Goal: Task Accomplishment & Management: Manage account settings

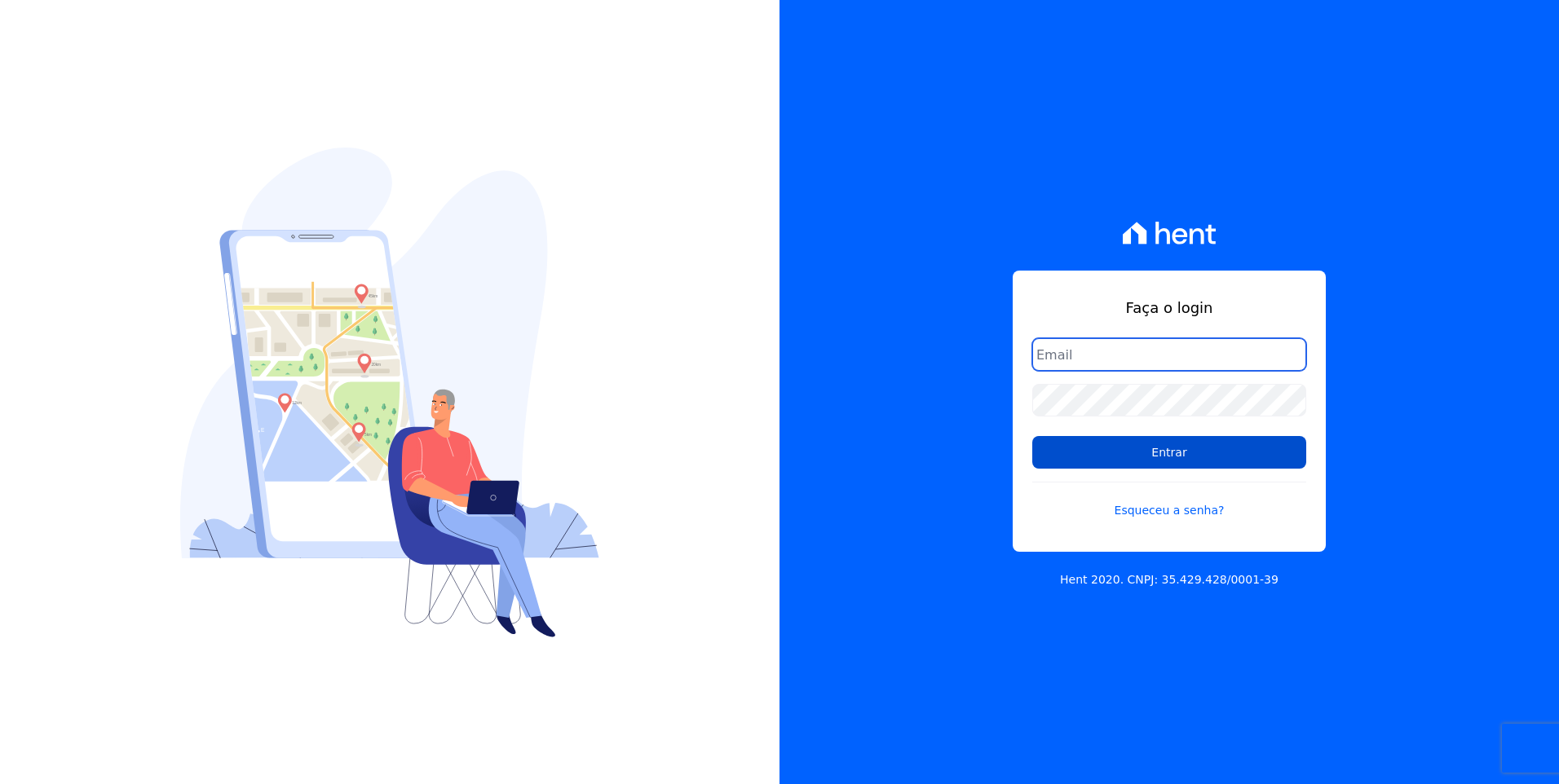
type input "[EMAIL_ADDRESS][DOMAIN_NAME]"
click at [1225, 459] on input "Entrar" at bounding box center [1169, 452] width 274 height 33
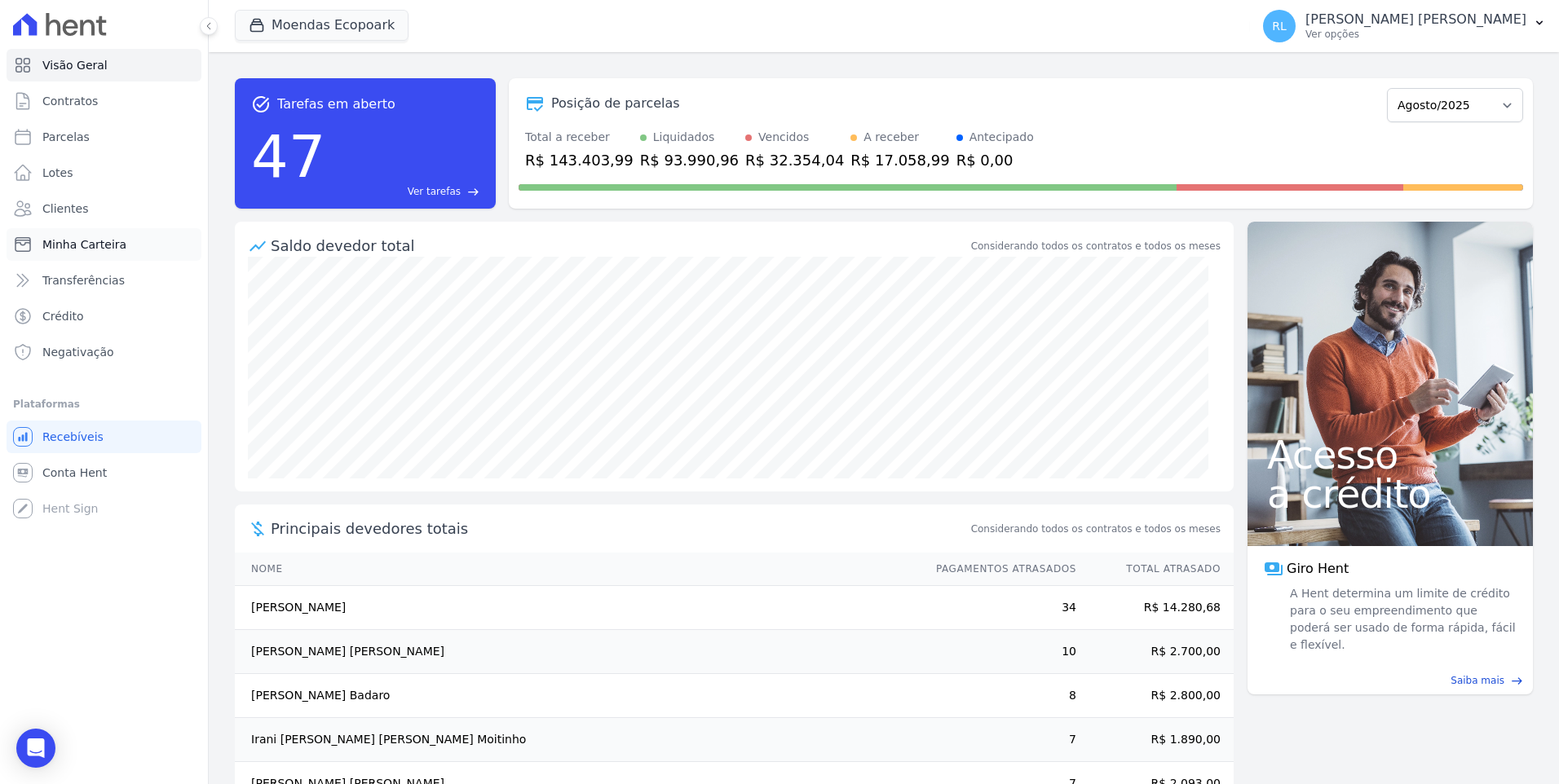
click at [118, 242] on link "Minha Carteira" at bounding box center [104, 244] width 194 height 33
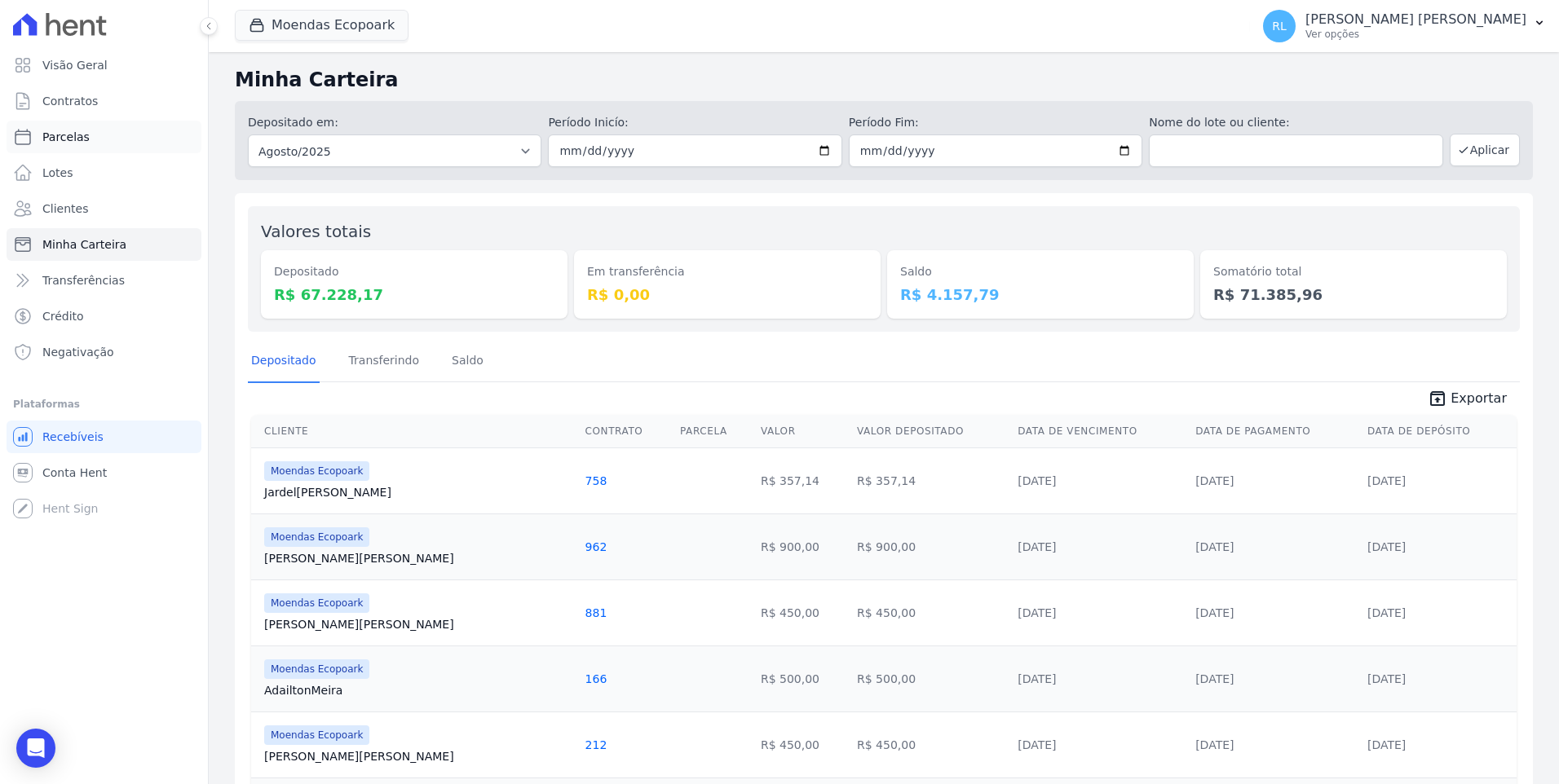
click at [64, 137] on span "Parcelas" at bounding box center [66, 137] width 47 height 16
select select
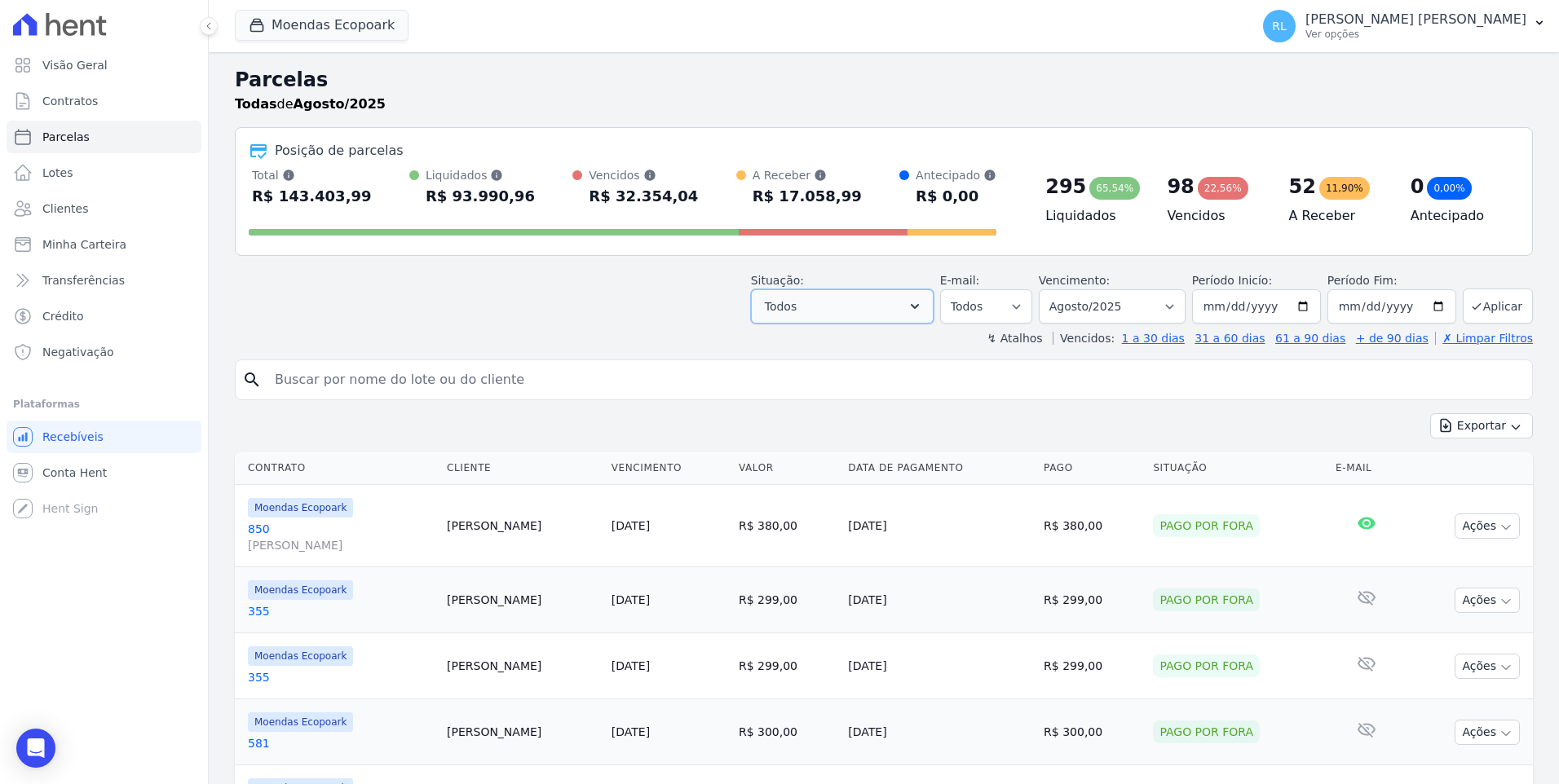
click at [924, 316] on button "Todos" at bounding box center [843, 307] width 183 height 34
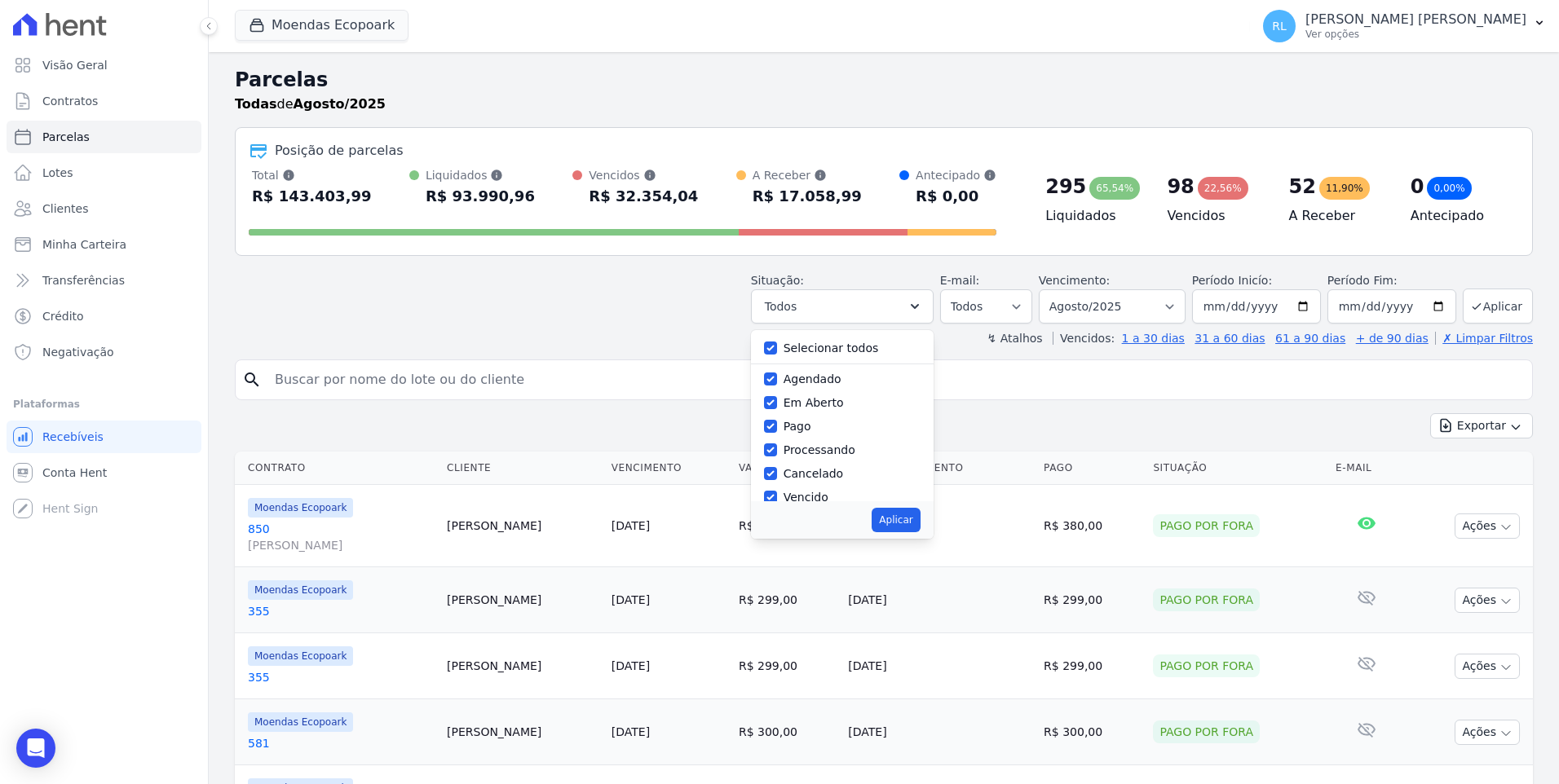
click at [780, 350] on div "Selecionar todos [GEOGRAPHIC_DATA] Em [GEOGRAPHIC_DATA] Pago Processando Cancel…" at bounding box center [843, 415] width 183 height 171
click at [777, 344] on input "Selecionar todos" at bounding box center [771, 348] width 13 height 13
checkbox input "false"
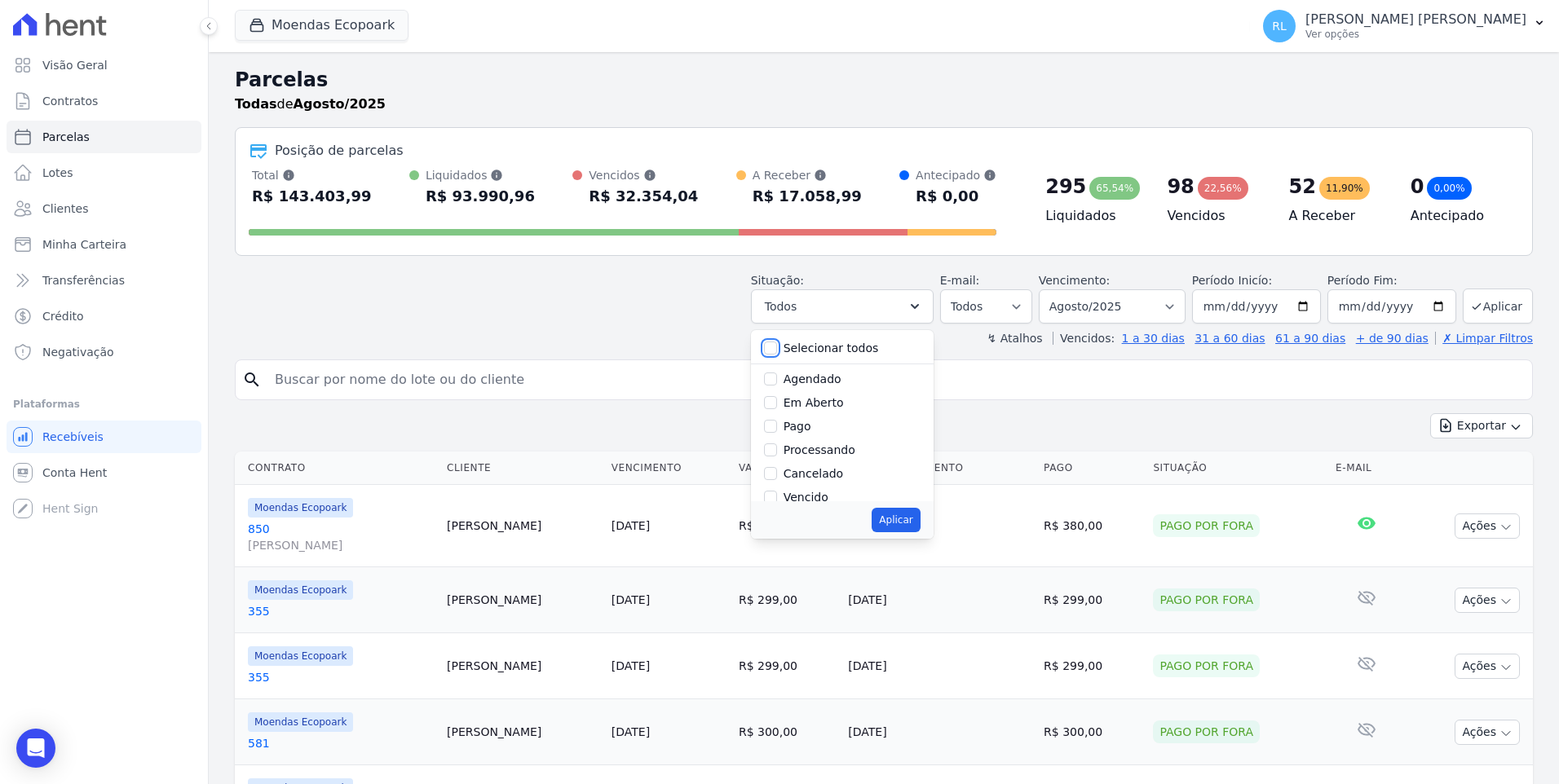
checkbox input "false"
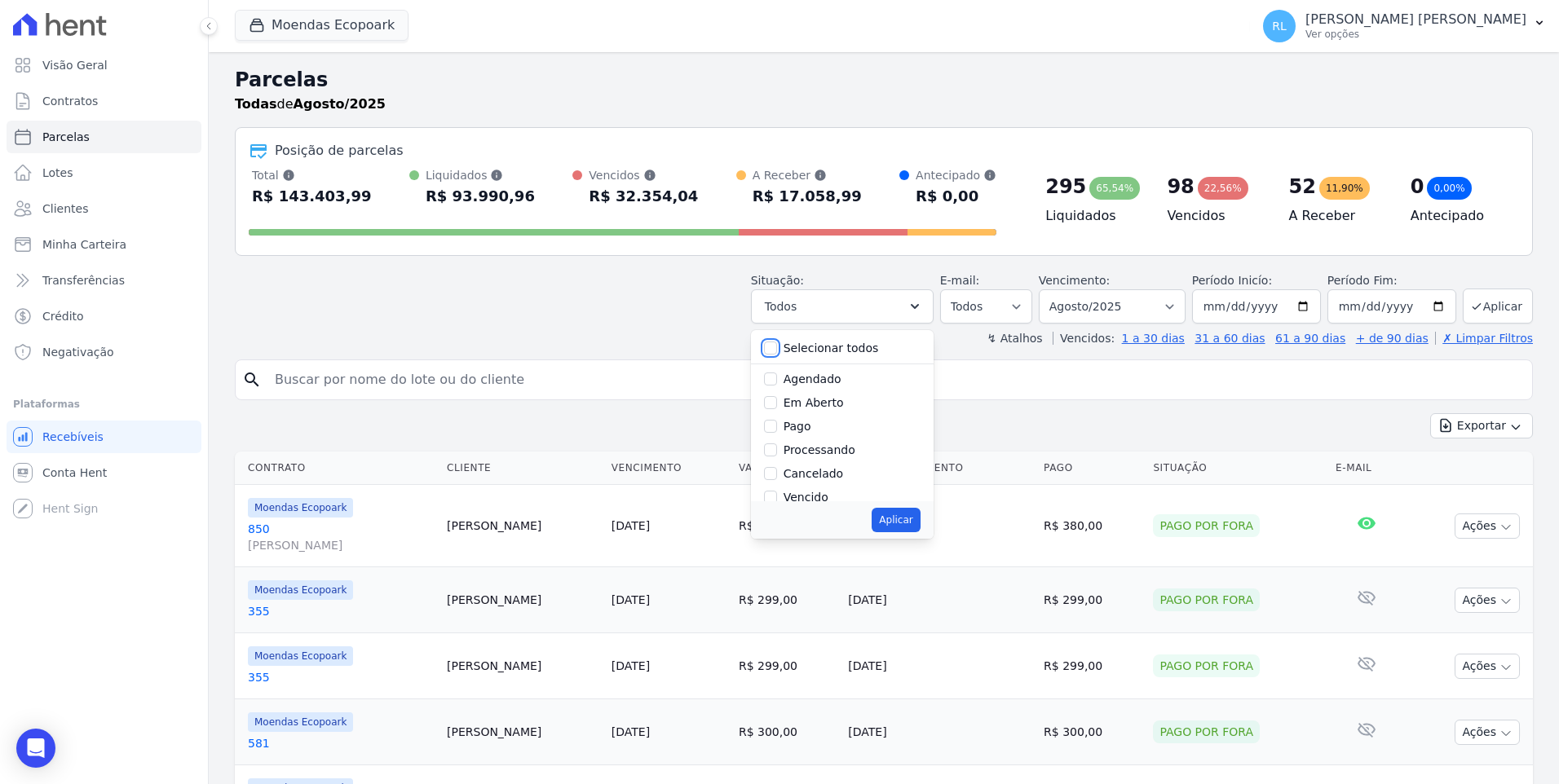
checkbox input "false"
click at [777, 497] on input "Vencido" at bounding box center [771, 497] width 13 height 13
checkbox input "true"
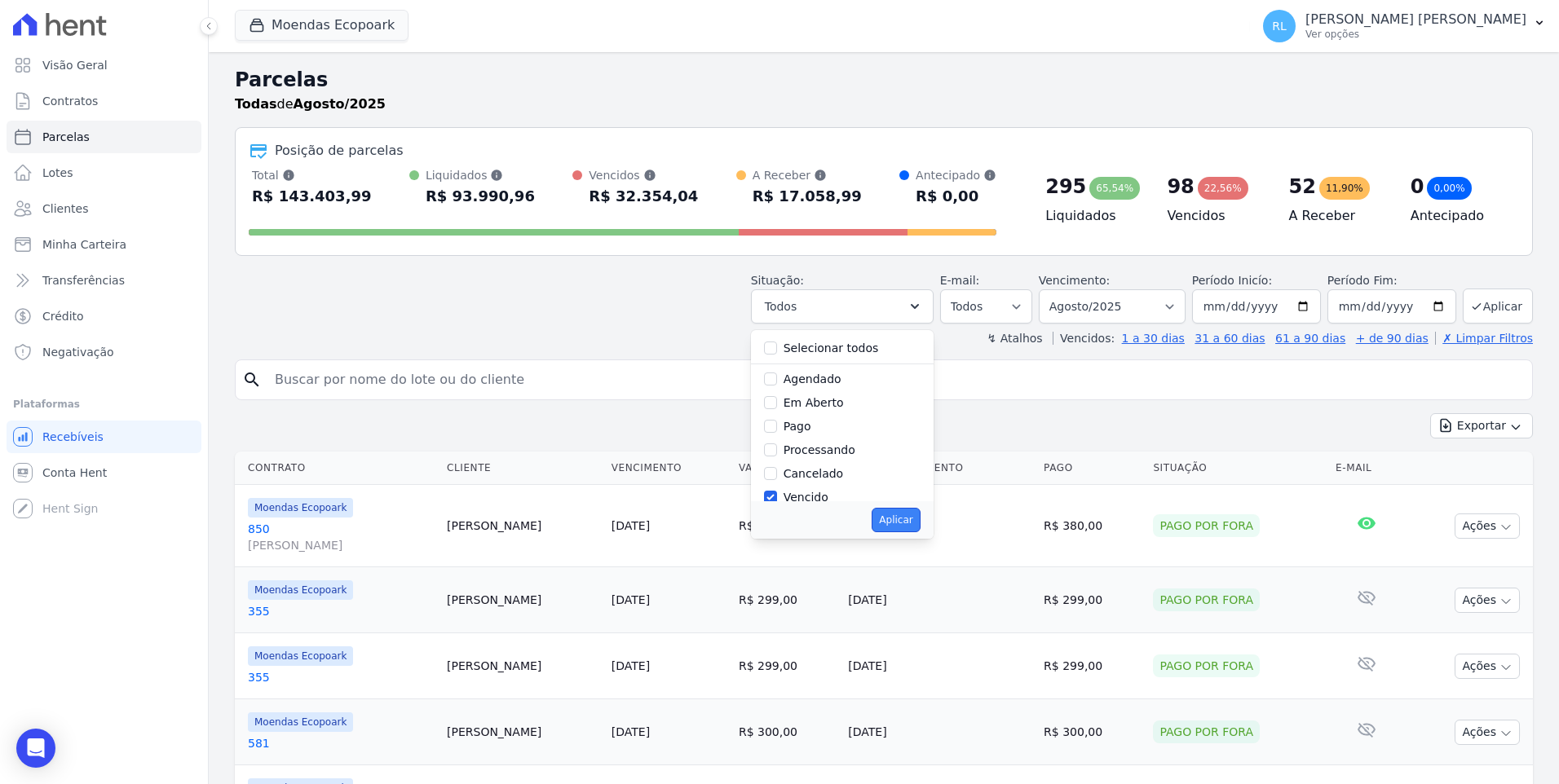
click at [916, 515] on button "Aplicar" at bounding box center [896, 520] width 48 height 25
select select "overdue"
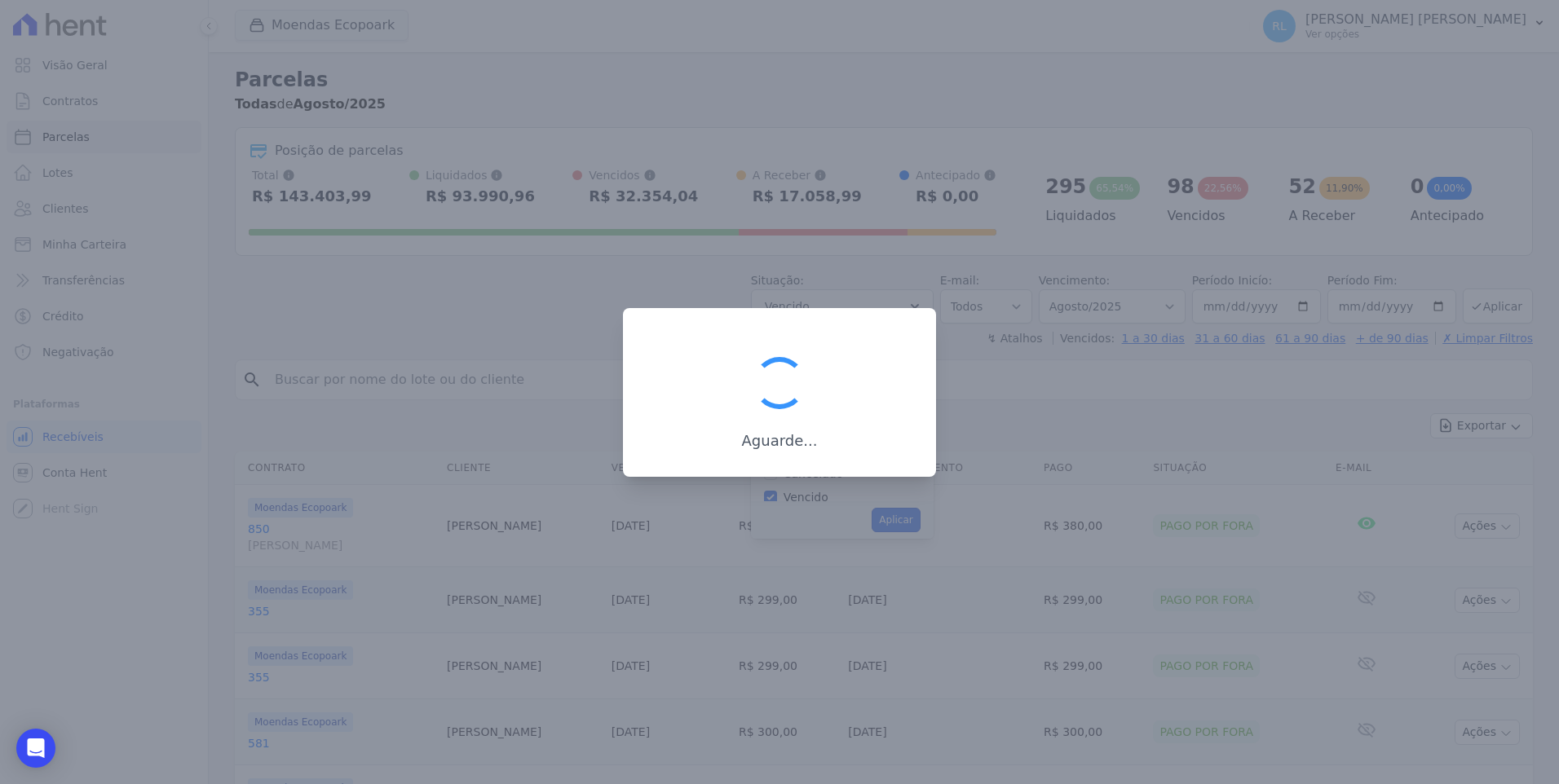
scroll to position [29, 0]
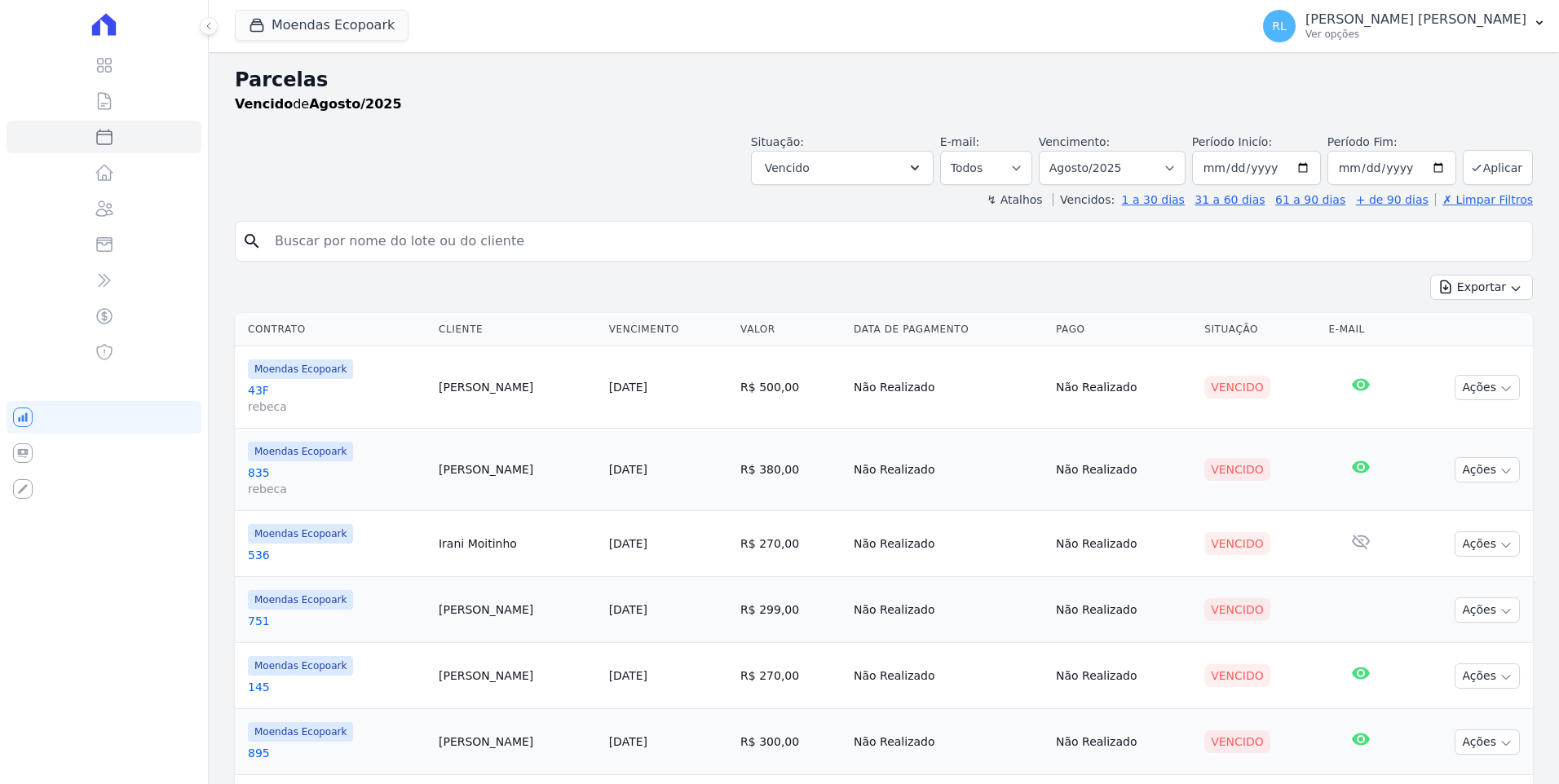
select select
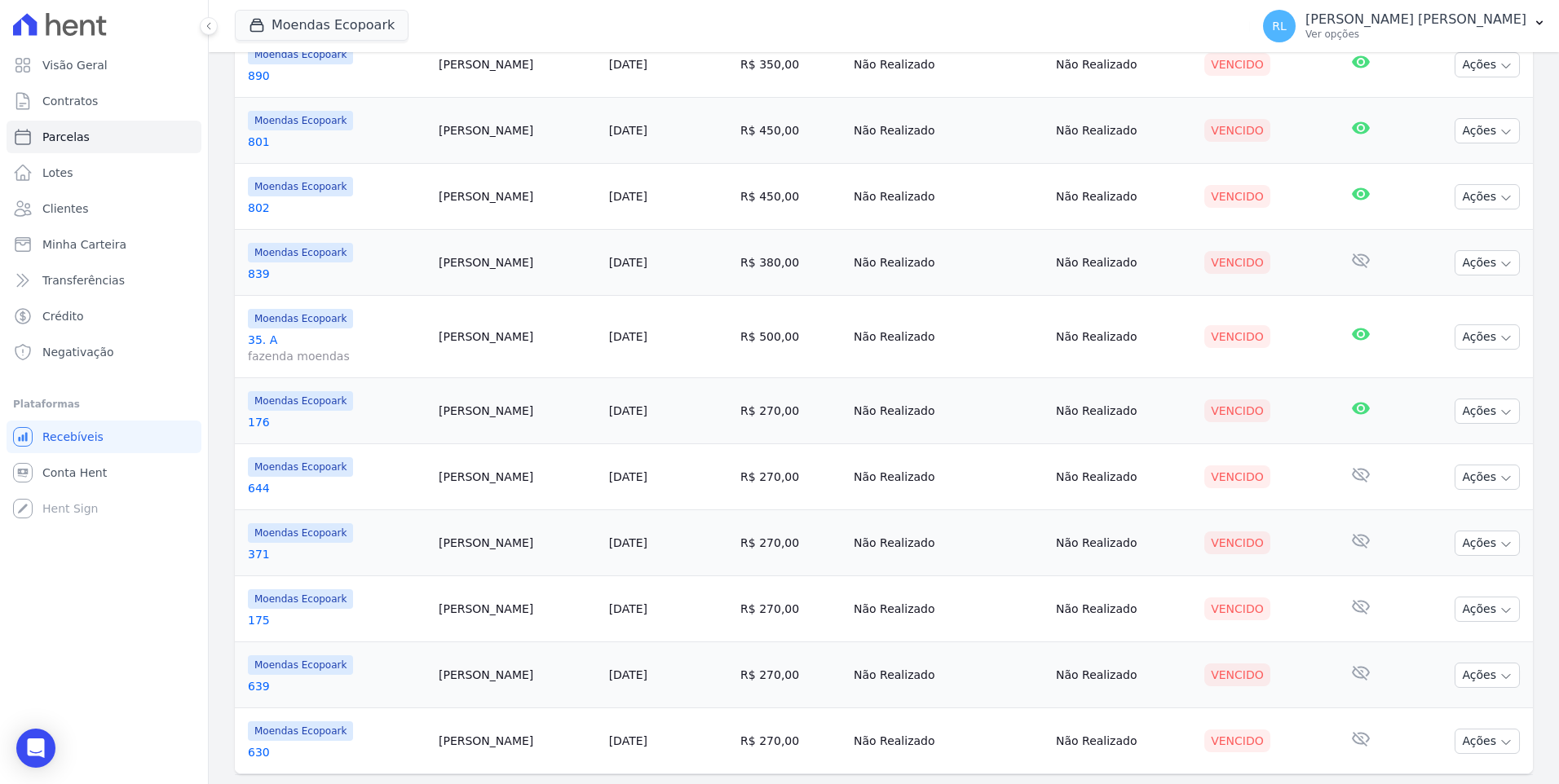
scroll to position [1365, 0]
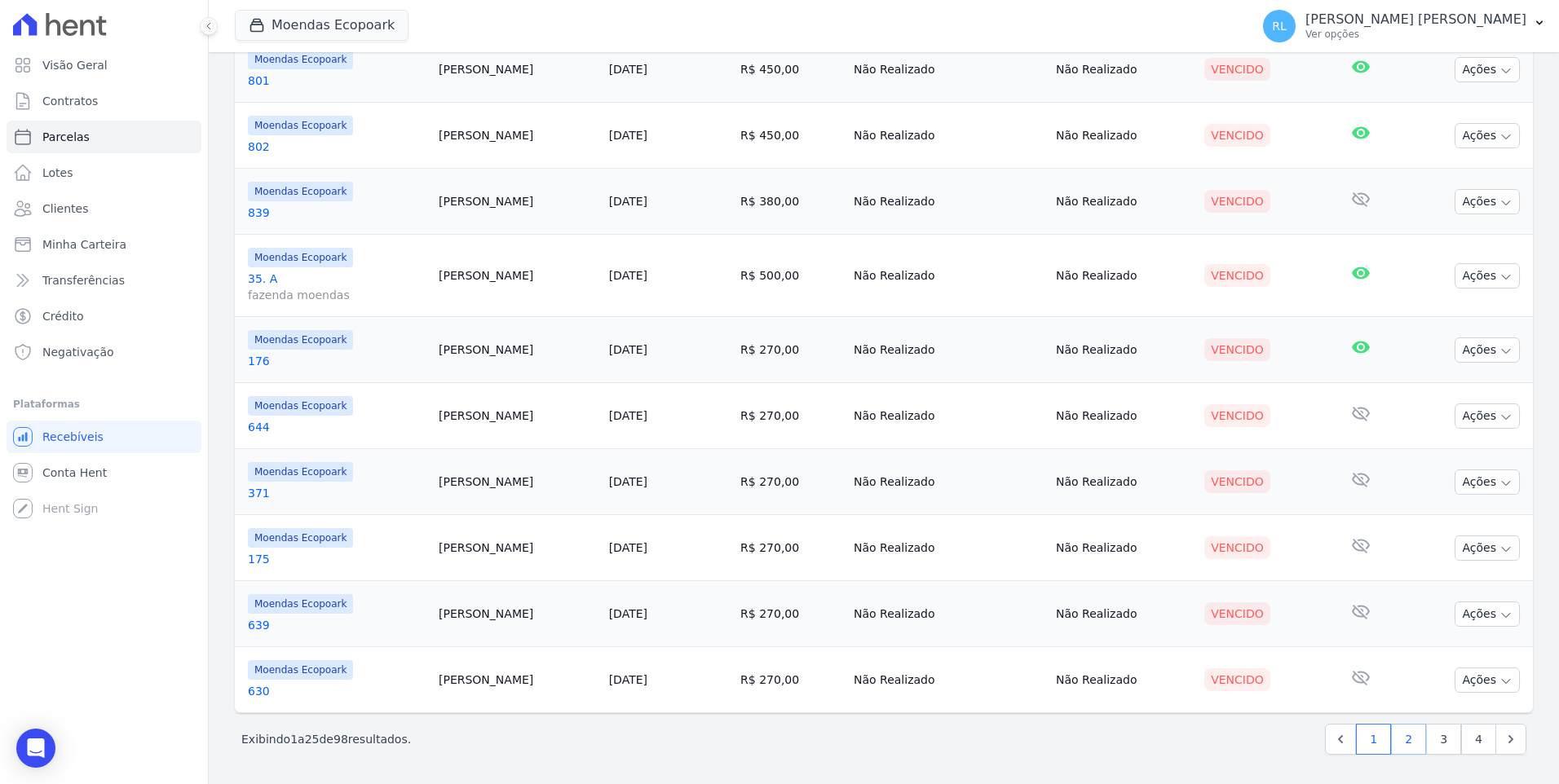
click at [1400, 741] on link "2" at bounding box center [1408, 739] width 35 height 31
select select
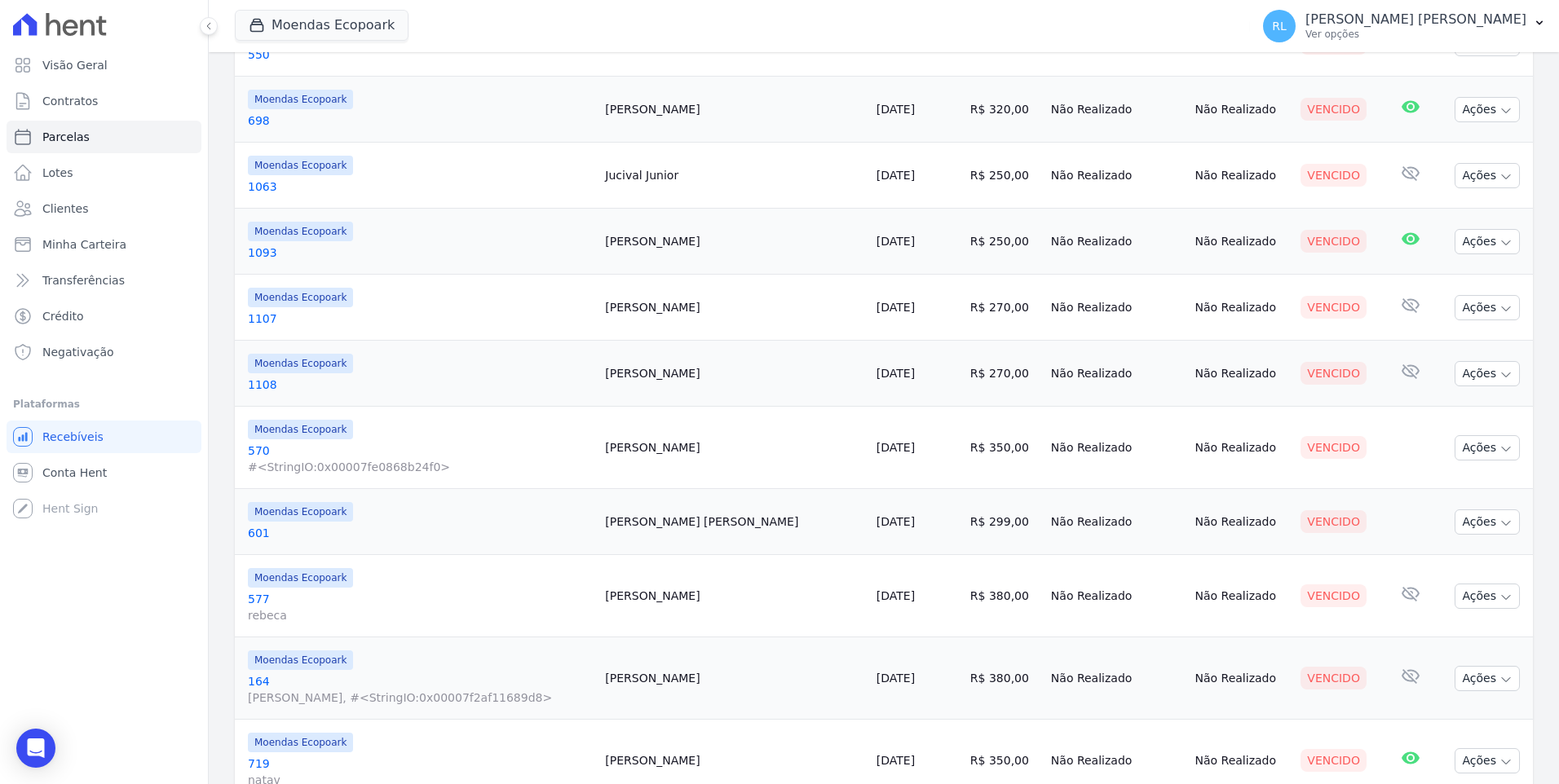
scroll to position [1365, 0]
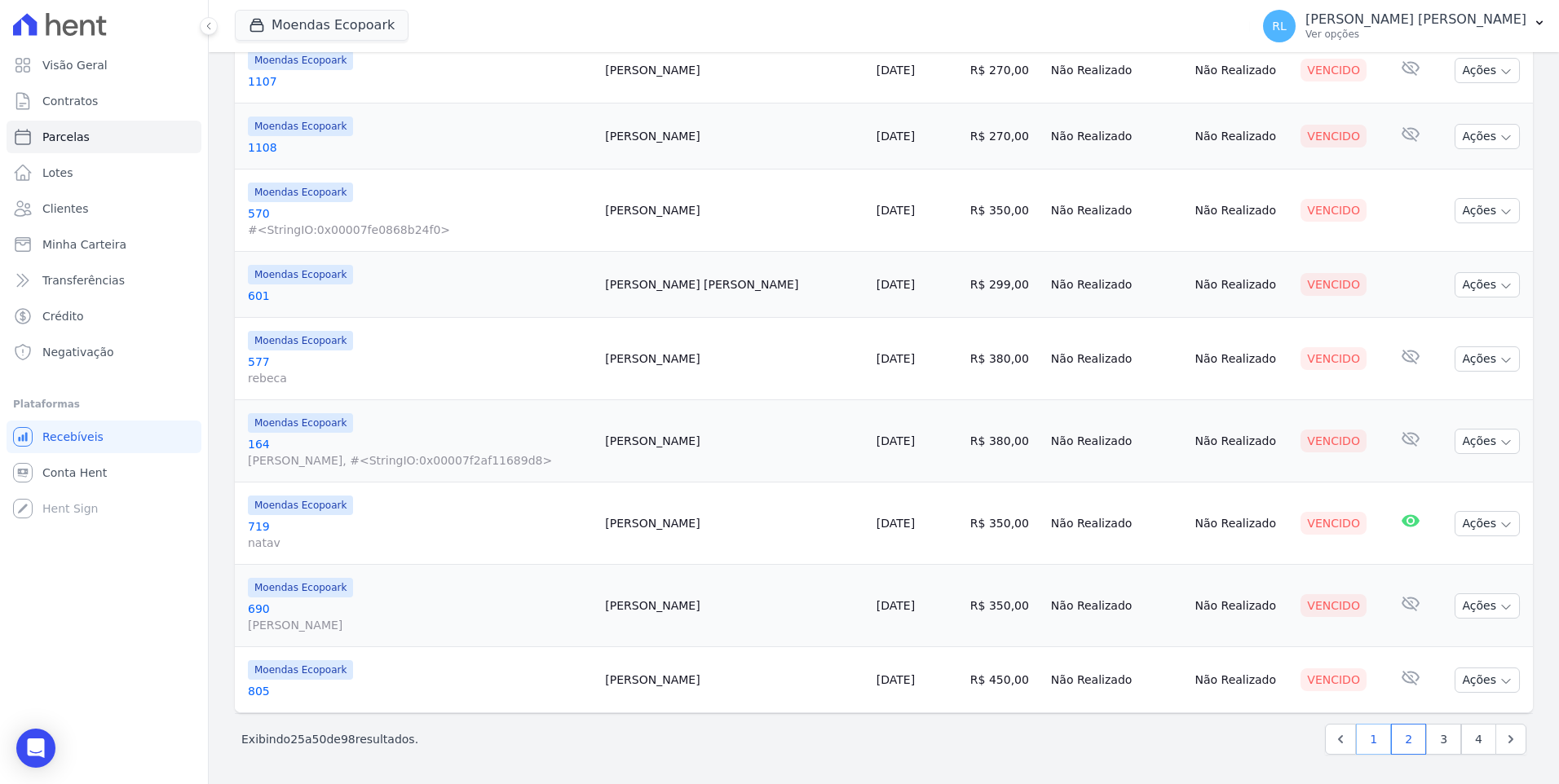
click at [1372, 737] on link "1" at bounding box center [1373, 739] width 35 height 31
select select
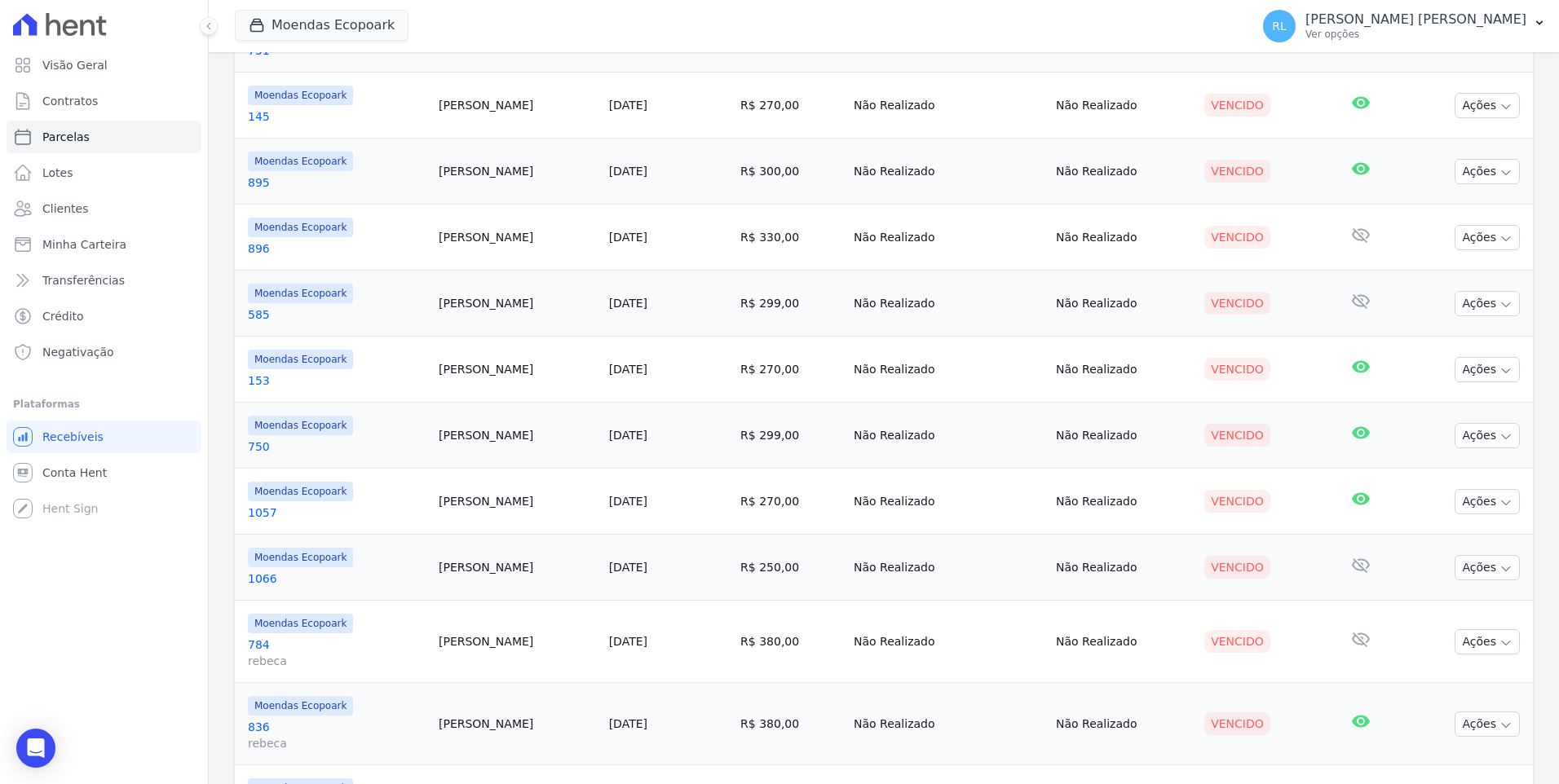
scroll to position [1059, 0]
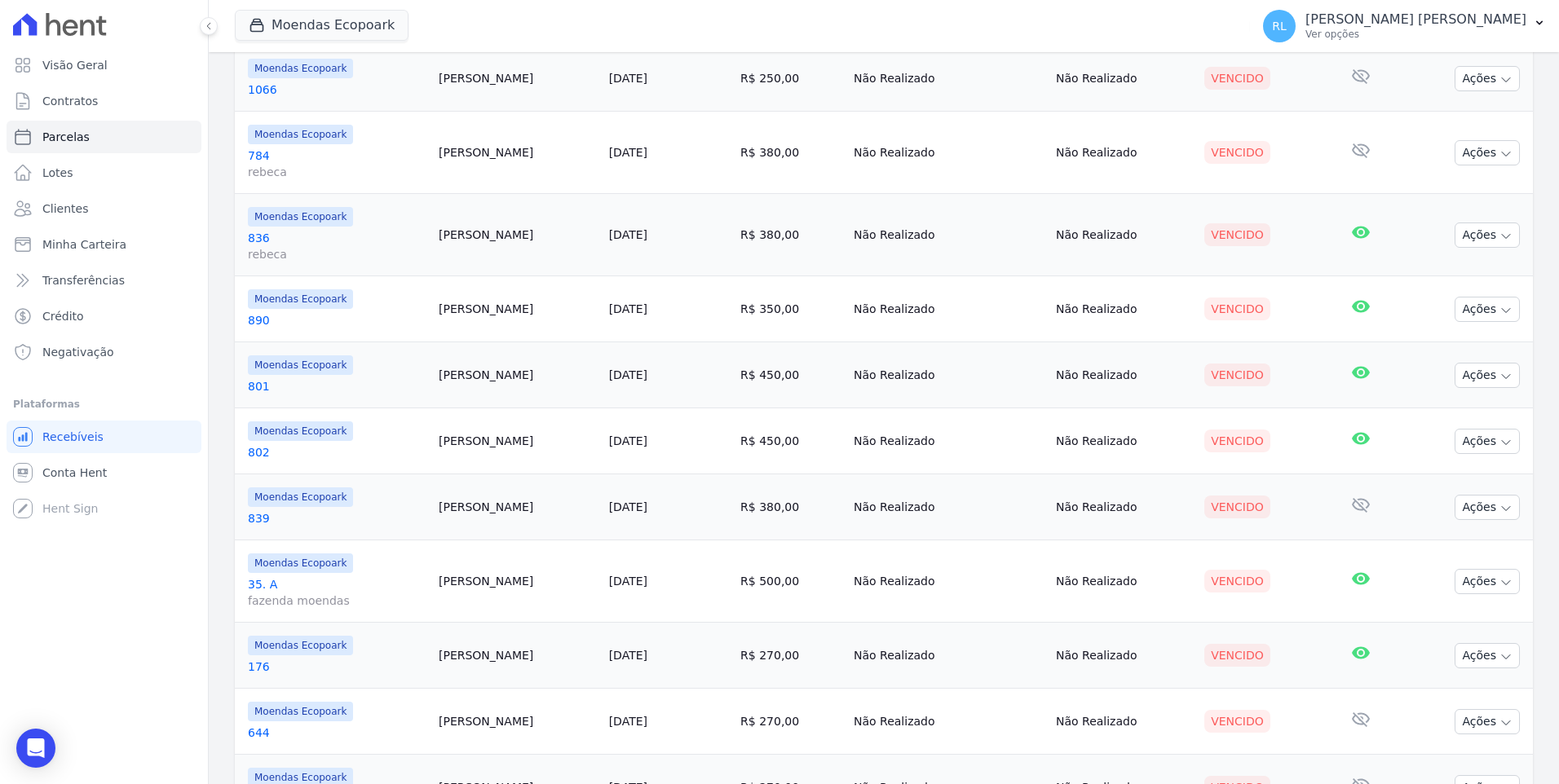
click at [255, 381] on link "801" at bounding box center [337, 386] width 177 height 16
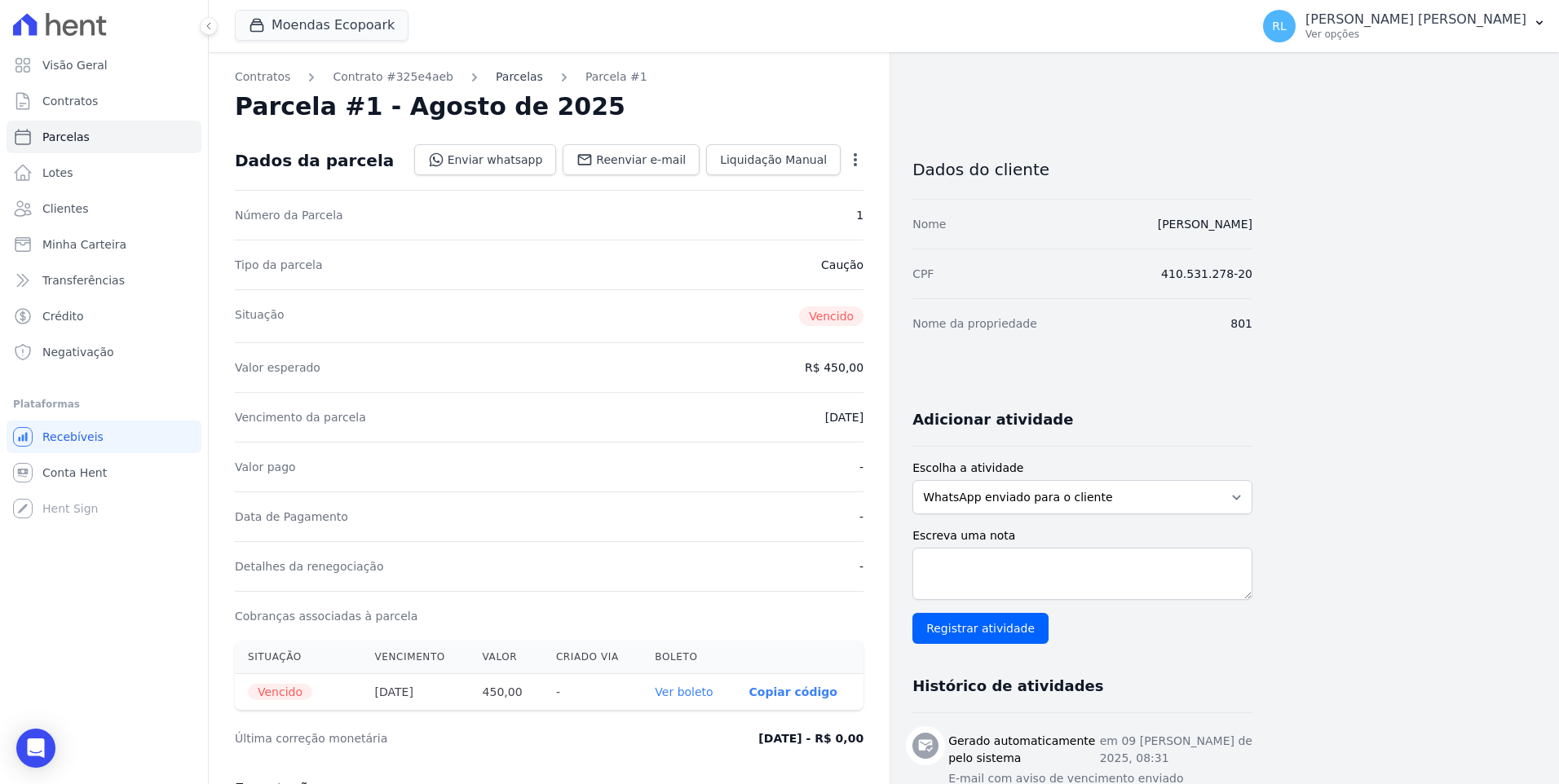
click at [495, 80] on link "Parcelas" at bounding box center [519, 77] width 47 height 17
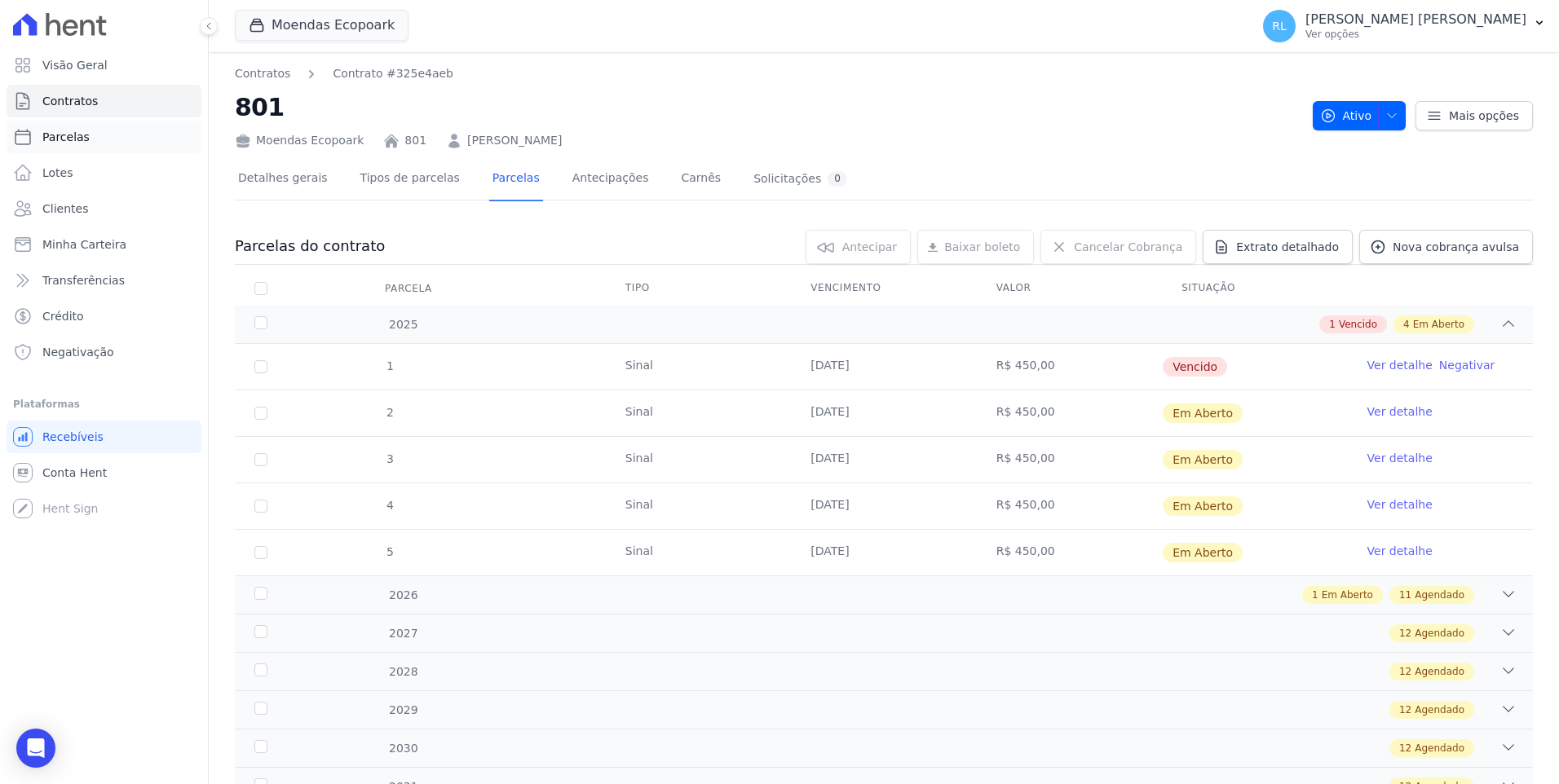
click at [90, 138] on link "Parcelas" at bounding box center [104, 137] width 194 height 33
select select
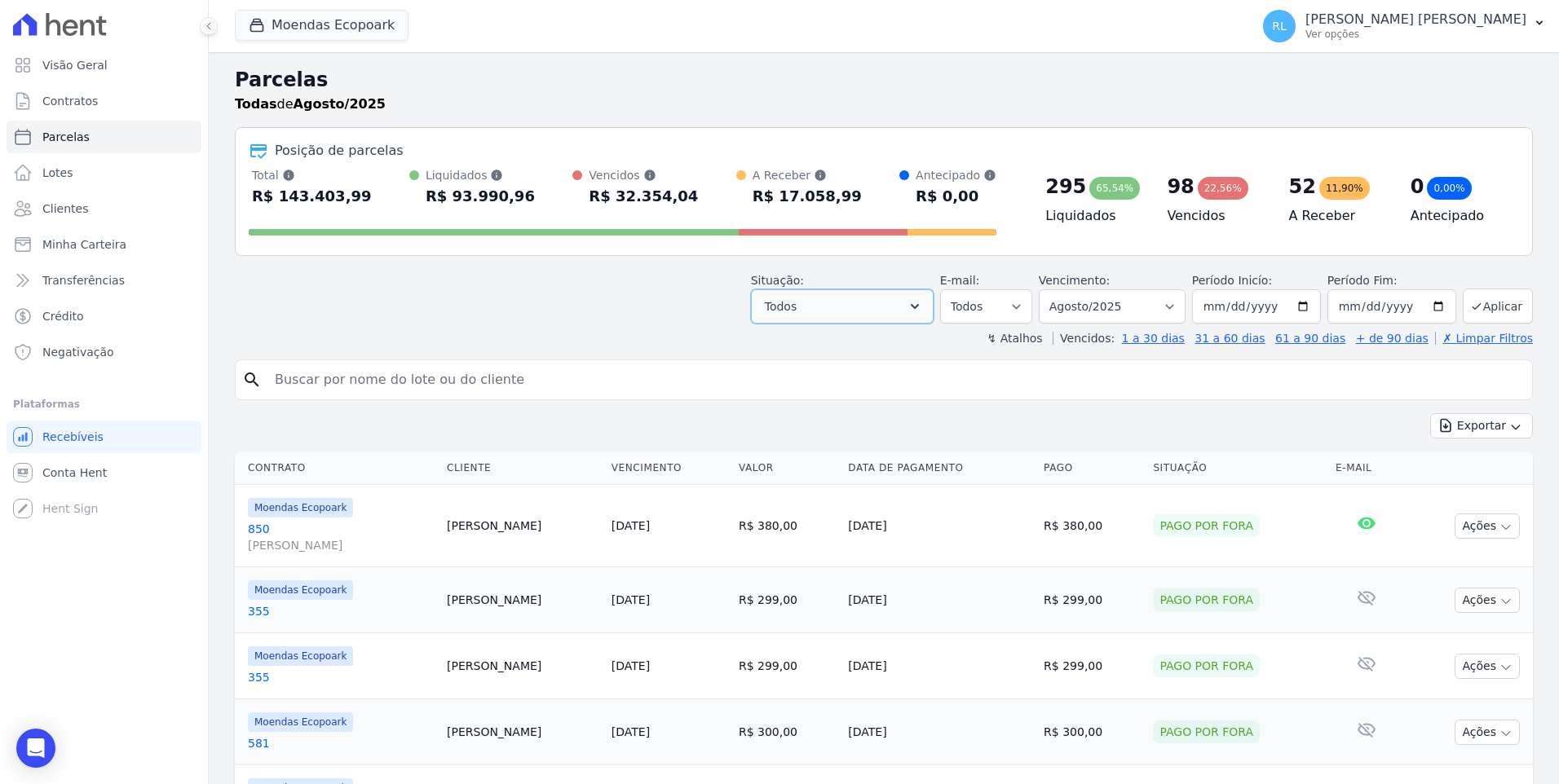
click at [923, 302] on icon "button" at bounding box center [914, 306] width 16 height 16
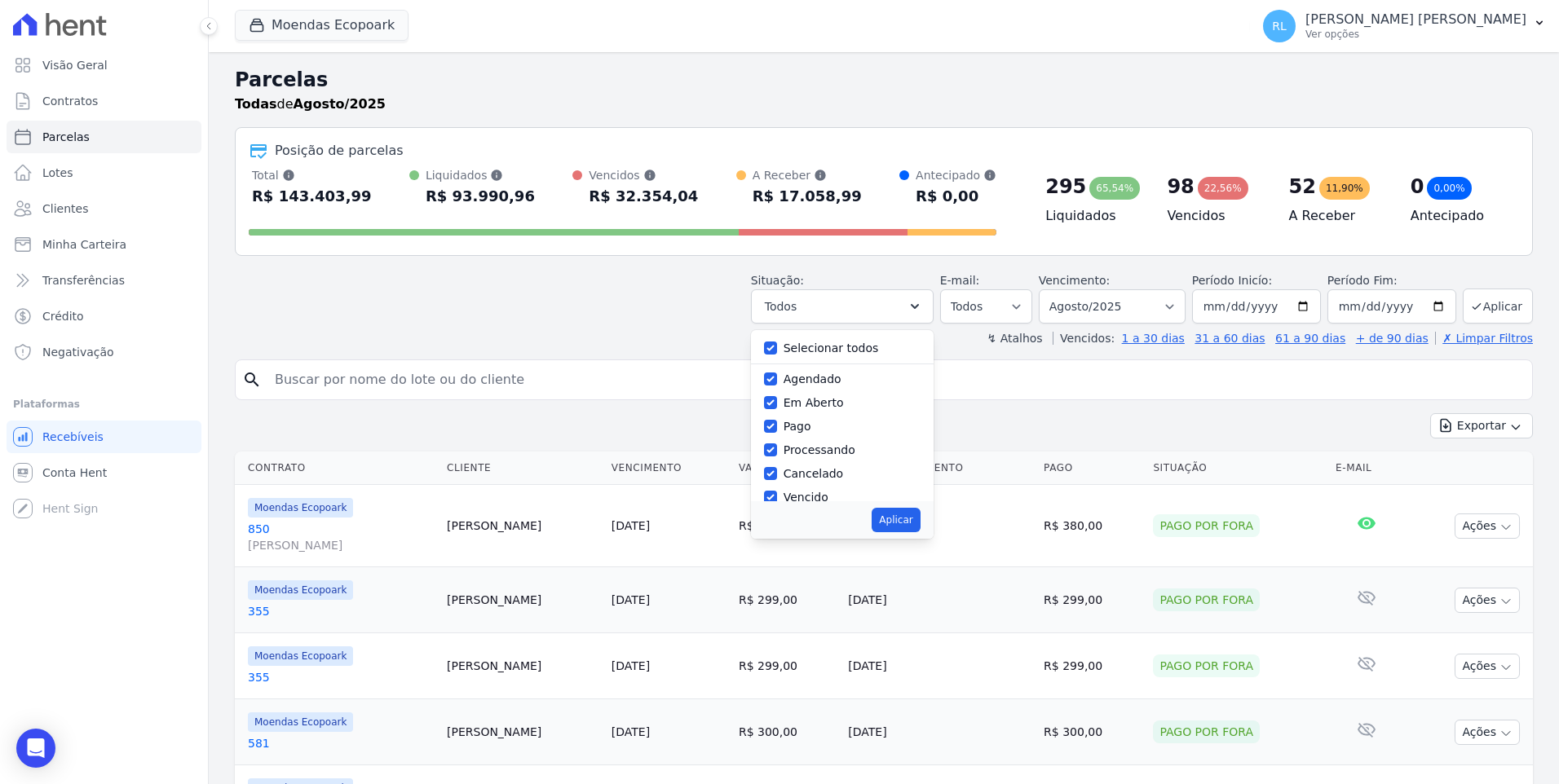
click at [815, 344] on label "Selecionar todos" at bounding box center [830, 348] width 95 height 13
click at [777, 344] on input "Selecionar todos" at bounding box center [771, 348] width 13 height 13
checkbox input "false"
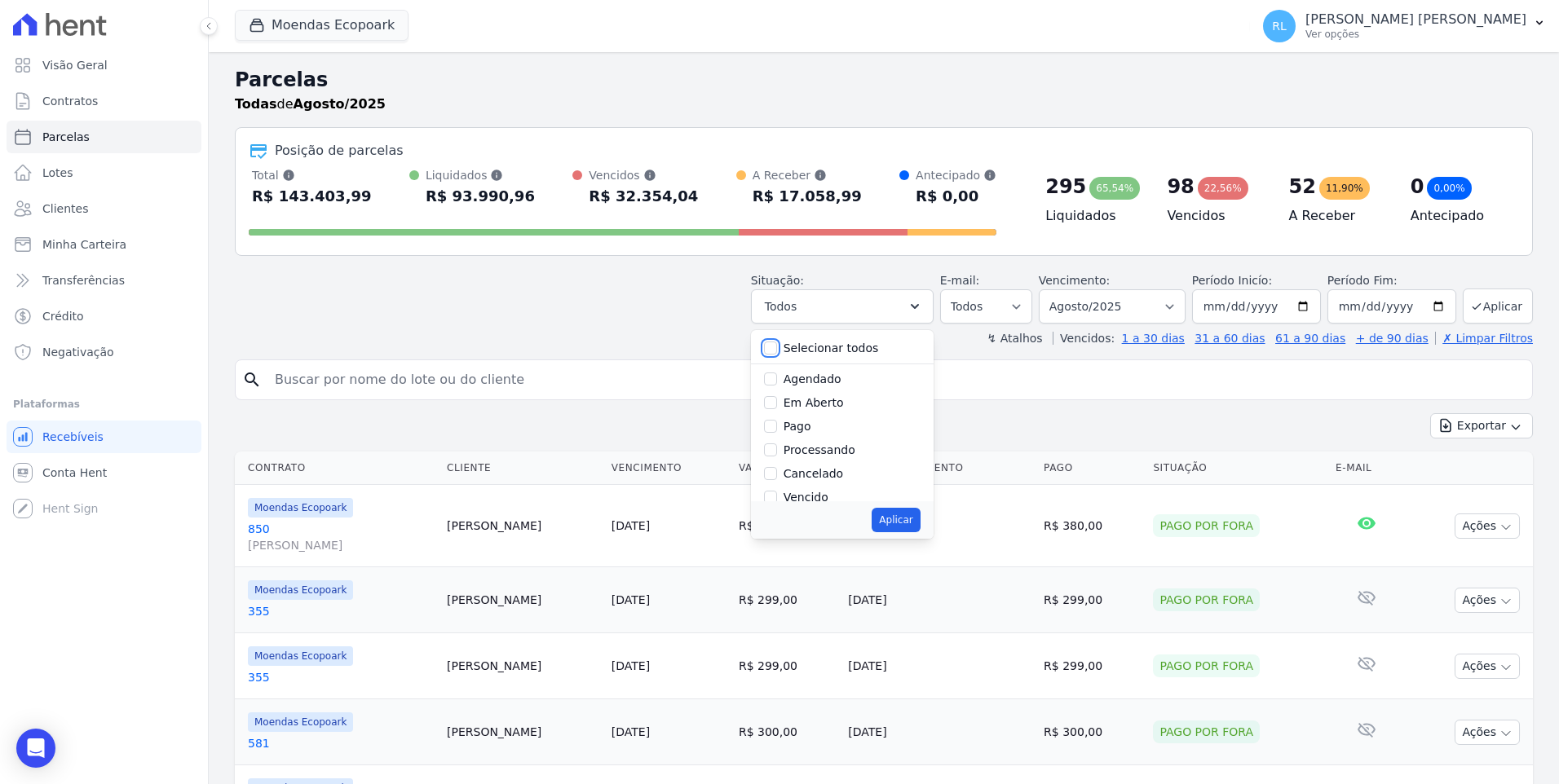
checkbox input "false"
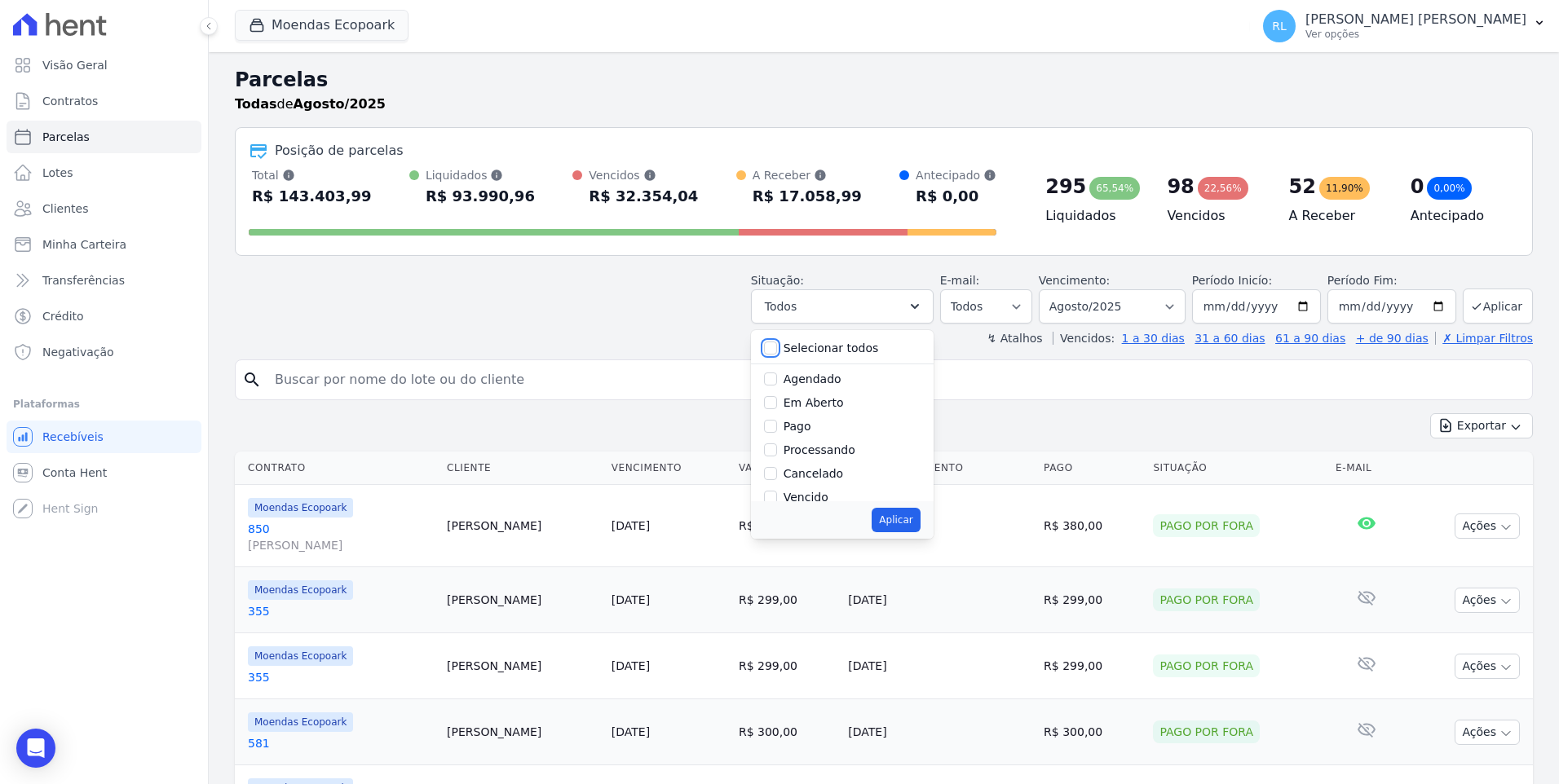
checkbox input "false"
click at [829, 496] on label "Vencido" at bounding box center [806, 497] width 45 height 13
click at [777, 496] on input "Vencido" at bounding box center [771, 497] width 13 height 13
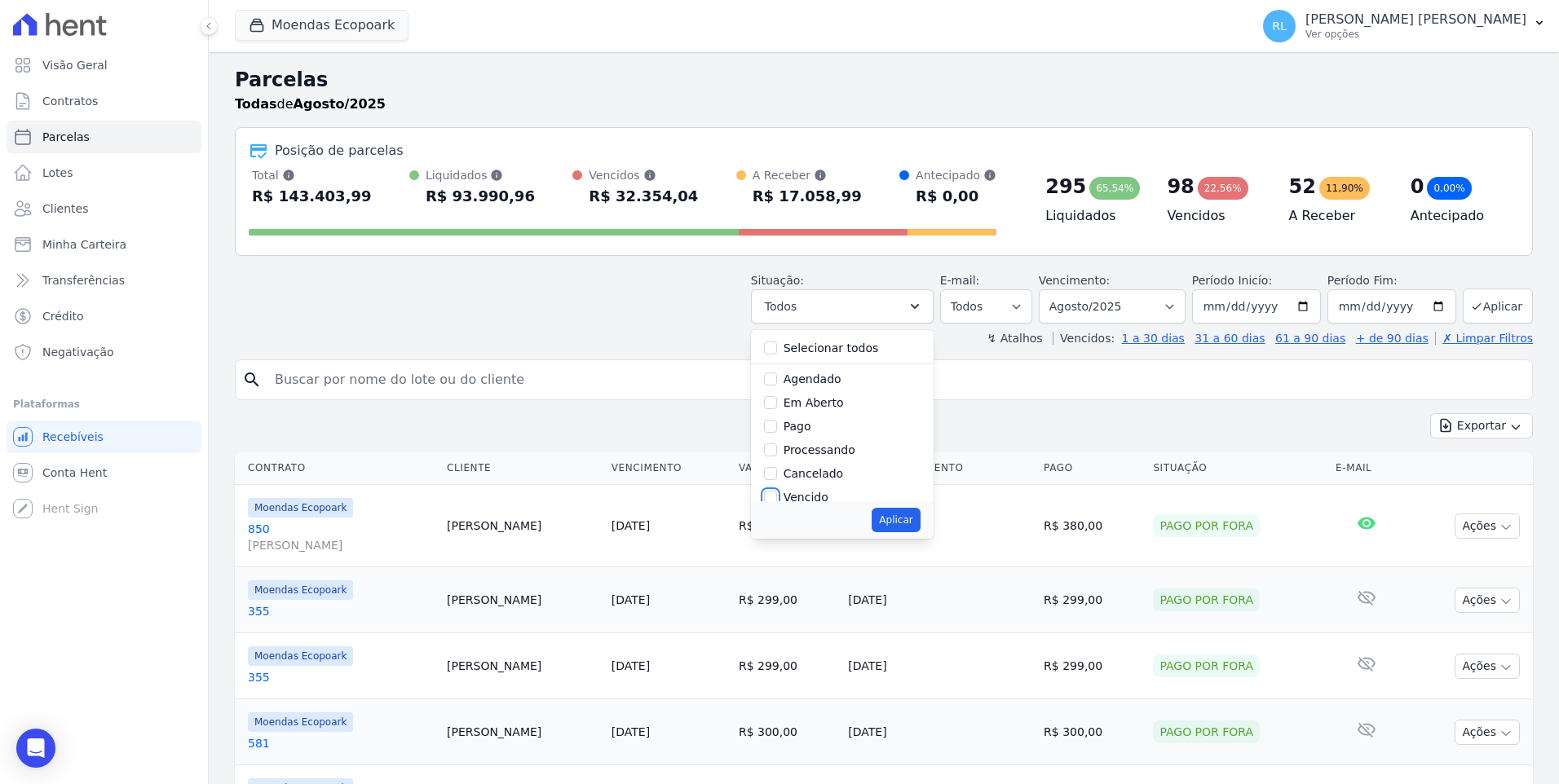
checkbox input "true"
click at [914, 522] on button "Aplicar" at bounding box center [896, 520] width 48 height 25
select select "overdue"
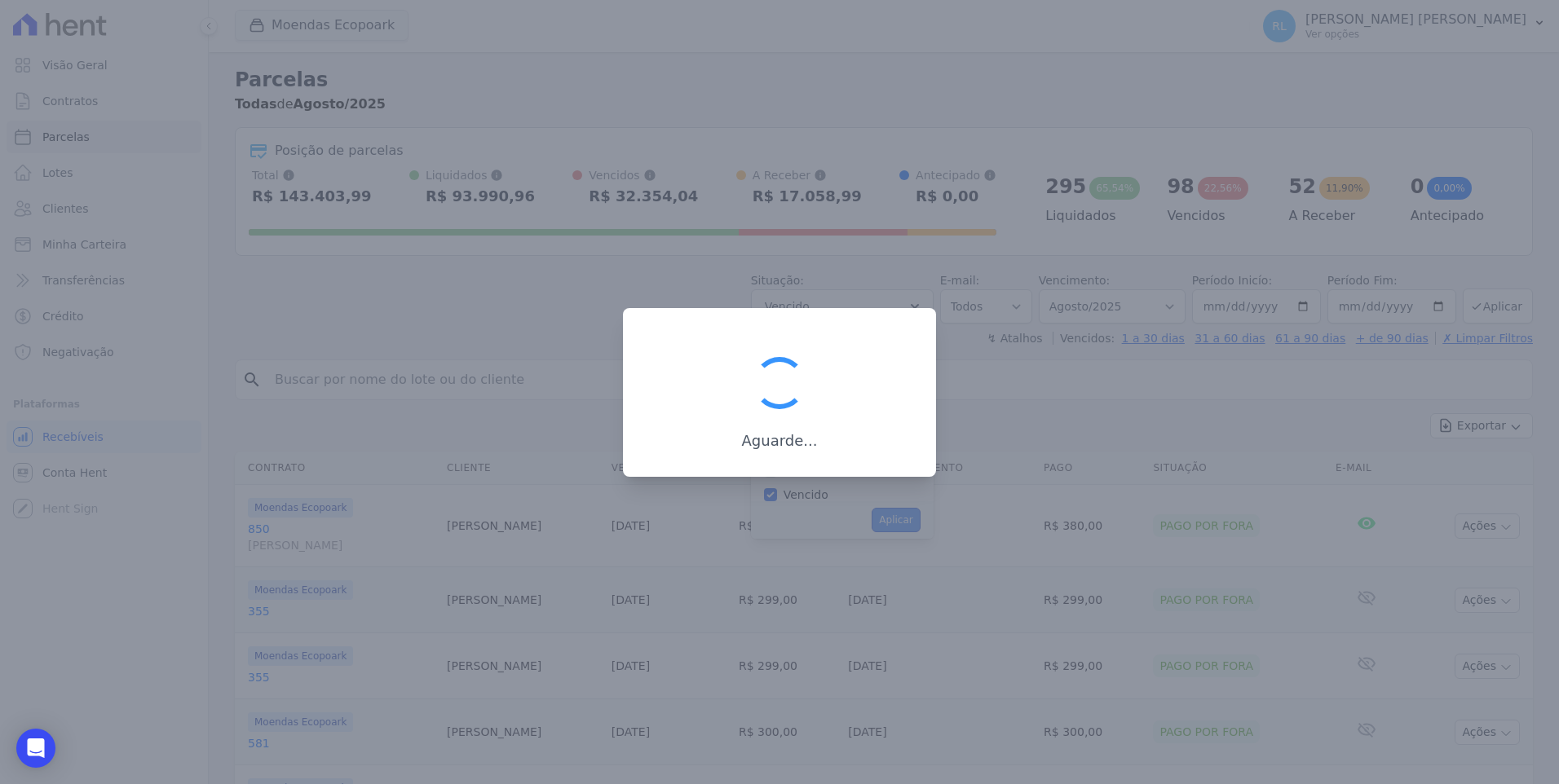
scroll to position [29, 0]
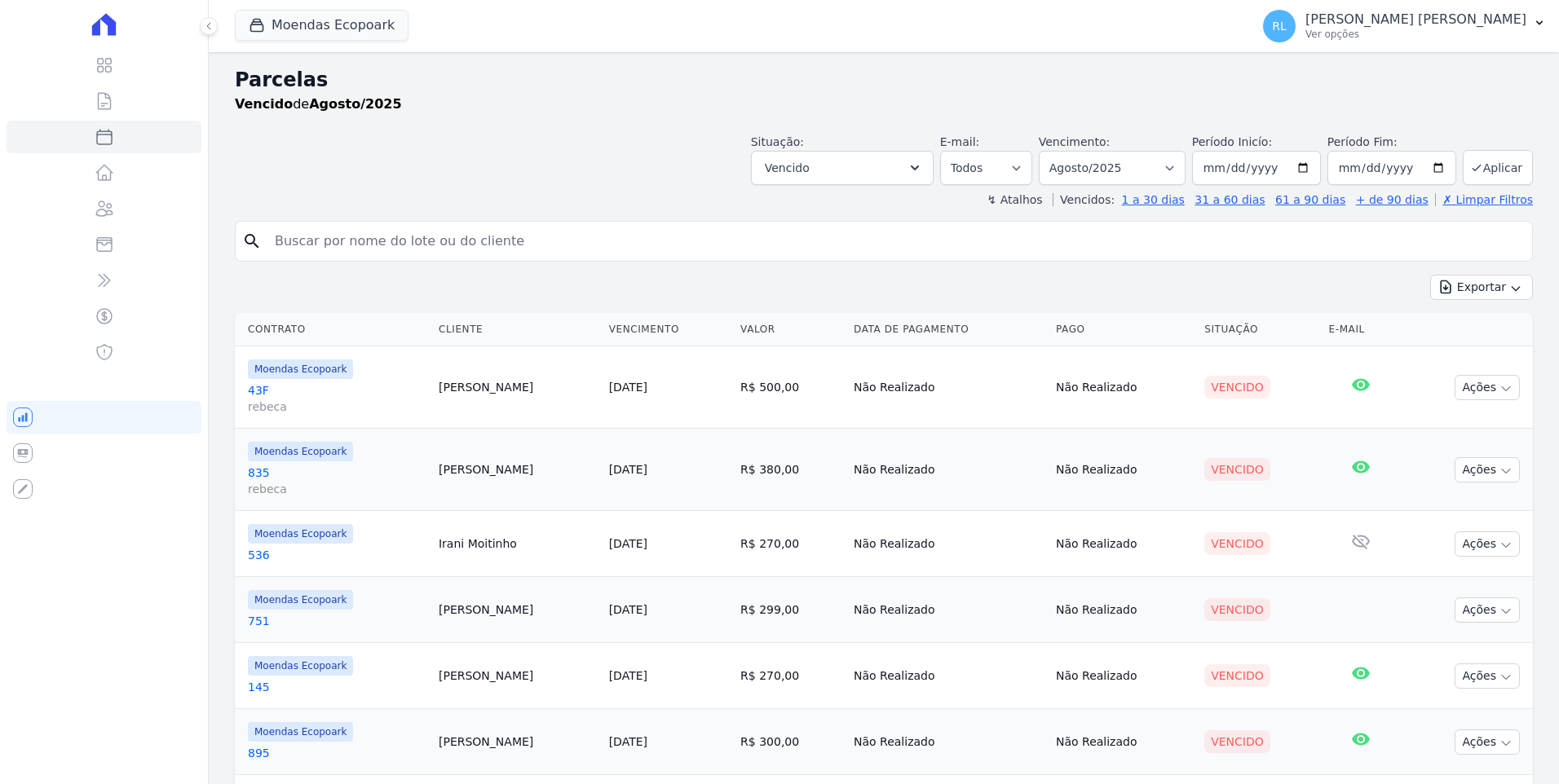
select select
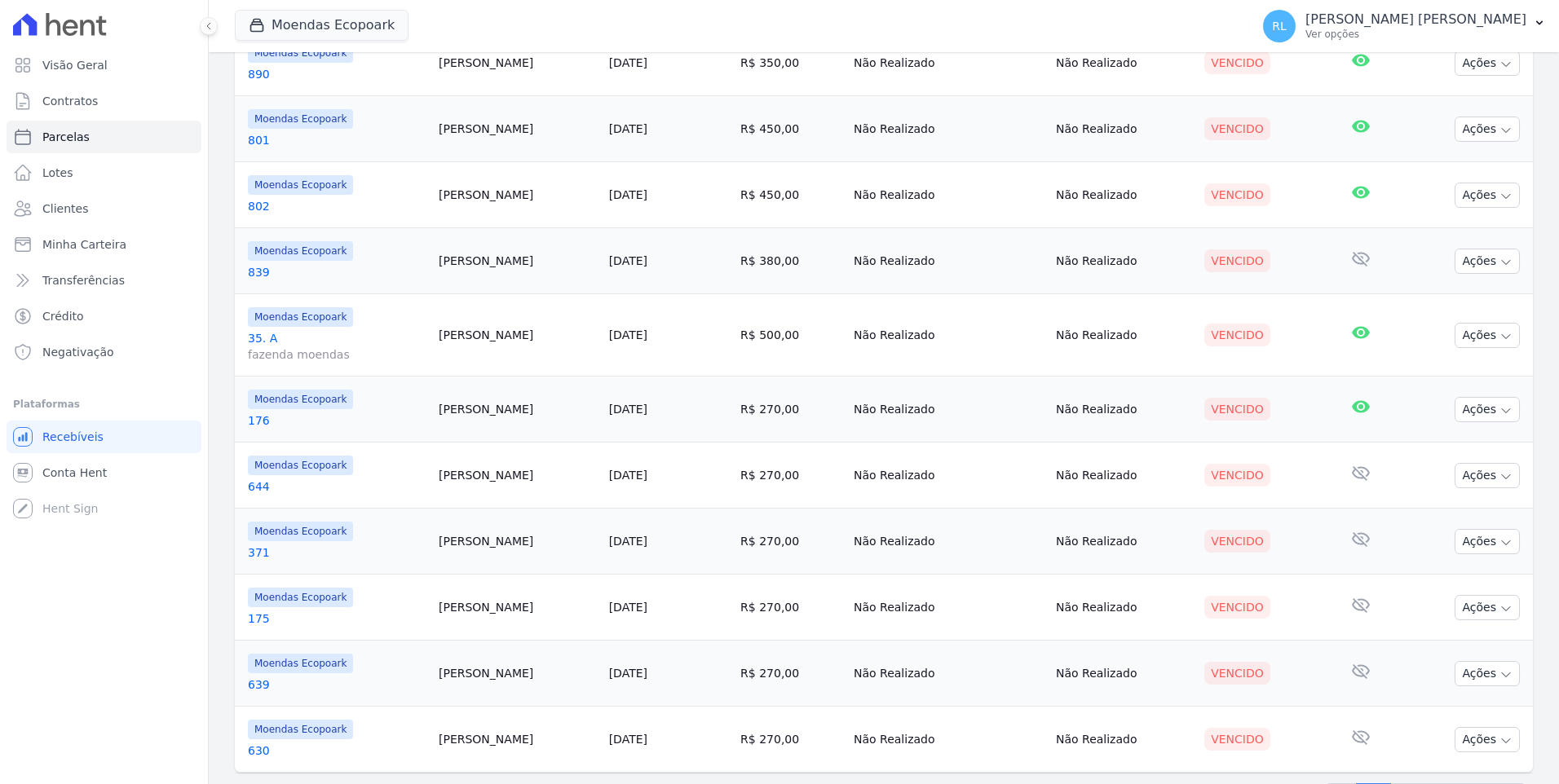
scroll to position [1365, 0]
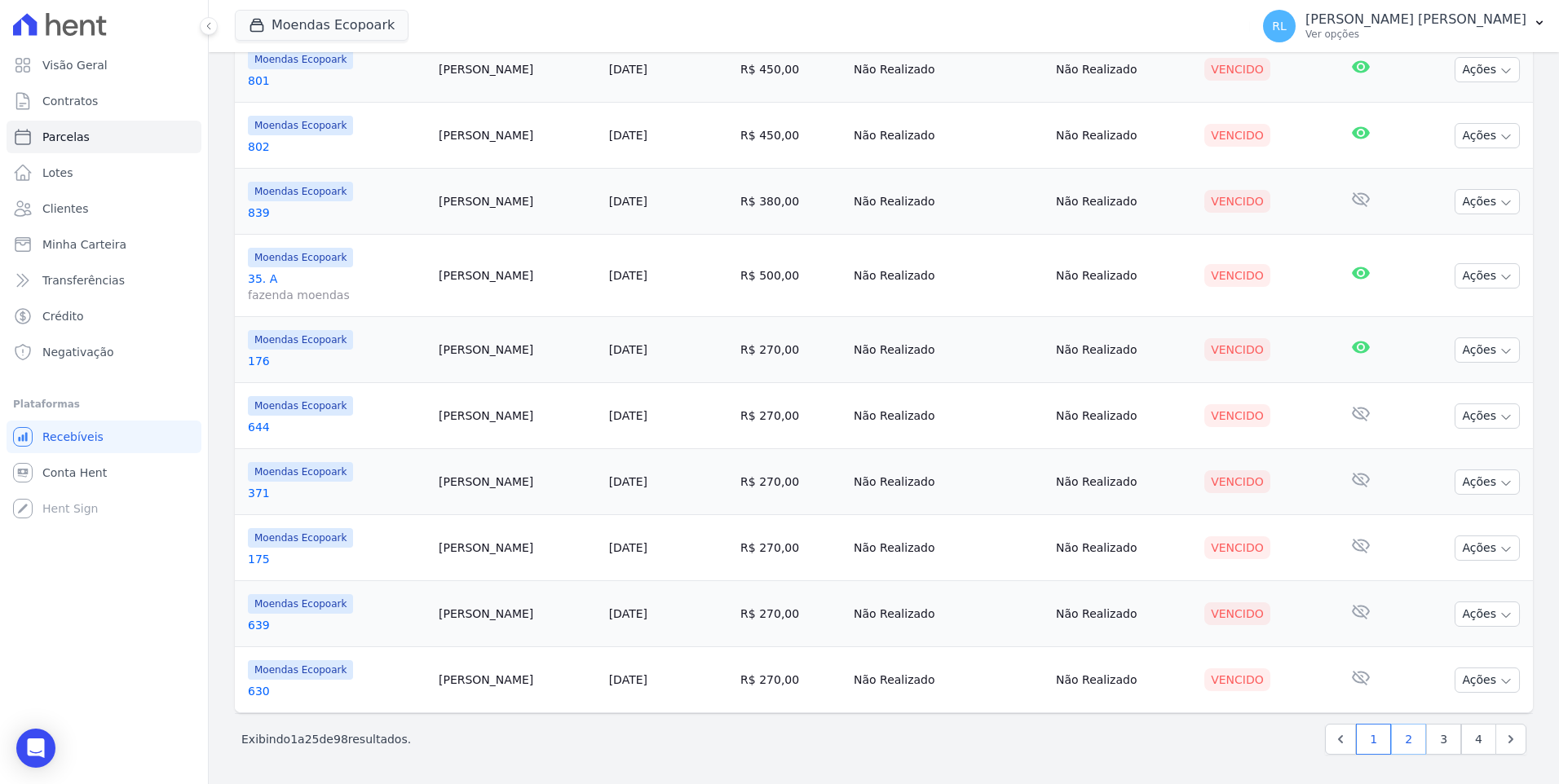
click at [1406, 739] on link "2" at bounding box center [1408, 739] width 35 height 31
select select
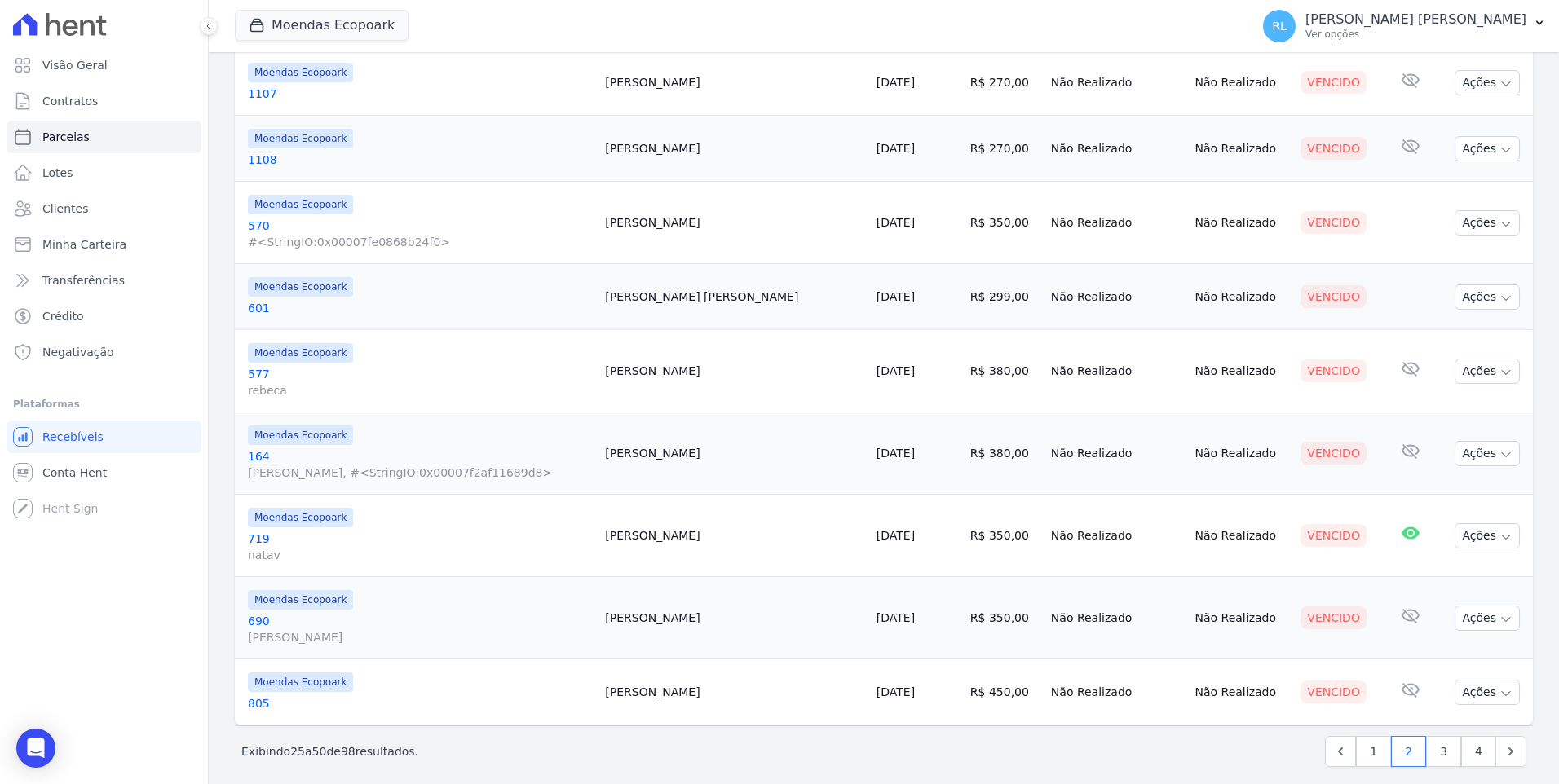
scroll to position [1365, 0]
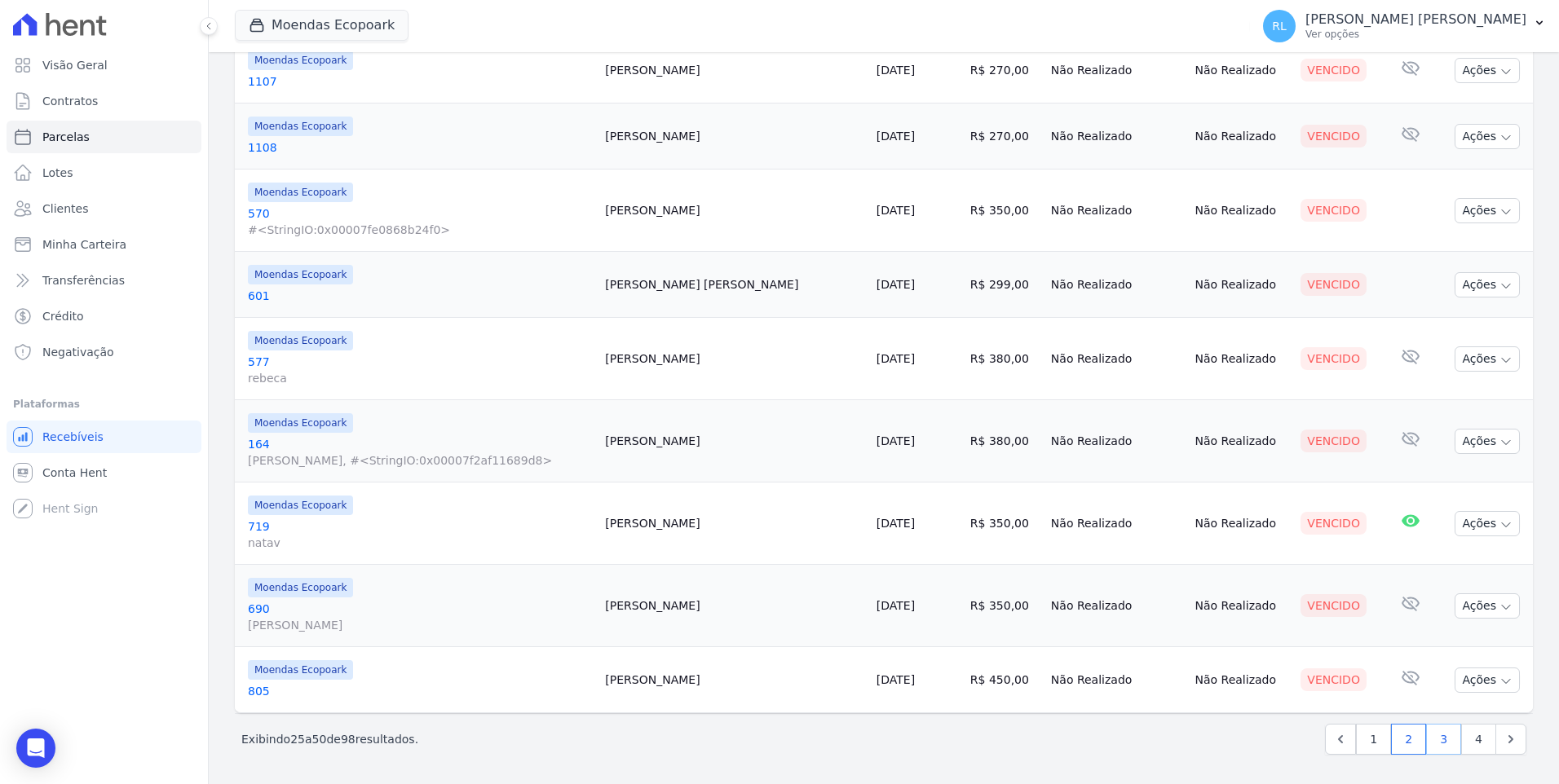
click at [1431, 739] on link "3" at bounding box center [1443, 739] width 35 height 31
select select
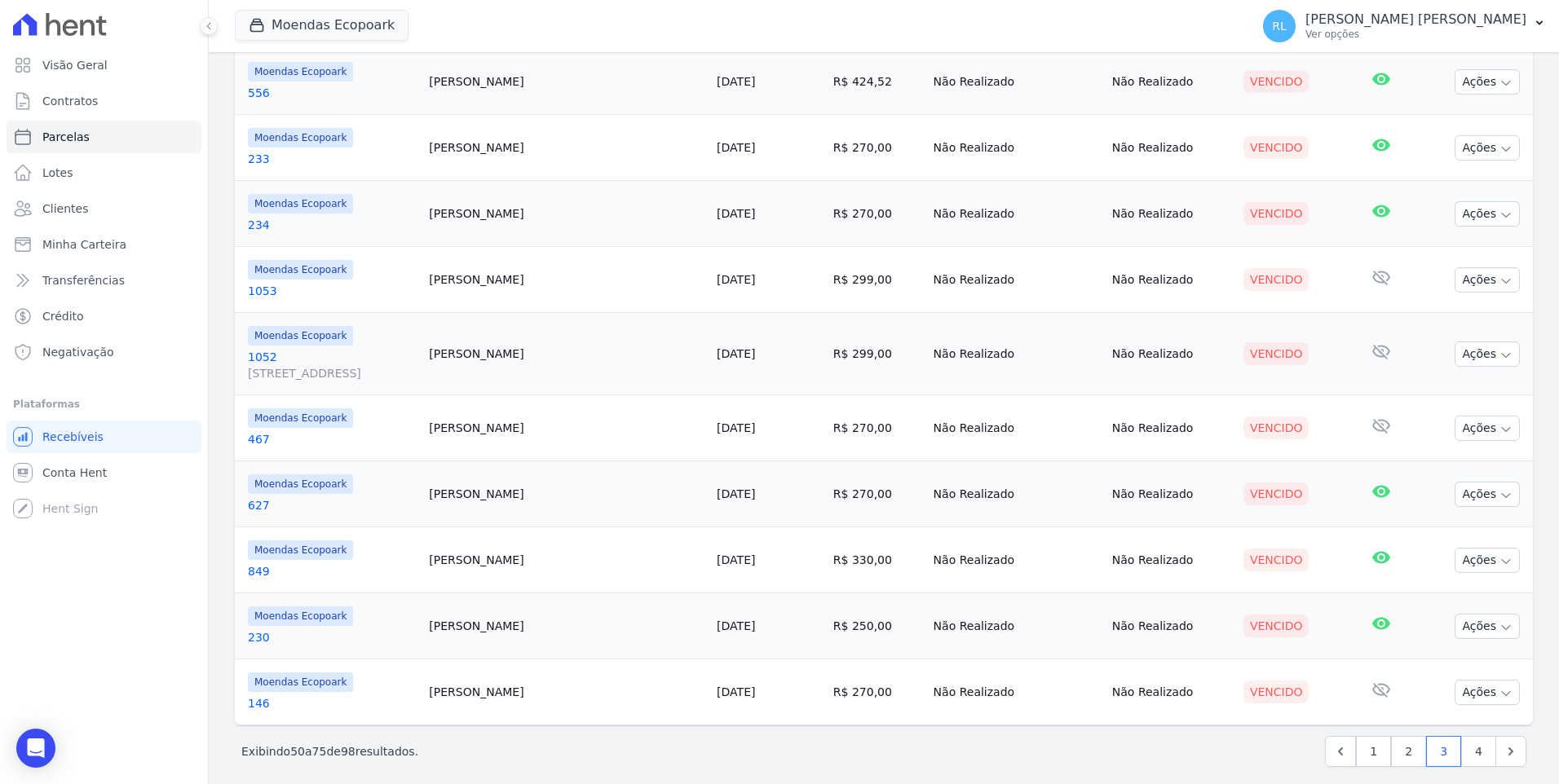
scroll to position [1365, 0]
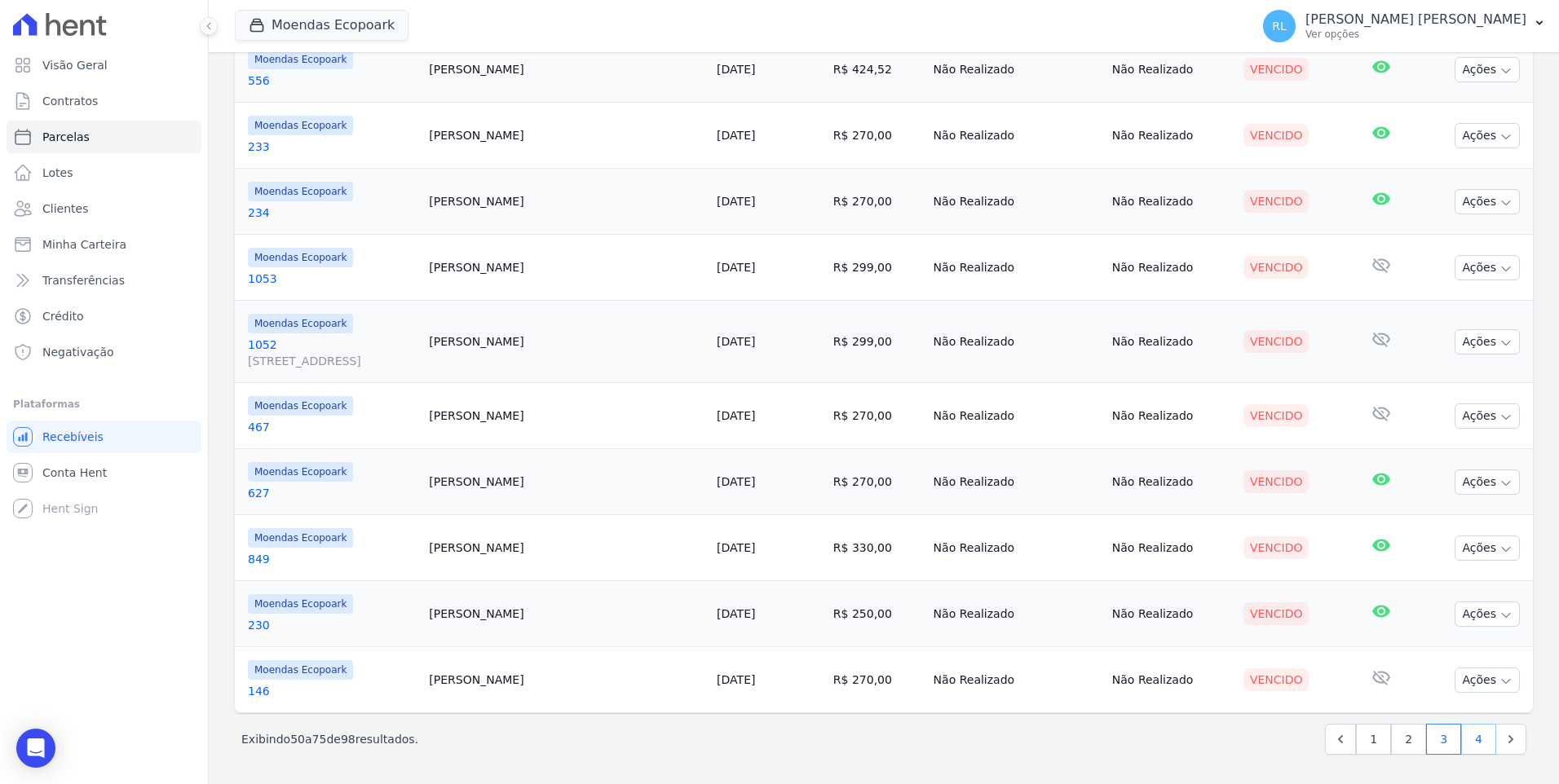
click at [1466, 744] on link "4" at bounding box center [1478, 739] width 35 height 31
select select
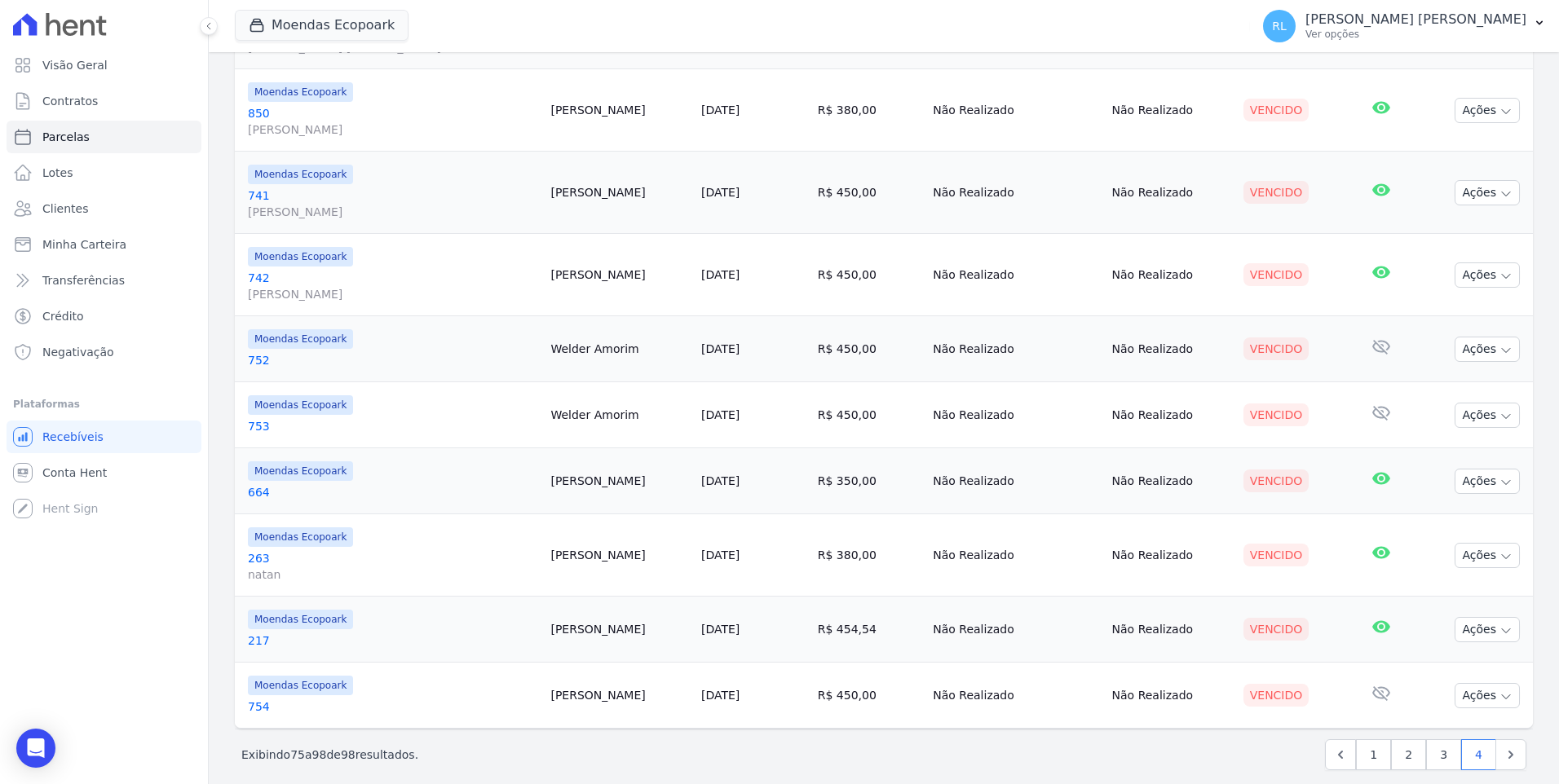
scroll to position [1266, 0]
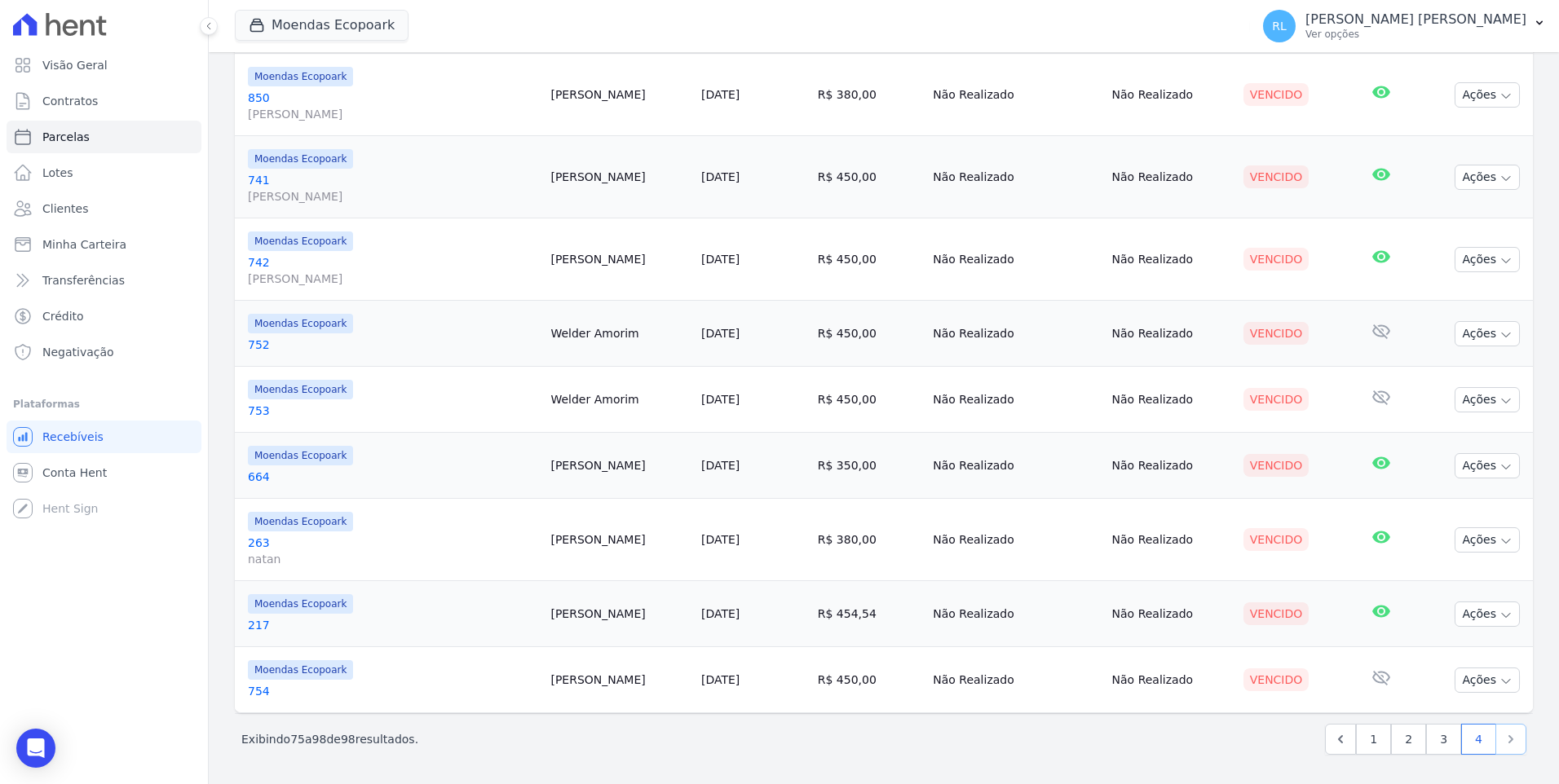
click at [1506, 742] on icon "Next" at bounding box center [1510, 739] width 16 height 16
select select
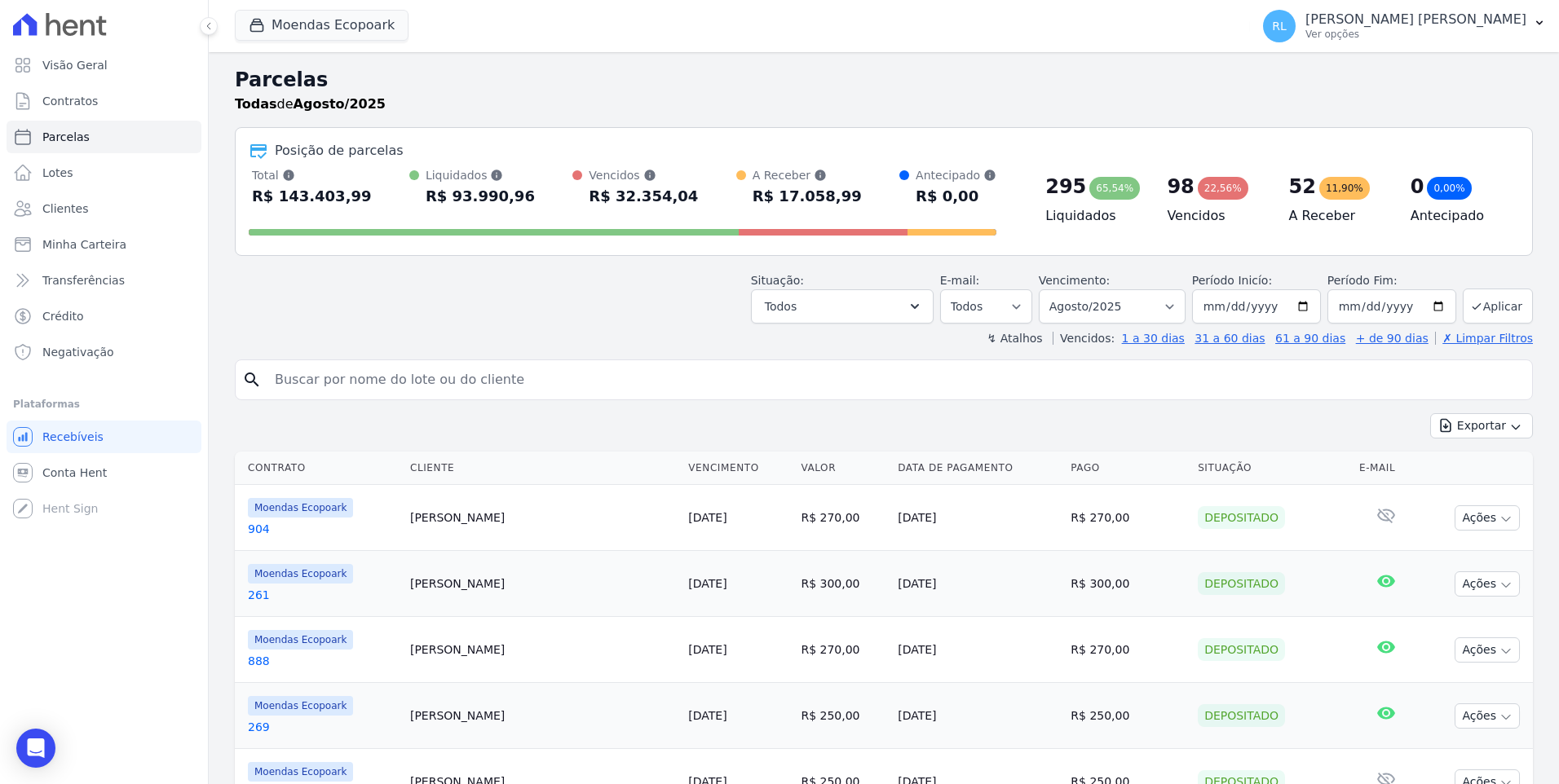
click at [387, 371] on input "search" at bounding box center [896, 379] width 1261 height 33
type input "907"
select select
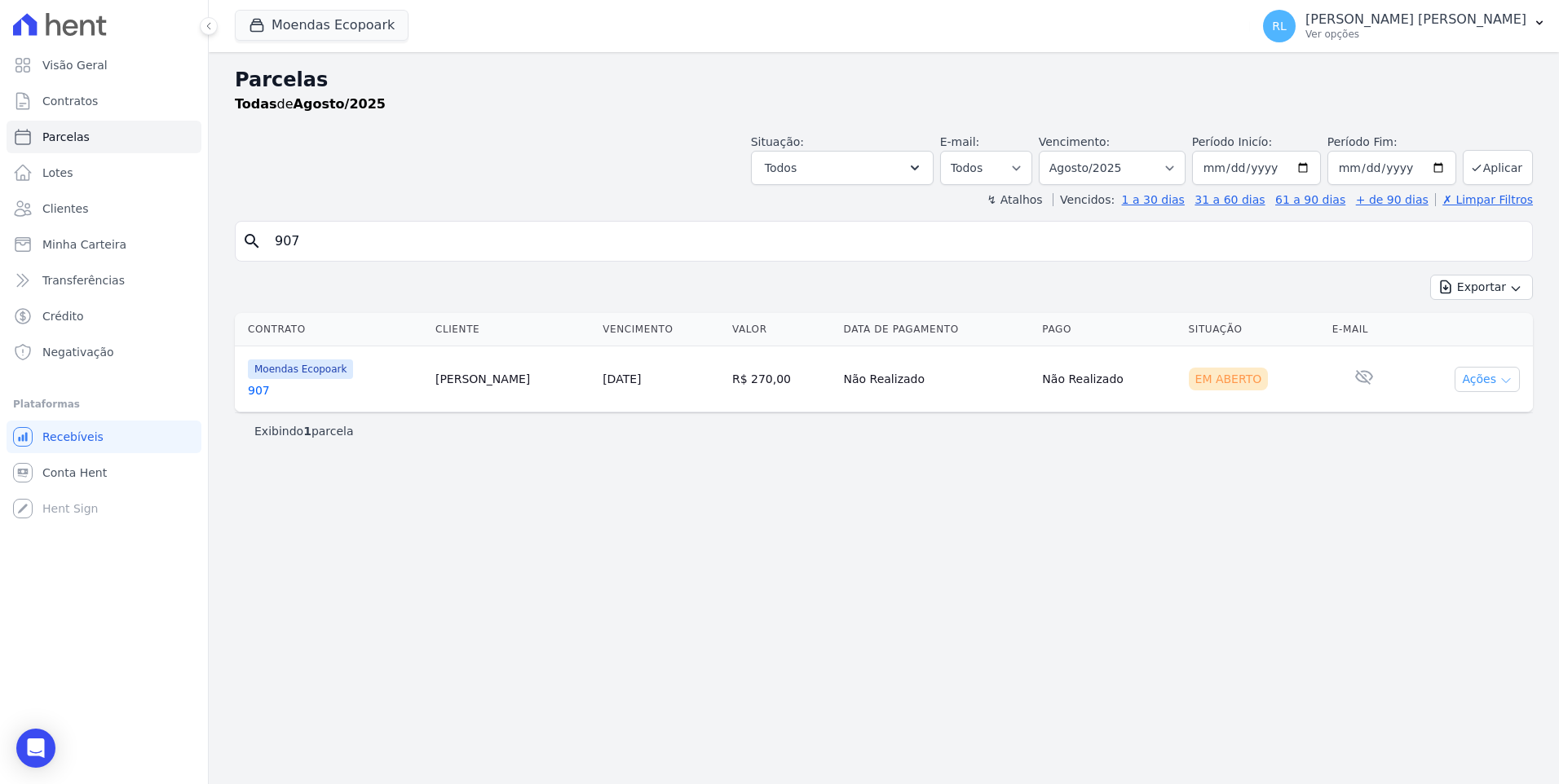
click at [1505, 380] on icon "button" at bounding box center [1506, 381] width 13 height 13
click at [1480, 414] on link "Ver boleto" at bounding box center [1481, 417] width 157 height 30
click at [349, 243] on input "907" at bounding box center [896, 241] width 1261 height 33
type input "908"
select select
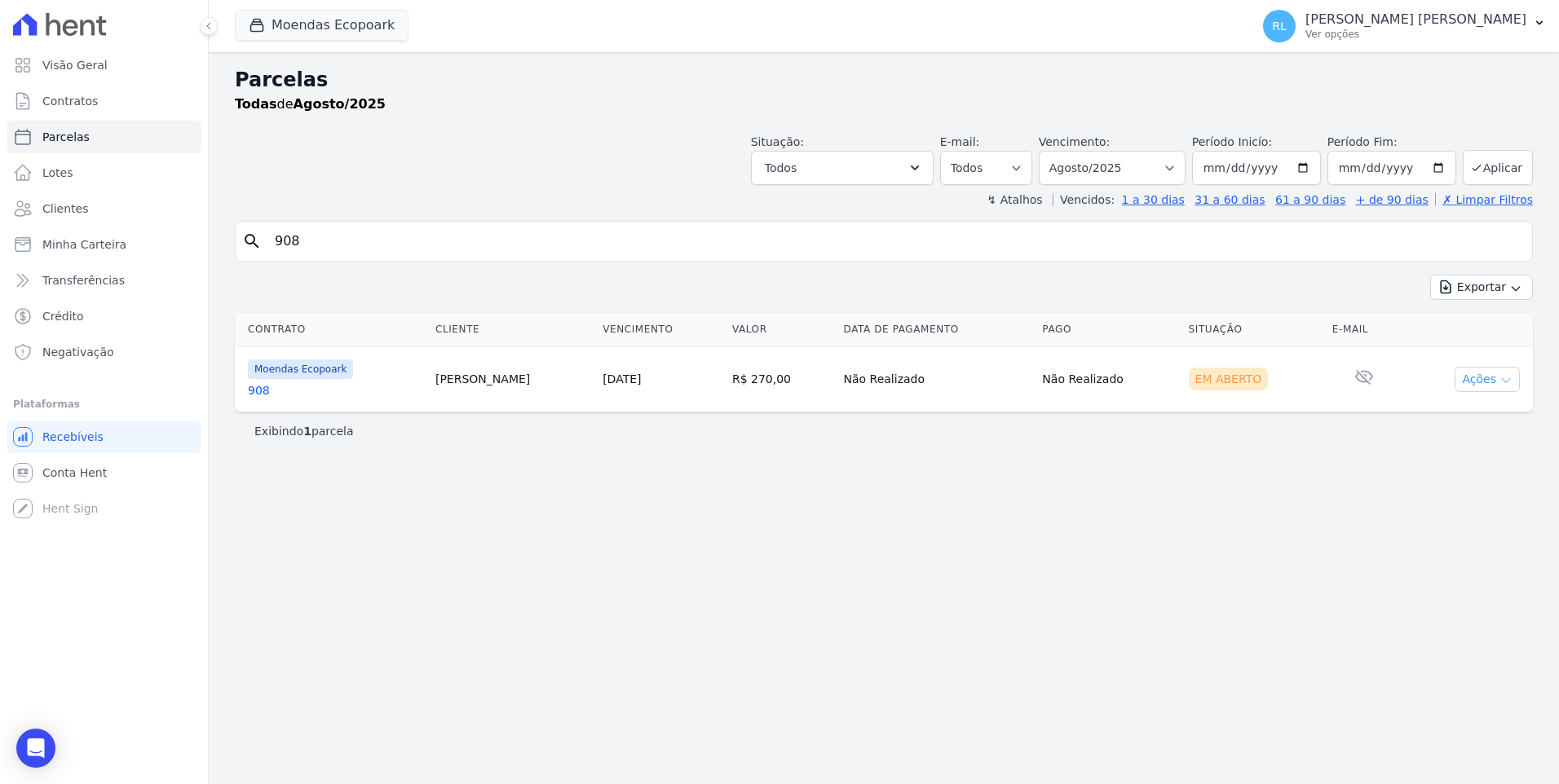
click at [1478, 390] on button "Ações" at bounding box center [1486, 379] width 65 height 25
click at [1465, 419] on link "Ver boleto" at bounding box center [1481, 417] width 157 height 30
drag, startPoint x: 342, startPoint y: 255, endPoint x: 249, endPoint y: 255, distance: 93.0
click at [249, 255] on div "search 908" at bounding box center [884, 241] width 1299 height 41
type input "hillary"
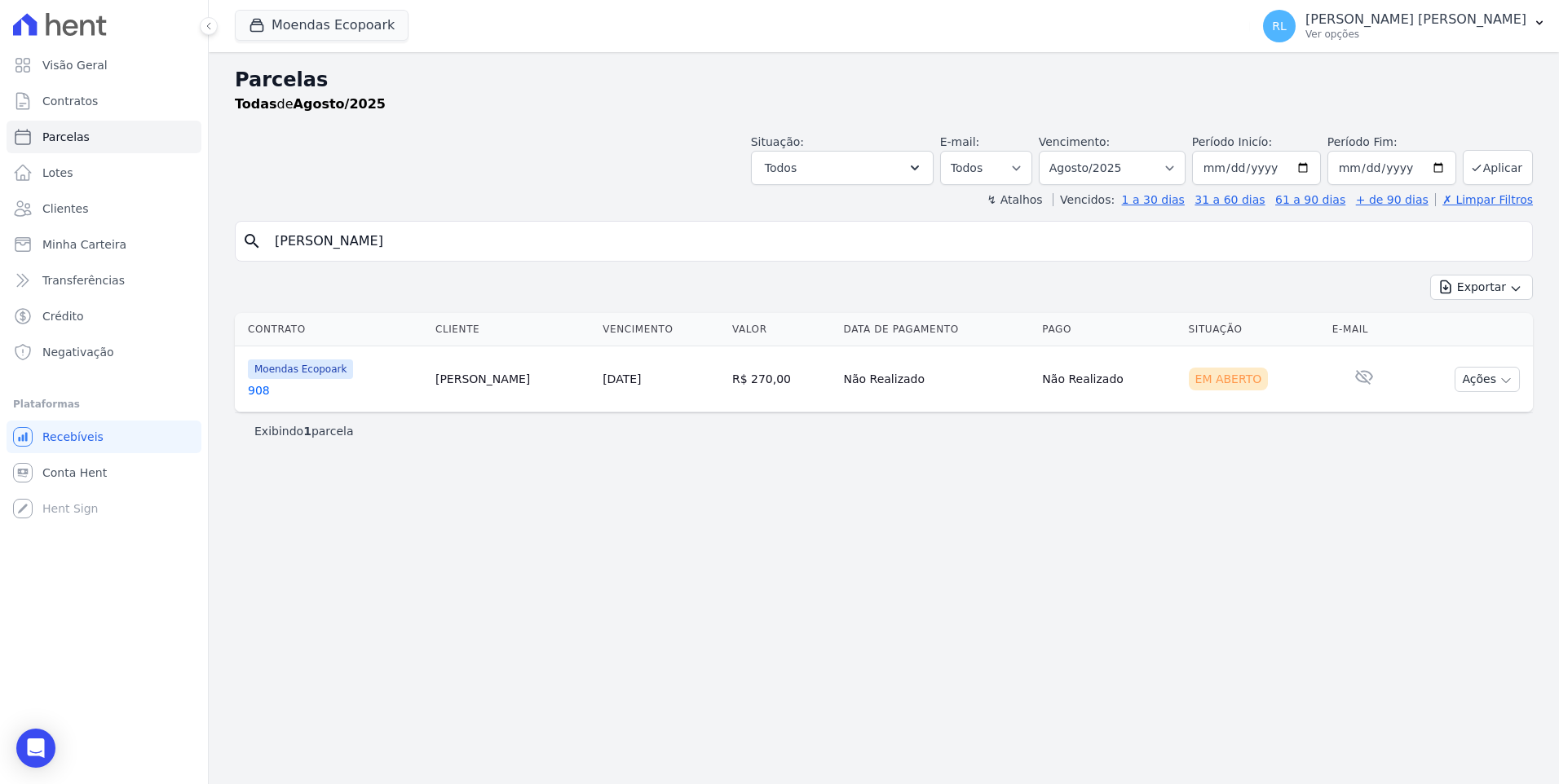
select select
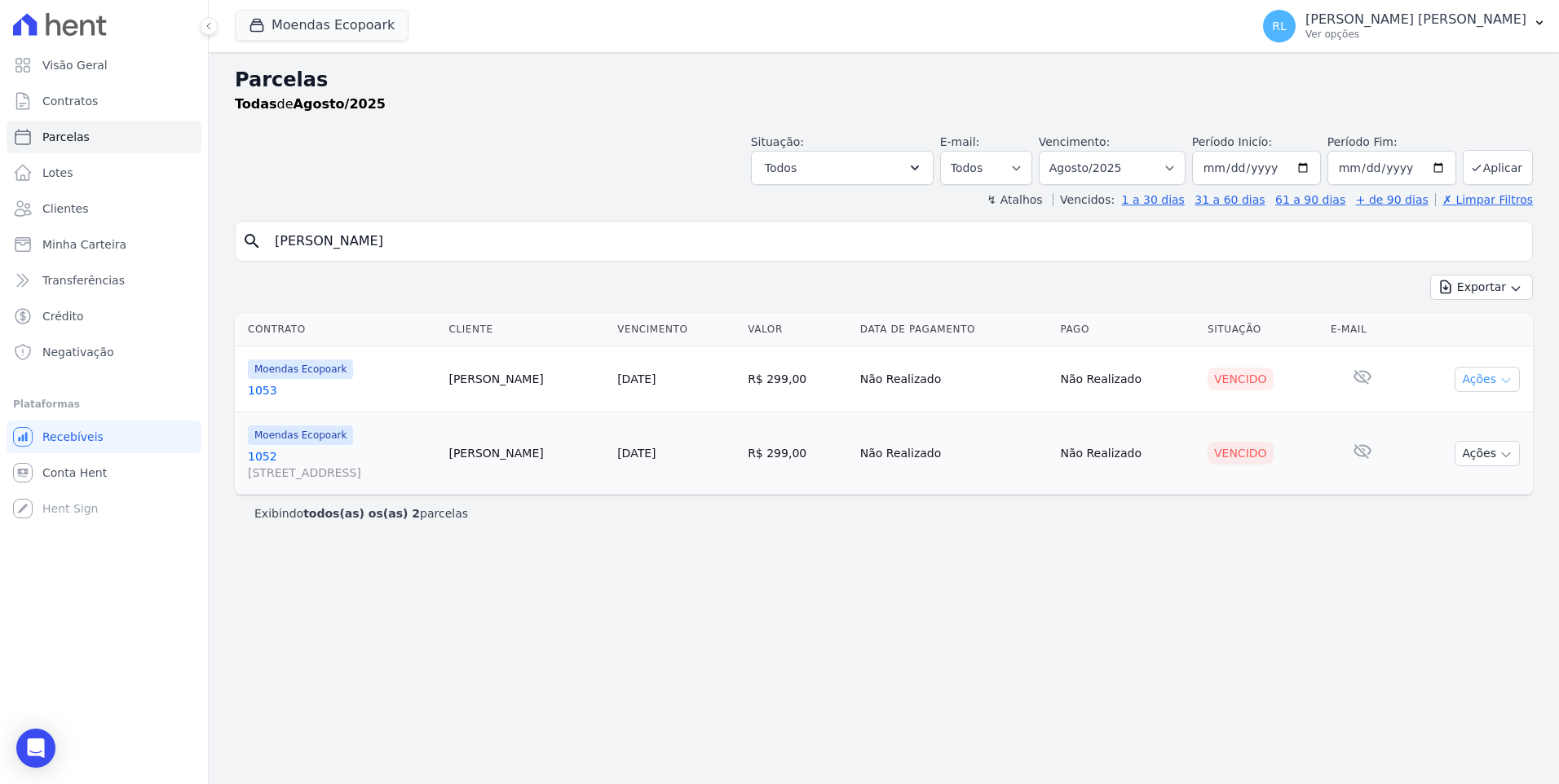
click at [1486, 376] on button "Ações" at bounding box center [1486, 379] width 65 height 25
click at [1457, 410] on link "Ver boleto" at bounding box center [1481, 417] width 157 height 30
click at [1310, 523] on div "Exibindo todos(as) os(as) 2 parcelas" at bounding box center [884, 512] width 1299 height 37
click at [1467, 453] on button "Ações" at bounding box center [1486, 453] width 65 height 25
click at [1467, 487] on link "Ver boleto" at bounding box center [1481, 492] width 157 height 30
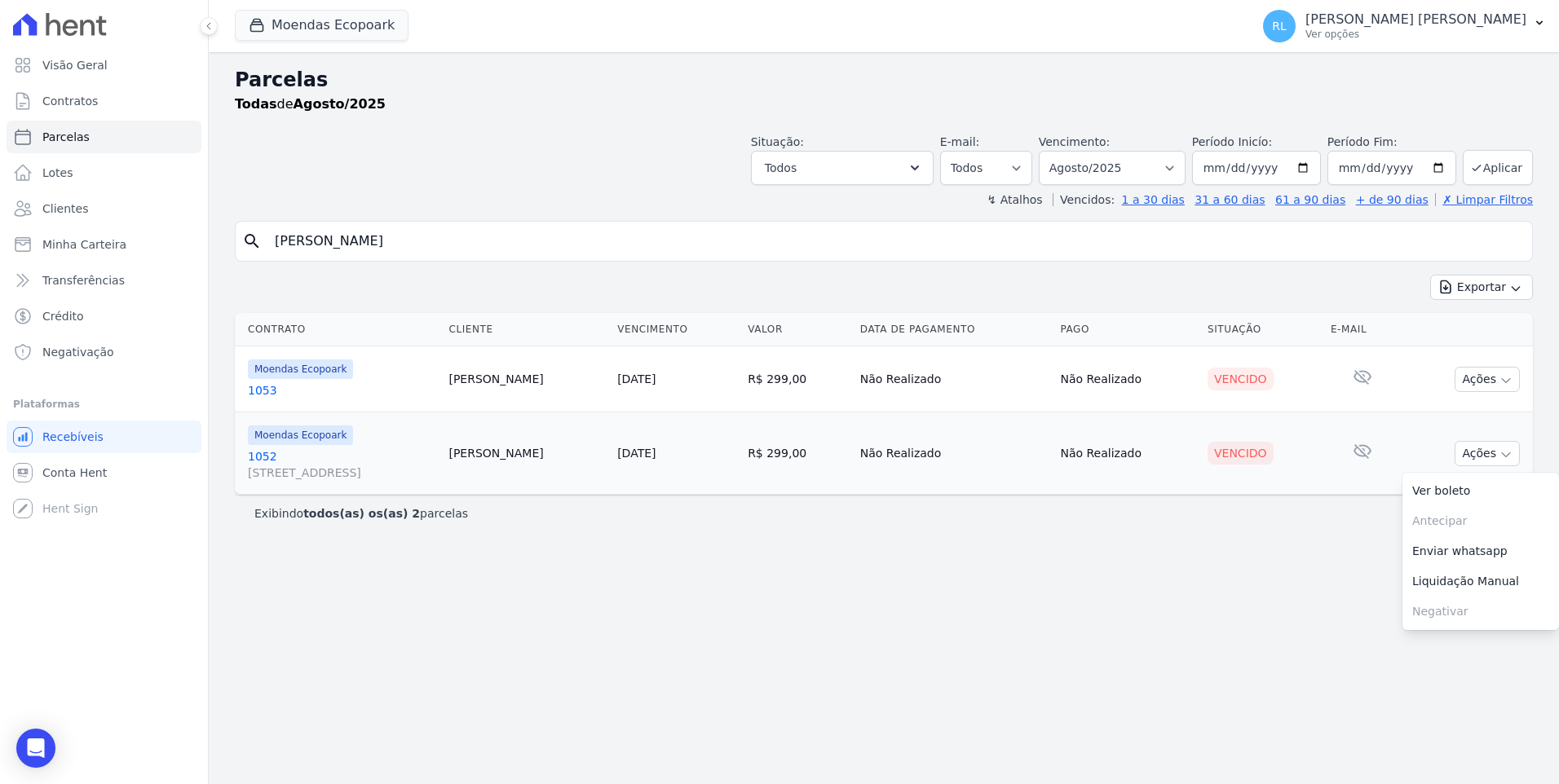
drag, startPoint x: 338, startPoint y: 243, endPoint x: 210, endPoint y: 228, distance: 128.9
click at [210, 228] on div "Parcelas Todas de Agosto/2025 Situação: Agendado Em Aberto Pago Processando Can…" at bounding box center [883, 418] width 1350 height 732
type input "ana"
select select
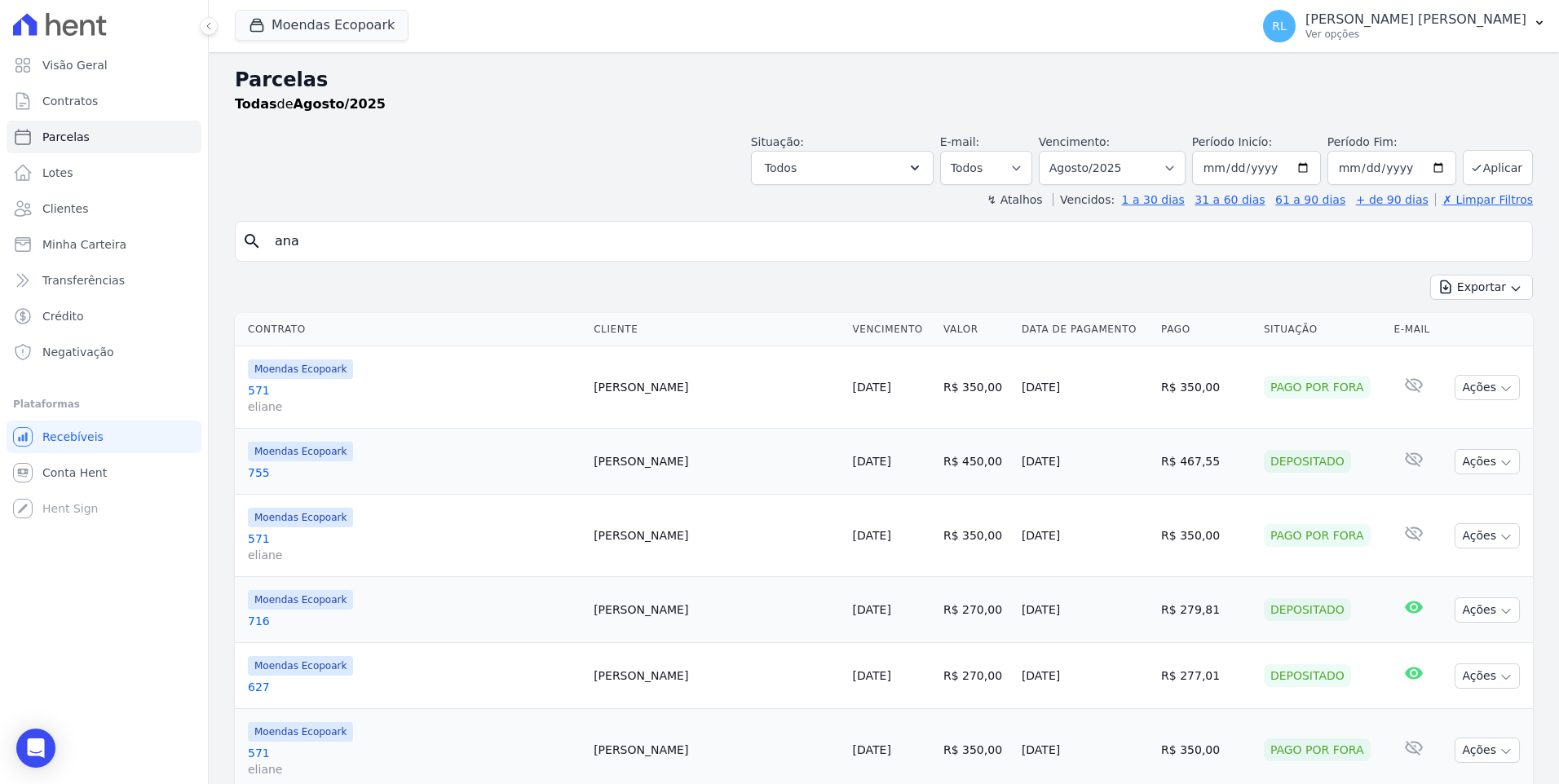
click at [326, 248] on input "ana" at bounding box center [896, 241] width 1261 height 33
type input "ana carolina"
select select
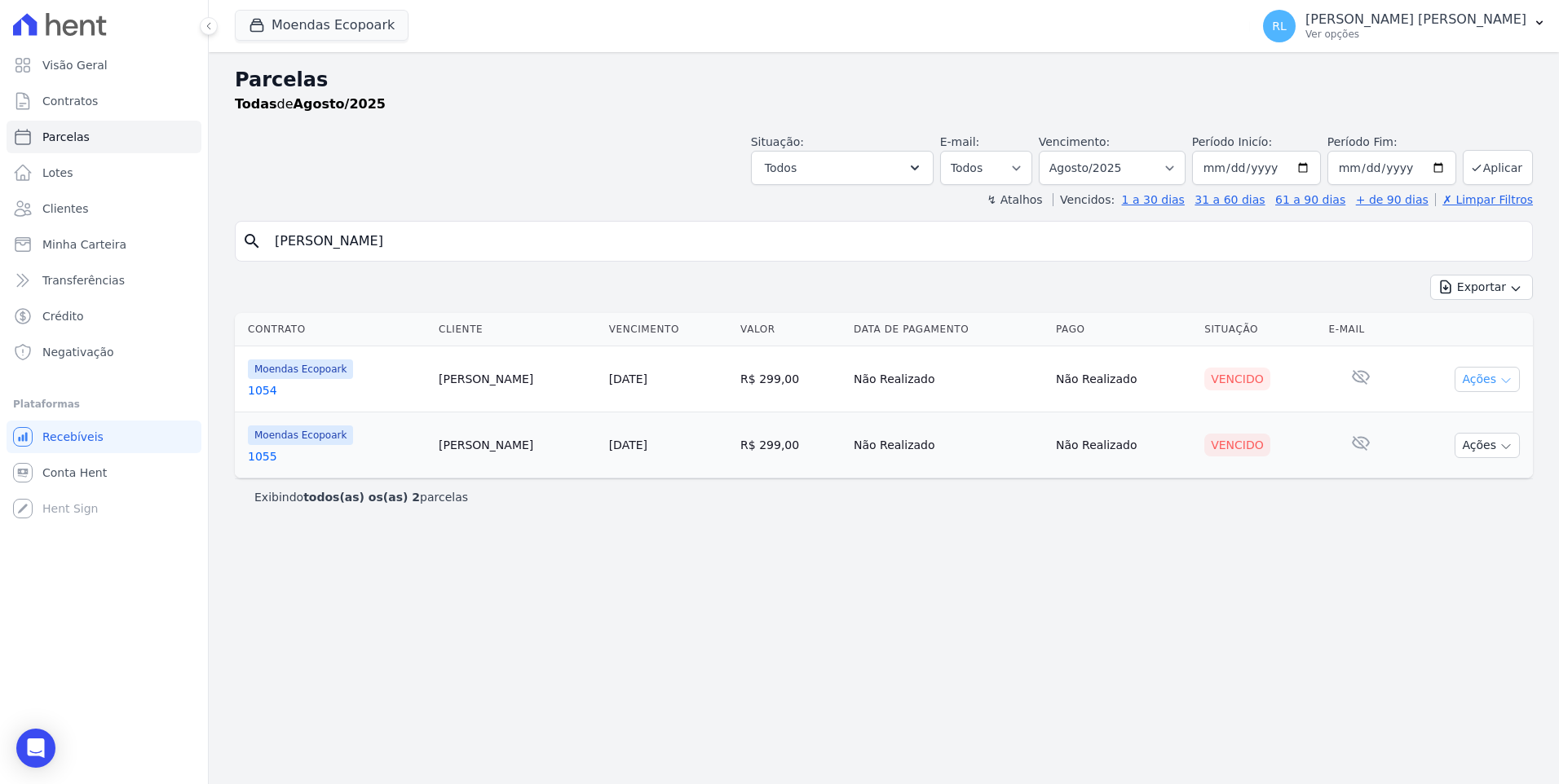
click at [1488, 379] on button "Ações" at bounding box center [1486, 379] width 65 height 25
click at [1470, 411] on link "Ver boleto" at bounding box center [1481, 417] width 157 height 30
click at [1203, 604] on div "Parcelas Todas de Agosto/2025 Situação: Agendado Em Aberto Pago Processando Can…" at bounding box center [883, 418] width 1350 height 732
click at [1473, 449] on button "Ações" at bounding box center [1486, 445] width 65 height 25
click at [1465, 489] on link "Ver boleto" at bounding box center [1481, 483] width 157 height 30
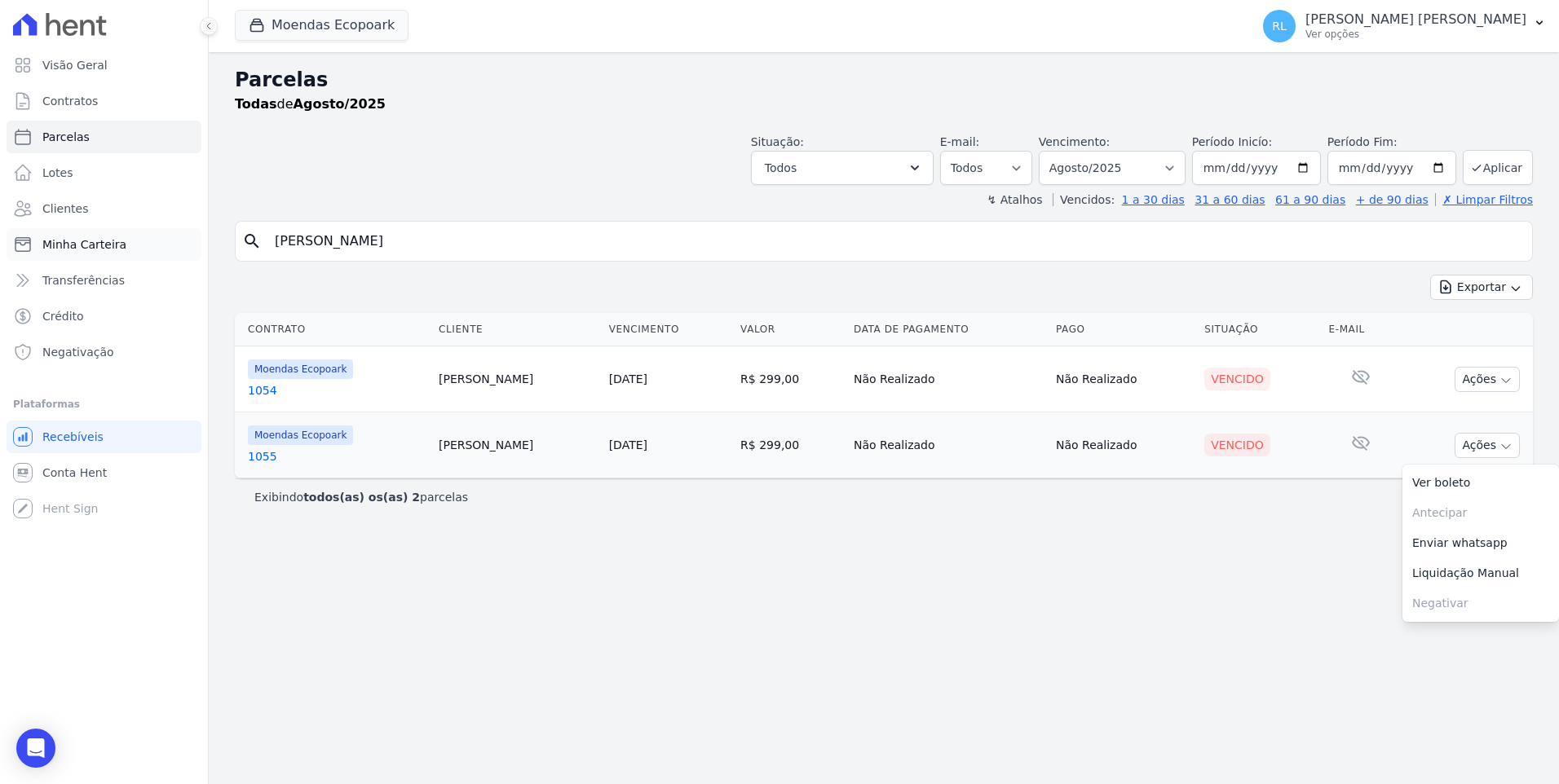
drag, startPoint x: 383, startPoint y: 249, endPoint x: 45, endPoint y: 244, distance: 338.0
click at [45, 245] on div "Visão Geral Contratos Parcelas Lotes Clientes Minha Carteira Transferências Cré…" at bounding box center [780, 392] width 1559 height 784
type input "damille"
select select
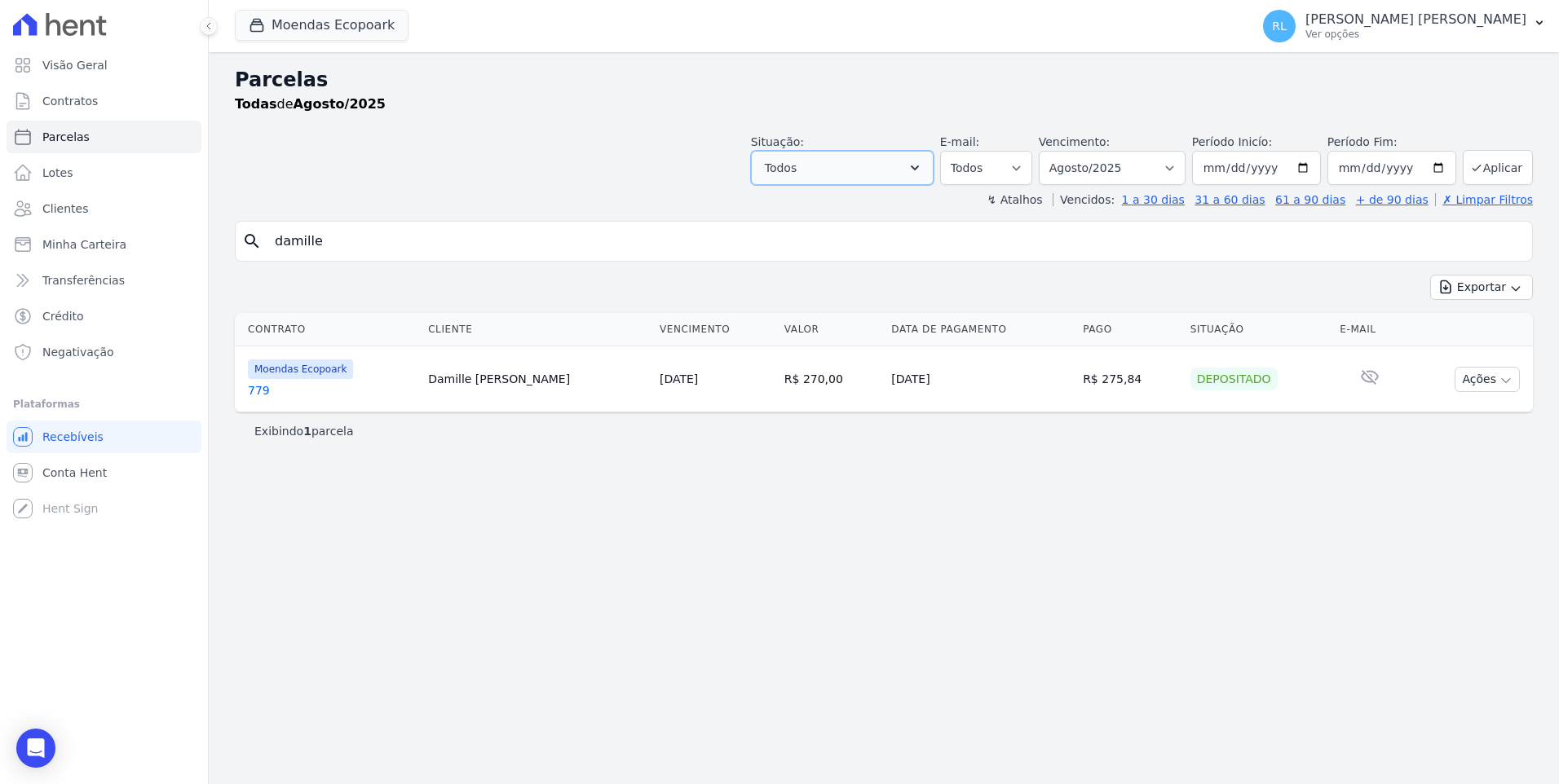
click at [923, 174] on icon "button" at bounding box center [914, 167] width 16 height 16
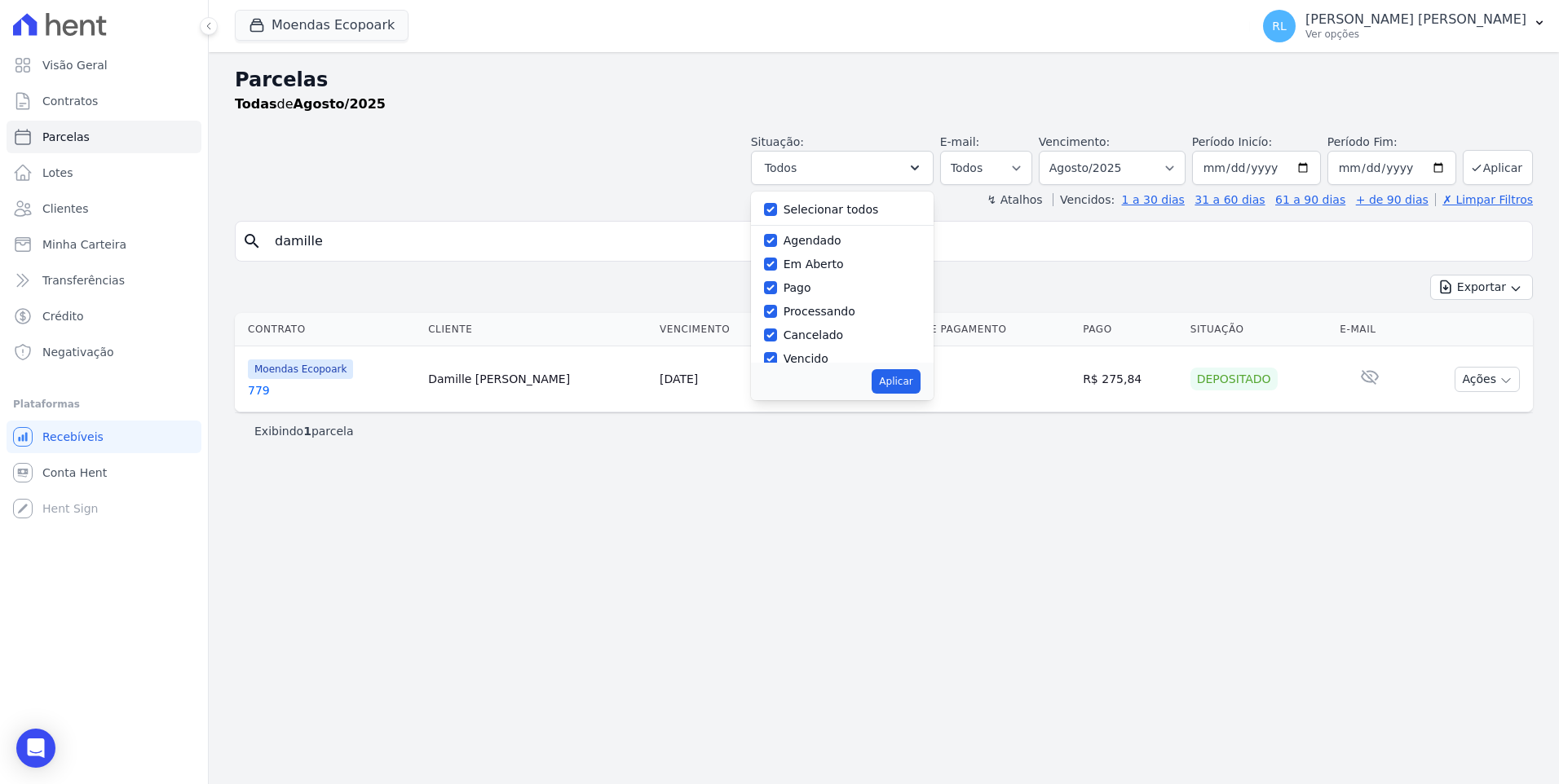
click at [841, 213] on label "Selecionar todos" at bounding box center [830, 209] width 95 height 13
click at [777, 213] on input "Selecionar todos" at bounding box center [771, 209] width 13 height 13
checkbox input "false"
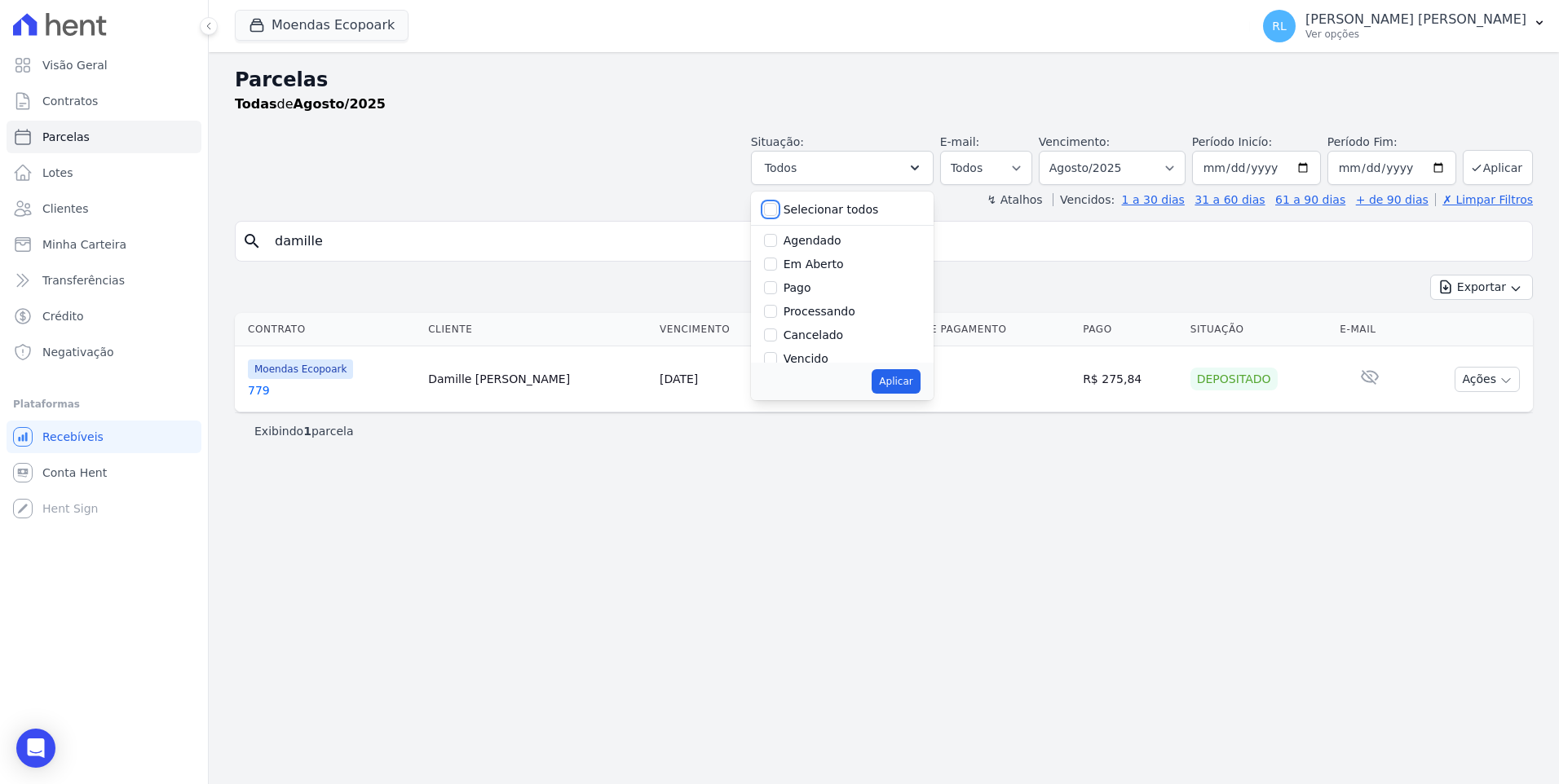
checkbox input "false"
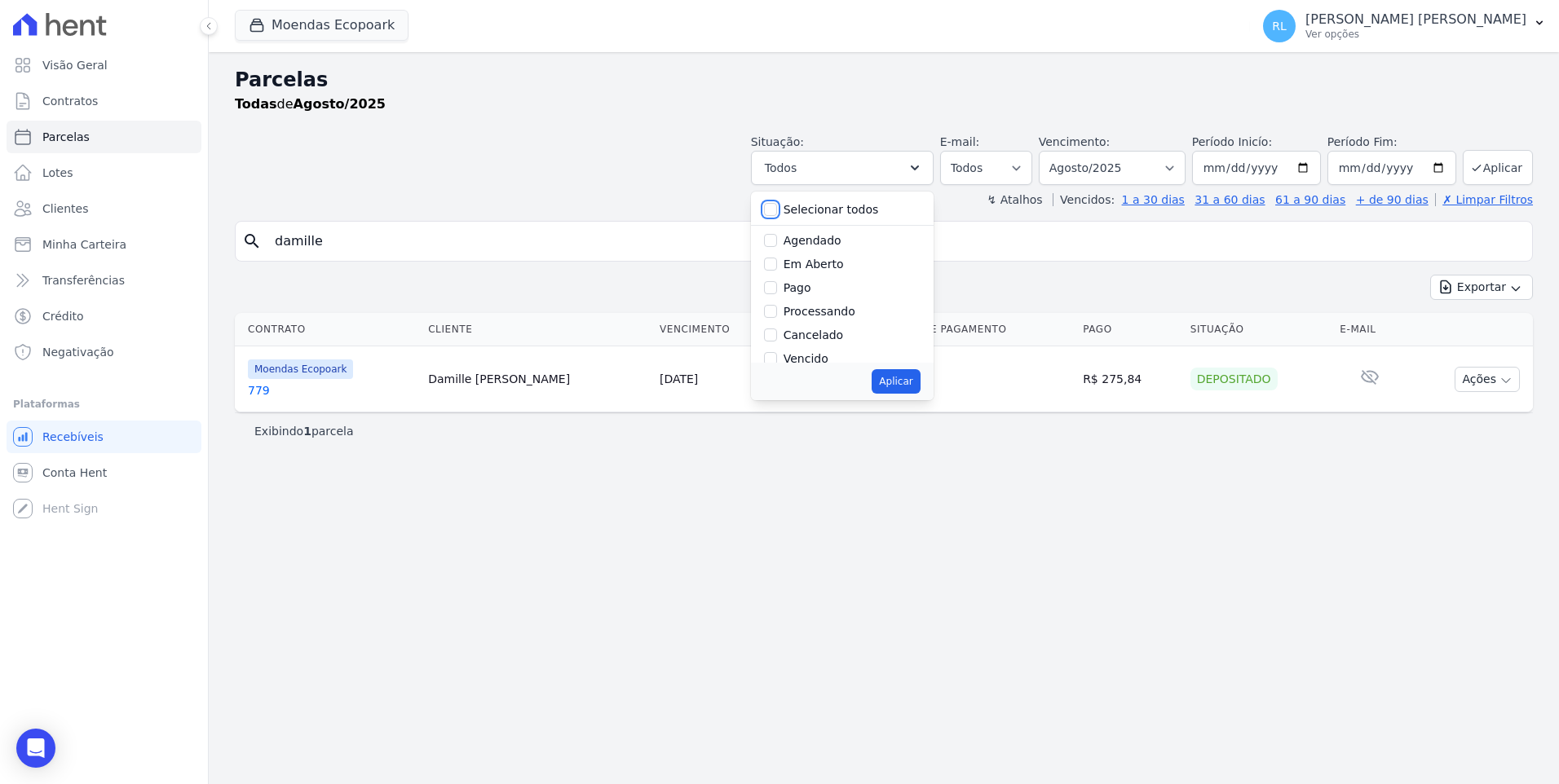
checkbox input "false"
click at [777, 360] on input "Vencido" at bounding box center [771, 359] width 13 height 13
checkbox input "true"
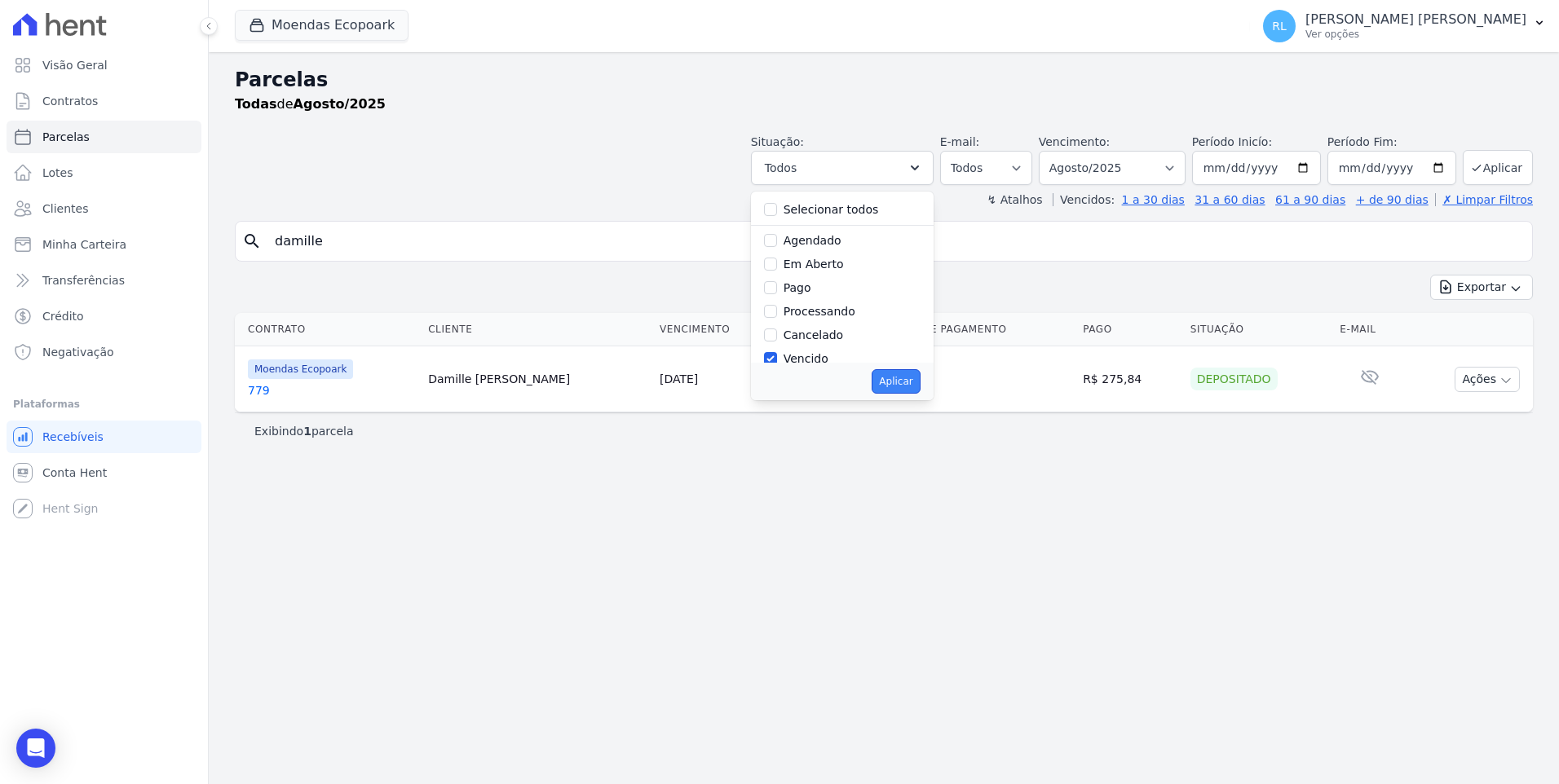
click at [920, 375] on button "Aplicar" at bounding box center [896, 381] width 48 height 25
select select "overdue"
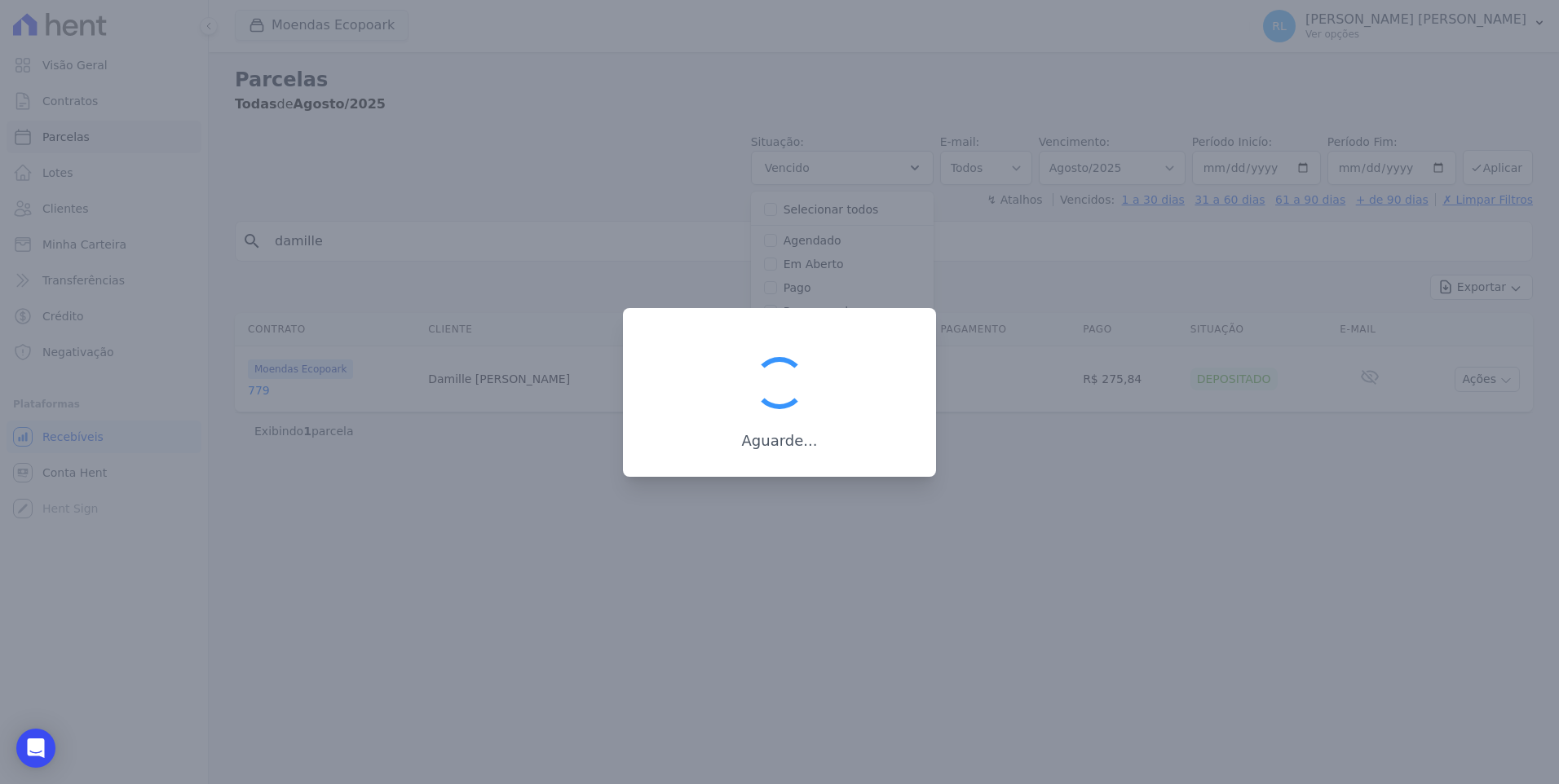
scroll to position [29, 0]
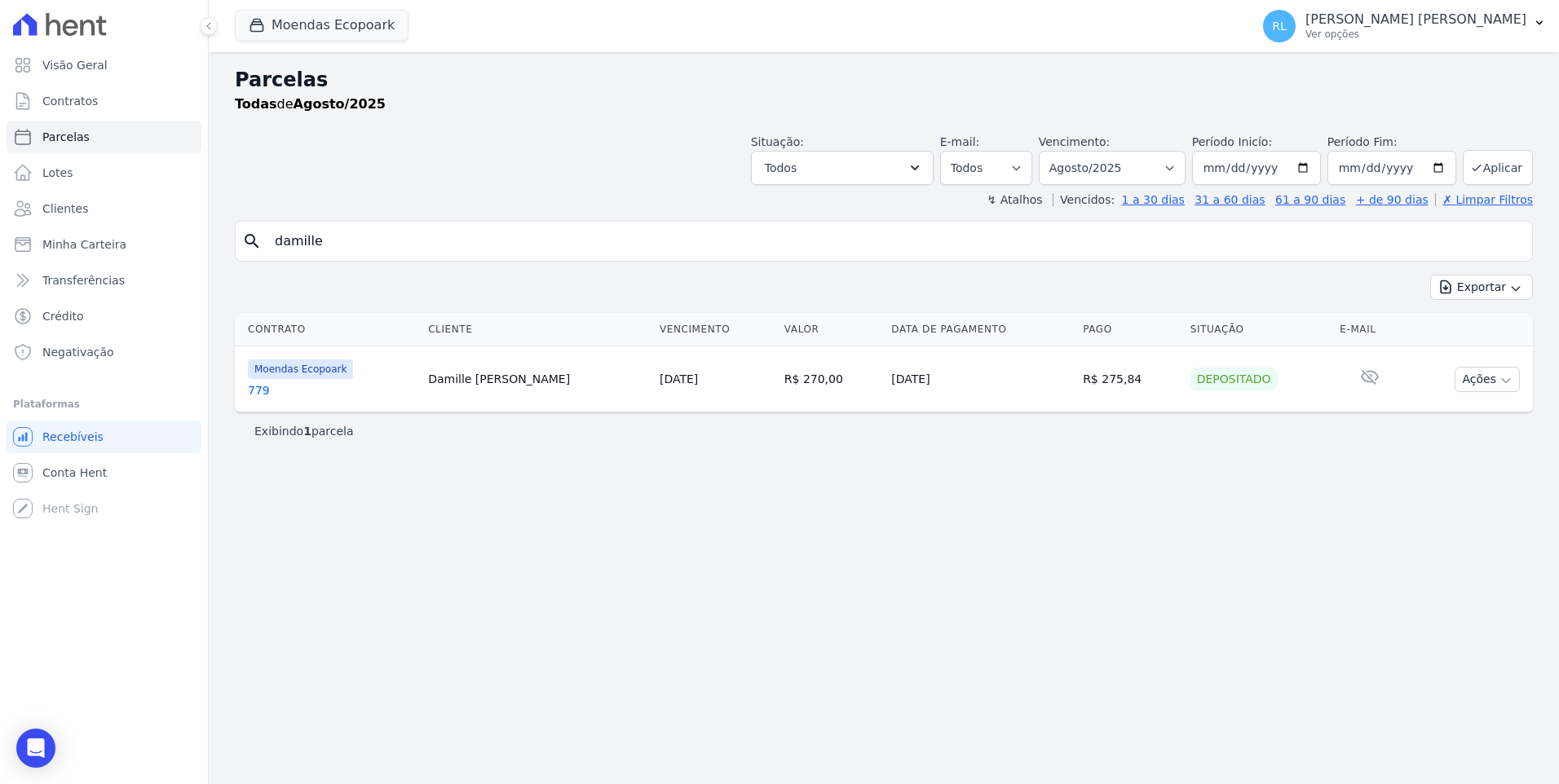
select select "overdue"
click at [887, 182] on button "Todos" at bounding box center [843, 168] width 183 height 34
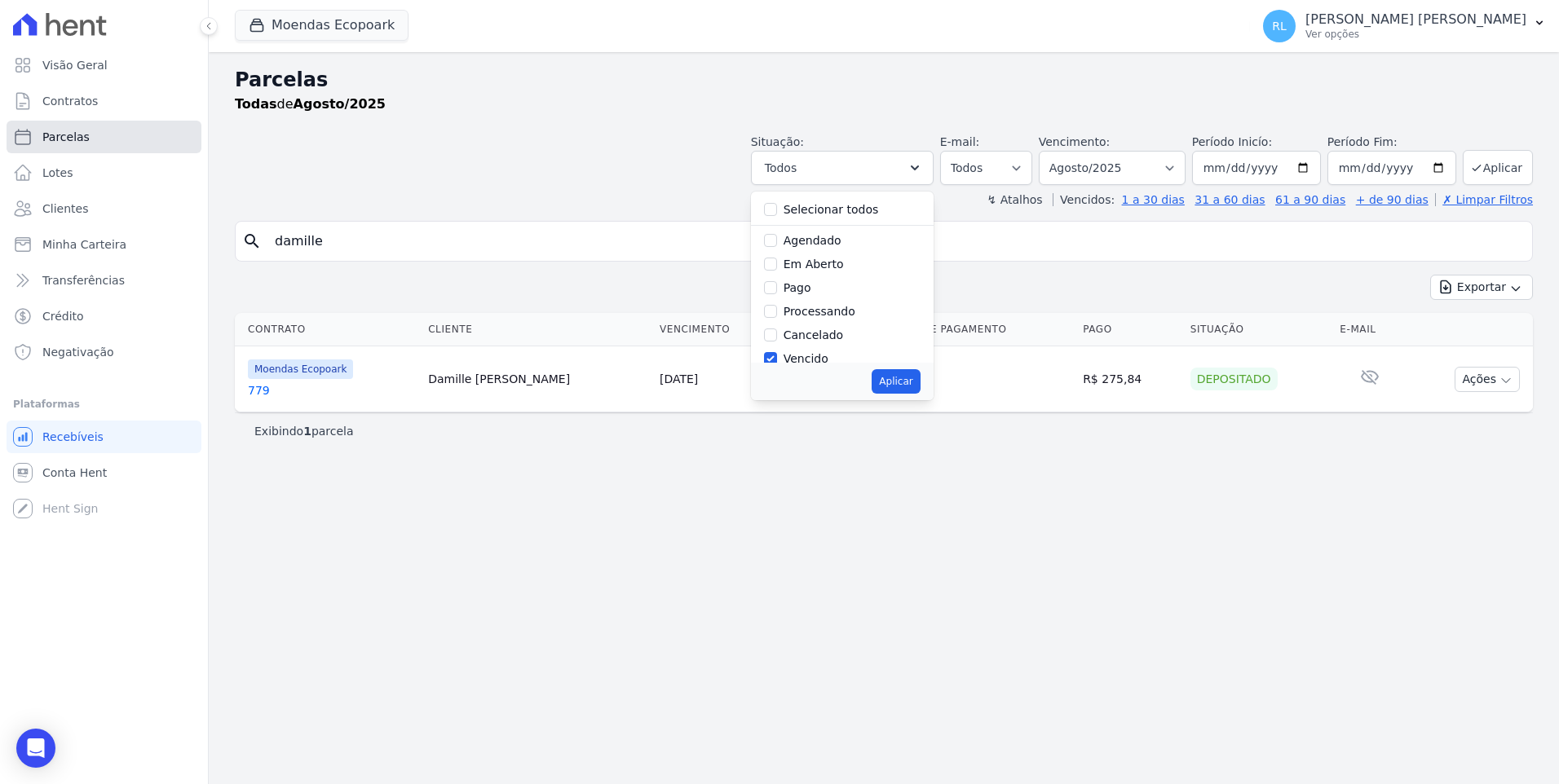
click at [66, 125] on link "Parcelas" at bounding box center [104, 137] width 194 height 33
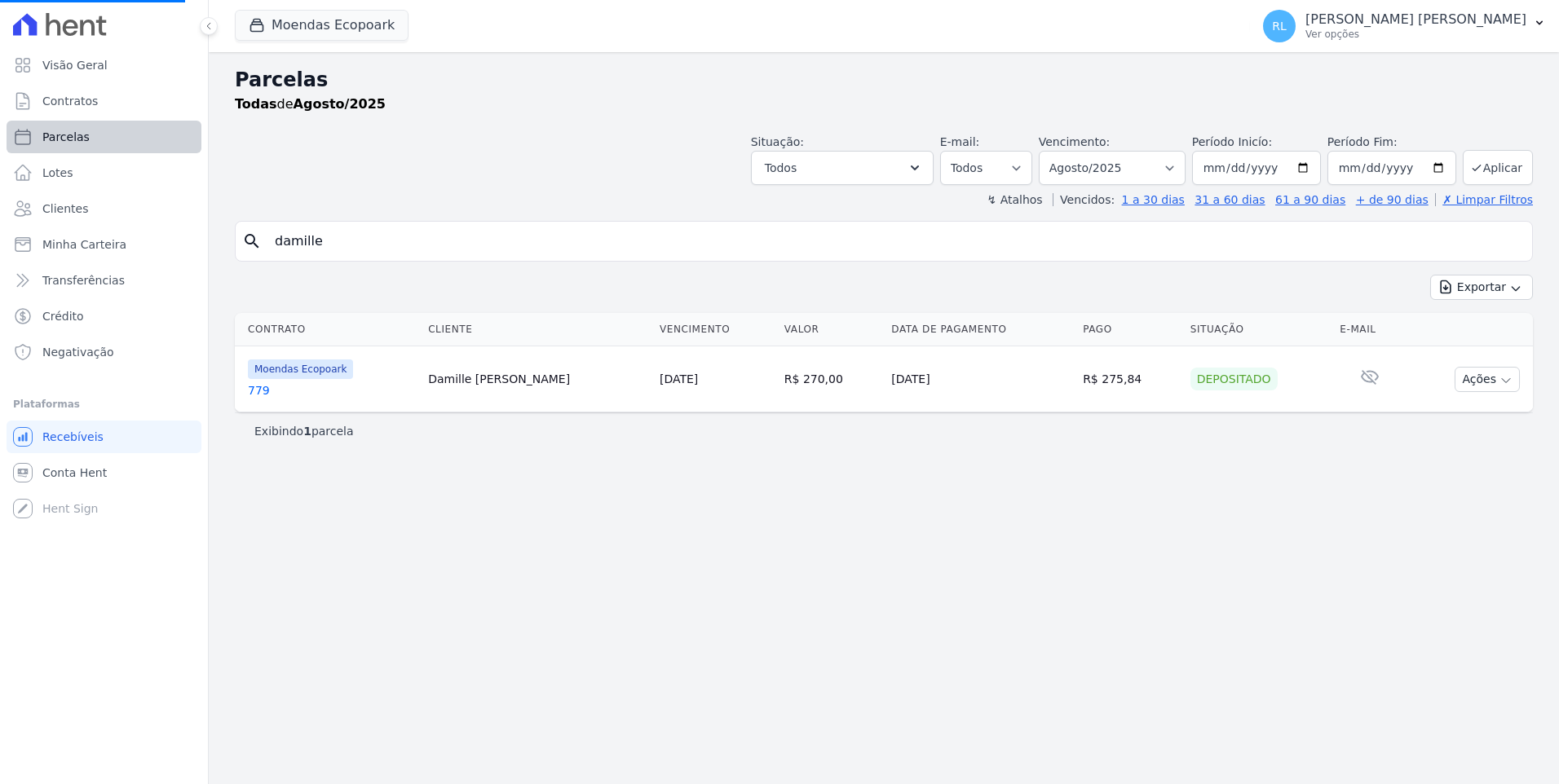
select select
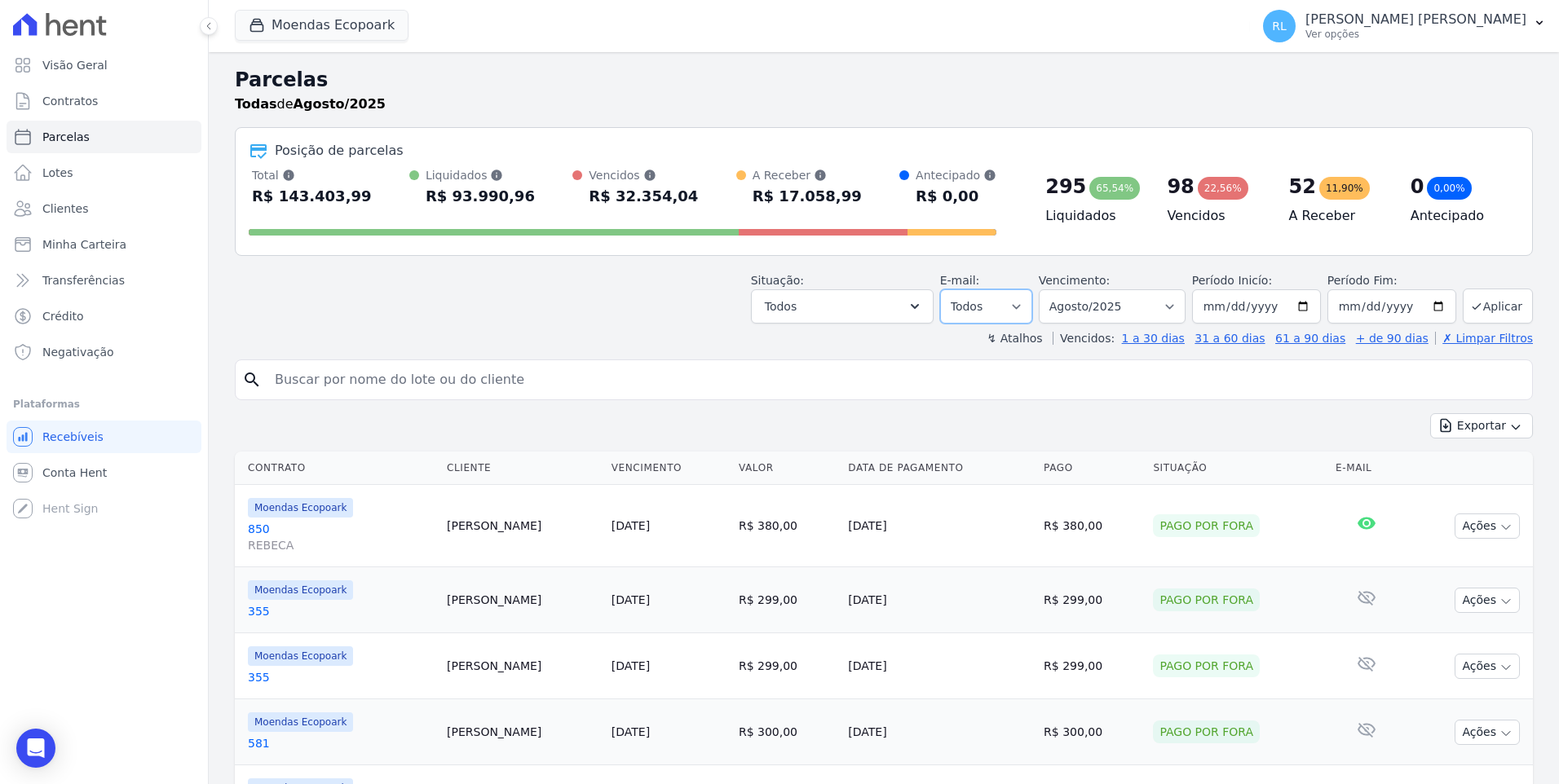
click at [1011, 307] on select "Todos Lido Não-lido" at bounding box center [986, 307] width 92 height 34
click at [899, 320] on button "Todos" at bounding box center [843, 307] width 183 height 34
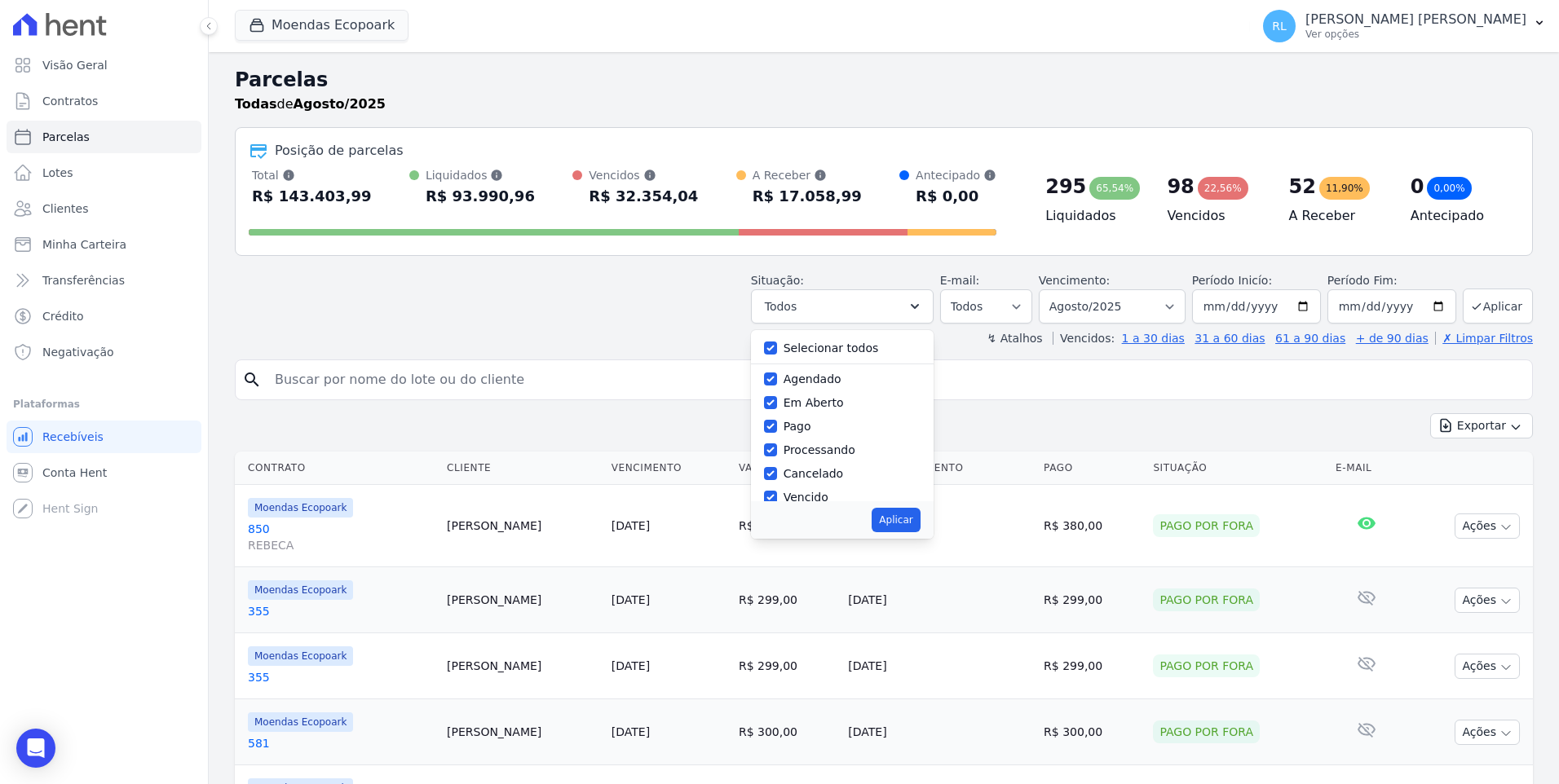
click at [804, 344] on label "Selecionar todos" at bounding box center [830, 348] width 95 height 13
click at [777, 344] on input "Selecionar todos" at bounding box center [771, 348] width 13 height 13
checkbox input "false"
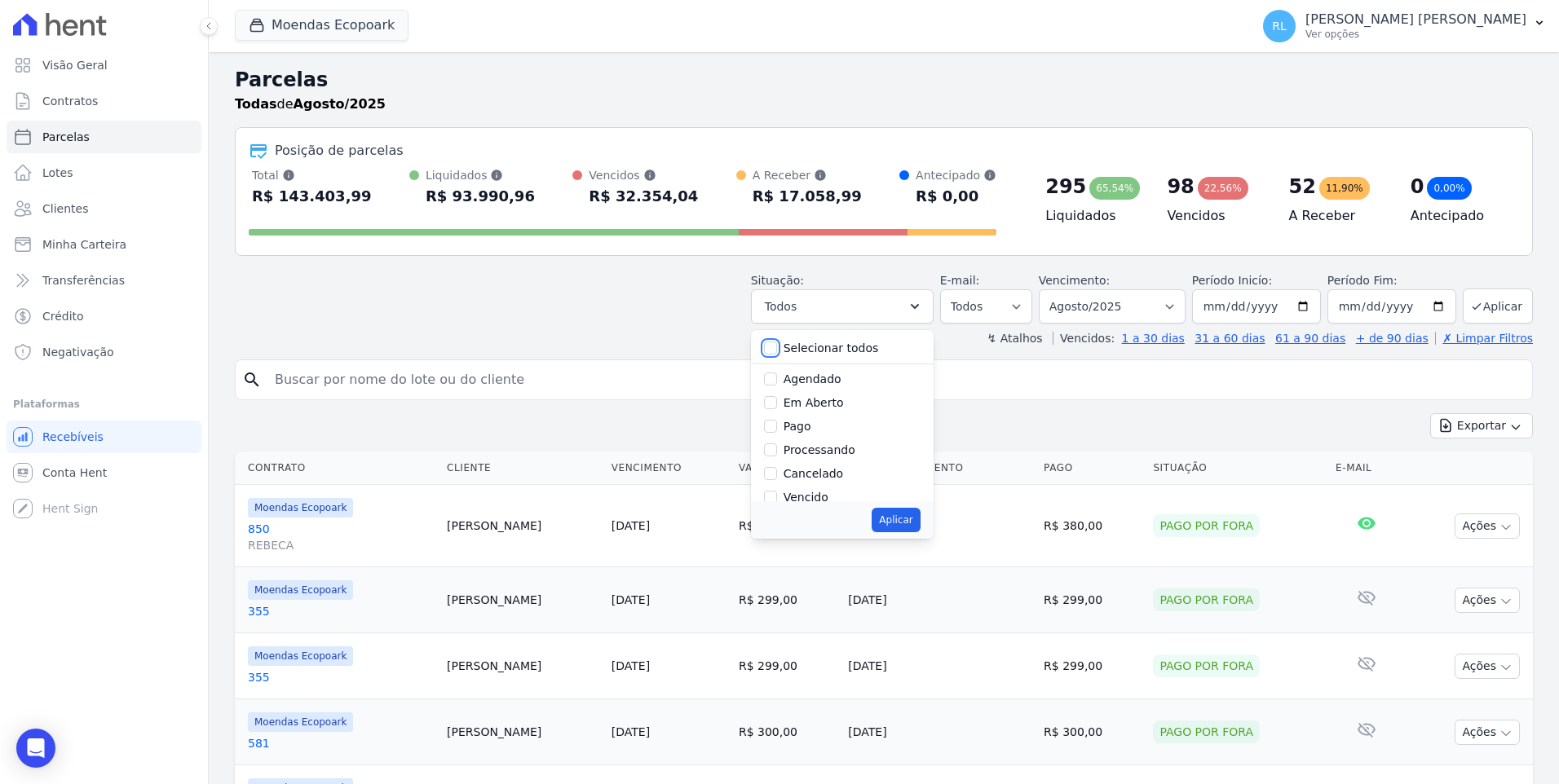
checkbox input "false"
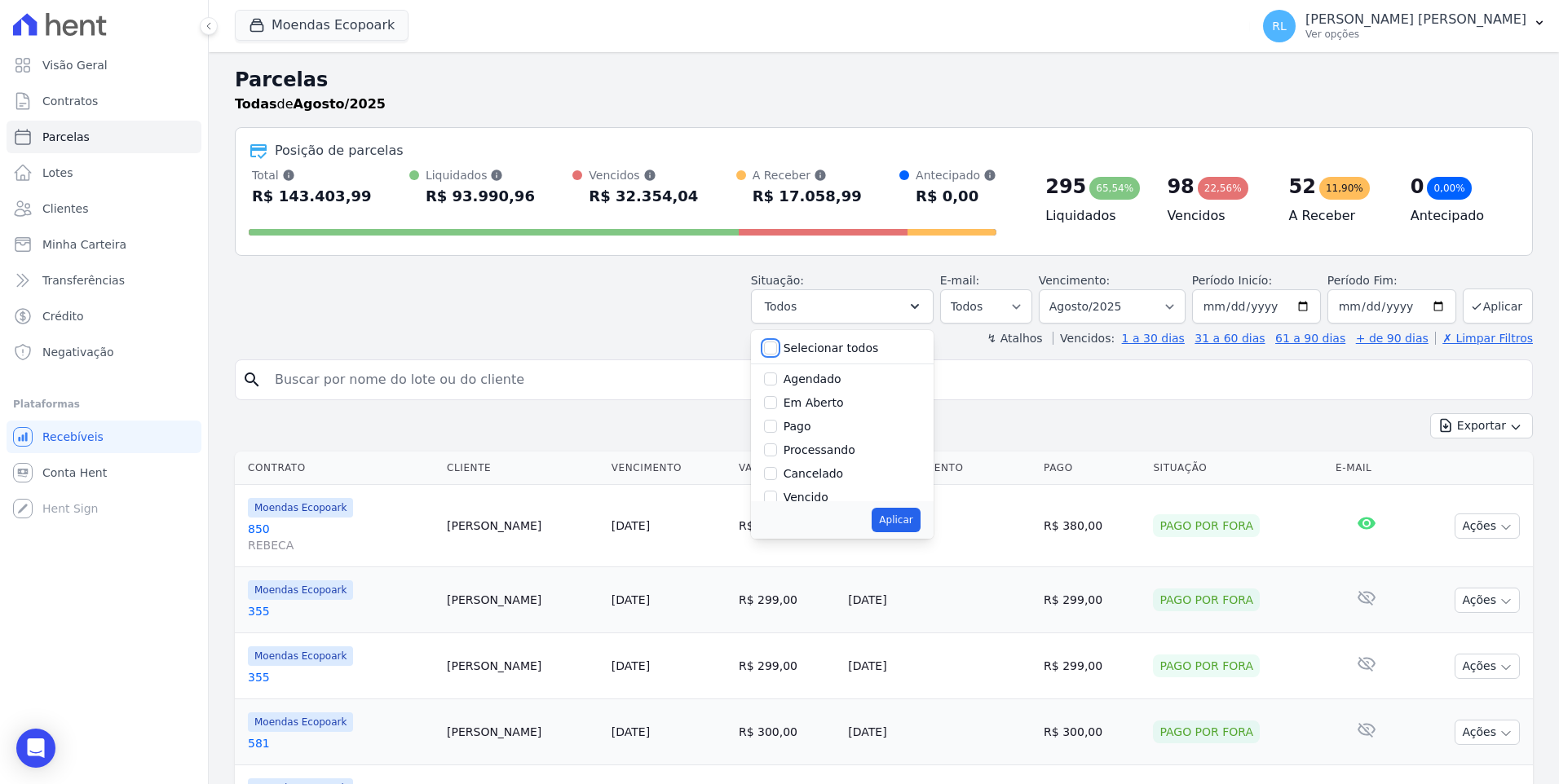
checkbox input "false"
click at [777, 497] on input "Vencido" at bounding box center [771, 497] width 13 height 13
checkbox input "true"
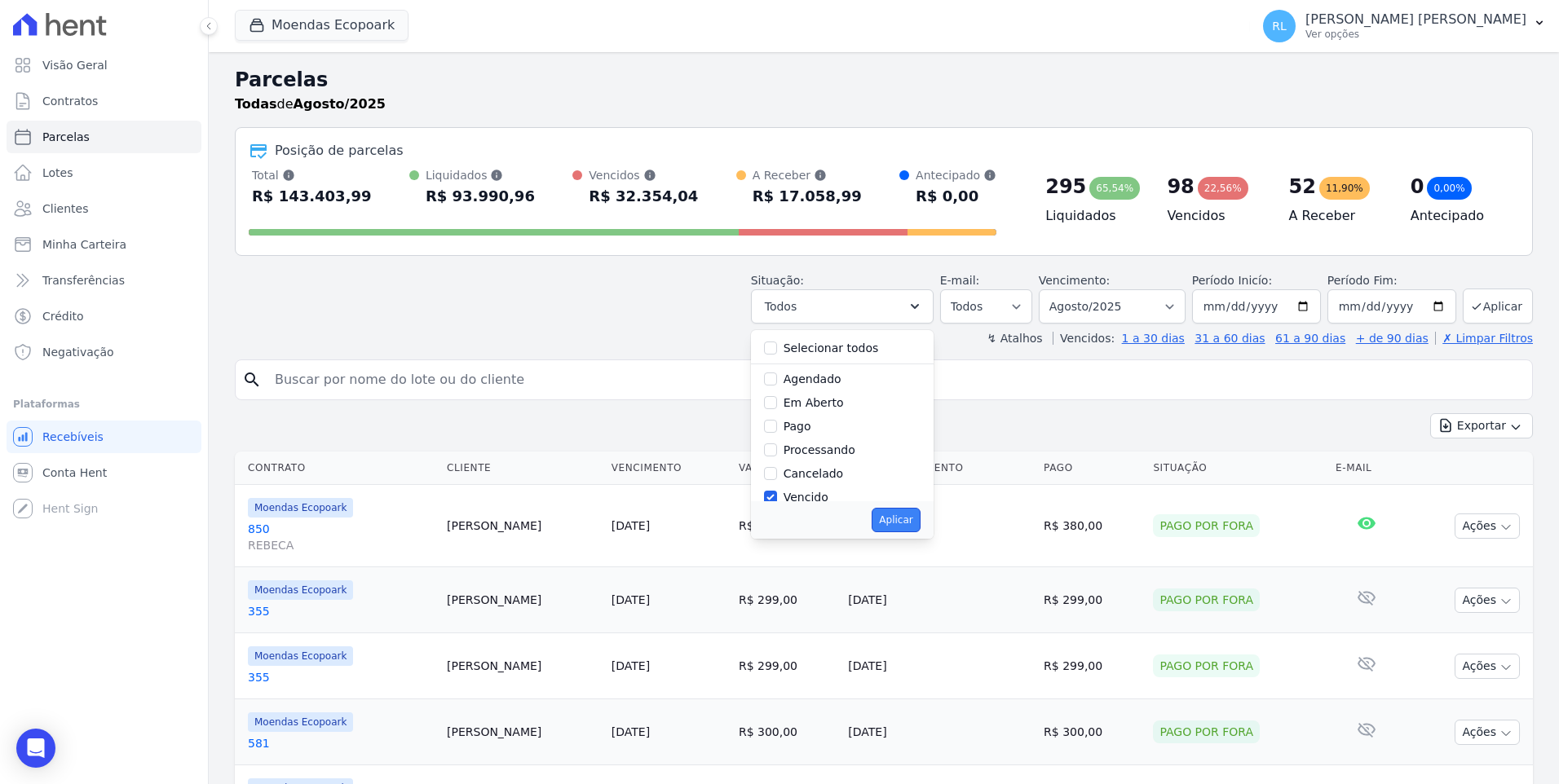
click at [908, 519] on button "Aplicar" at bounding box center [896, 520] width 48 height 25
select select "overdue"
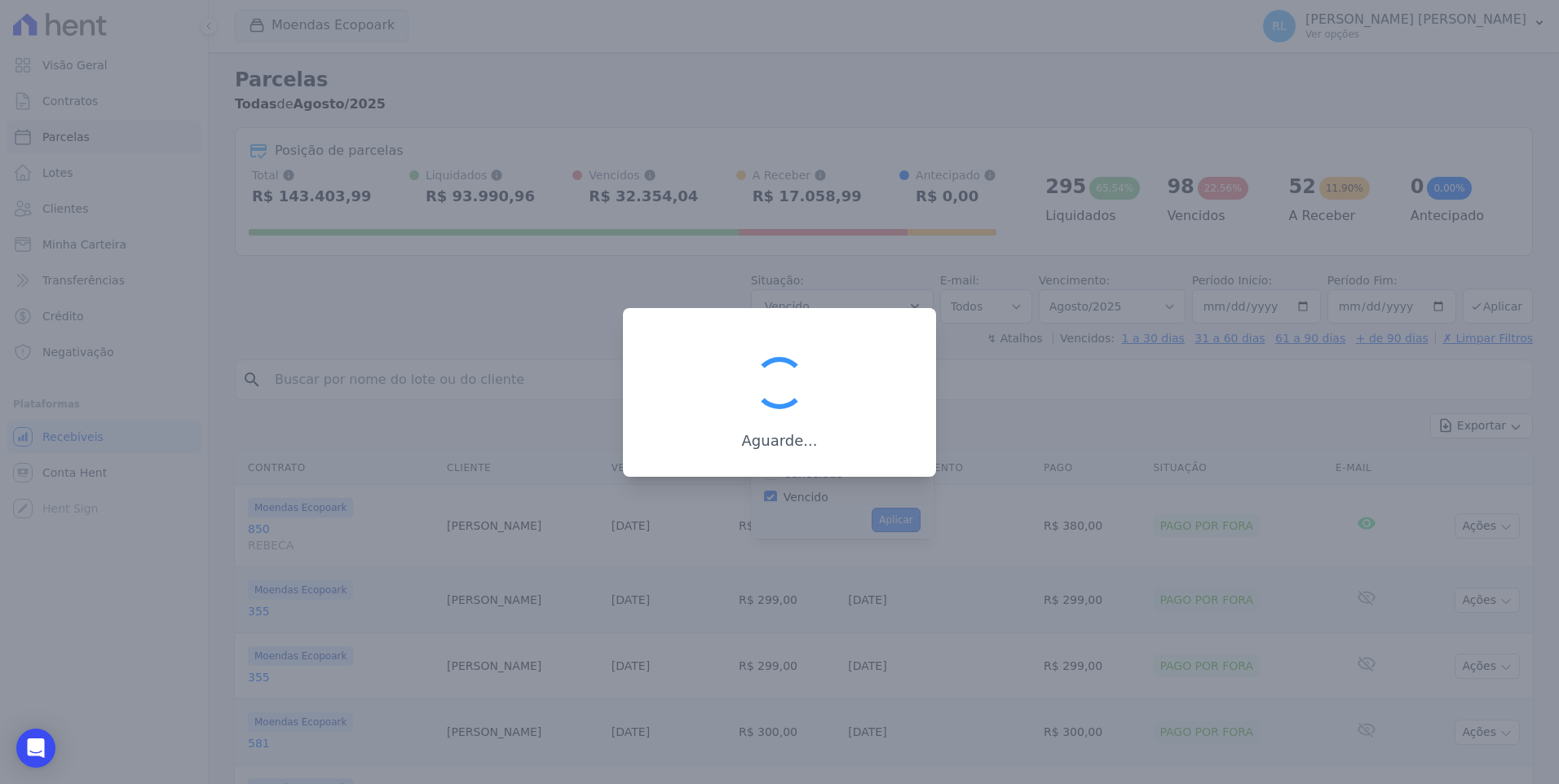
scroll to position [29, 0]
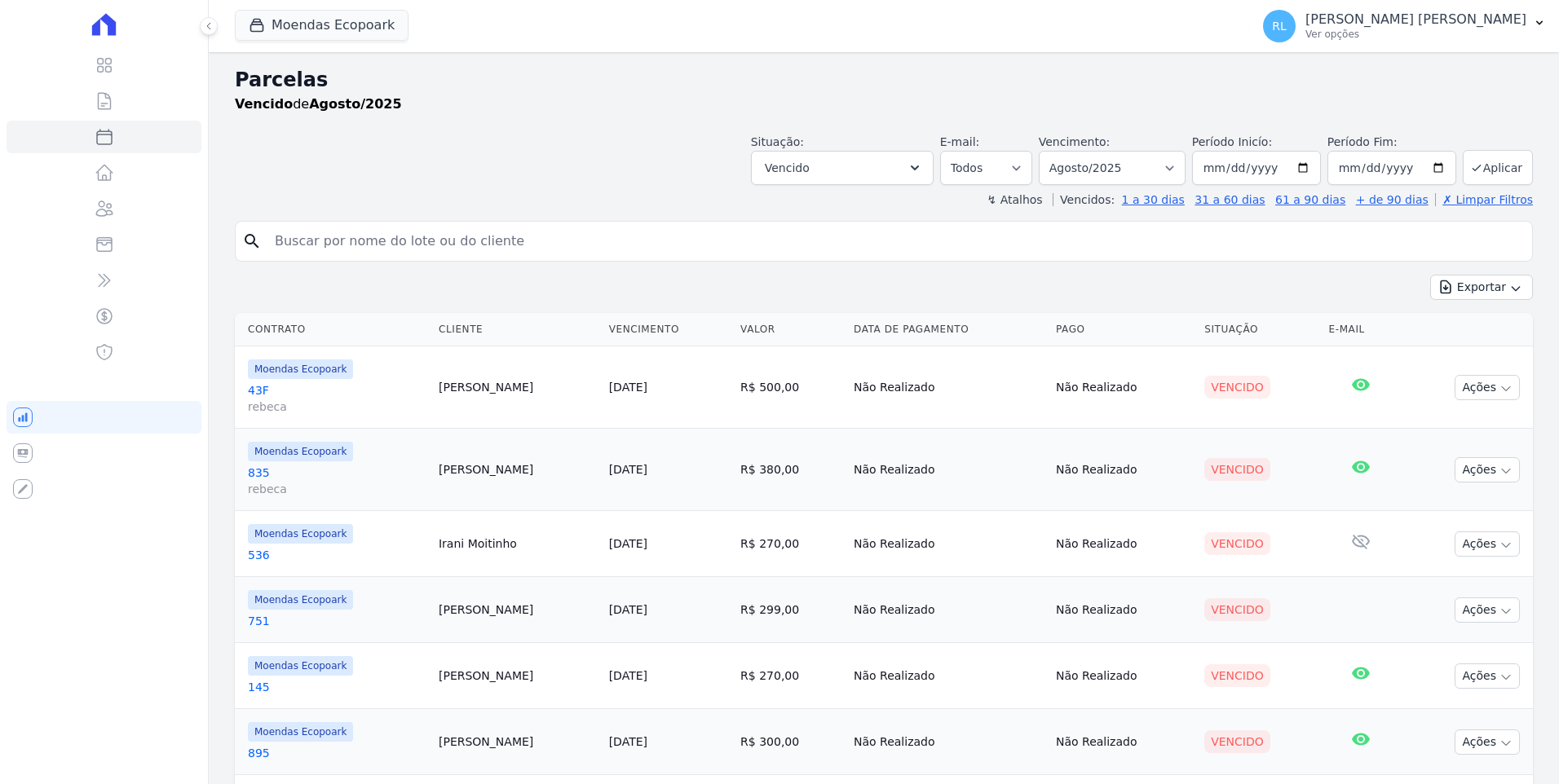
select select
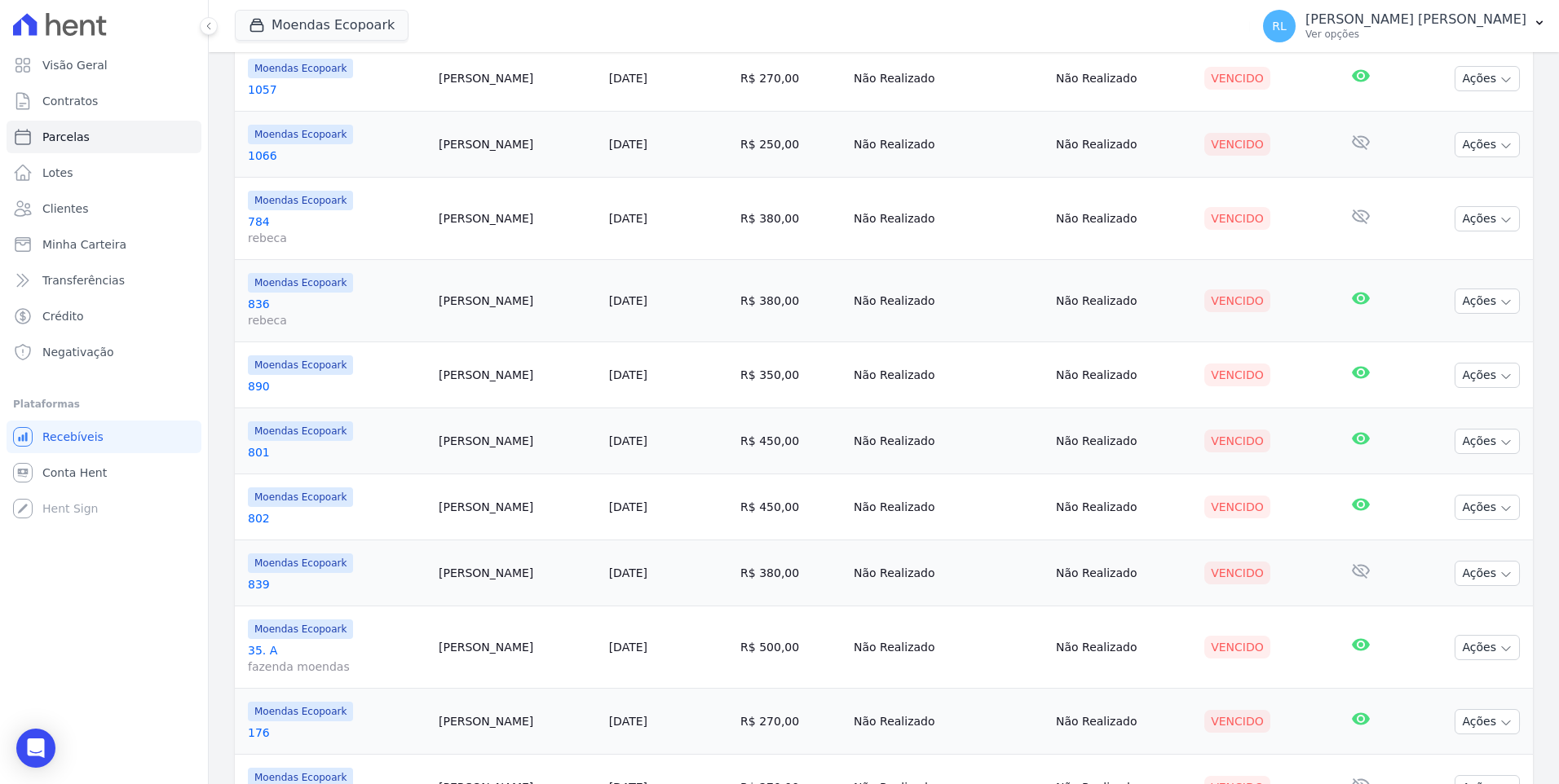
scroll to position [1059, 0]
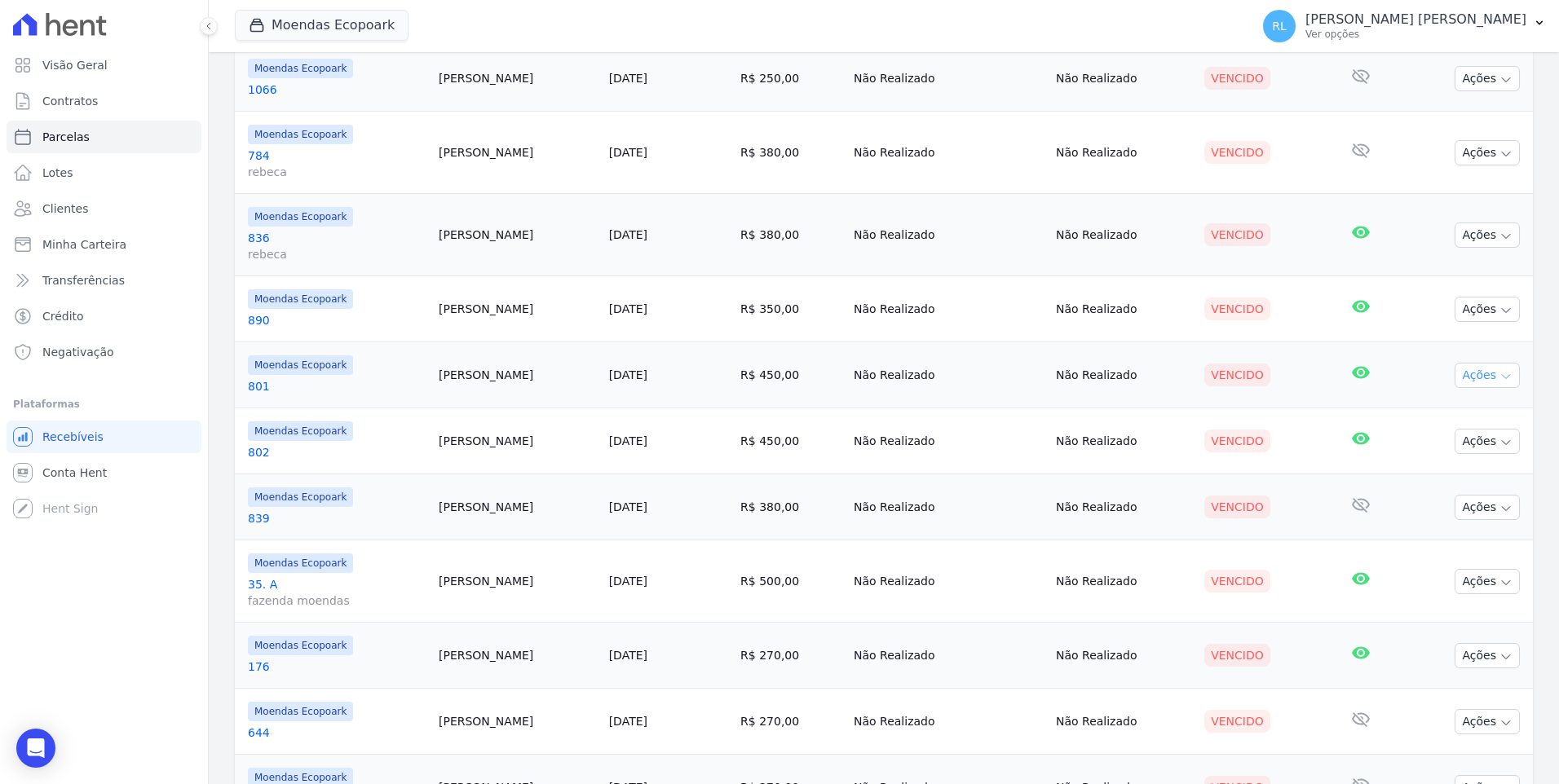
click at [1500, 373] on icon "button" at bounding box center [1506, 376] width 13 height 13
click at [168, 580] on div "Visão Geral Contratos Parcelas Lotes Clientes Minha Carteira Transferências Cré…" at bounding box center [104, 392] width 208 height 784
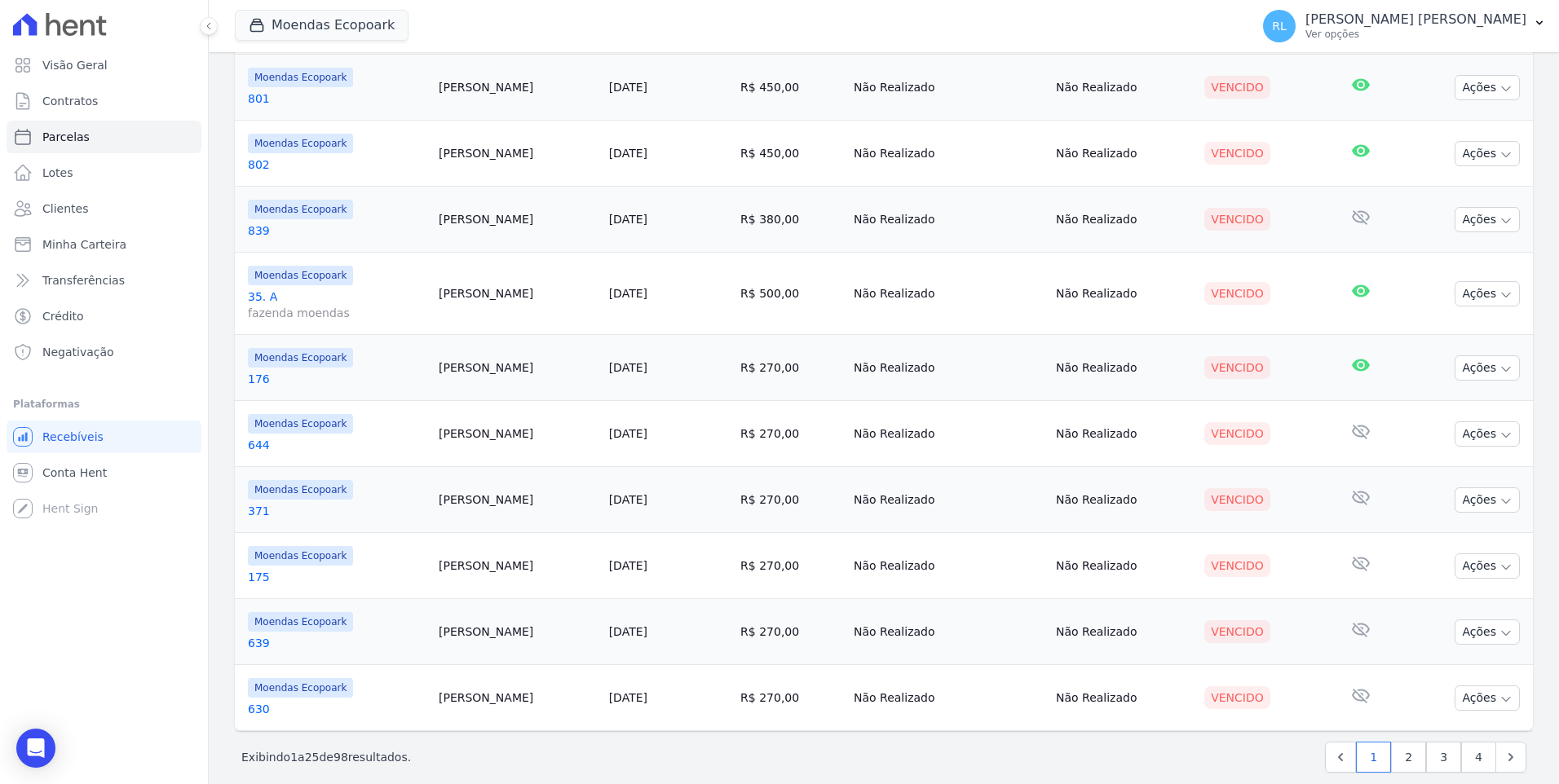
scroll to position [1365, 0]
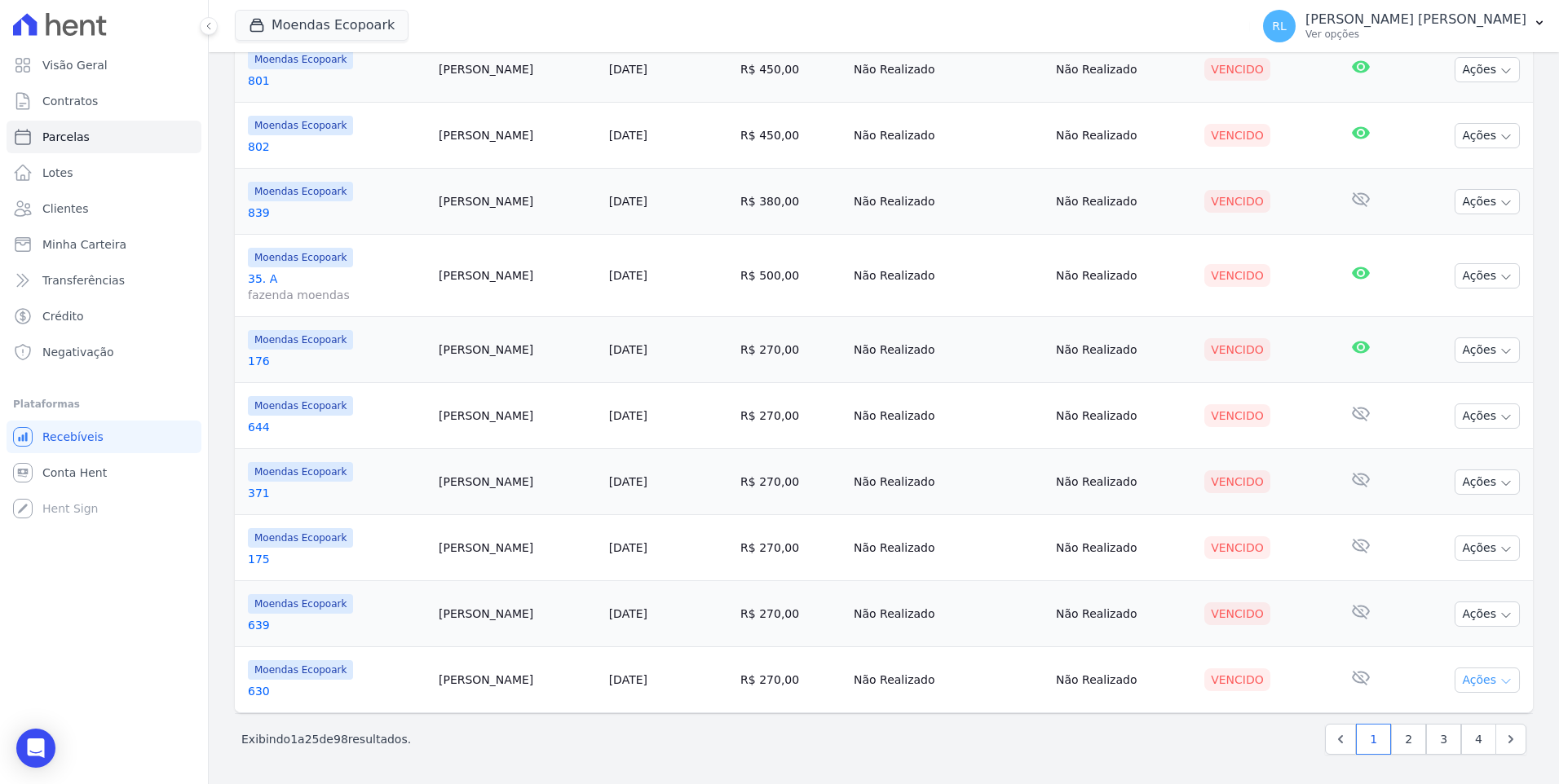
click at [1500, 680] on icon "button" at bounding box center [1506, 681] width 13 height 13
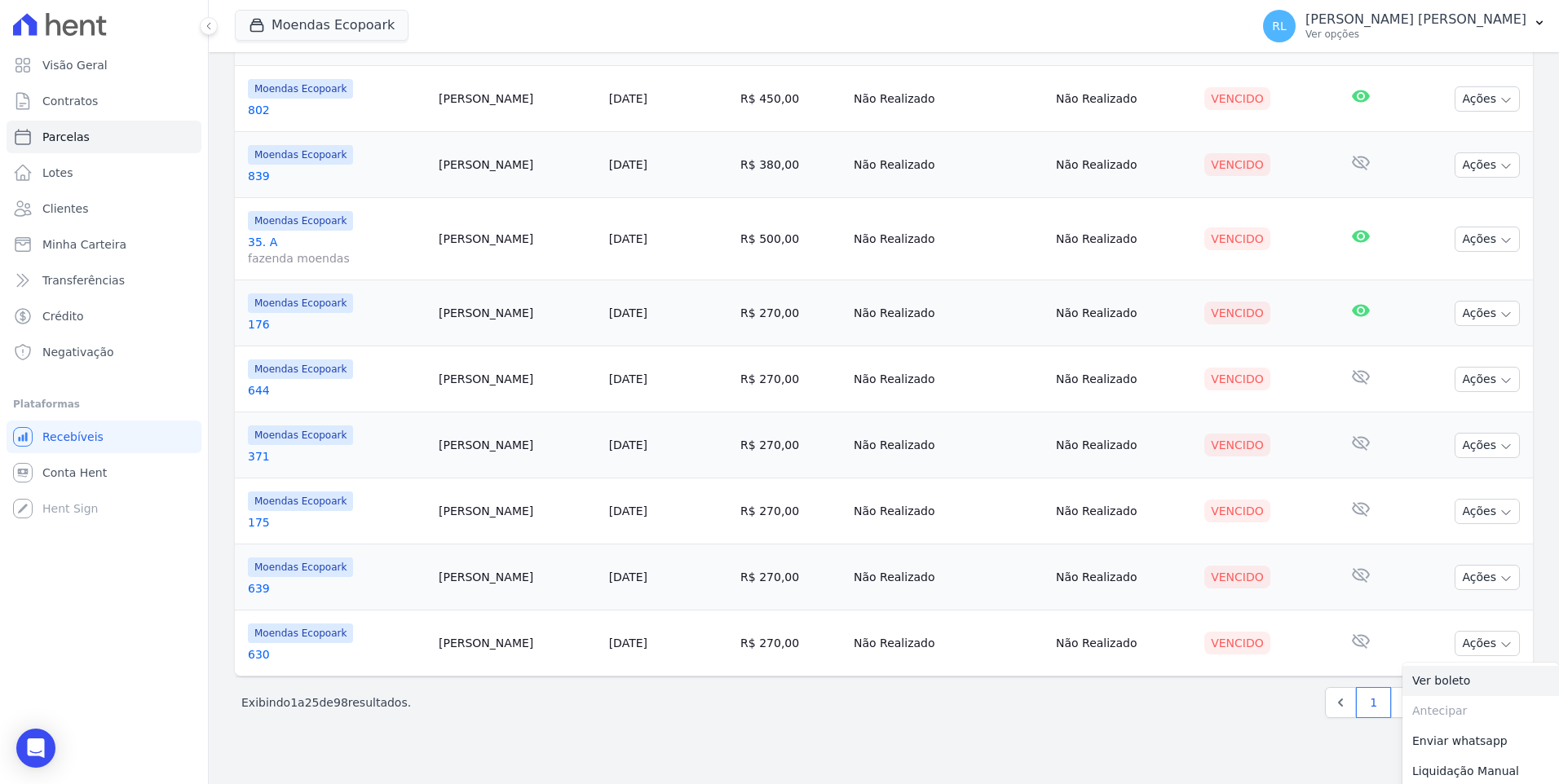
scroll to position [1438, 0]
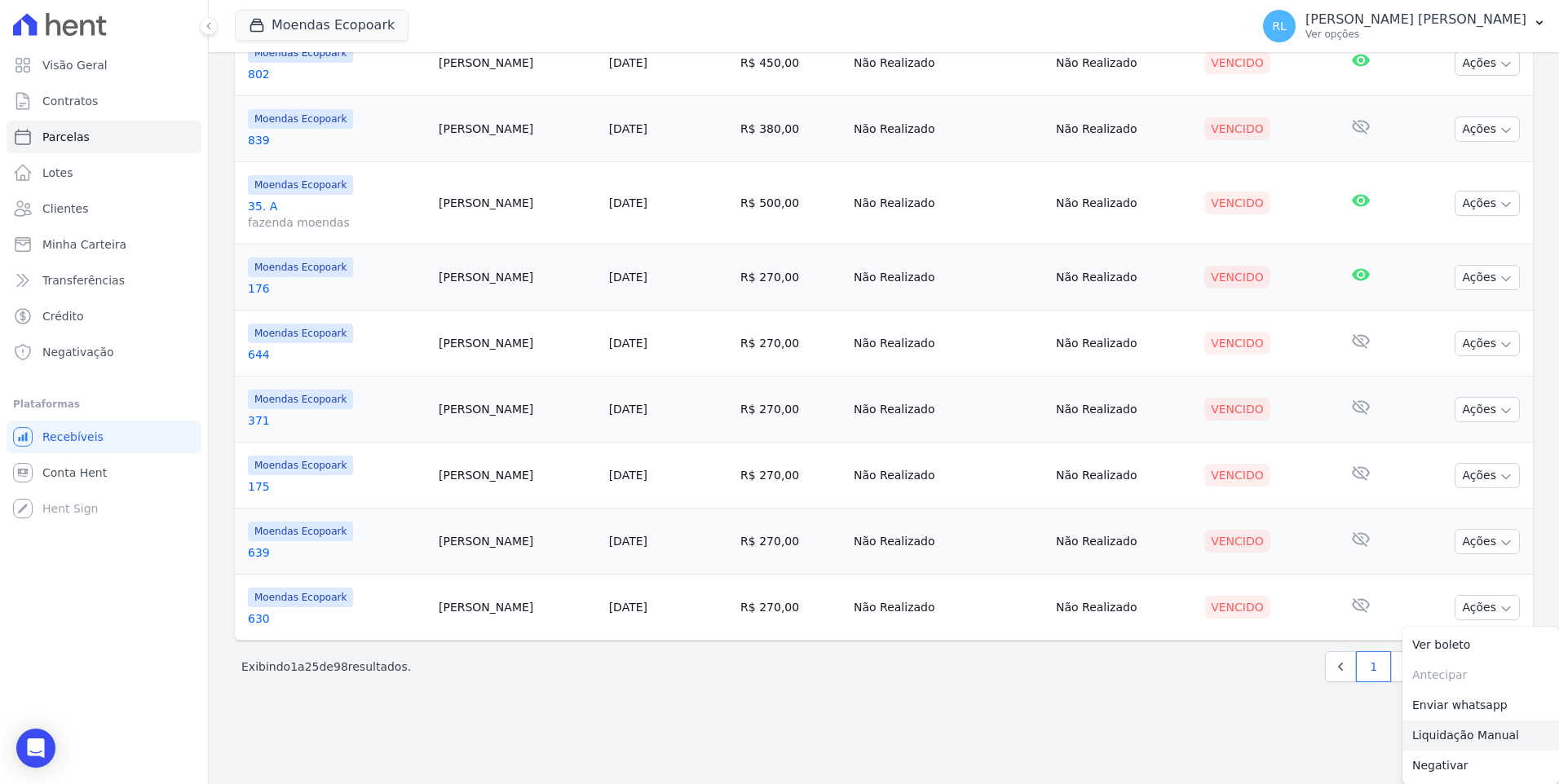
click at [1477, 729] on link "Liquidação Manual" at bounding box center [1481, 736] width 157 height 30
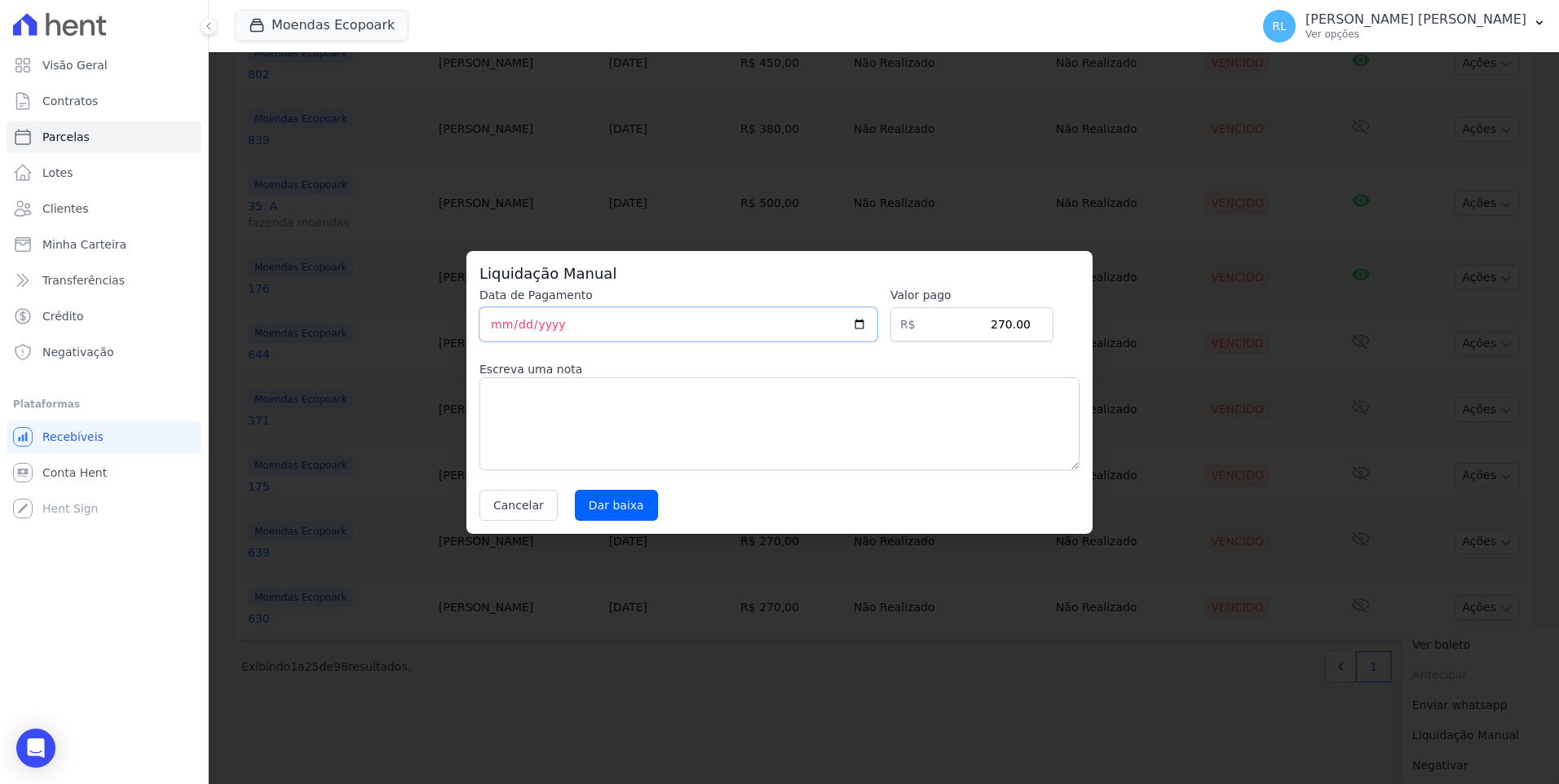
click at [499, 325] on input "[DATE]" at bounding box center [679, 325] width 398 height 34
type input "2025-08-11"
click at [603, 495] on input "Dar baixa" at bounding box center [616, 505] width 83 height 31
select select
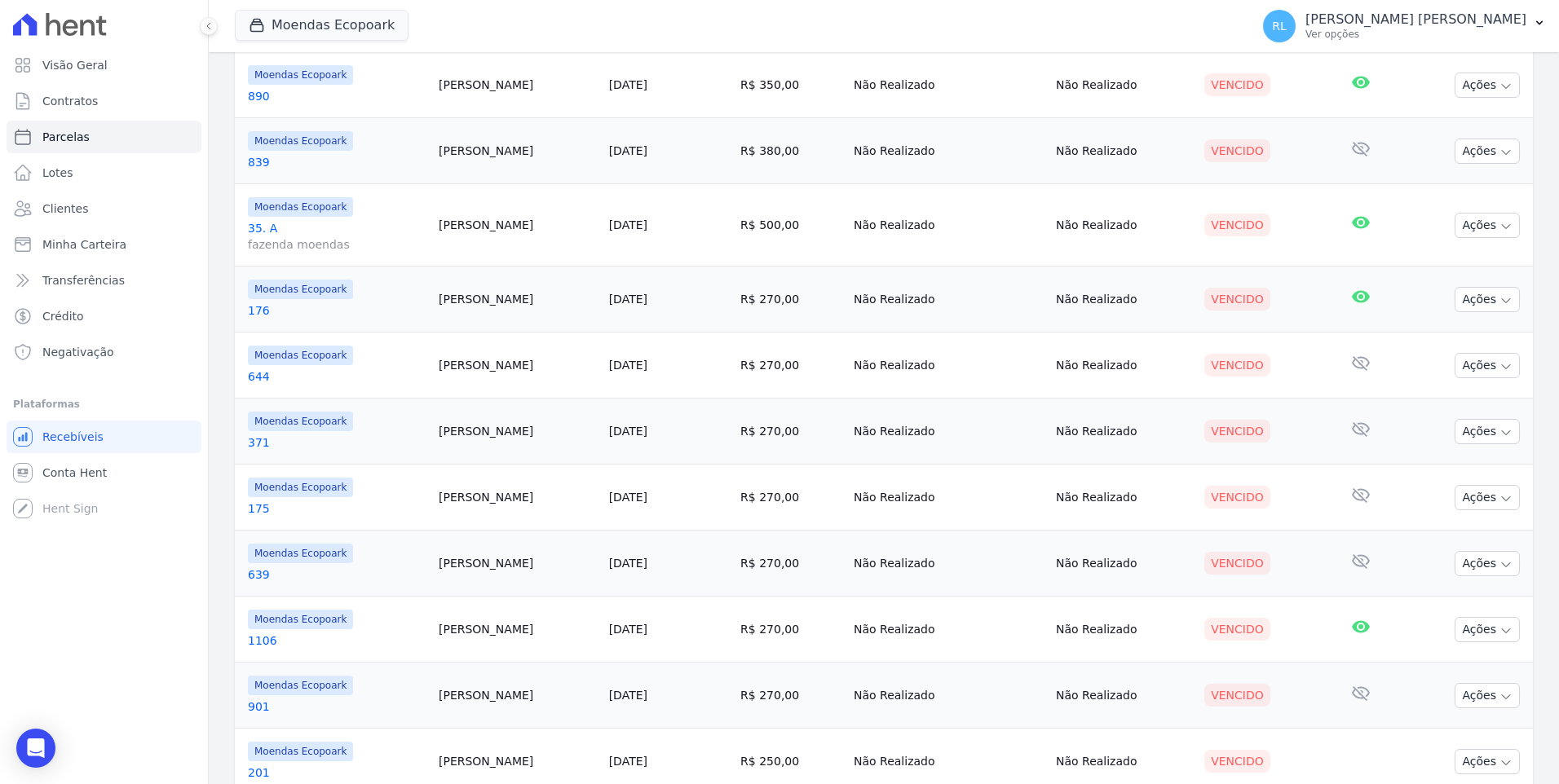
scroll to position [1365, 0]
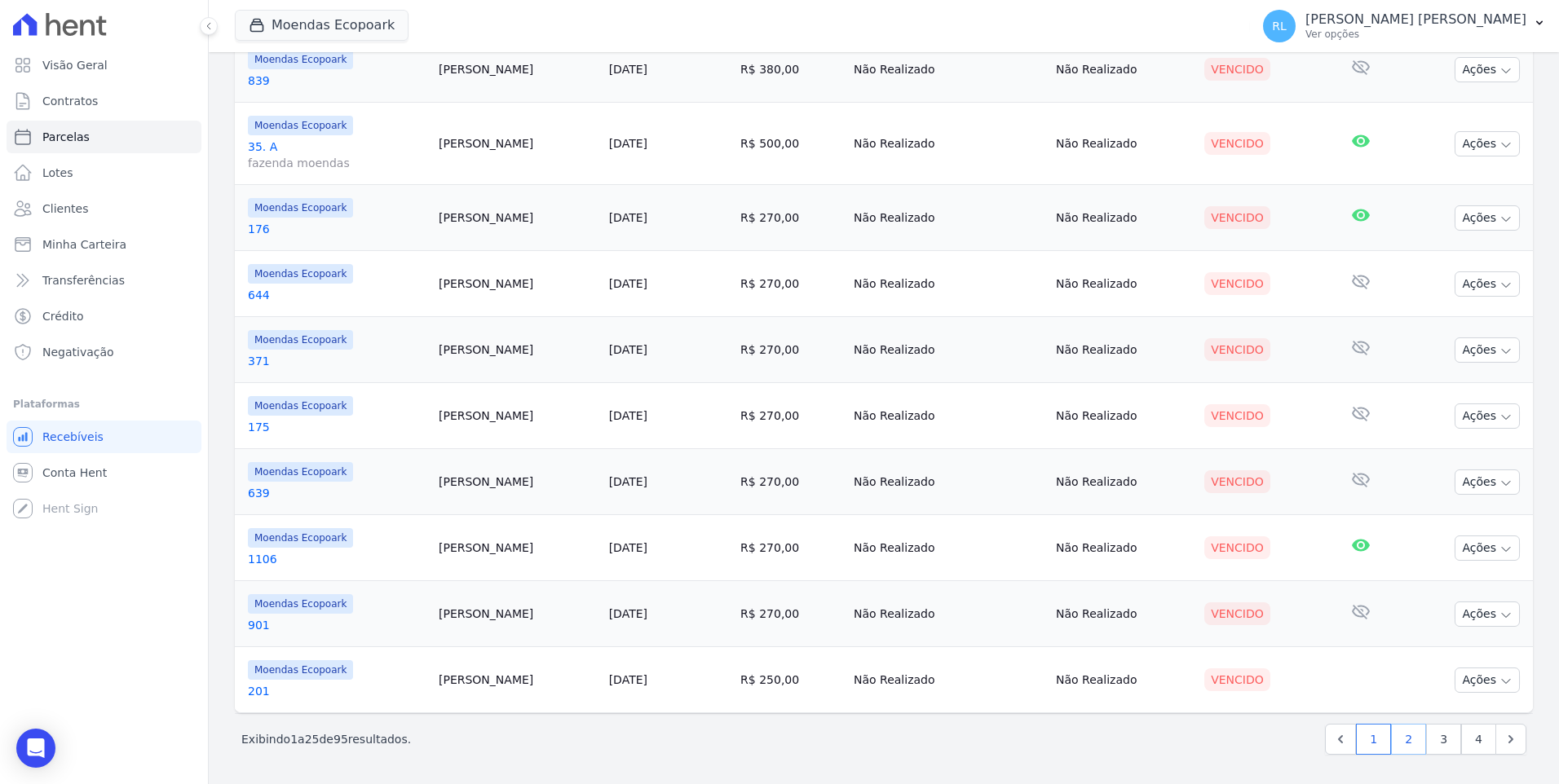
click at [1402, 736] on link "2" at bounding box center [1408, 739] width 35 height 31
select select
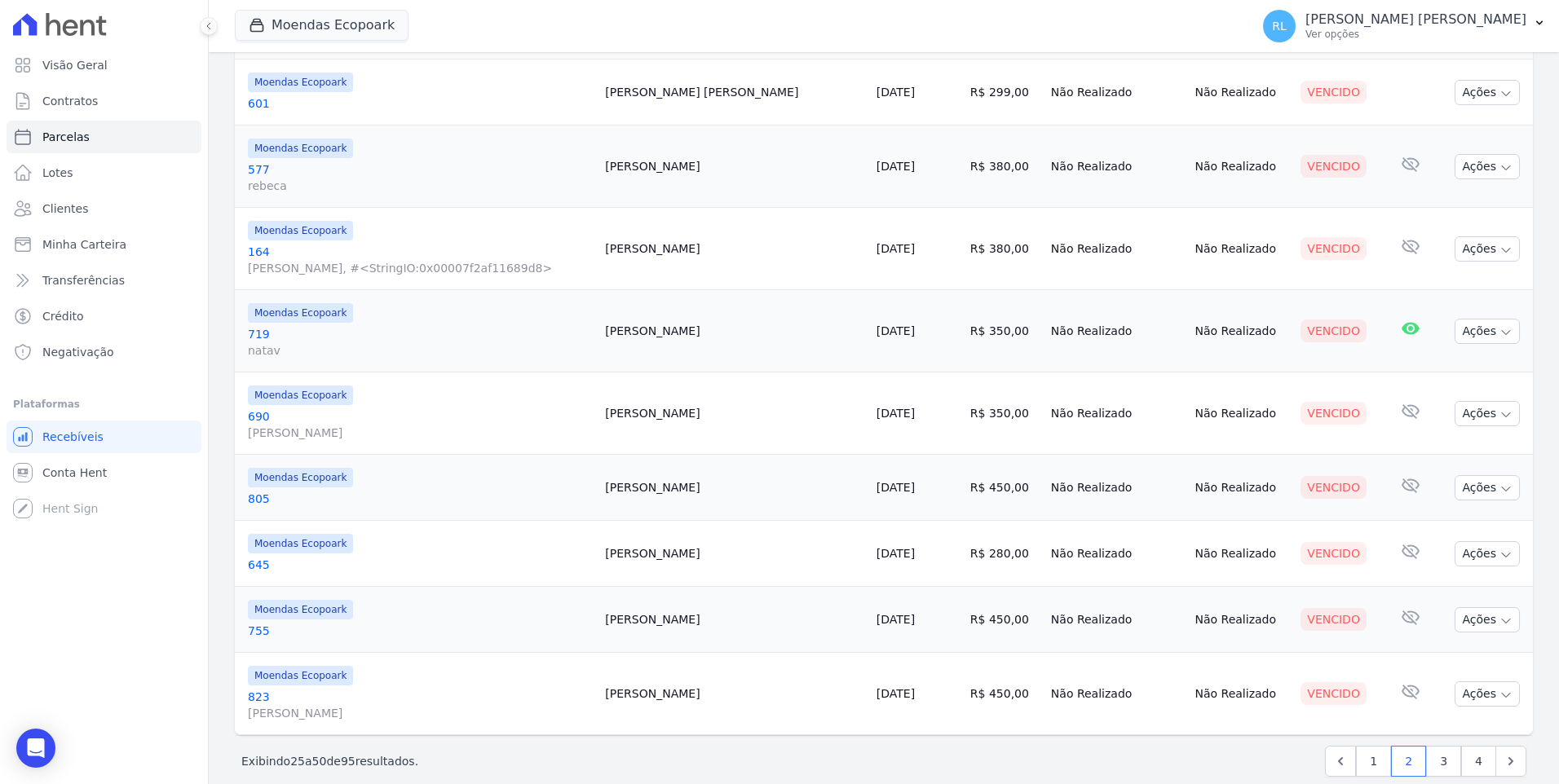
scroll to position [1382, 0]
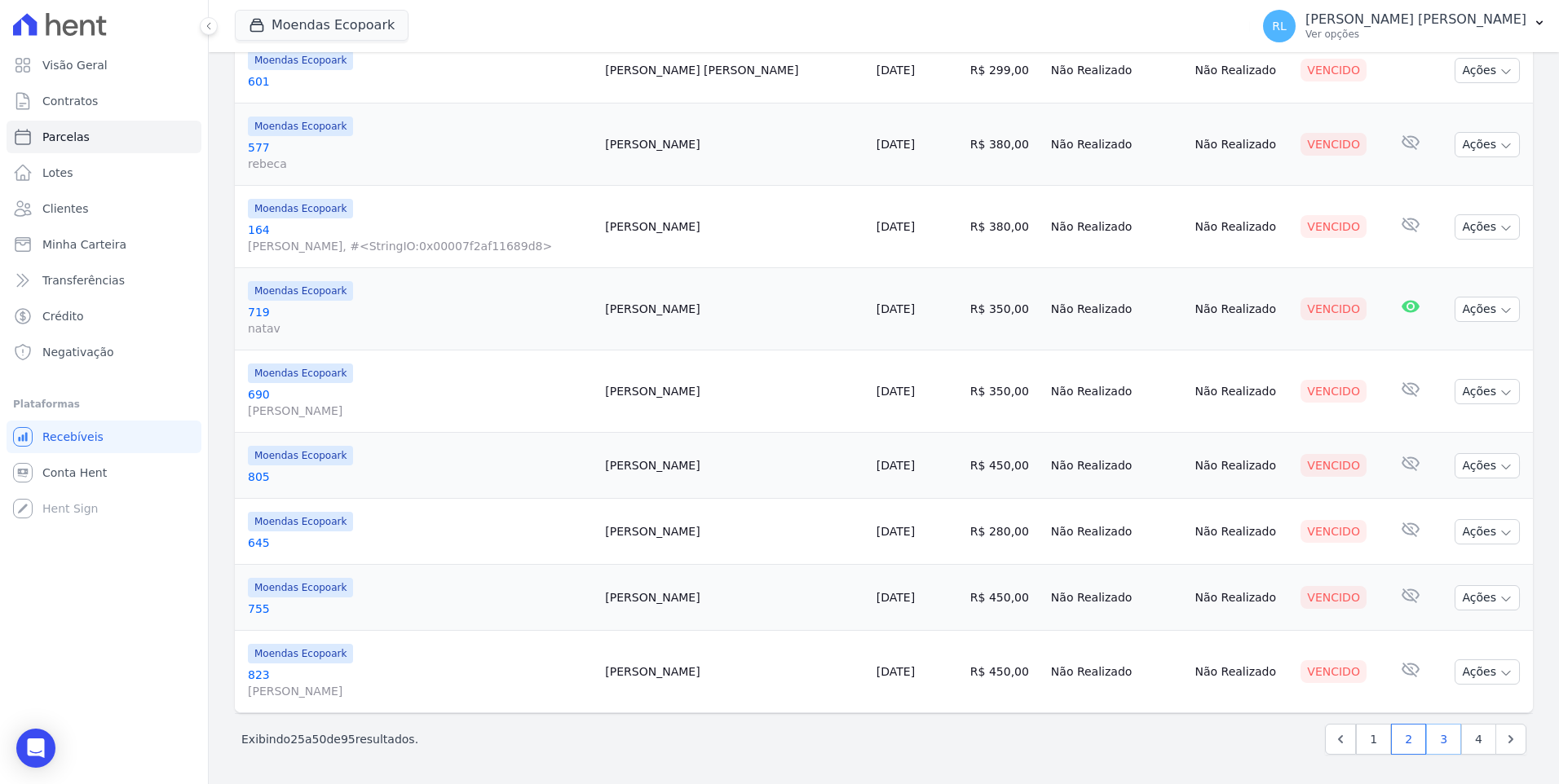
click at [1436, 740] on link "3" at bounding box center [1443, 739] width 35 height 31
select select
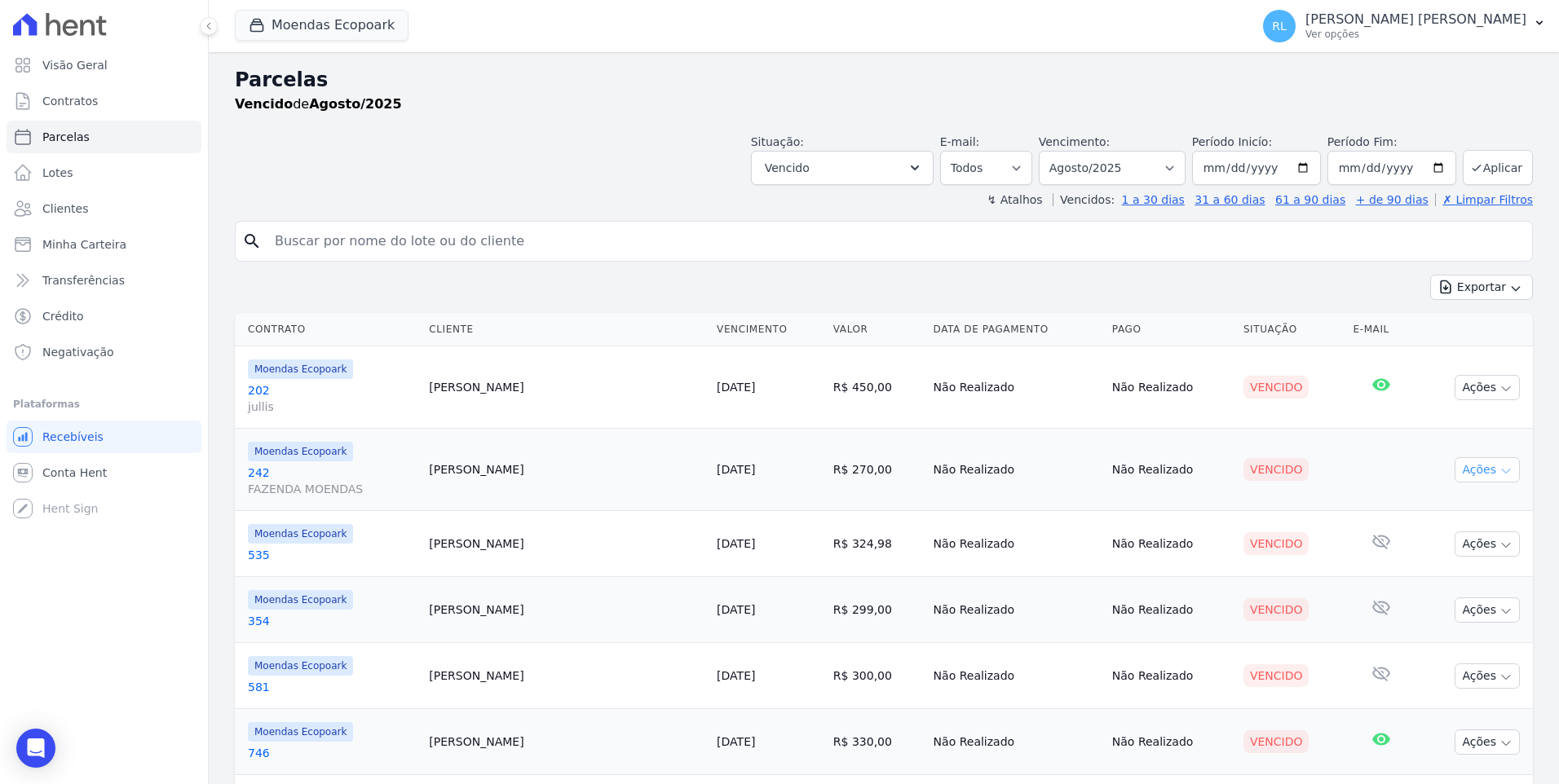
click at [1469, 458] on button "Ações" at bounding box center [1486, 470] width 65 height 25
click at [566, 157] on div "Situação: Agendado Em Aberto Pago Processando Cancelado Vencido Transferindo De…" at bounding box center [884, 156] width 1299 height 58
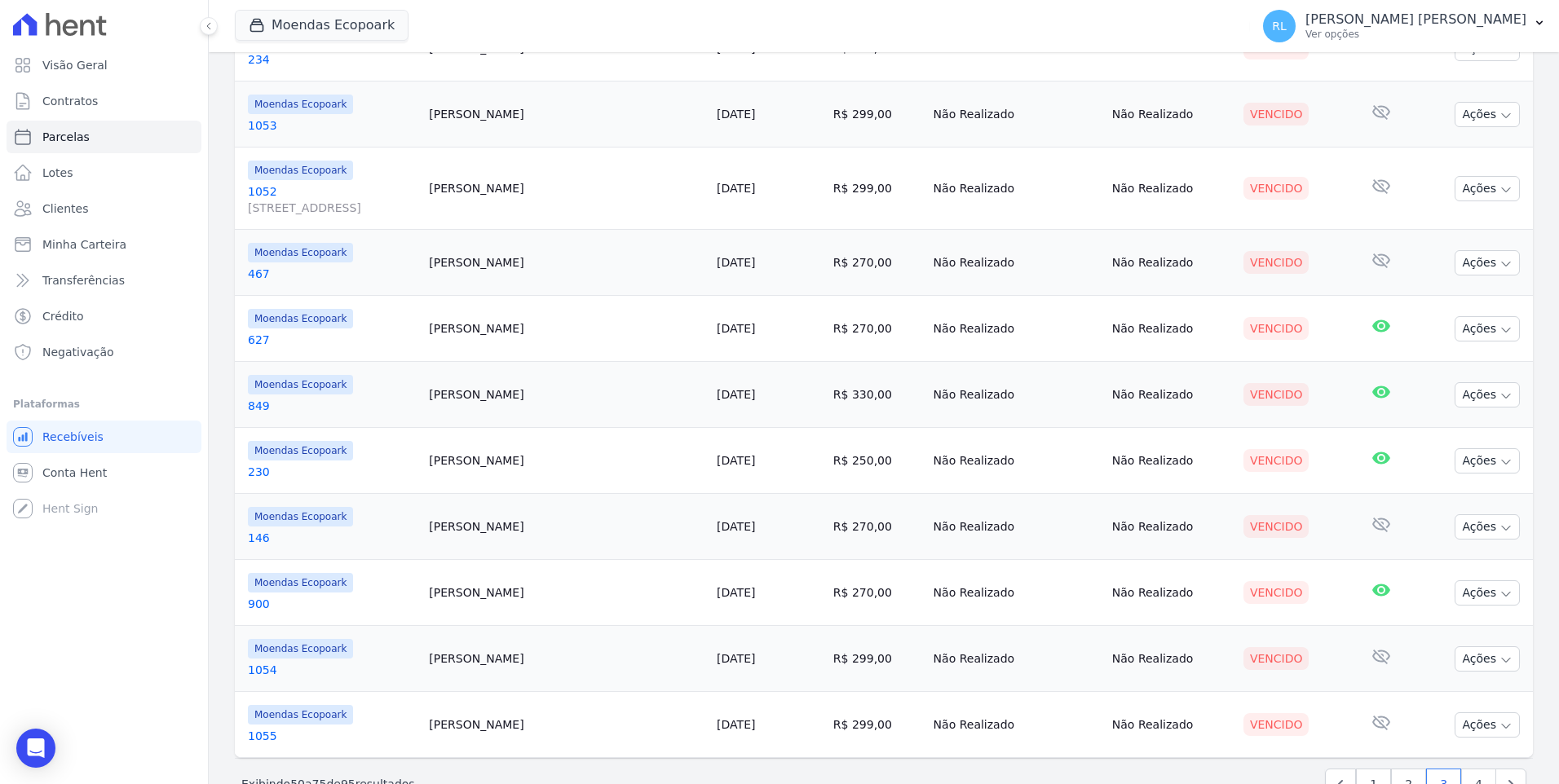
scroll to position [1349, 0]
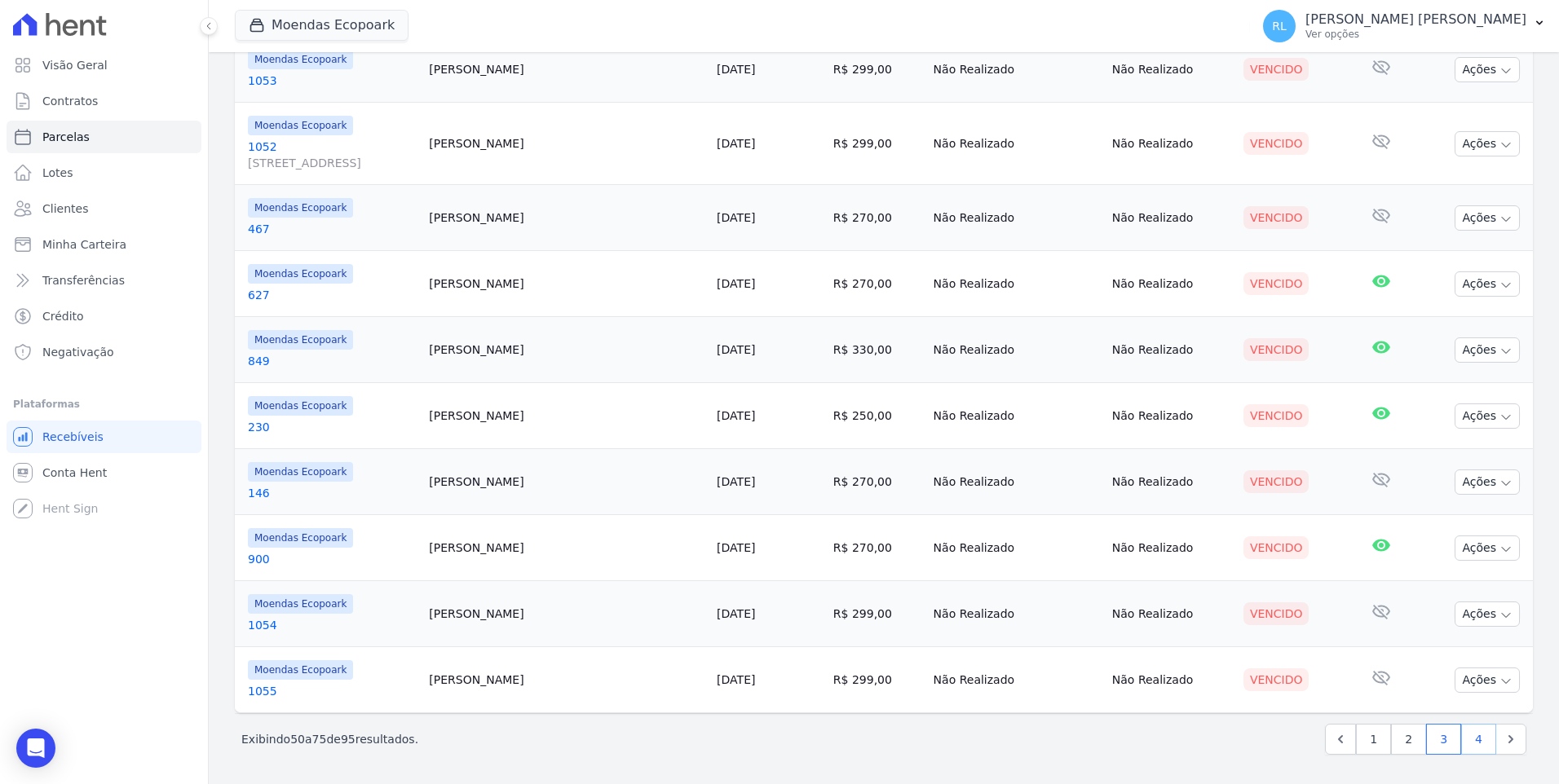
click at [1467, 737] on link "4" at bounding box center [1478, 739] width 35 height 31
select select
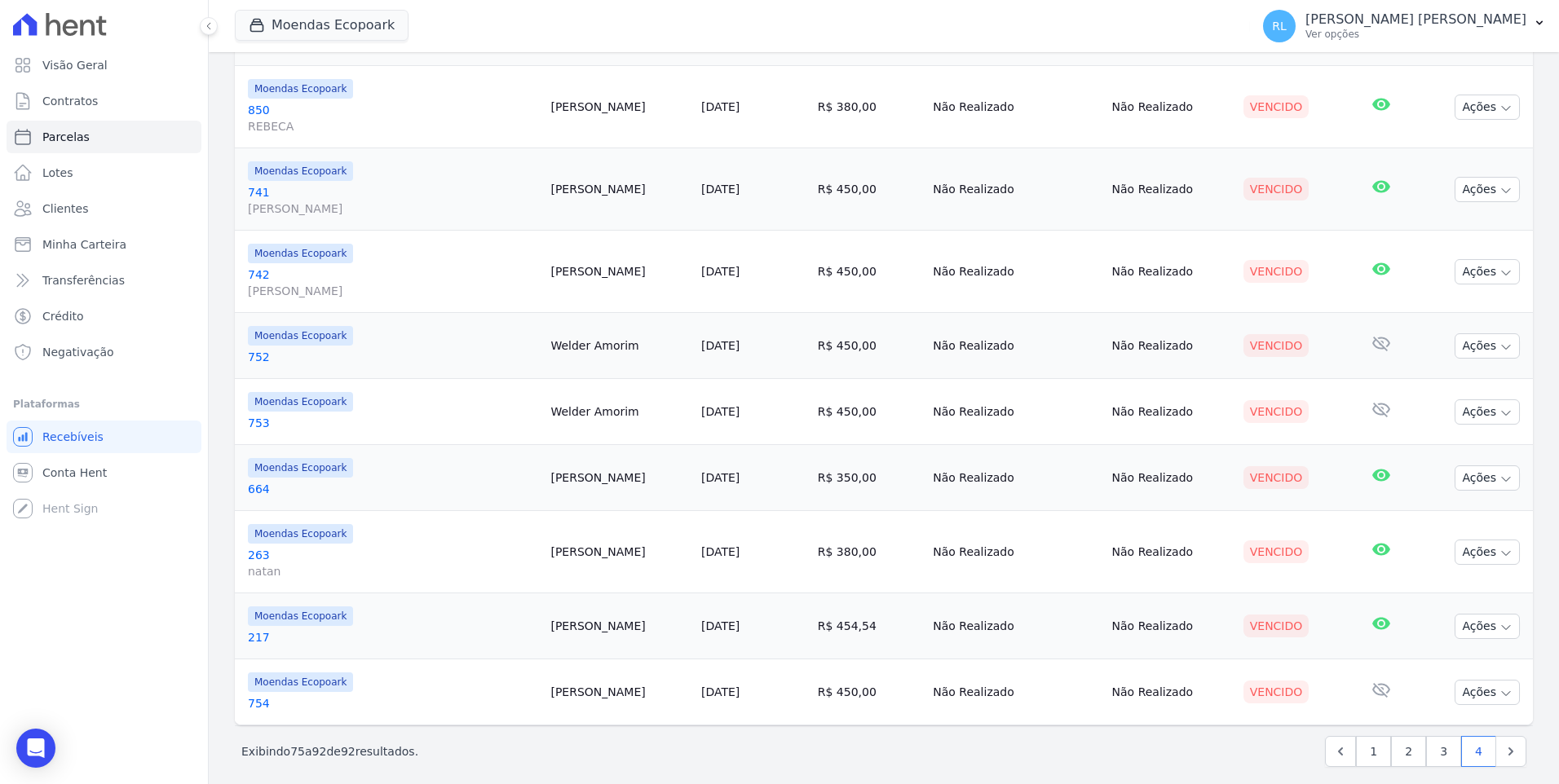
scroll to position [870, 0]
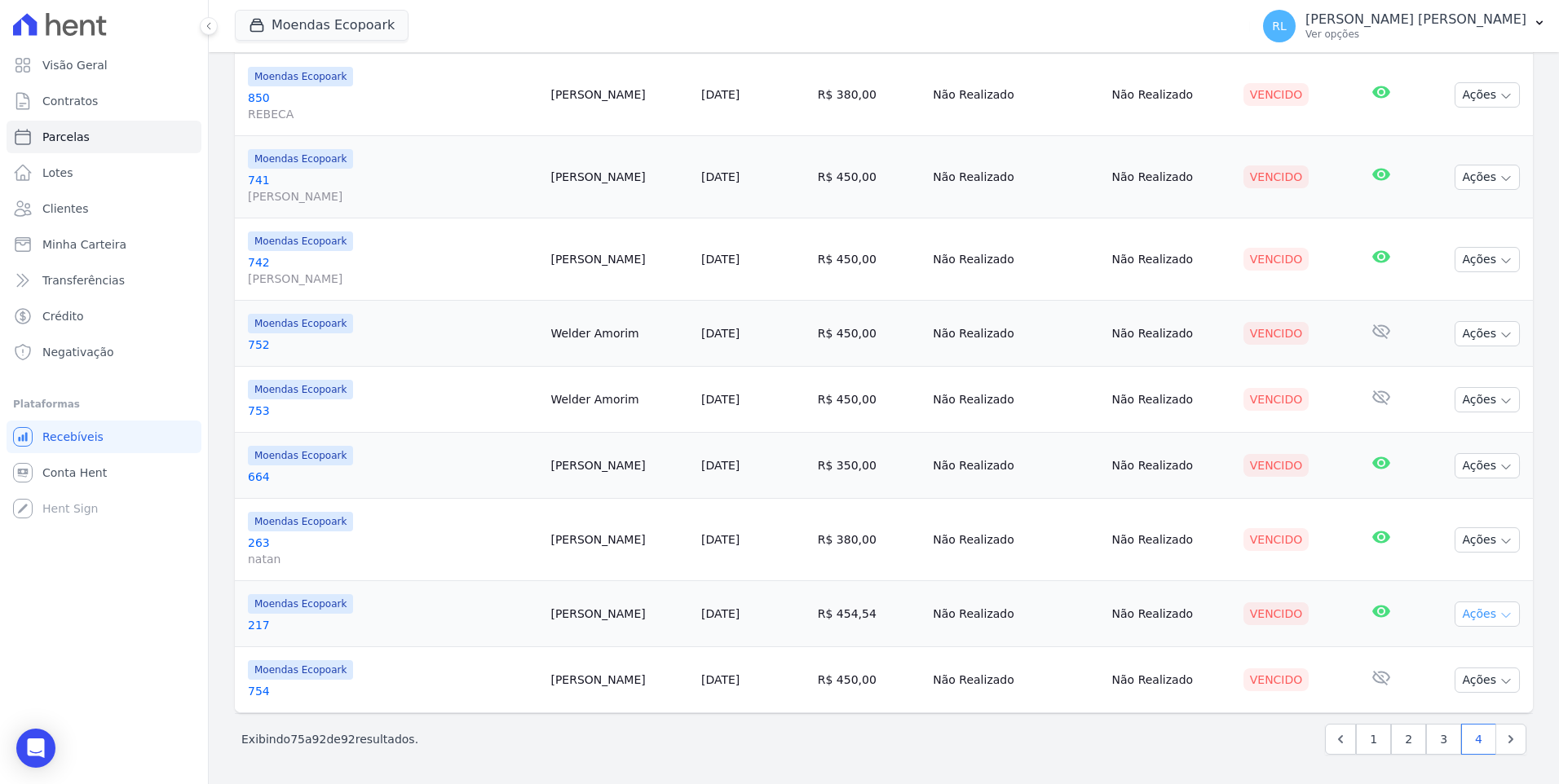
click at [1487, 607] on button "Ações" at bounding box center [1486, 614] width 65 height 25
click at [1500, 616] on icon "button" at bounding box center [1506, 615] width 13 height 13
click at [1500, 621] on icon "button" at bounding box center [1506, 615] width 13 height 13
click at [1502, 624] on button "Ações" at bounding box center [1486, 614] width 65 height 25
click at [267, 623] on link "217" at bounding box center [393, 625] width 290 height 16
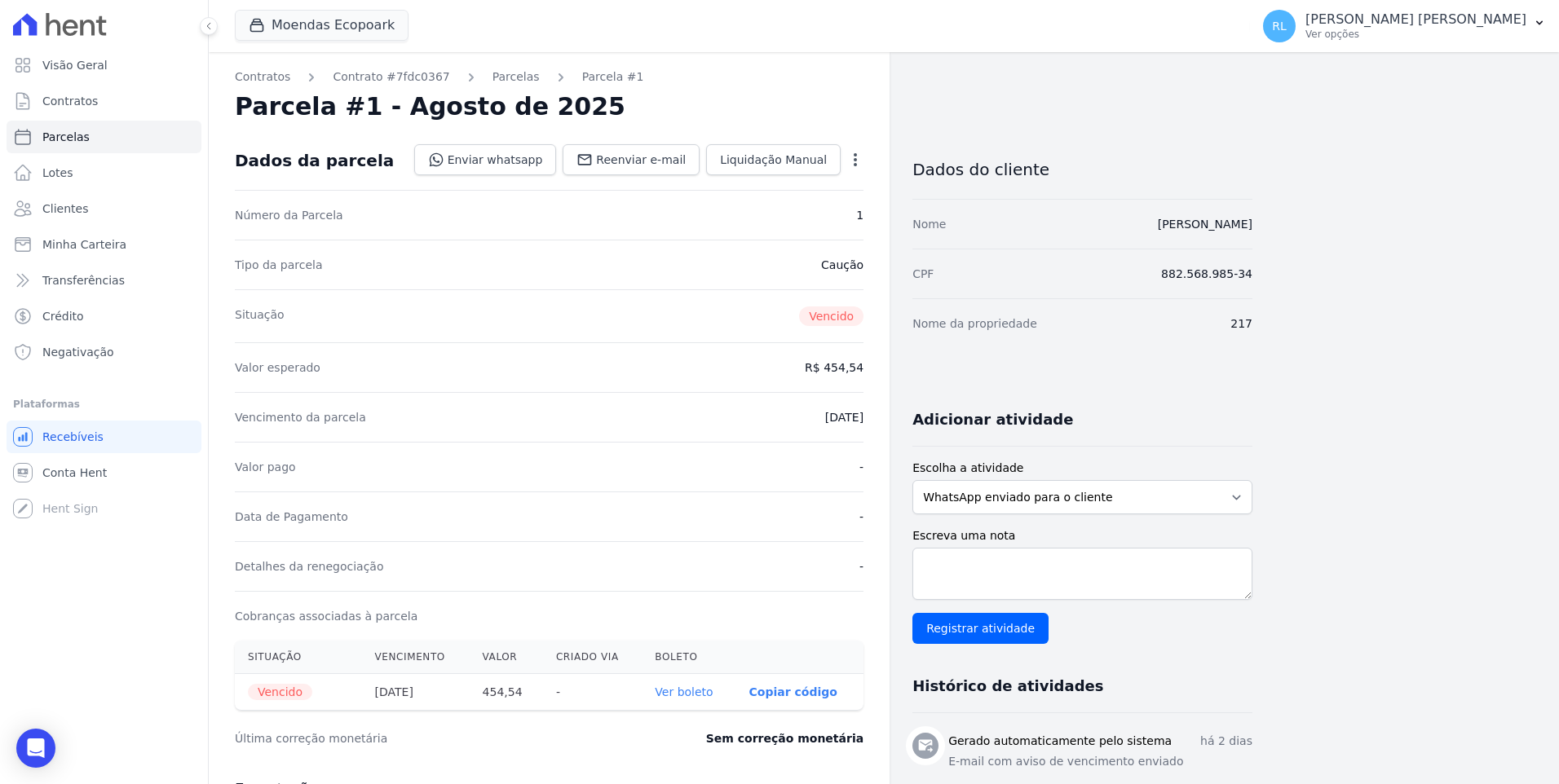
click at [697, 695] on link "Ver boleto" at bounding box center [683, 692] width 58 height 13
click at [84, 140] on link "Parcelas" at bounding box center [104, 137] width 194 height 33
select select
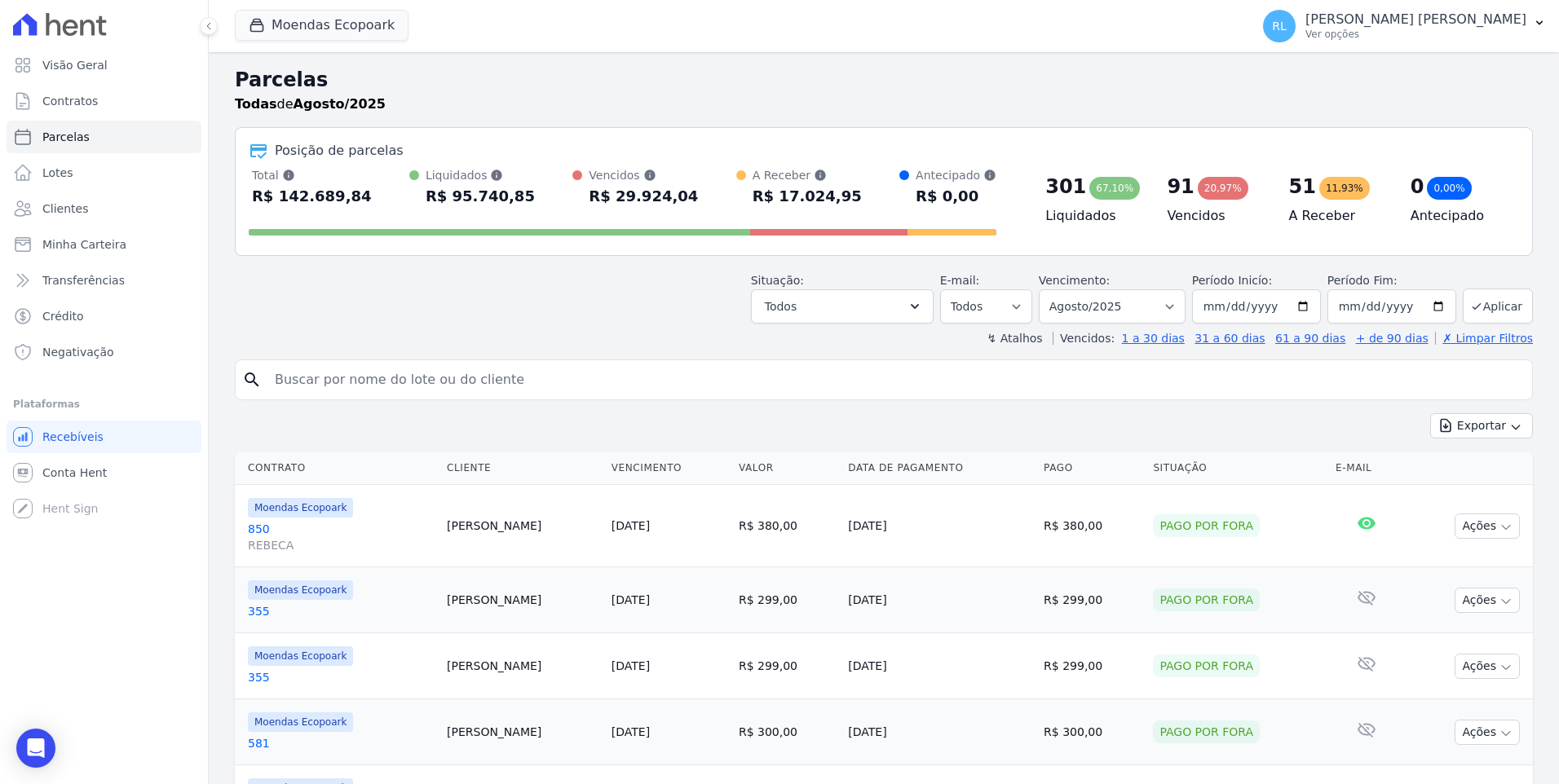
click at [394, 388] on input "search" at bounding box center [896, 379] width 1261 height 33
type input "1101"
select select
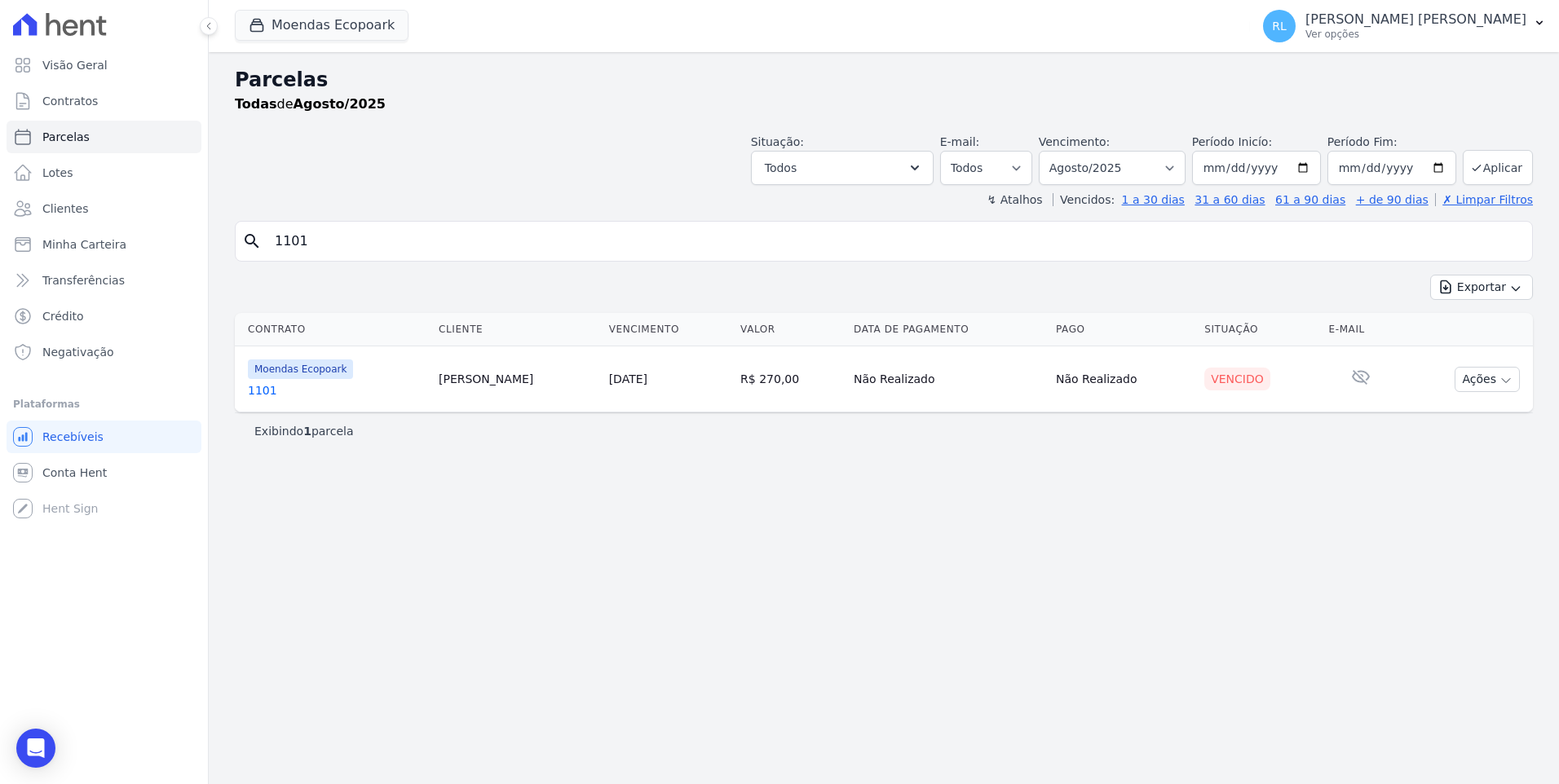
click at [263, 388] on link "1101" at bounding box center [337, 390] width 177 height 16
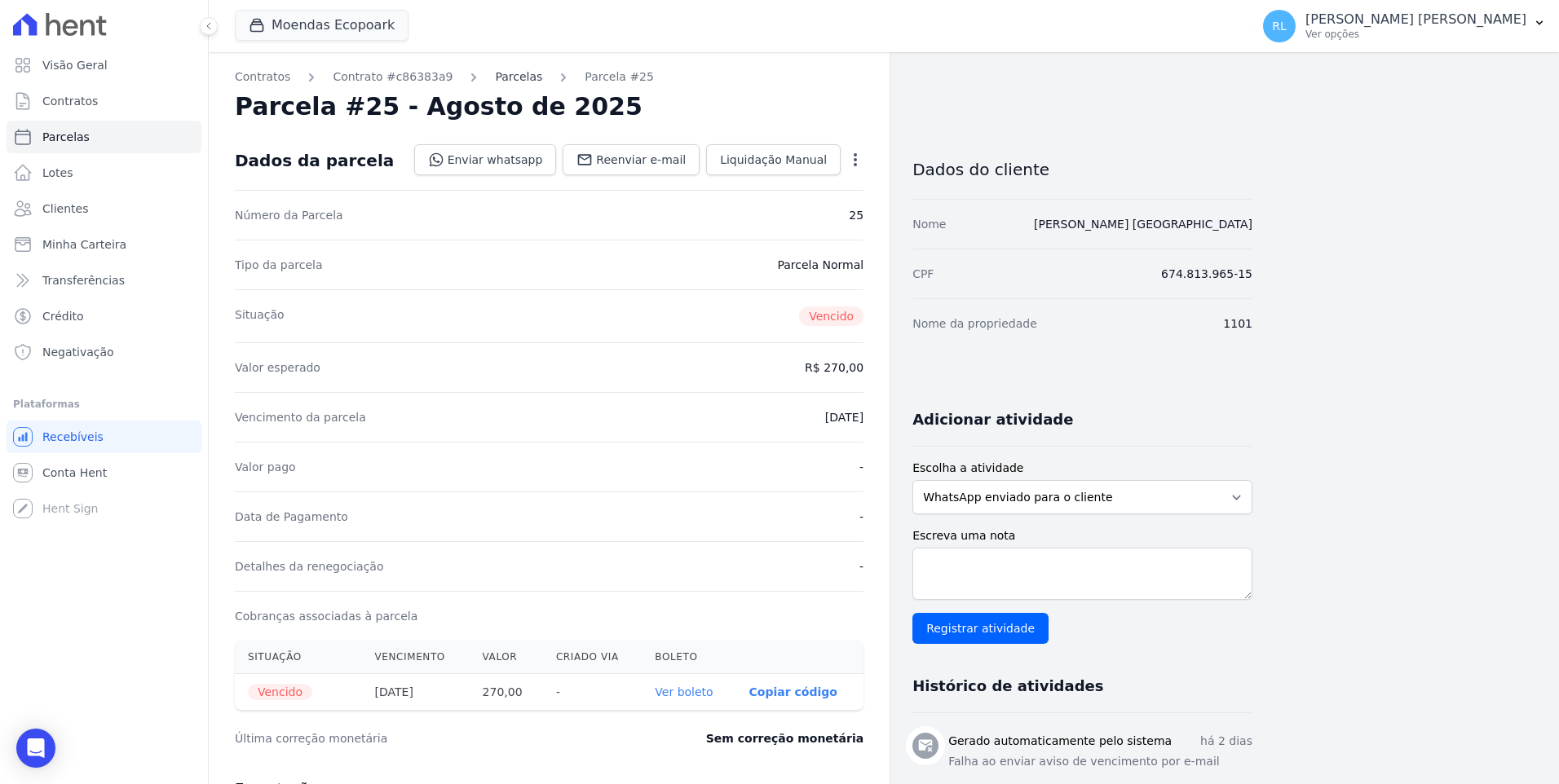
click at [512, 79] on link "Parcelas" at bounding box center [518, 77] width 47 height 17
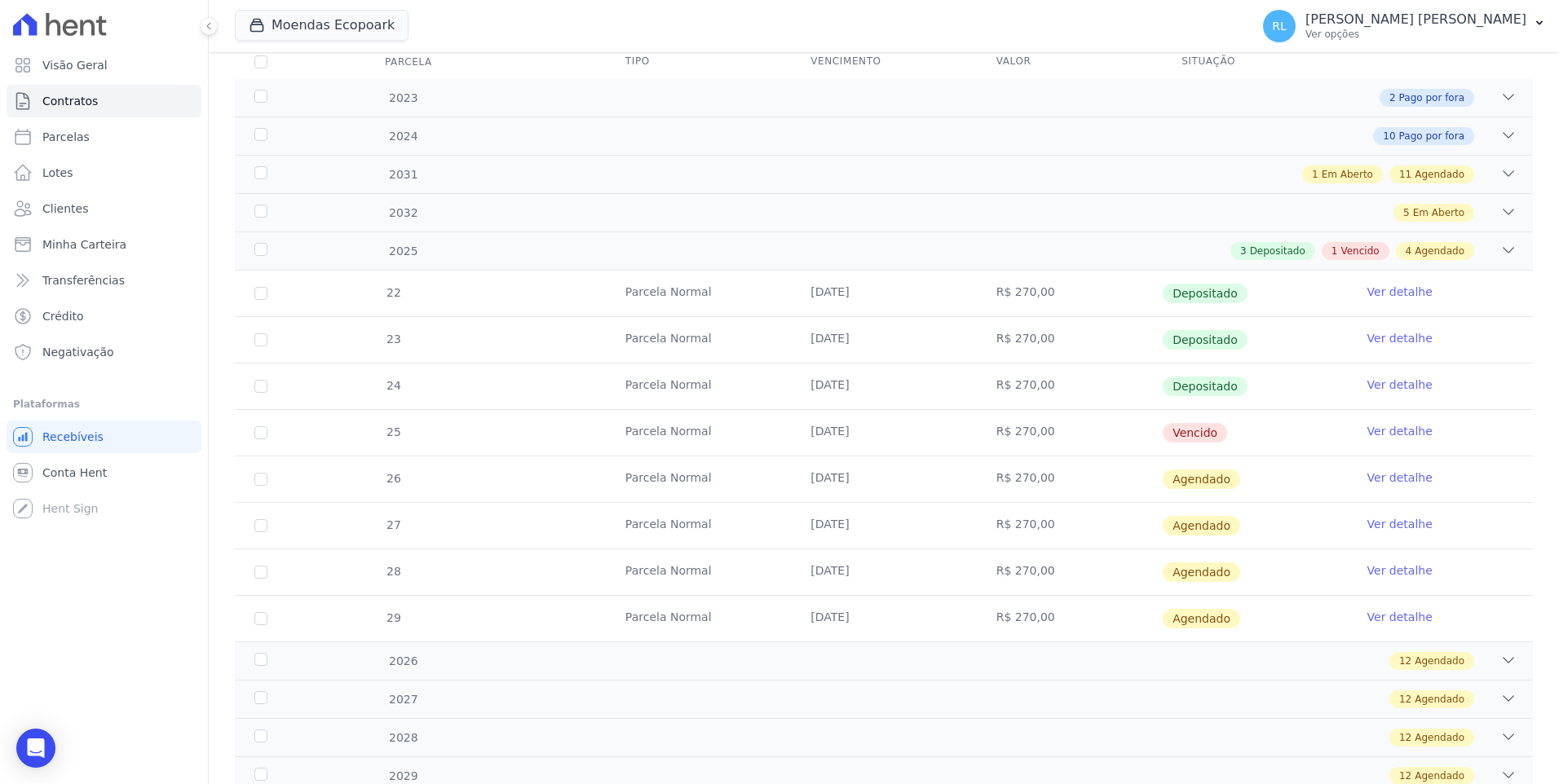
scroll to position [244, 0]
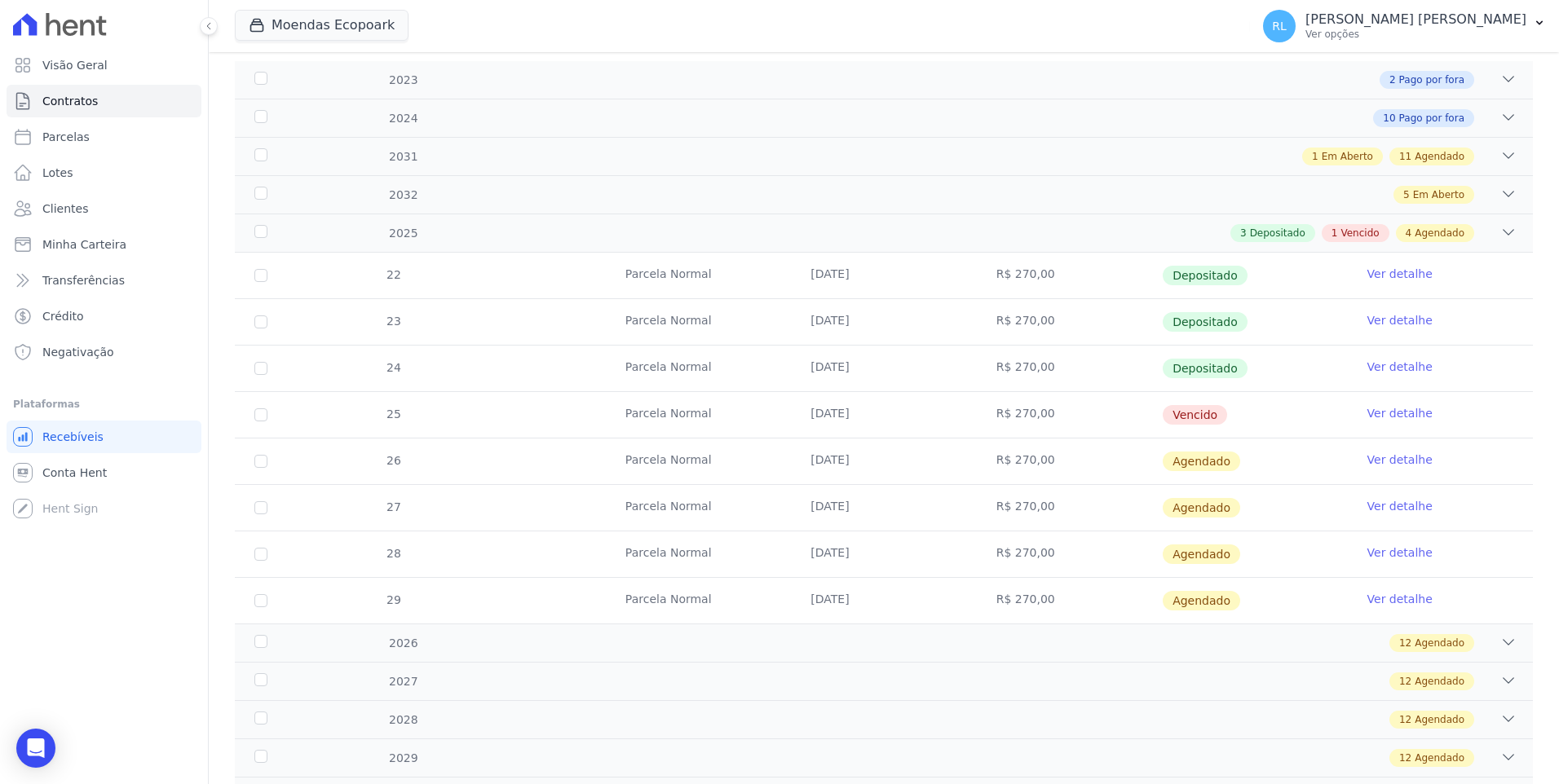
click at [1367, 415] on link "Ver detalhe" at bounding box center [1400, 412] width 65 height 16
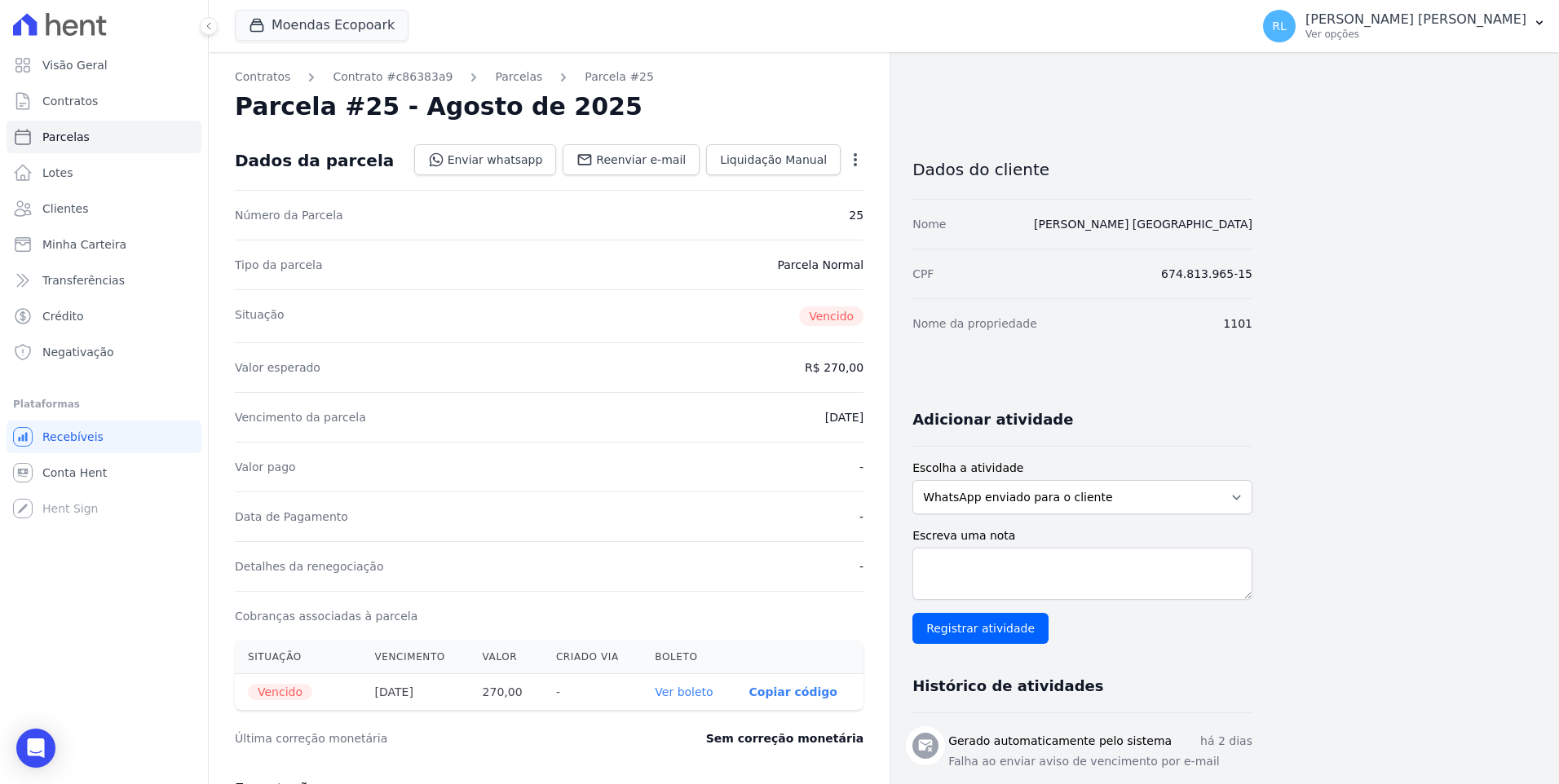
click at [698, 692] on link "Ver boleto" at bounding box center [683, 692] width 58 height 13
click at [132, 141] on link "Parcelas" at bounding box center [104, 137] width 194 height 33
select select
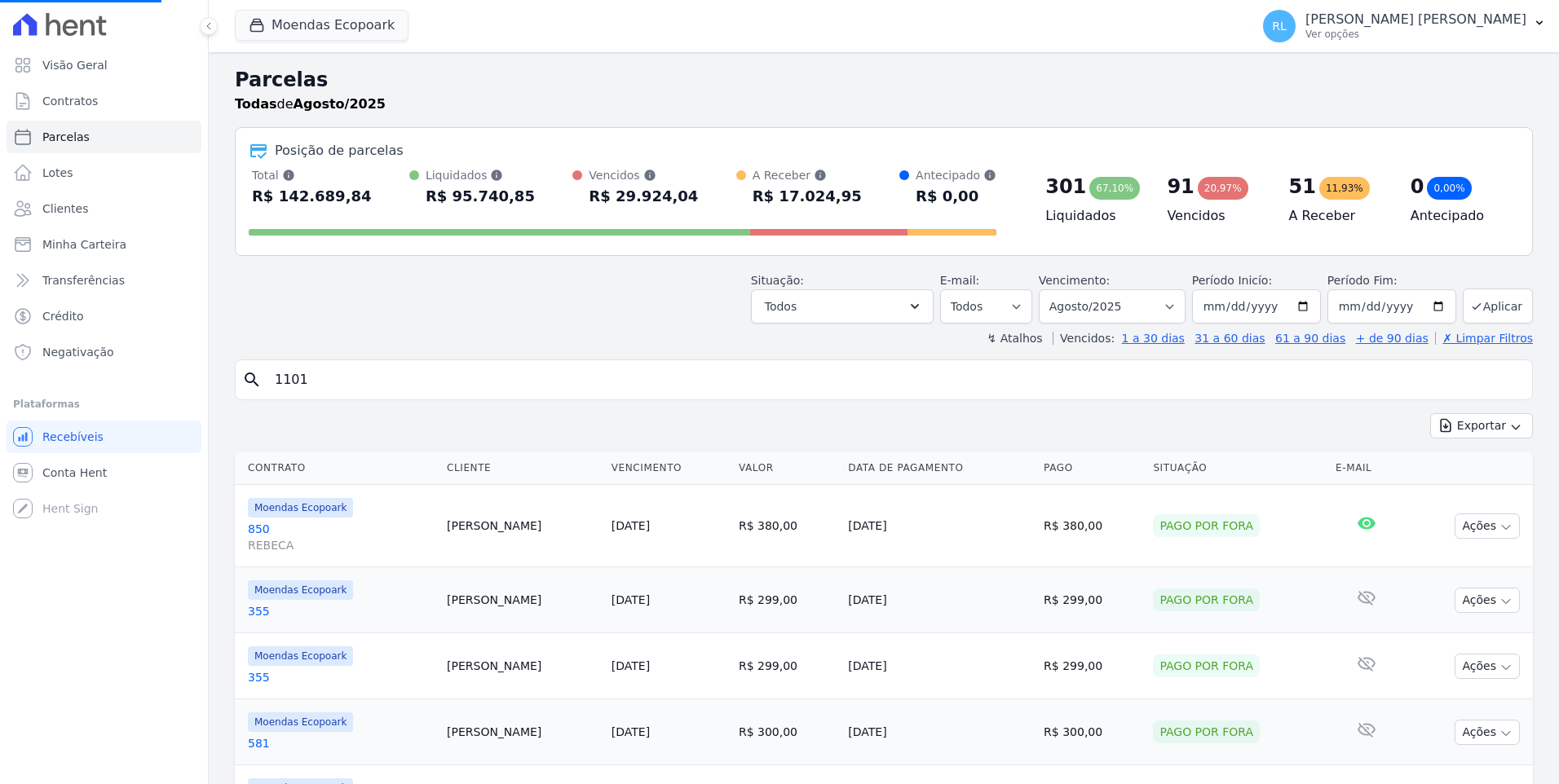
select select
type input "263"
select select
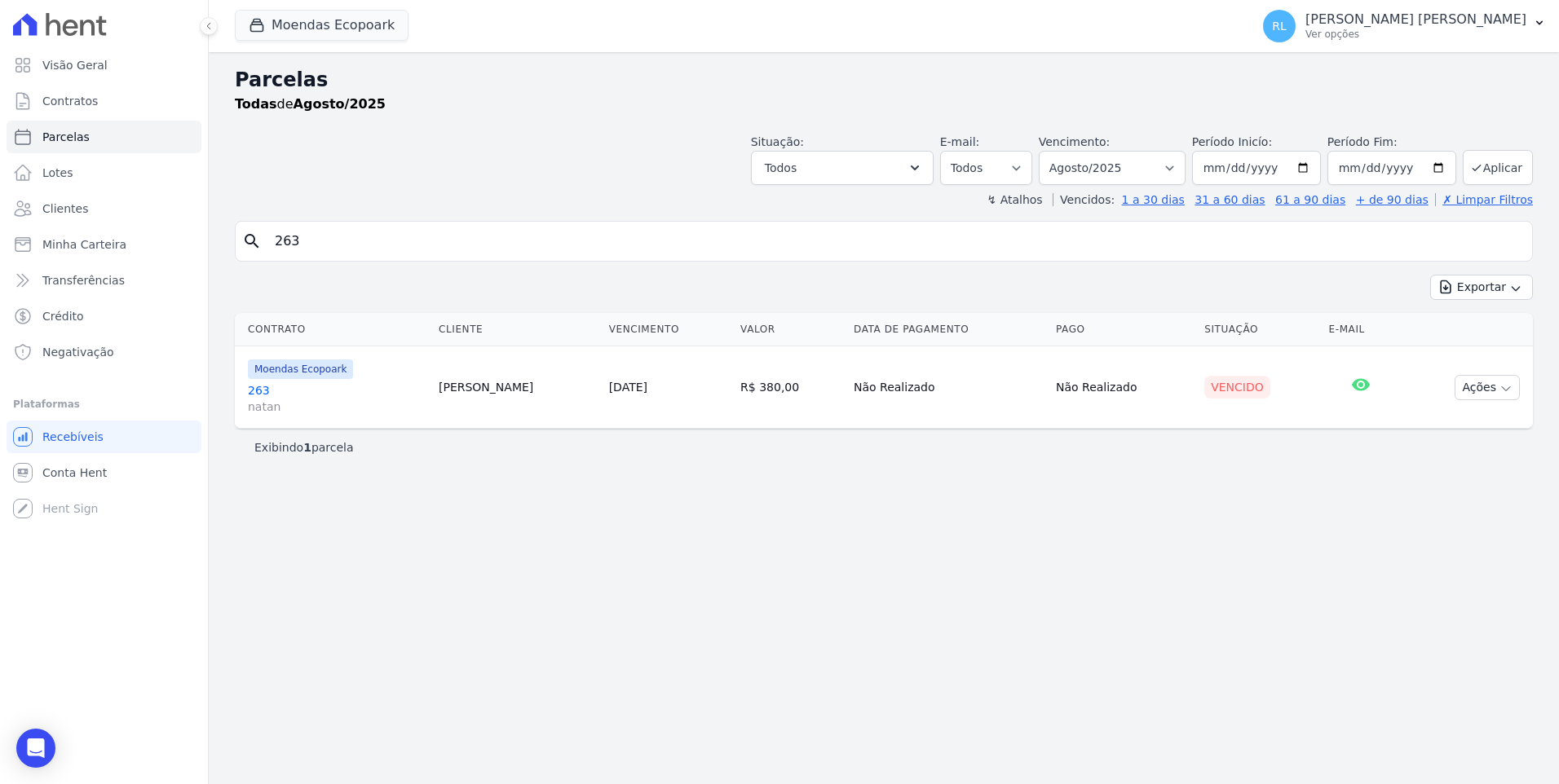
click at [264, 393] on link "263 natan" at bounding box center [337, 398] width 177 height 33
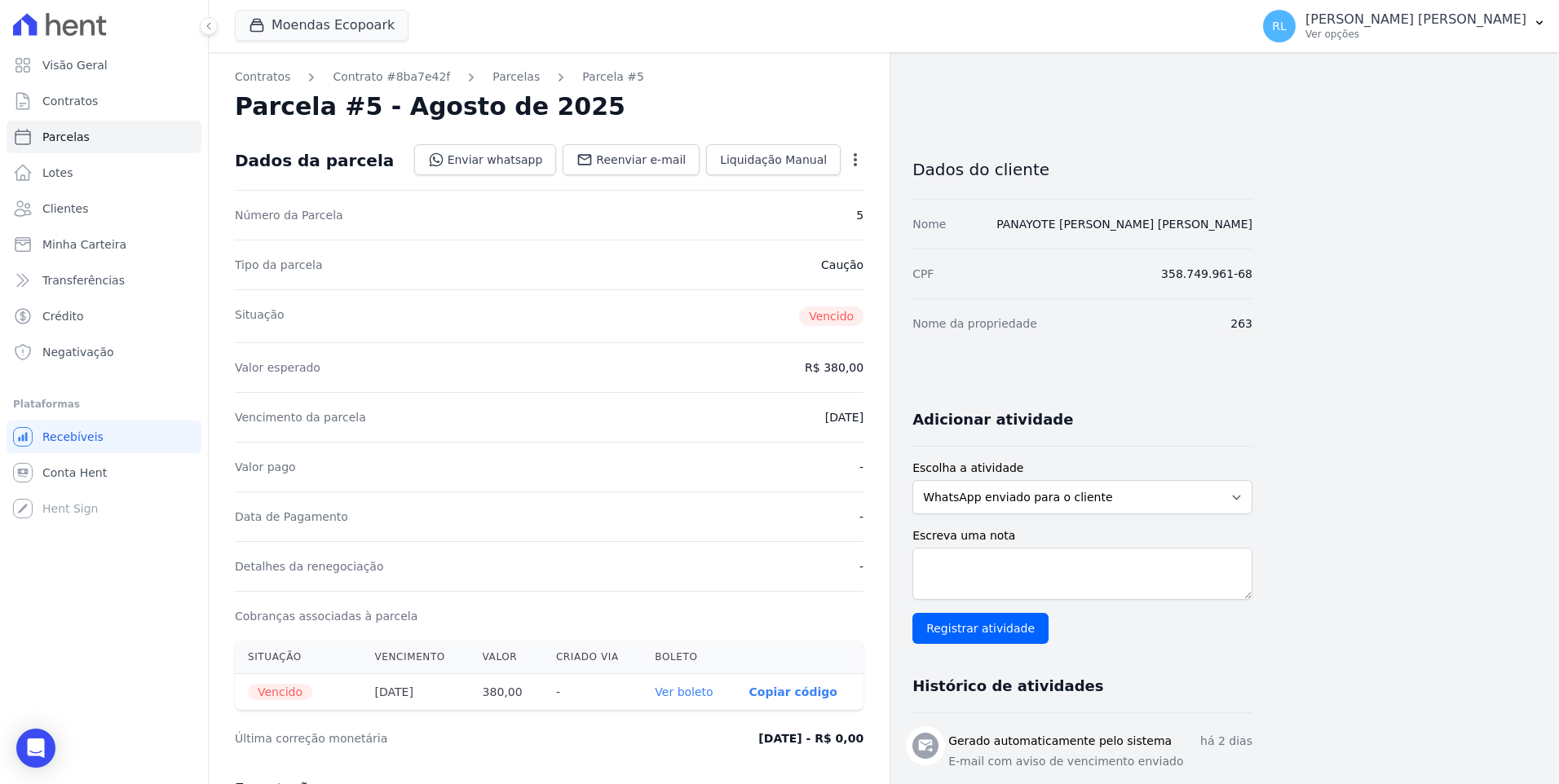
click at [860, 164] on icon "button" at bounding box center [855, 159] width 16 height 16
click at [859, 164] on icon "button" at bounding box center [855, 159] width 16 height 16
click at [854, 158] on icon "button" at bounding box center [855, 159] width 16 height 16
click at [849, 162] on icon "button" at bounding box center [855, 159] width 16 height 16
click at [501, 87] on div "Contratos Contrato #8ba7e42f Parcelas Parcela #5 Parcela #5 - Agosto de 2025 Da…" at bounding box center [548, 577] width 680 height 1052
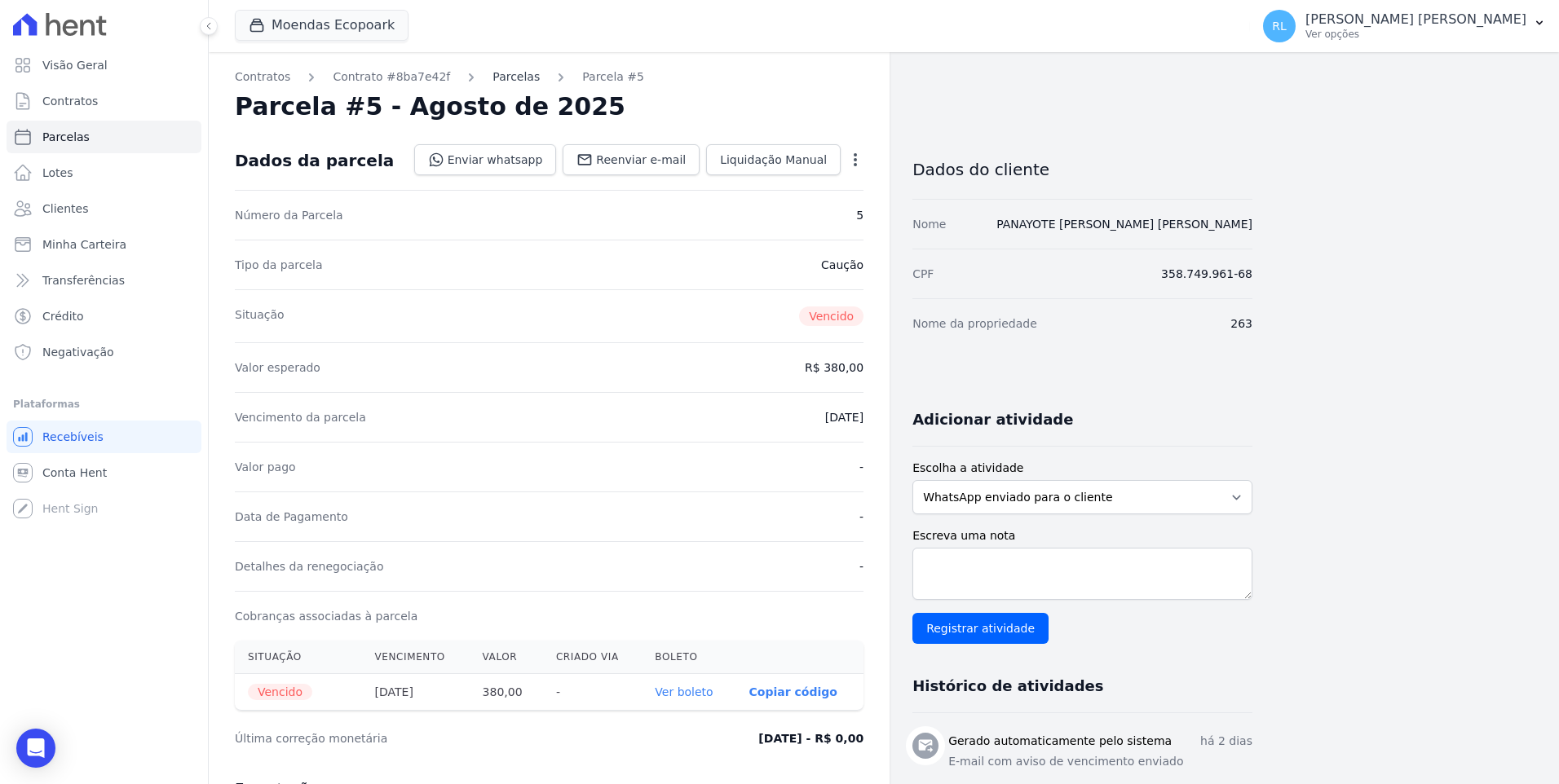
click at [499, 75] on link "Parcelas" at bounding box center [516, 77] width 47 height 17
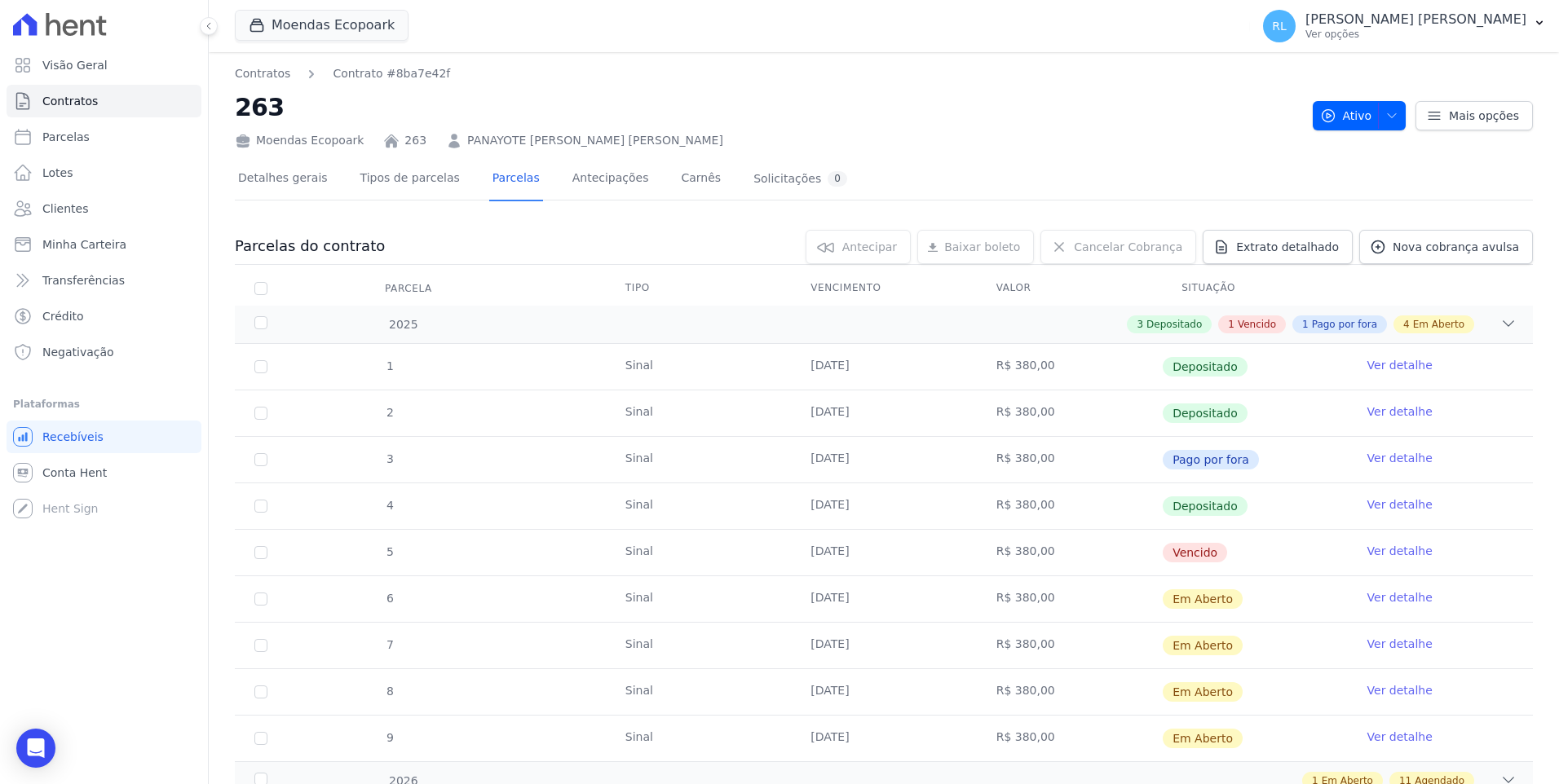
click at [1386, 546] on link "Ver detalhe" at bounding box center [1400, 550] width 65 height 16
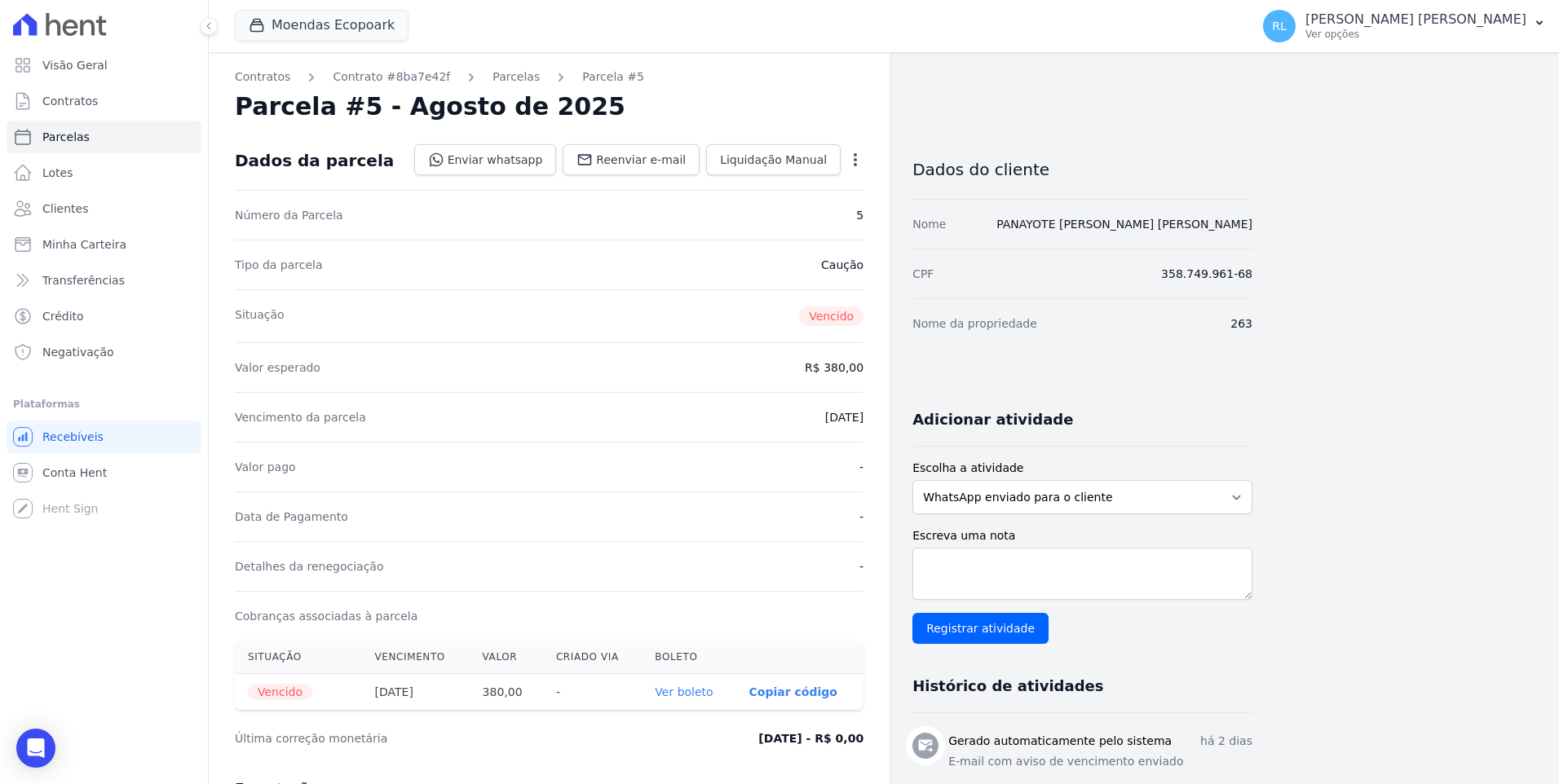
click at [852, 165] on icon "button" at bounding box center [855, 159] width 16 height 16
click at [851, 158] on icon "button" at bounding box center [855, 159] width 16 height 16
click at [857, 153] on icon "button" at bounding box center [855, 159] width 16 height 16
click at [854, 159] on icon "button" at bounding box center [855, 159] width 16 height 16
click at [859, 164] on icon "button" at bounding box center [855, 159] width 16 height 16
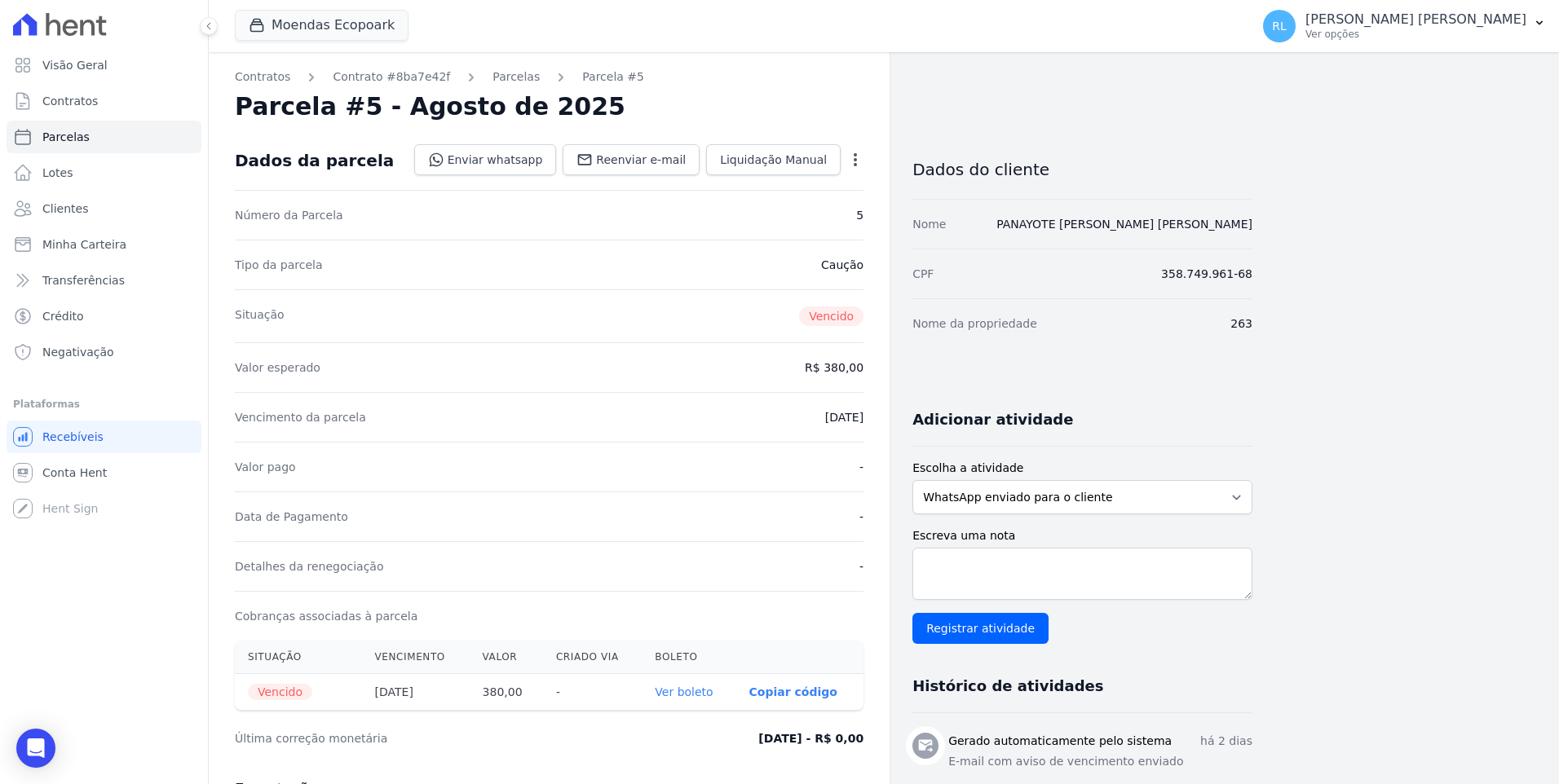
click at [859, 164] on icon "button" at bounding box center [855, 159] width 16 height 16
click at [852, 158] on icon "button" at bounding box center [855, 159] width 16 height 16
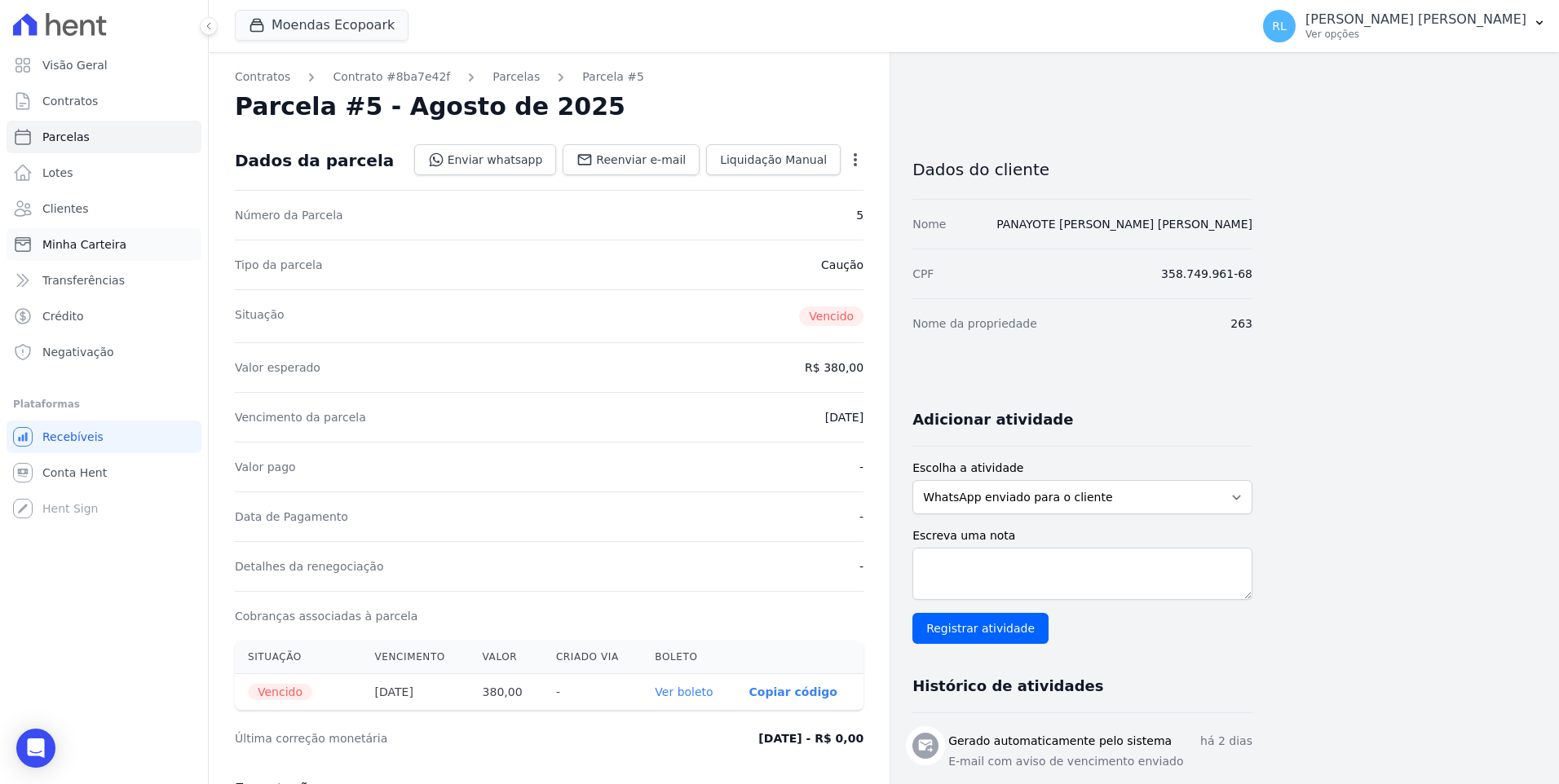
click at [132, 243] on link "Minha Carteira" at bounding box center [104, 244] width 194 height 33
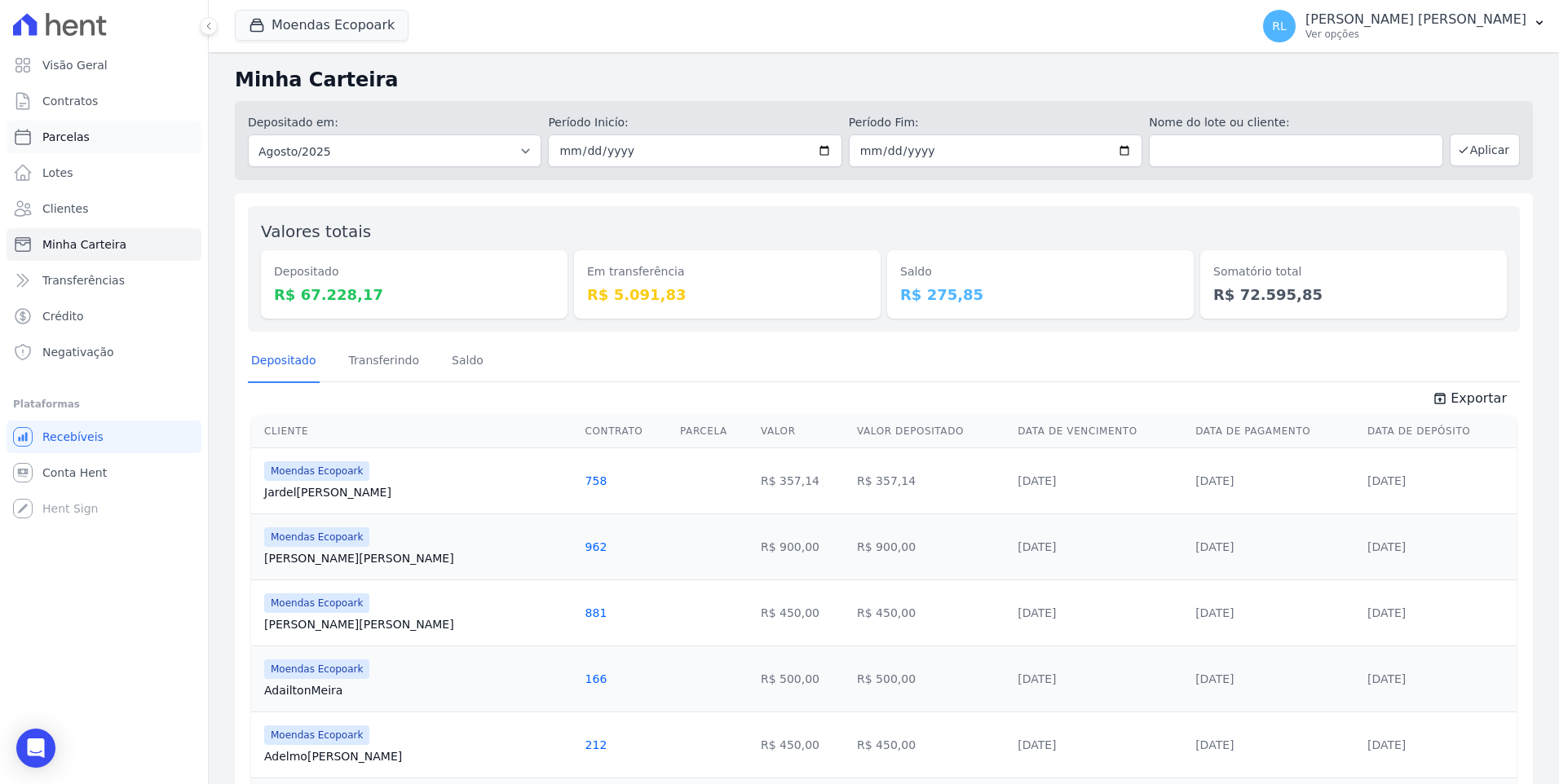
click at [79, 140] on span "Parcelas" at bounding box center [66, 137] width 47 height 16
select select
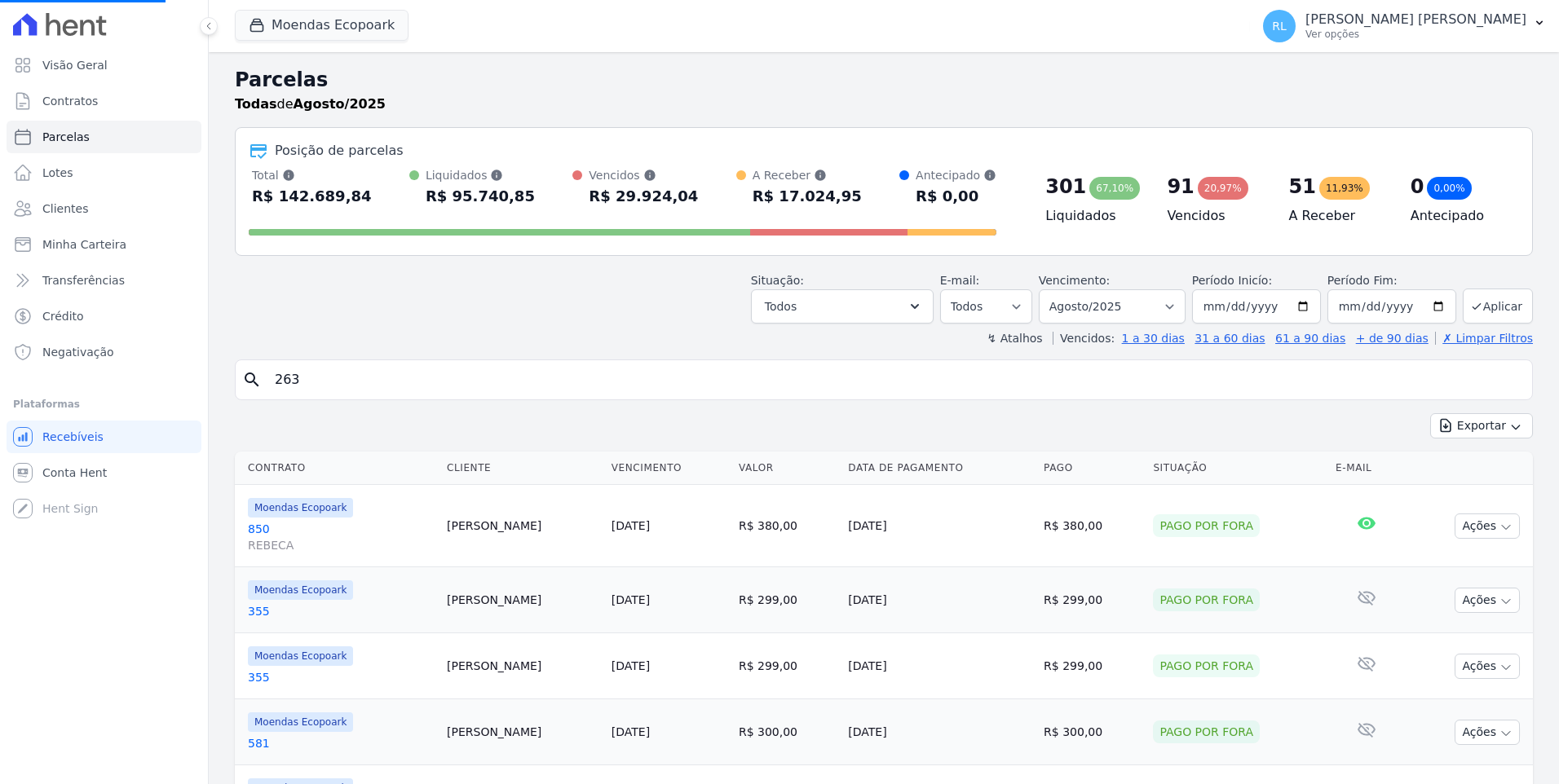
click at [309, 384] on input "263" at bounding box center [896, 379] width 1261 height 33
select select
click at [313, 383] on input "search" at bounding box center [896, 379] width 1261 height 33
type input "263"
select select
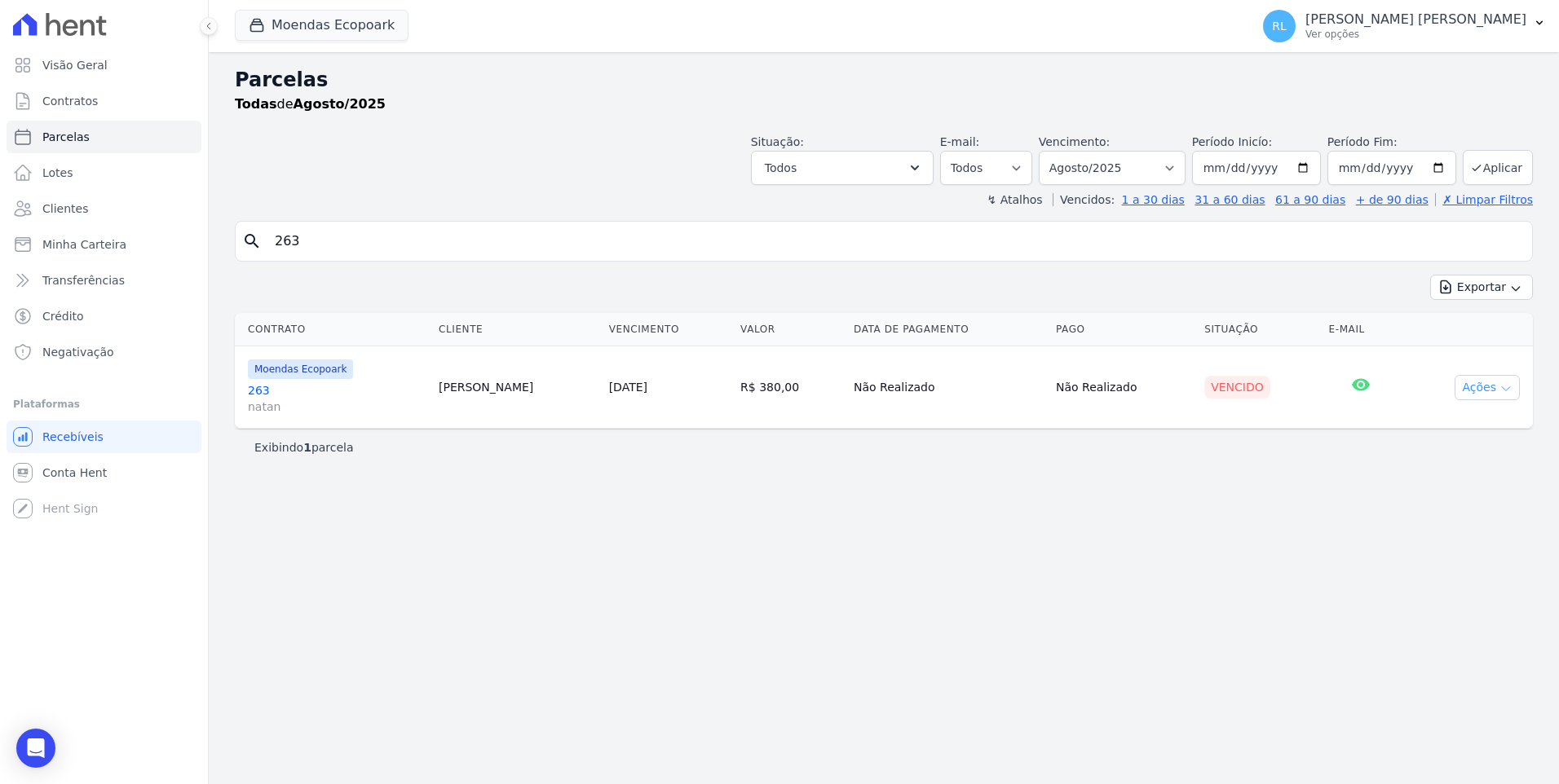
click at [1493, 397] on button "Ações" at bounding box center [1486, 387] width 65 height 25
click at [1505, 387] on icon "button" at bounding box center [1506, 389] width 13 height 13
click at [262, 392] on link "263 natan" at bounding box center [337, 398] width 177 height 33
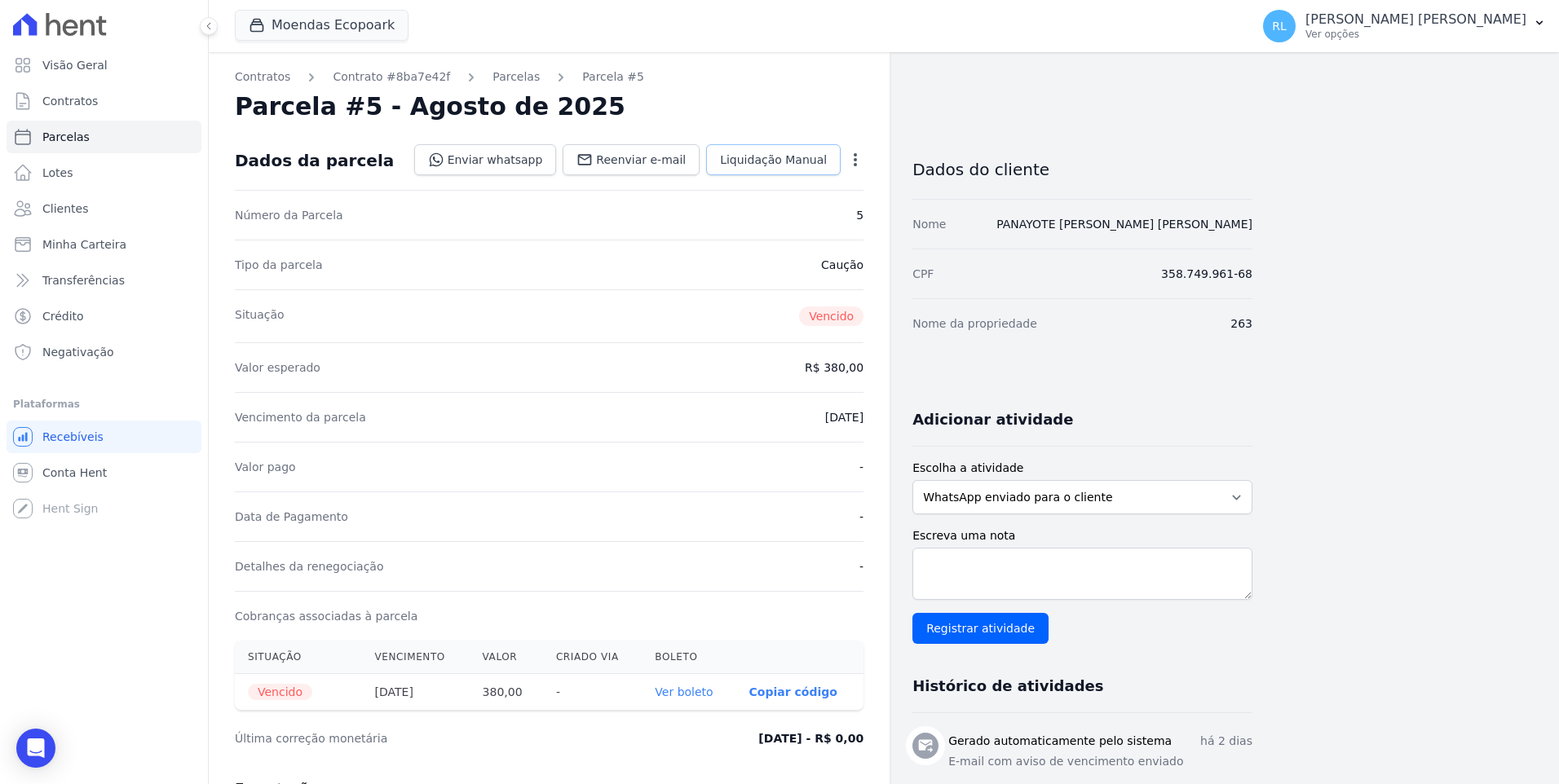
click at [797, 158] on span "Liquidação Manual" at bounding box center [773, 159] width 107 height 16
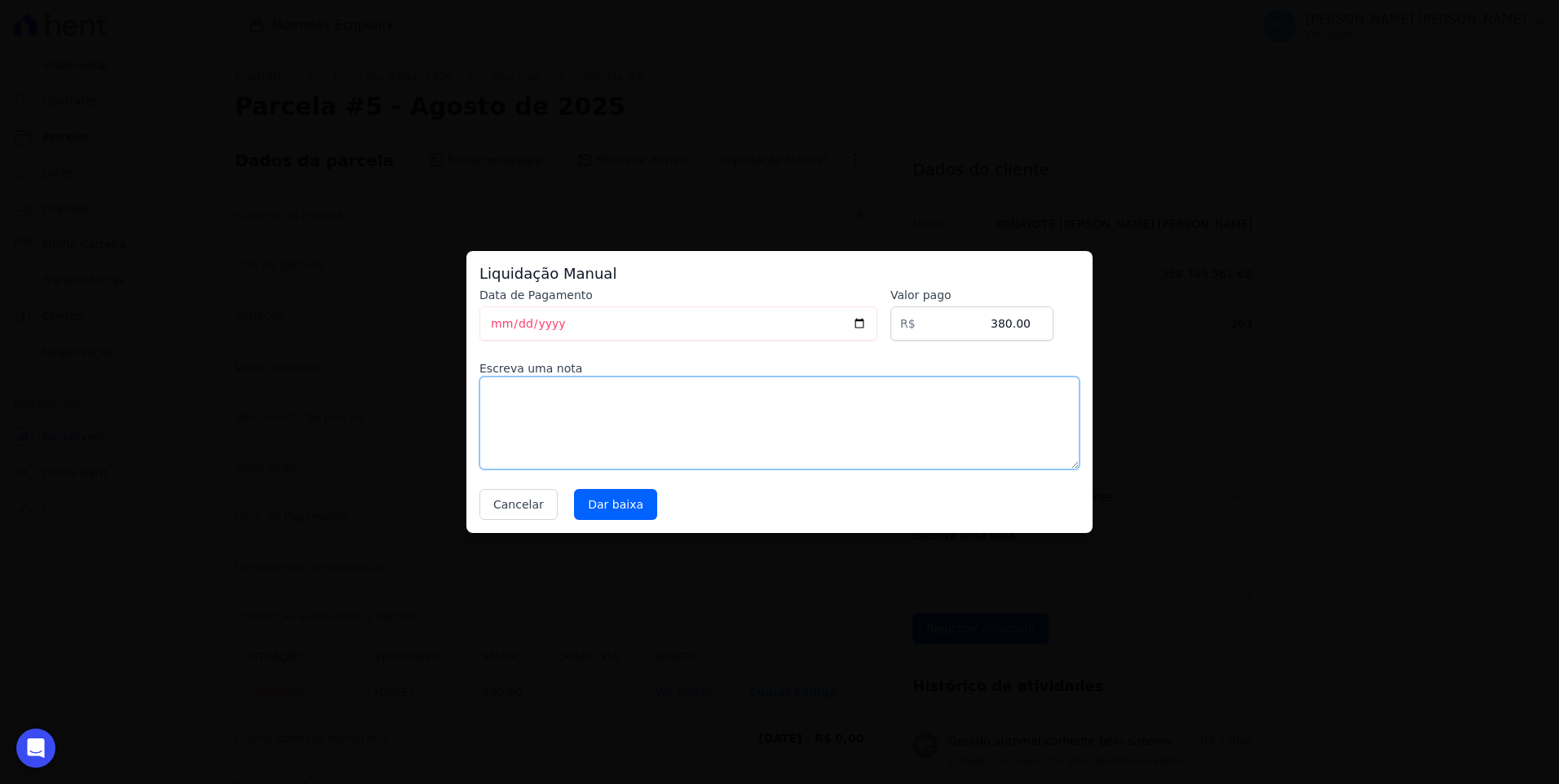
click at [531, 414] on textarea at bounding box center [780, 423] width 600 height 92
type textarea "pix"
click at [596, 505] on input "Dar baixa" at bounding box center [615, 504] width 83 height 31
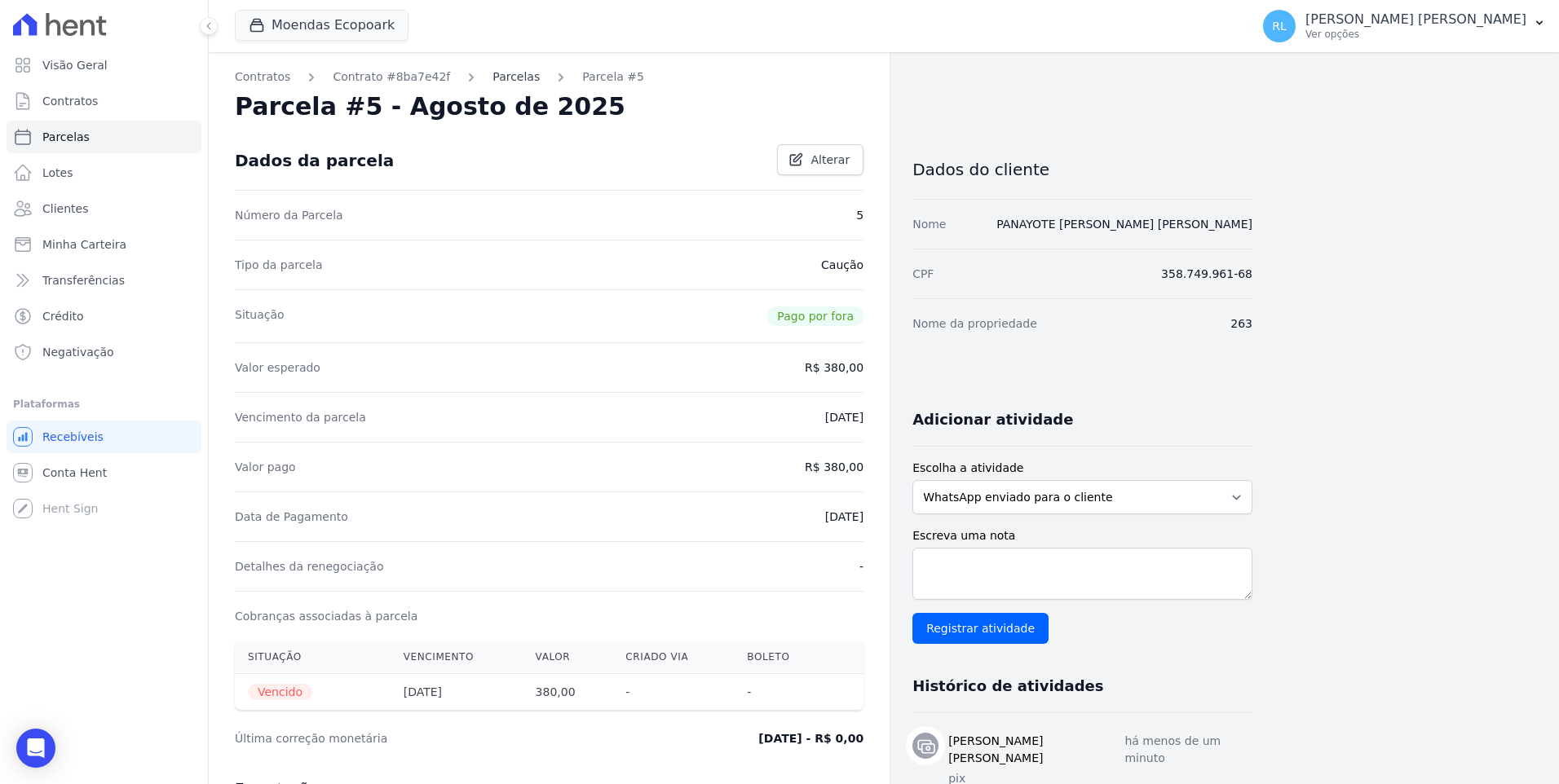
click at [503, 71] on link "Parcelas" at bounding box center [516, 77] width 47 height 17
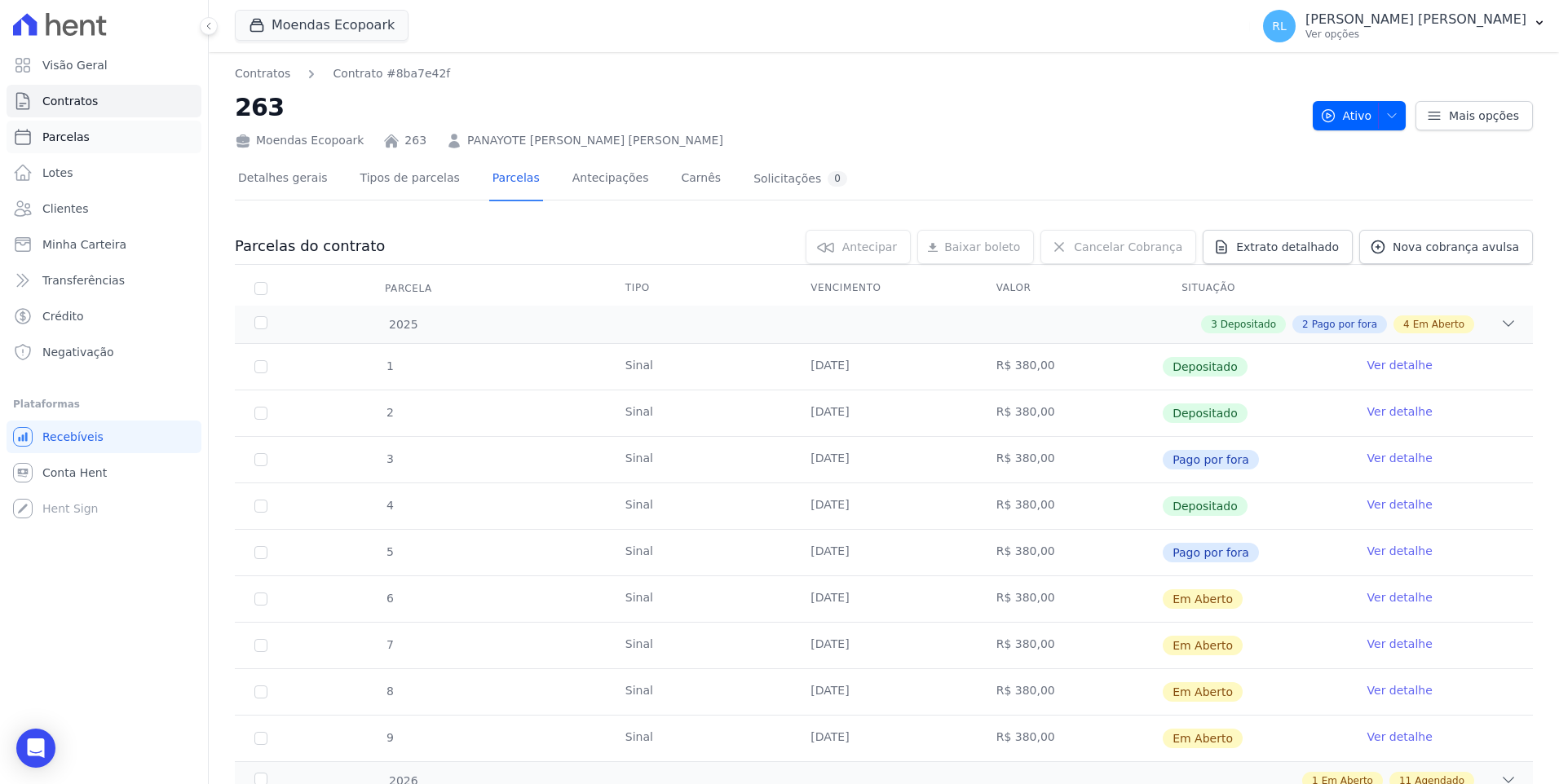
click at [67, 141] on span "Parcelas" at bounding box center [66, 137] width 47 height 16
select select
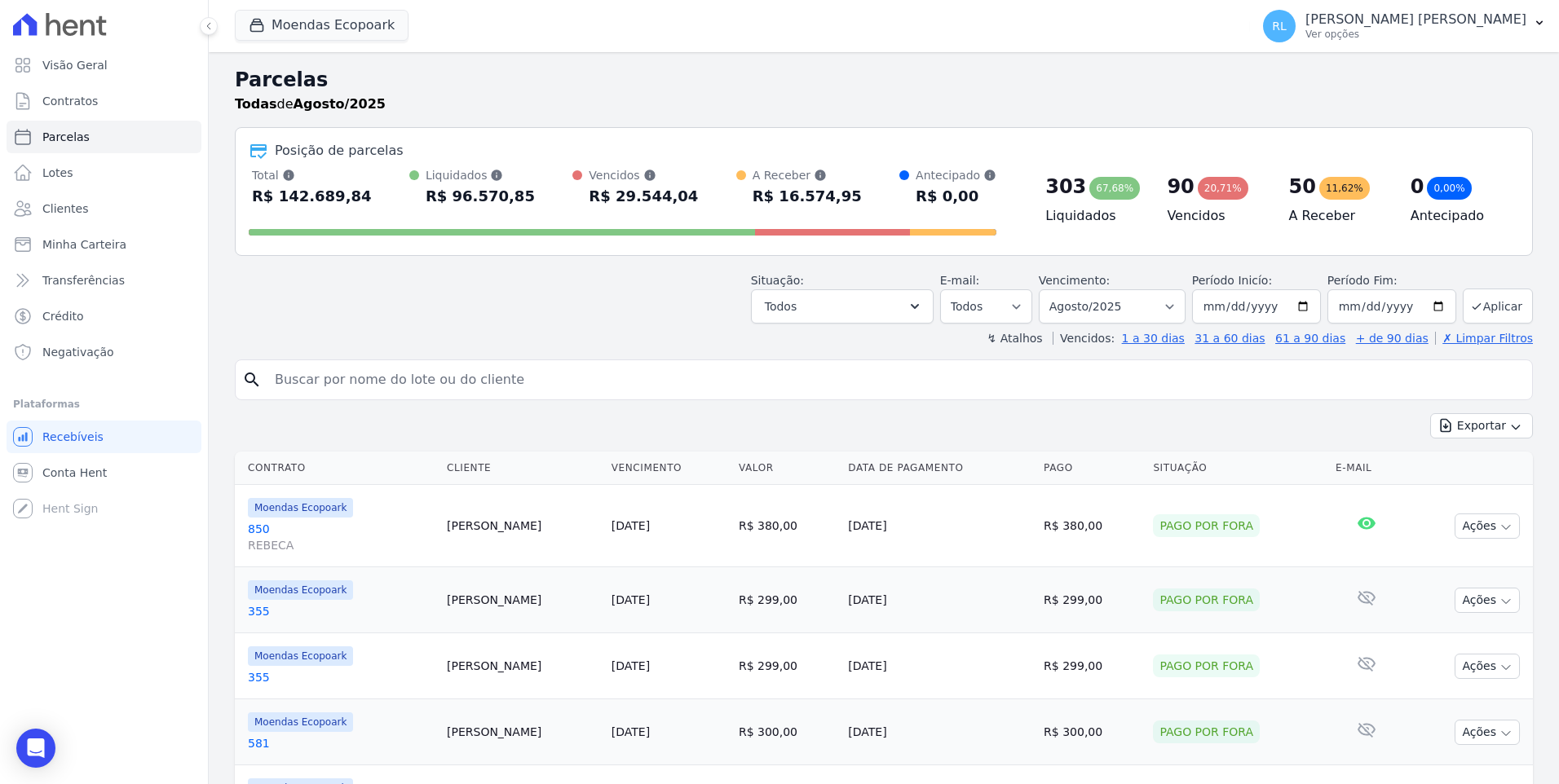
click at [360, 385] on input "search" at bounding box center [896, 379] width 1261 height 33
type input "329"
select select
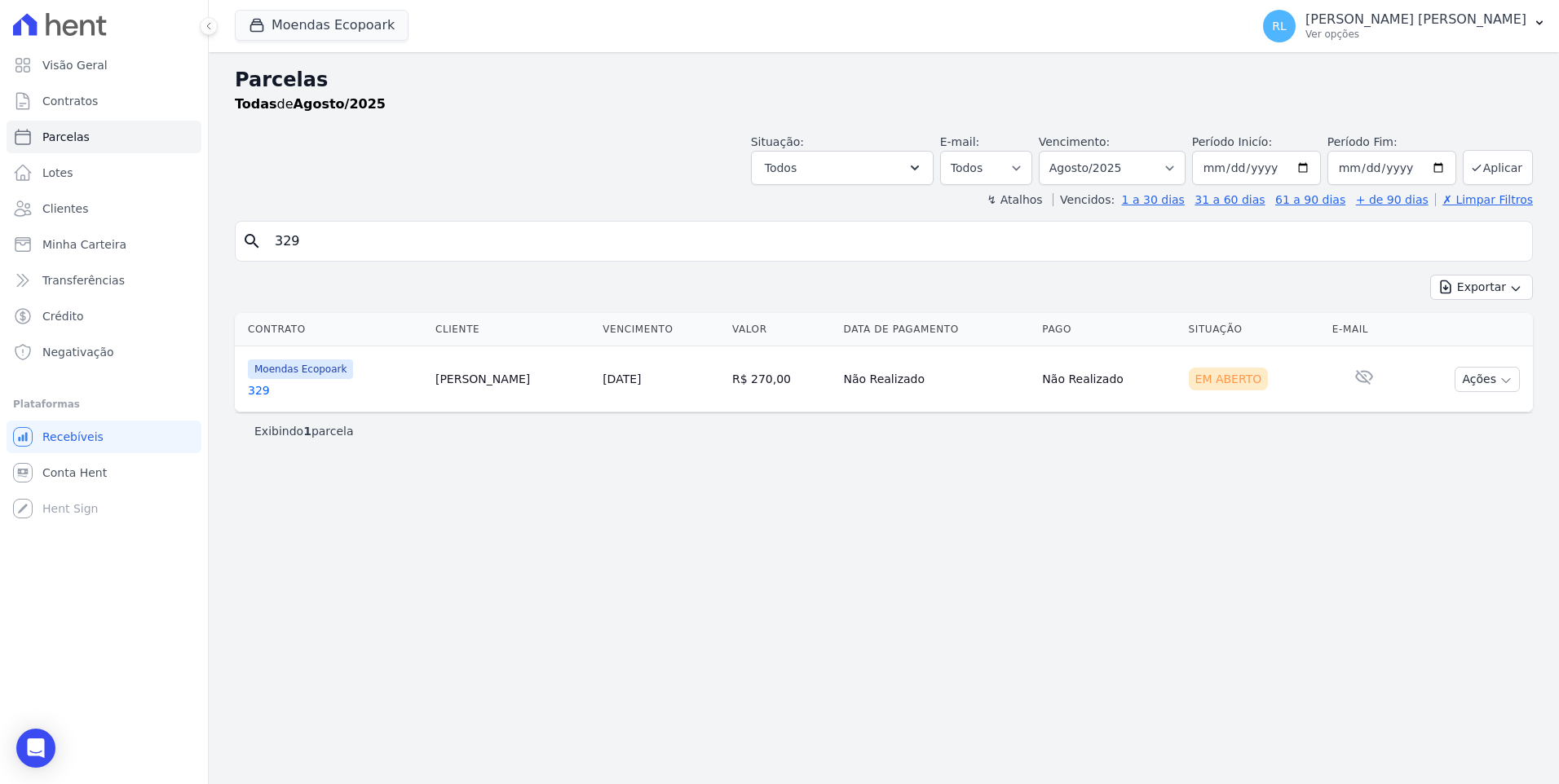
click at [256, 388] on link "329" at bounding box center [335, 390] width 175 height 16
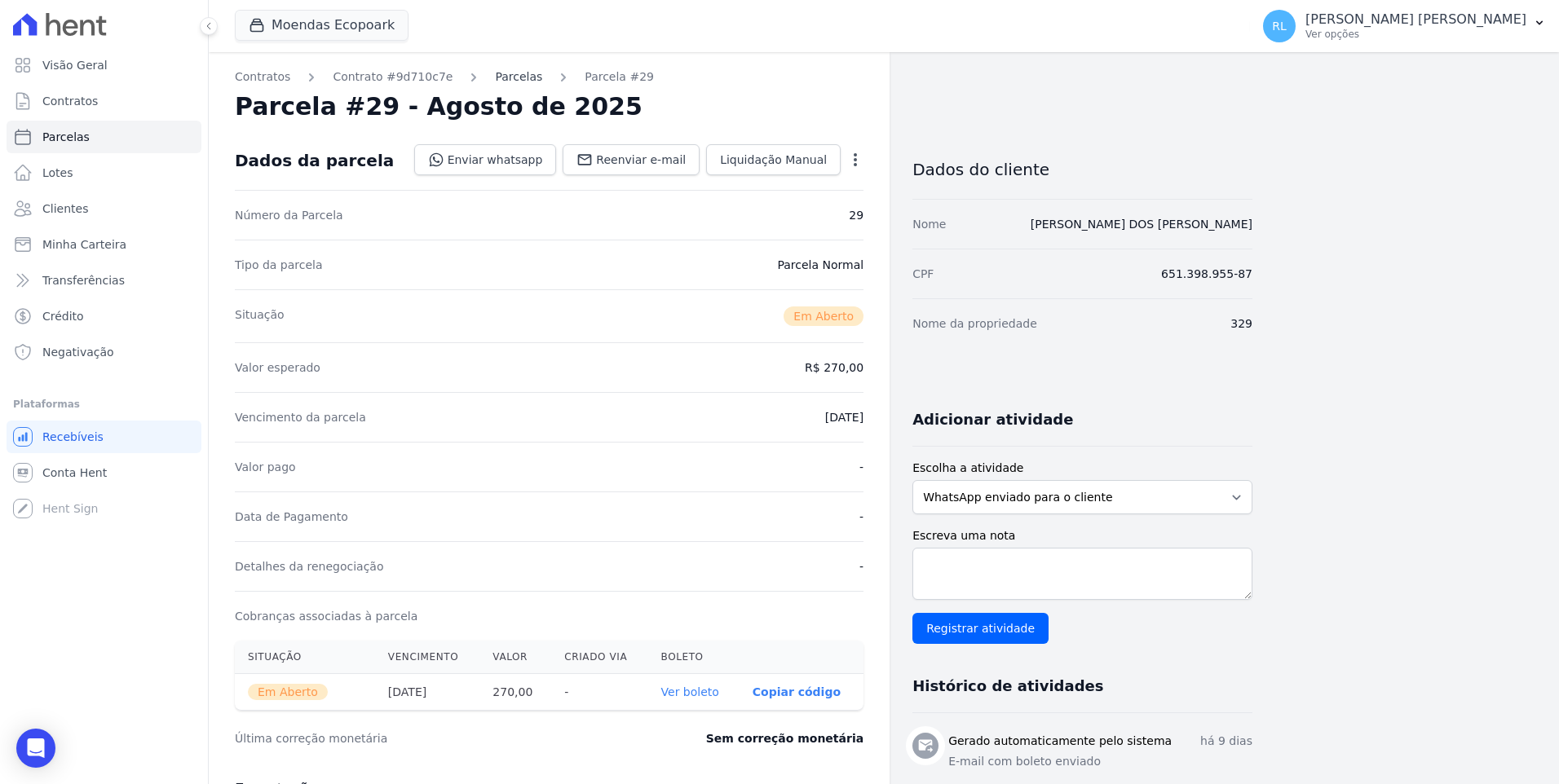
click at [508, 78] on link "Parcelas" at bounding box center [518, 77] width 47 height 17
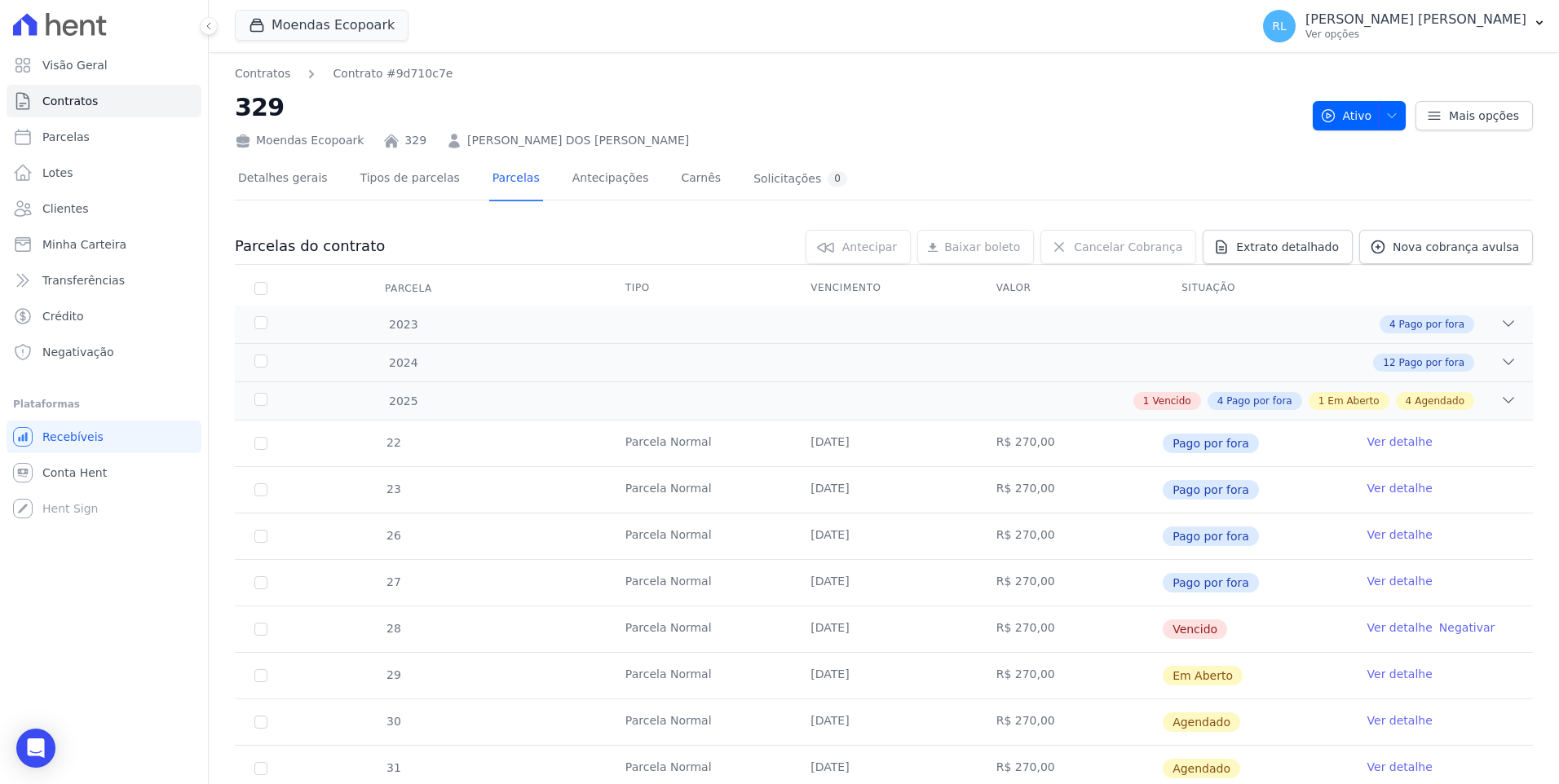
click at [1370, 622] on link "Ver detalhe" at bounding box center [1400, 627] width 65 height 16
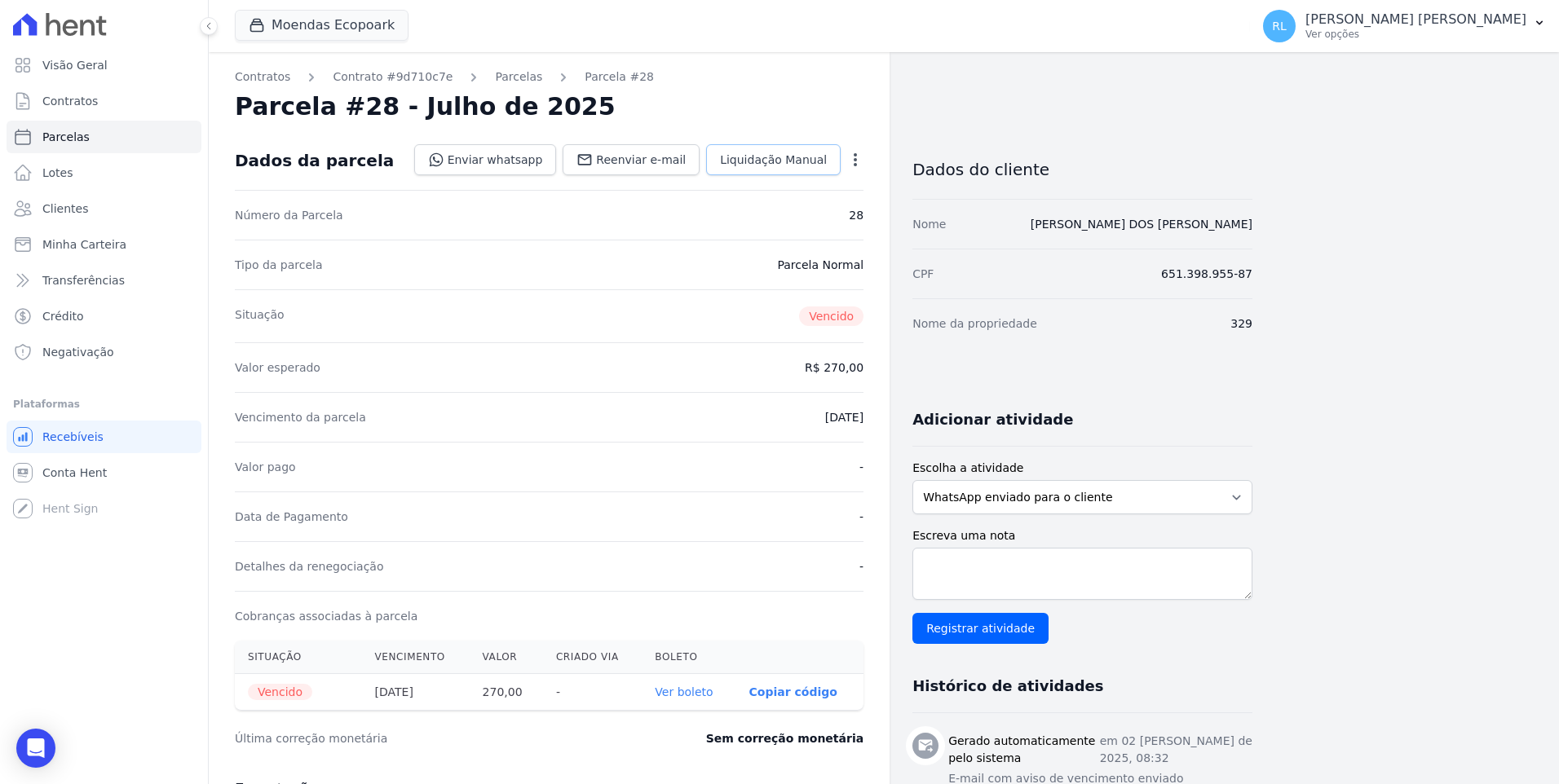
click at [813, 171] on link "Liquidação Manual" at bounding box center [773, 159] width 135 height 31
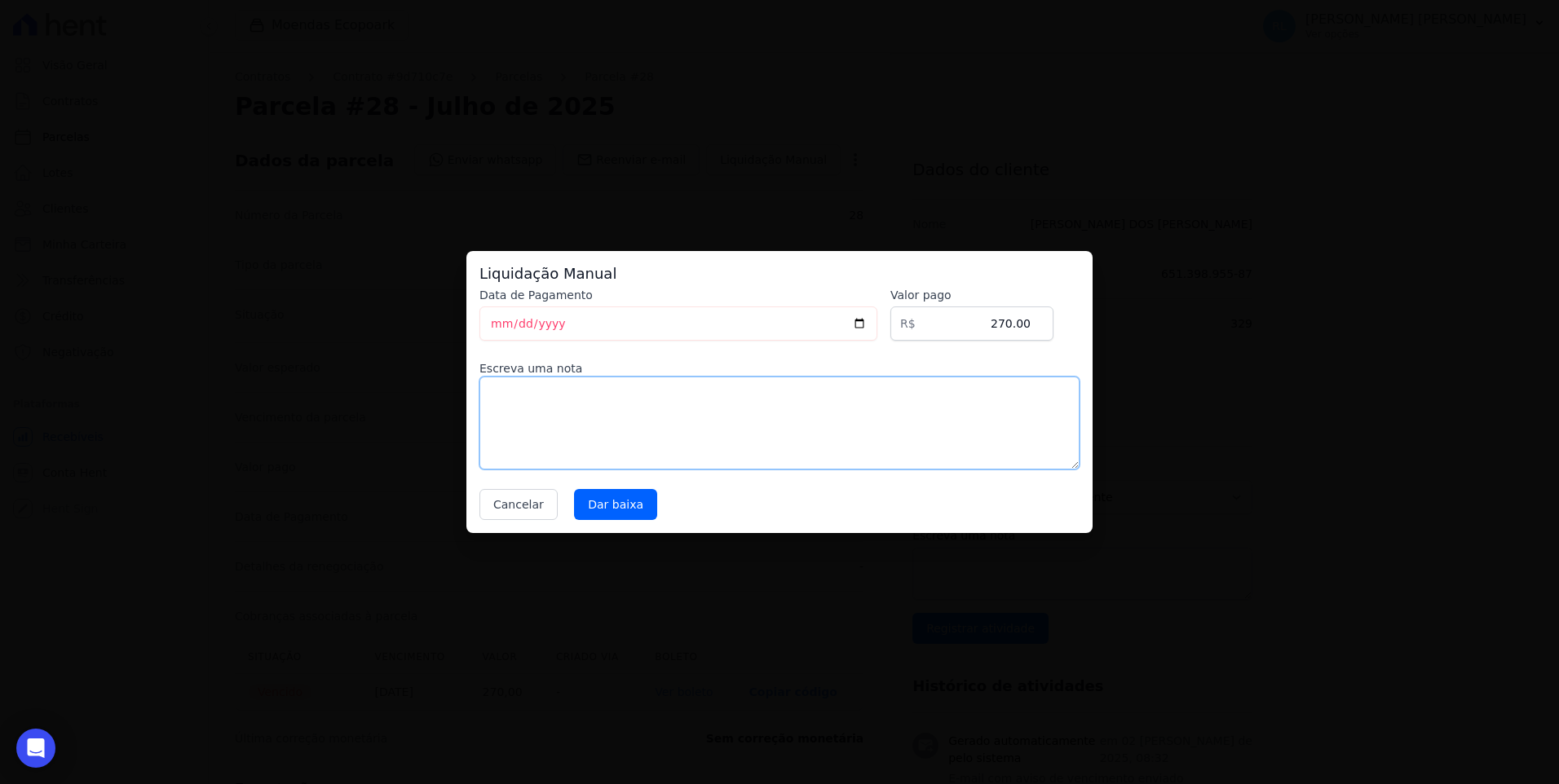
click at [657, 419] on textarea at bounding box center [780, 423] width 600 height 92
type textarea "pix"
click at [627, 497] on input "Dar baixa" at bounding box center [615, 504] width 83 height 31
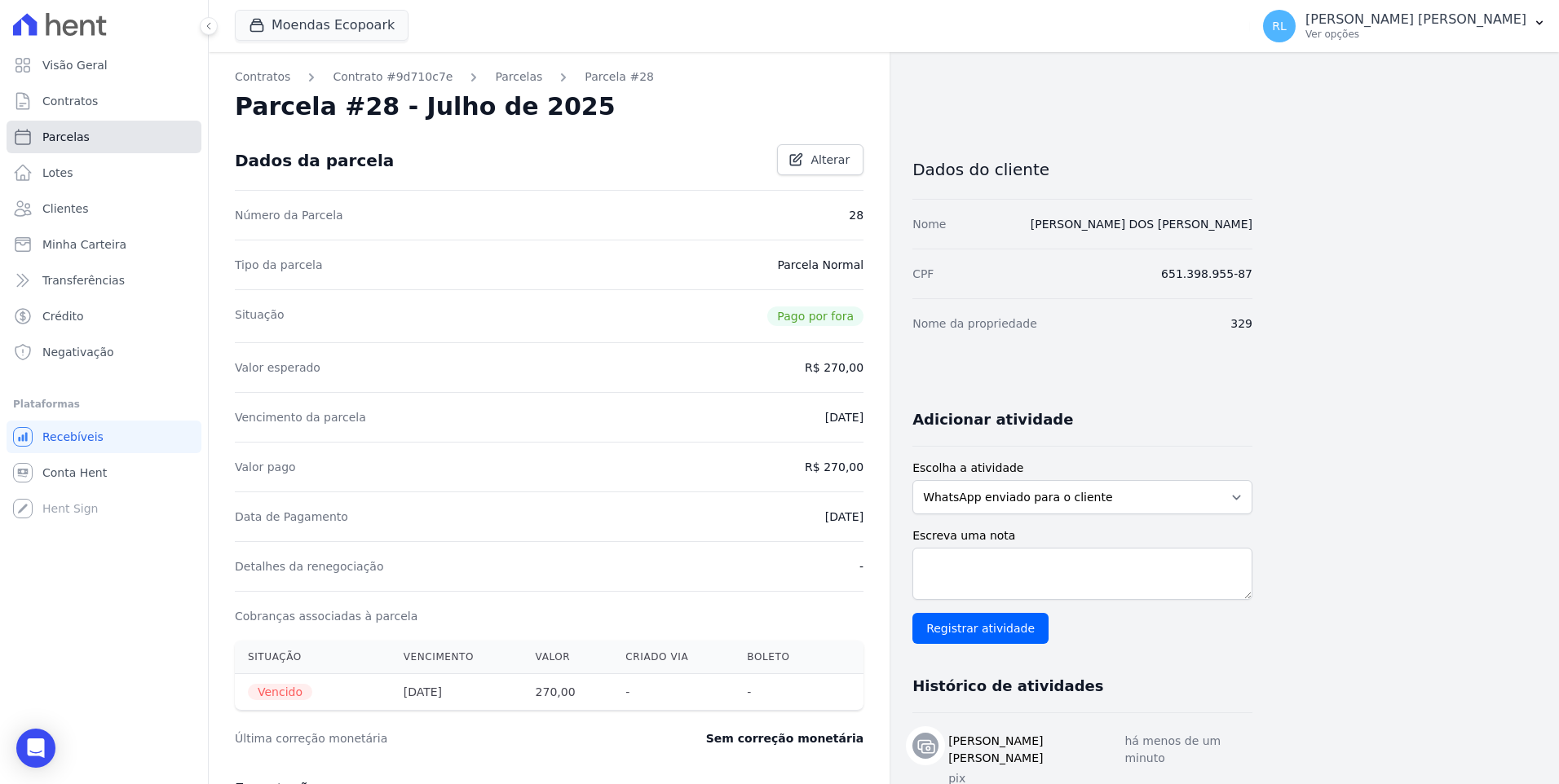
click at [117, 133] on link "Parcelas" at bounding box center [104, 137] width 194 height 33
select select
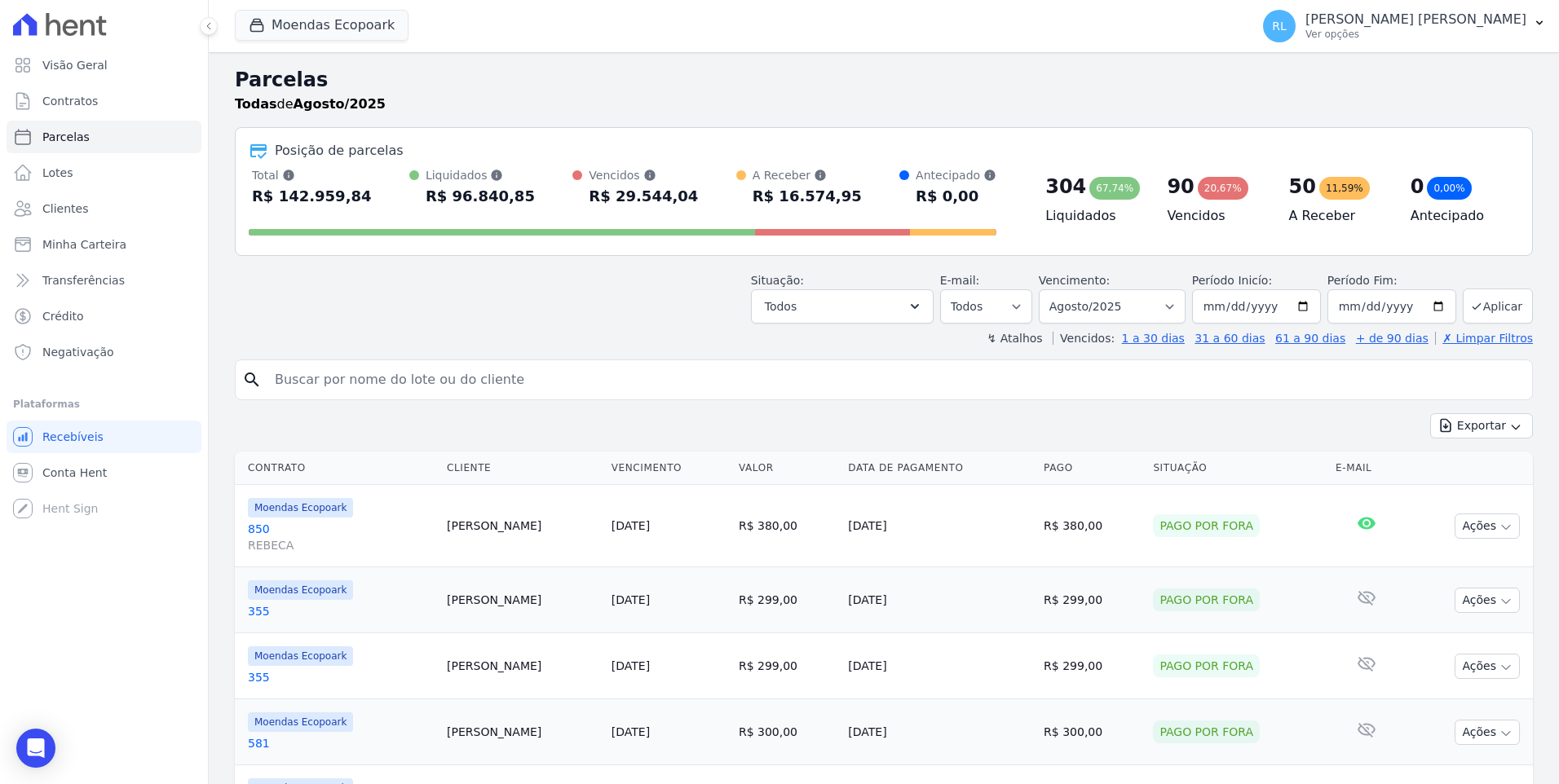
click at [438, 379] on input "search" at bounding box center [896, 379] width 1261 height 33
type input "330"
select select
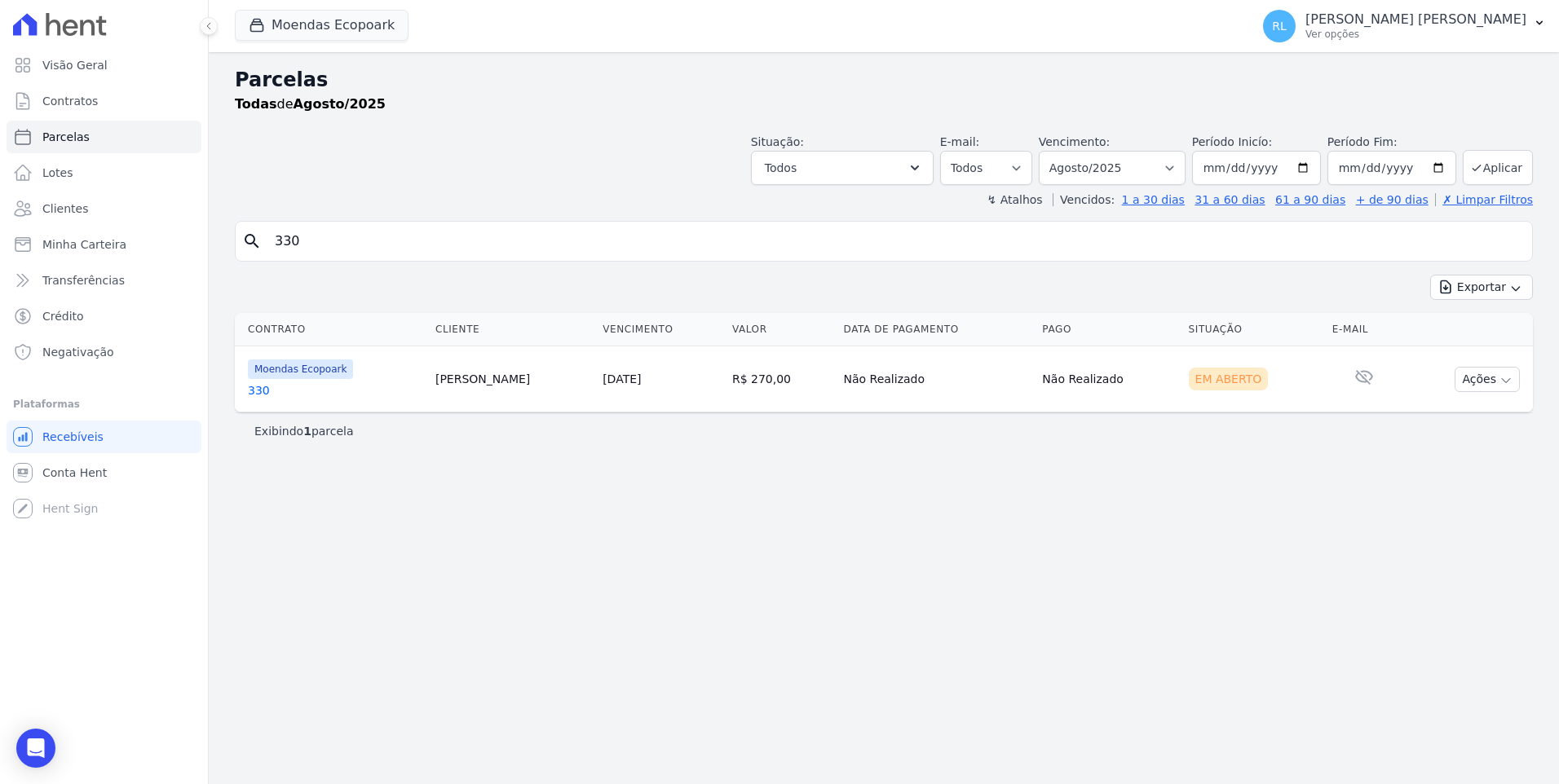
click at [253, 387] on link "330" at bounding box center [335, 390] width 175 height 16
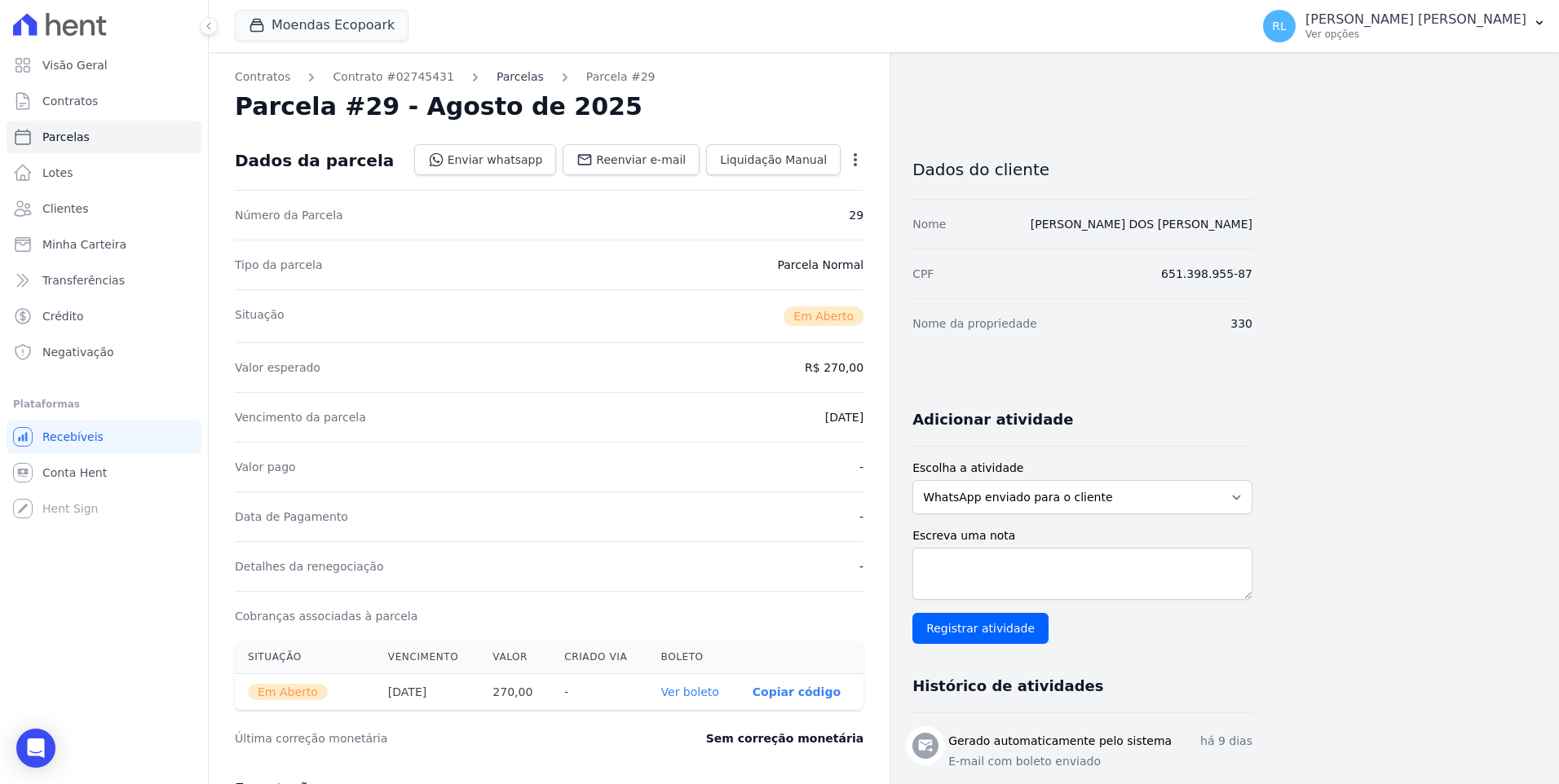
click at [507, 78] on link "Parcelas" at bounding box center [520, 77] width 47 height 17
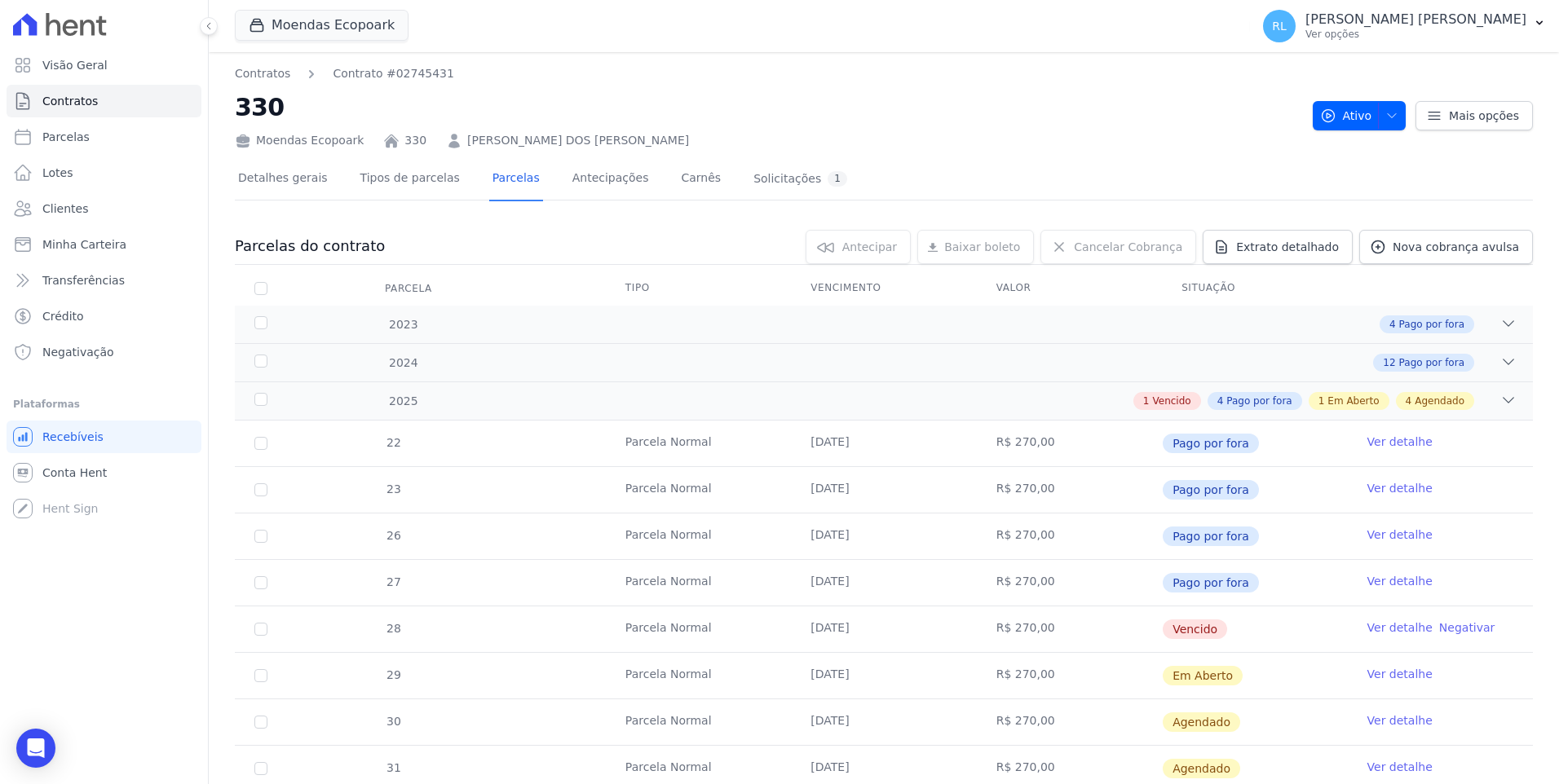
click at [1378, 624] on link "Ver detalhe" at bounding box center [1400, 627] width 65 height 16
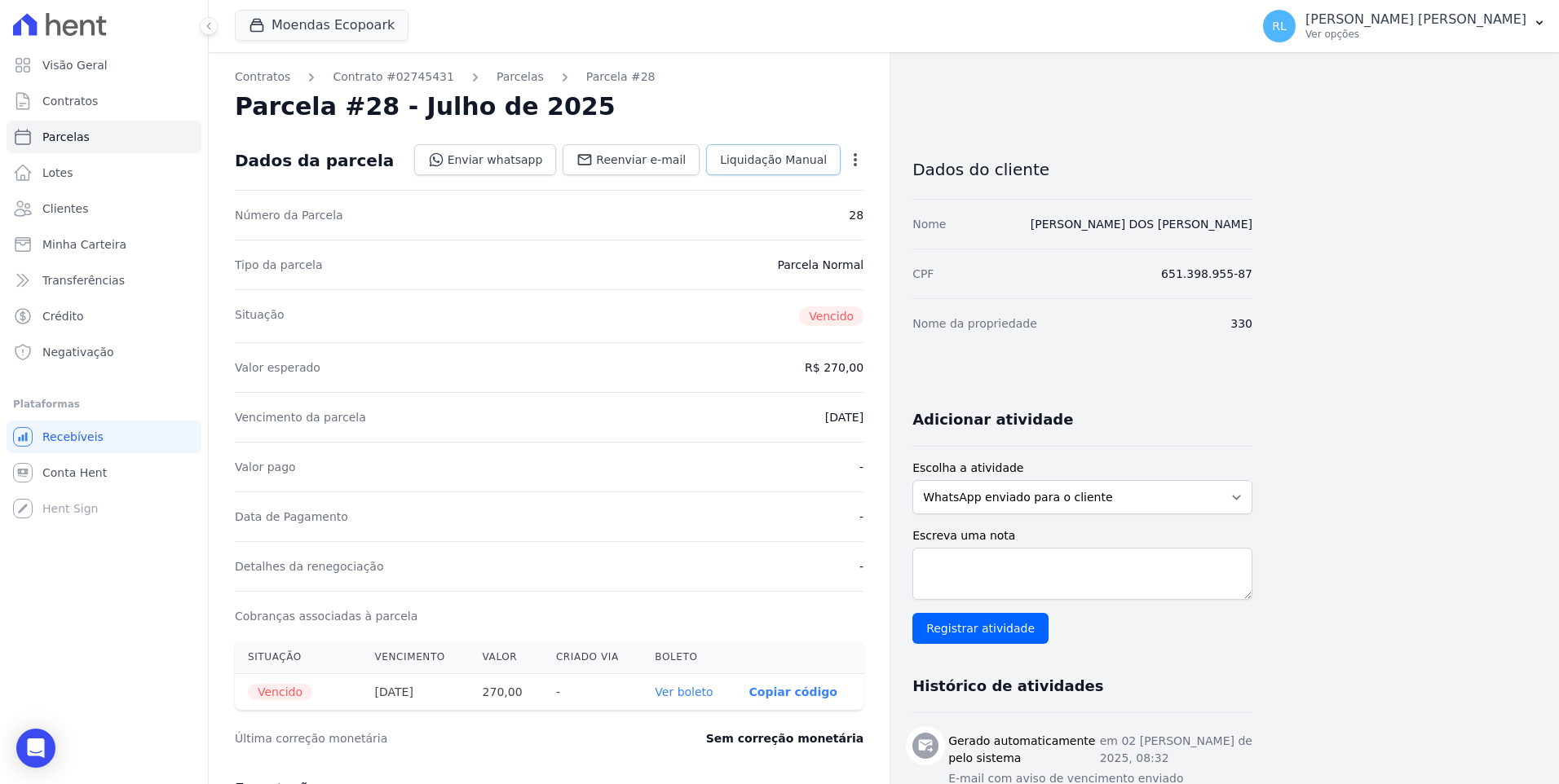
click at [772, 146] on link "Liquidação Manual" at bounding box center [773, 159] width 135 height 31
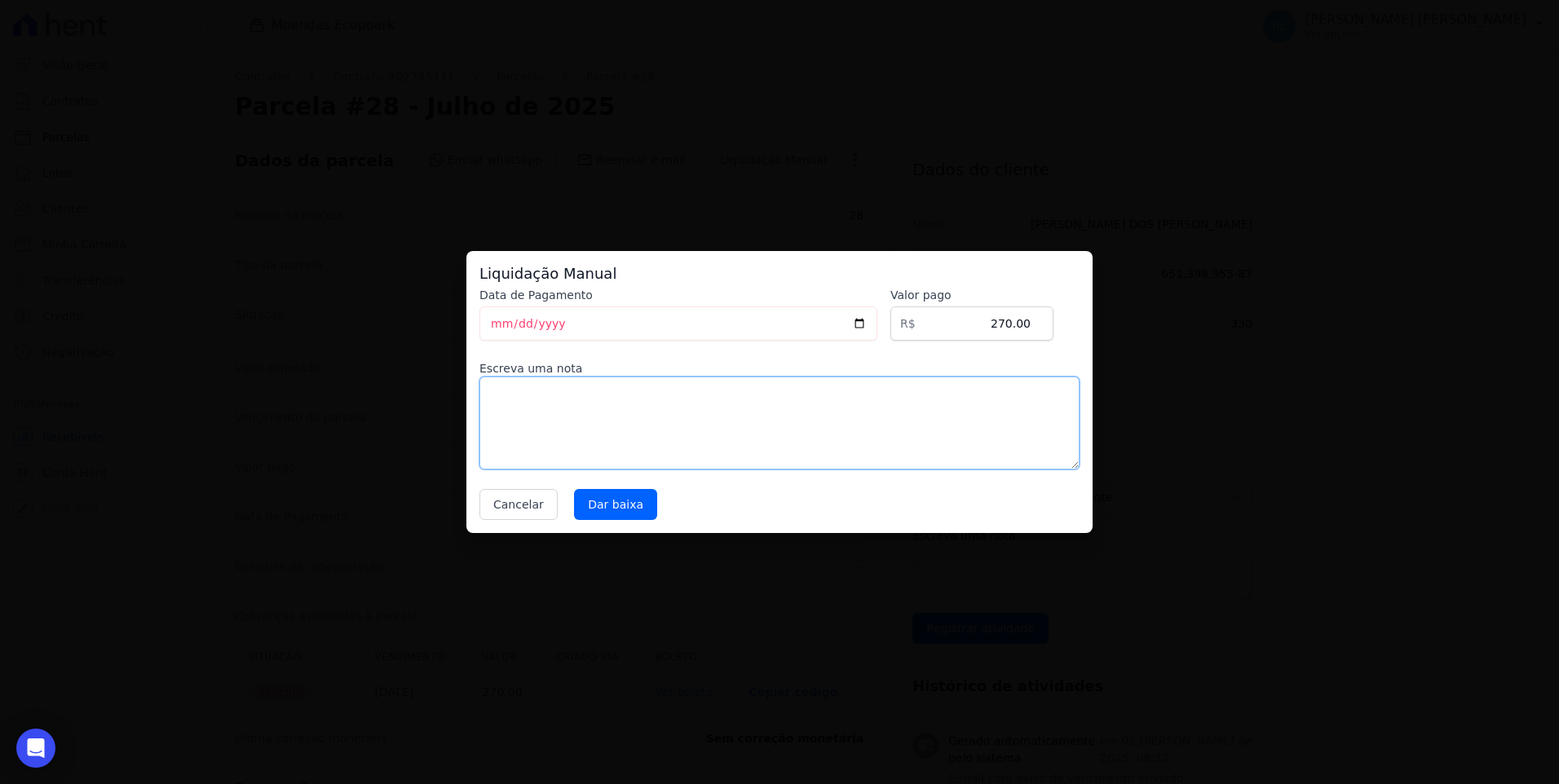
click at [555, 396] on textarea at bounding box center [780, 423] width 600 height 92
type textarea "pix"
click at [604, 493] on input "Dar baixa" at bounding box center [615, 504] width 83 height 31
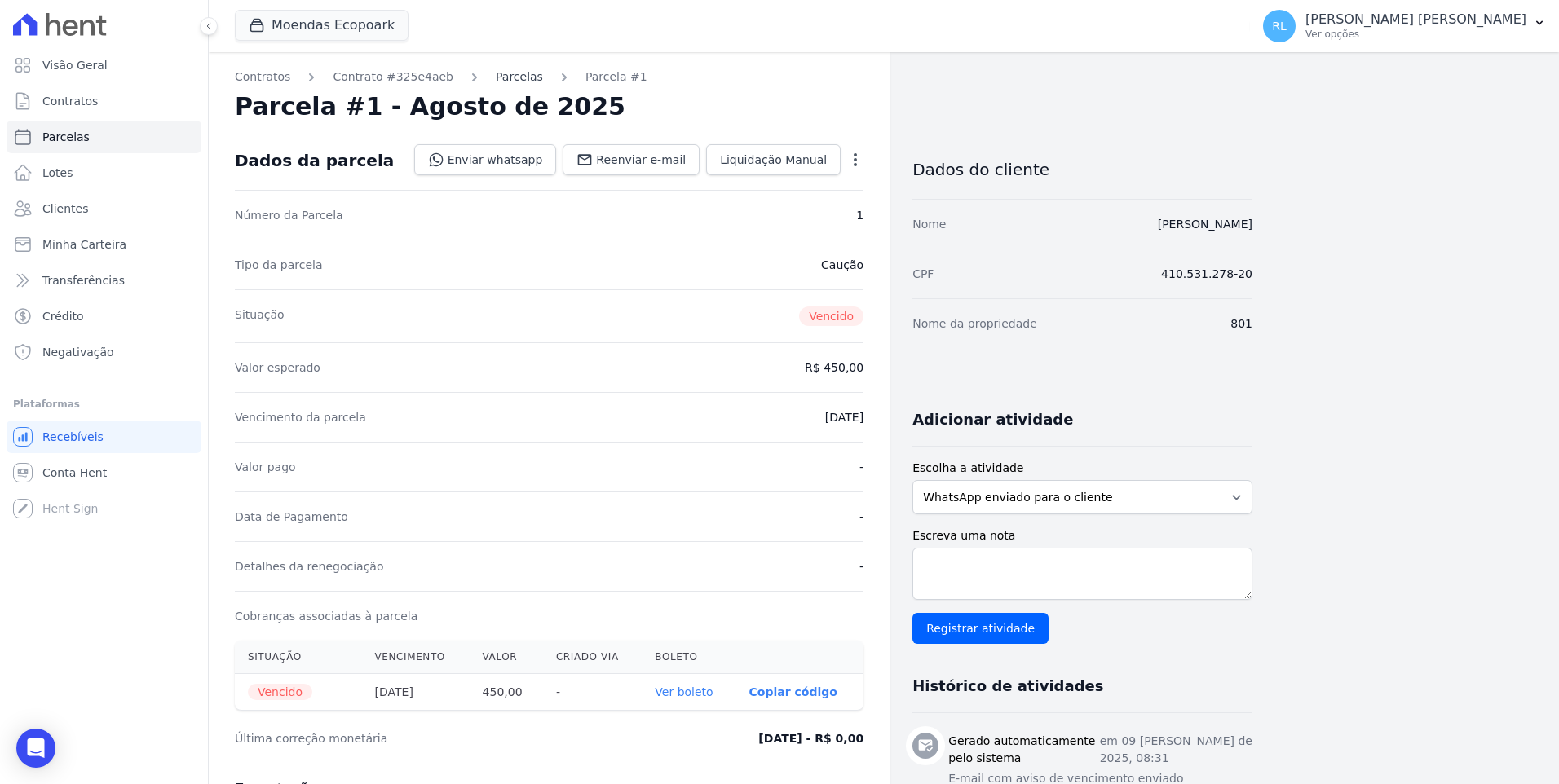
click at [500, 83] on link "Parcelas" at bounding box center [519, 77] width 47 height 17
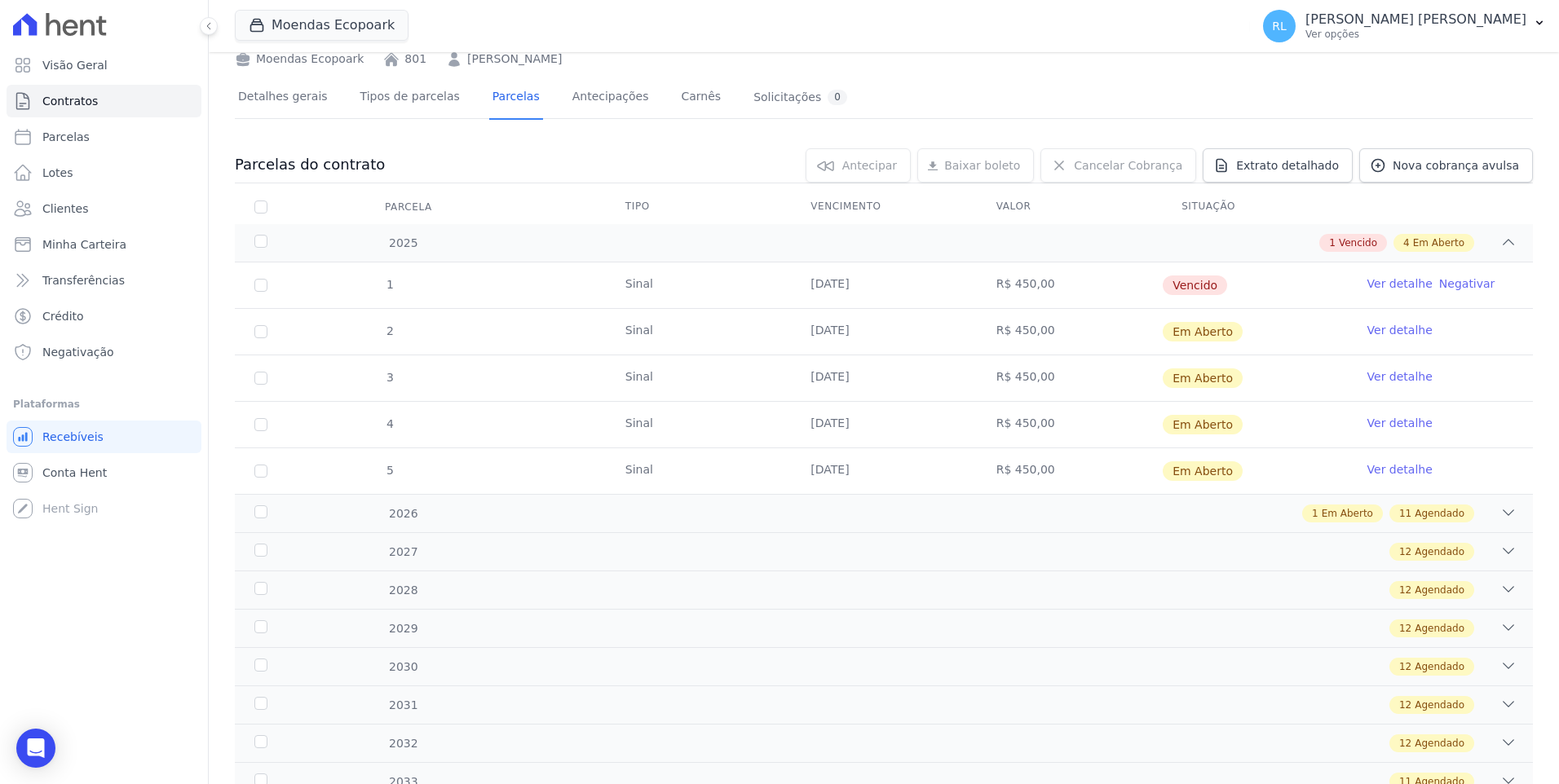
scroll to position [147, 0]
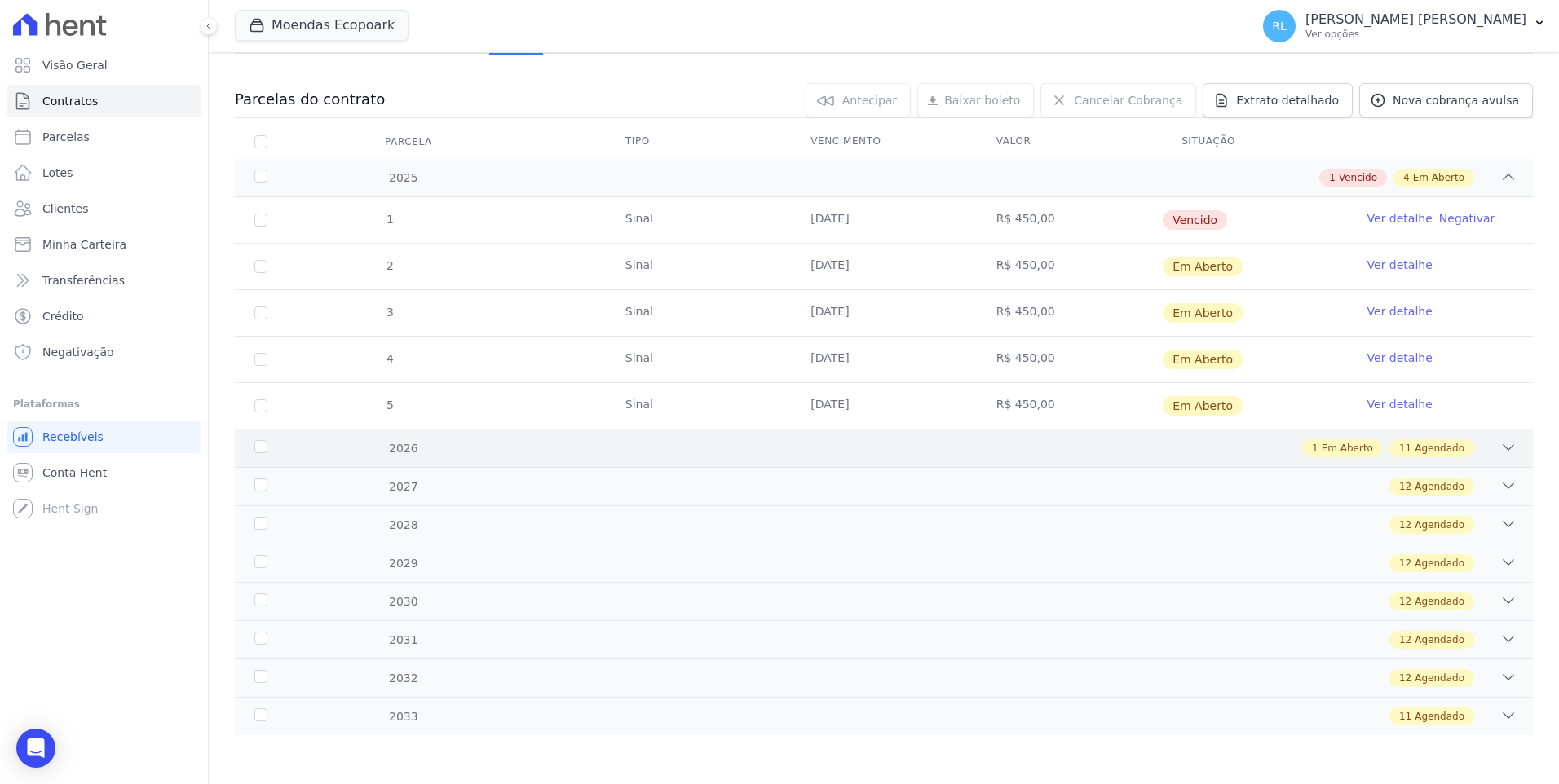
click at [1503, 449] on icon at bounding box center [1508, 447] width 16 height 16
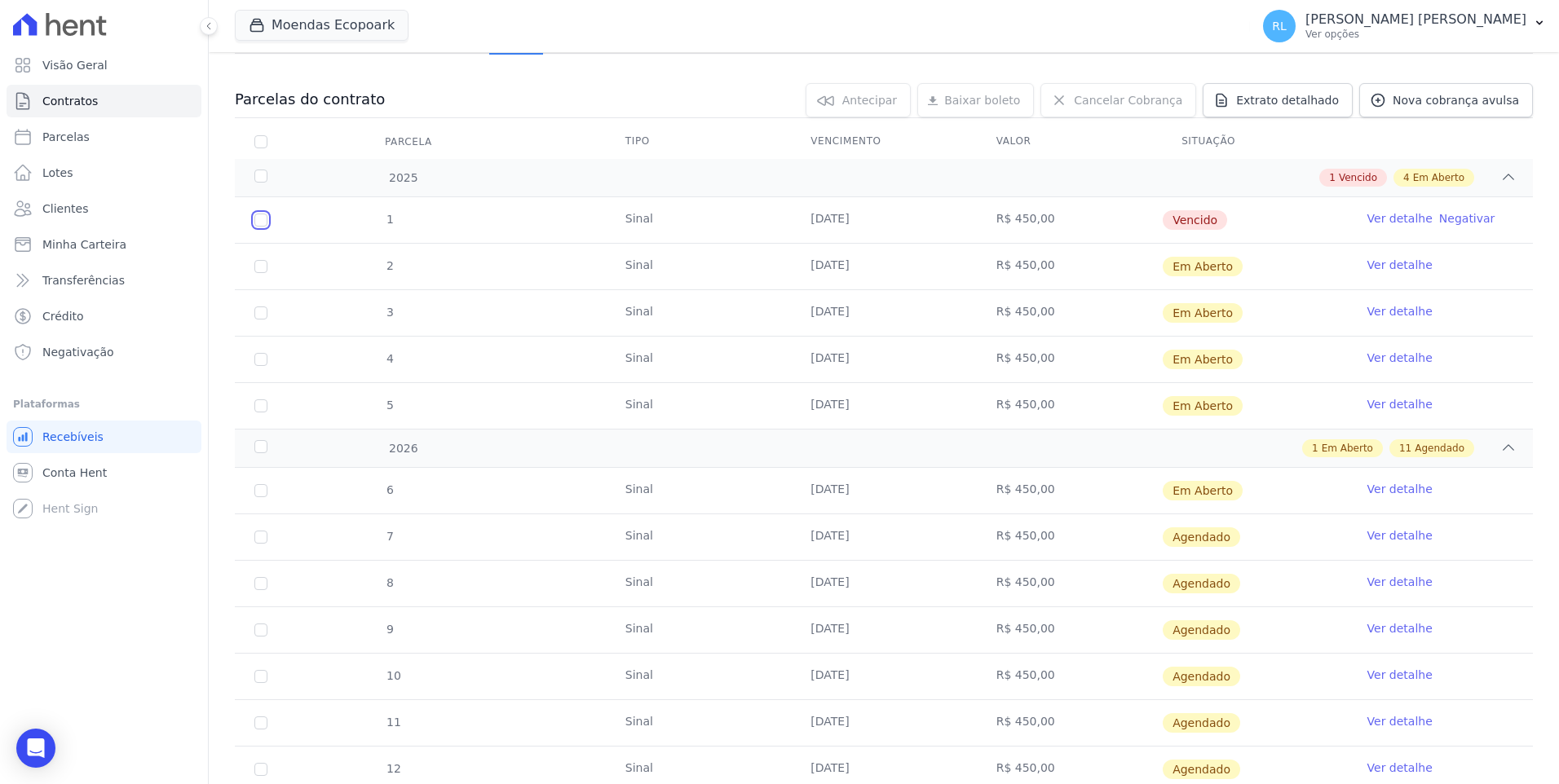
click at [260, 222] on input "checkbox" at bounding box center [261, 220] width 13 height 13
checkbox input "true"
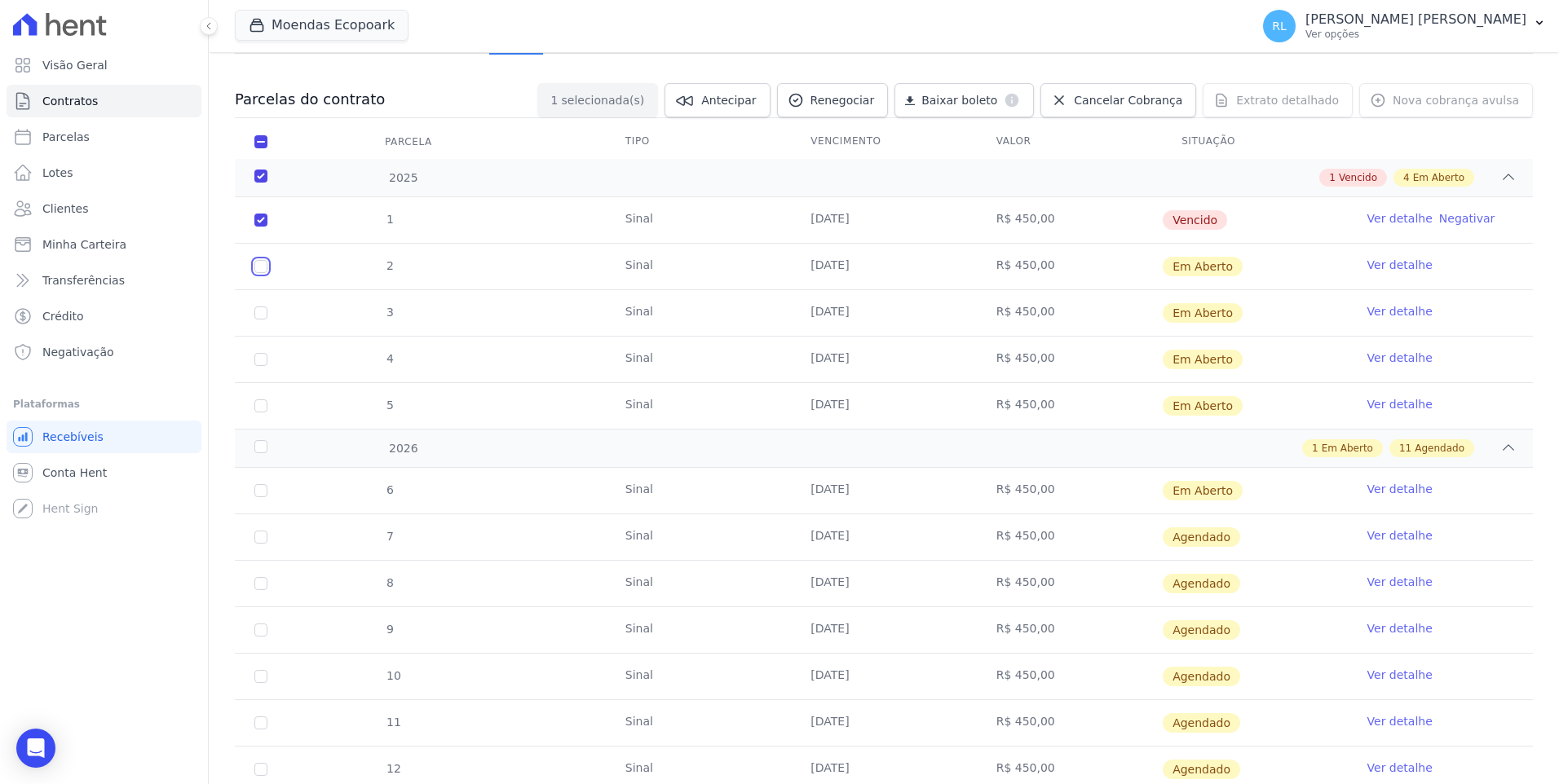
click at [260, 267] on input "checkbox" at bounding box center [261, 267] width 13 height 13
checkbox input "true"
click at [260, 311] on input "checkbox" at bounding box center [261, 313] width 13 height 13
checkbox input "true"
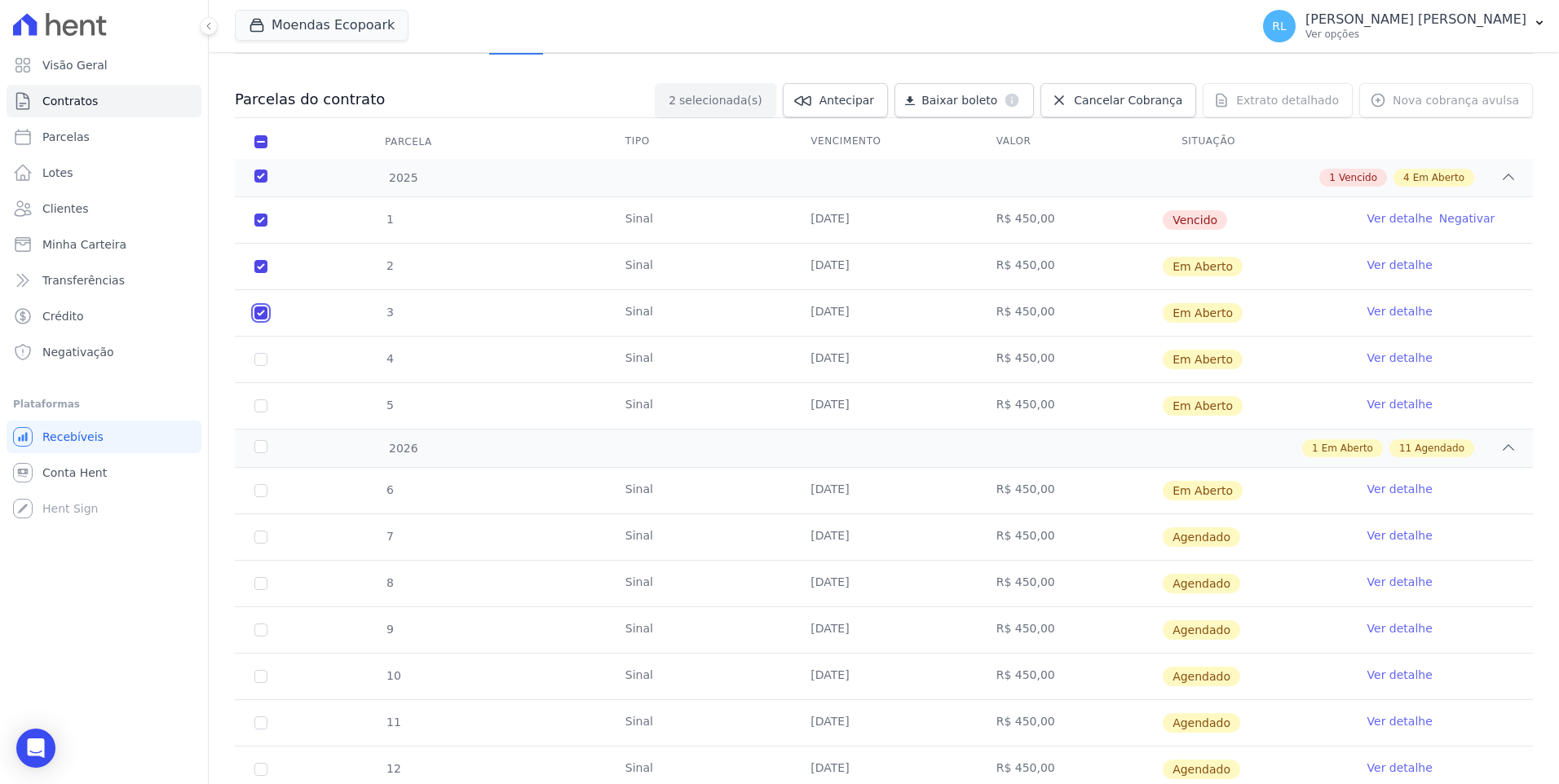
checkbox input "true"
click at [260, 355] on input "checkbox" at bounding box center [261, 359] width 13 height 13
checkbox input "true"
click at [260, 407] on input "checkbox" at bounding box center [261, 406] width 13 height 13
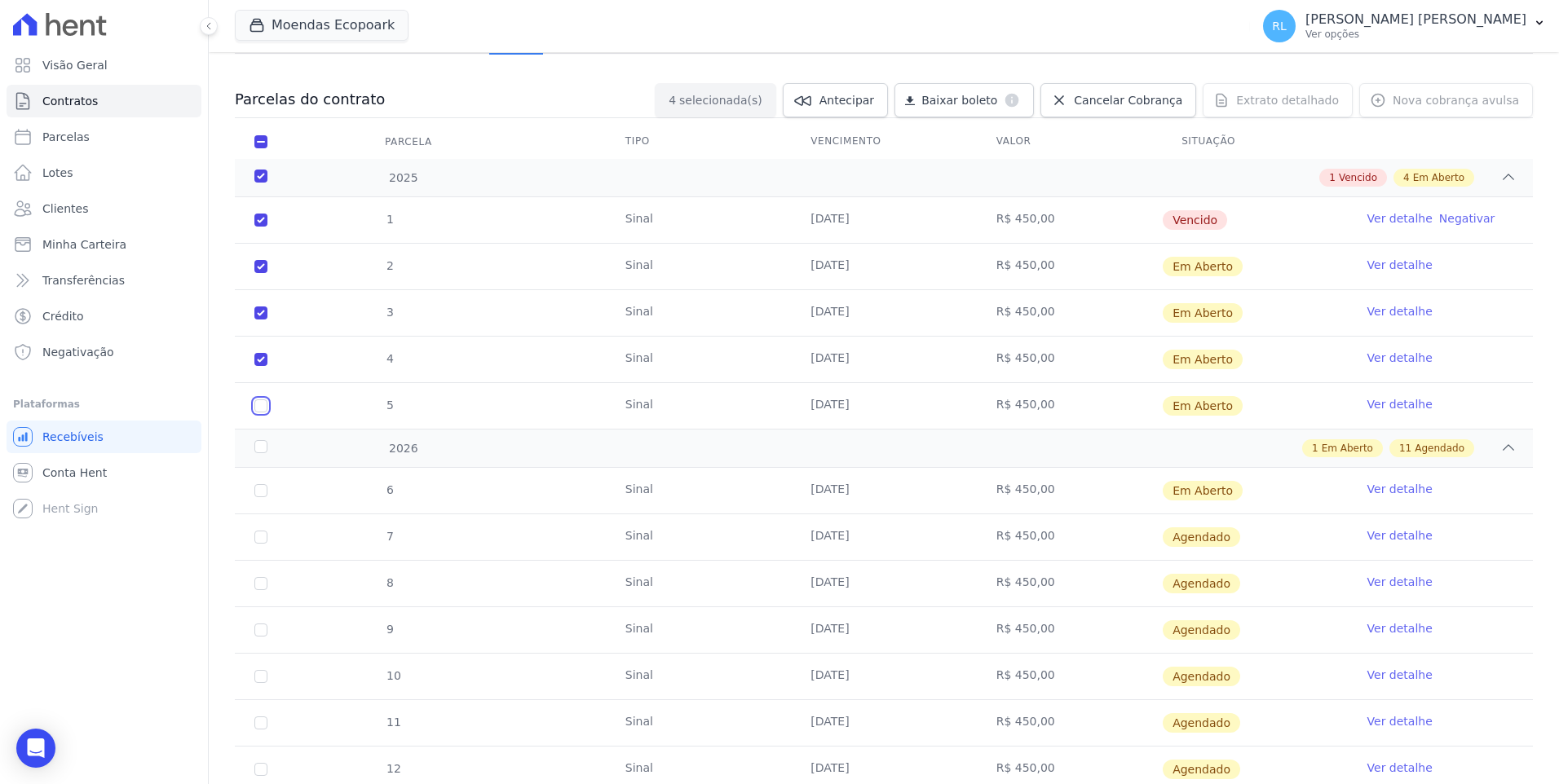
checkbox input "true"
click at [260, 492] on input "checkbox" at bounding box center [261, 491] width 13 height 13
checkbox input "true"
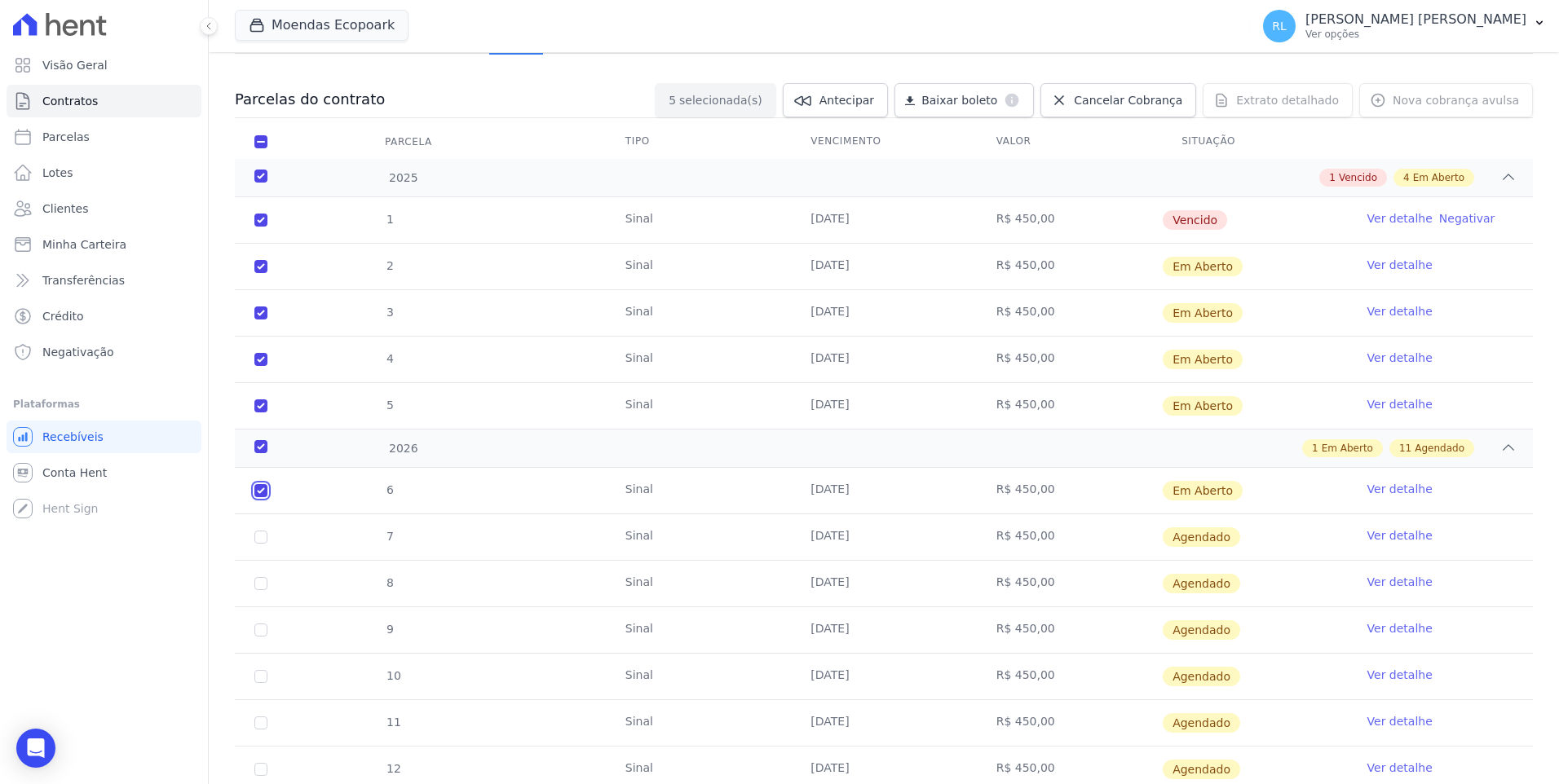
checkbox input "true"
click at [1107, 100] on span "Cancelar Cobrança" at bounding box center [1128, 100] width 109 height 16
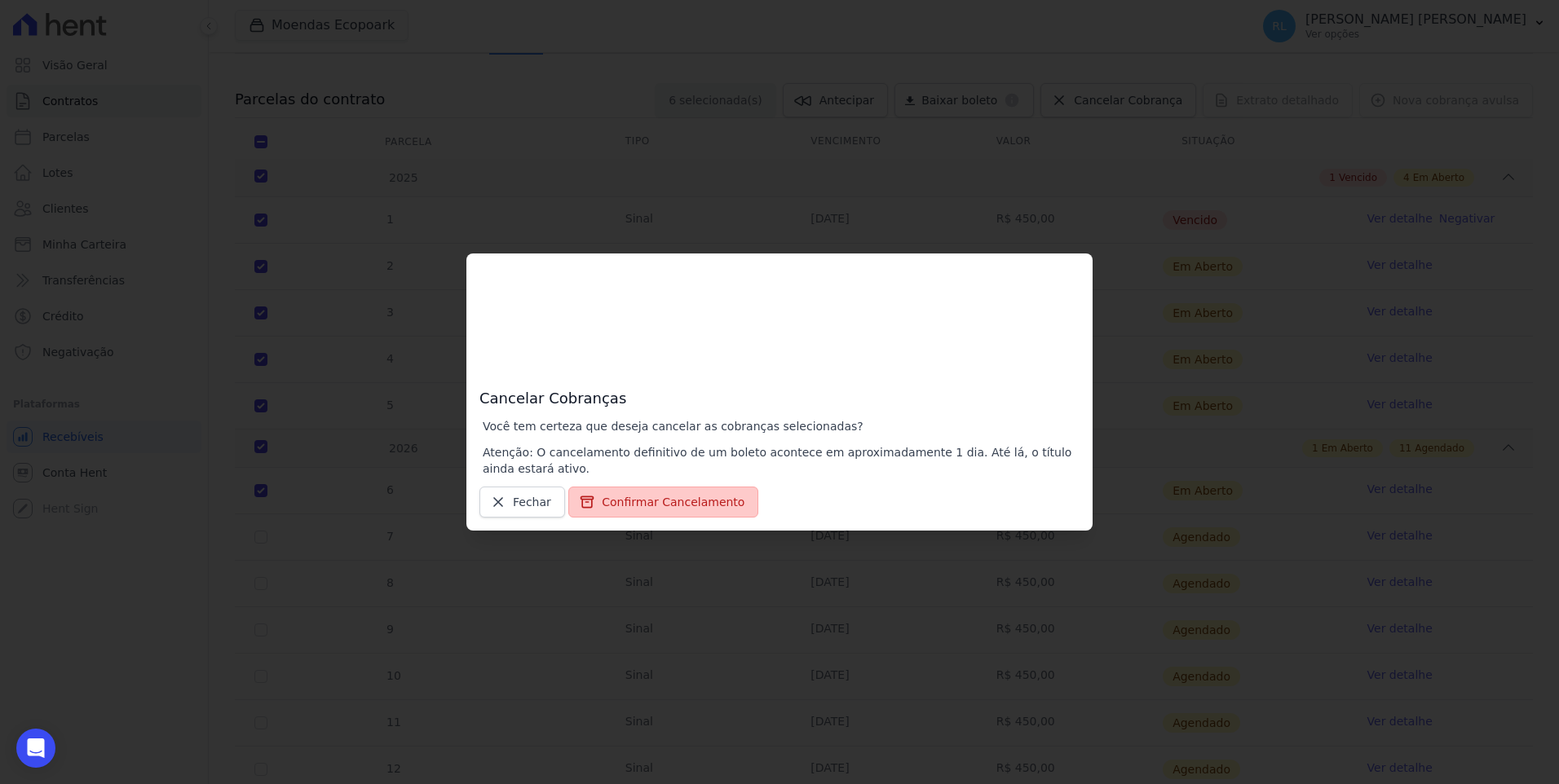
click at [706, 499] on button "Confirmar Cancelamento" at bounding box center [662, 502] width 190 height 31
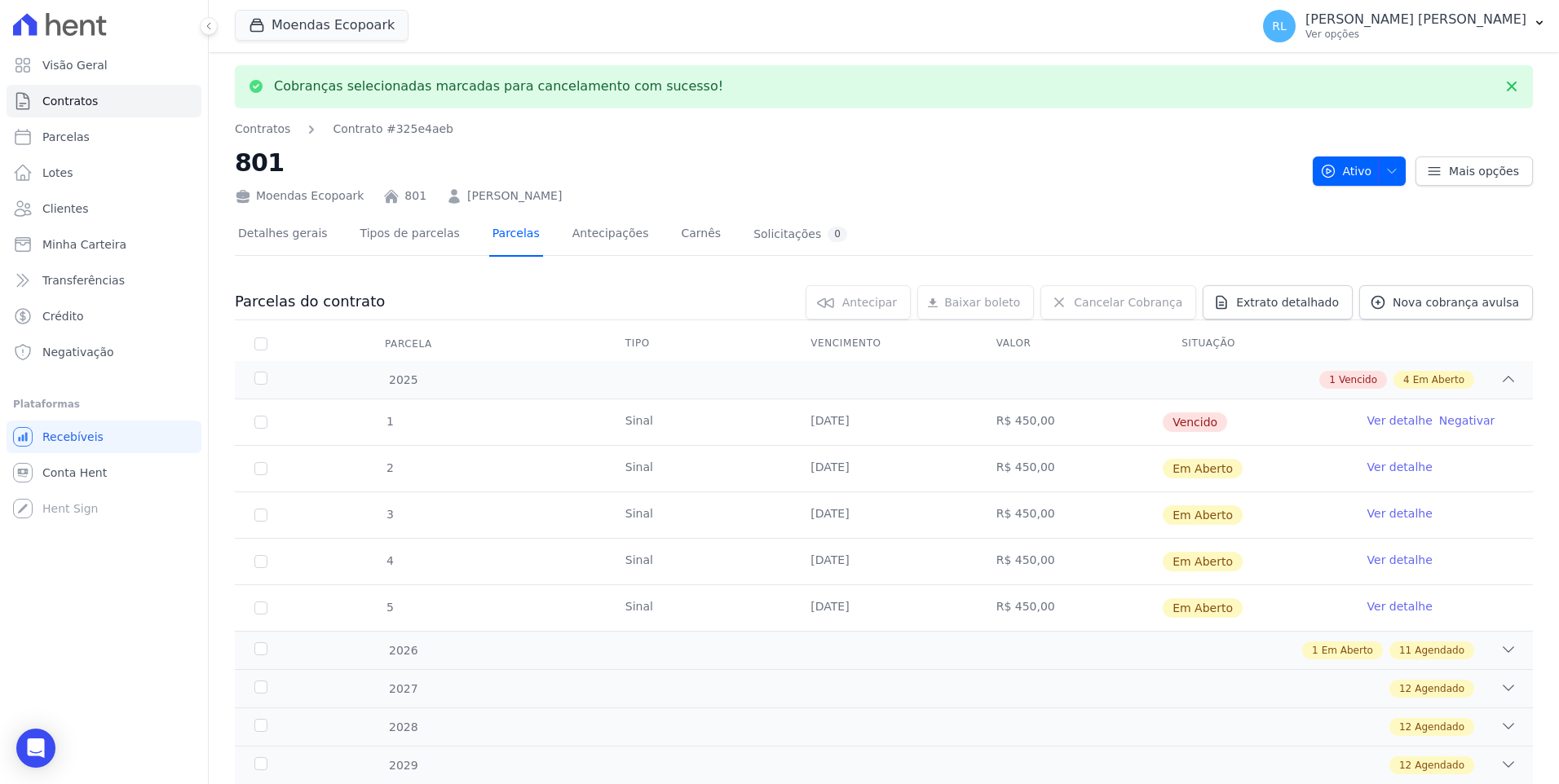
click at [499, 235] on link "Parcelas" at bounding box center [515, 235] width 54 height 43
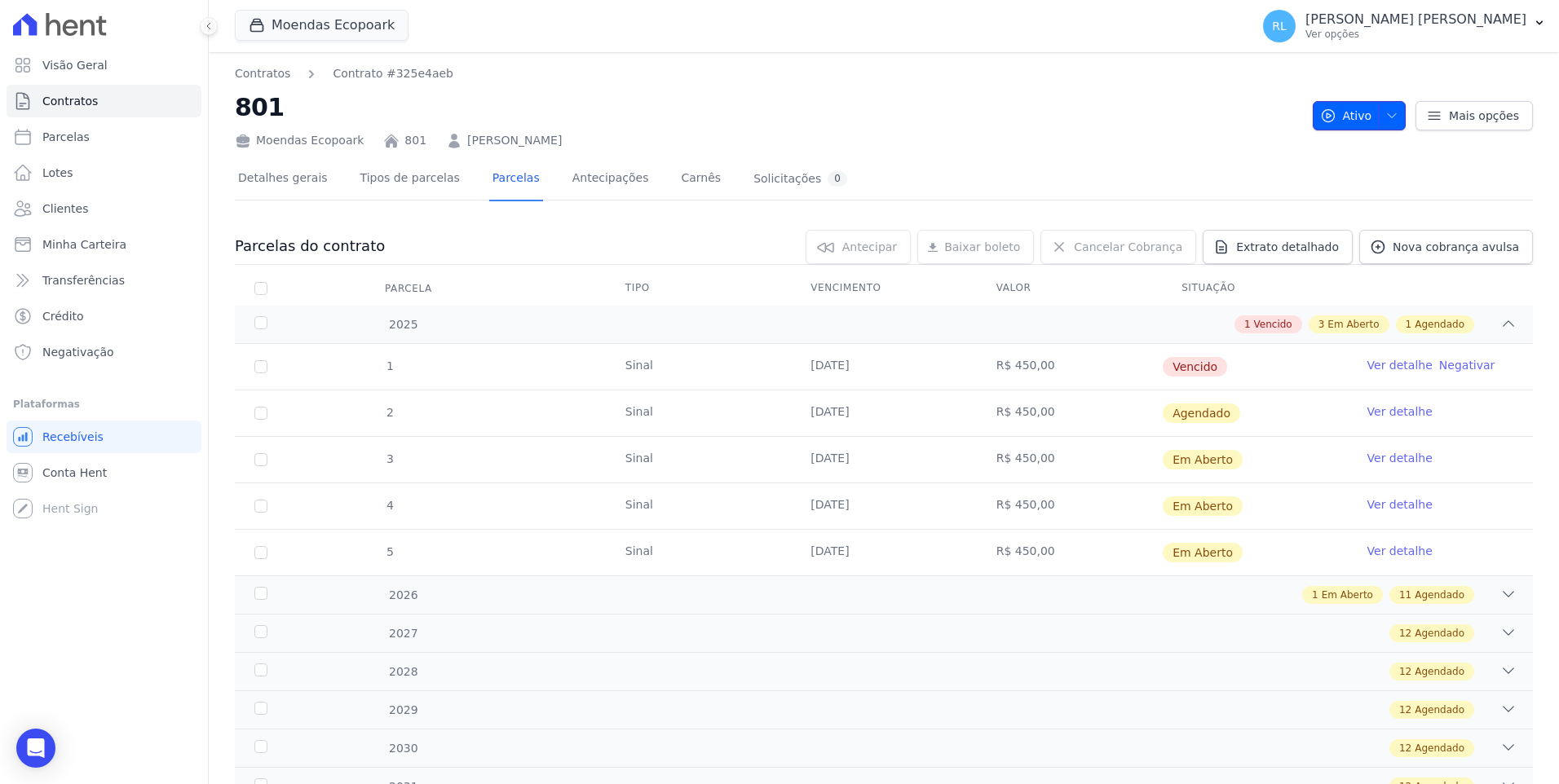
click at [1386, 116] on icon "button" at bounding box center [1392, 116] width 13 height 13
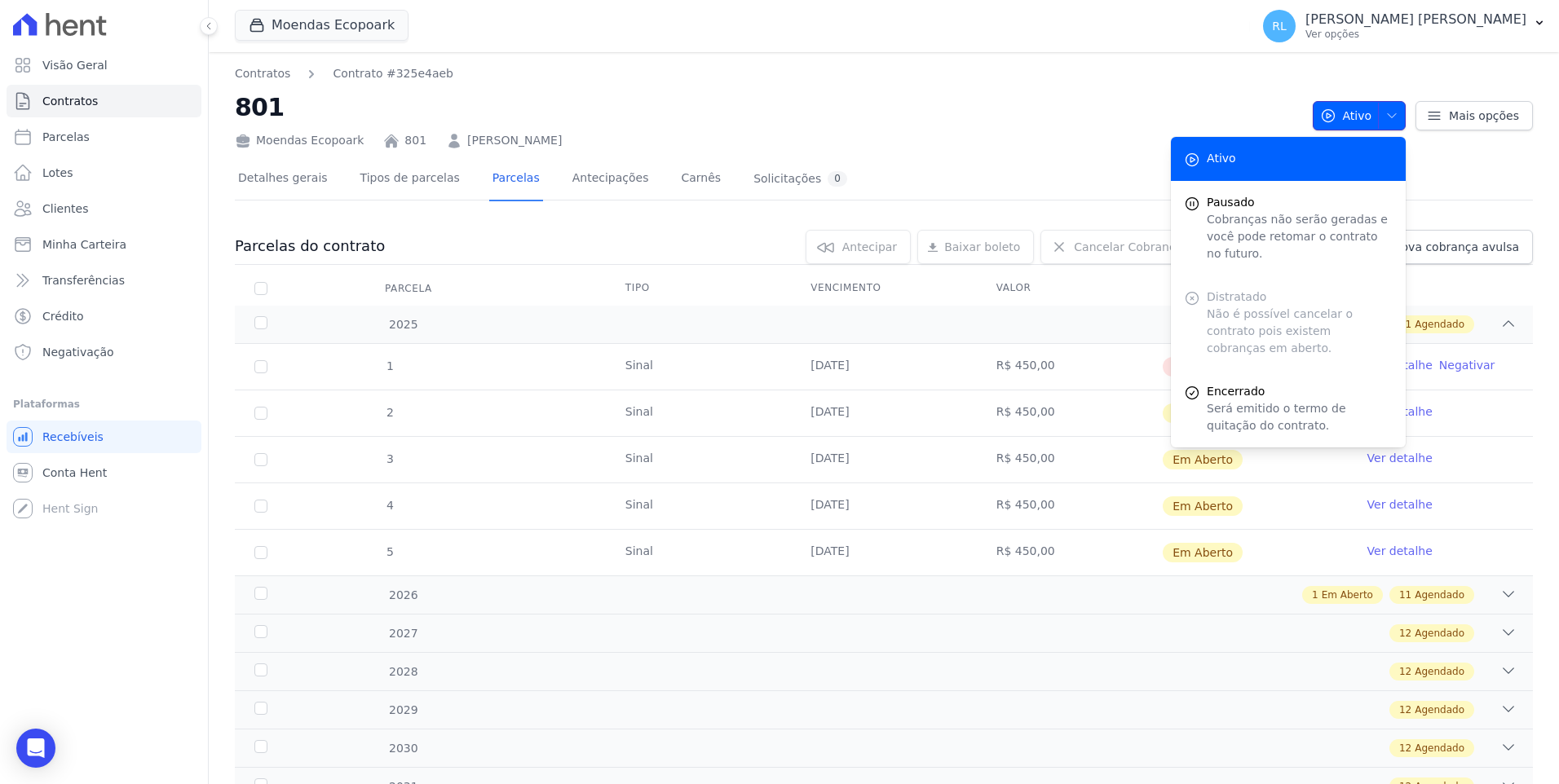
click at [1386, 116] on icon "button" at bounding box center [1392, 116] width 13 height 13
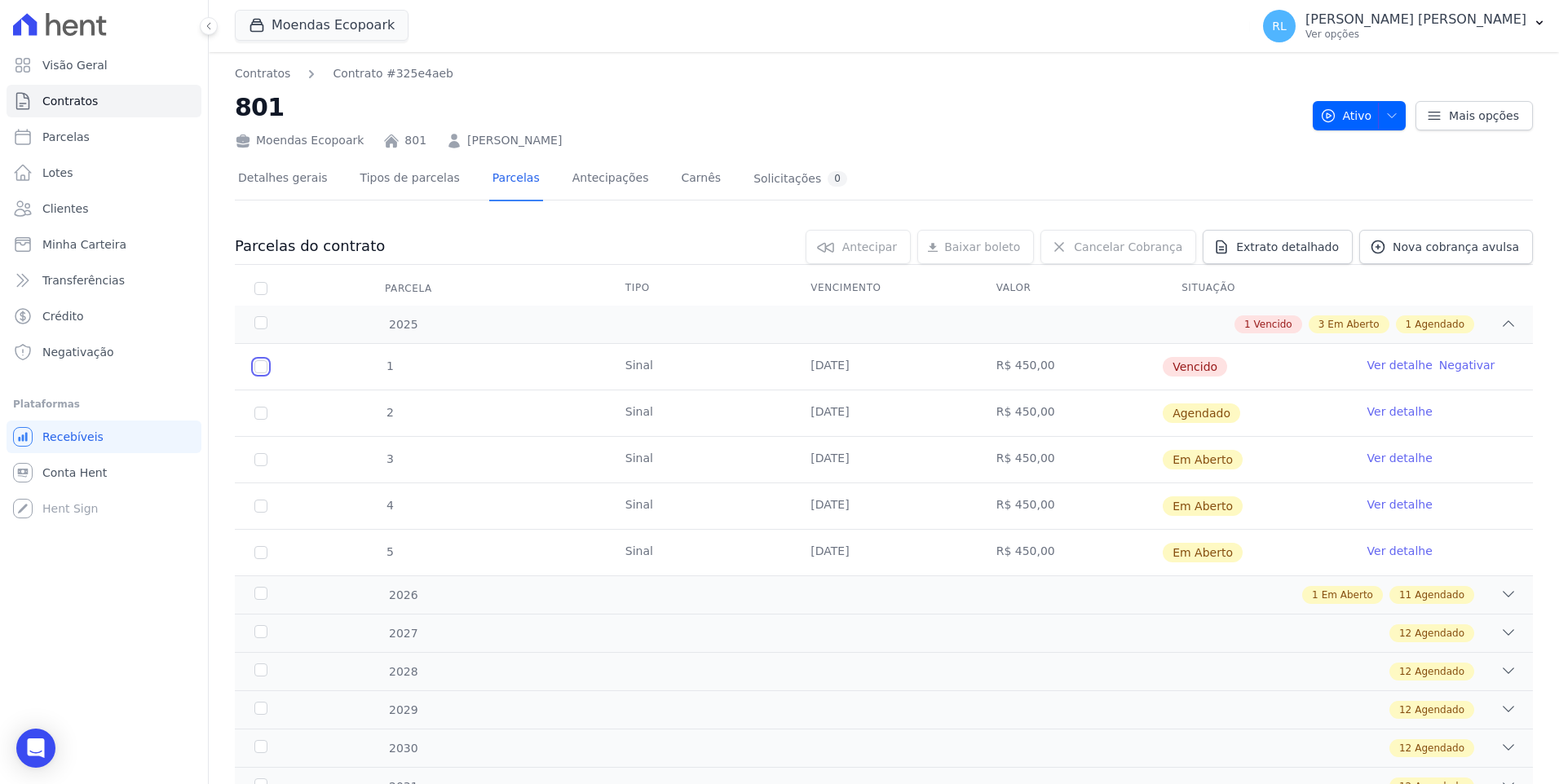
click at [255, 368] on input "checkbox" at bounding box center [261, 367] width 13 height 13
checkbox input "true"
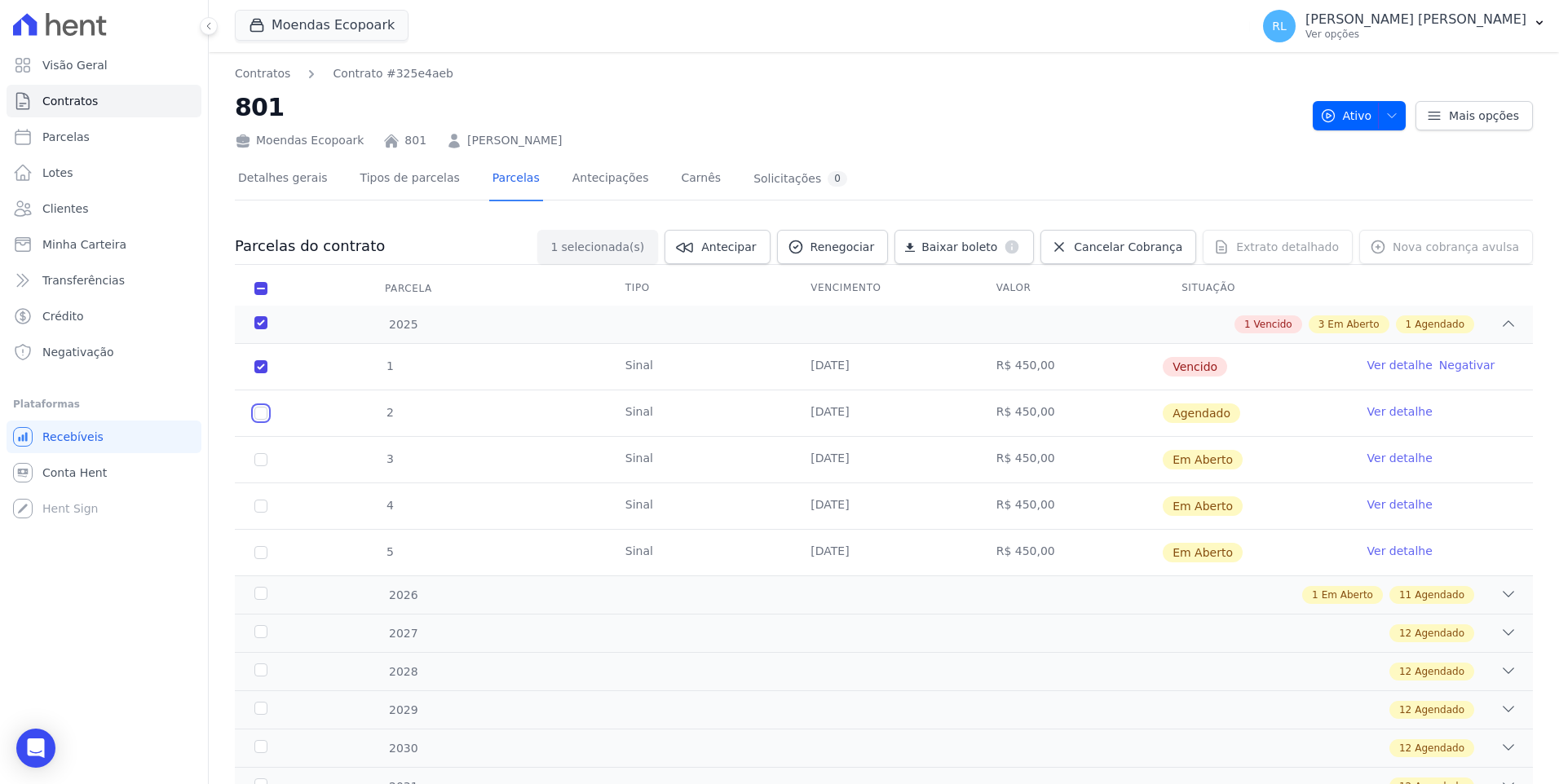
click at [260, 416] on input "checkbox" at bounding box center [261, 413] width 13 height 13
checkbox input "true"
click at [262, 464] on input "checkbox" at bounding box center [261, 459] width 13 height 13
checkbox input "true"
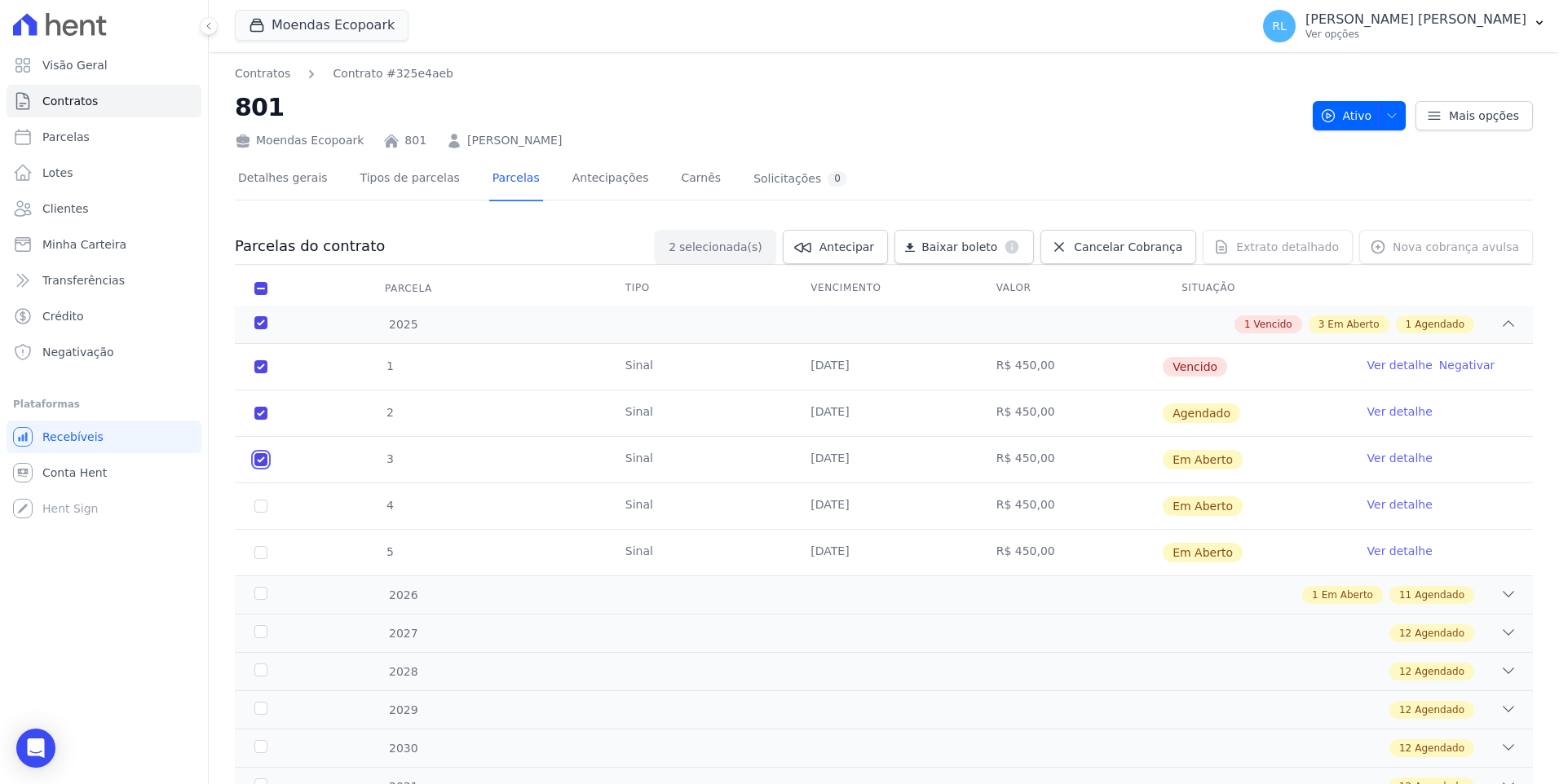
checkbox input "true"
click at [262, 507] on input "checkbox" at bounding box center [261, 507] width 13 height 13
checkbox input "true"
click at [259, 551] on input "checkbox" at bounding box center [261, 553] width 13 height 13
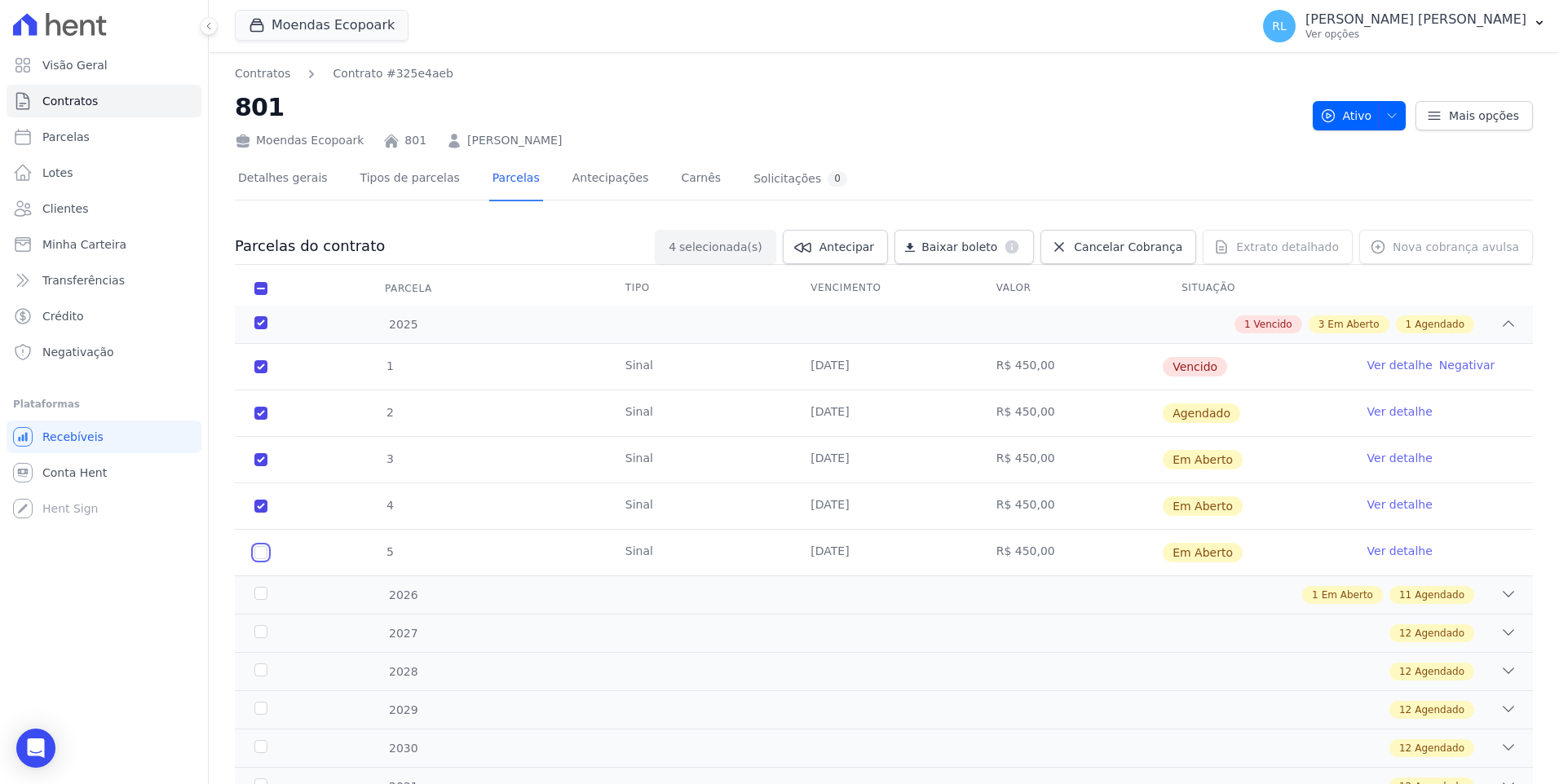
checkbox input "true"
click at [1067, 254] on icon at bounding box center [1059, 246] width 16 height 16
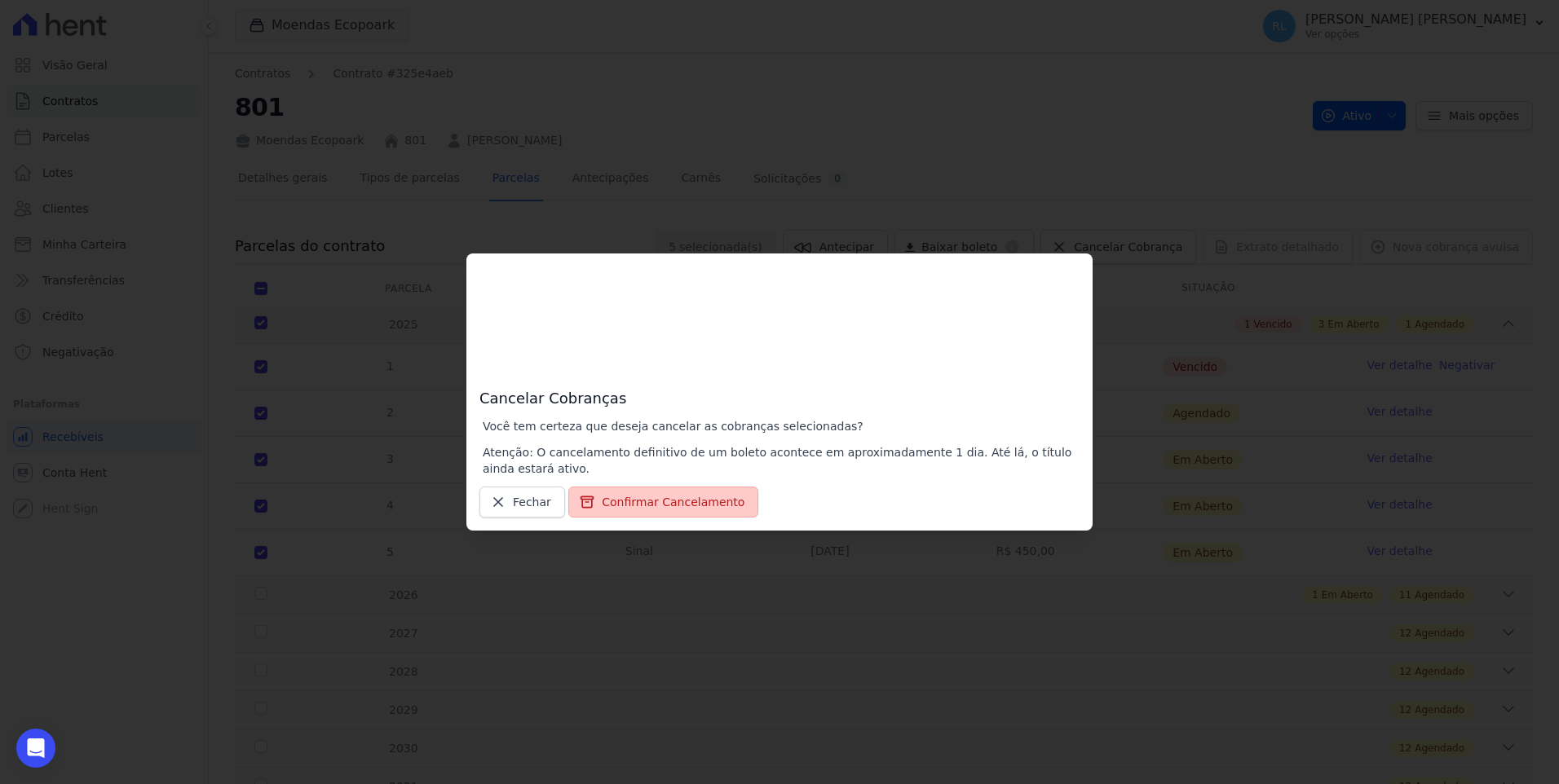
click at [673, 494] on button "Confirmar Cancelamento" at bounding box center [662, 502] width 190 height 31
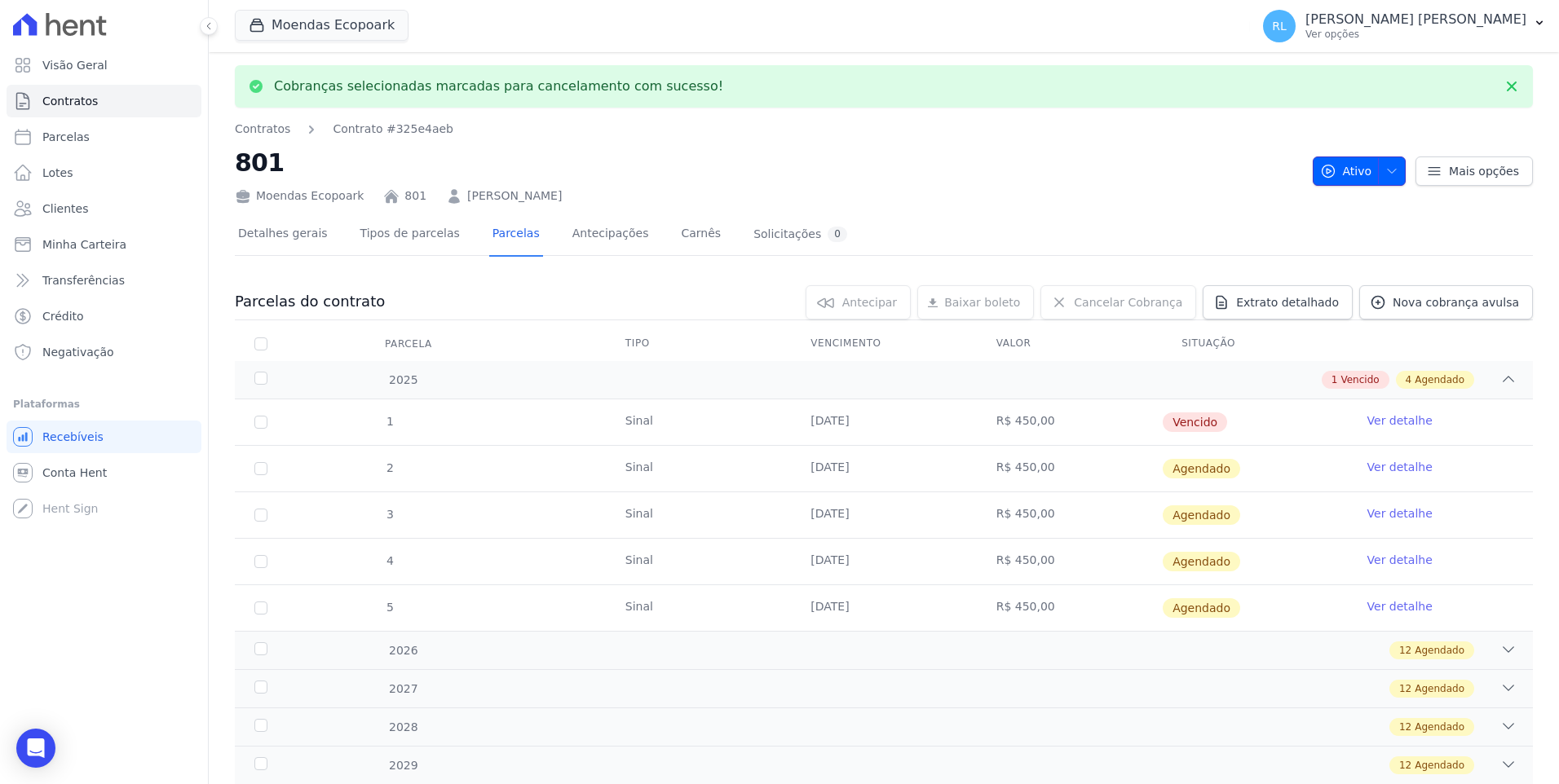
click at [1378, 178] on span "button" at bounding box center [1388, 172] width 21 height 26
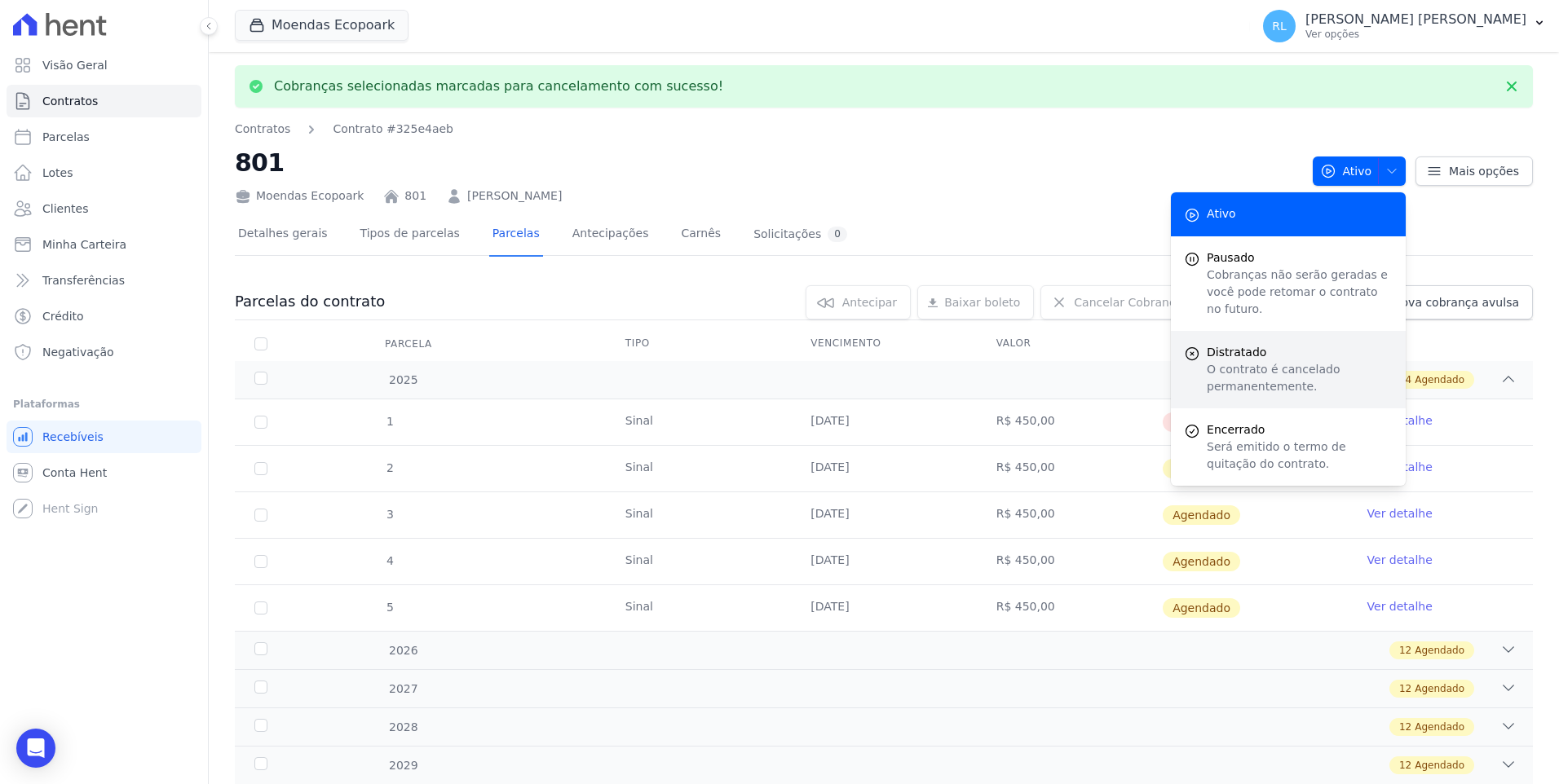
click at [1238, 344] on span "Distratado" at bounding box center [1299, 353] width 186 height 17
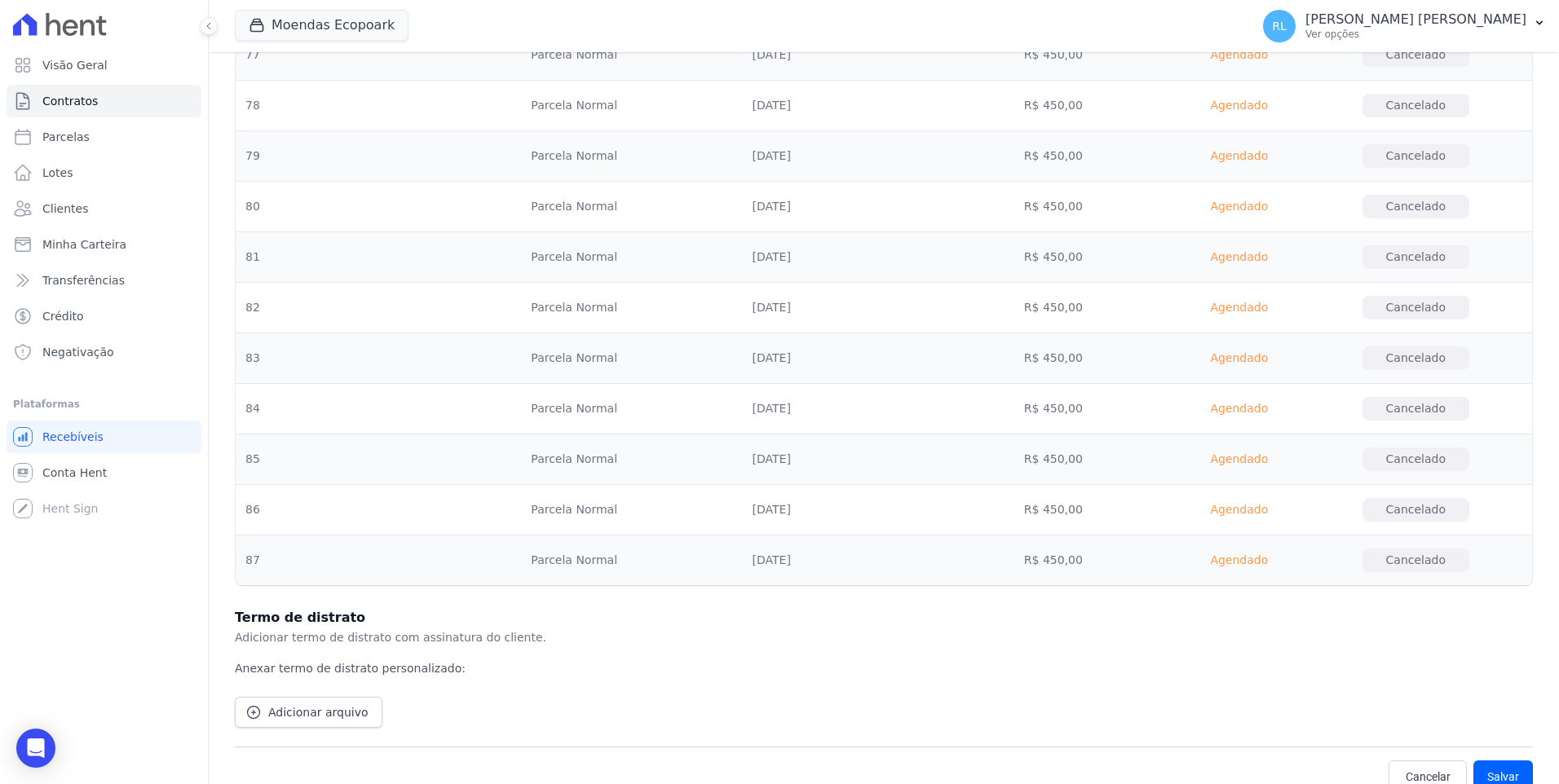
scroll to position [5039, 0]
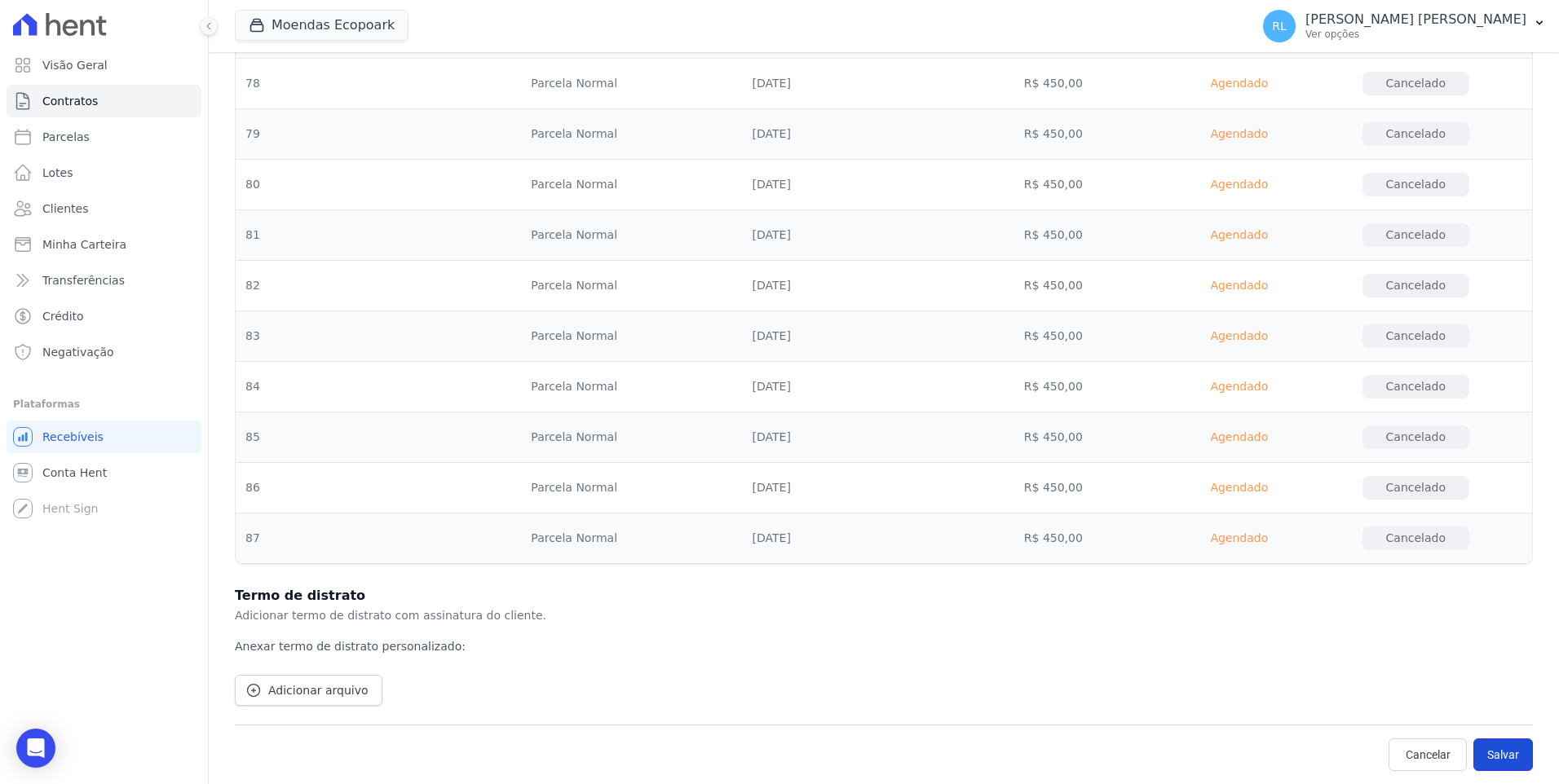
click at [1514, 756] on button "Salvar" at bounding box center [1502, 755] width 59 height 33
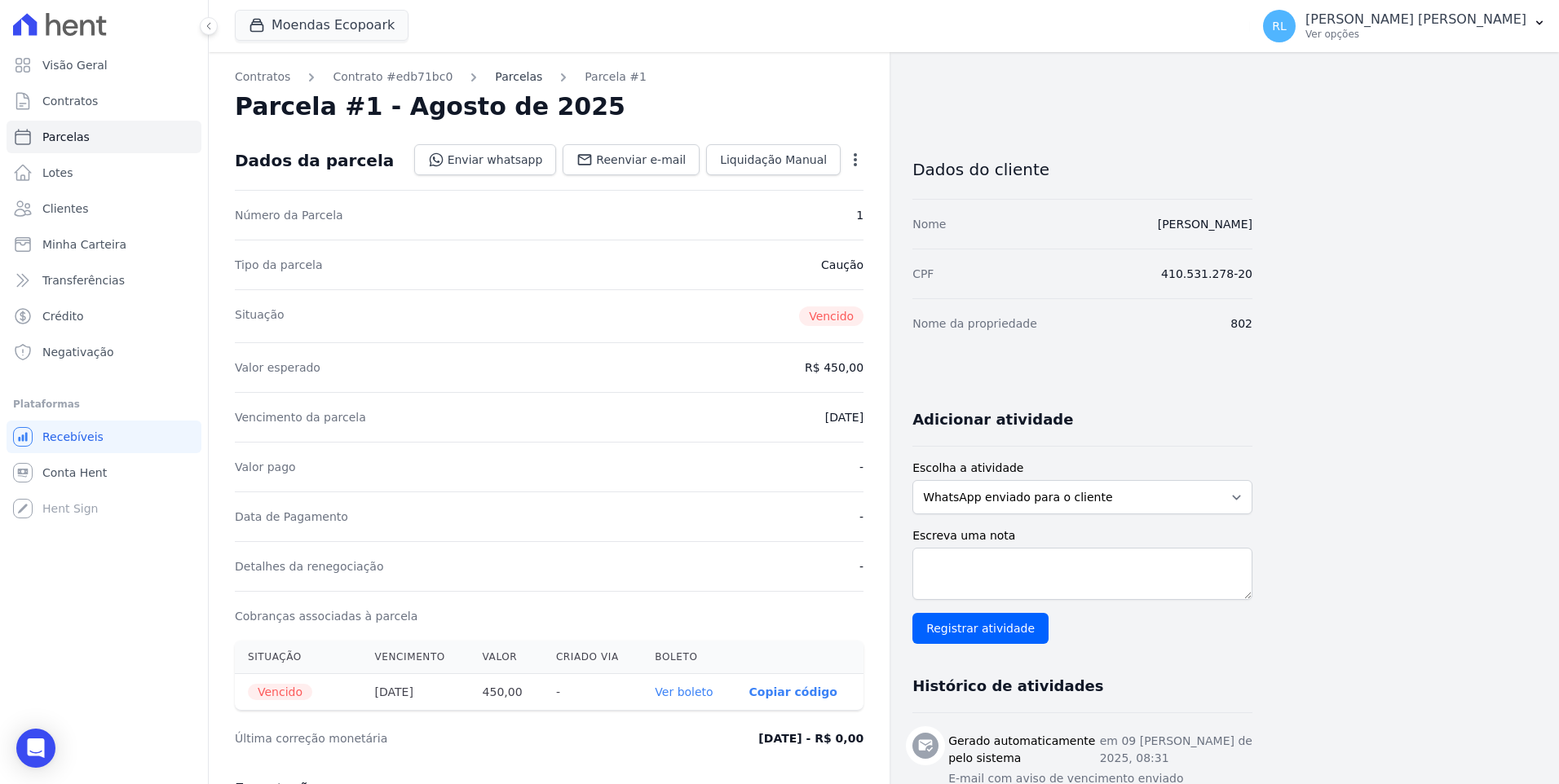
click at [495, 73] on link "Parcelas" at bounding box center [518, 77] width 47 height 17
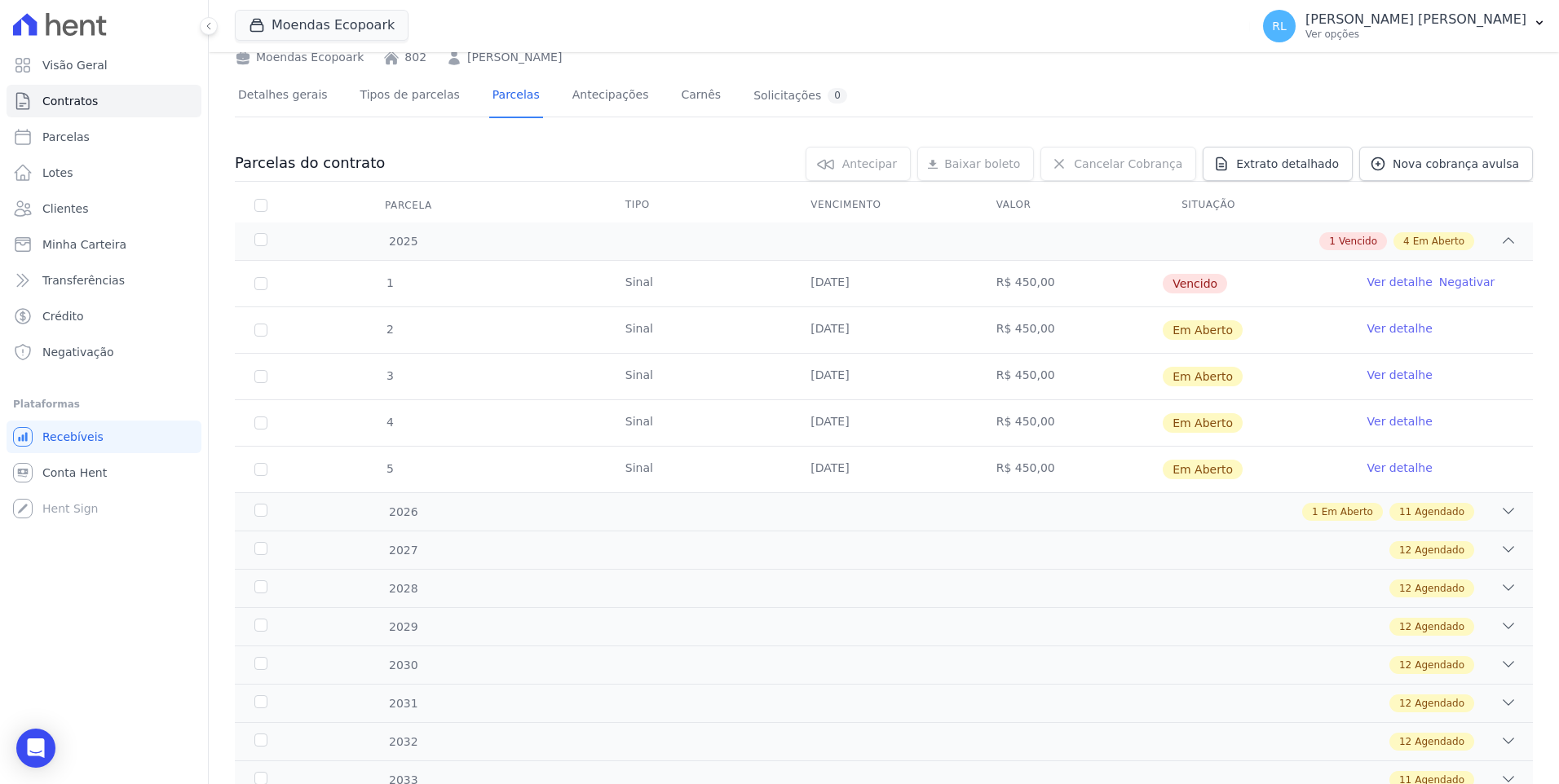
scroll to position [147, 0]
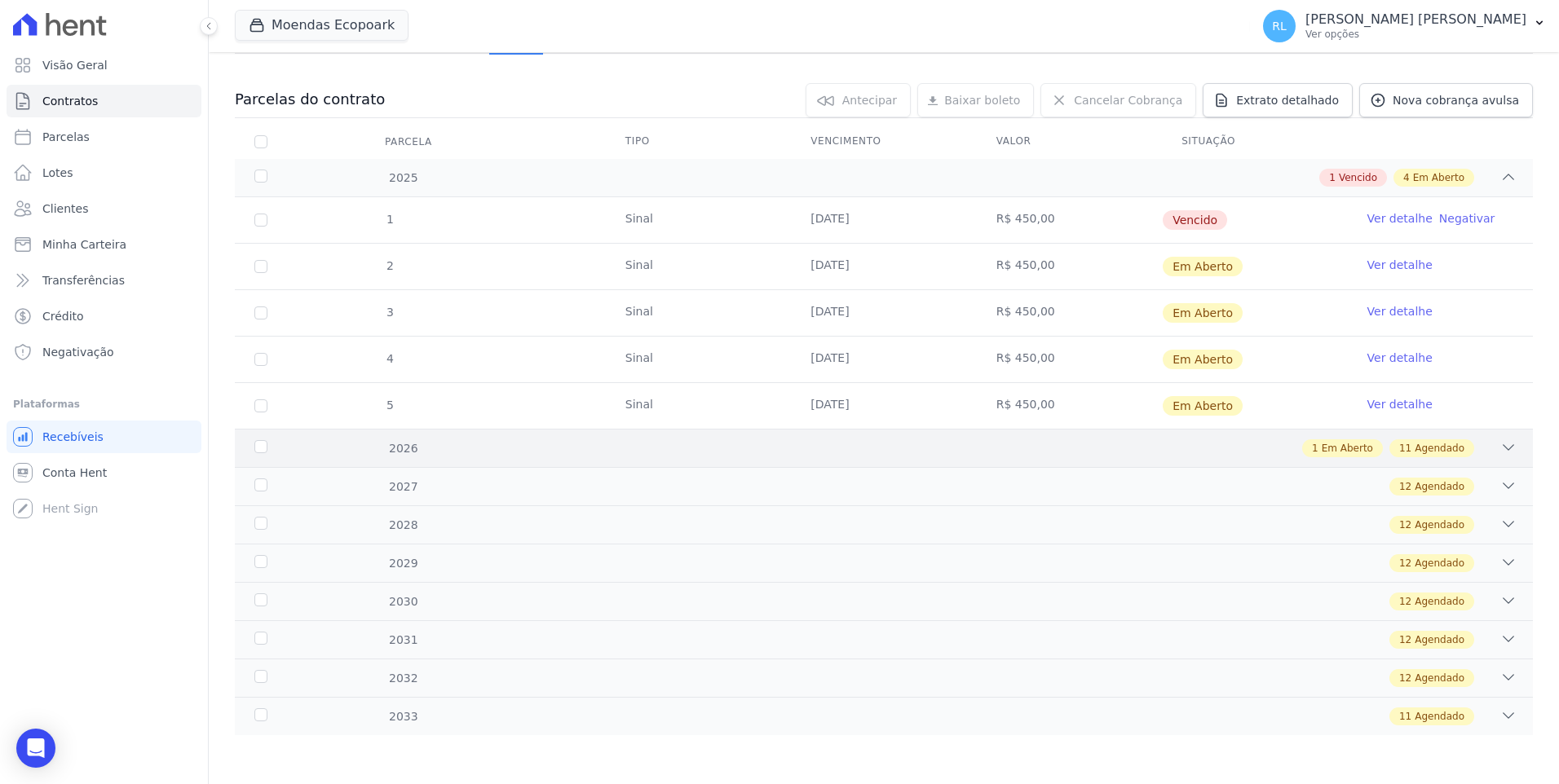
click at [1505, 453] on div "2026 1 Em Aberto 11 Agendado" at bounding box center [884, 447] width 1299 height 39
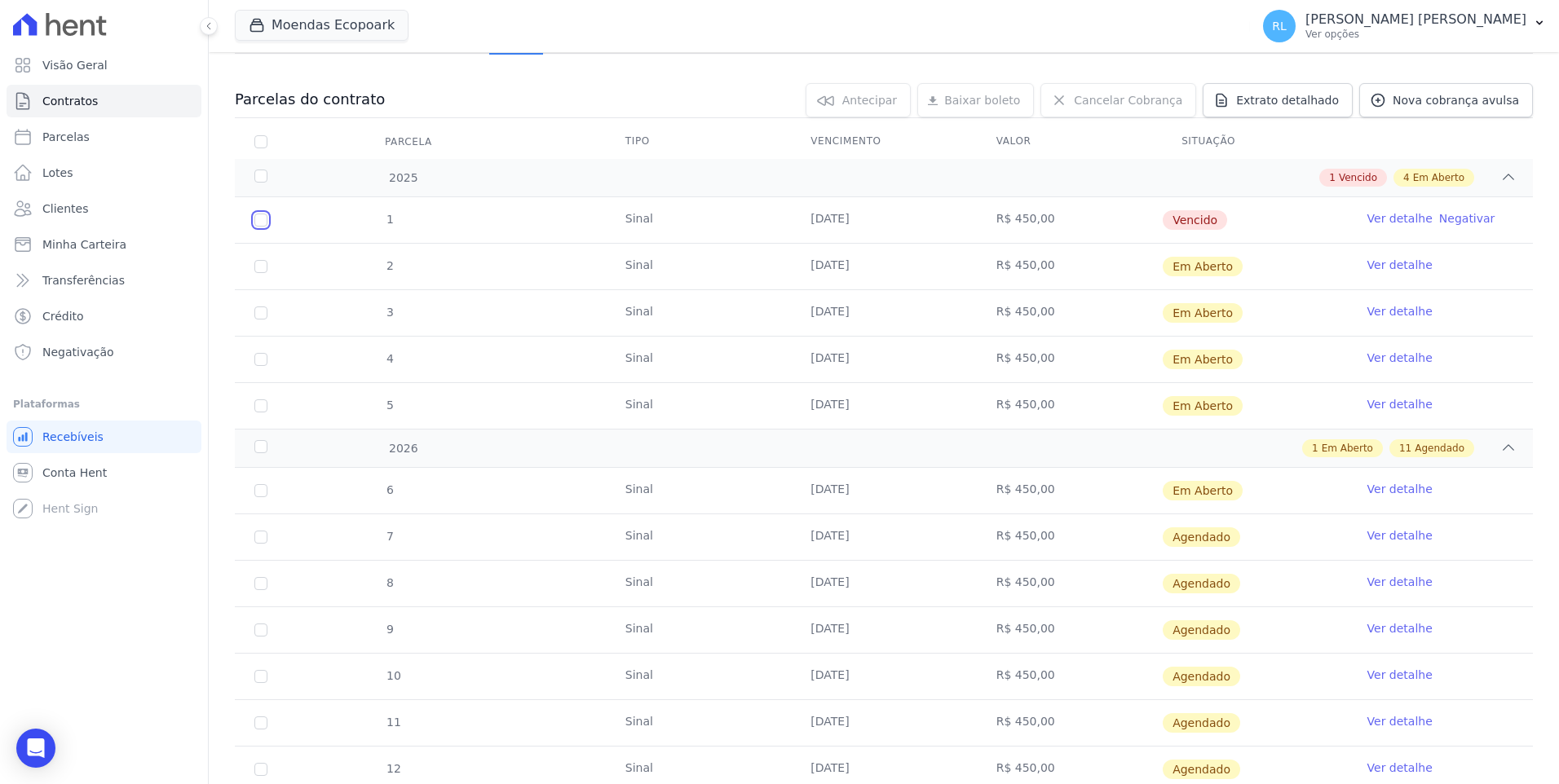
click at [267, 221] on input "checkbox" at bounding box center [261, 220] width 13 height 13
checkbox input "true"
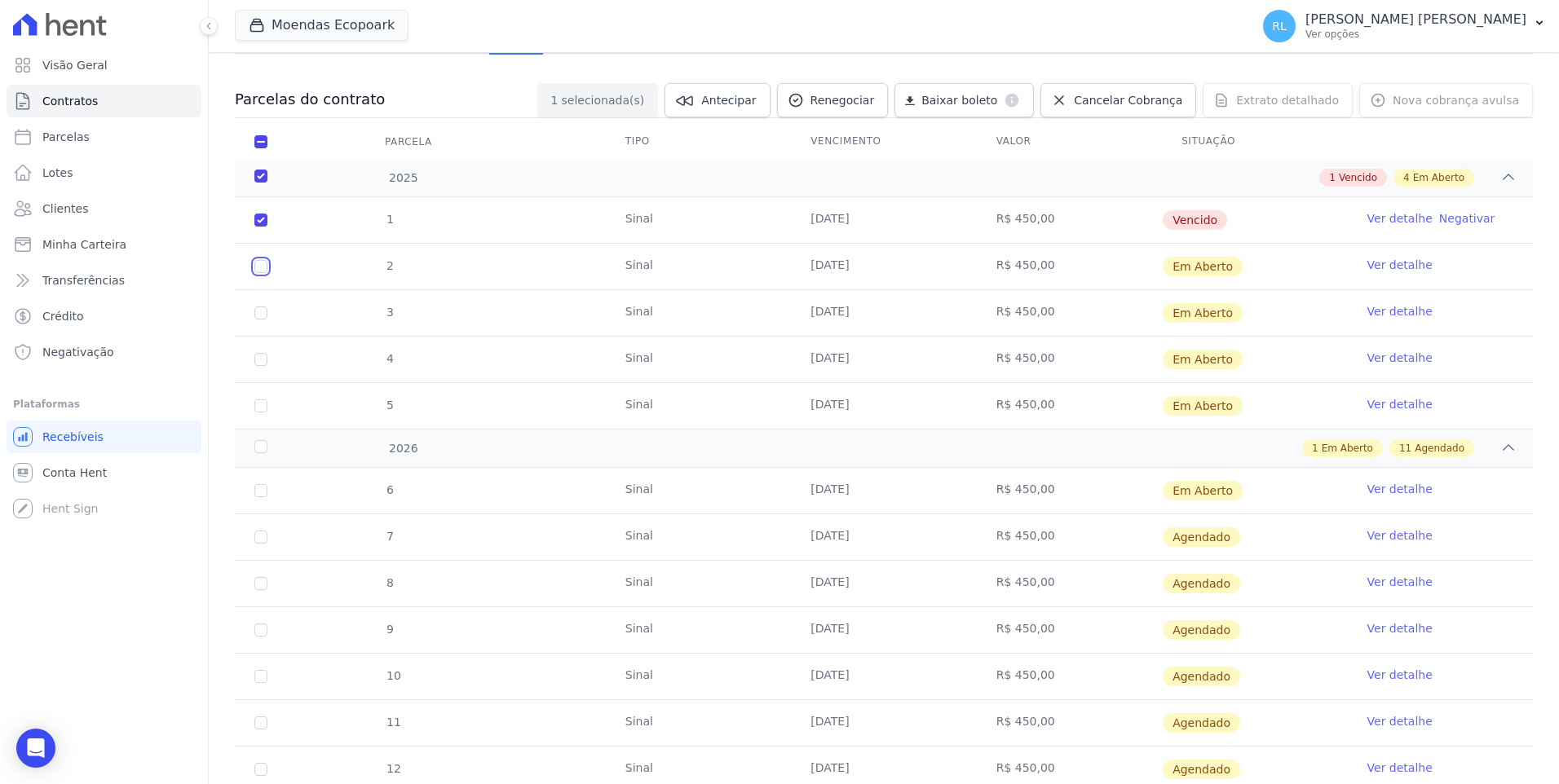
click at [263, 267] on input "checkbox" at bounding box center [261, 267] width 13 height 13
checkbox input "true"
click at [260, 315] on input "checkbox" at bounding box center [261, 313] width 13 height 13
checkbox input "true"
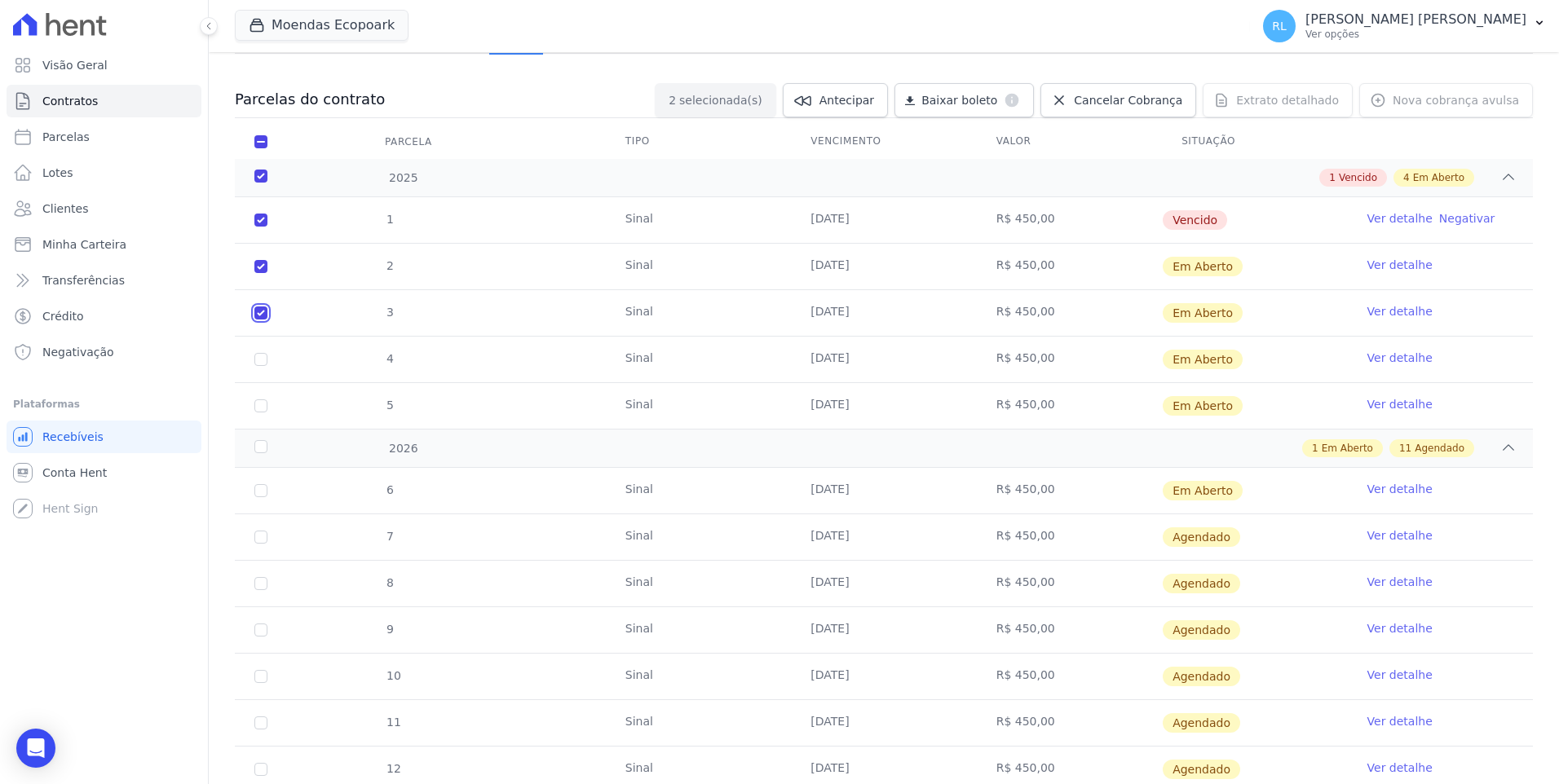
checkbox input "true"
click at [261, 359] on input "checkbox" at bounding box center [261, 359] width 13 height 13
checkbox input "true"
drag, startPoint x: 258, startPoint y: 405, endPoint x: 257, endPoint y: 412, distance: 7.1
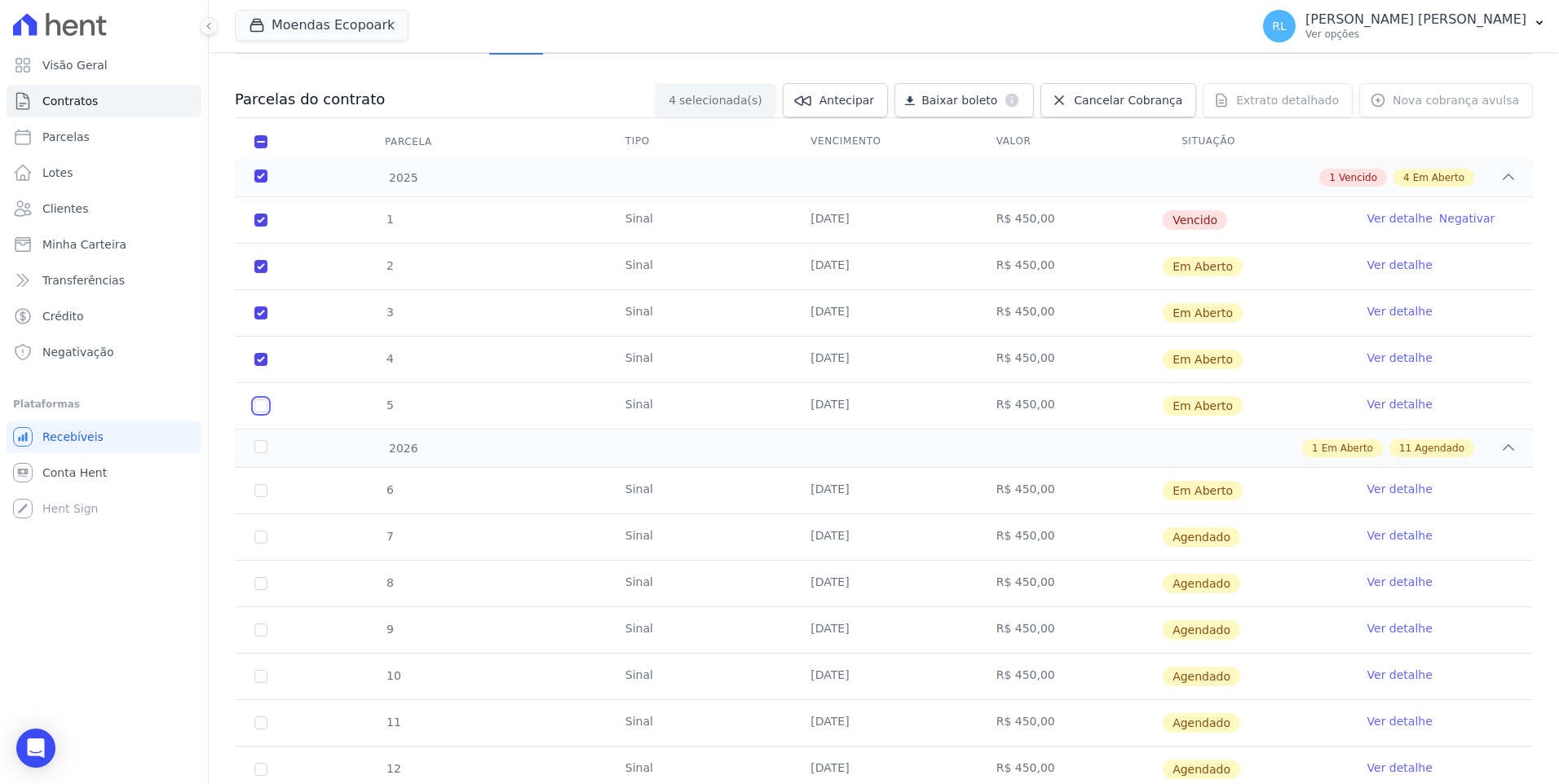
click at [258, 405] on input "checkbox" at bounding box center [261, 406] width 13 height 13
checkbox input "true"
click at [260, 492] on input "checkbox" at bounding box center [261, 491] width 13 height 13
checkbox input "true"
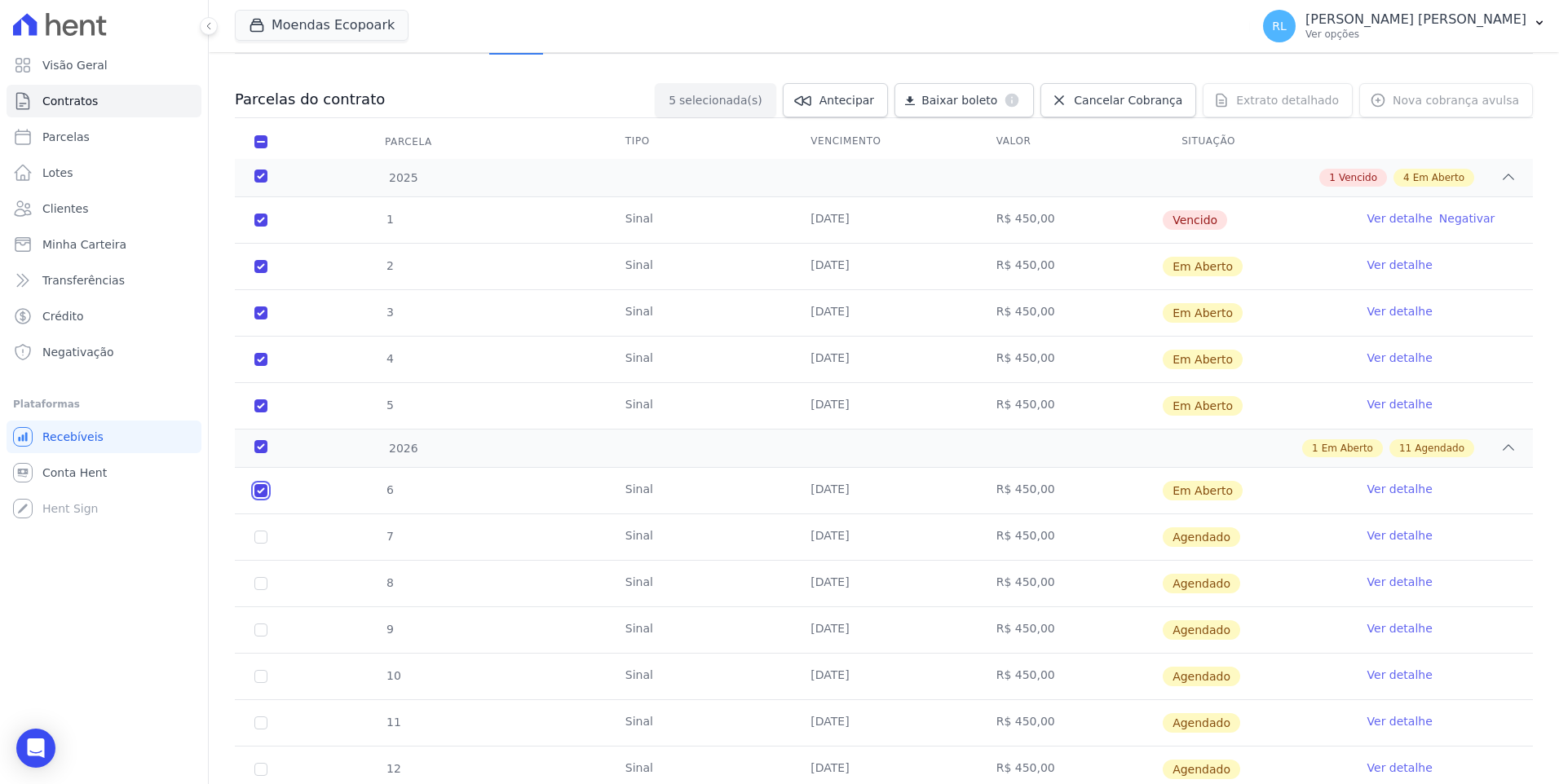
checkbox input "true"
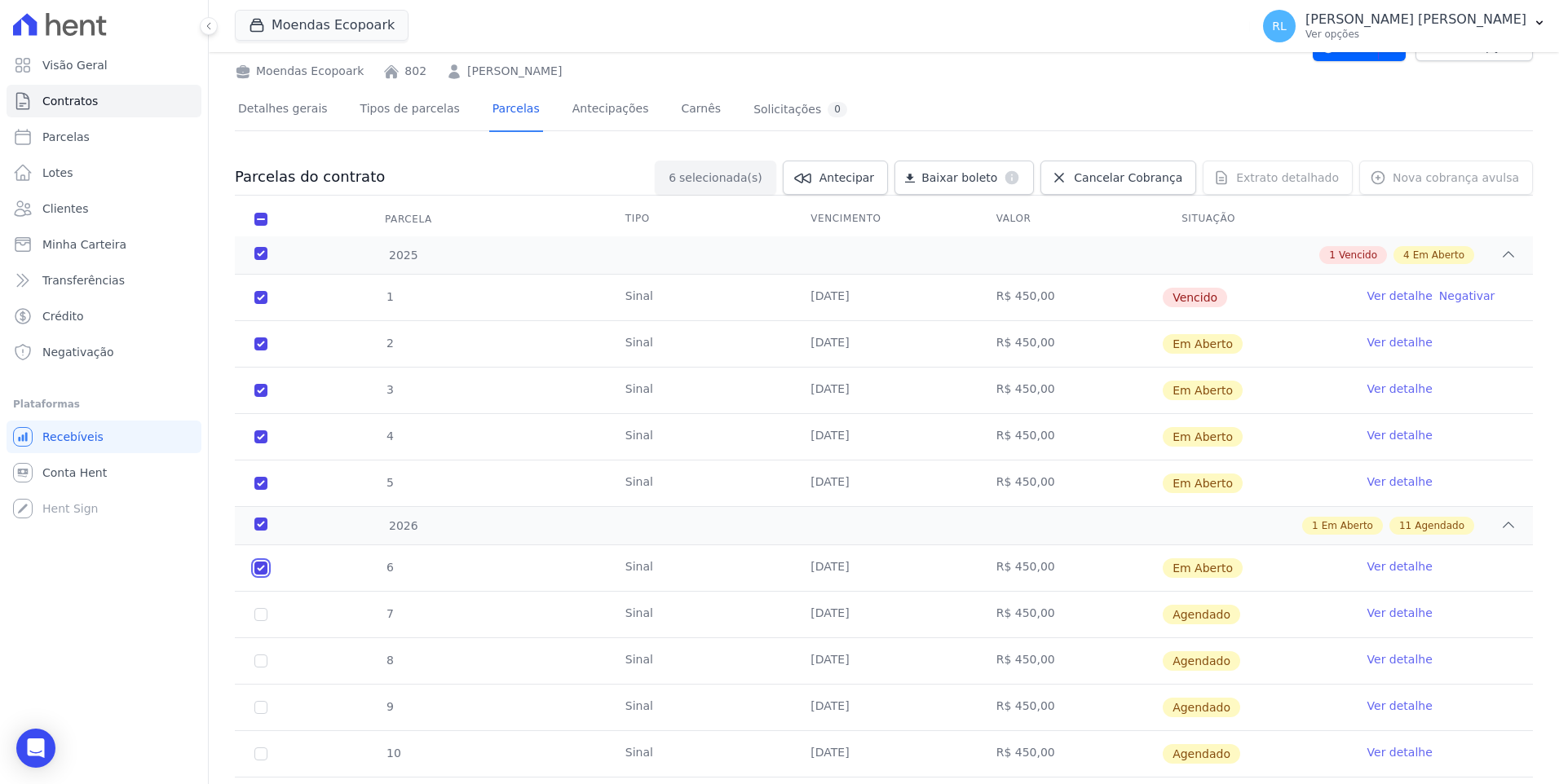
scroll to position [0, 0]
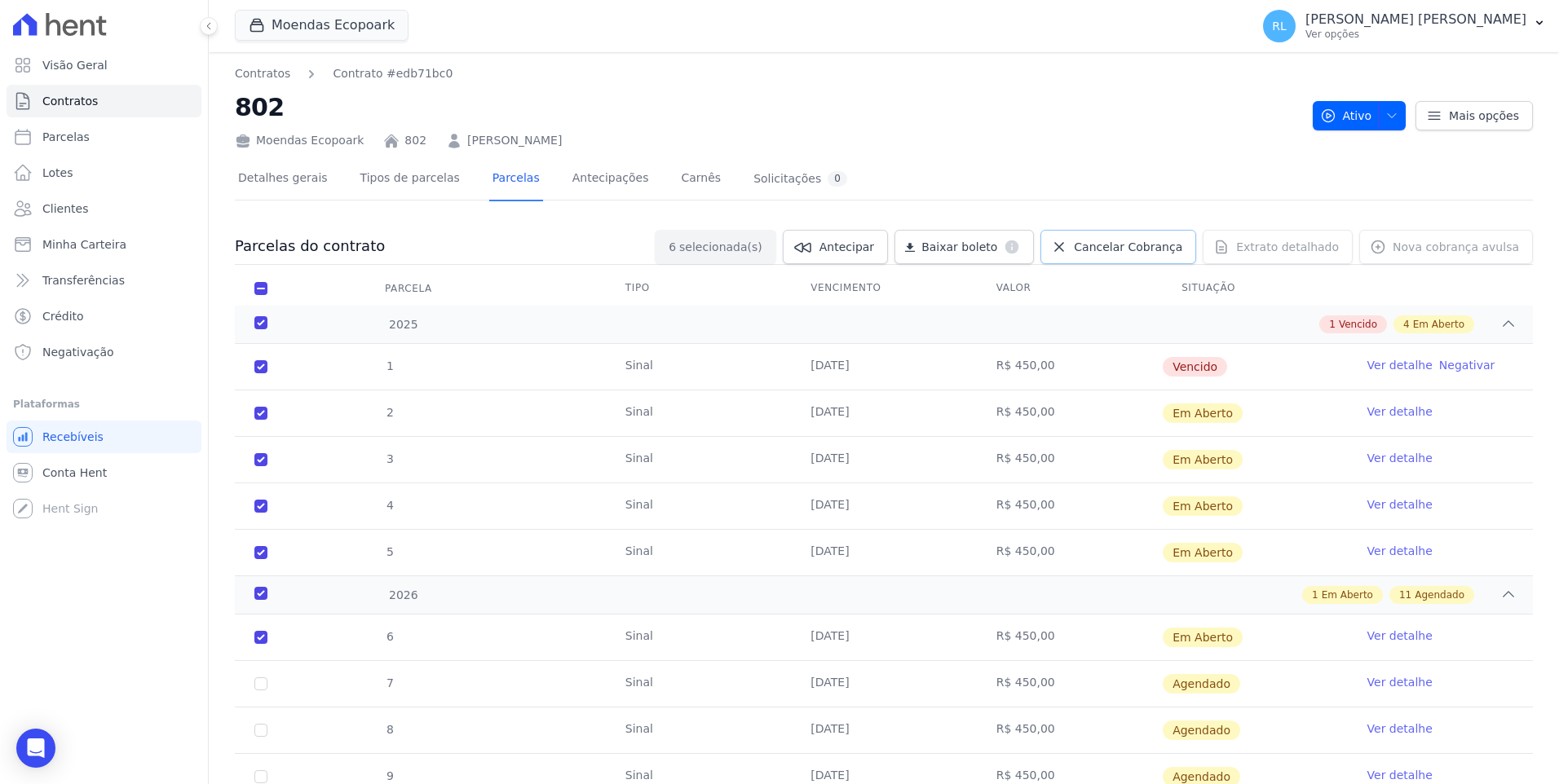
click at [1098, 245] on link "Cancelar Cobrança" at bounding box center [1117, 247] width 156 height 34
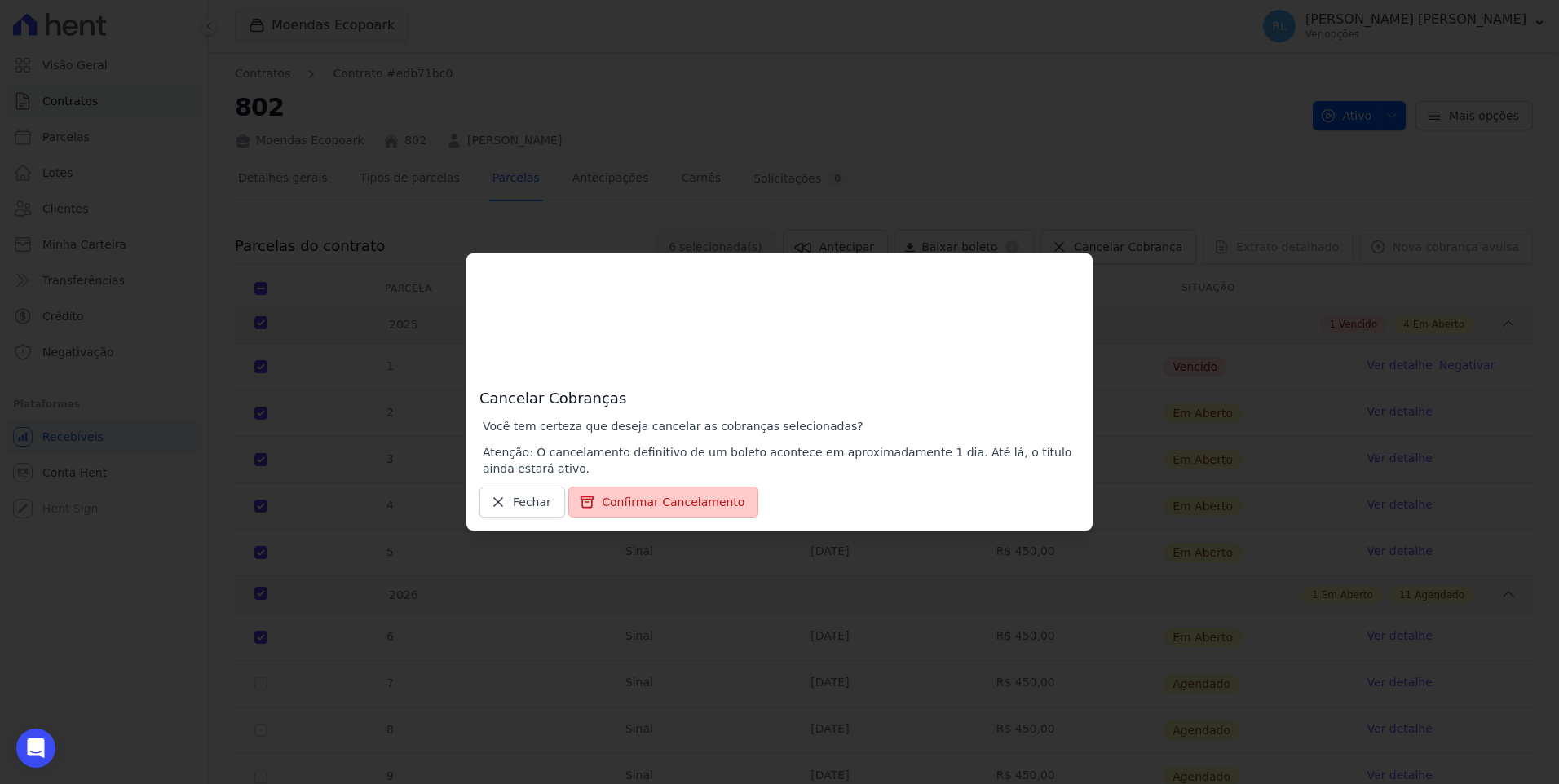
click at [686, 503] on button "Confirmar Cancelamento" at bounding box center [662, 502] width 190 height 31
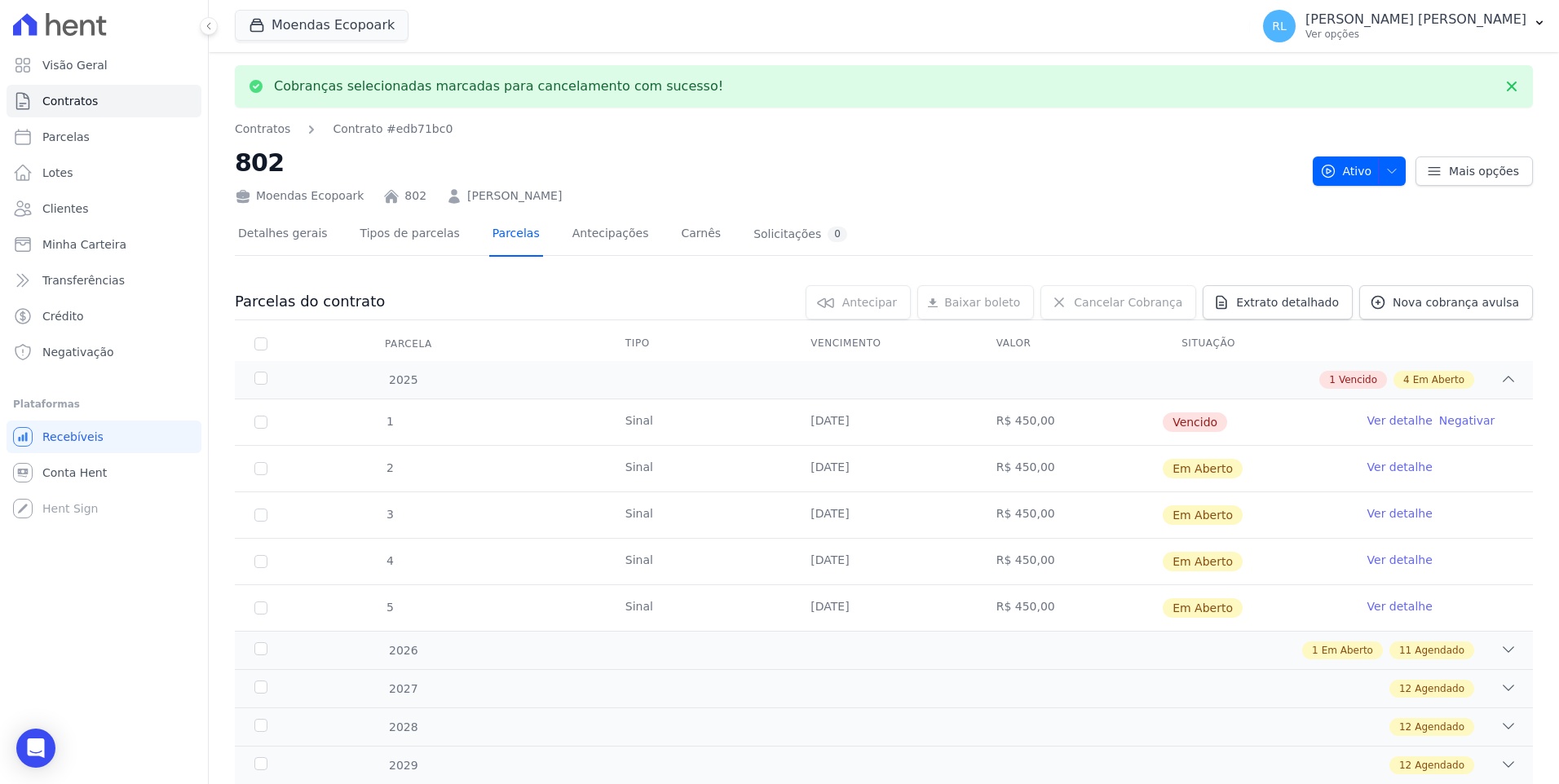
click at [493, 237] on link "Parcelas" at bounding box center [515, 235] width 54 height 43
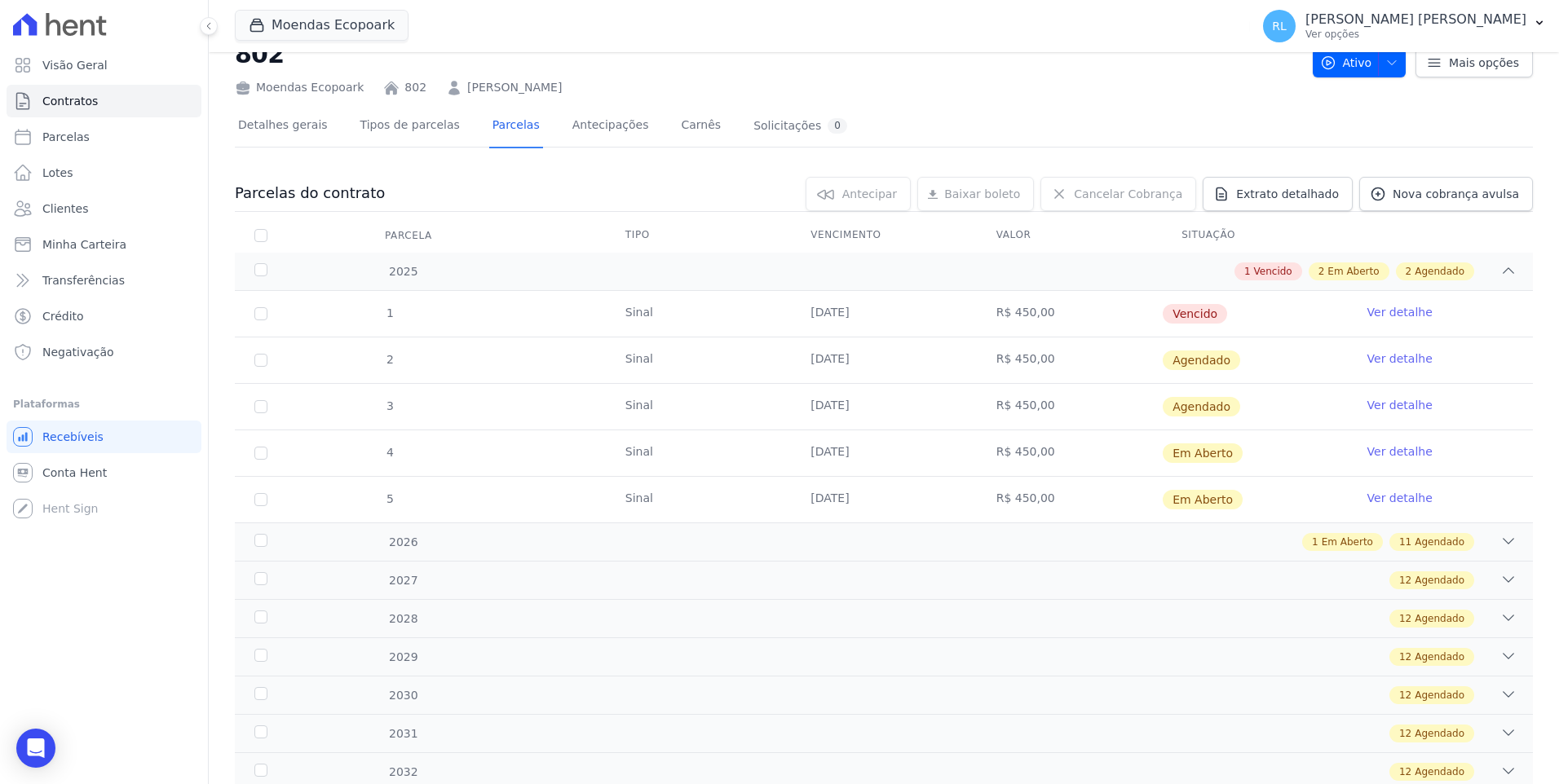
scroll to position [81, 0]
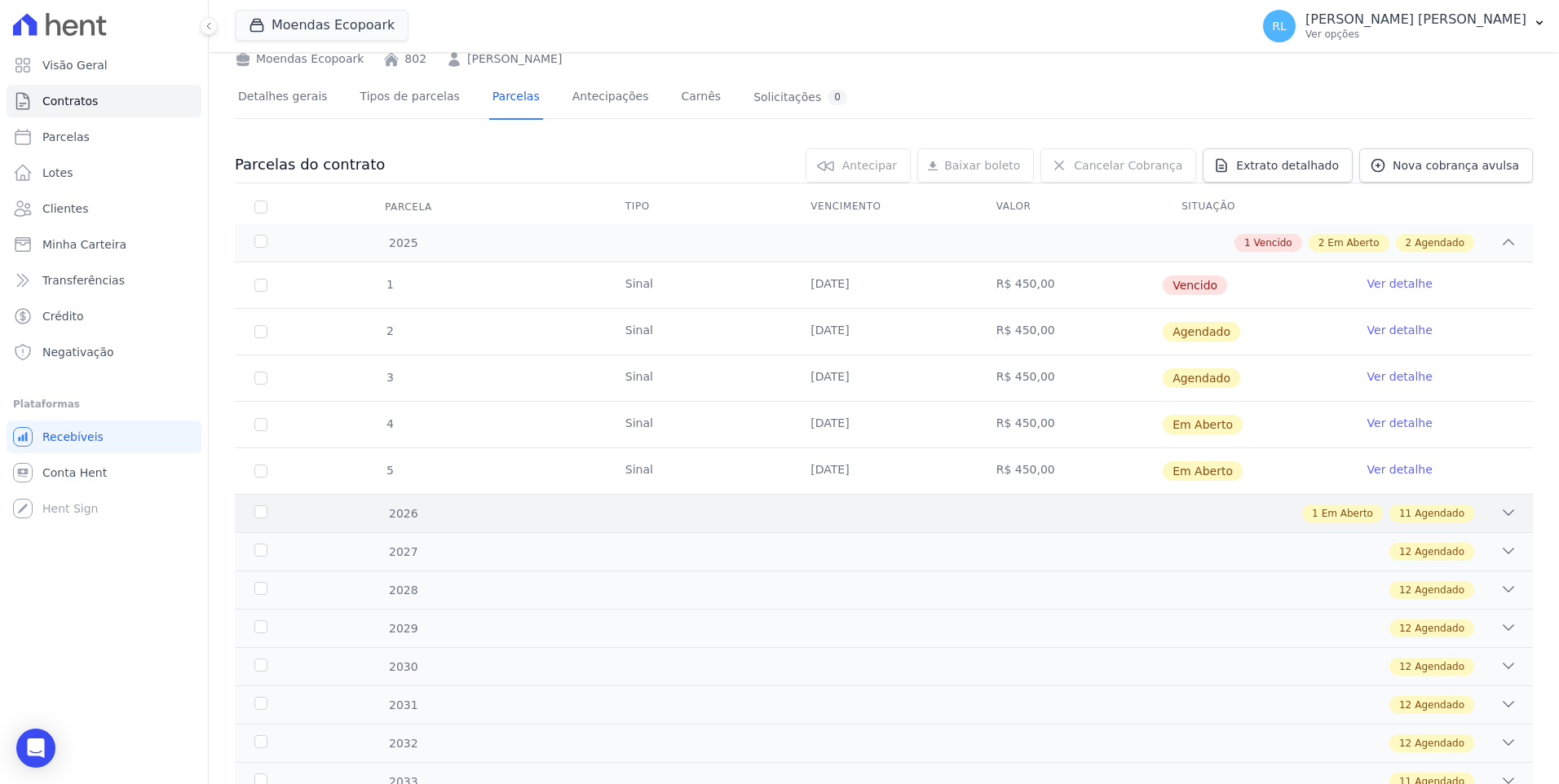
click at [1500, 508] on icon at bounding box center [1508, 512] width 16 height 16
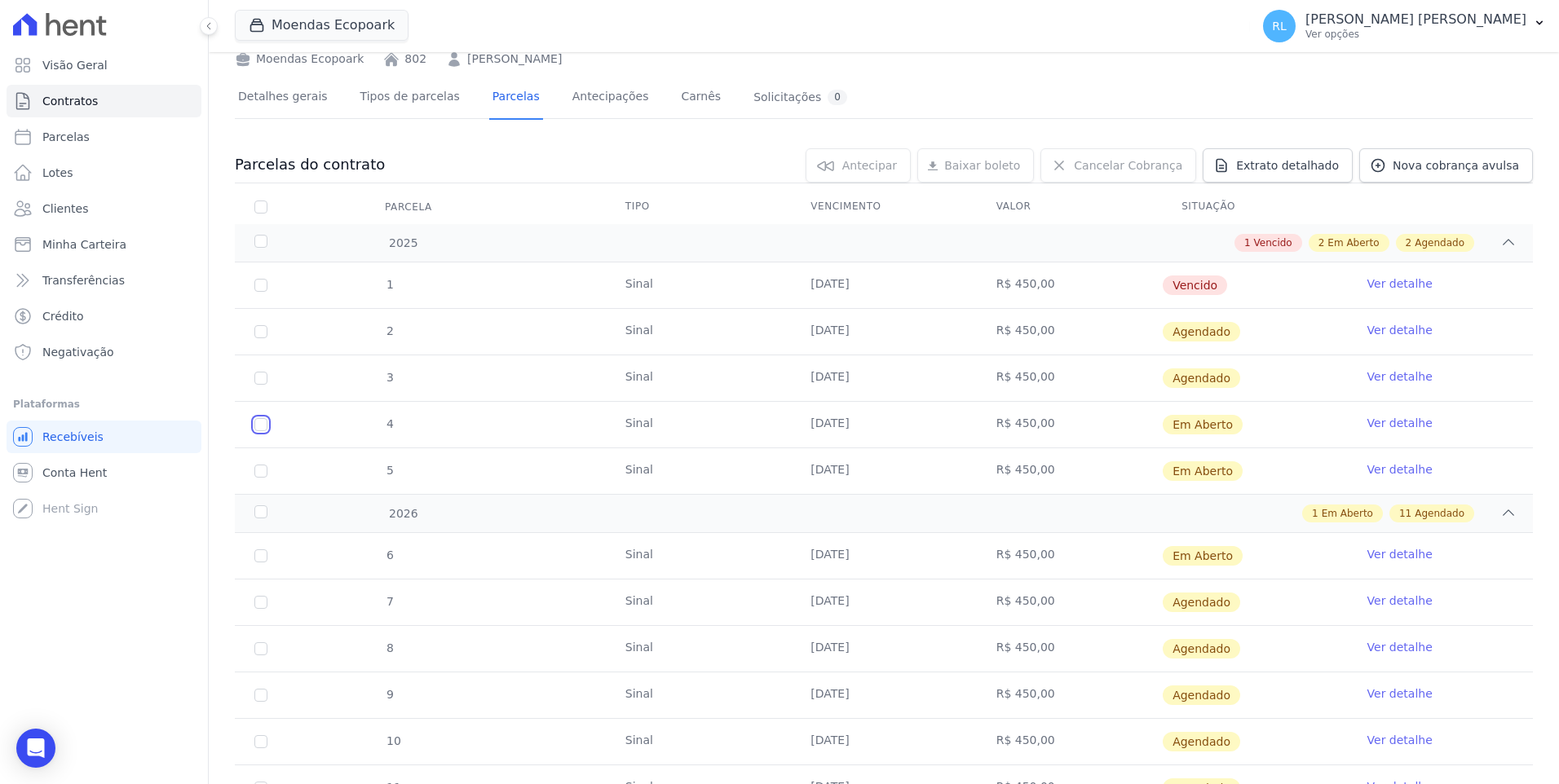
click at [263, 427] on input "checkbox" at bounding box center [261, 425] width 13 height 13
checkbox input "true"
click at [261, 471] on input "checkbox" at bounding box center [261, 471] width 13 height 13
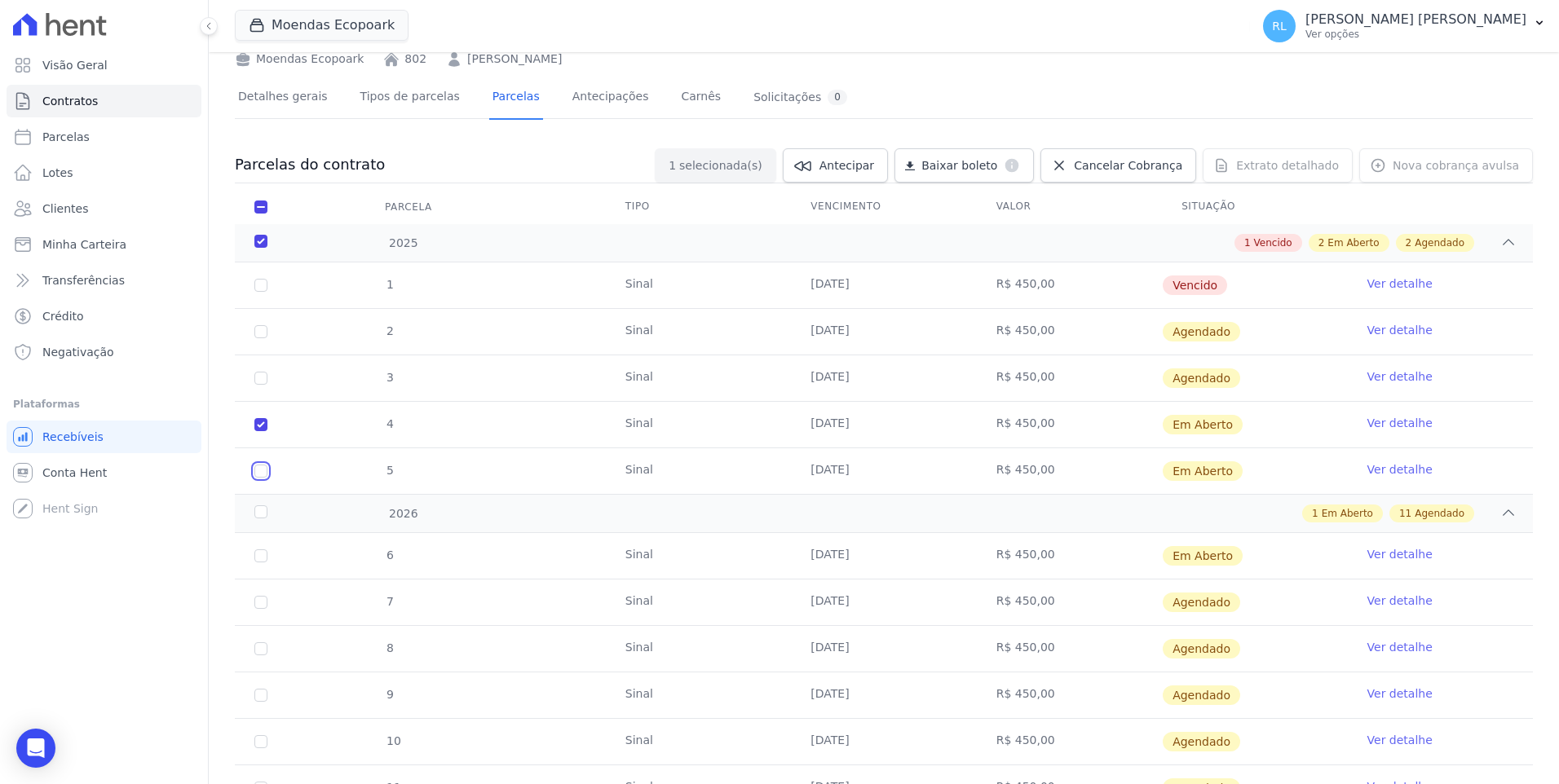
checkbox input "true"
click at [255, 554] on input "checkbox" at bounding box center [261, 556] width 13 height 13
checkbox input "true"
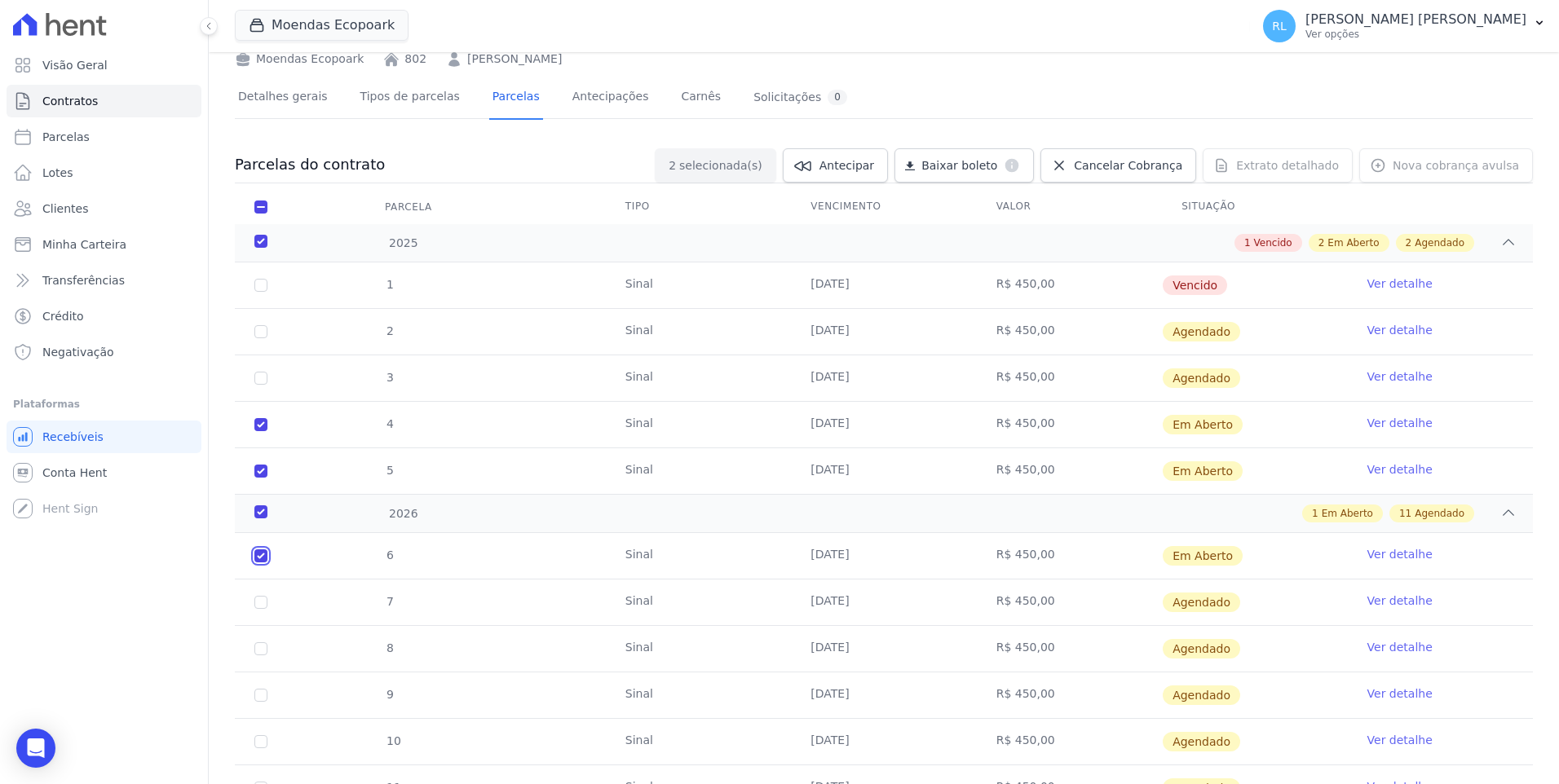
checkbox input "true"
click at [1111, 172] on span "Cancelar Cobrança" at bounding box center [1128, 165] width 109 height 16
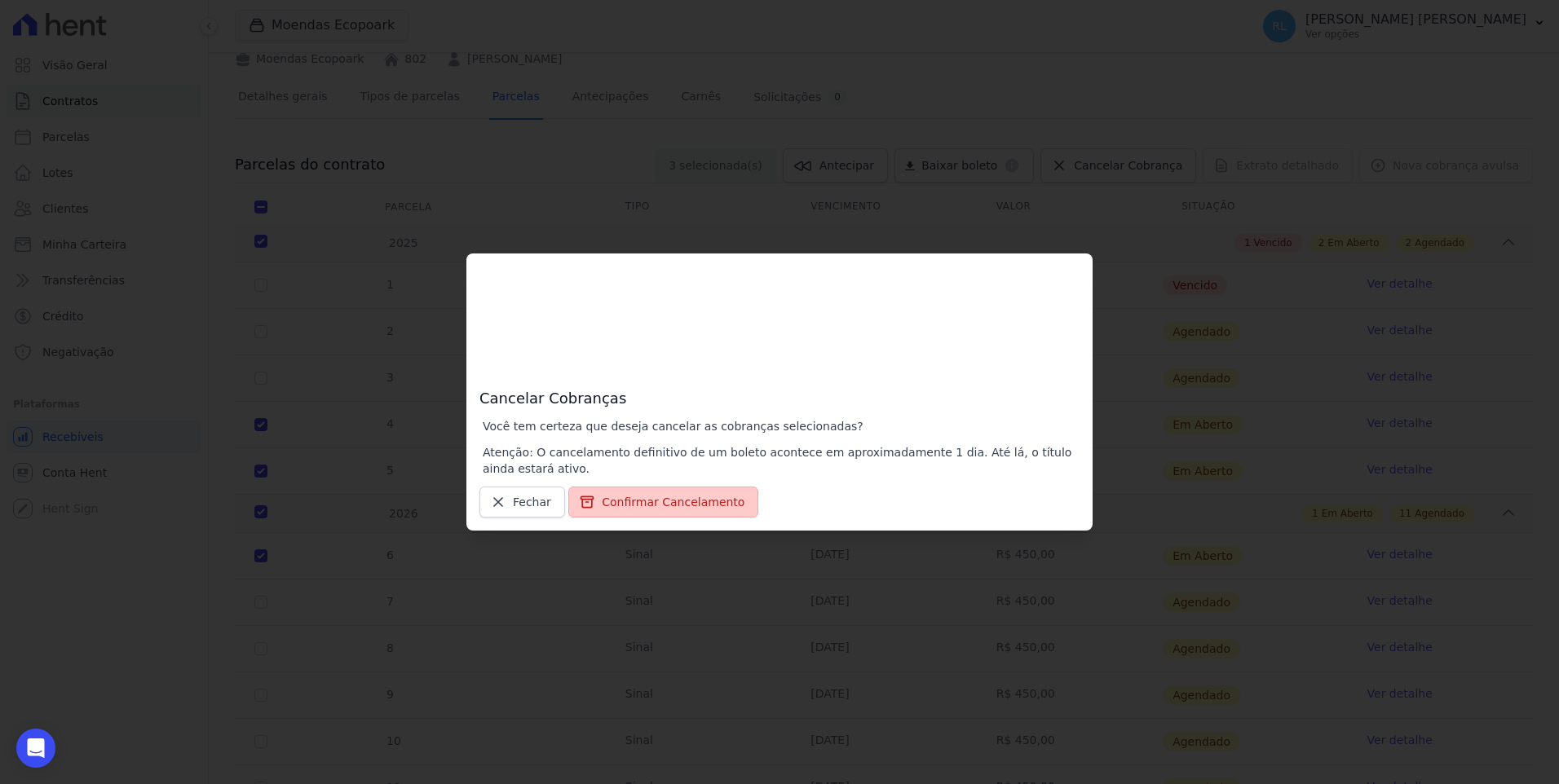
click at [715, 499] on button "Confirmar Cancelamento" at bounding box center [662, 502] width 190 height 31
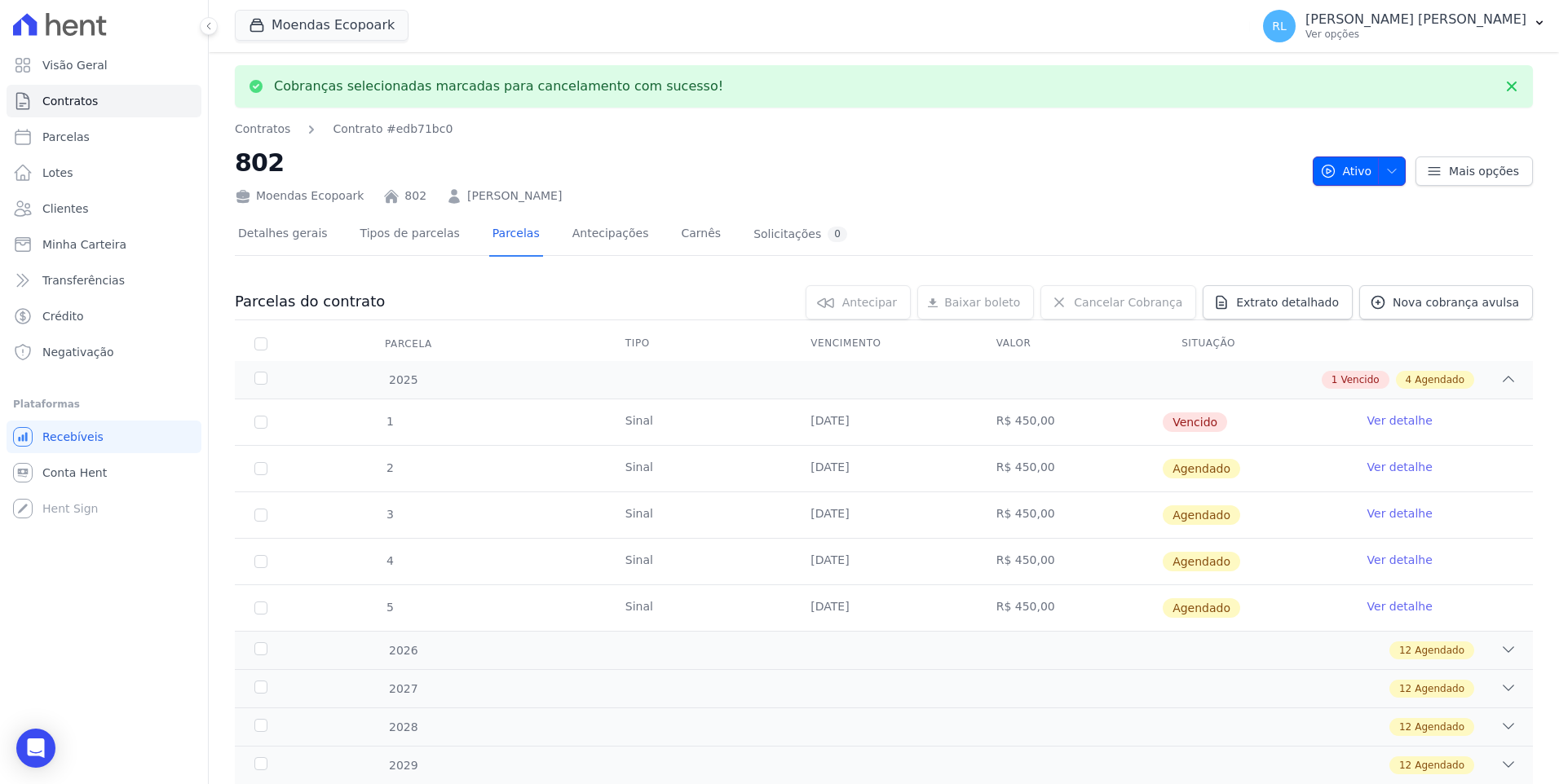
click at [1388, 181] on span "button" at bounding box center [1388, 172] width 21 height 26
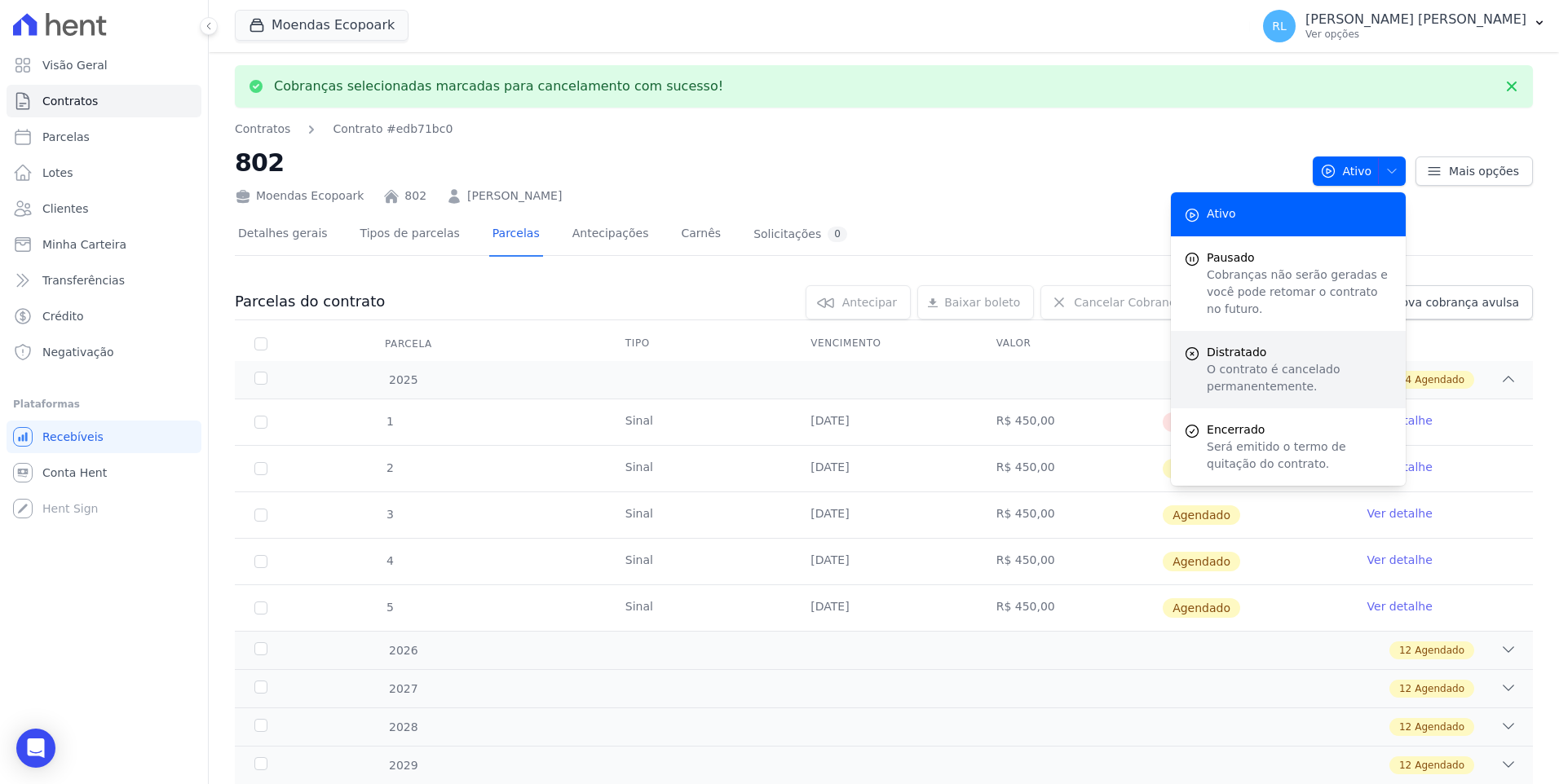
click at [1256, 362] on p "O contrato é cancelado permanentemente." at bounding box center [1299, 378] width 186 height 34
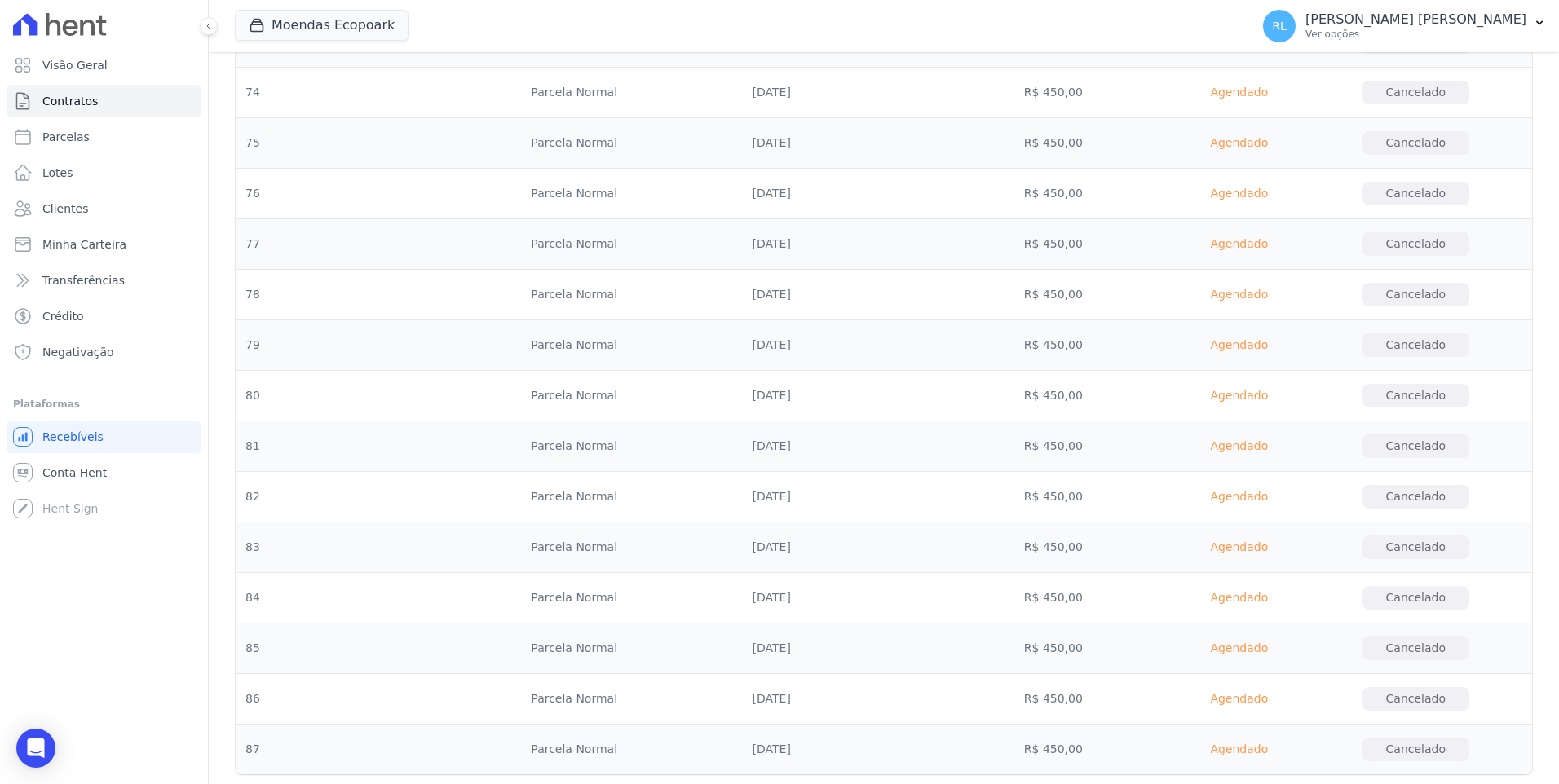
scroll to position [5039, 0]
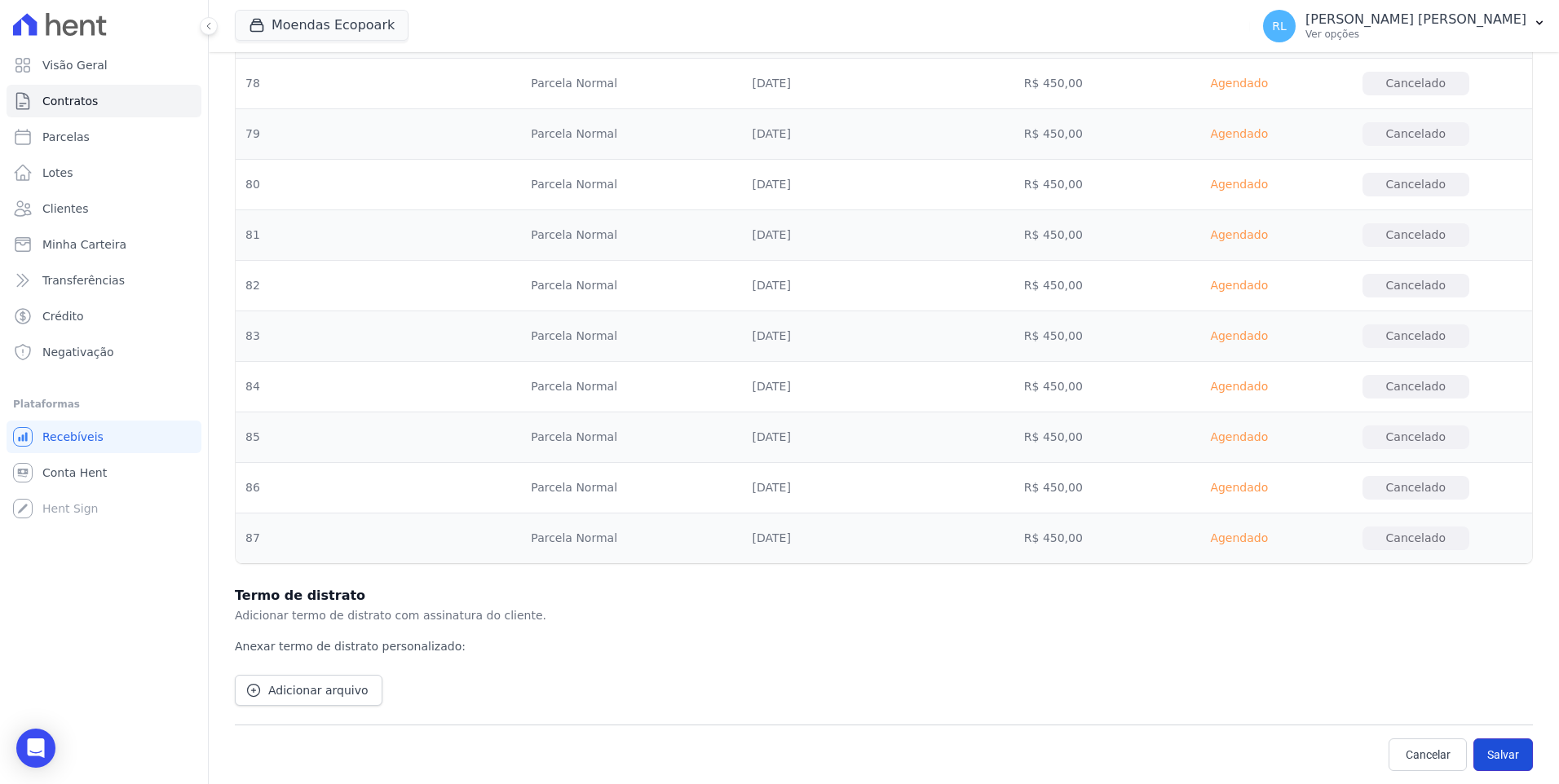
click at [1498, 754] on button "Salvar" at bounding box center [1502, 755] width 59 height 33
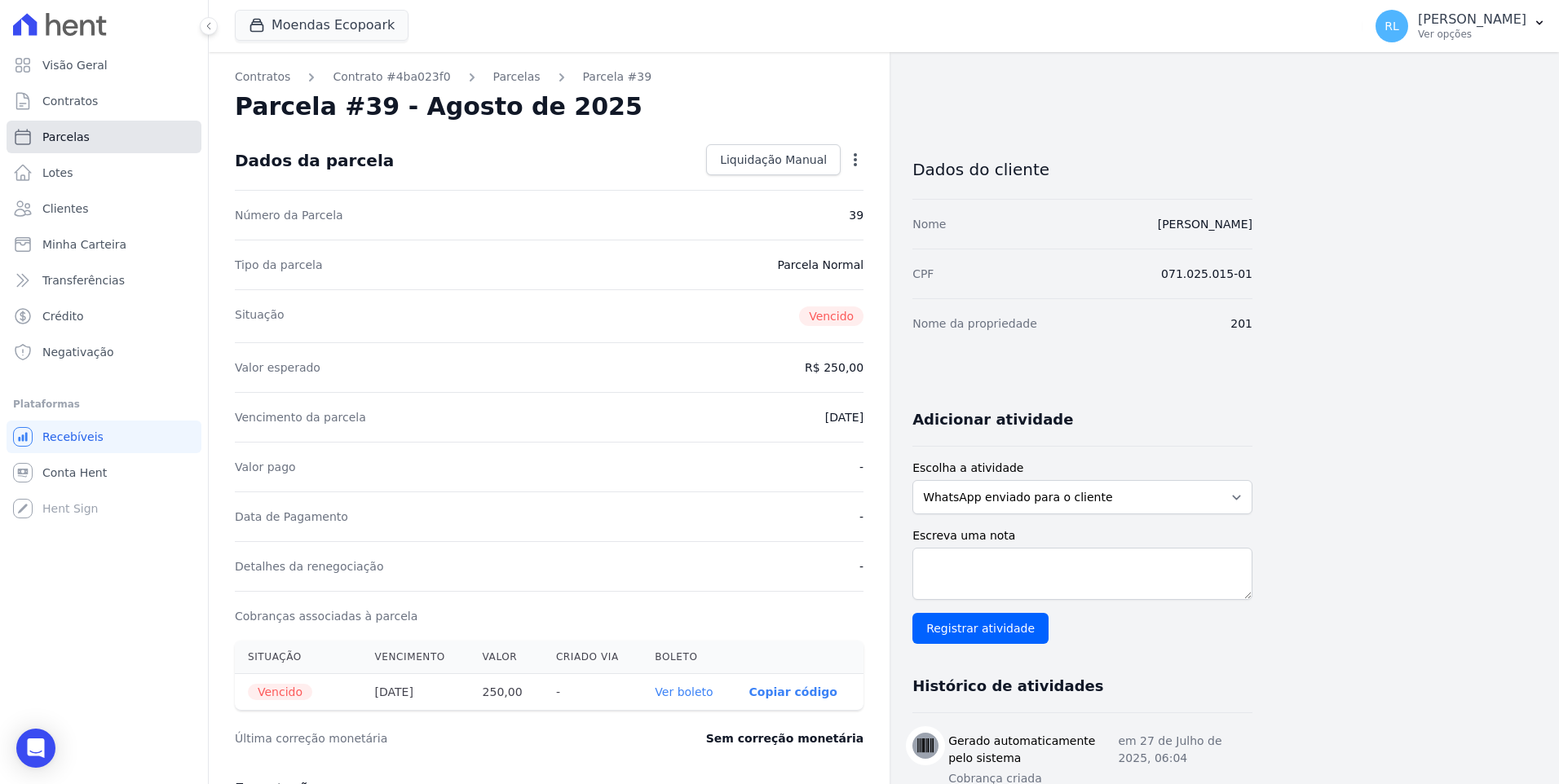
click at [101, 129] on link "Parcelas" at bounding box center [104, 137] width 194 height 33
select select
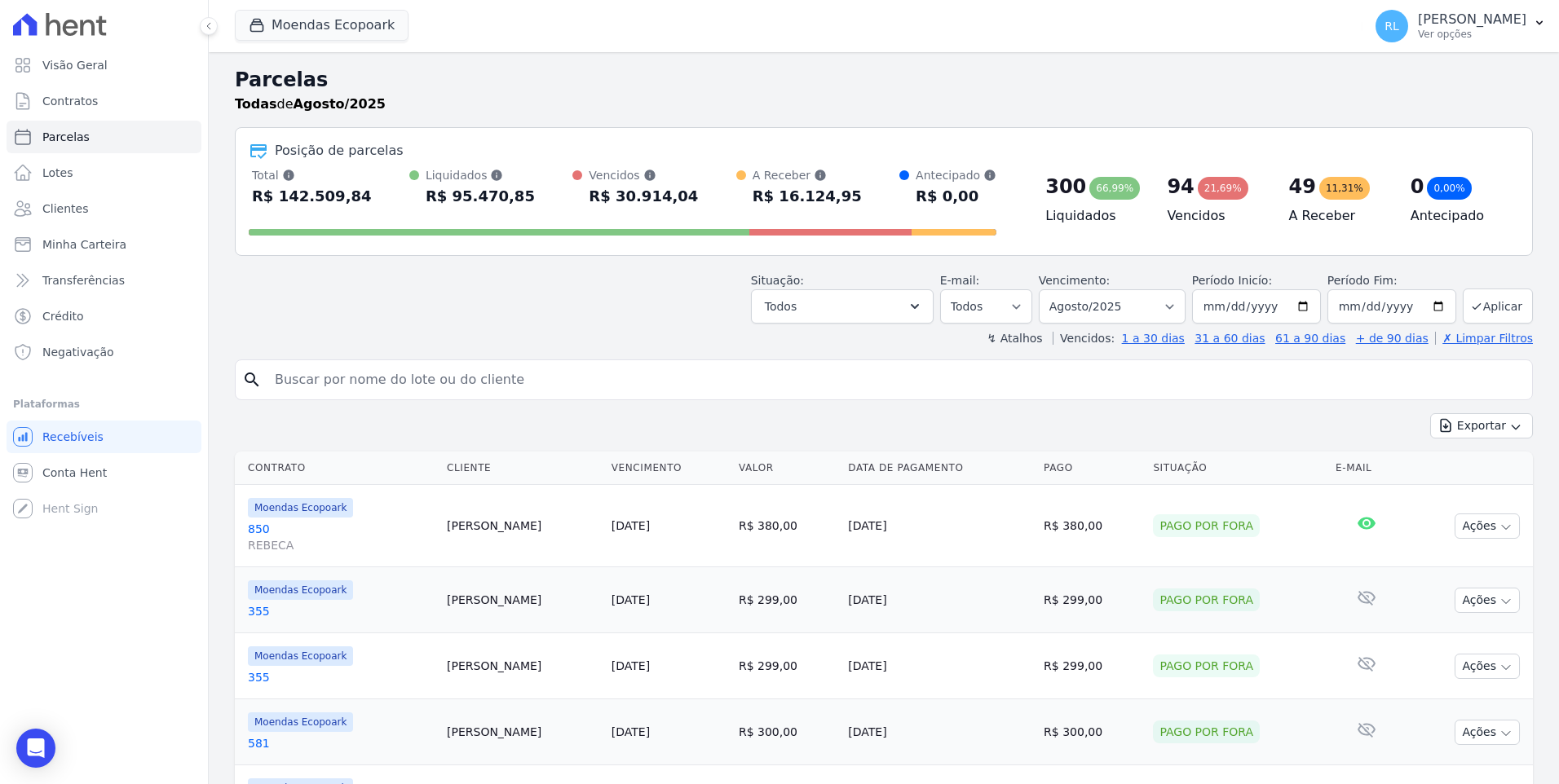
click at [469, 374] on input "search" at bounding box center [896, 379] width 1261 height 33
type input "666"
select select
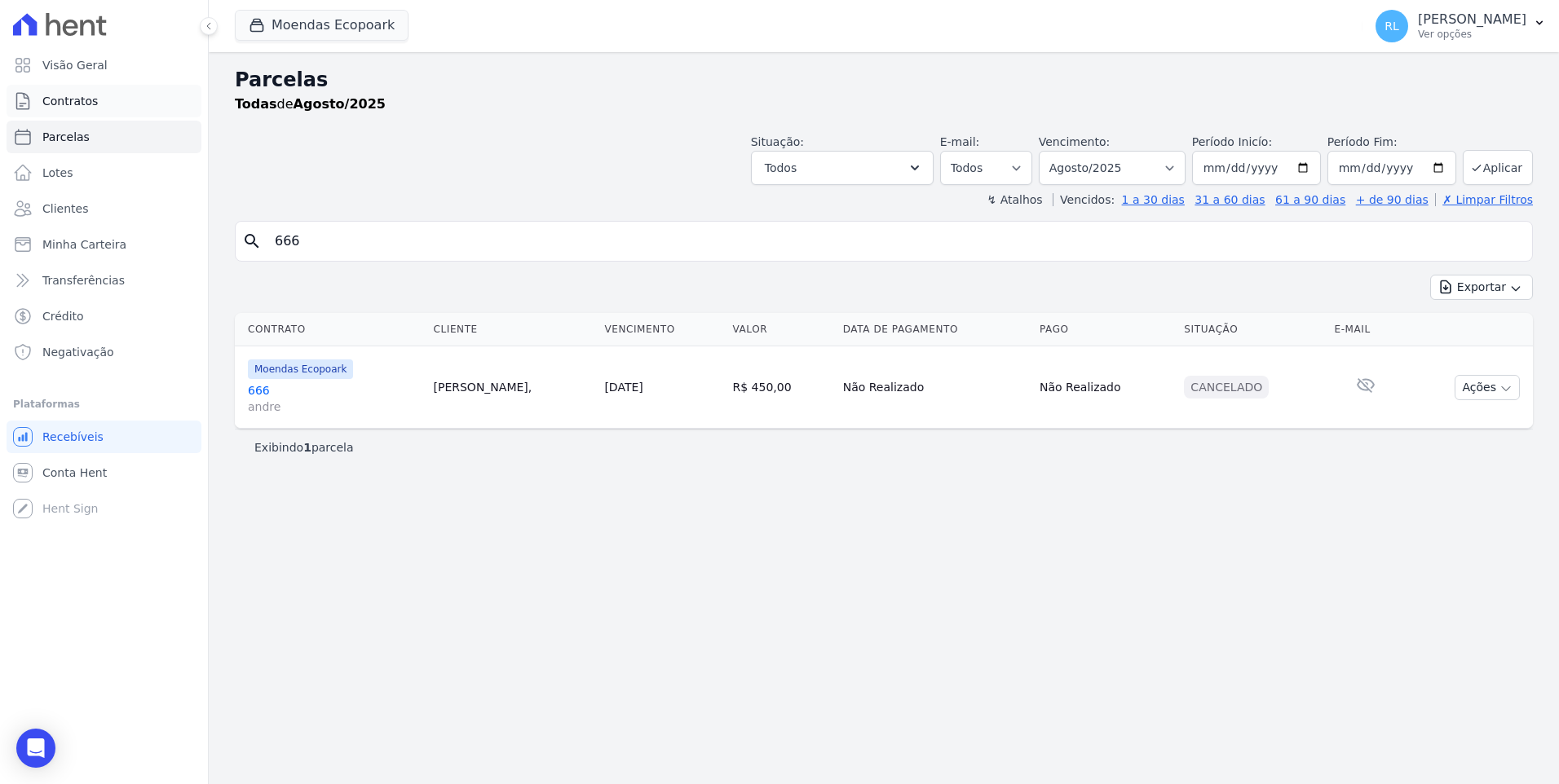
click at [102, 88] on link "Contratos" at bounding box center [104, 101] width 194 height 33
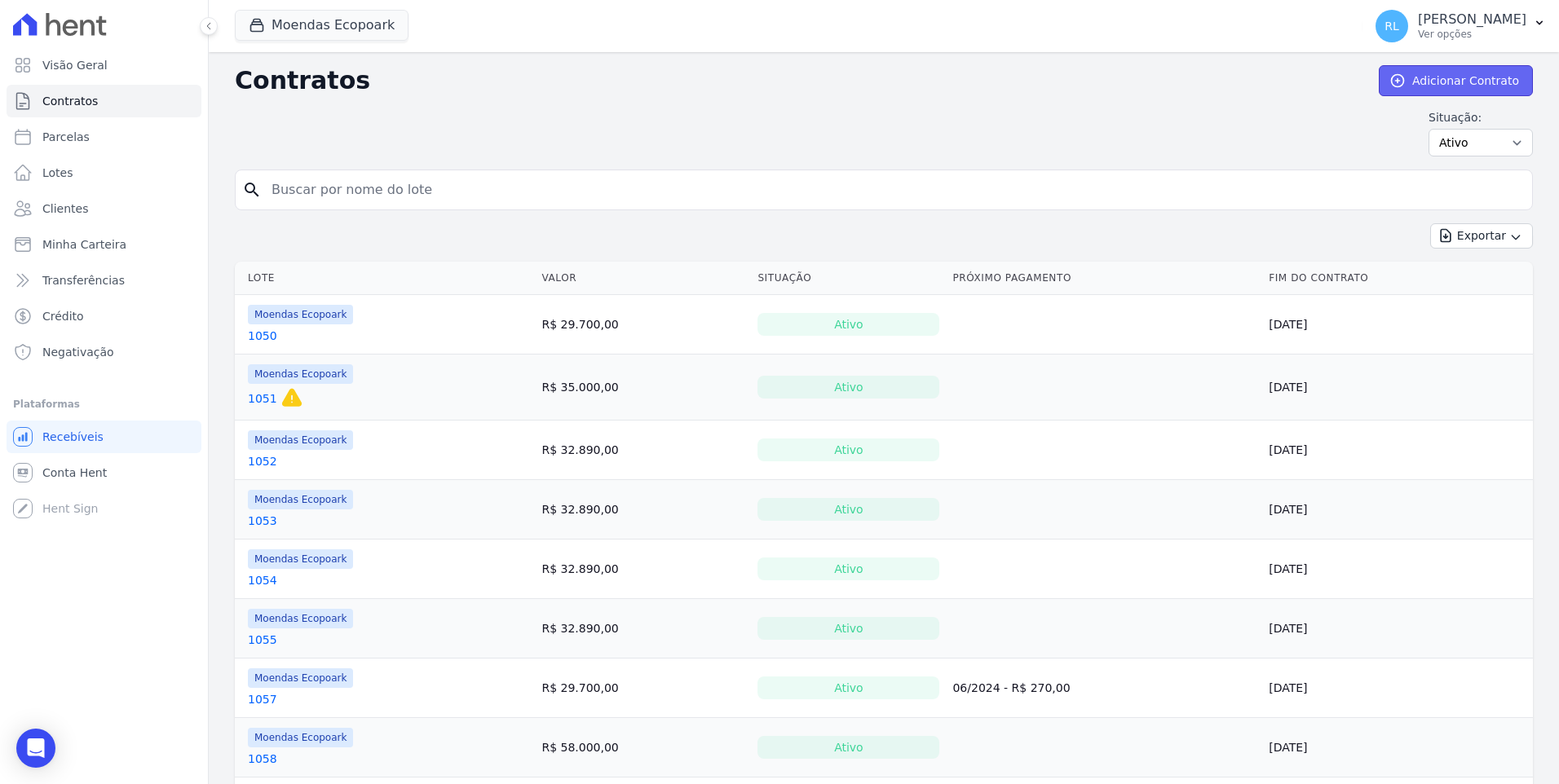
click at [1422, 79] on link "Adicionar Contrato" at bounding box center [1455, 80] width 154 height 31
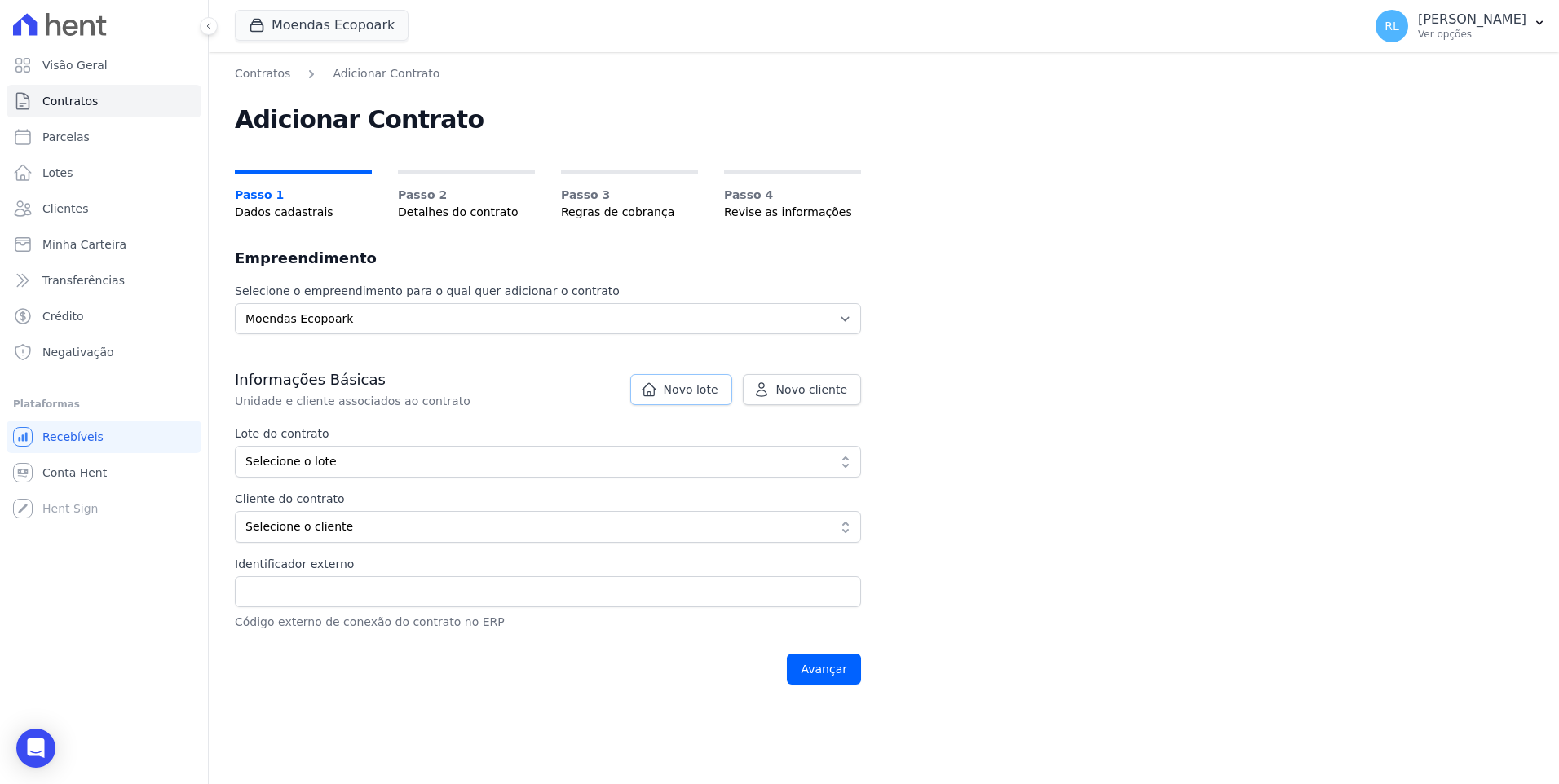
click at [718, 392] on span "Novo lote" at bounding box center [691, 389] width 55 height 16
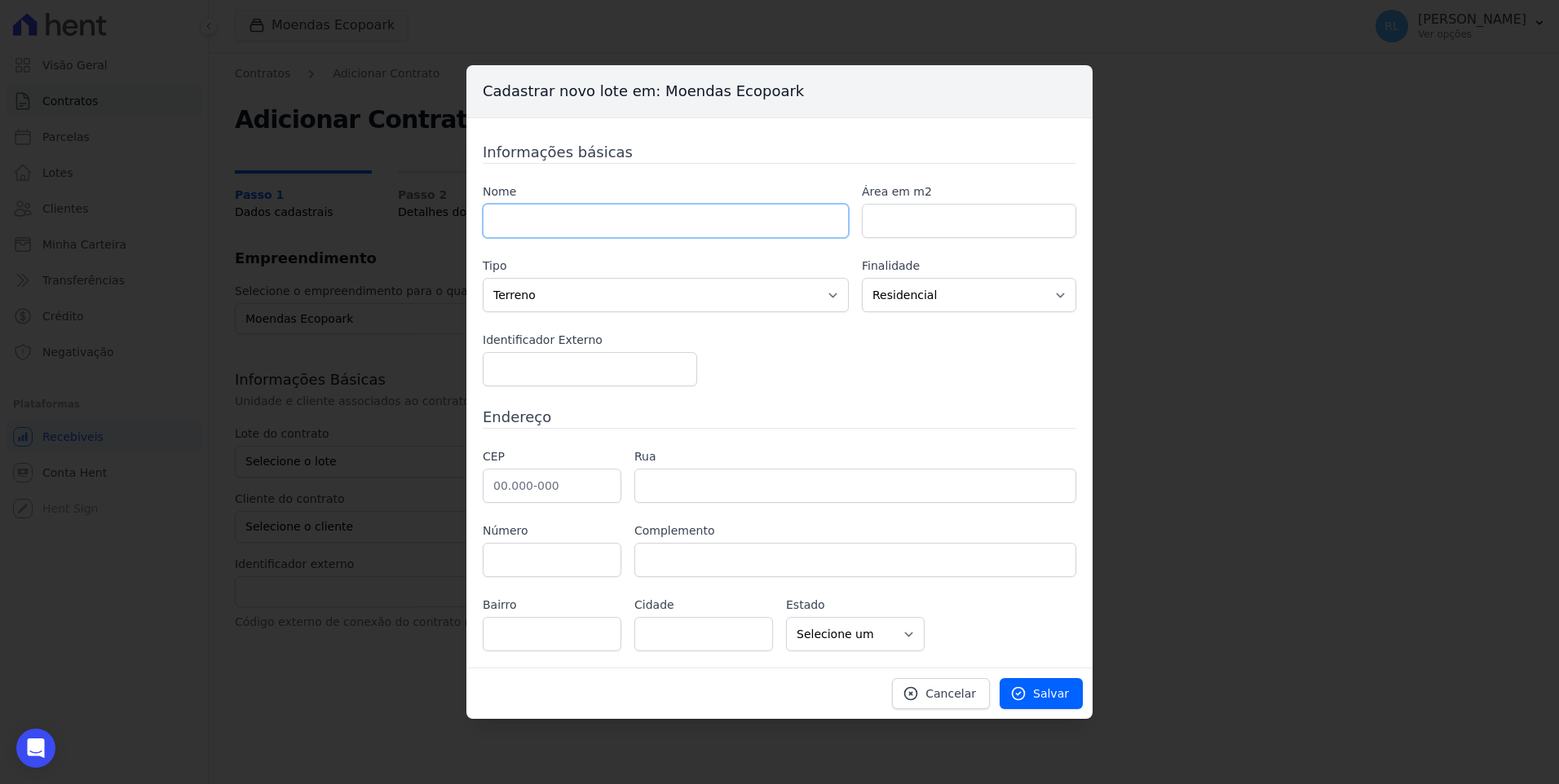
click at [561, 225] on input "text" at bounding box center [665, 221] width 366 height 34
type input "666"
click at [958, 218] on input "number" at bounding box center [968, 221] width 214 height 34
type input "1000"
click at [501, 482] on input "text" at bounding box center [551, 486] width 139 height 34
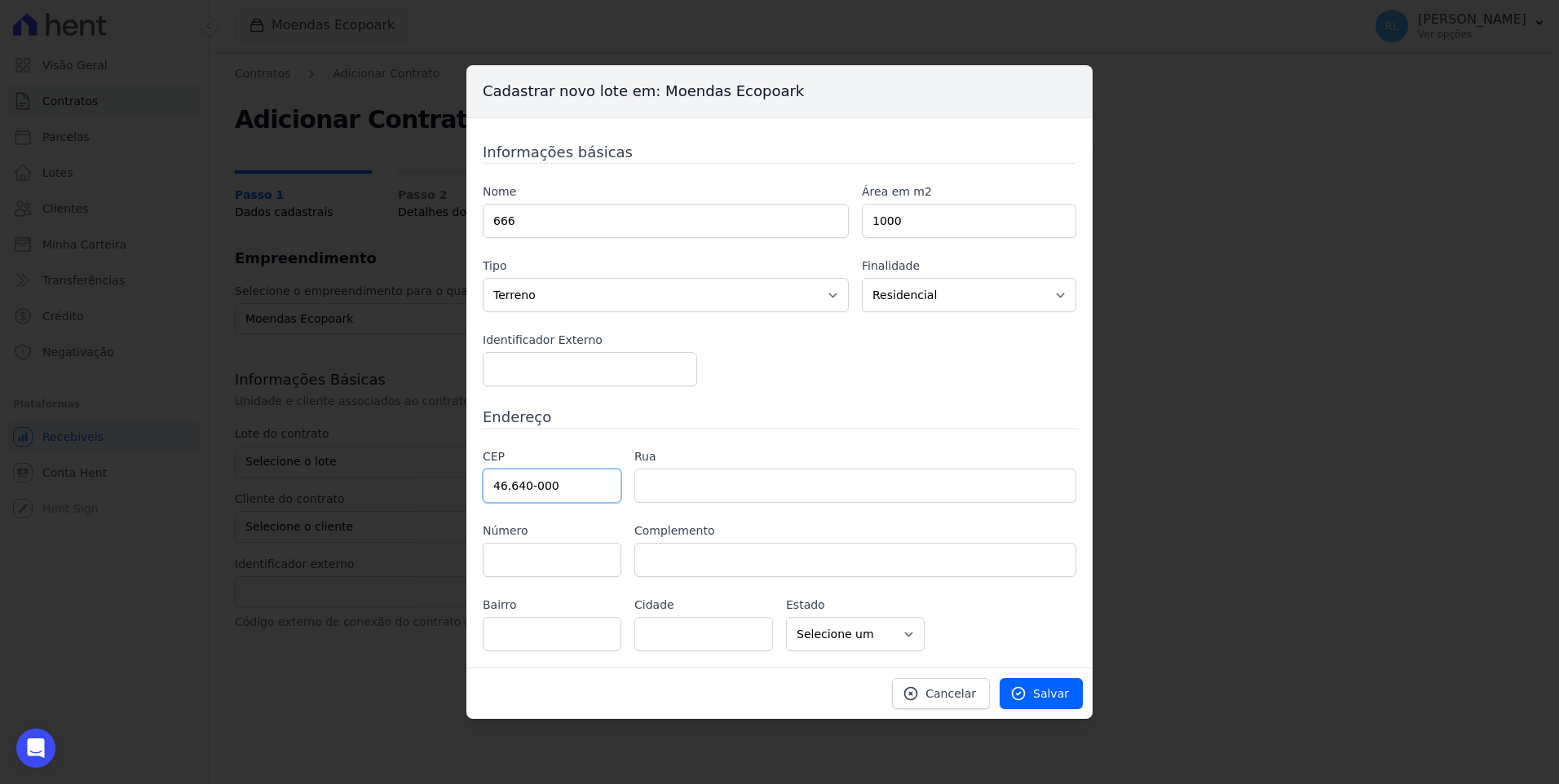
type input "46.640-000"
type input "Ituaçu"
select select "BA"
click at [1024, 688] on icon at bounding box center [1018, 693] width 12 height 12
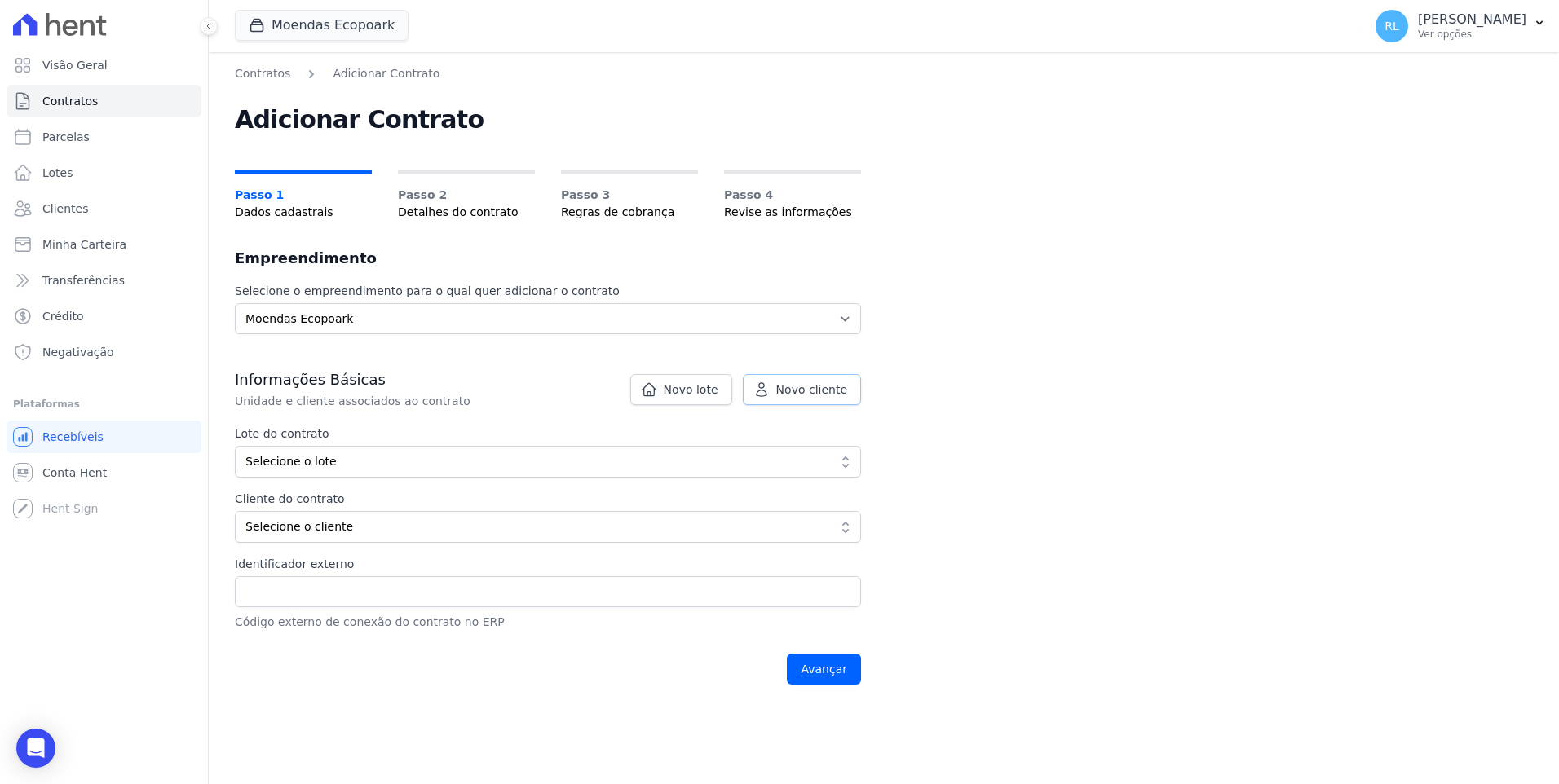
click at [804, 400] on link "Novo cliente" at bounding box center [801, 390] width 118 height 31
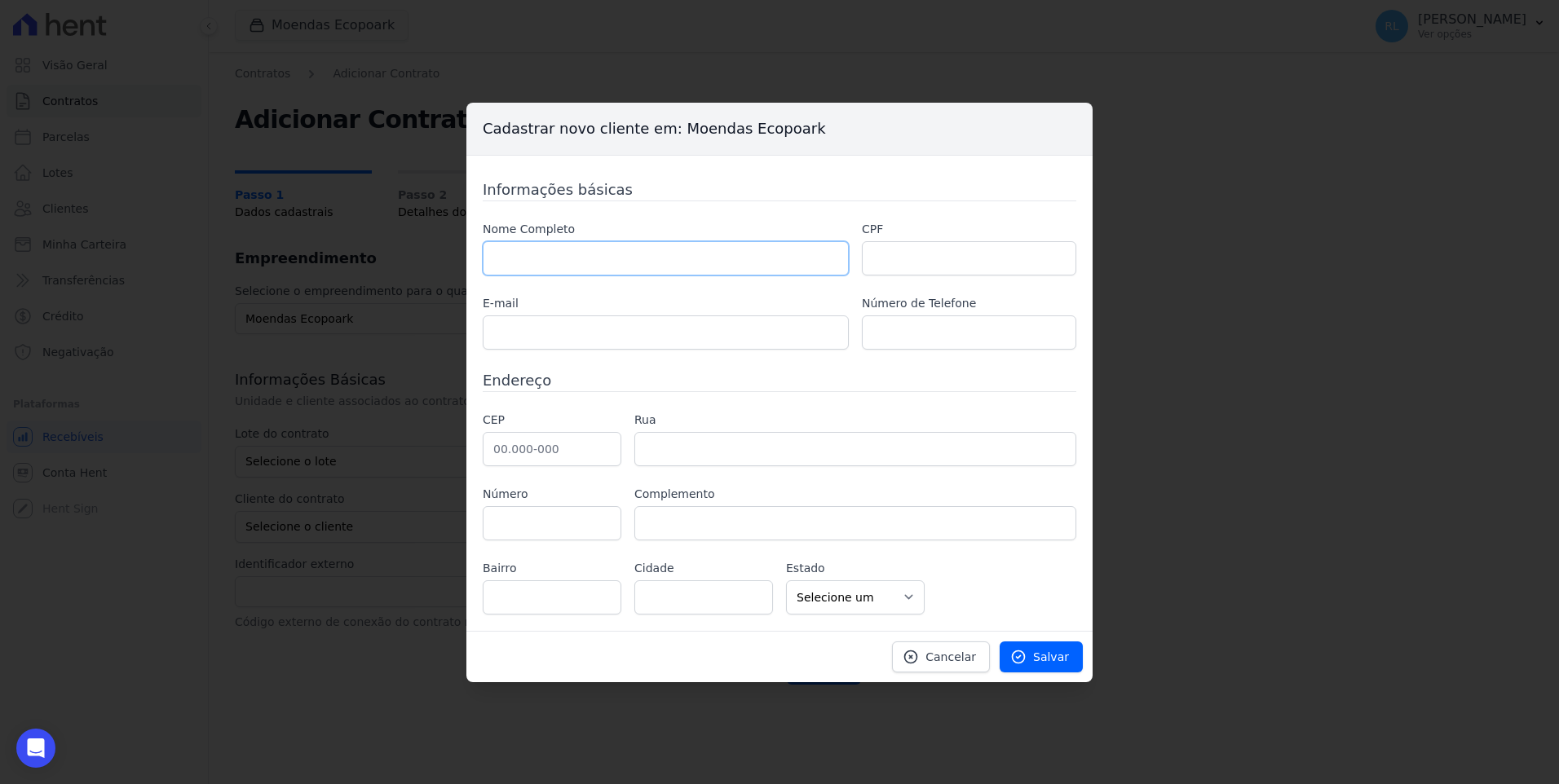
click at [673, 260] on input "text" at bounding box center [665, 259] width 366 height 34
paste input "[PERSON_NAME]"
type input "[PERSON_NAME]"
click at [963, 261] on input "text" at bounding box center [968, 259] width 214 height 34
paste input "003.224.395-23"
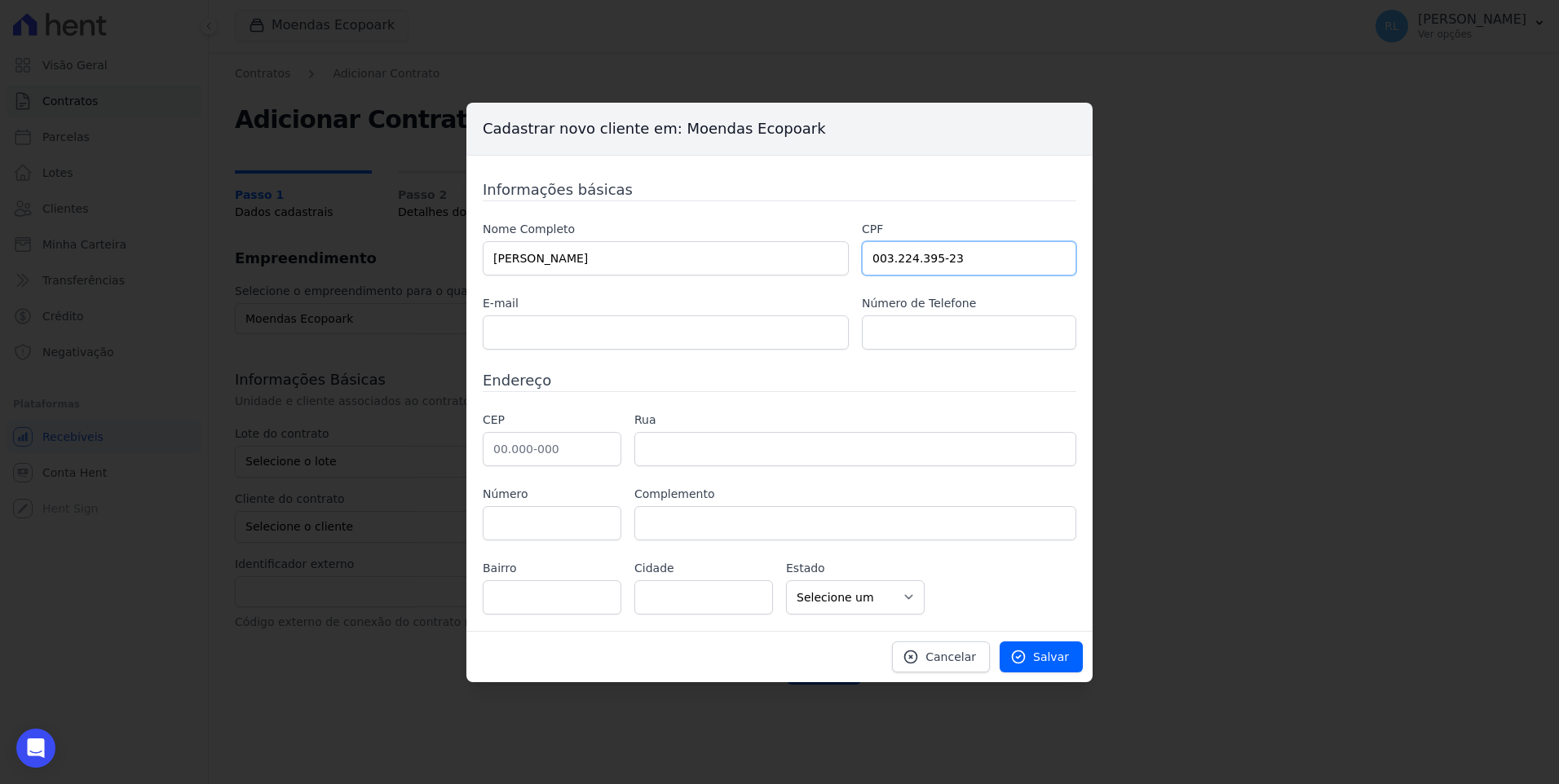
type input "003.224.395-23"
click at [591, 347] on input "text" at bounding box center [665, 332] width 366 height 34
paste input "[EMAIL_ADDRESS][DOMAIN_NAME]"
type input "[EMAIL_ADDRESS][DOMAIN_NAME]"
paste input "[PHONE_NUMBER]"
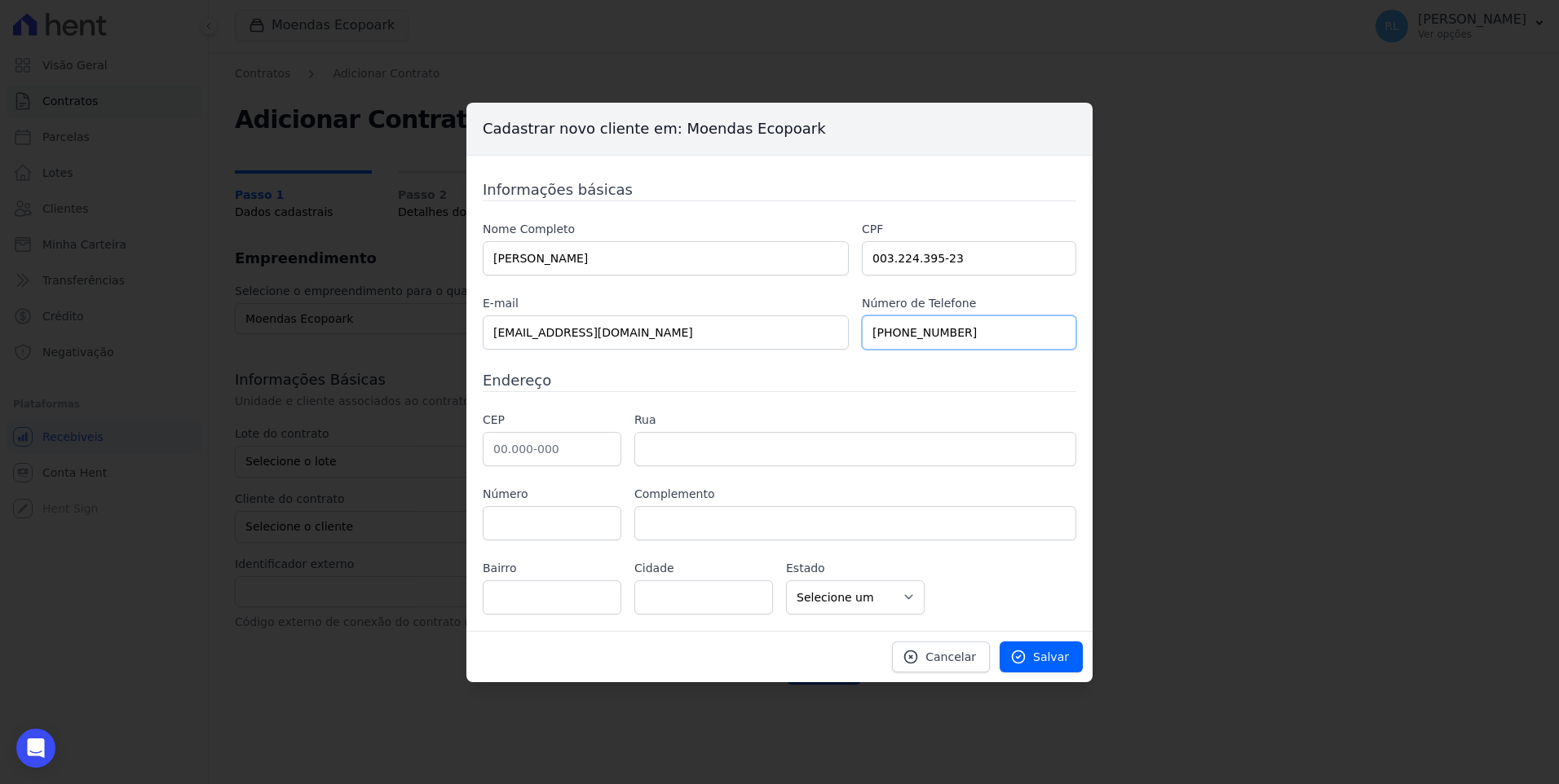
type input "[PHONE_NUMBER]"
click at [529, 444] on input "text" at bounding box center [551, 449] width 139 height 34
paste input "11.600-000"
type input "11.600-000"
type input "São Sebastião"
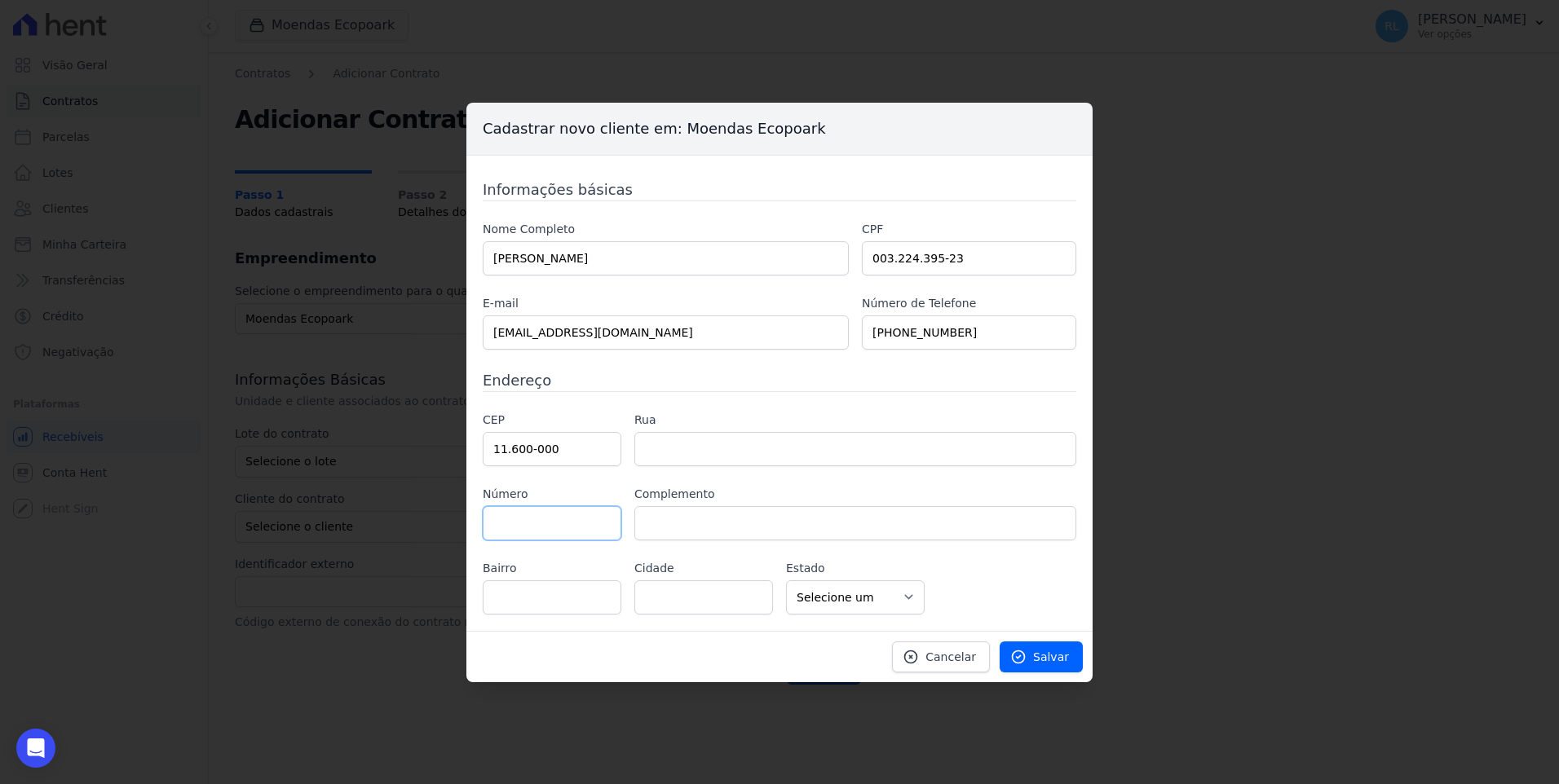
select select "SP"
click at [712, 437] on input "text" at bounding box center [855, 449] width 442 height 34
paste input "Rua Geriva"
type input "Rua Geriva"
click at [571, 534] on input "text" at bounding box center [551, 524] width 139 height 34
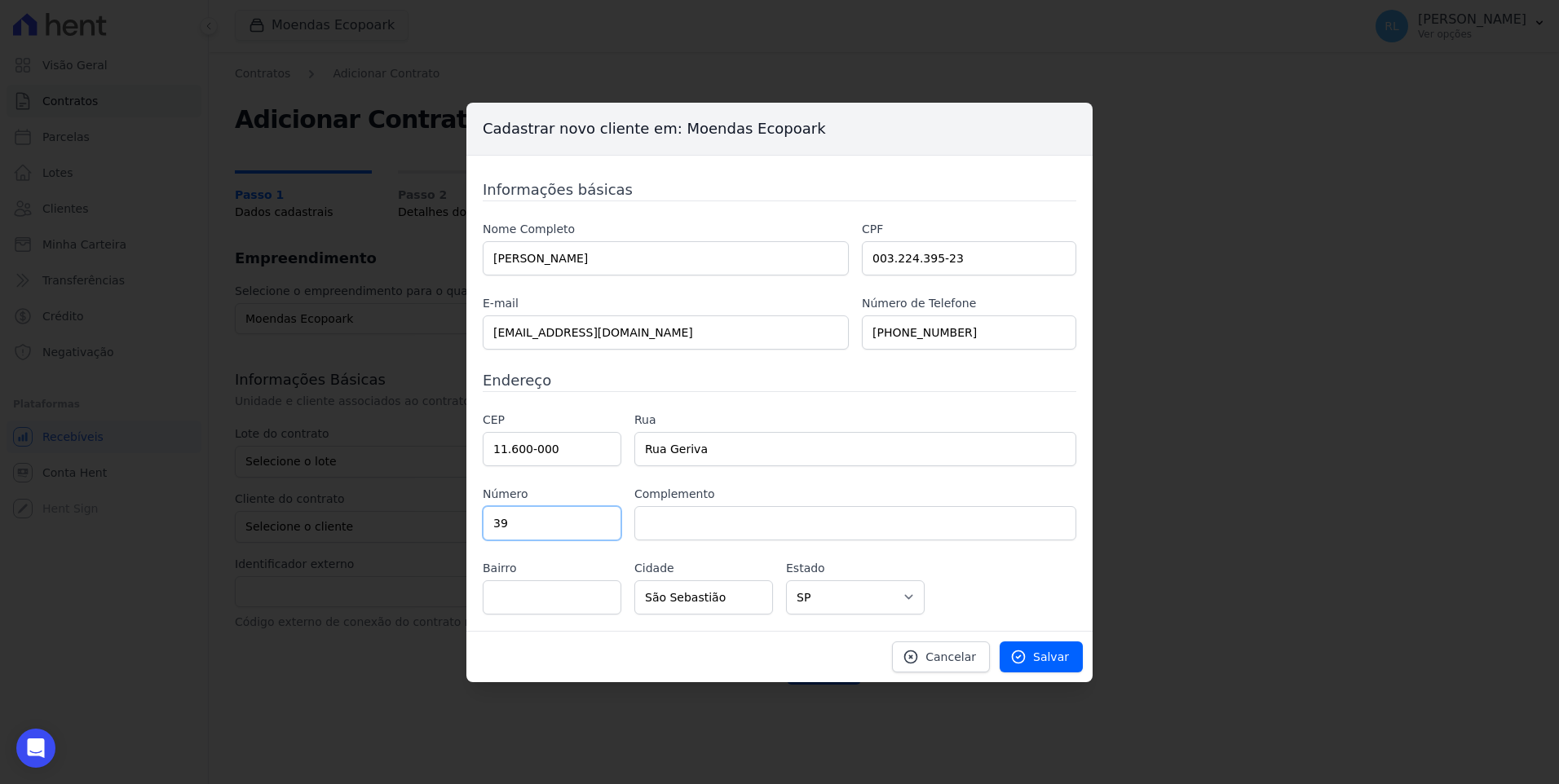
type input "39"
type input "casa 01"
click at [502, 596] on input "text" at bounding box center [551, 597] width 139 height 34
type input "camburi"
click at [1037, 660] on link "Salvar" at bounding box center [1041, 657] width 83 height 31
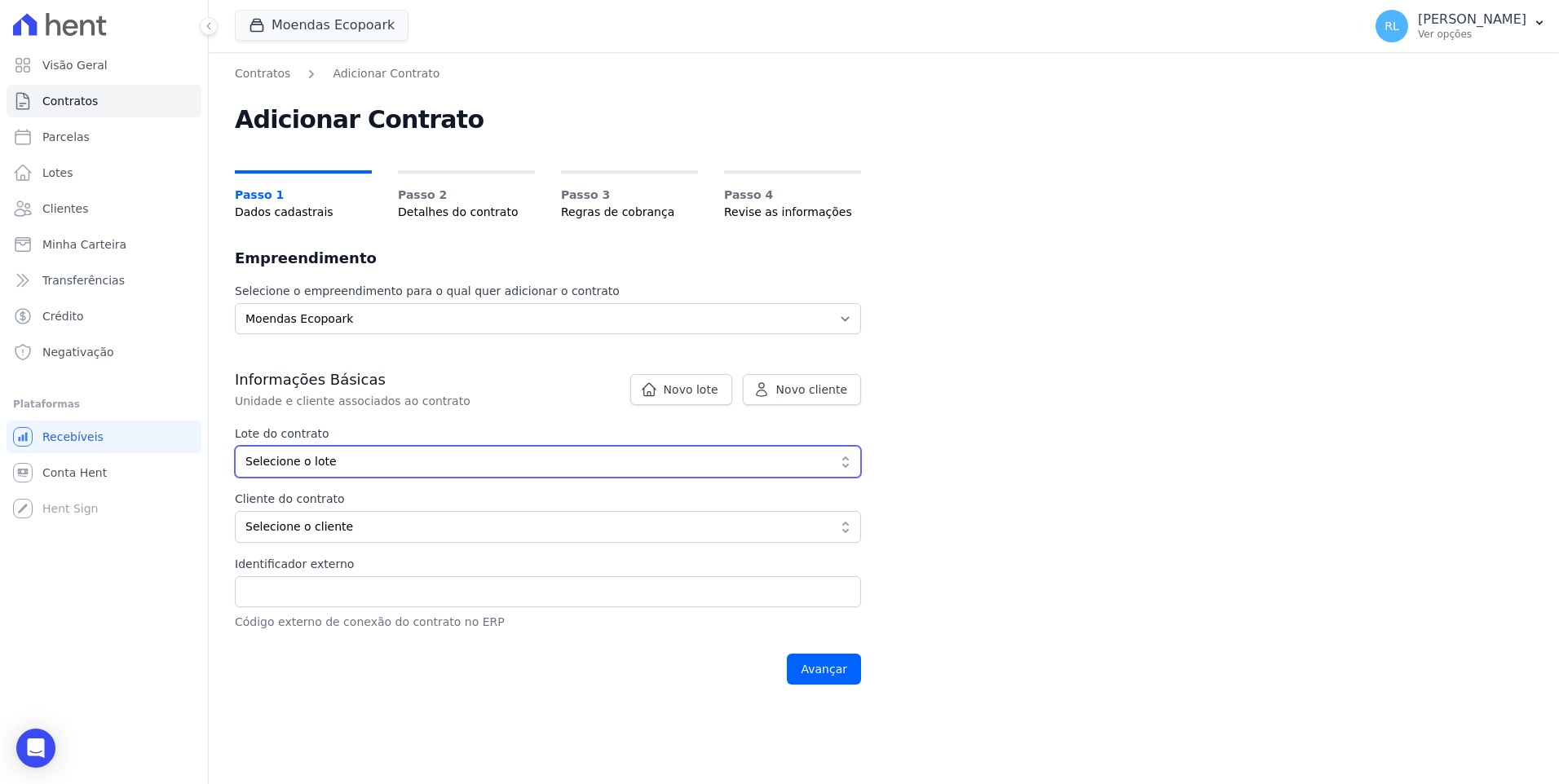
click at [303, 464] on span "Selecione o lote" at bounding box center [536, 461] width 582 height 17
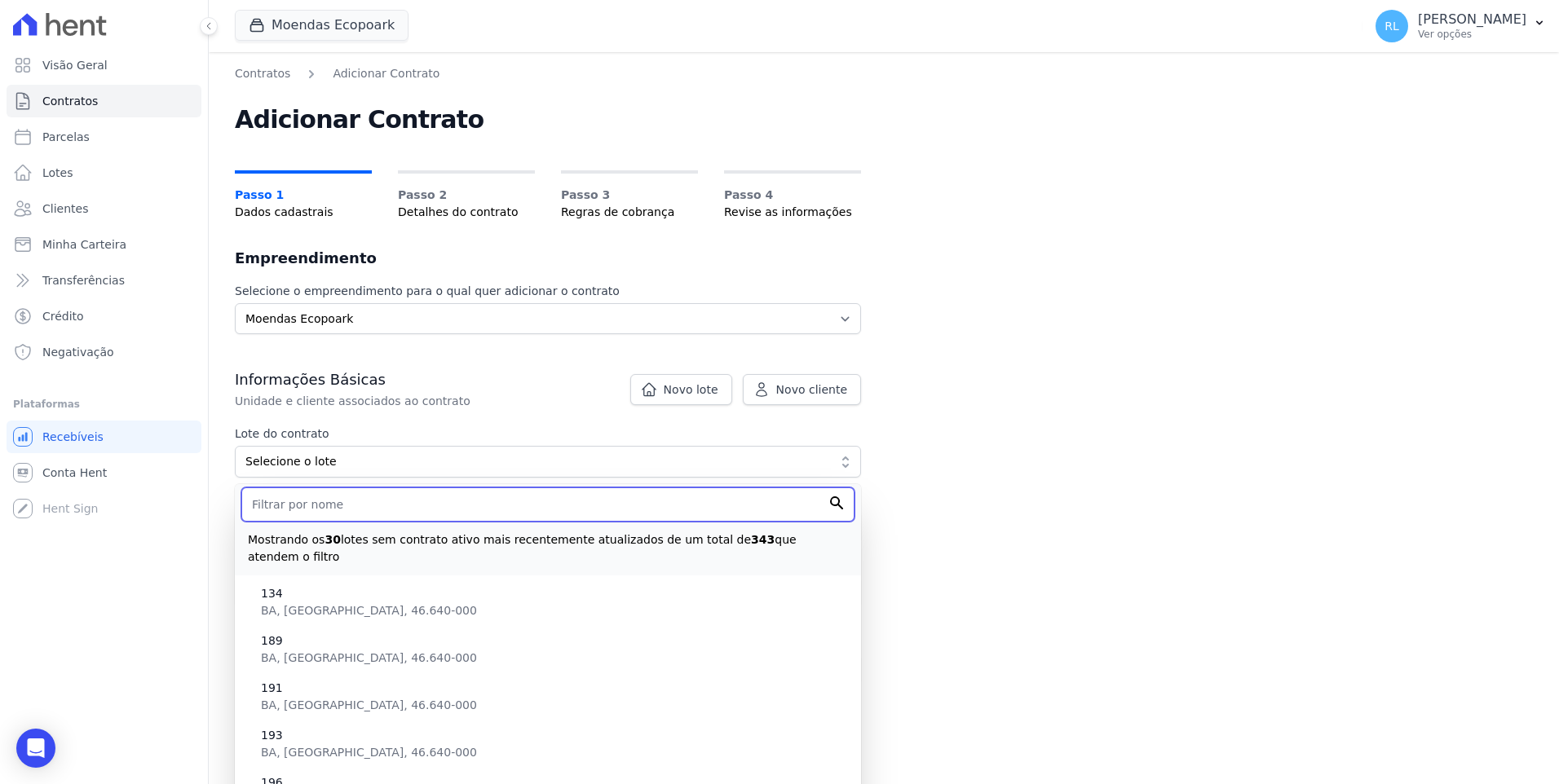
click at [313, 507] on input "text" at bounding box center [548, 505] width 613 height 34
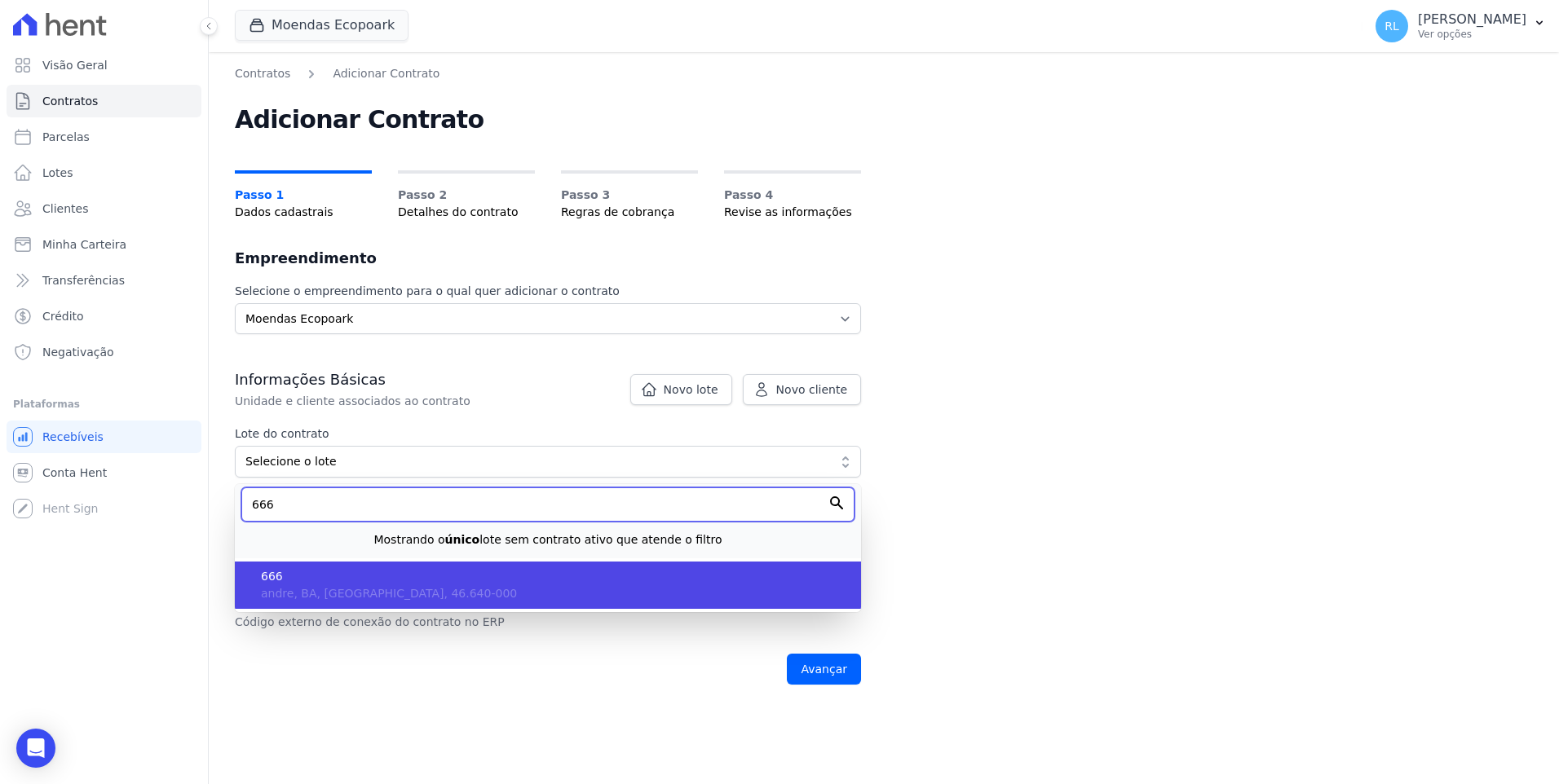
type input "666"
click at [305, 607] on li "666 andre, [GEOGRAPHIC_DATA], [GEOGRAPHIC_DATA], 46.640-000" at bounding box center [548, 585] width 627 height 47
type input "00ec13ca-d80a-4f5e-bfcd-ac7f5cd8bb7e"
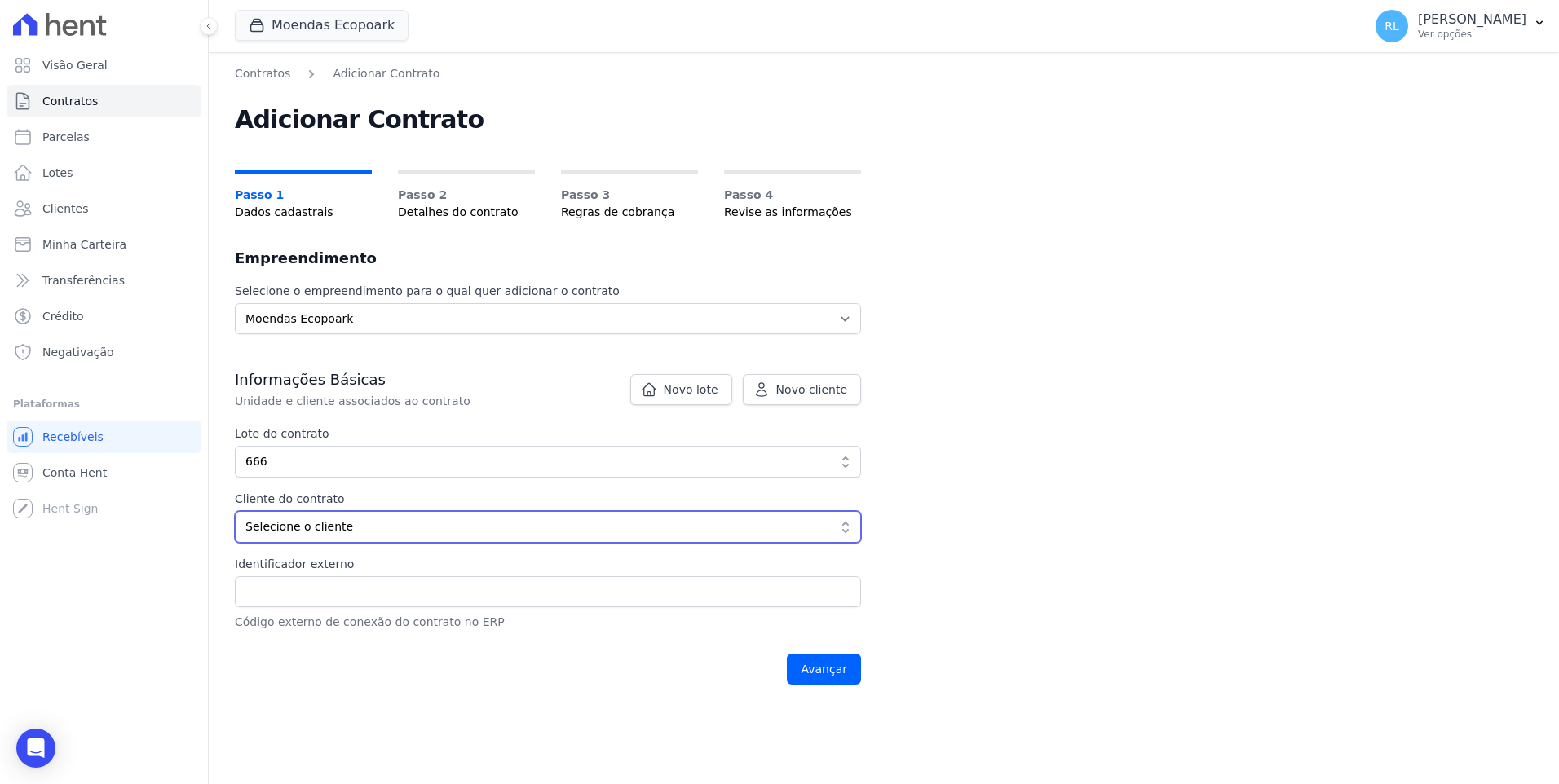
click at [309, 535] on span "Selecione o cliente" at bounding box center [536, 527] width 582 height 17
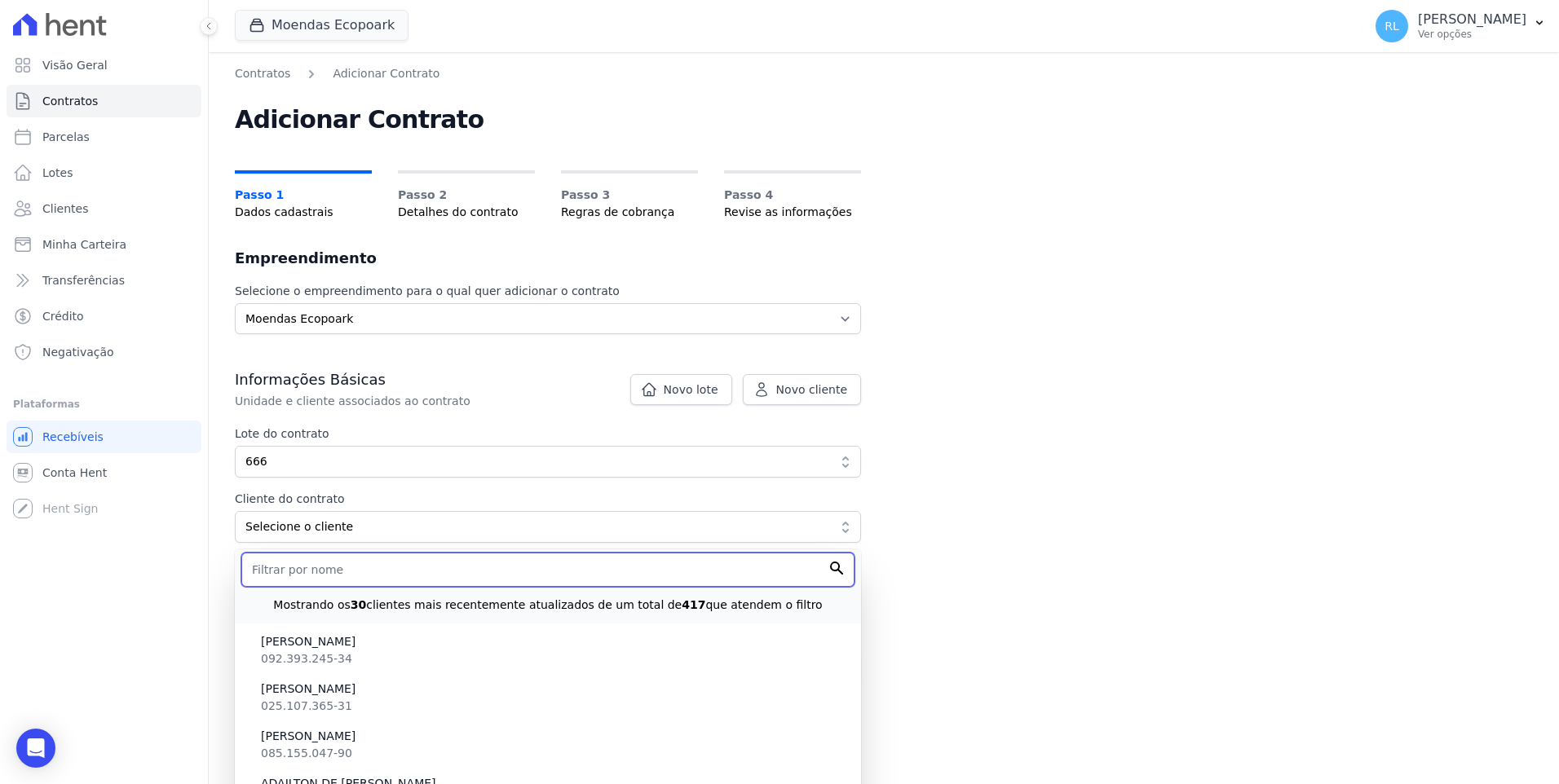
click at [317, 566] on input "text" at bounding box center [548, 570] width 613 height 34
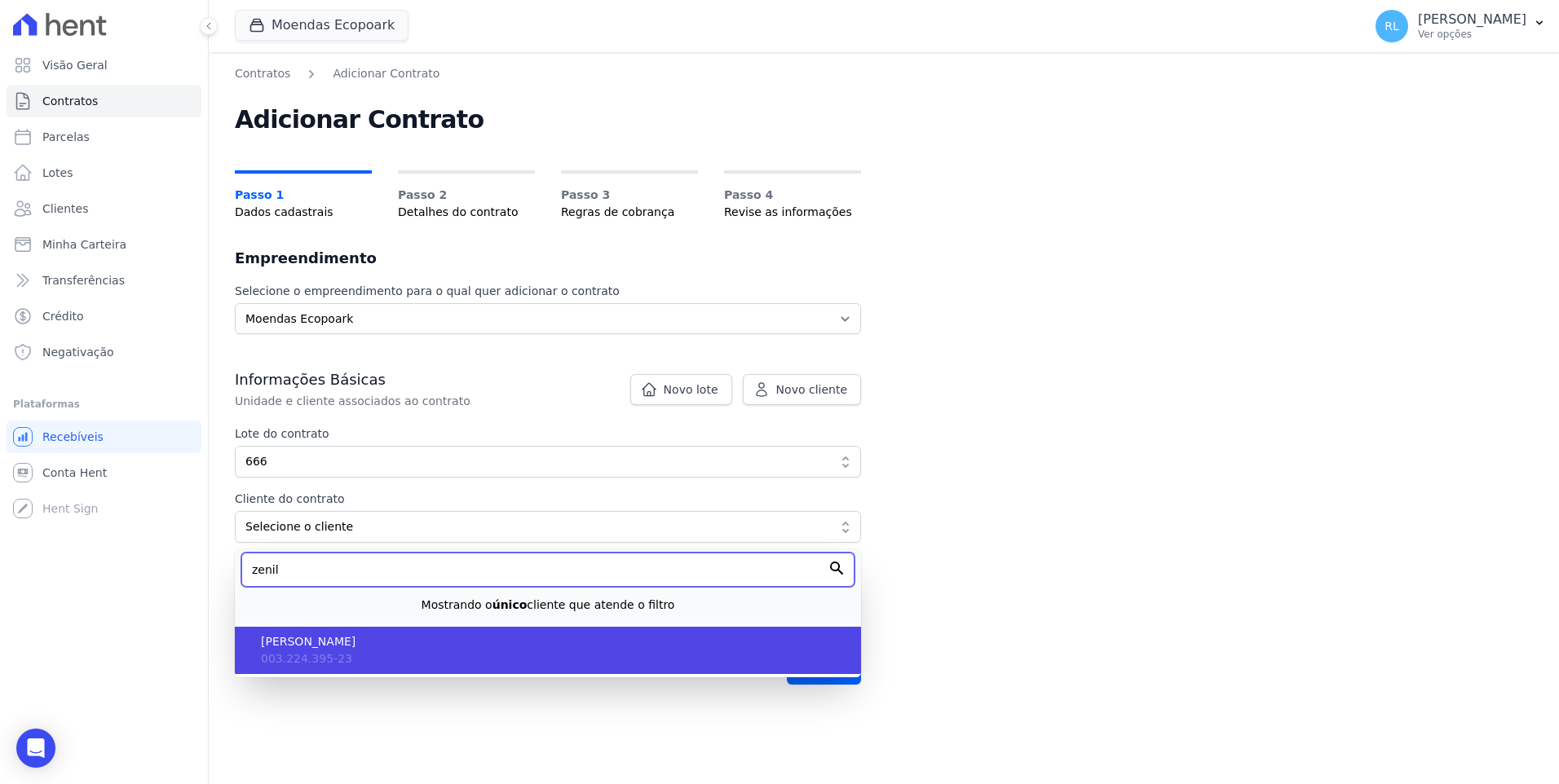
type input "zenil"
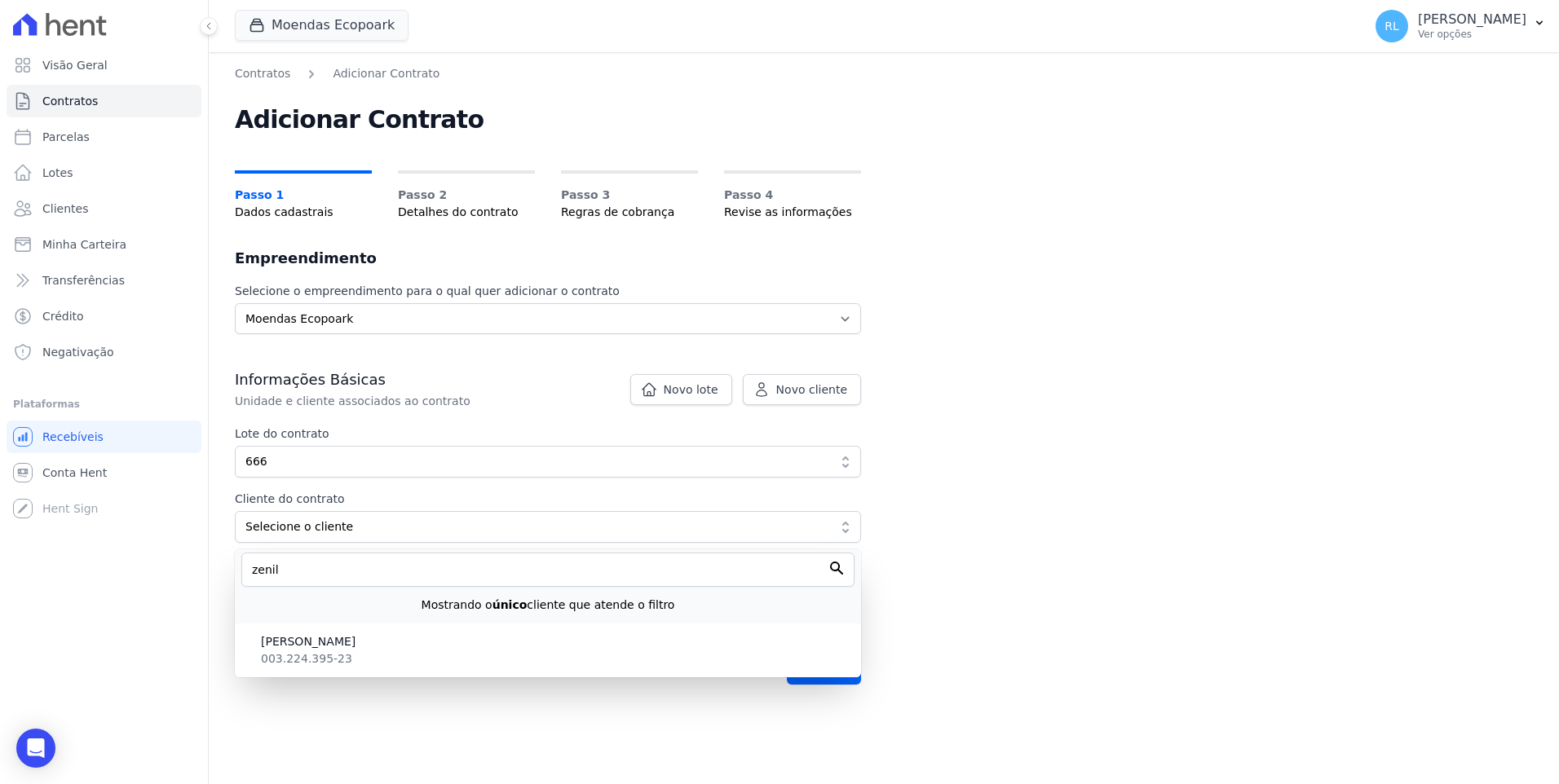
click at [339, 639] on span "[PERSON_NAME]" at bounding box center [554, 642] width 587 height 17
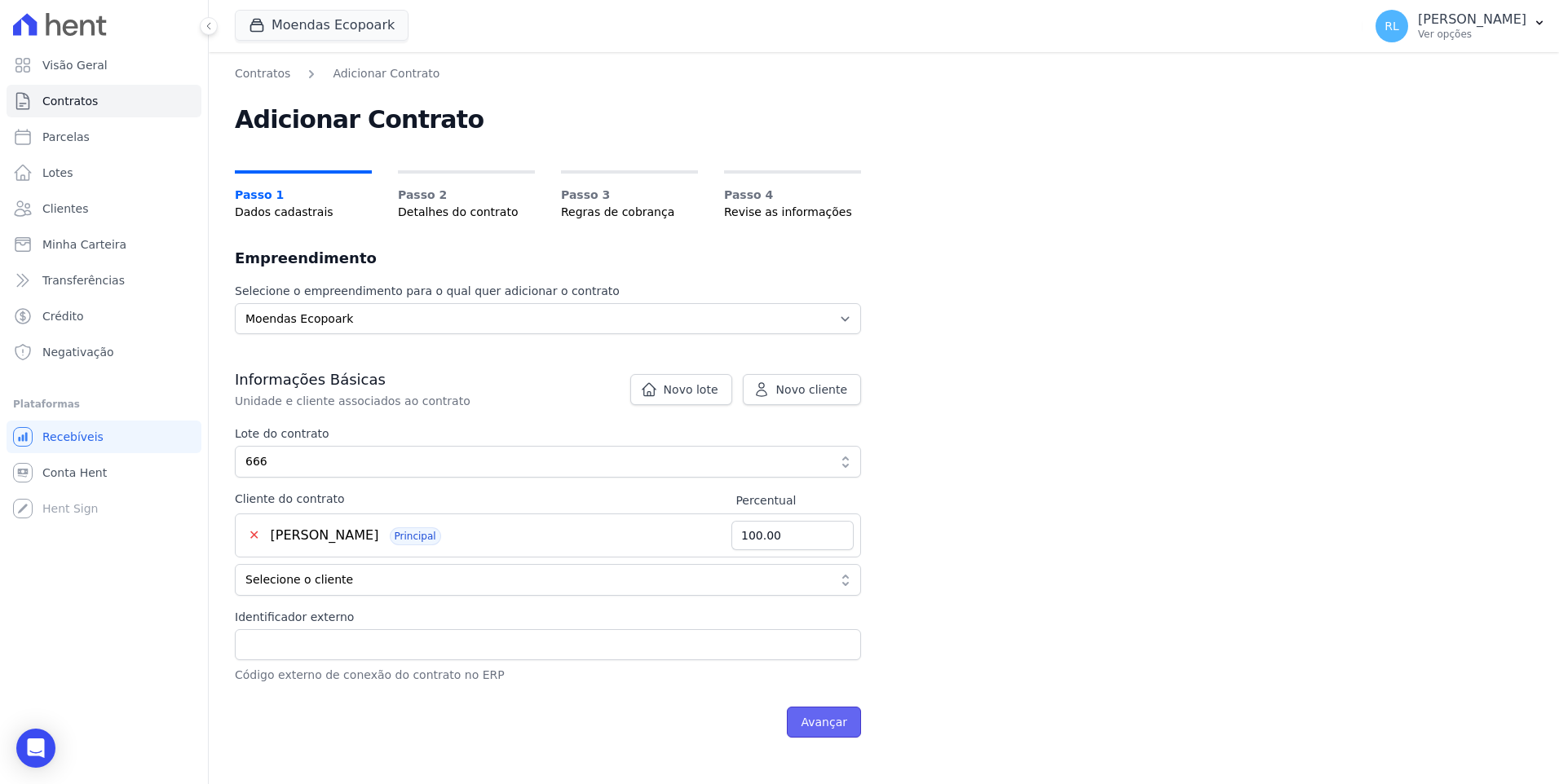
click at [815, 731] on input "Avançar" at bounding box center [824, 722] width 75 height 31
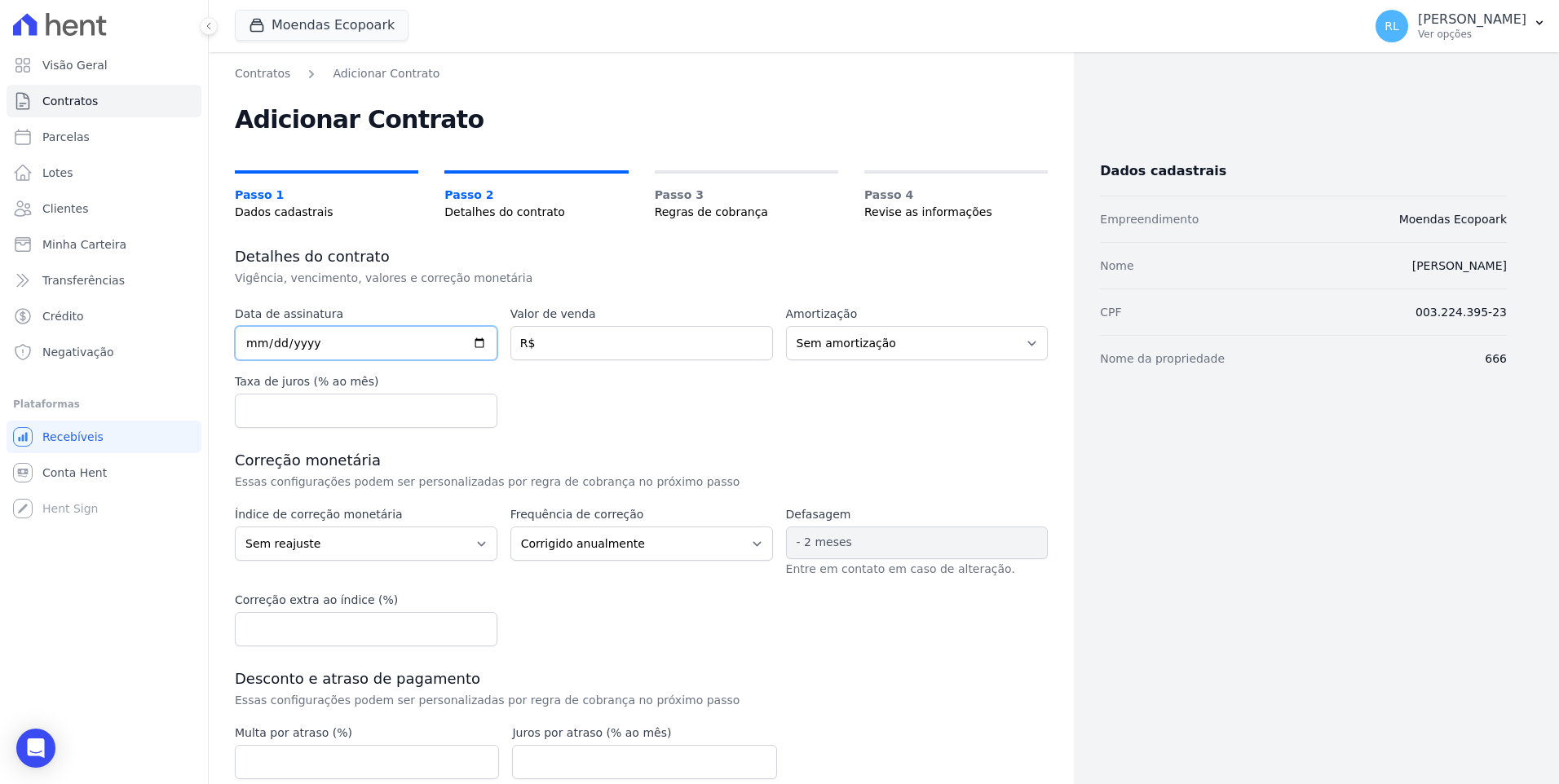
click at [260, 337] on input "date" at bounding box center [366, 343] width 262 height 34
type input "[DATE]"
type input "45000"
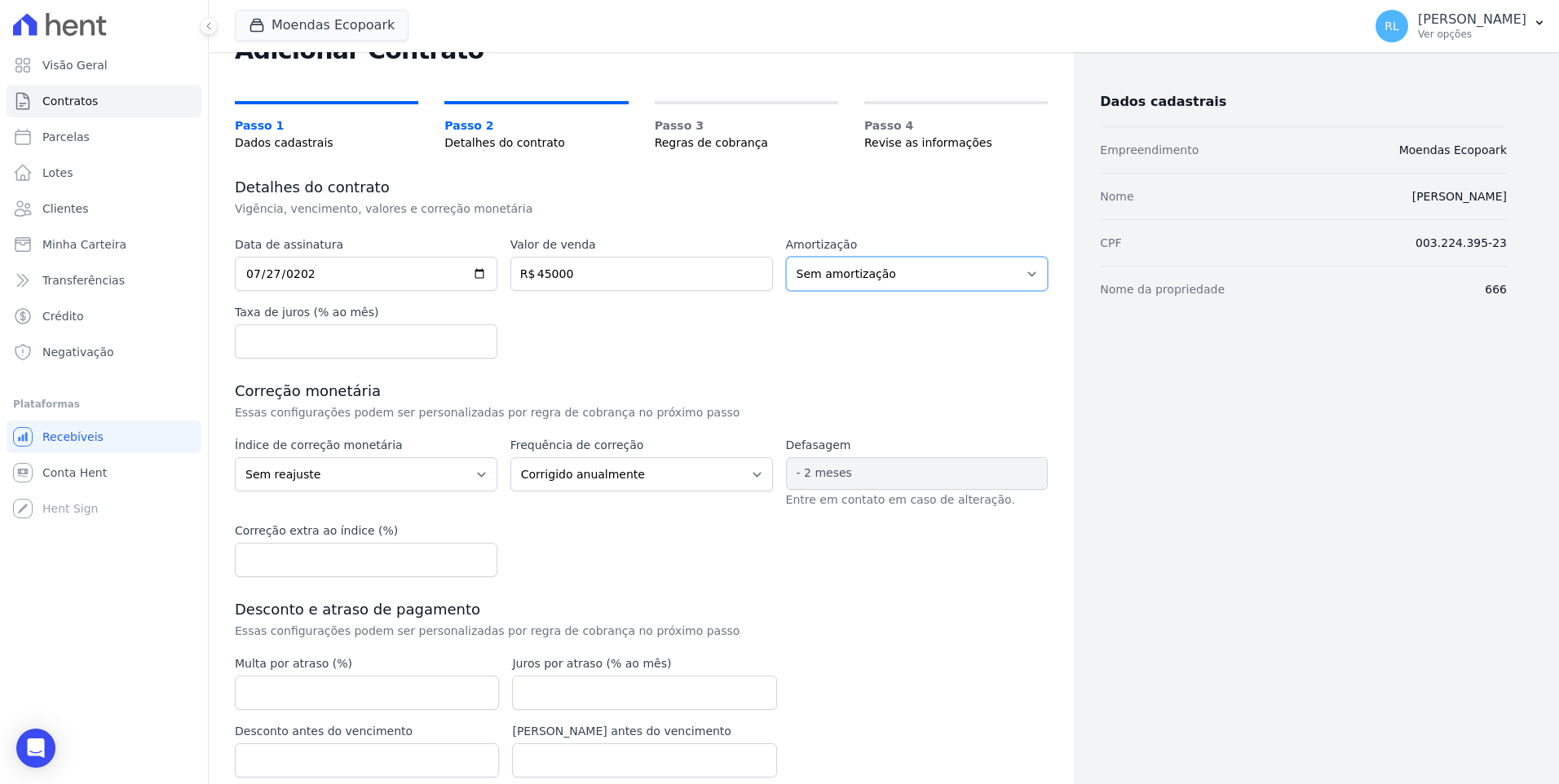
scroll to position [140, 0]
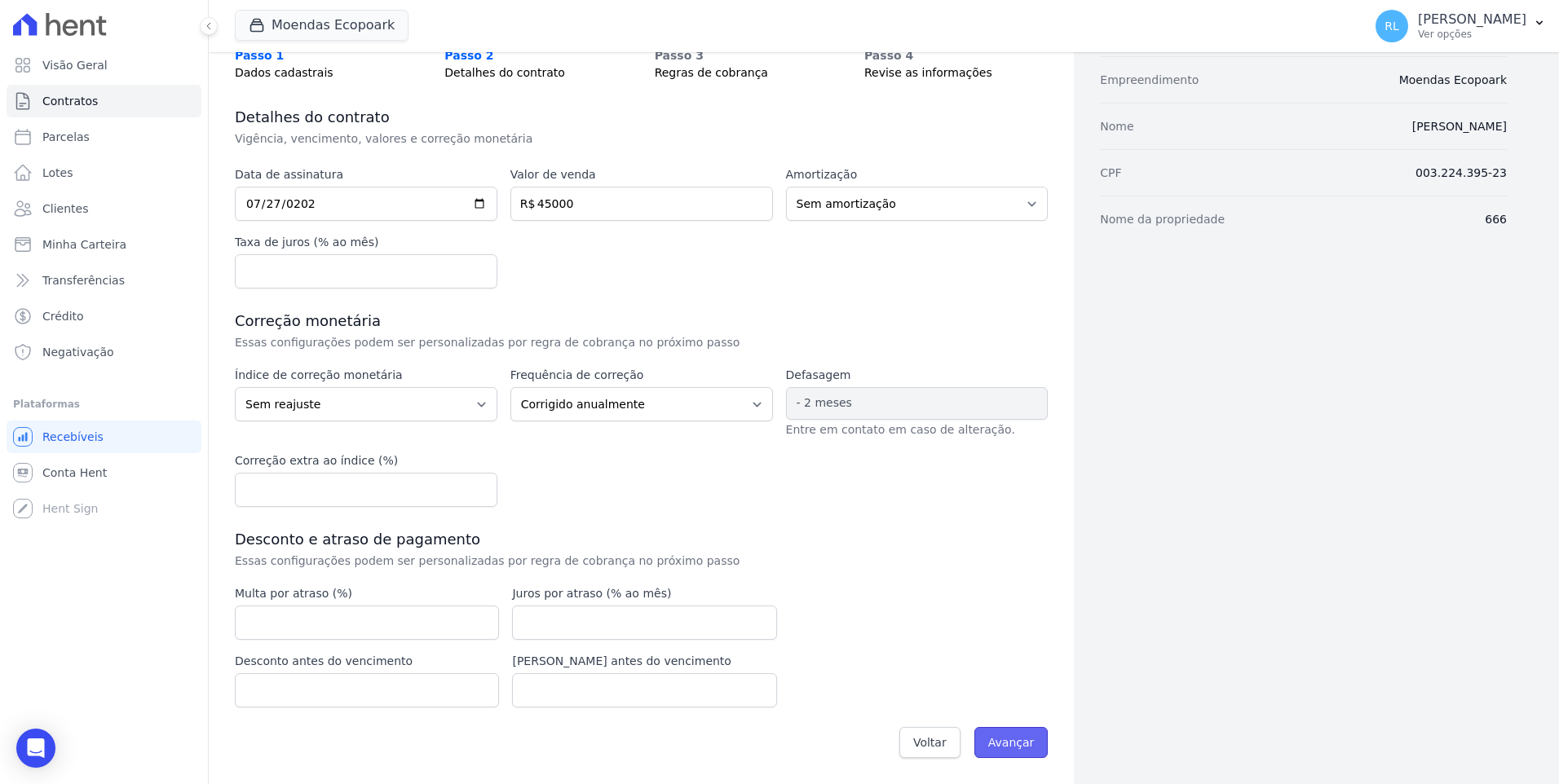
click at [982, 735] on input "Avançar" at bounding box center [1011, 742] width 75 height 31
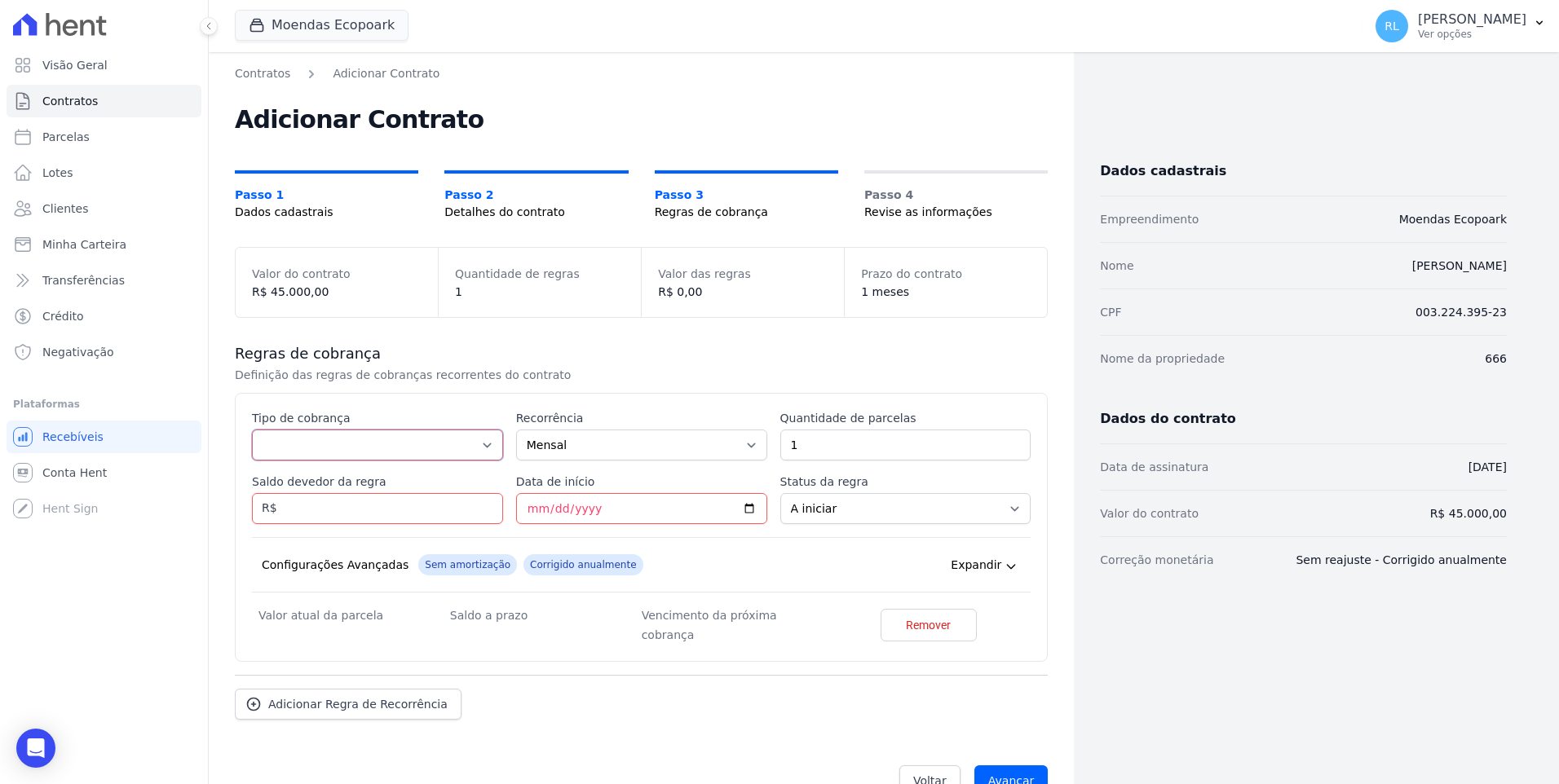
click at [292, 449] on select "Parcela Normal Entrada Sinal Intercalada Chaves Pré-chaves Pós-chaves Impostos …" at bounding box center [377, 444] width 251 height 31
select select "deposit"
click at [252, 429] on select "Parcela Normal Entrada Sinal Intercalada Chaves Pré-chaves Pós-chaves Impostos …" at bounding box center [377, 444] width 251 height 31
click at [880, 452] on input "1" at bounding box center [906, 444] width 251 height 31
type input "13"
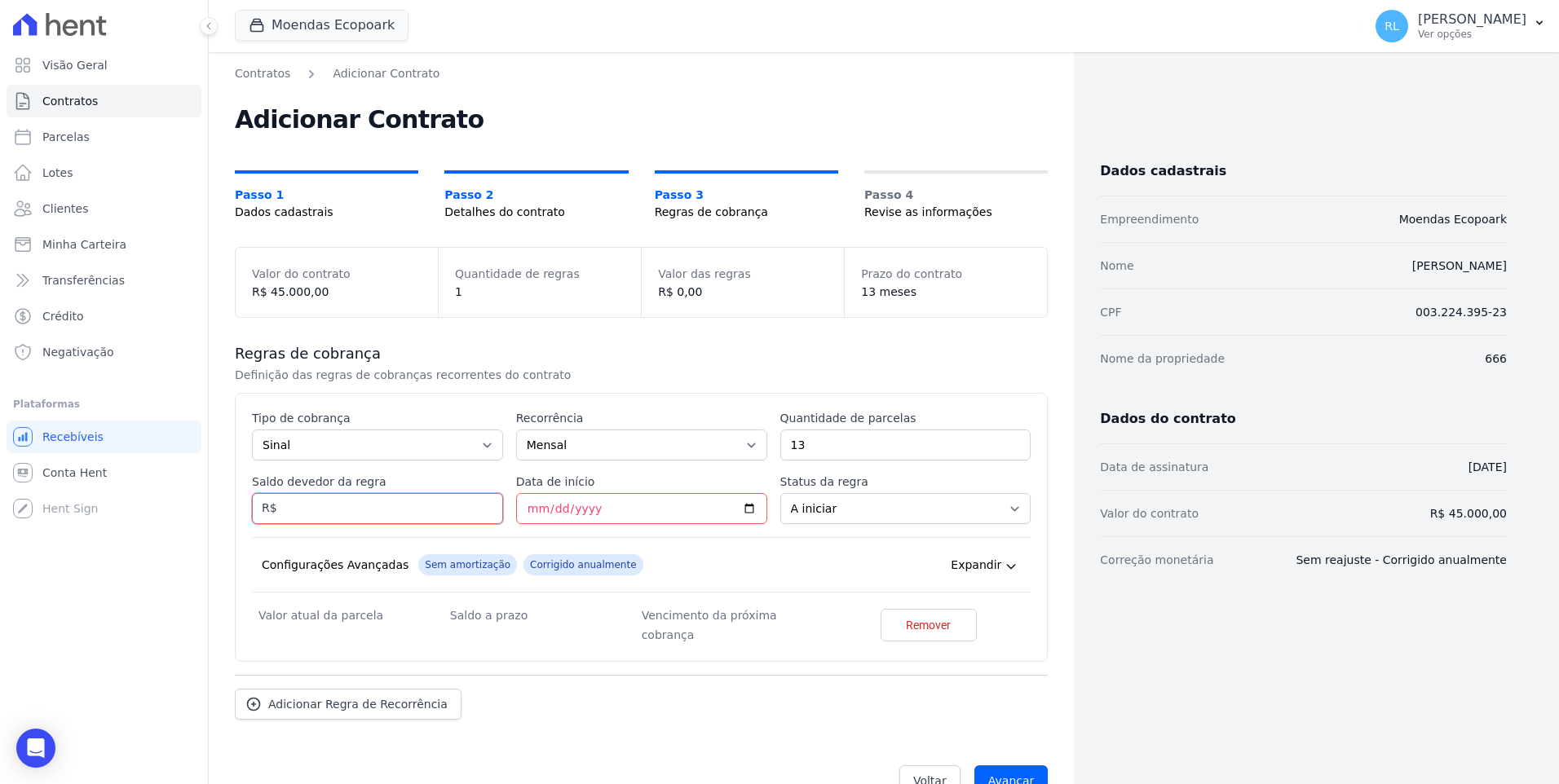
click at [357, 508] on input "Saldo devedor da regra" at bounding box center [377, 509] width 251 height 31
type input "5850"
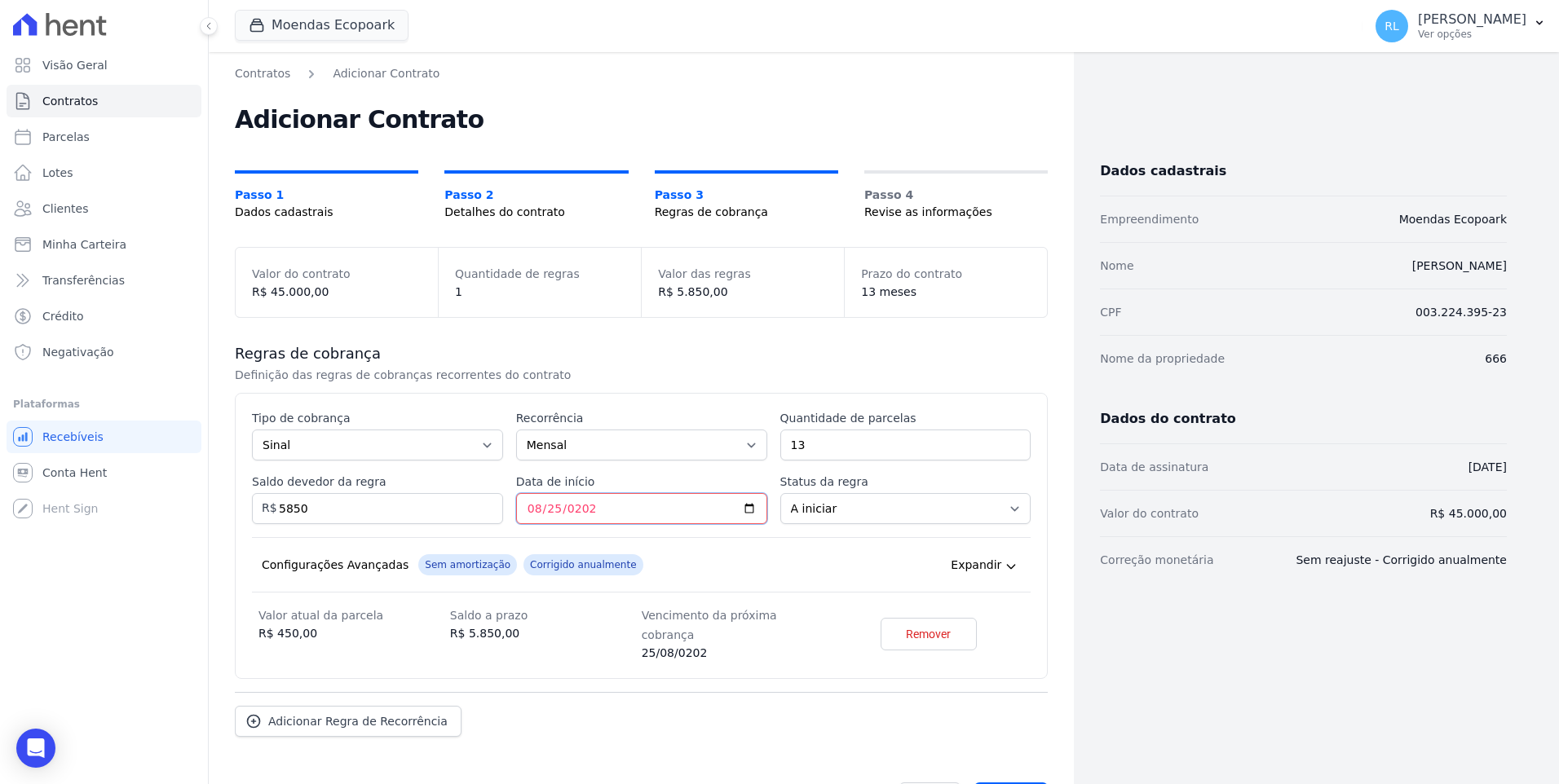
type input "[DATE]"
click at [420, 713] on span "Adicionar Regra de Recorrência" at bounding box center [358, 721] width 179 height 16
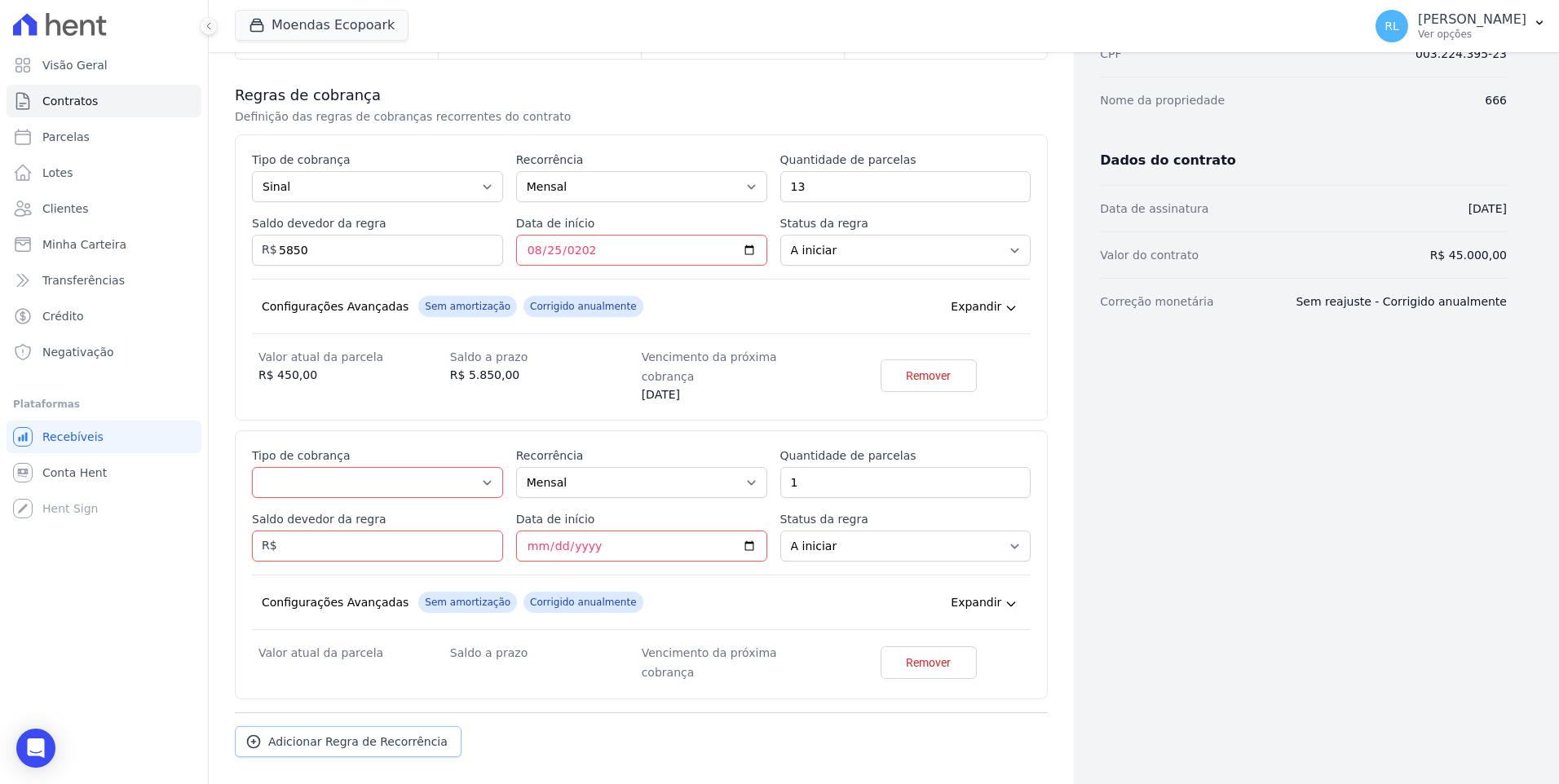
scroll to position [309, 0]
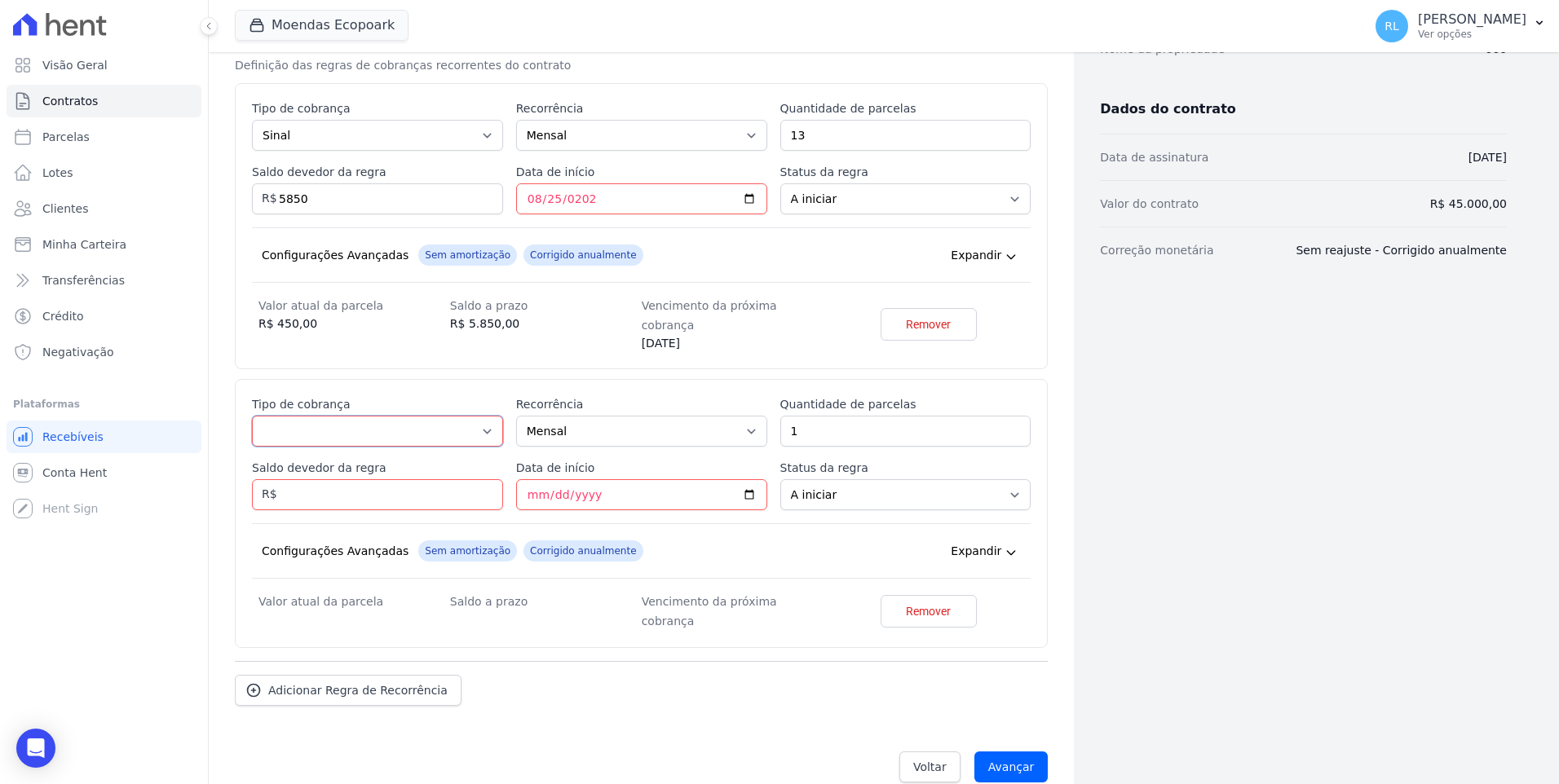
click at [312, 420] on select "Parcela Normal Entrada Sinal Intercalada Chaves Pré-chaves Pós-chaves Impostos …" at bounding box center [377, 431] width 251 height 31
select select "standard"
click at [252, 416] on select "Parcela Normal Entrada Sinal Intercalada Chaves Pré-chaves Pós-chaves Impostos …" at bounding box center [377, 431] width 251 height 31
click at [830, 416] on input "1" at bounding box center [906, 431] width 251 height 31
type input "87"
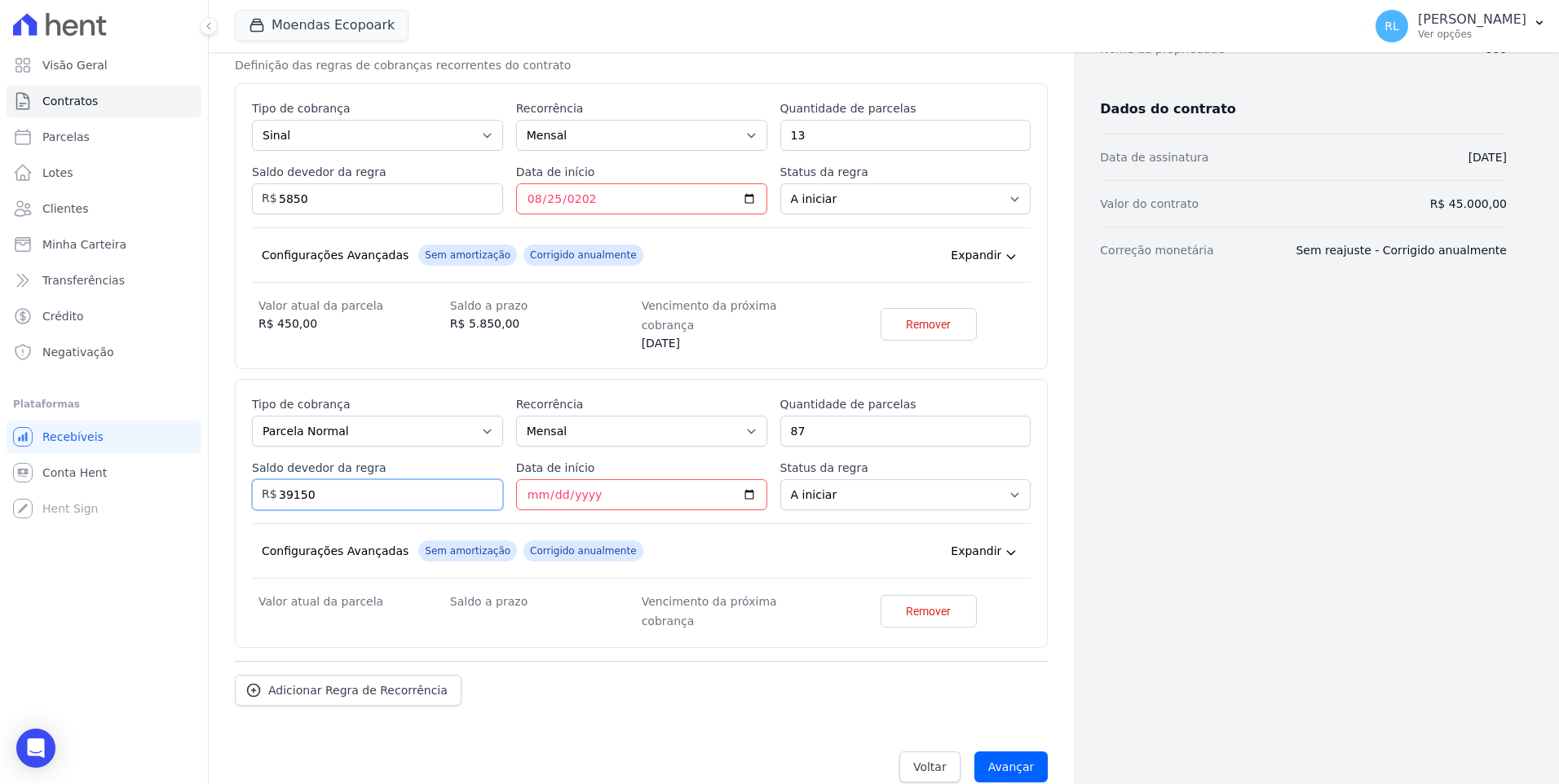
type input "39150"
type input "[DATE]"
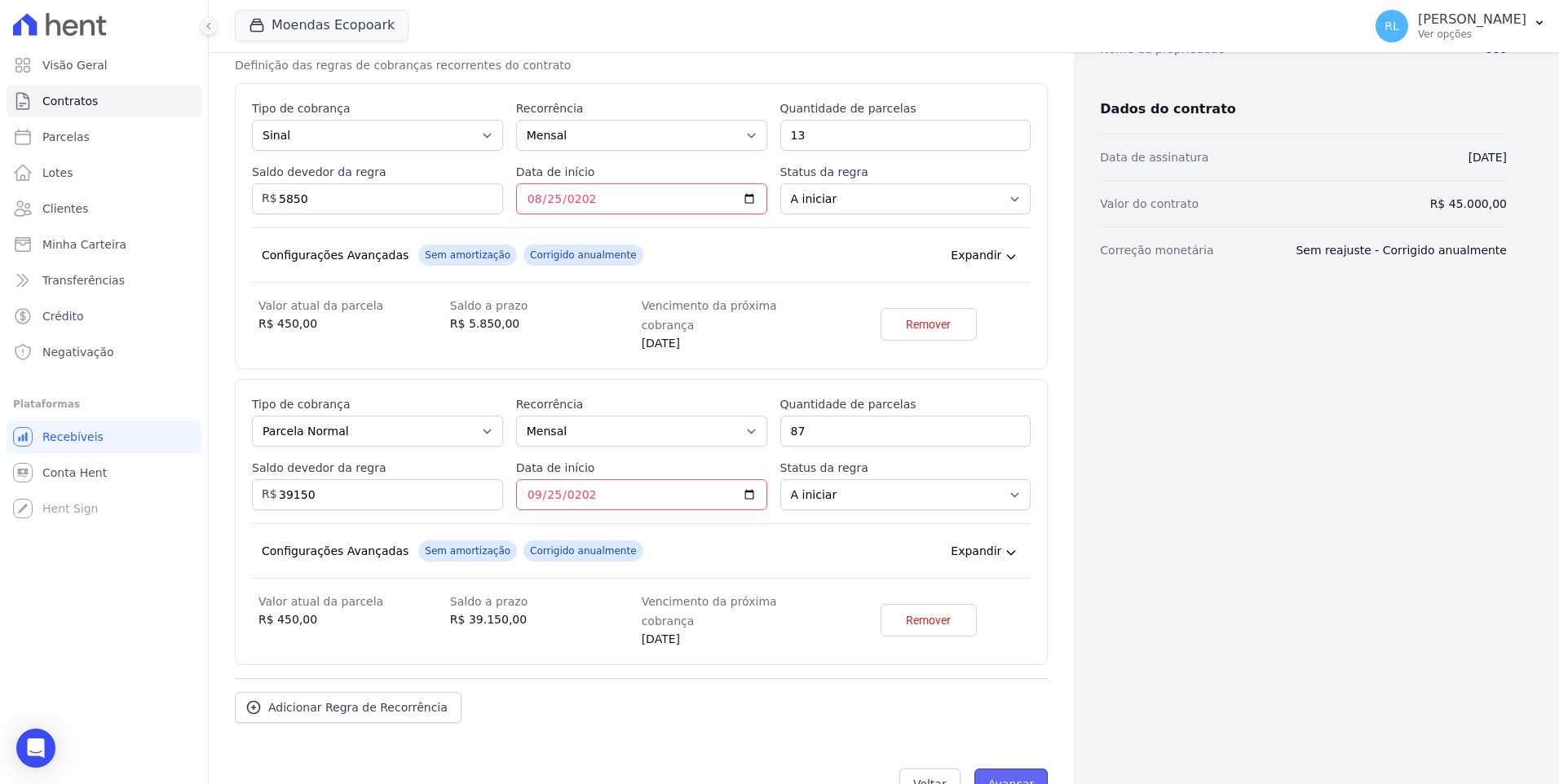
click at [1033, 769] on input "Avançar" at bounding box center [1011, 784] width 75 height 31
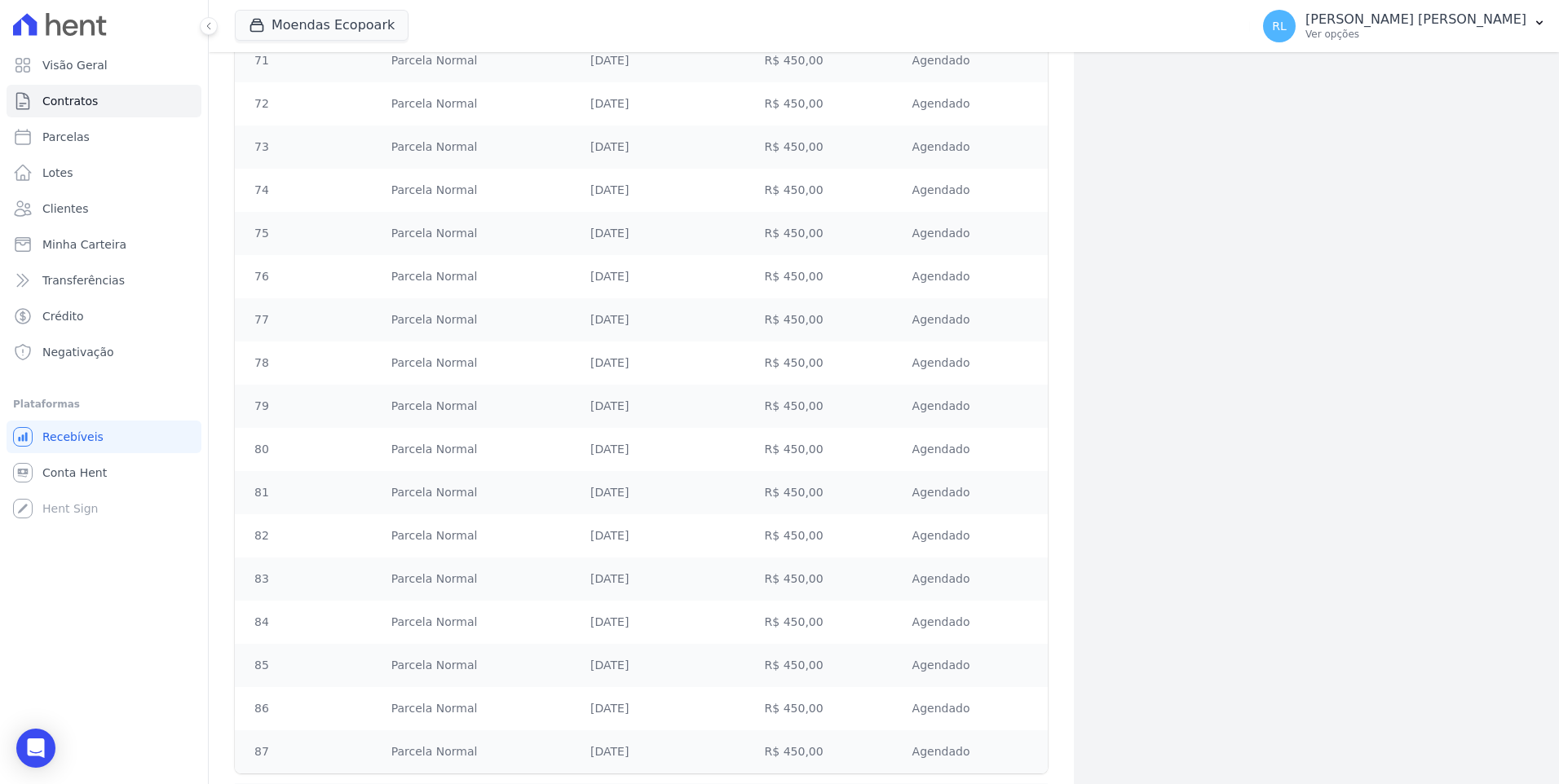
scroll to position [3994, 0]
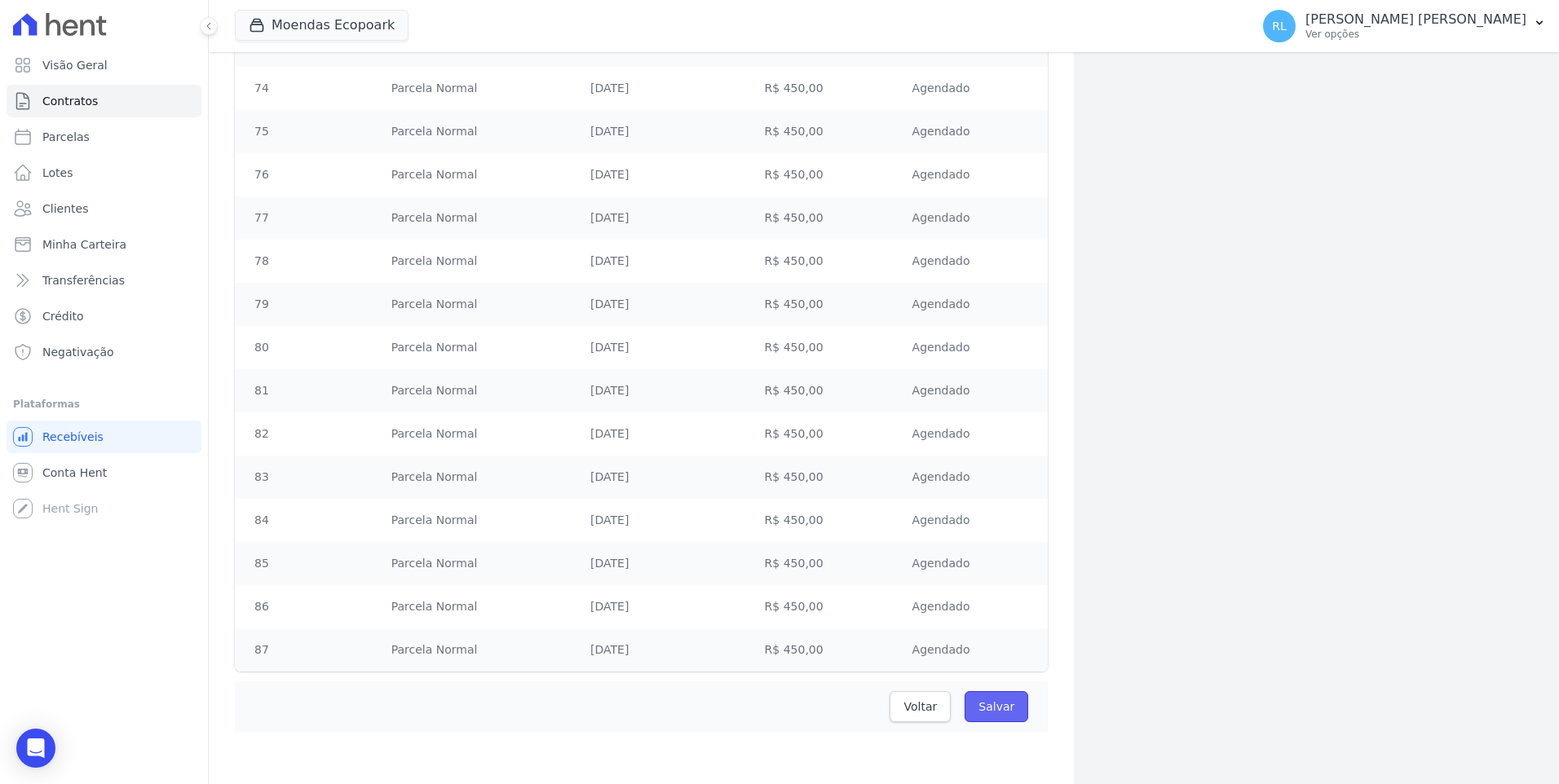
click at [988, 710] on input "Salvar" at bounding box center [996, 707] width 63 height 31
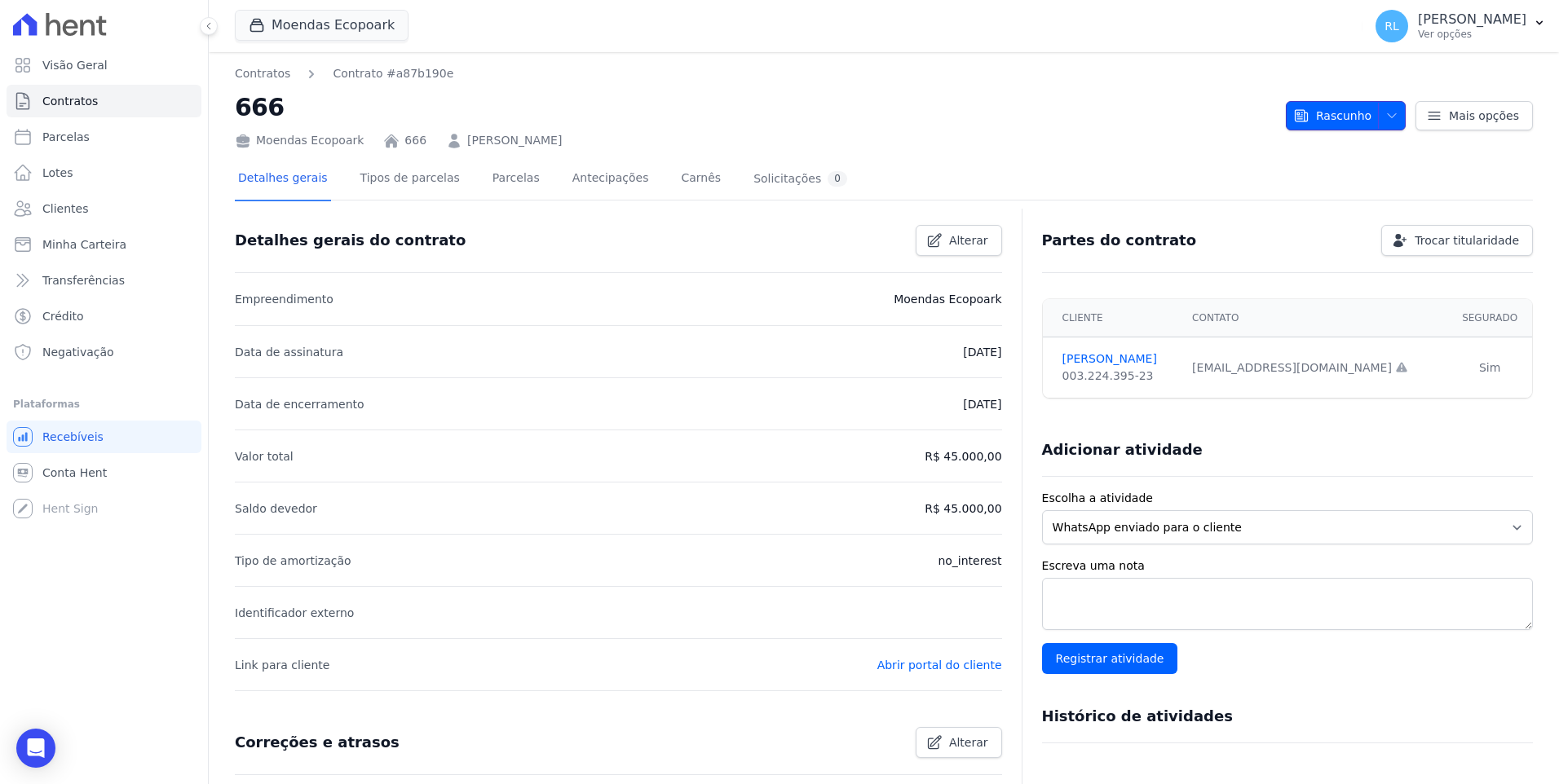
click at [1385, 109] on icon "button" at bounding box center [1392, 116] width 13 height 13
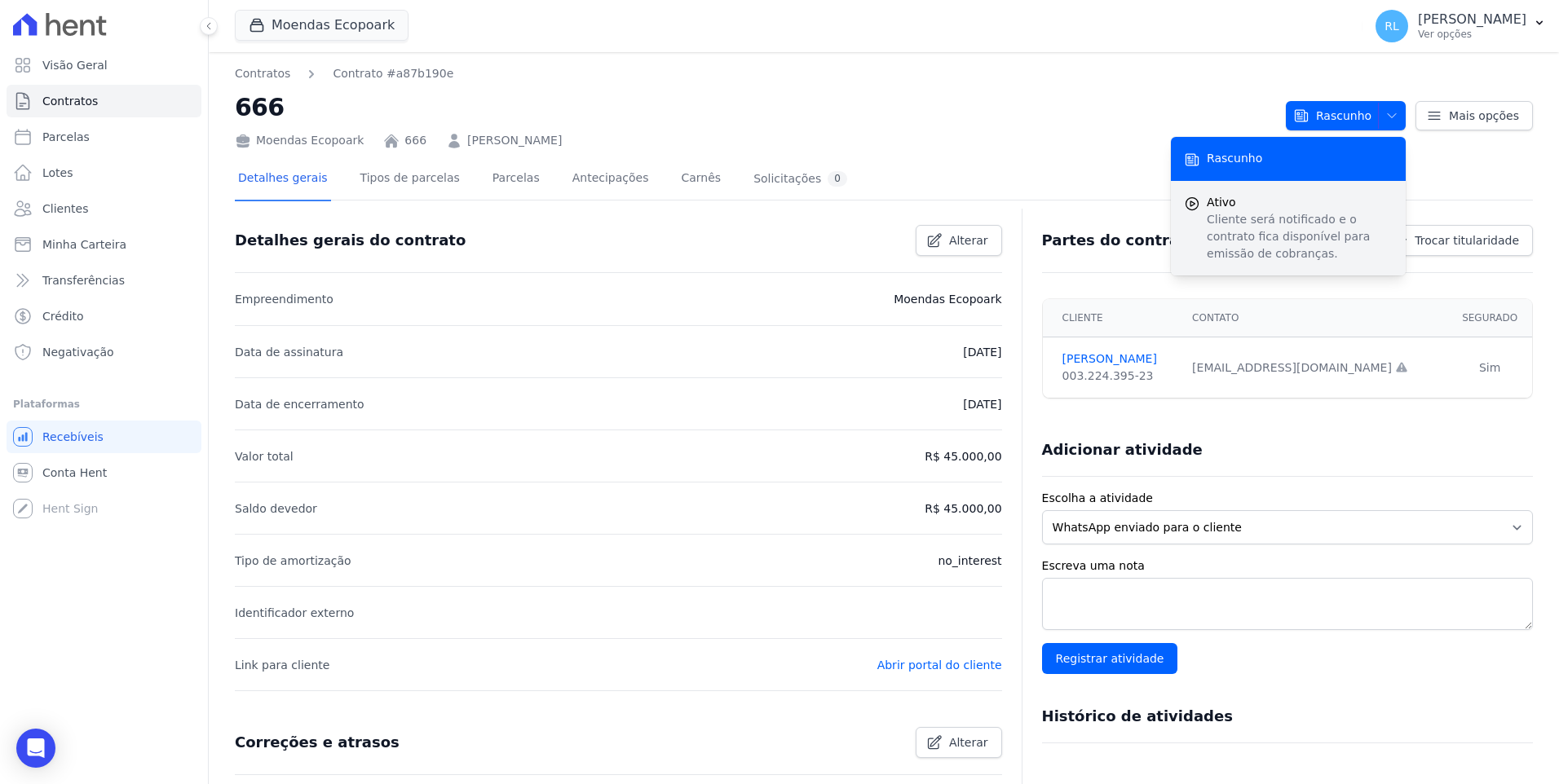
click at [1239, 213] on p "Cliente será notificado e o contrato fica disponível para emissão de cobranças." at bounding box center [1299, 237] width 186 height 51
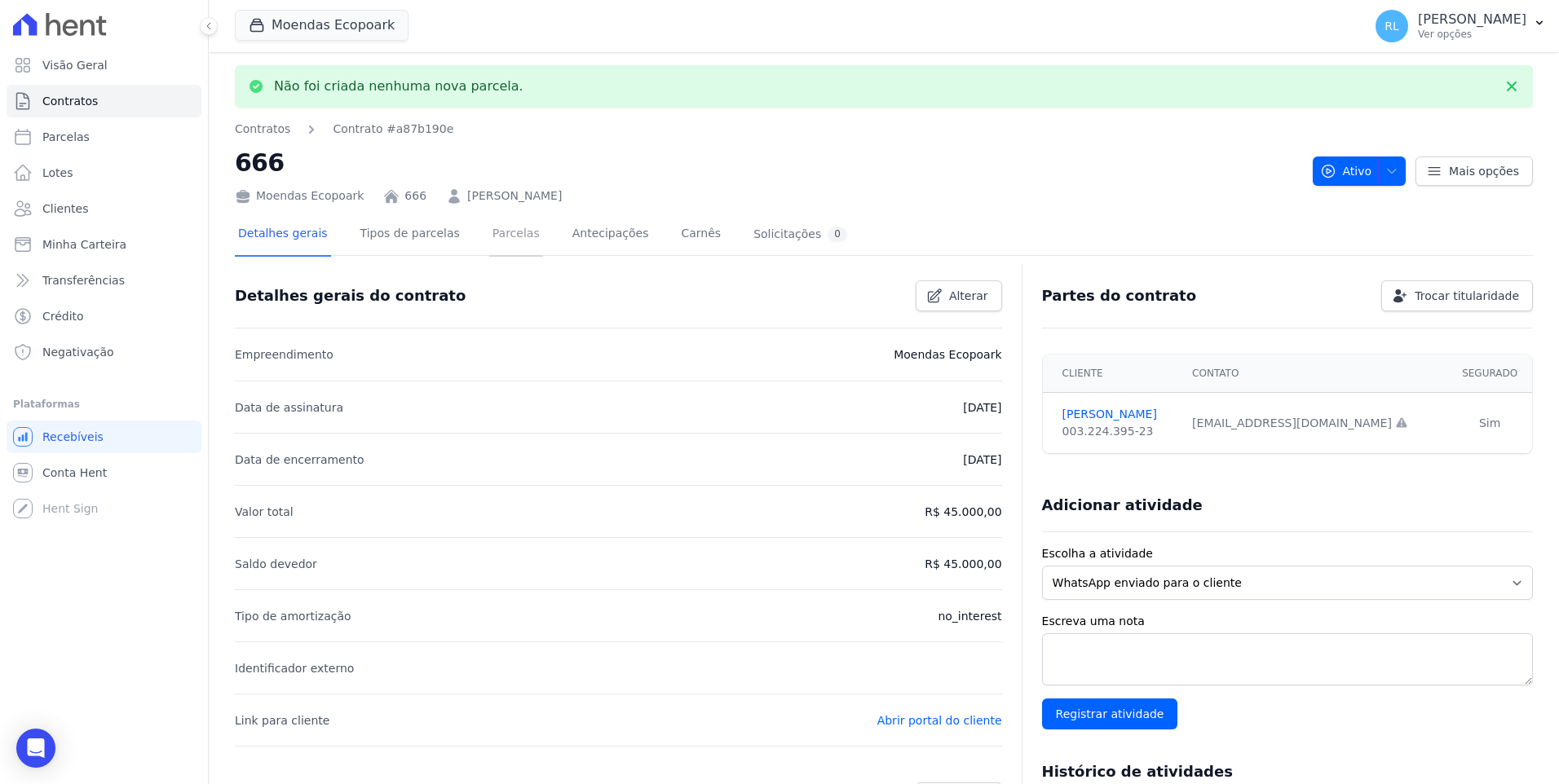
click at [506, 232] on link "Parcelas" at bounding box center [515, 235] width 54 height 43
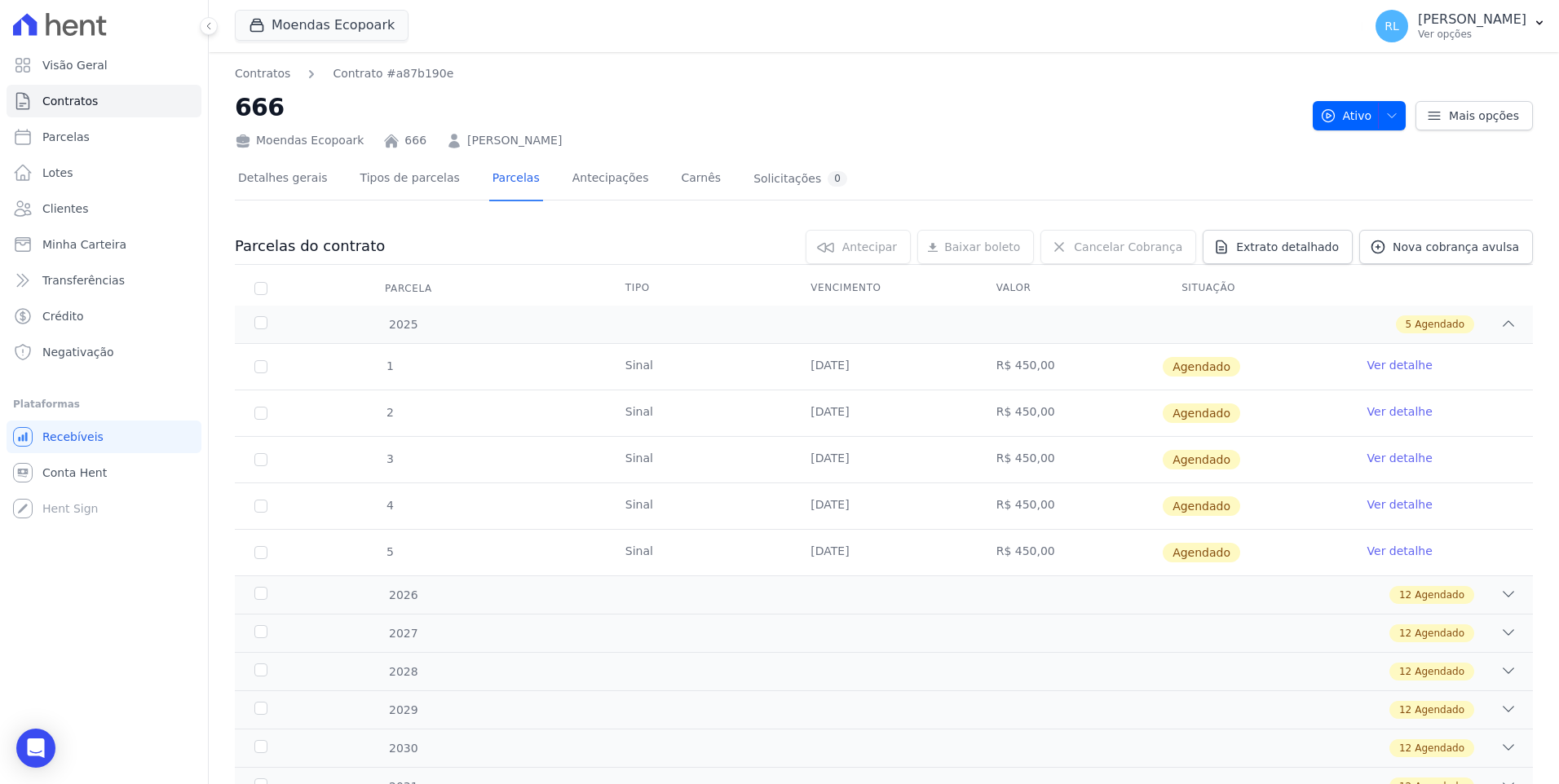
click at [1378, 356] on td "Ver detalhe" at bounding box center [1440, 367] width 185 height 45
click at [1379, 365] on link "Ver detalhe" at bounding box center [1400, 364] width 65 height 16
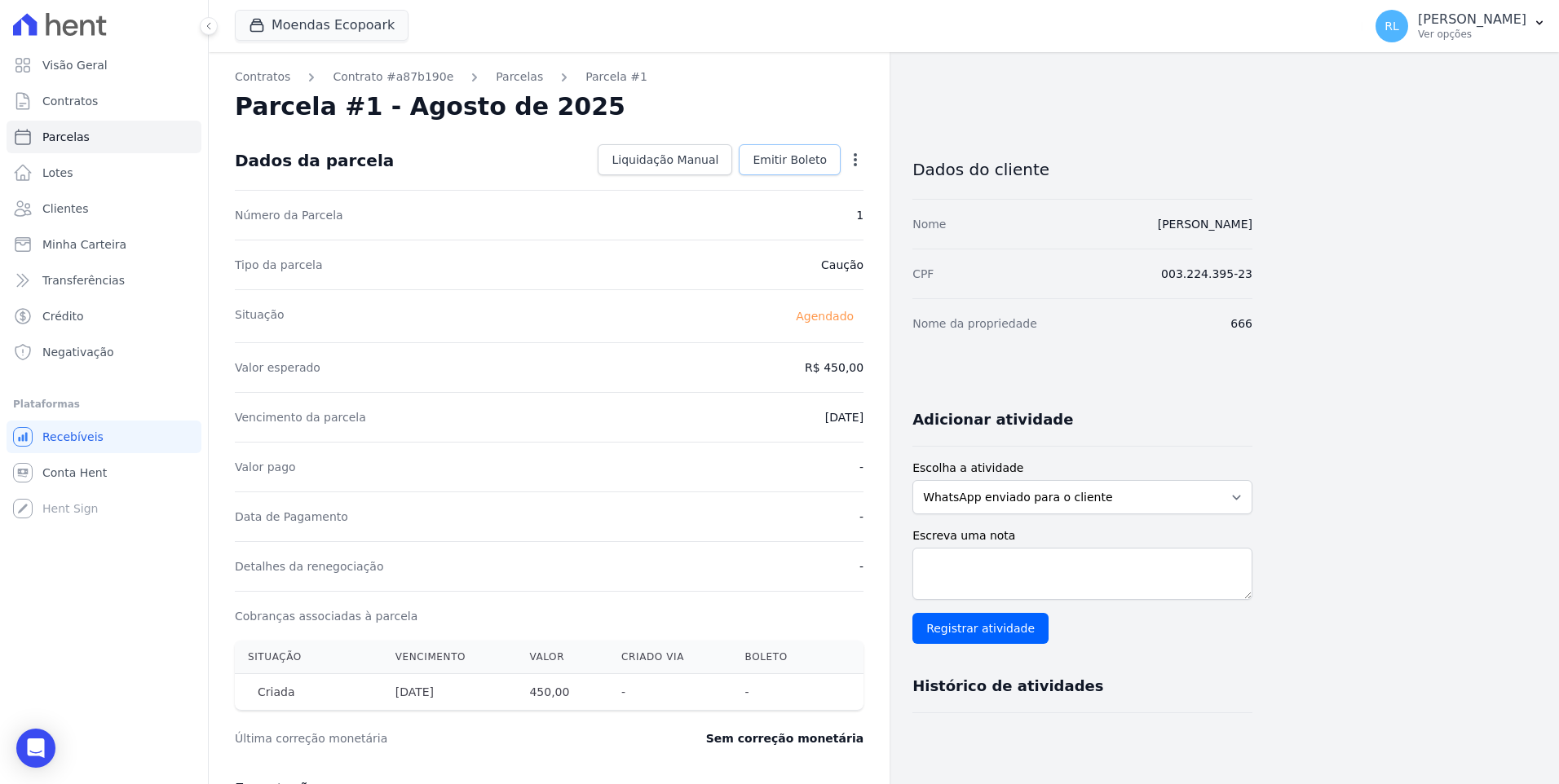
click at [779, 158] on span "Emitir Boleto" at bounding box center [789, 159] width 75 height 16
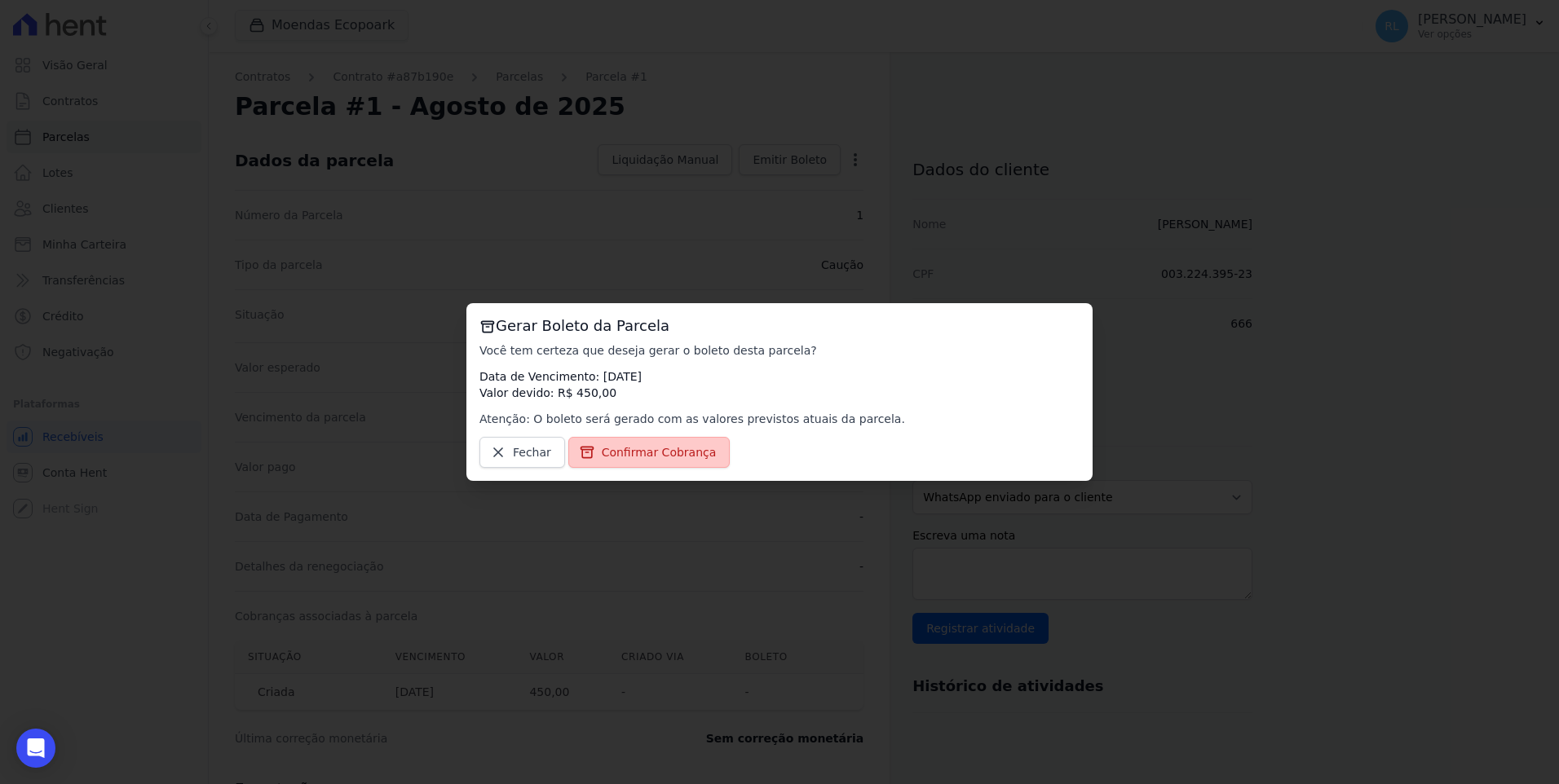
click at [650, 452] on span "Confirmar Cobrança" at bounding box center [660, 452] width 115 height 16
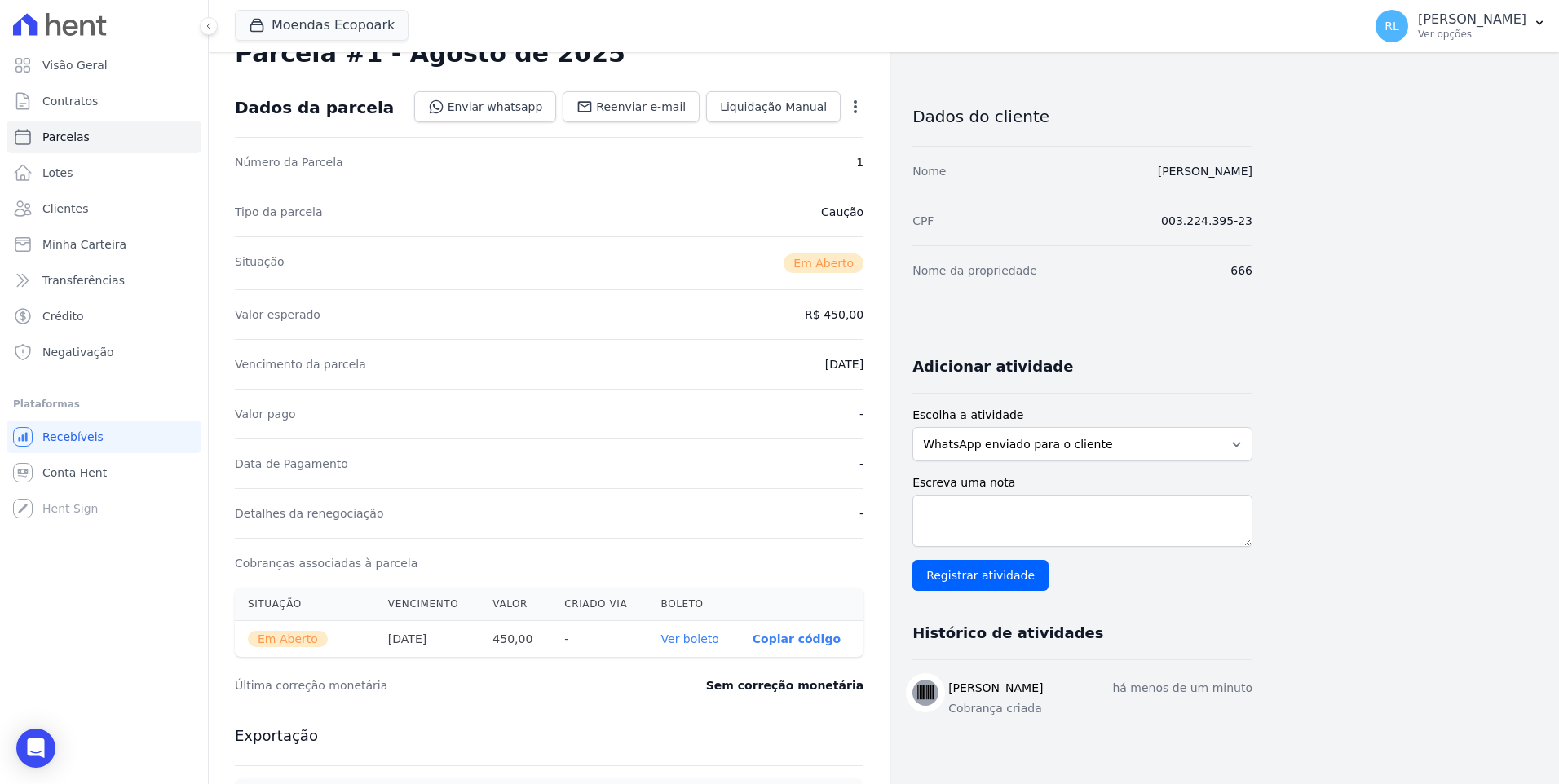
scroll to position [244, 0]
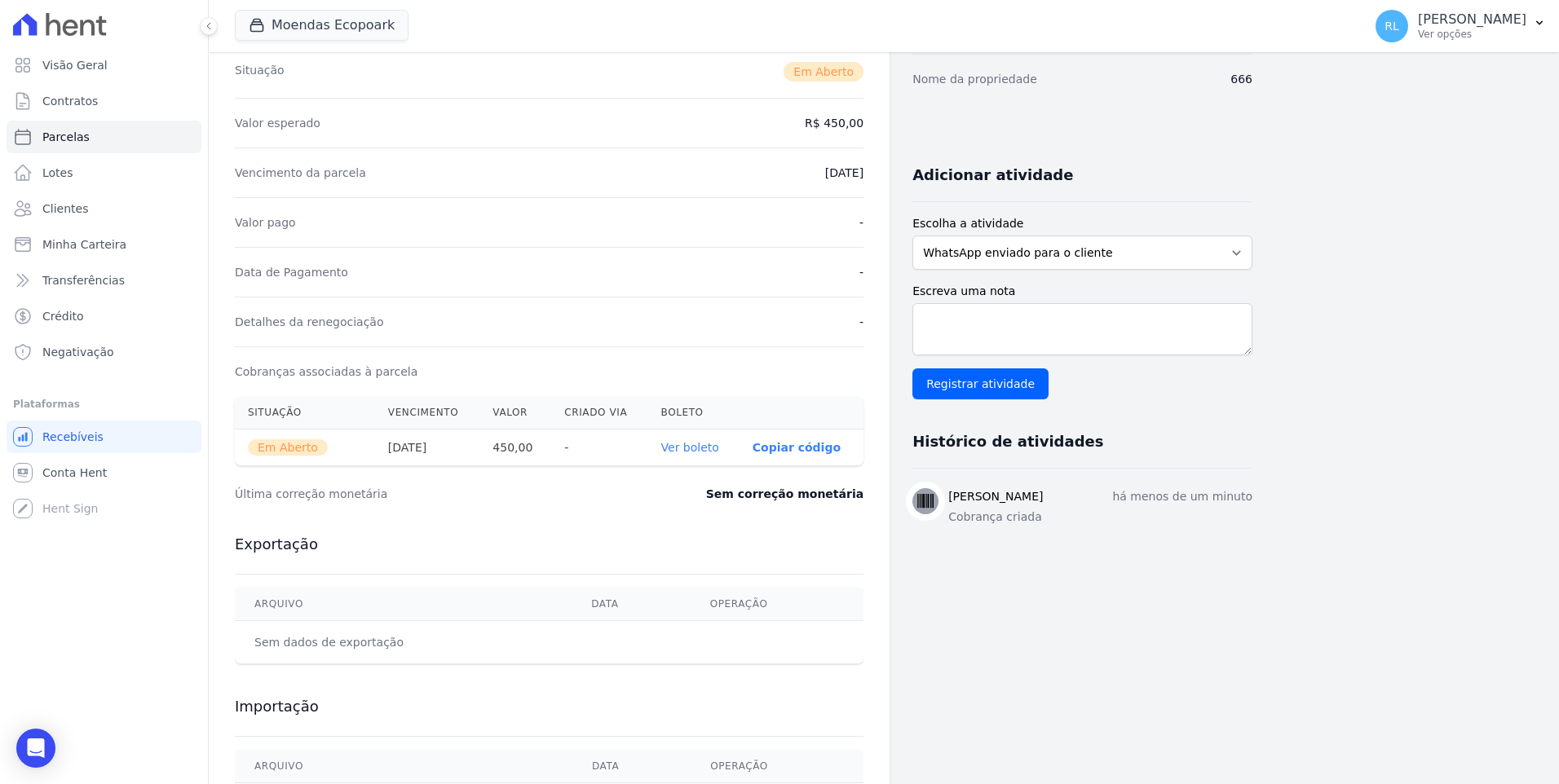
click at [687, 446] on link "Ver boleto" at bounding box center [690, 447] width 58 height 13
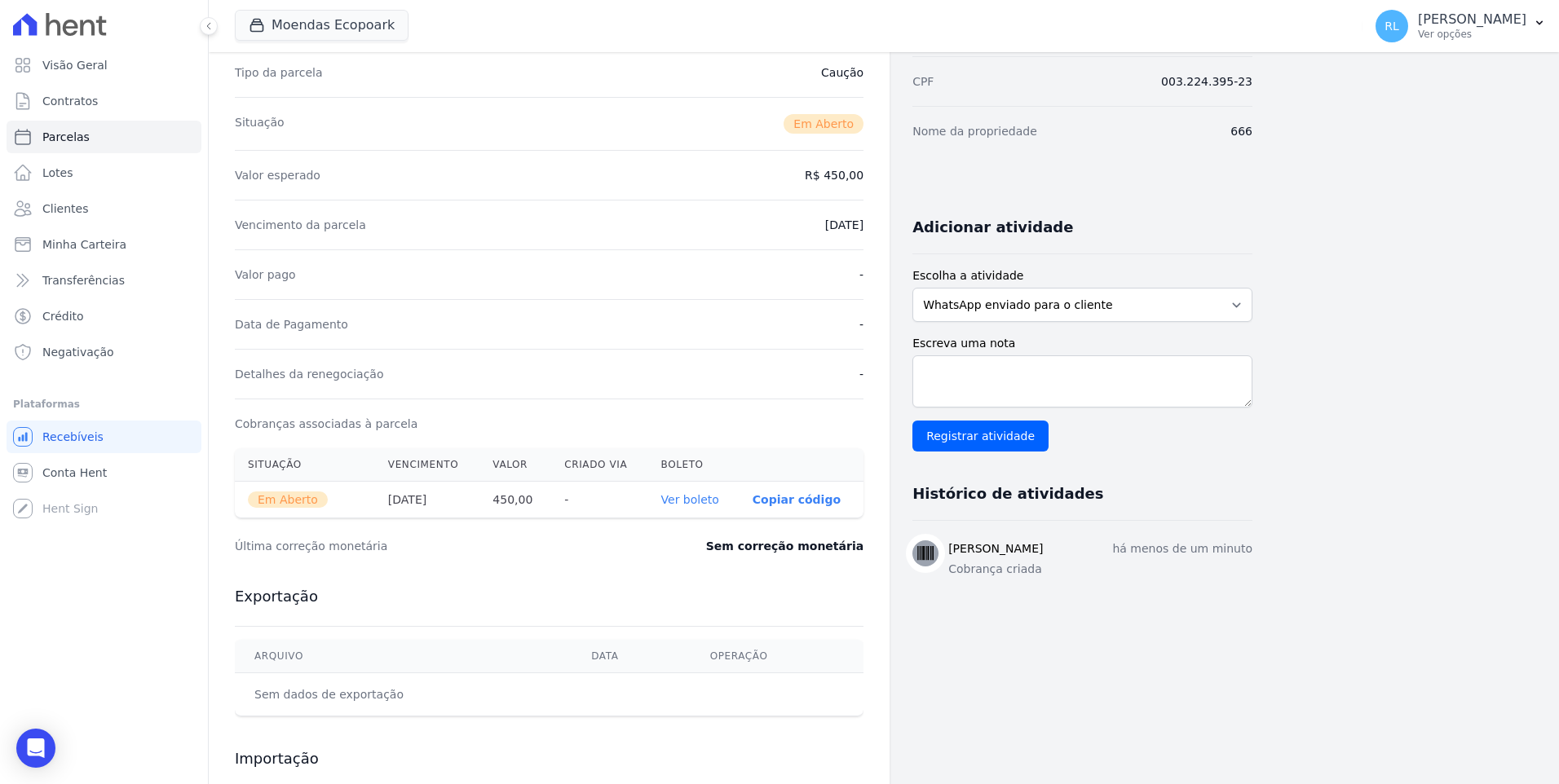
scroll to position [0, 0]
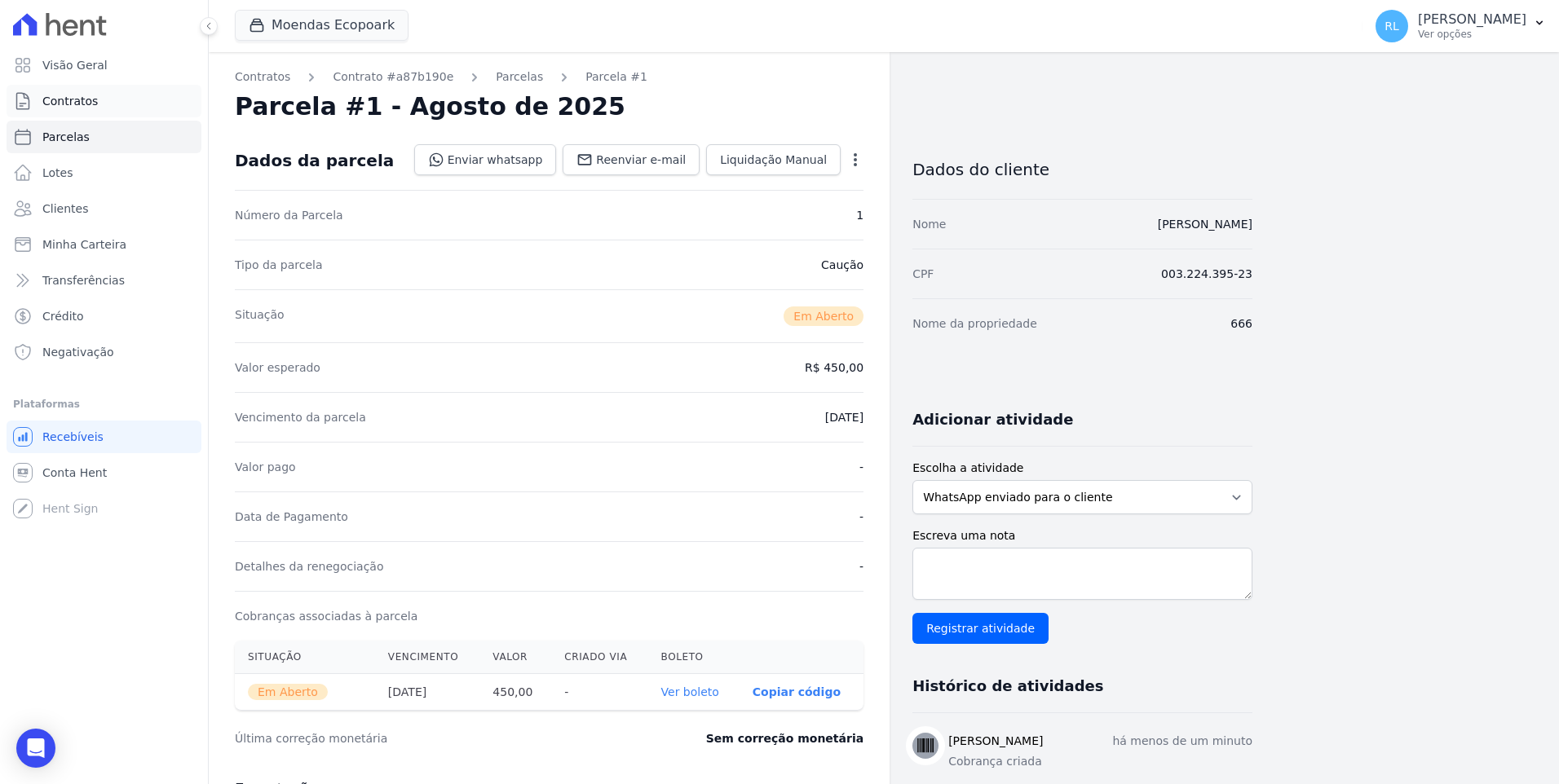
click at [137, 111] on link "Contratos" at bounding box center [104, 101] width 194 height 33
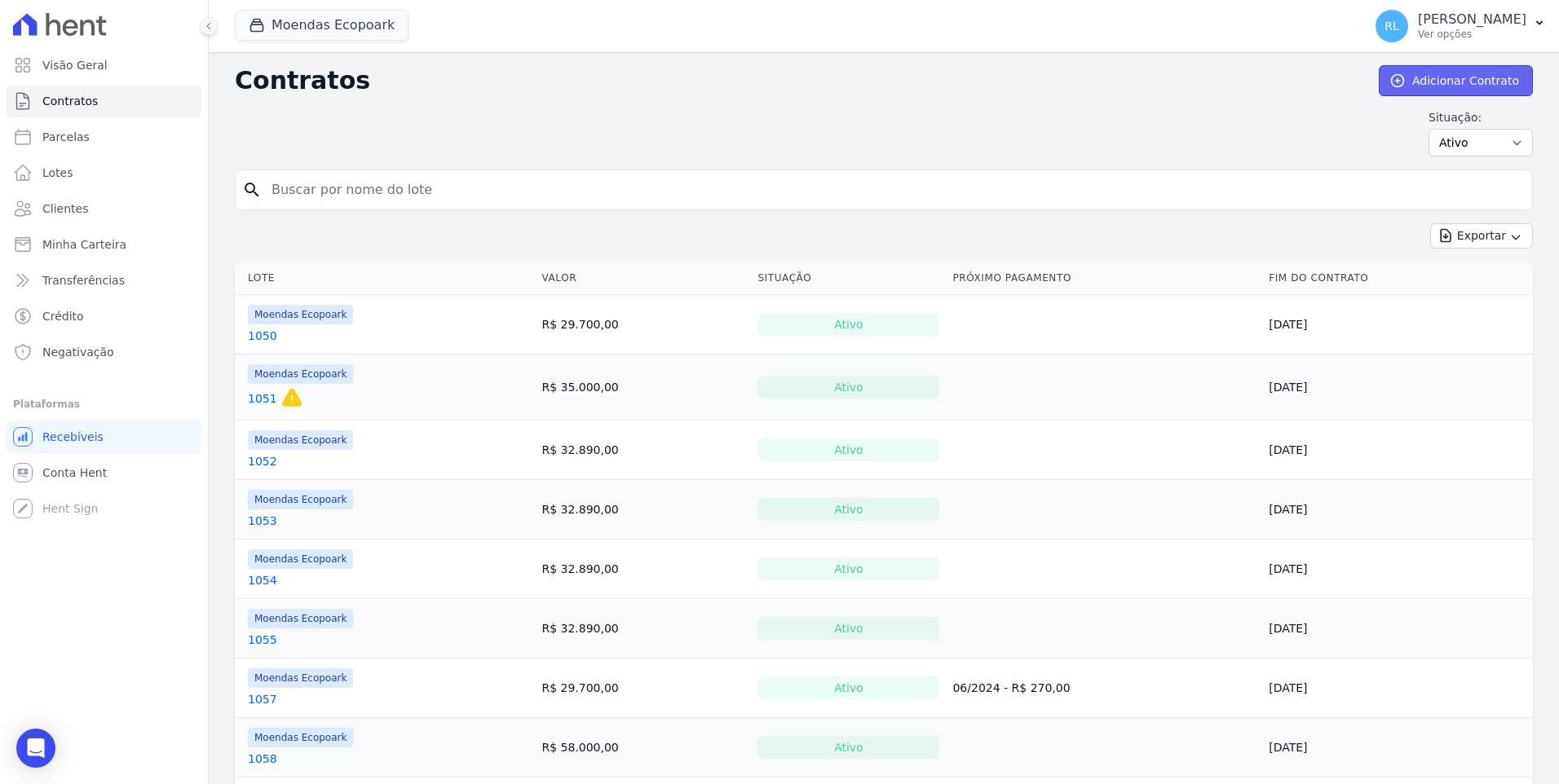
click at [1412, 78] on link "Adicionar Contrato" at bounding box center [1455, 80] width 154 height 31
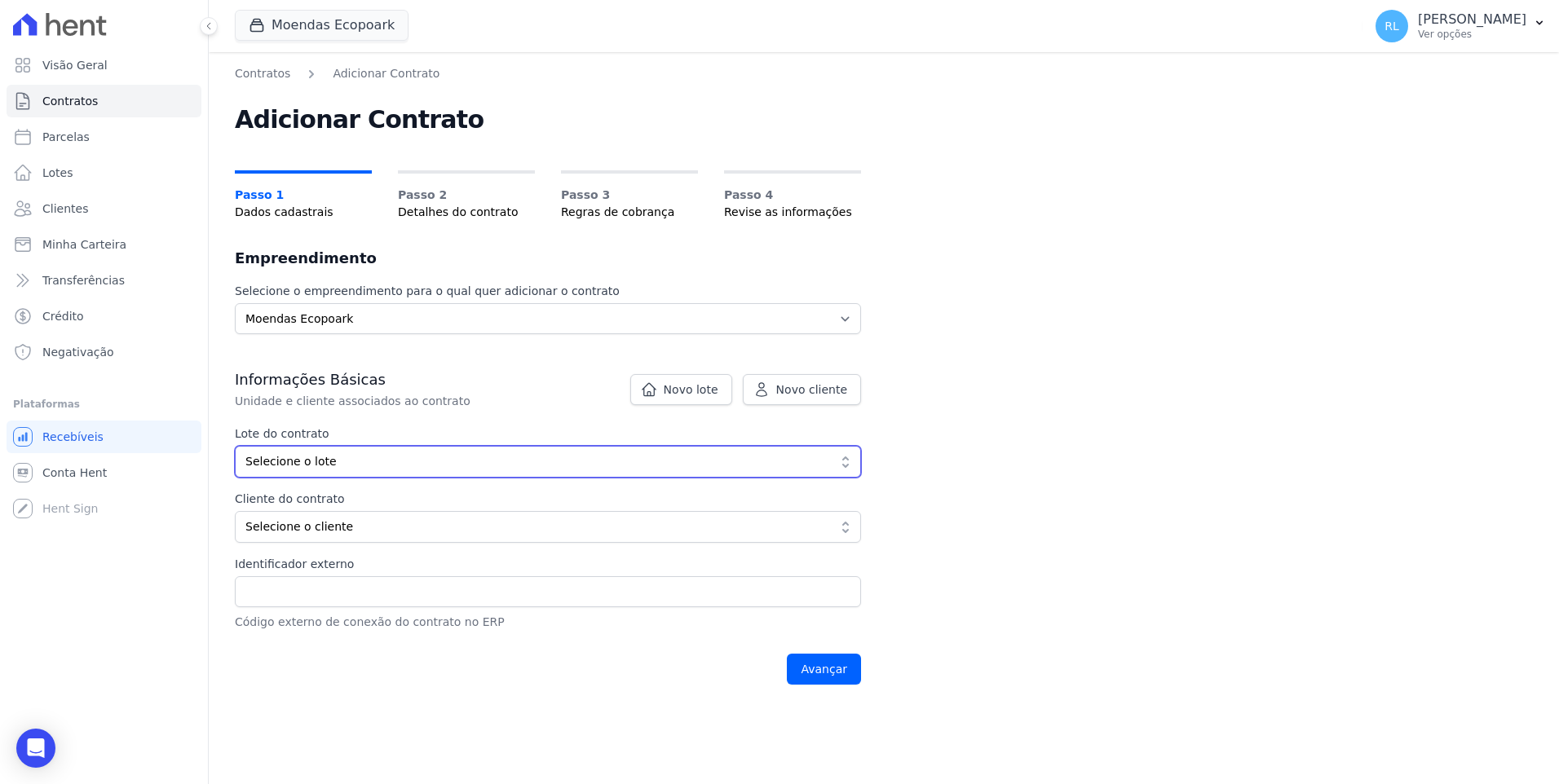
click at [309, 464] on span "Selecione o lote" at bounding box center [536, 461] width 582 height 17
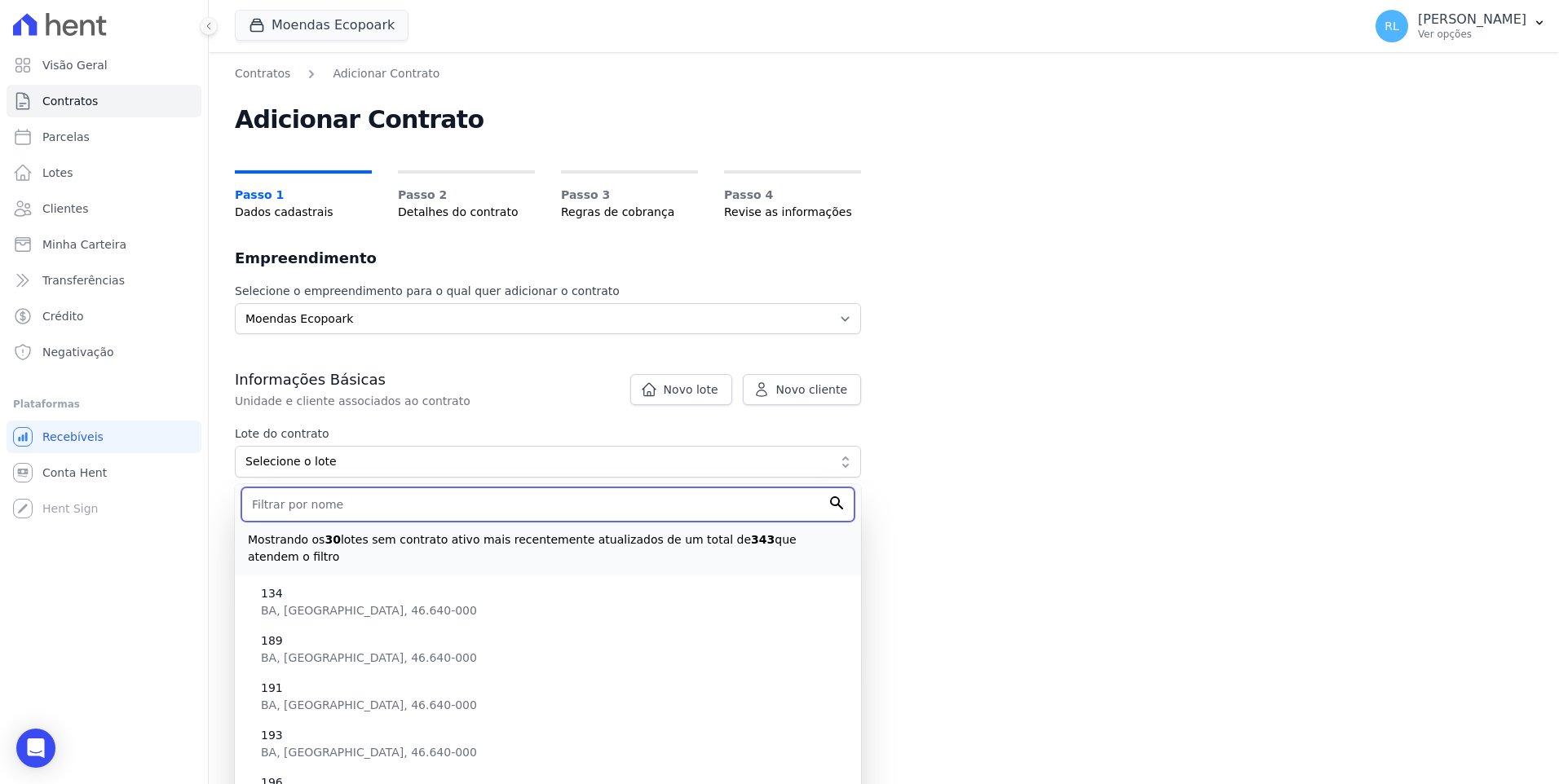
click at [306, 510] on input "text" at bounding box center [548, 505] width 613 height 34
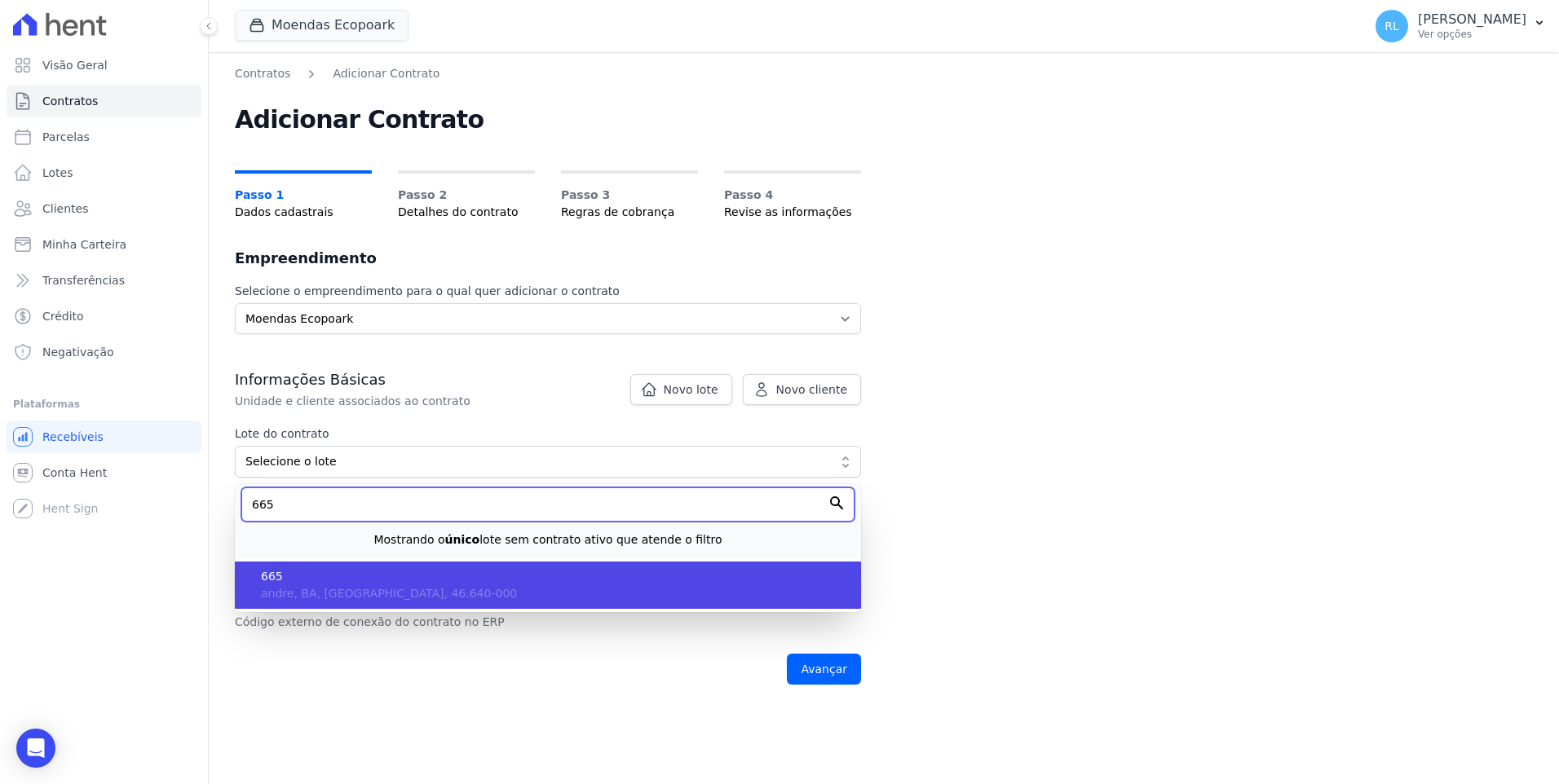
type input "665"
click at [311, 591] on span "andre, BA, Ituaçu, 46.640-000" at bounding box center [388, 593] width 256 height 13
type input "25e59a81-c301-45d3-bfcc-d2539165f78c"
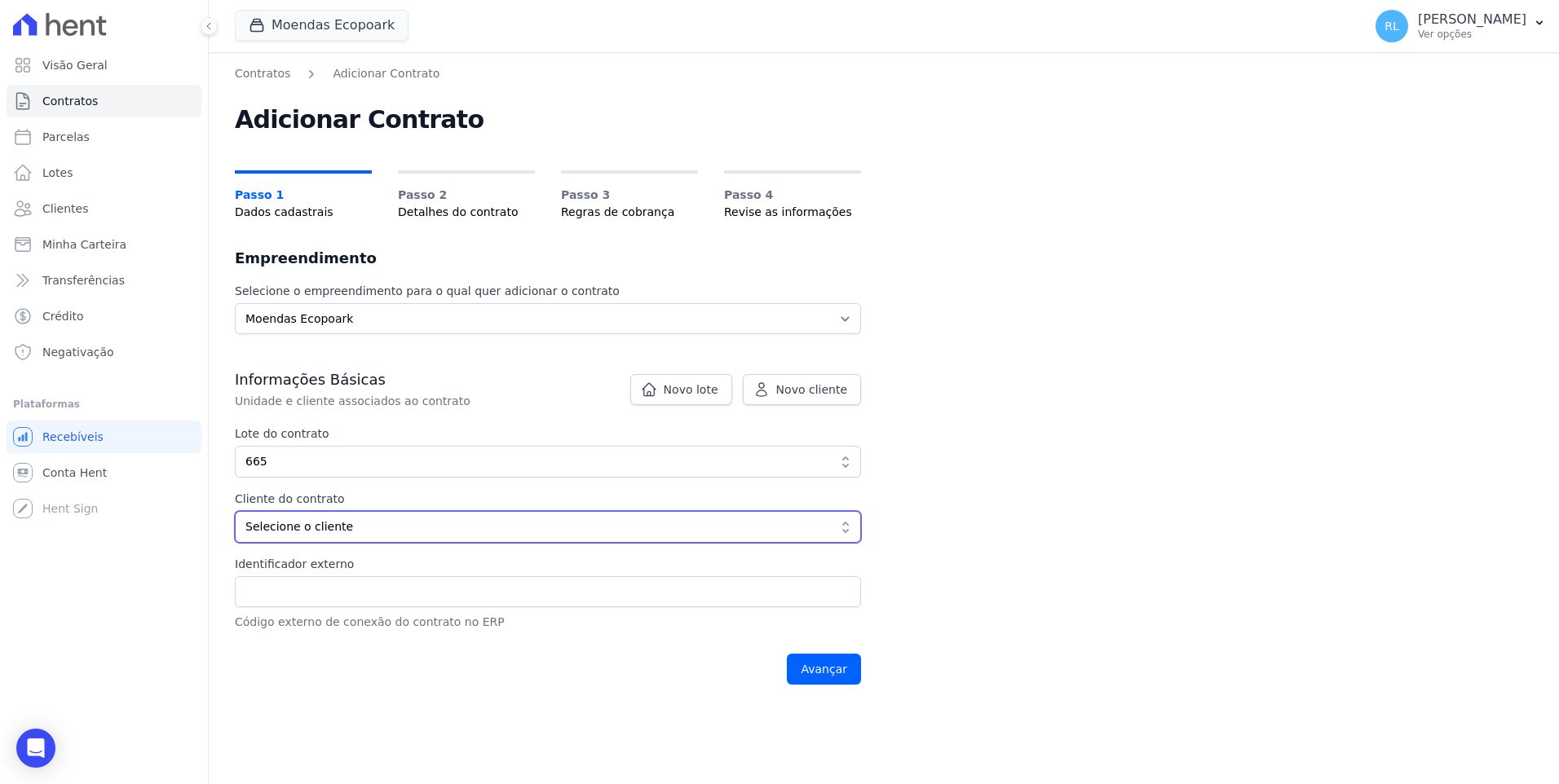
click at [336, 536] on button "Selecione o cliente" at bounding box center [548, 527] width 627 height 32
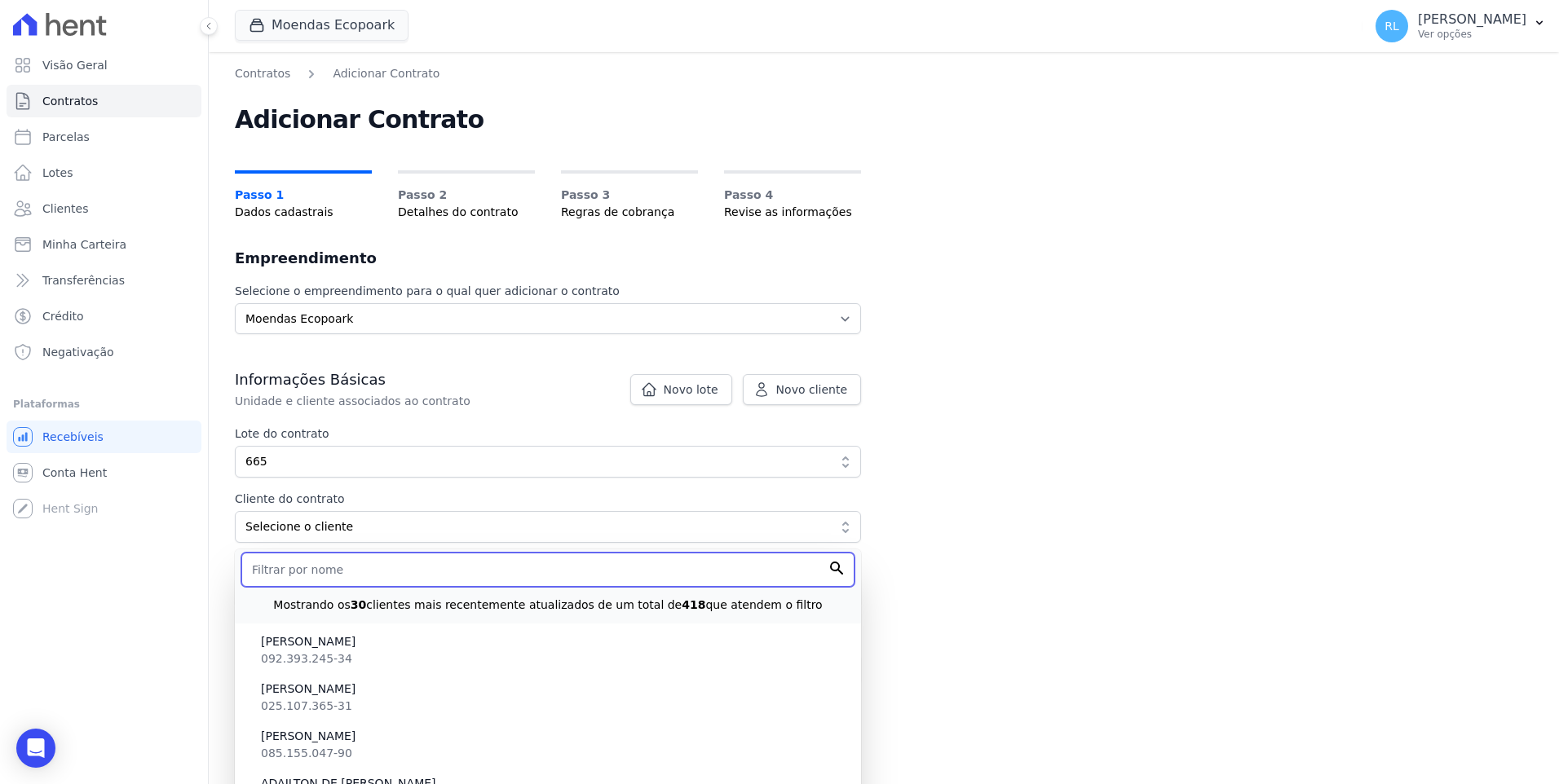
click at [340, 571] on input "text" at bounding box center [548, 570] width 613 height 34
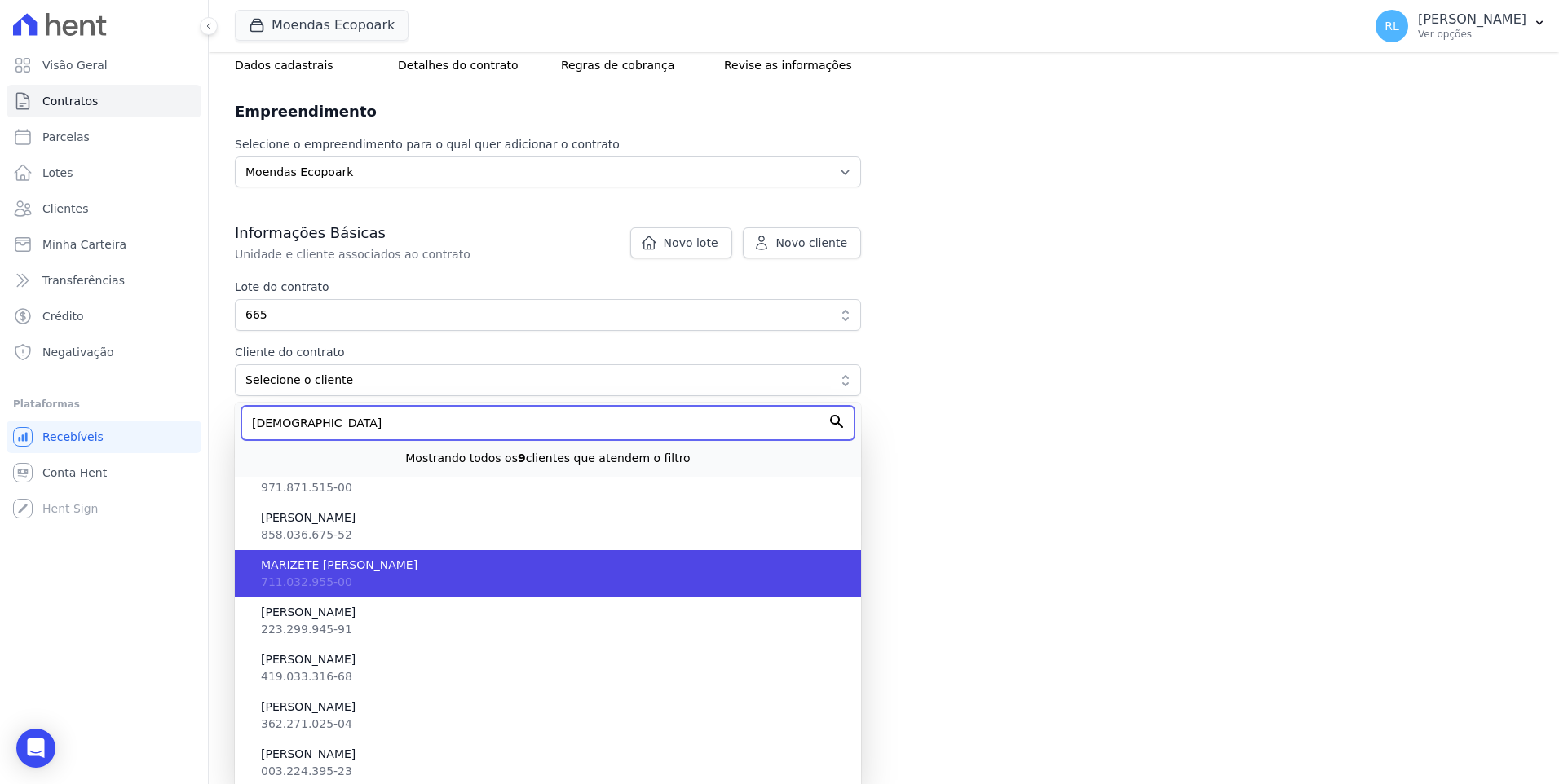
scroll to position [153, 0]
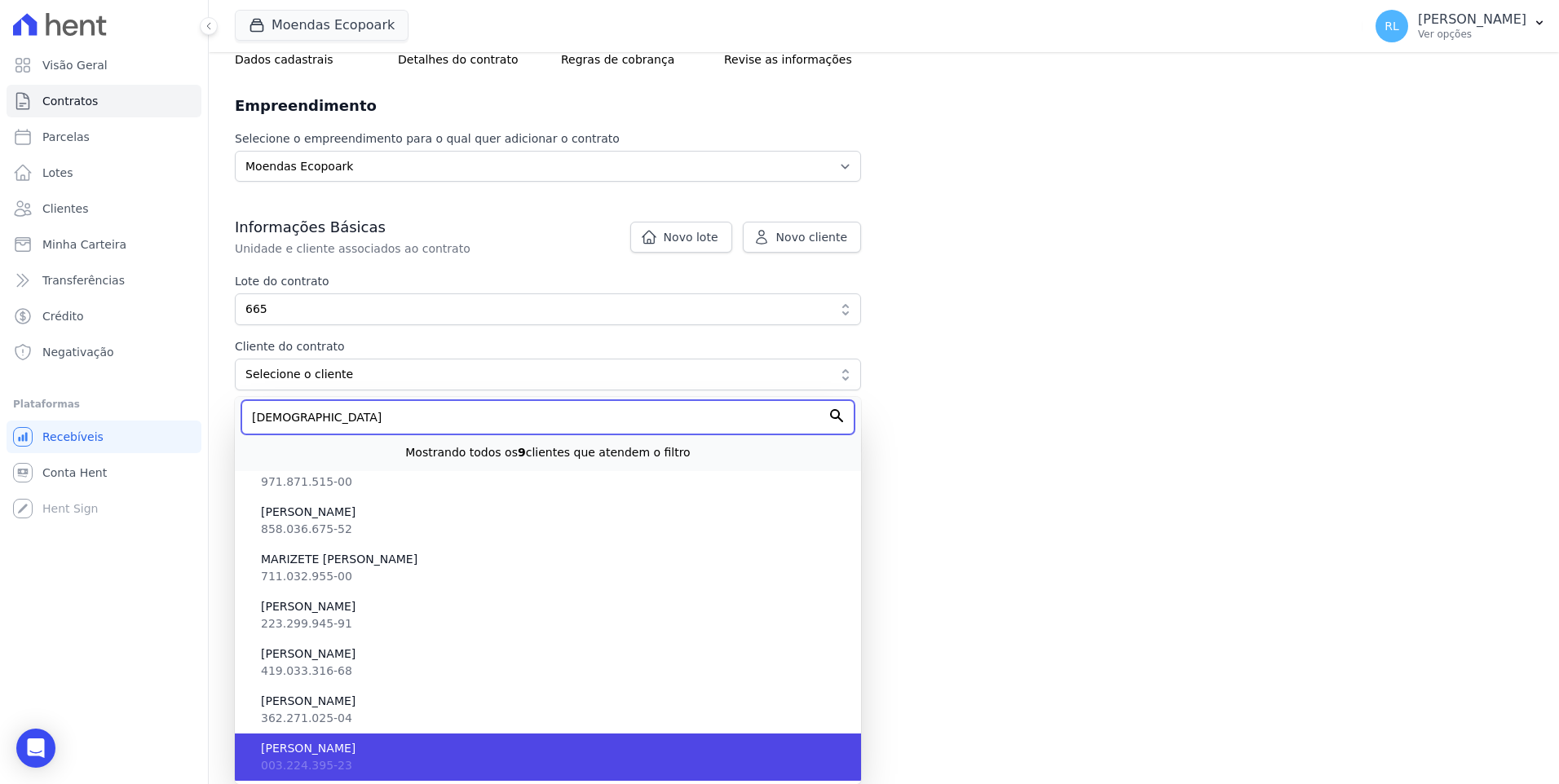
type input "zen"
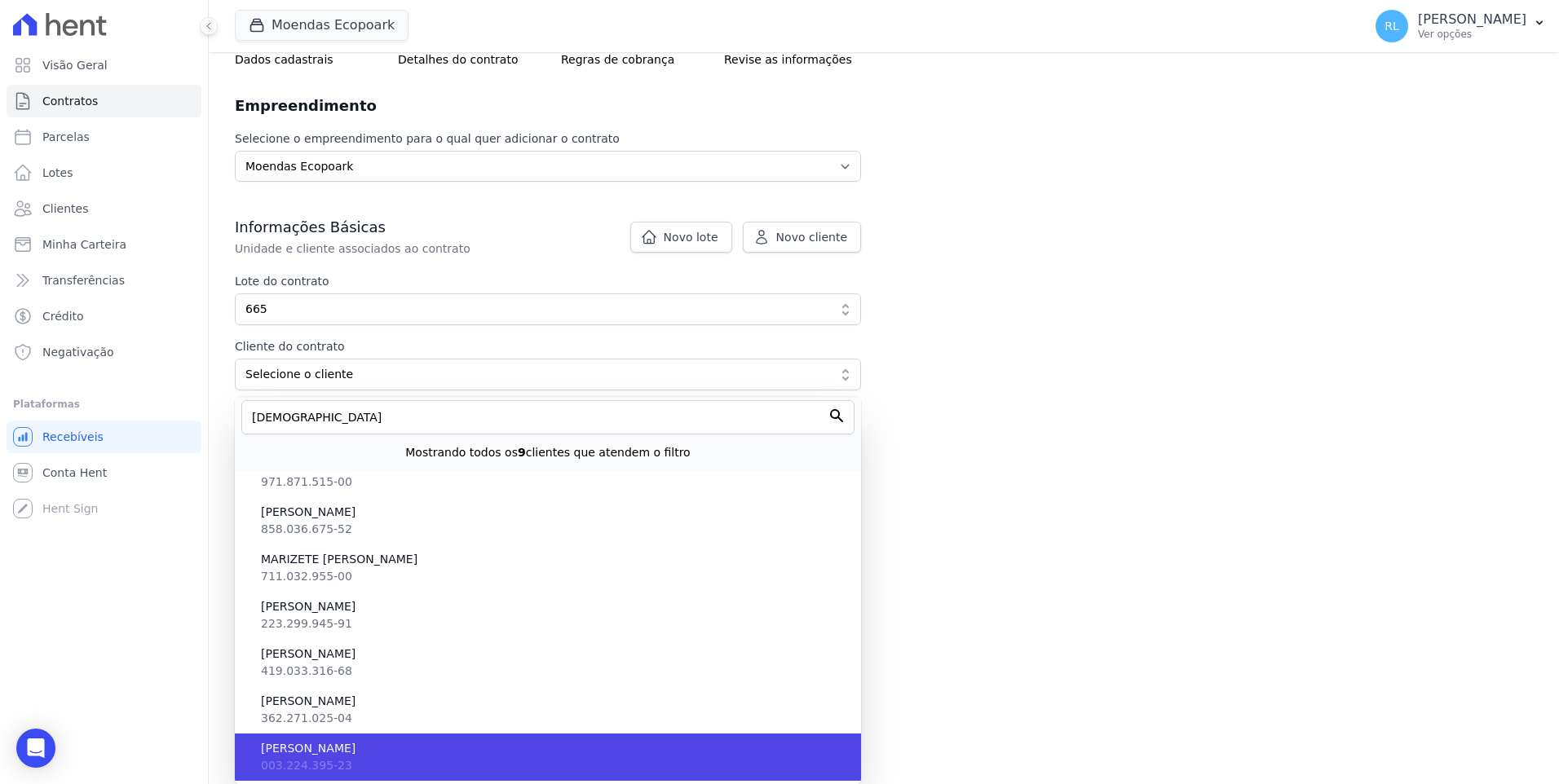
click at [326, 744] on span "ZENILDO ALMEIDA DOS SANTOS" at bounding box center [554, 749] width 587 height 17
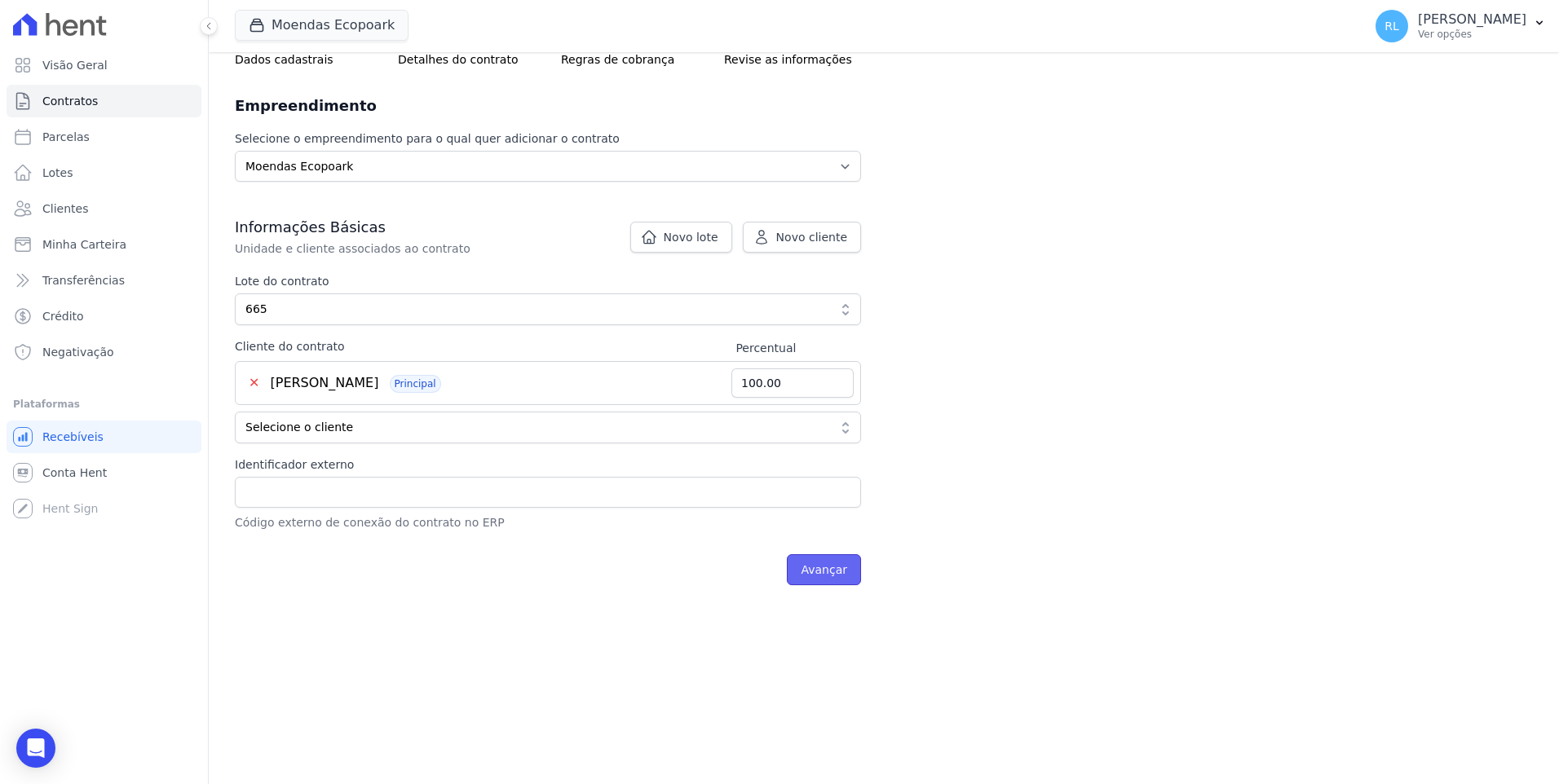
click at [852, 570] on input "Avançar" at bounding box center [824, 570] width 75 height 31
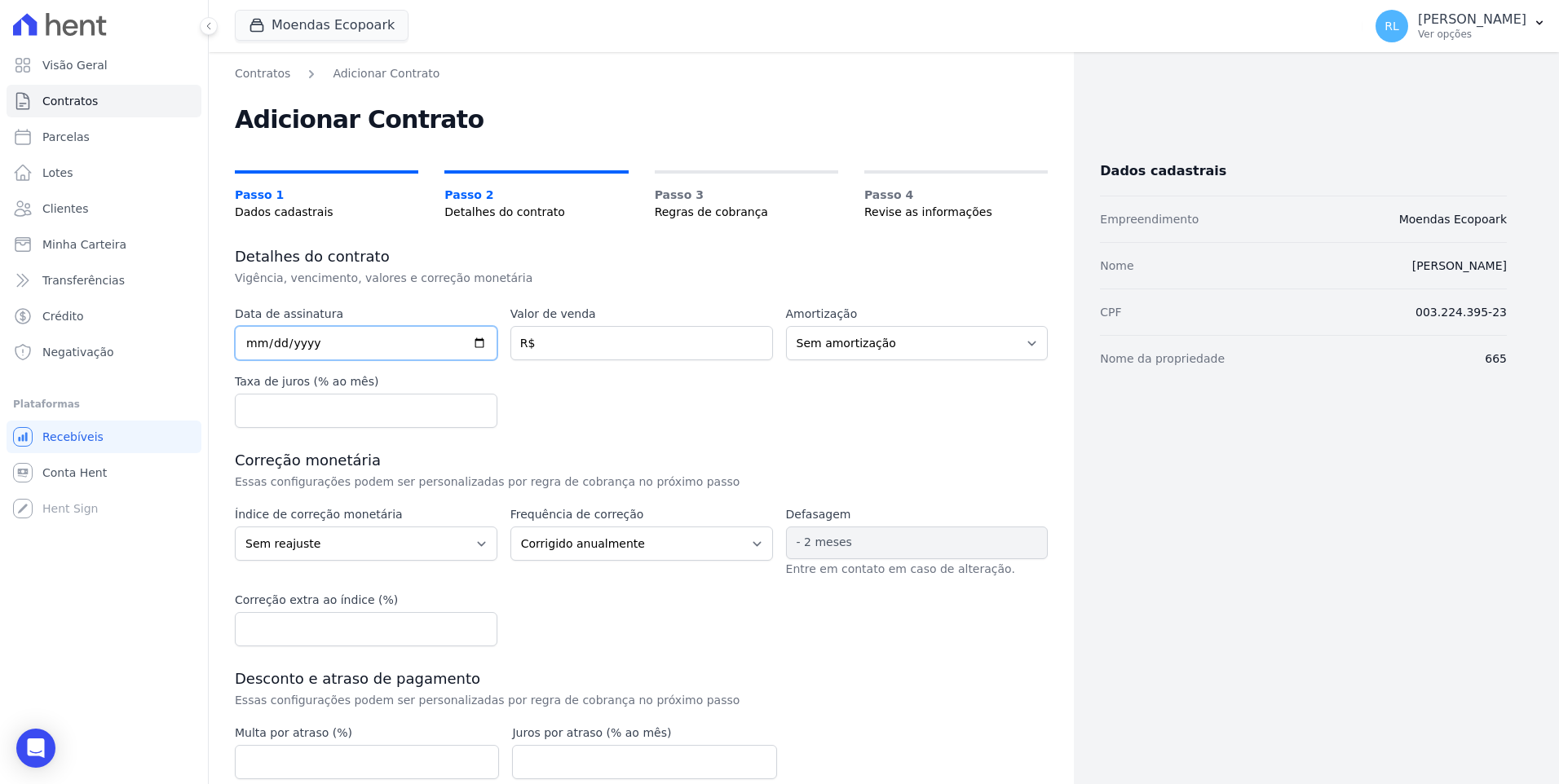
click at [260, 342] on input "date" at bounding box center [366, 343] width 262 height 34
type input "[DATE]"
click at [534, 346] on input "number" at bounding box center [642, 343] width 262 height 34
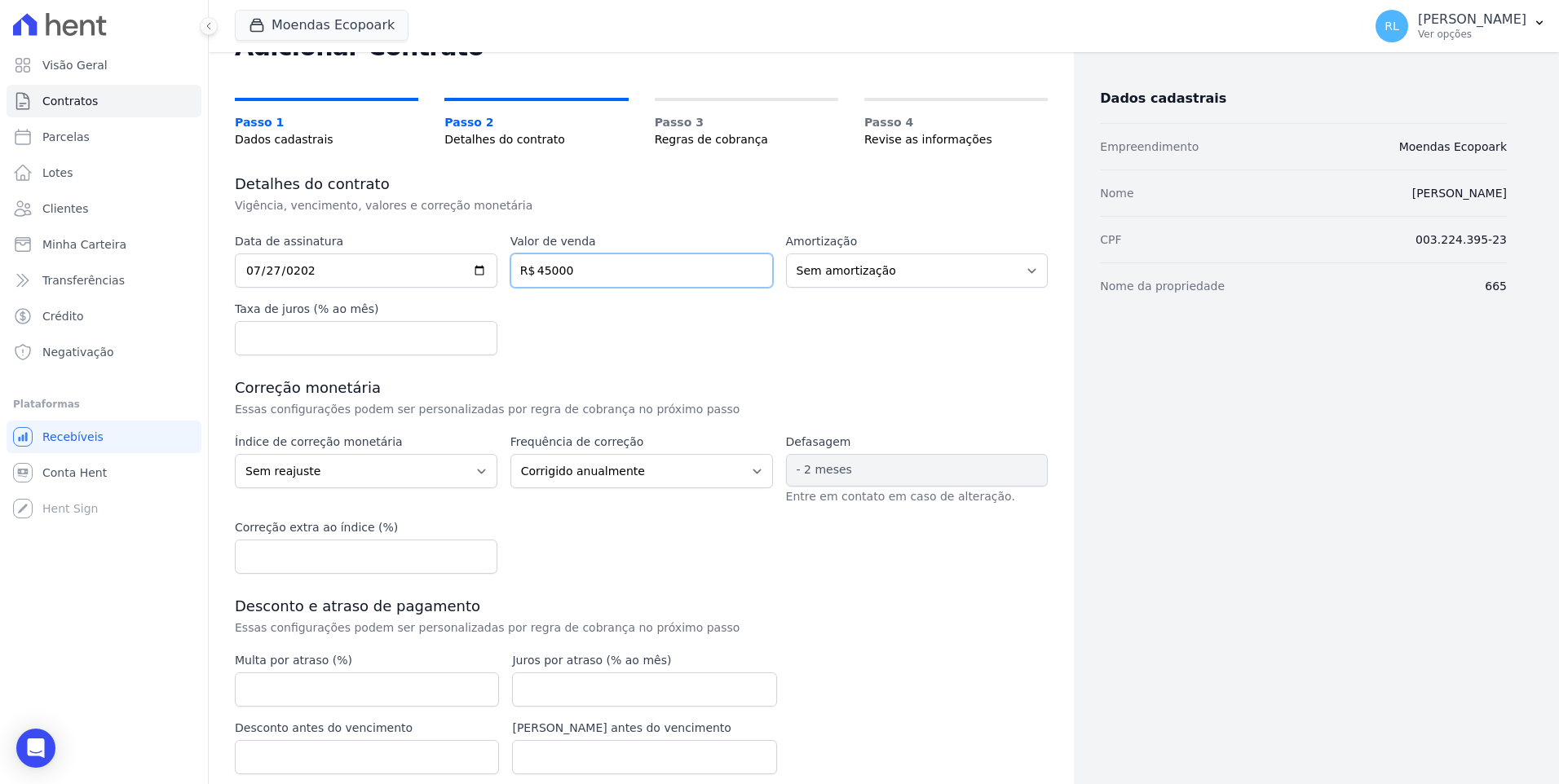
scroll to position [140, 0]
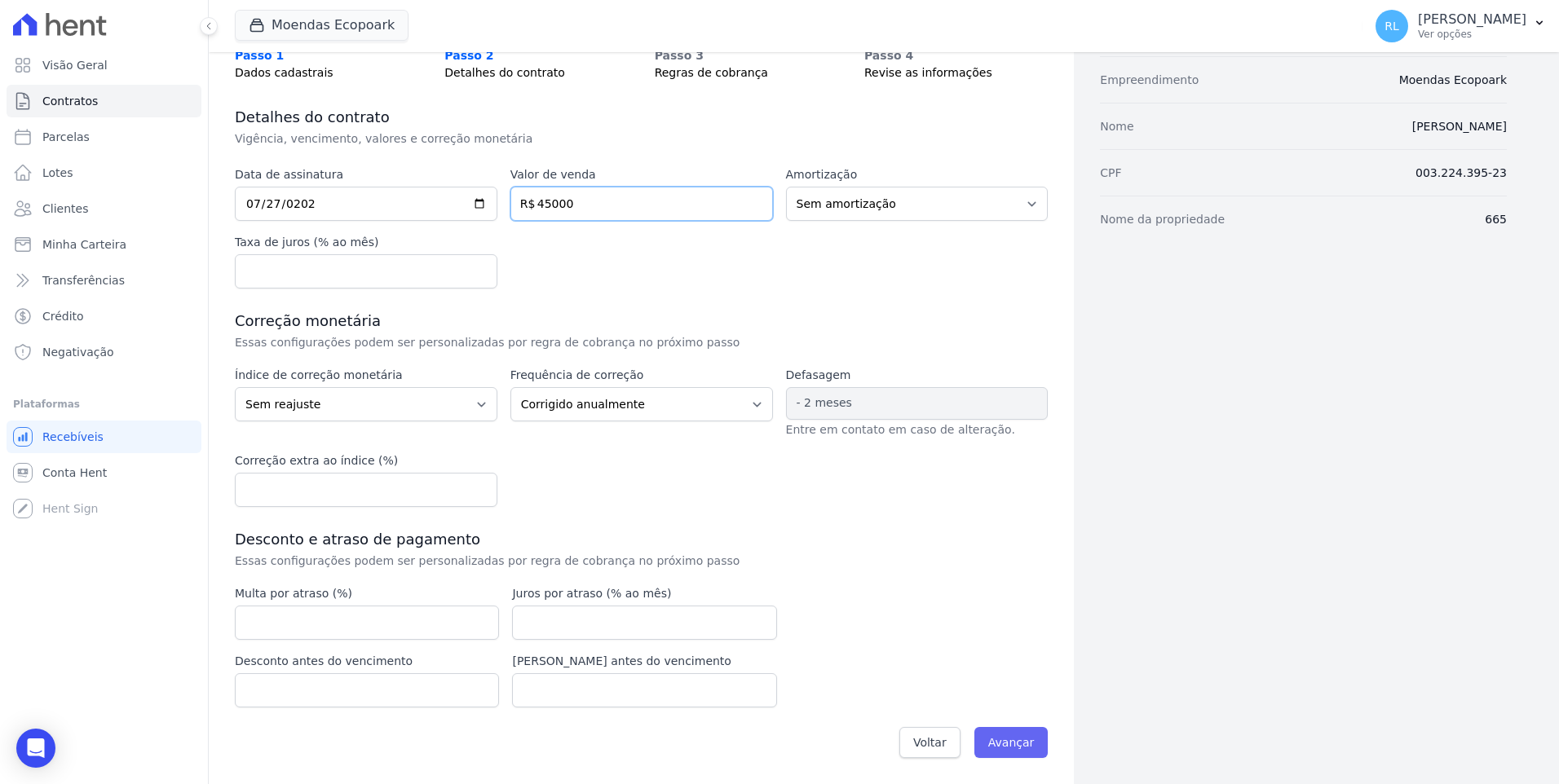
type input "45000"
click at [1014, 740] on input "Avançar" at bounding box center [1011, 742] width 75 height 31
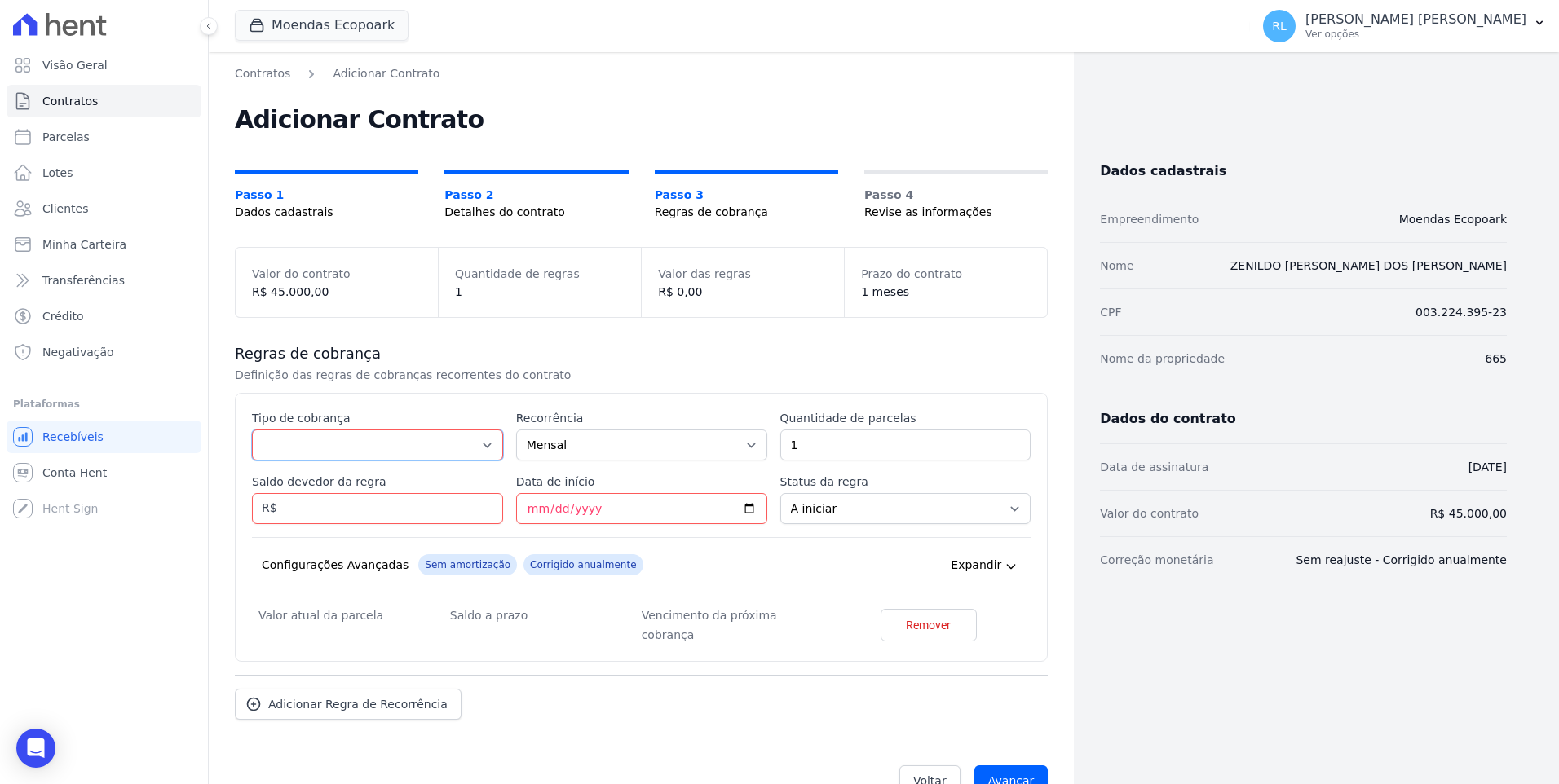
click at [330, 459] on select "Parcela Normal Entrada Sinal Intercalada Chaves Pré-chaves Pós-chaves Impostos …" at bounding box center [377, 444] width 251 height 31
select select "deposit"
click at [252, 429] on select "Parcela Normal Entrada Sinal Intercalada Chaves Pré-chaves Pós-chaves Impostos …" at bounding box center [377, 444] width 251 height 31
click at [819, 443] on input "1" at bounding box center [906, 444] width 251 height 31
type input "13"
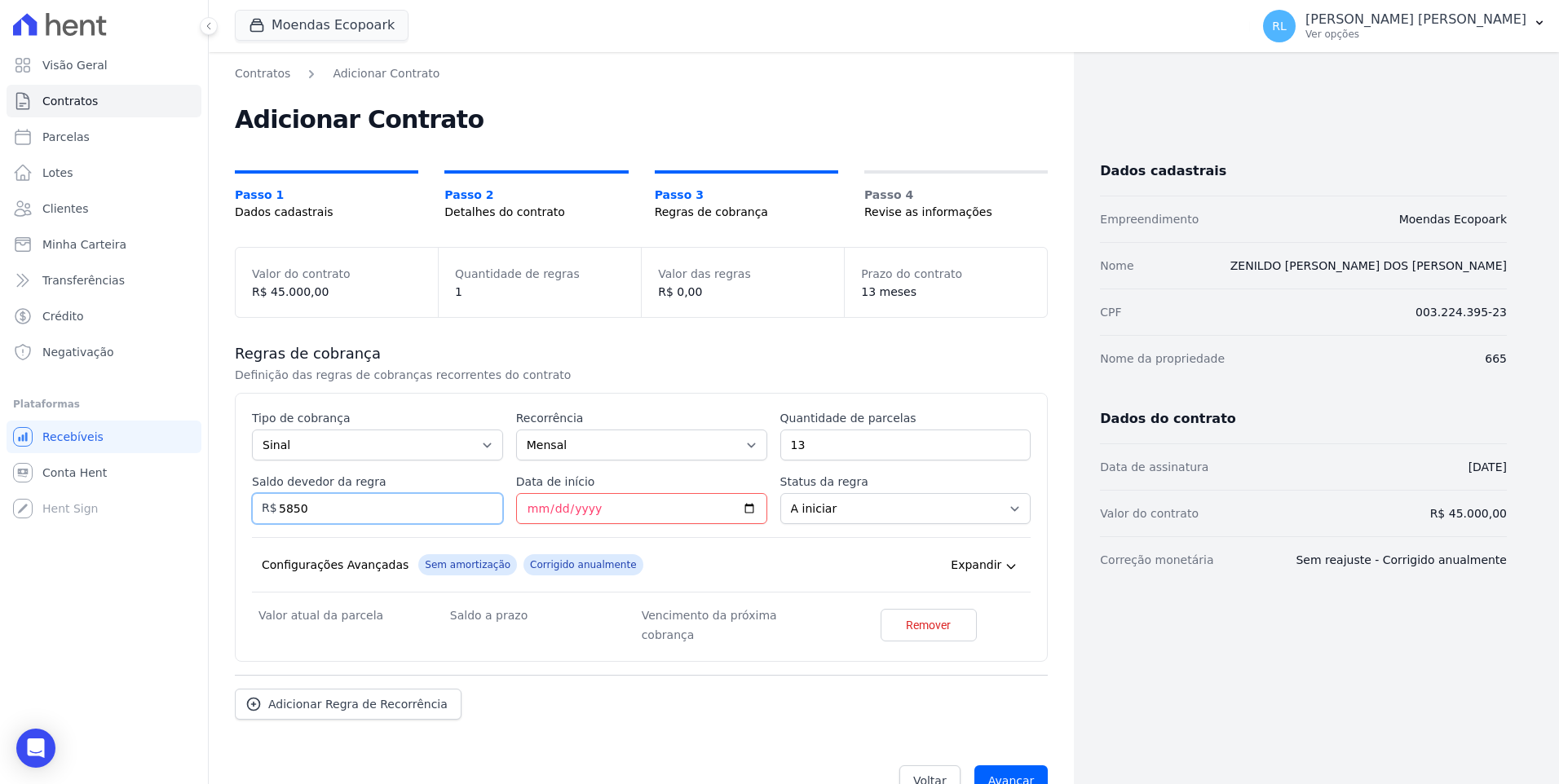
type input "5850"
type input "[DATE]"
click at [379, 713] on span "Adicionar Regra de Recorrência" at bounding box center [358, 721] width 179 height 16
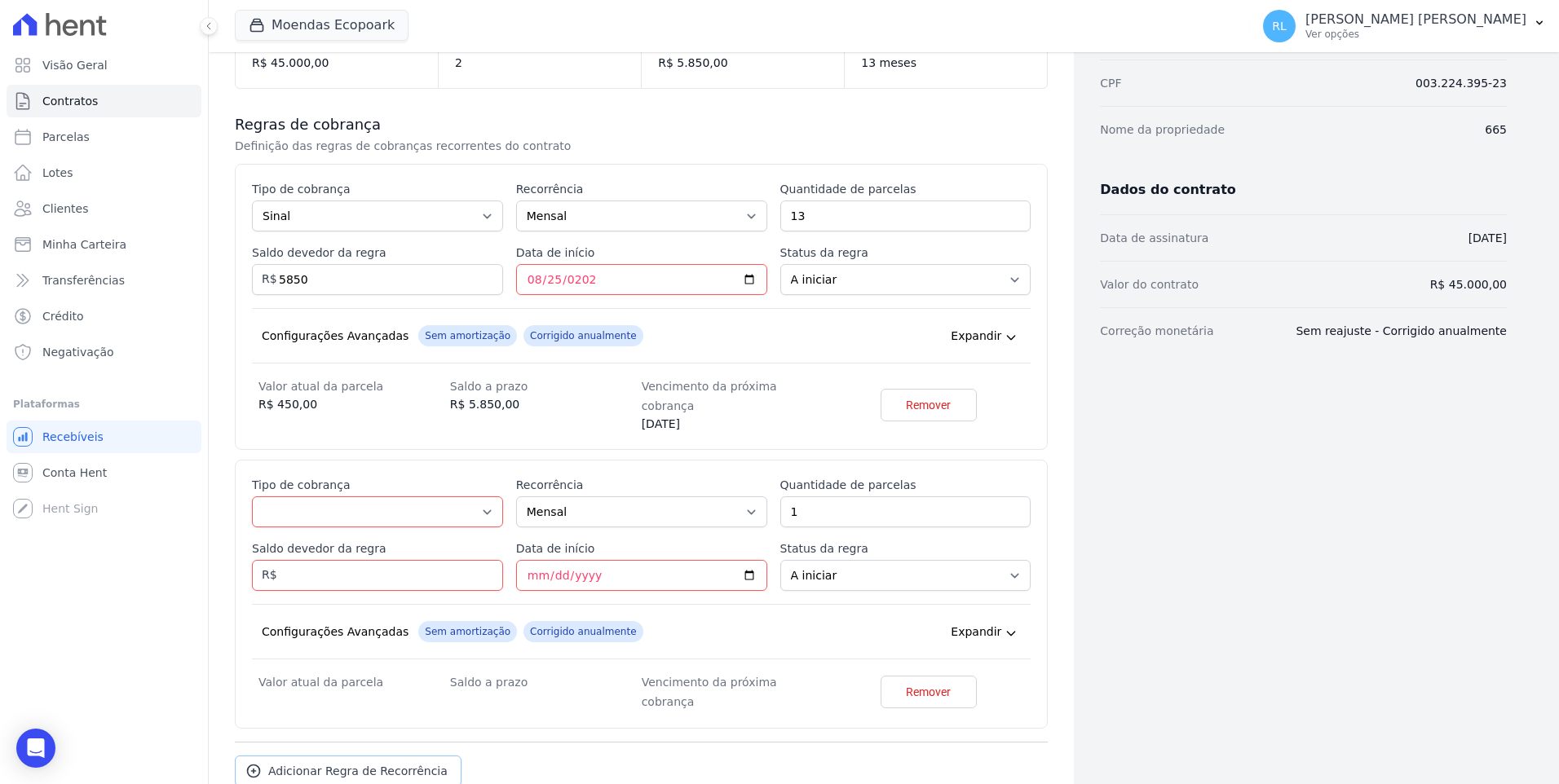
scroll to position [244, 0]
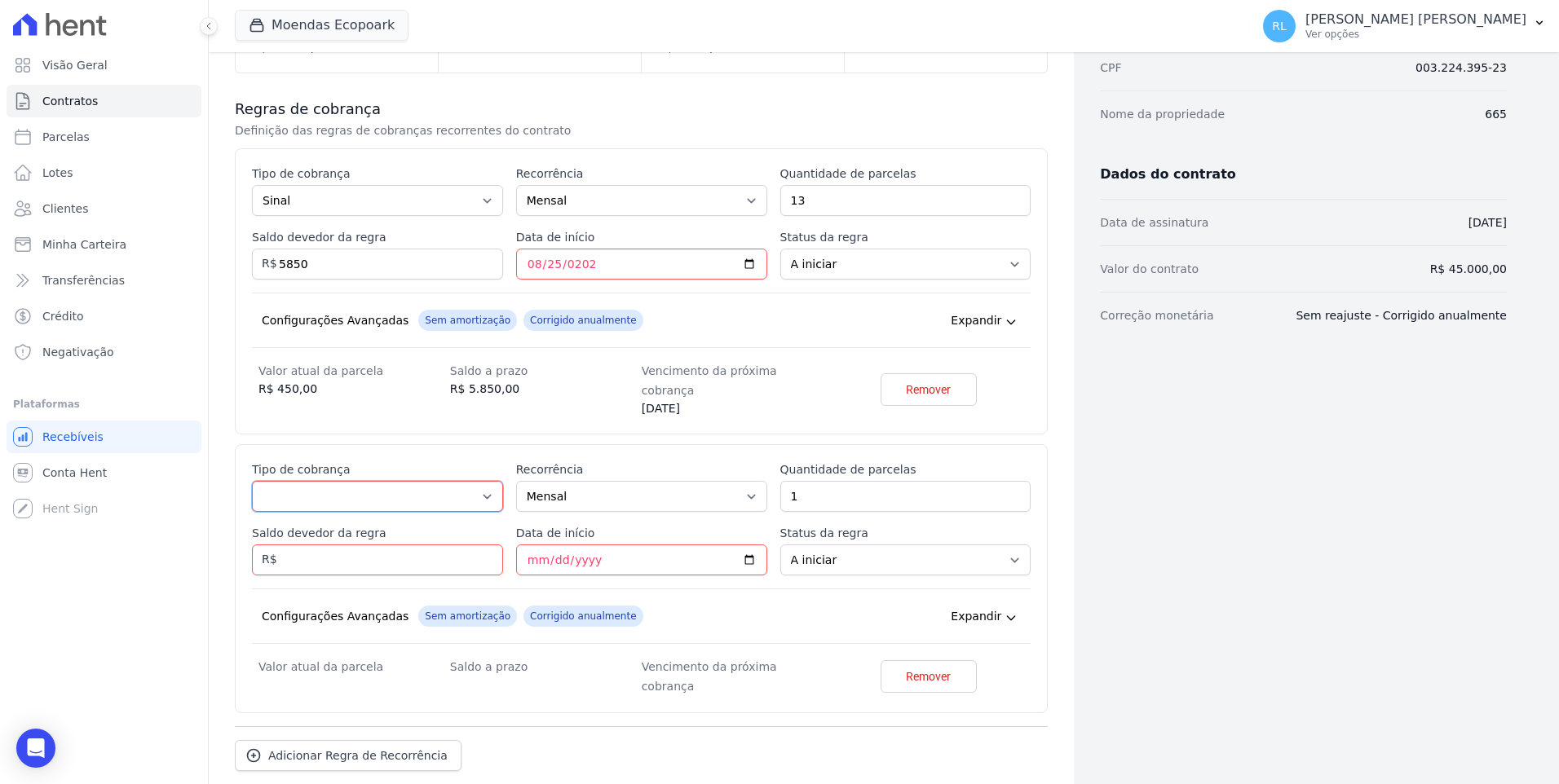
click at [331, 488] on select "Parcela Normal Entrada Sinal Intercalada Chaves Pré-chaves Pós-chaves Impostos …" at bounding box center [377, 496] width 251 height 31
select select "standard"
click at [252, 481] on select "Parcela Normal Entrada Sinal Intercalada Chaves Pré-chaves Pós-chaves Impostos …" at bounding box center [377, 496] width 251 height 31
drag, startPoint x: 800, startPoint y: 473, endPoint x: 764, endPoint y: 473, distance: 36.0
click at [764, 473] on div "Esse tipo de parcela não entra no saldo devedor do contrato. Tipo de cobrança P…" at bounding box center [641, 578] width 779 height 235
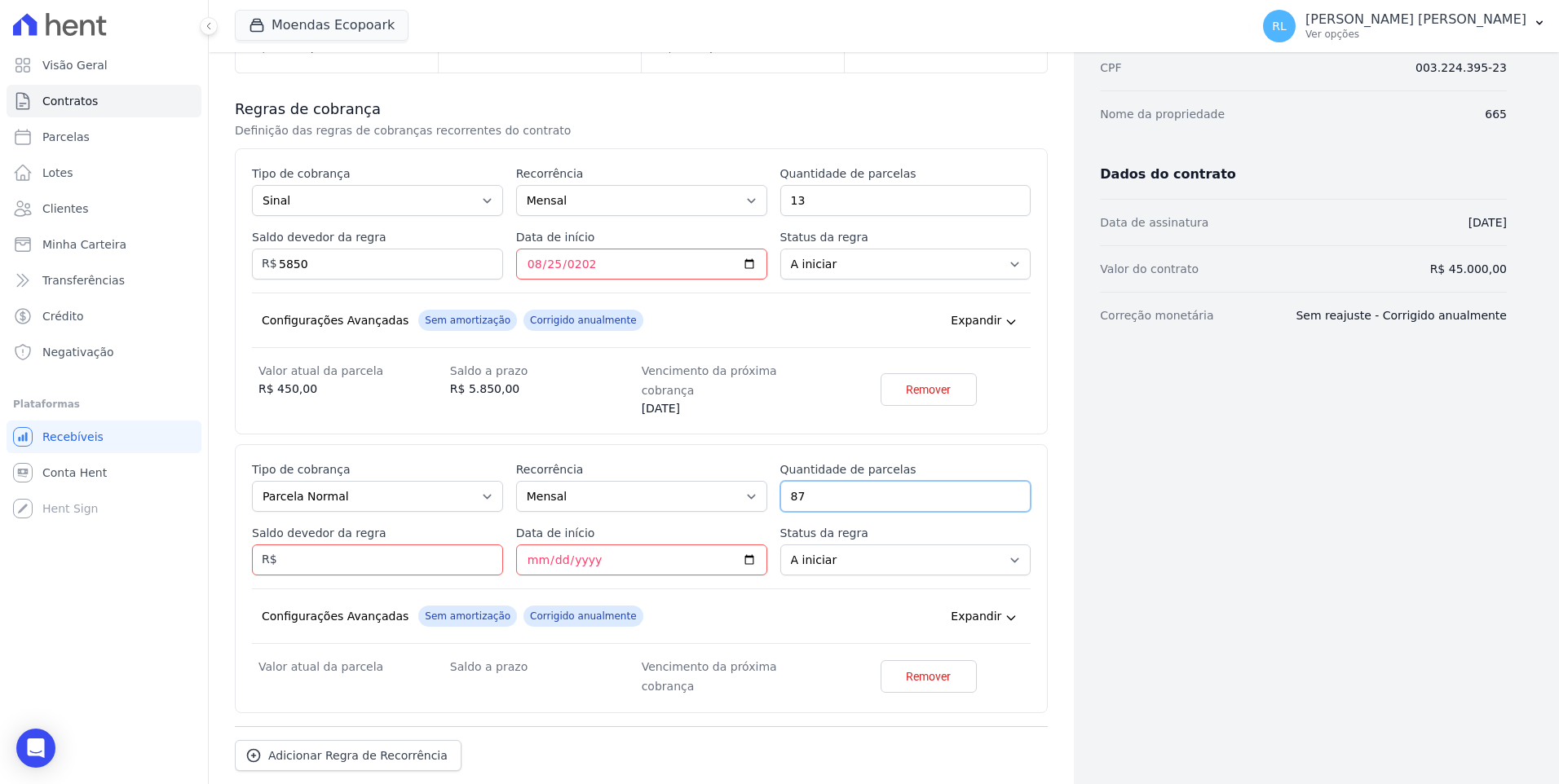
type input "87"
type input "39150"
click at [552, 544] on input "Data de início" at bounding box center [642, 559] width 251 height 31
type input "2026-09-25"
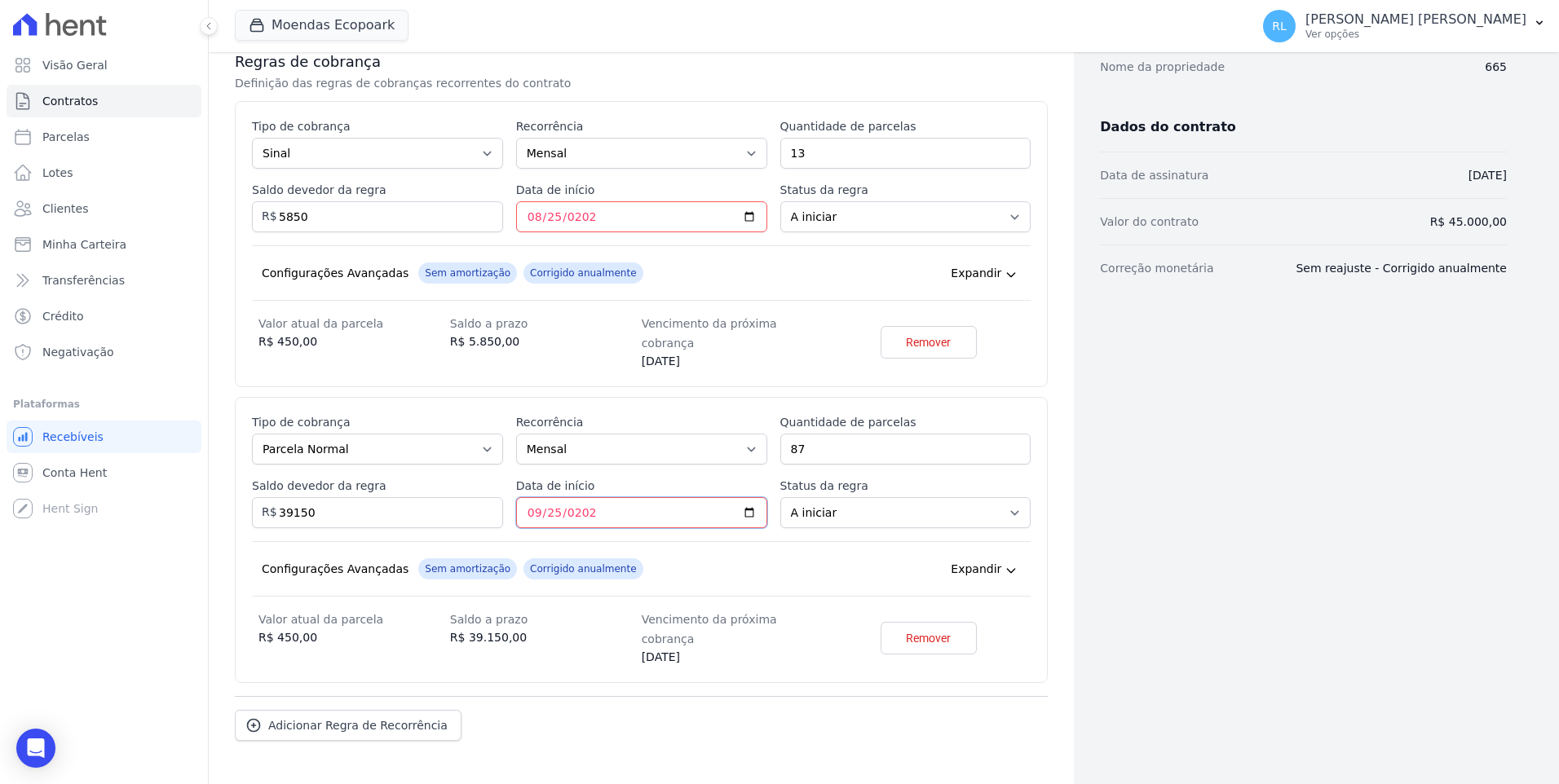
scroll to position [314, 0]
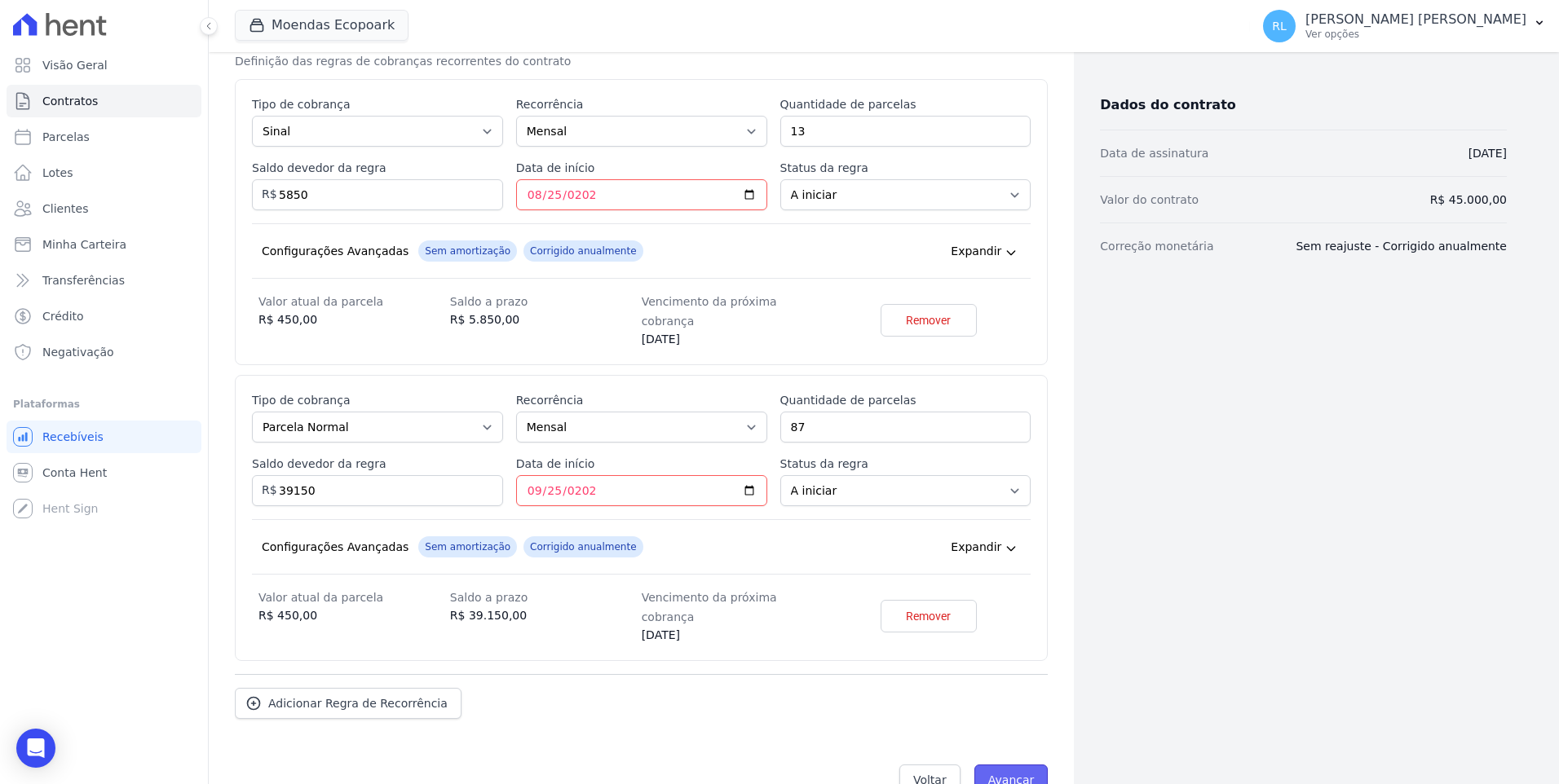
click at [1003, 764] on input "Avançar" at bounding box center [1011, 779] width 75 height 31
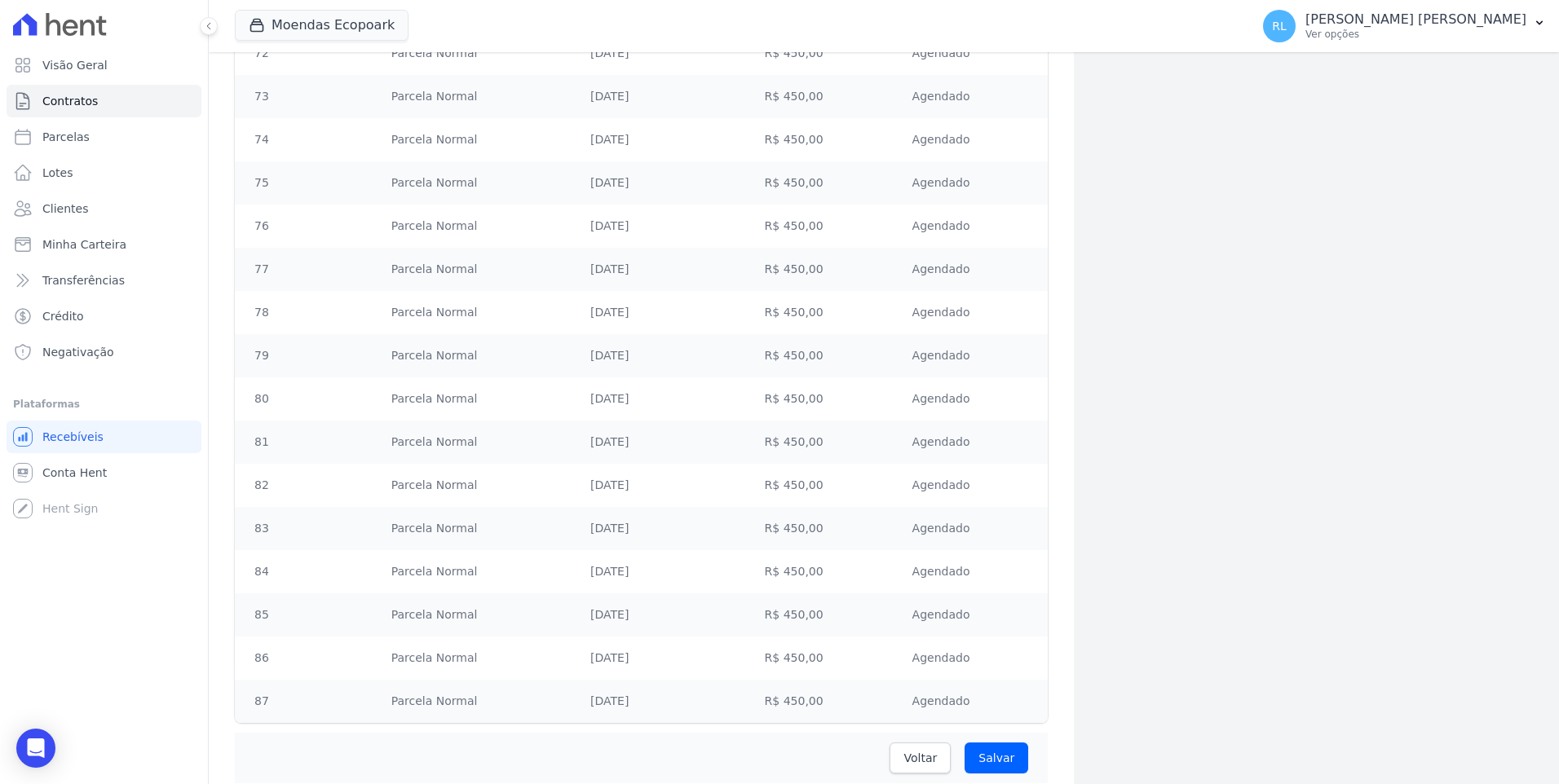
scroll to position [3994, 0]
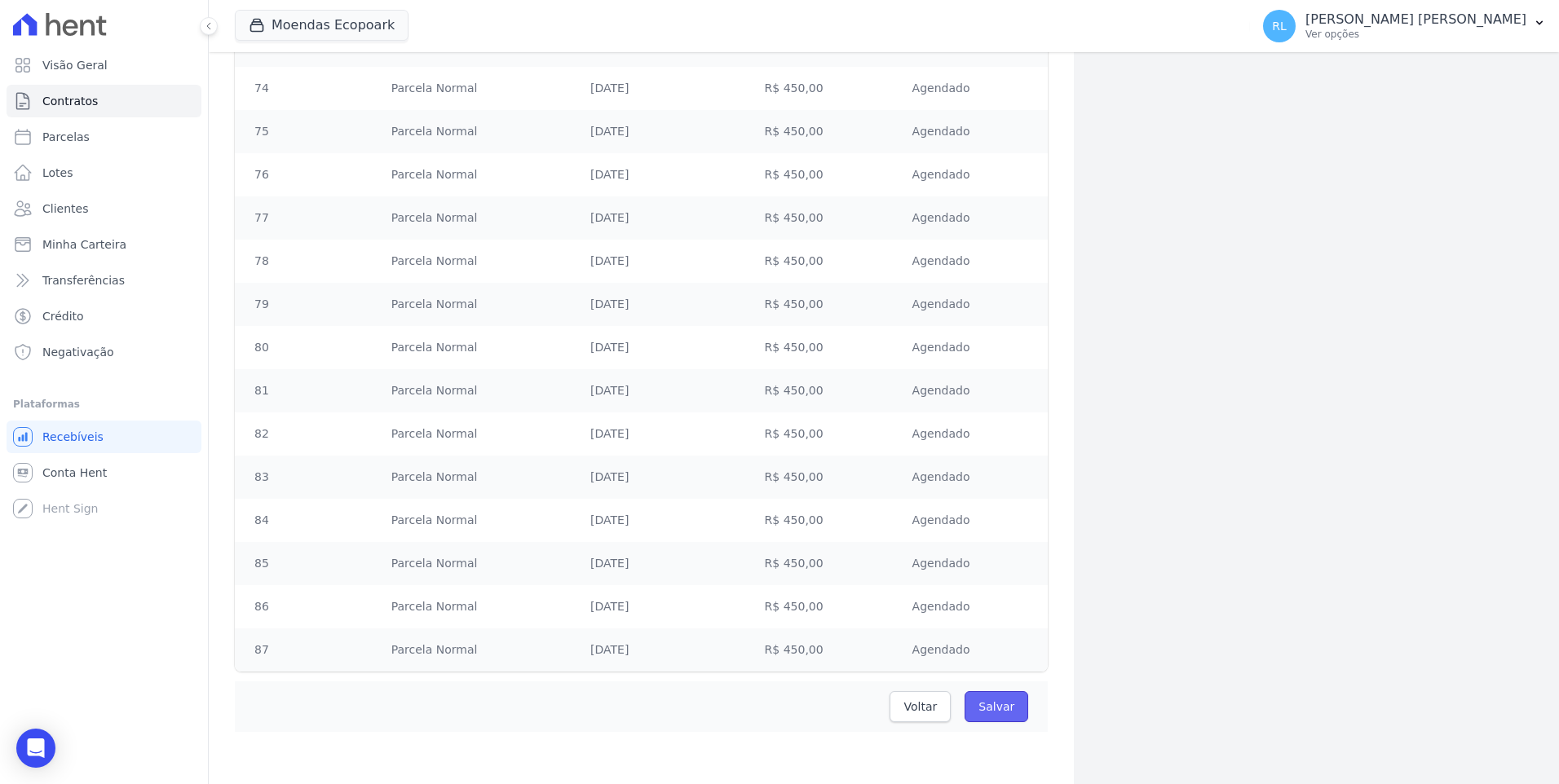
click at [995, 703] on input "Salvar" at bounding box center [996, 707] width 63 height 31
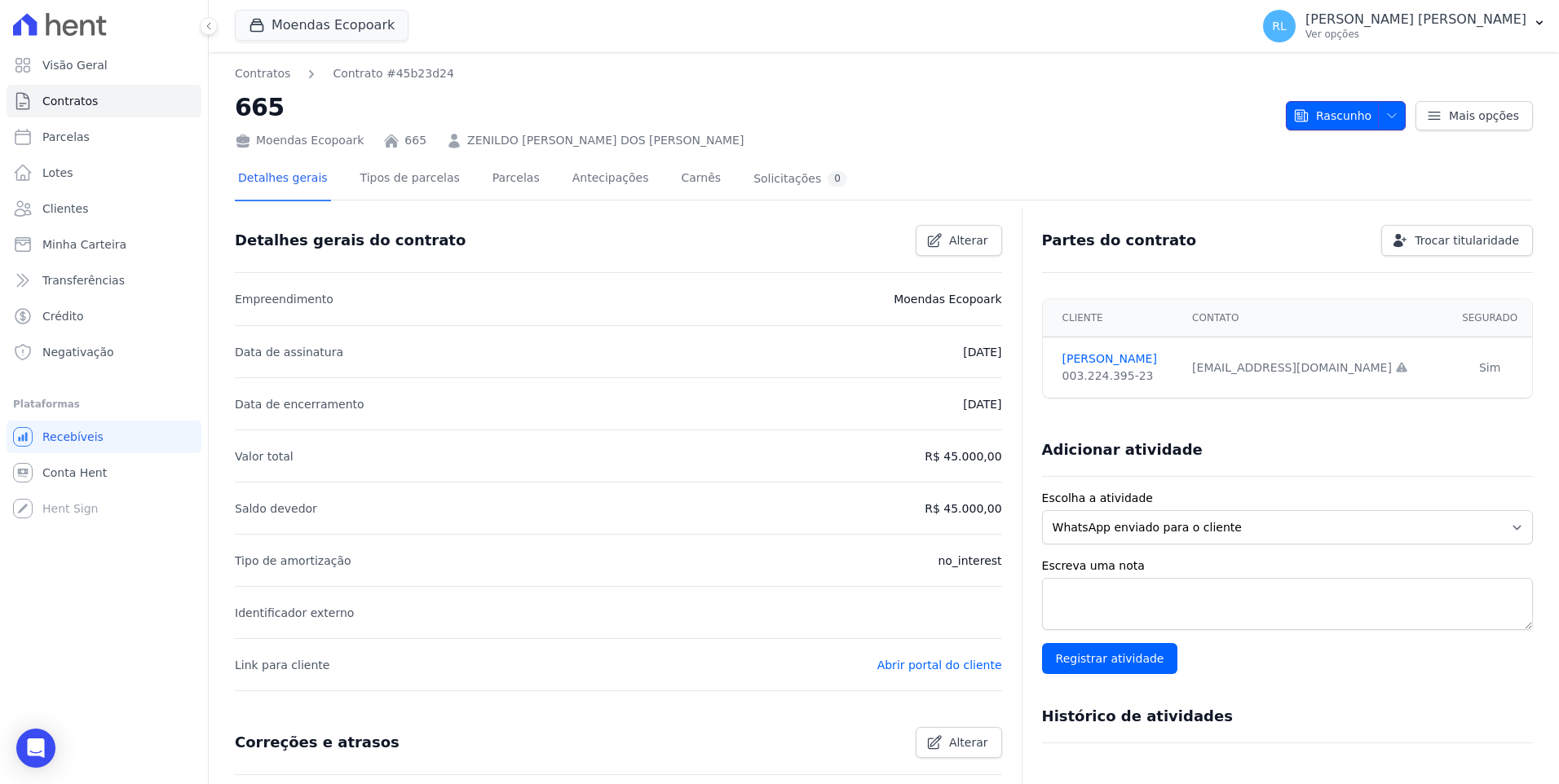
click at [1346, 129] on span "Rascunho" at bounding box center [1332, 115] width 78 height 29
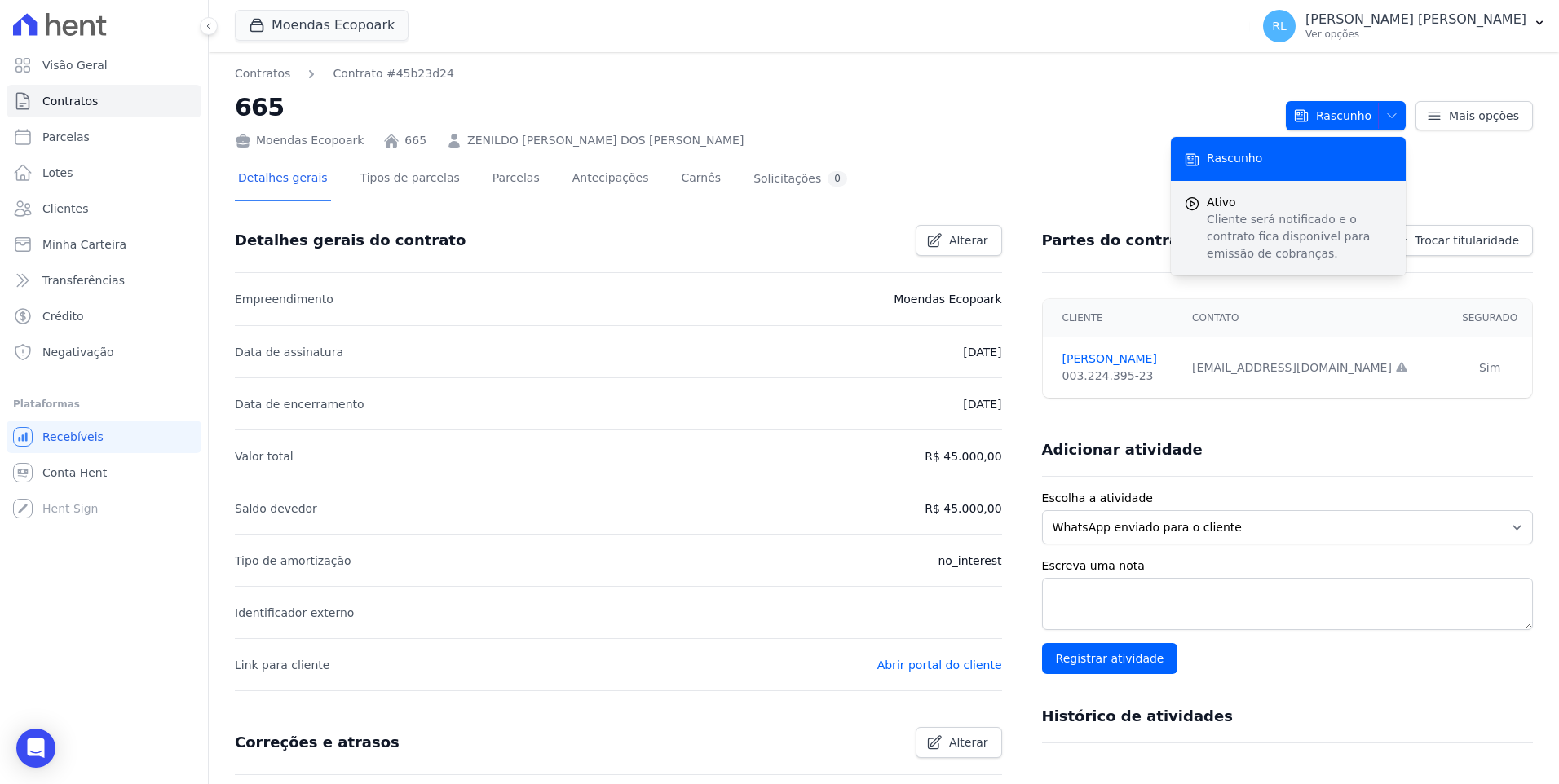
click at [1295, 226] on p "Cliente será notificado e o contrato fica disponível para emissão de cobranças." at bounding box center [1299, 237] width 186 height 51
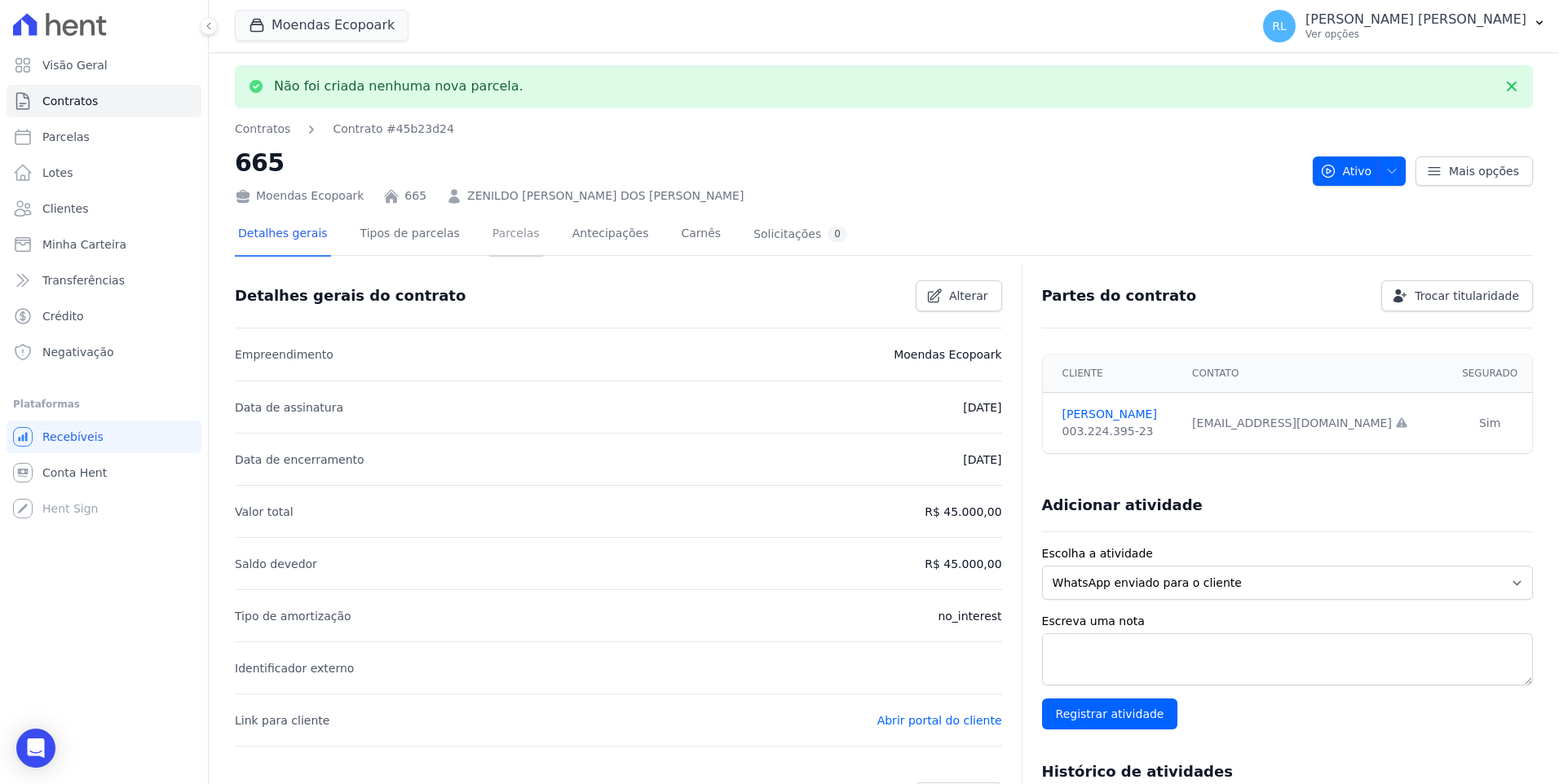
click at [489, 236] on link "Parcelas" at bounding box center [515, 235] width 54 height 43
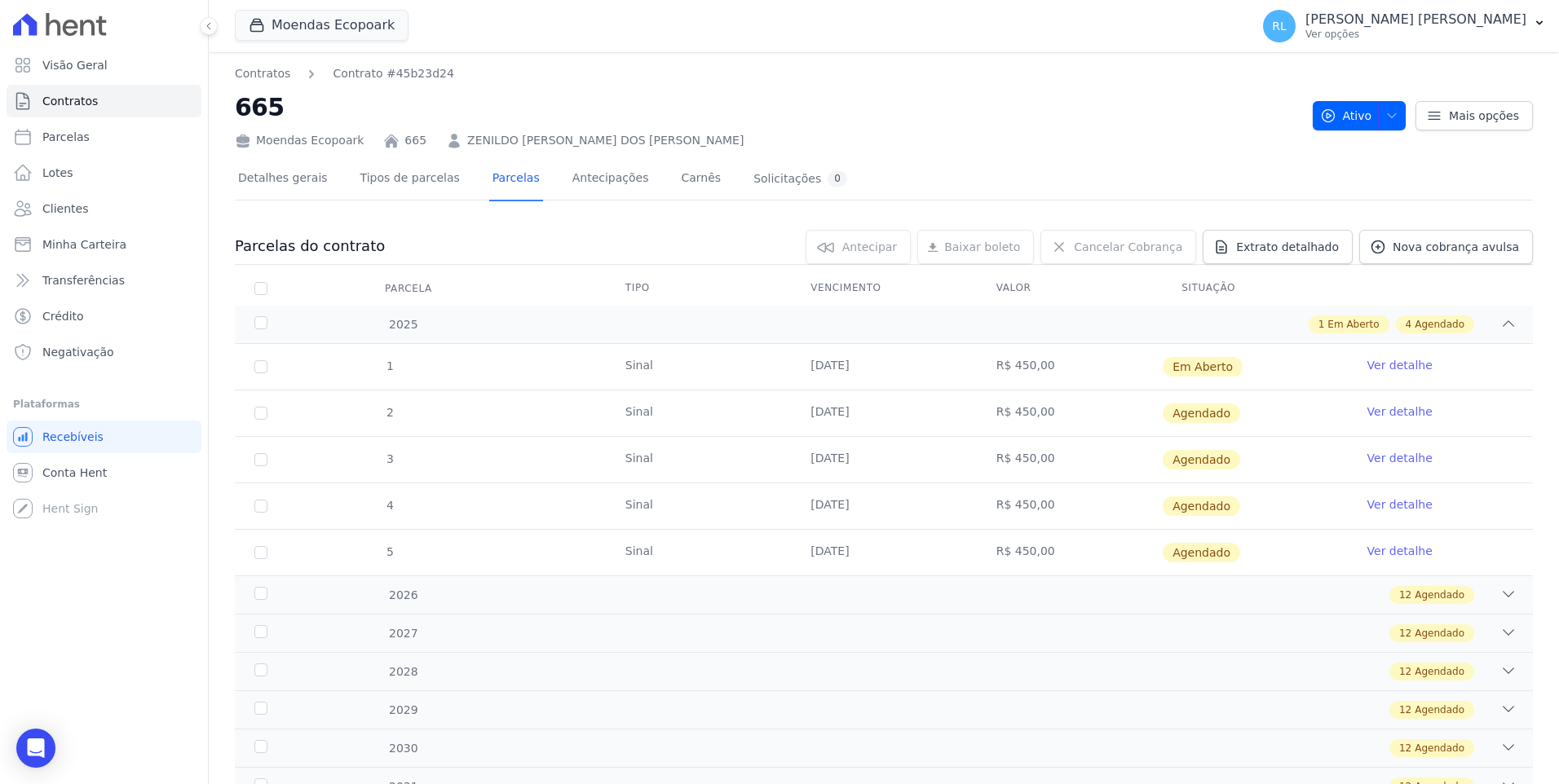
click at [1394, 363] on link "Ver detalhe" at bounding box center [1400, 364] width 65 height 16
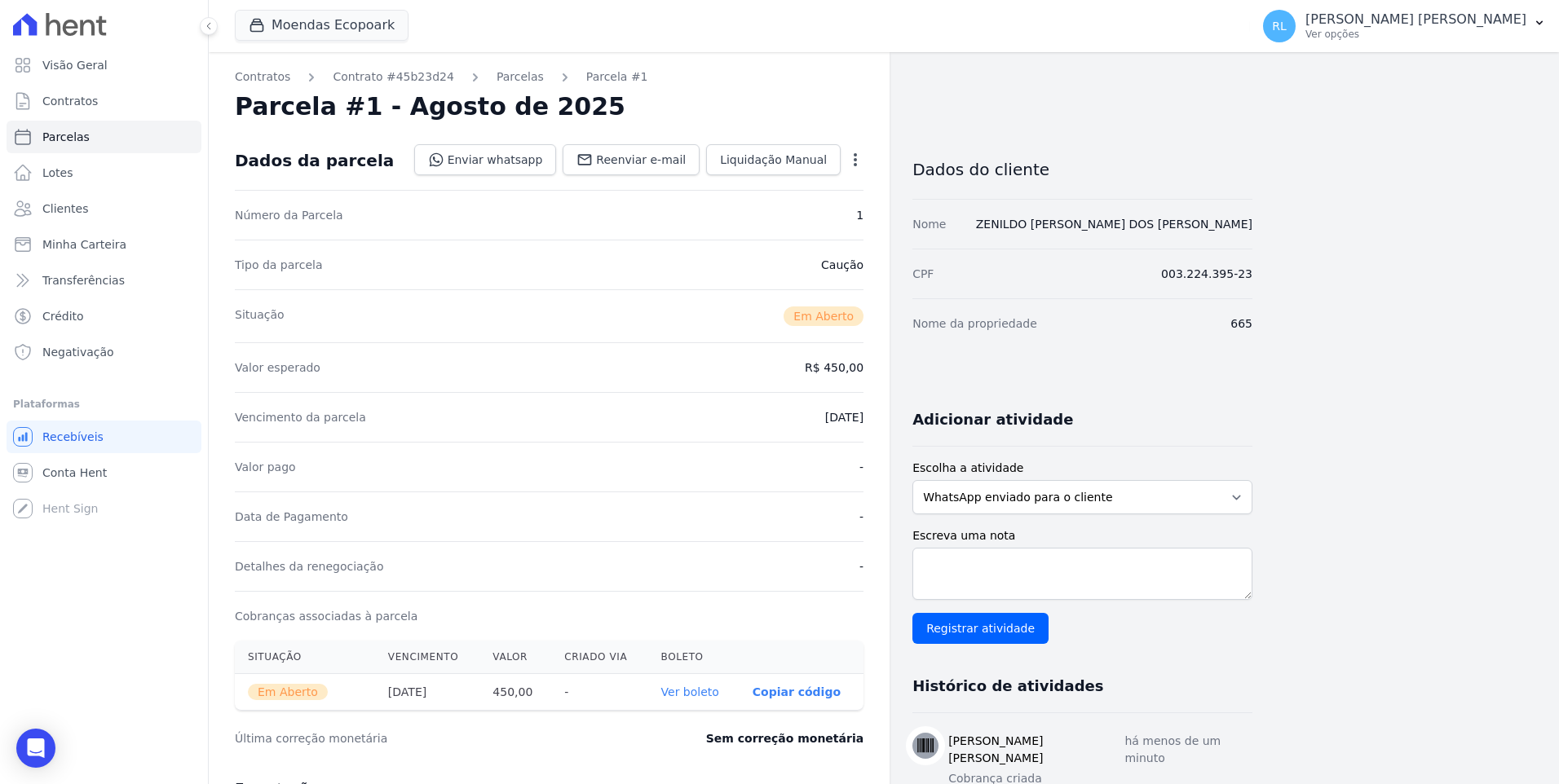
click at [707, 692] on link "Ver boleto" at bounding box center [690, 692] width 58 height 13
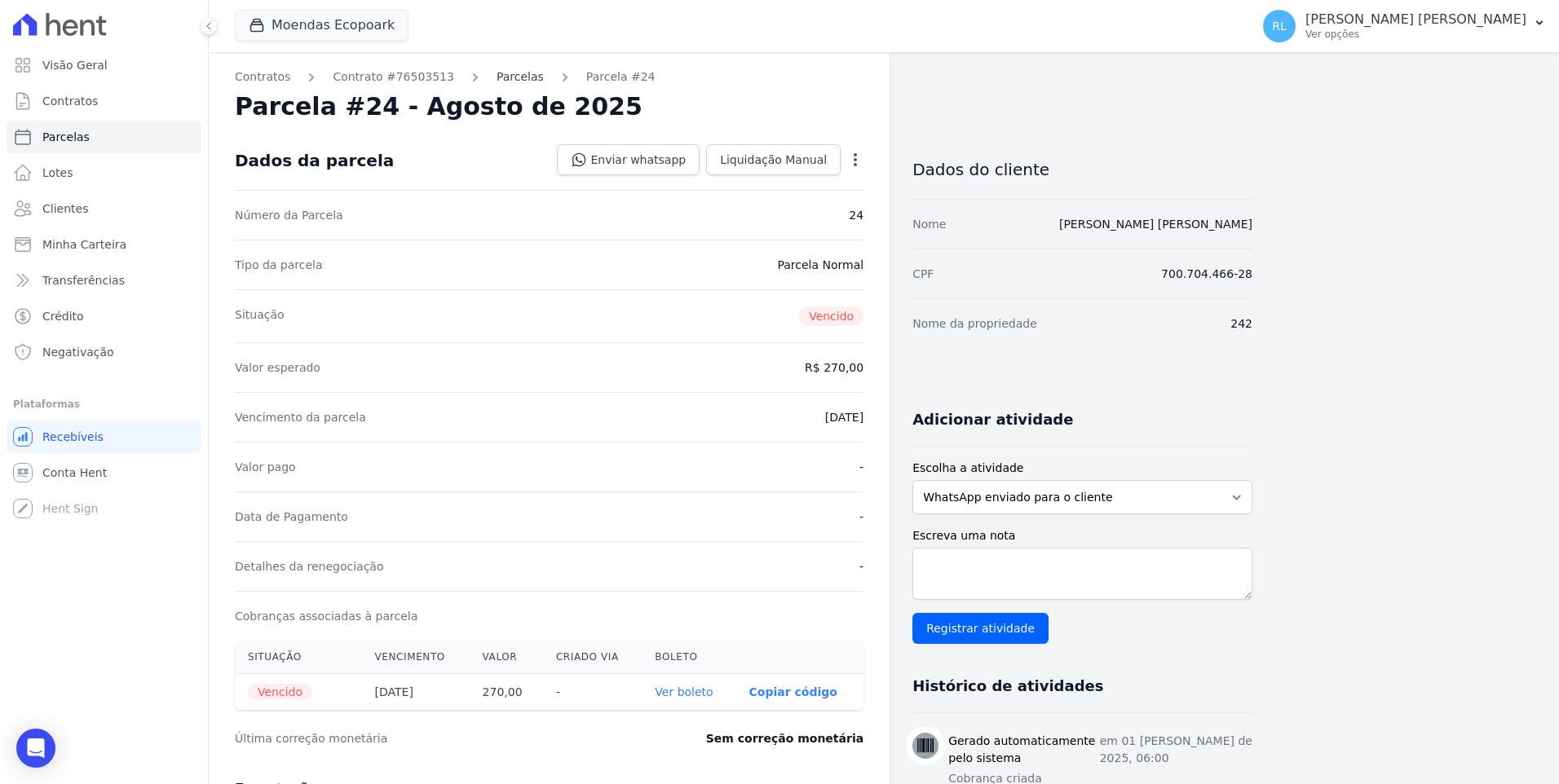
click at [504, 72] on link "Parcelas" at bounding box center [520, 77] width 47 height 17
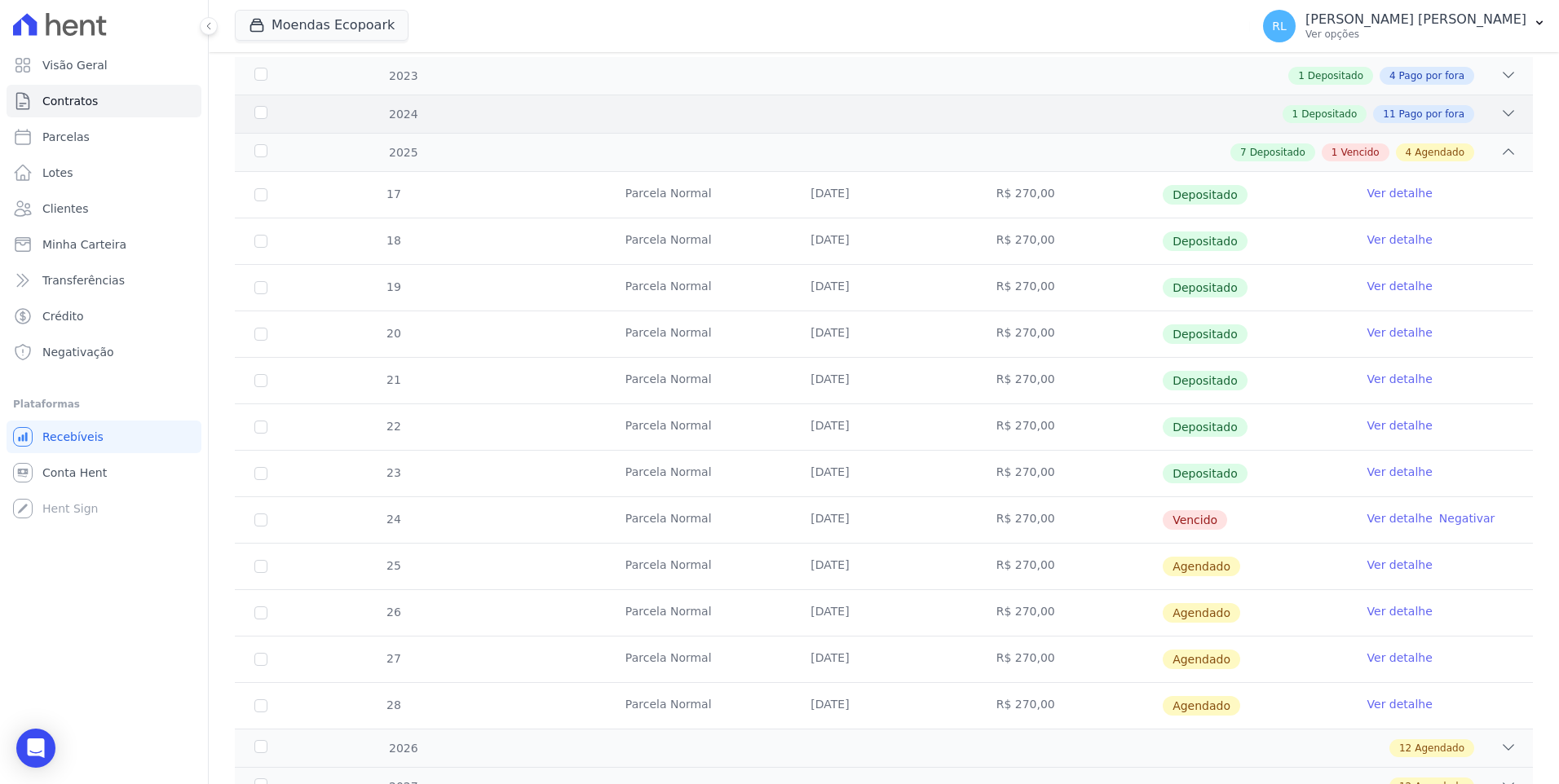
scroll to position [472, 0]
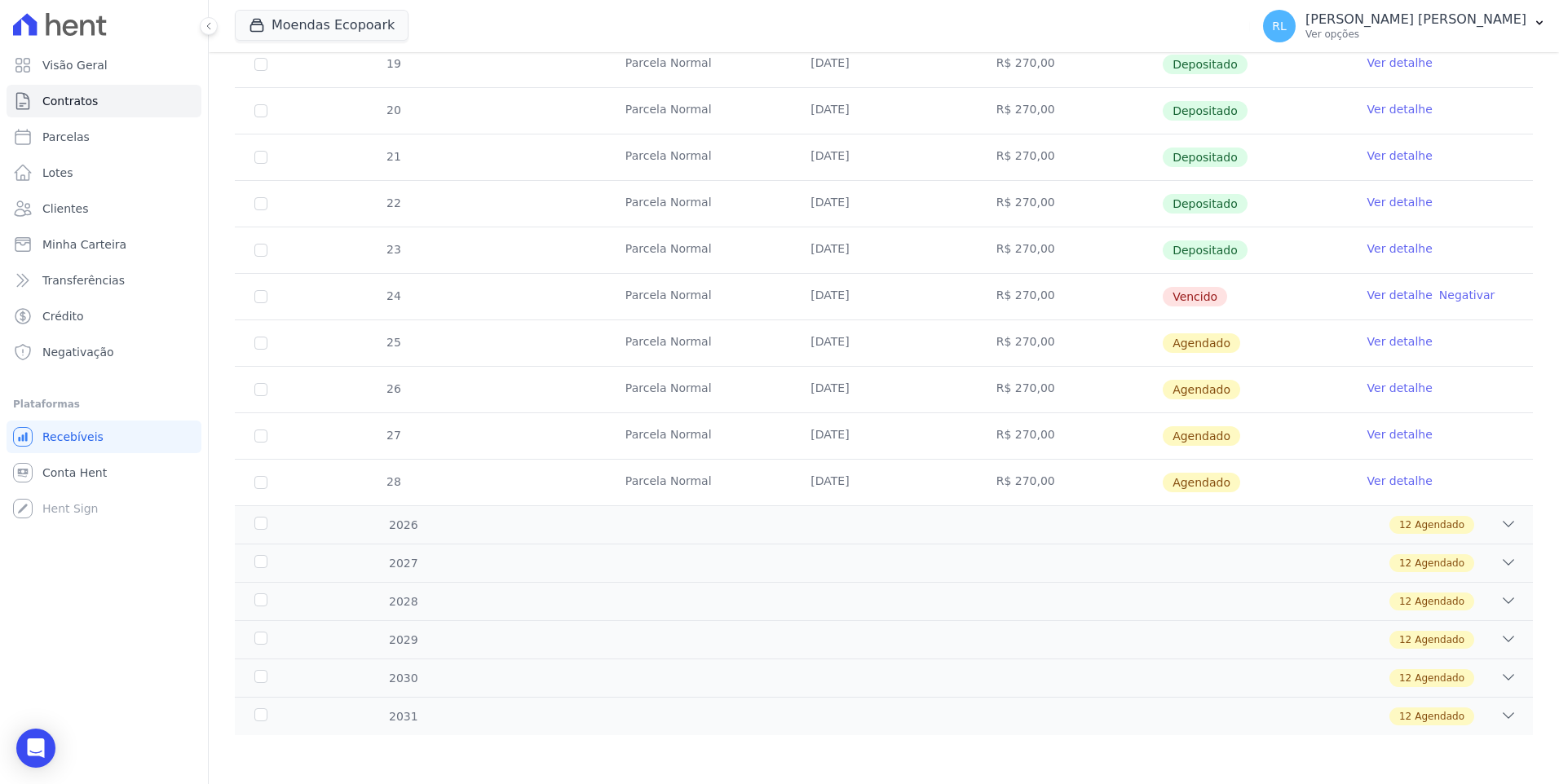
click at [1367, 296] on link "Ver detalhe" at bounding box center [1400, 294] width 65 height 16
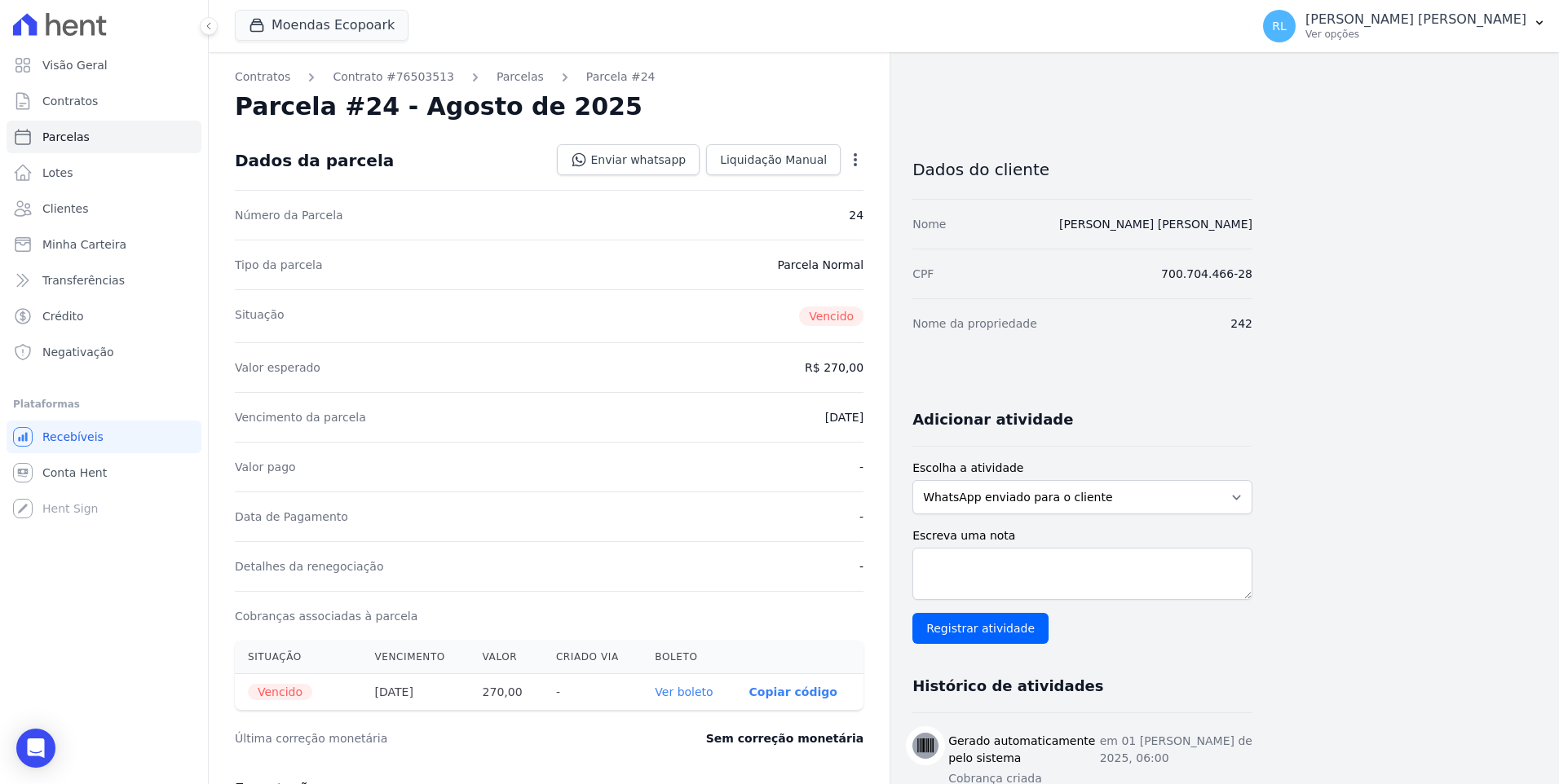
click at [861, 162] on icon "button" at bounding box center [855, 159] width 16 height 16
click at [767, 200] on link "Cancelar Cobrança" at bounding box center [785, 210] width 143 height 29
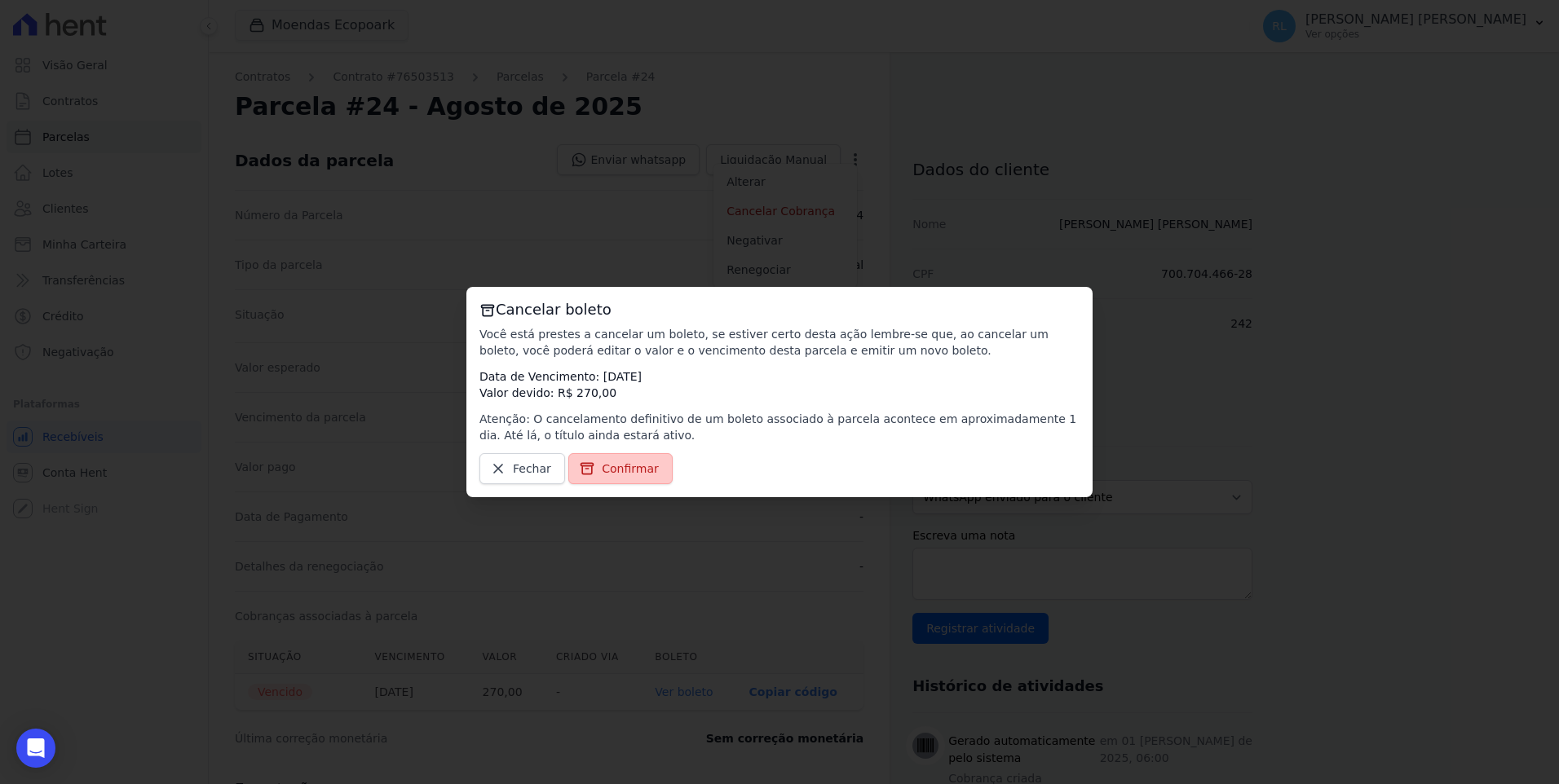
click at [617, 464] on span "Confirmar" at bounding box center [630, 468] width 57 height 16
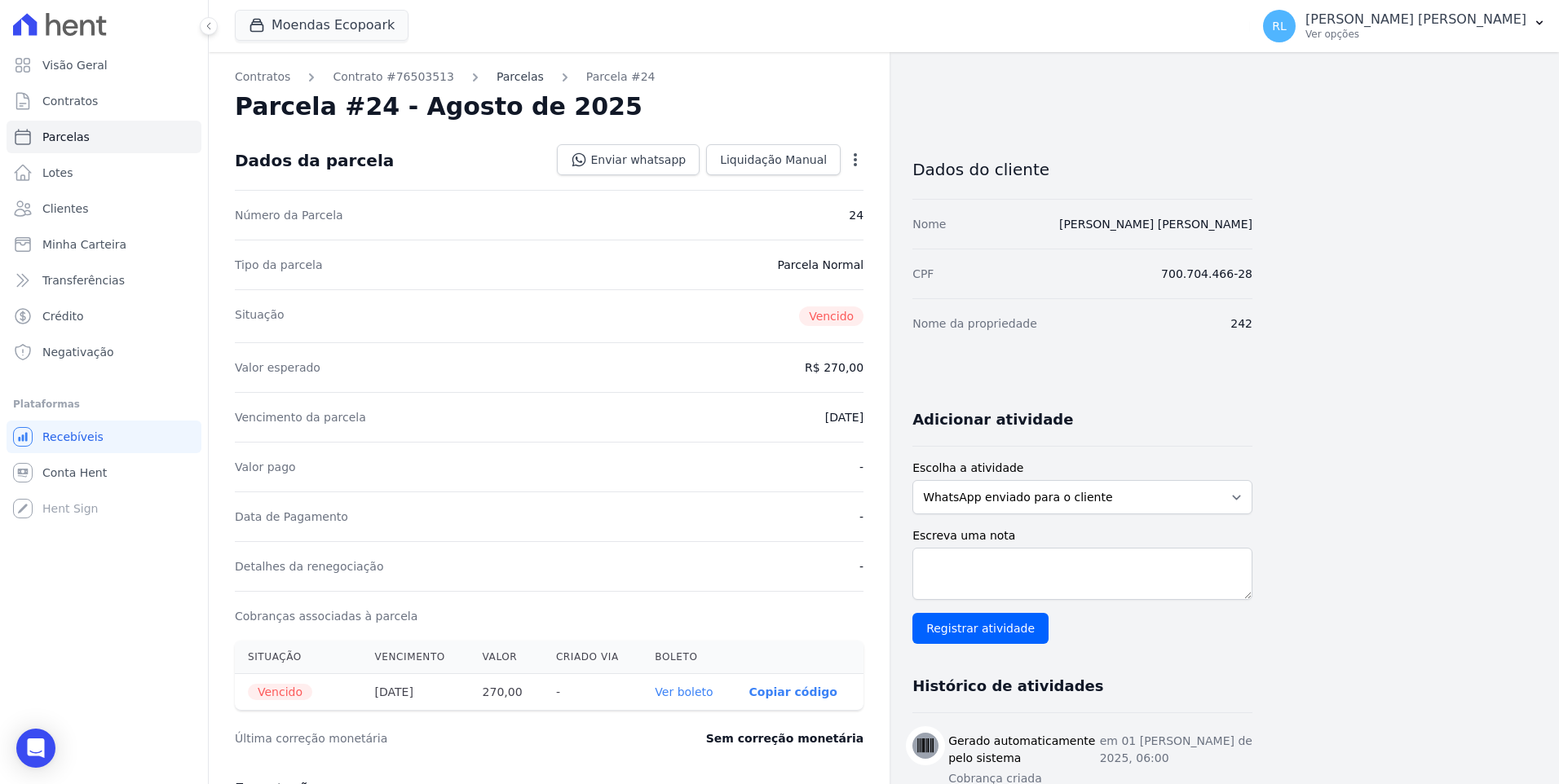
click at [496, 82] on link "Parcelas" at bounding box center [520, 77] width 47 height 17
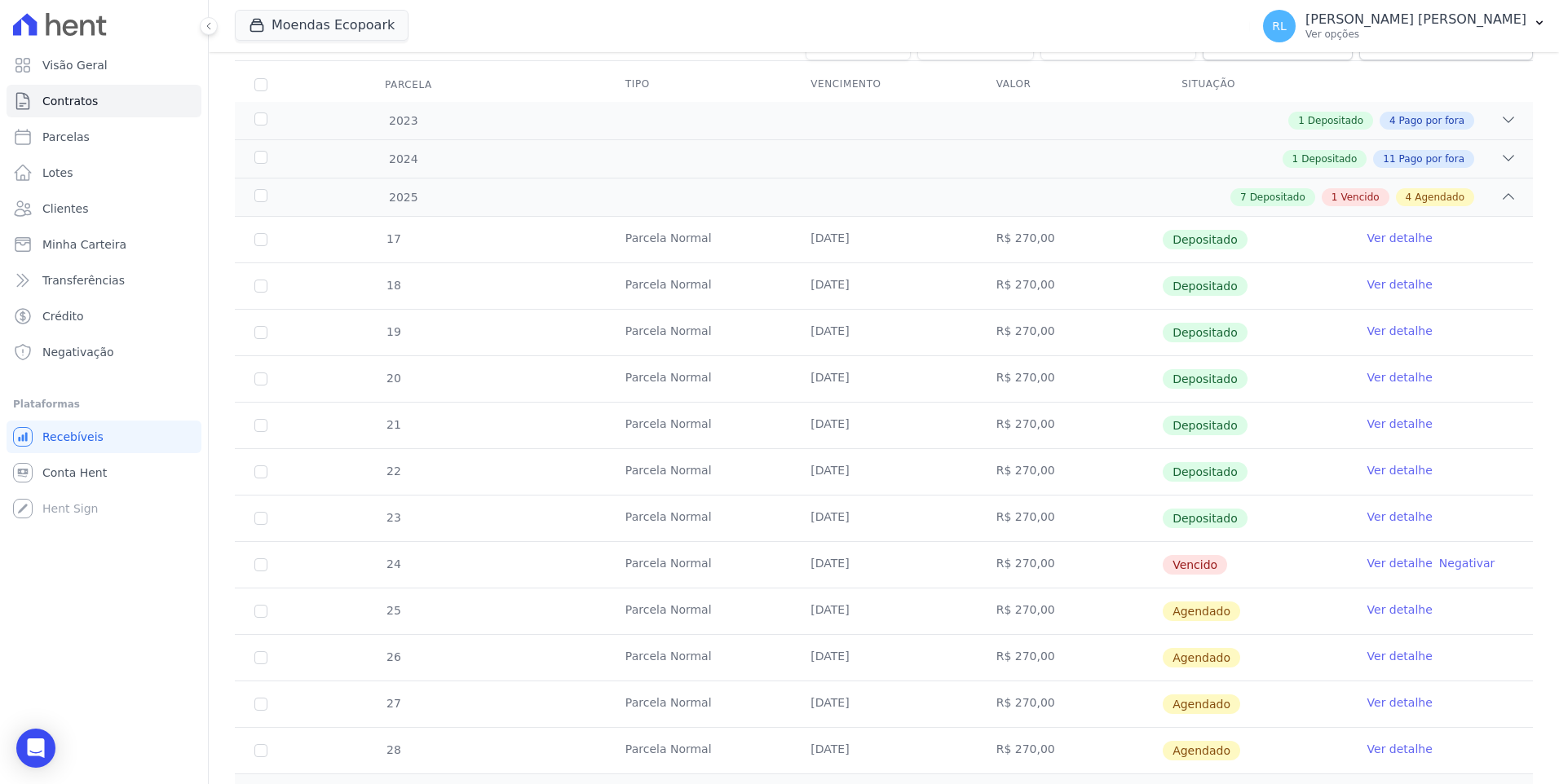
scroll to position [244, 0]
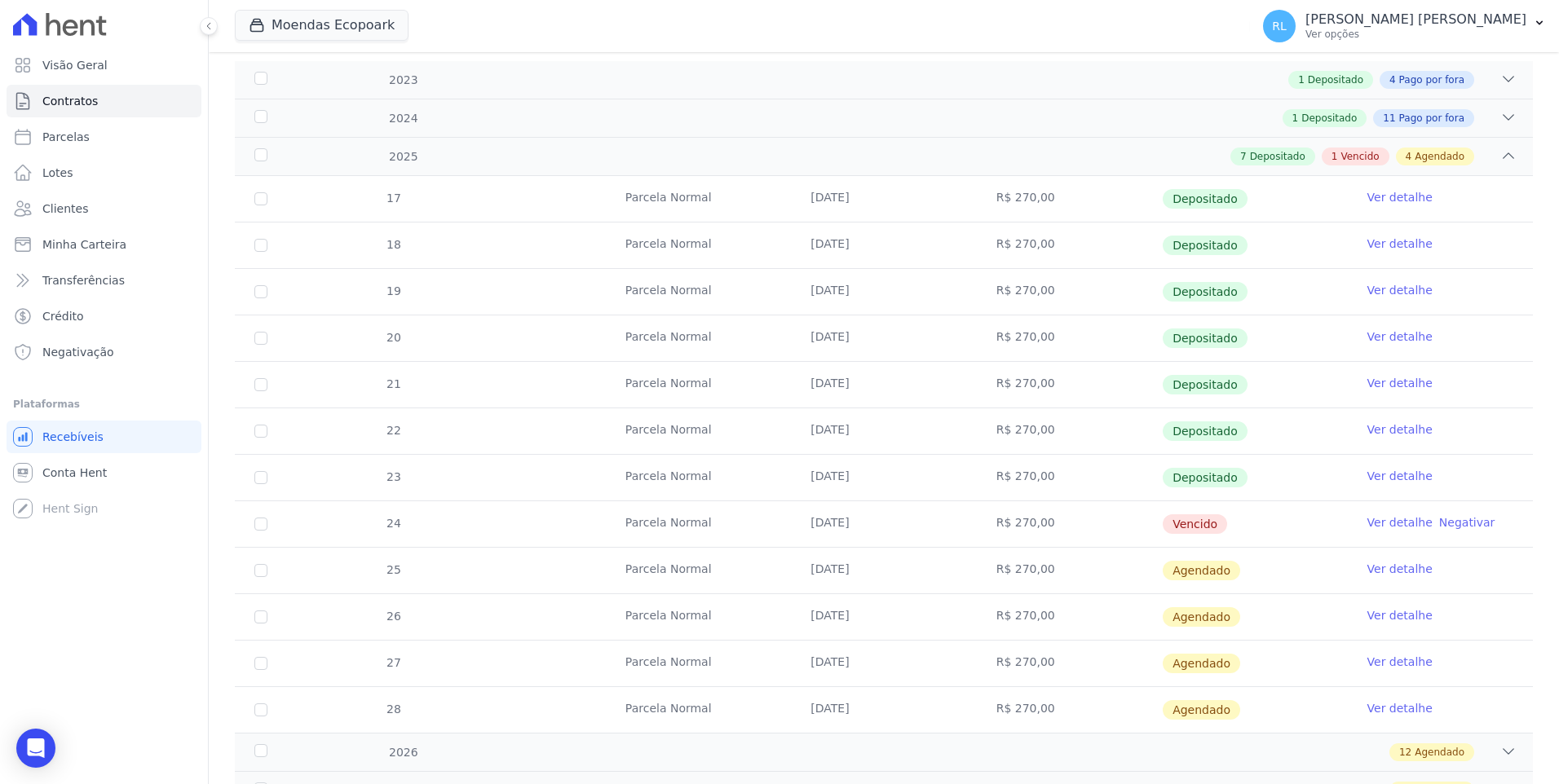
click at [1367, 518] on link "Ver detalhe" at bounding box center [1400, 522] width 65 height 16
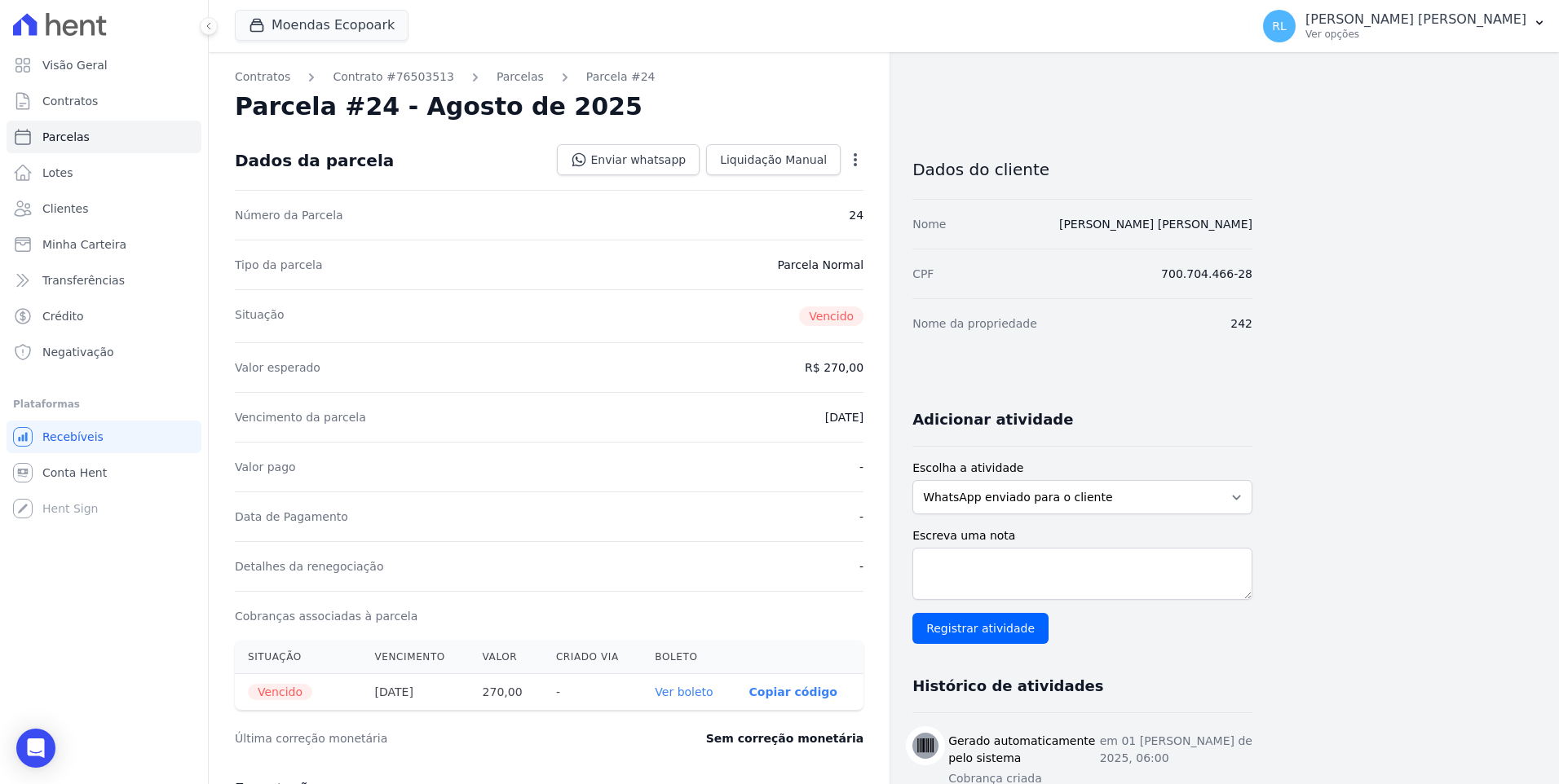
click at [857, 165] on icon "button" at bounding box center [855, 159] width 16 height 16
click at [818, 212] on link "Cancelar Cobrança" at bounding box center [785, 210] width 143 height 29
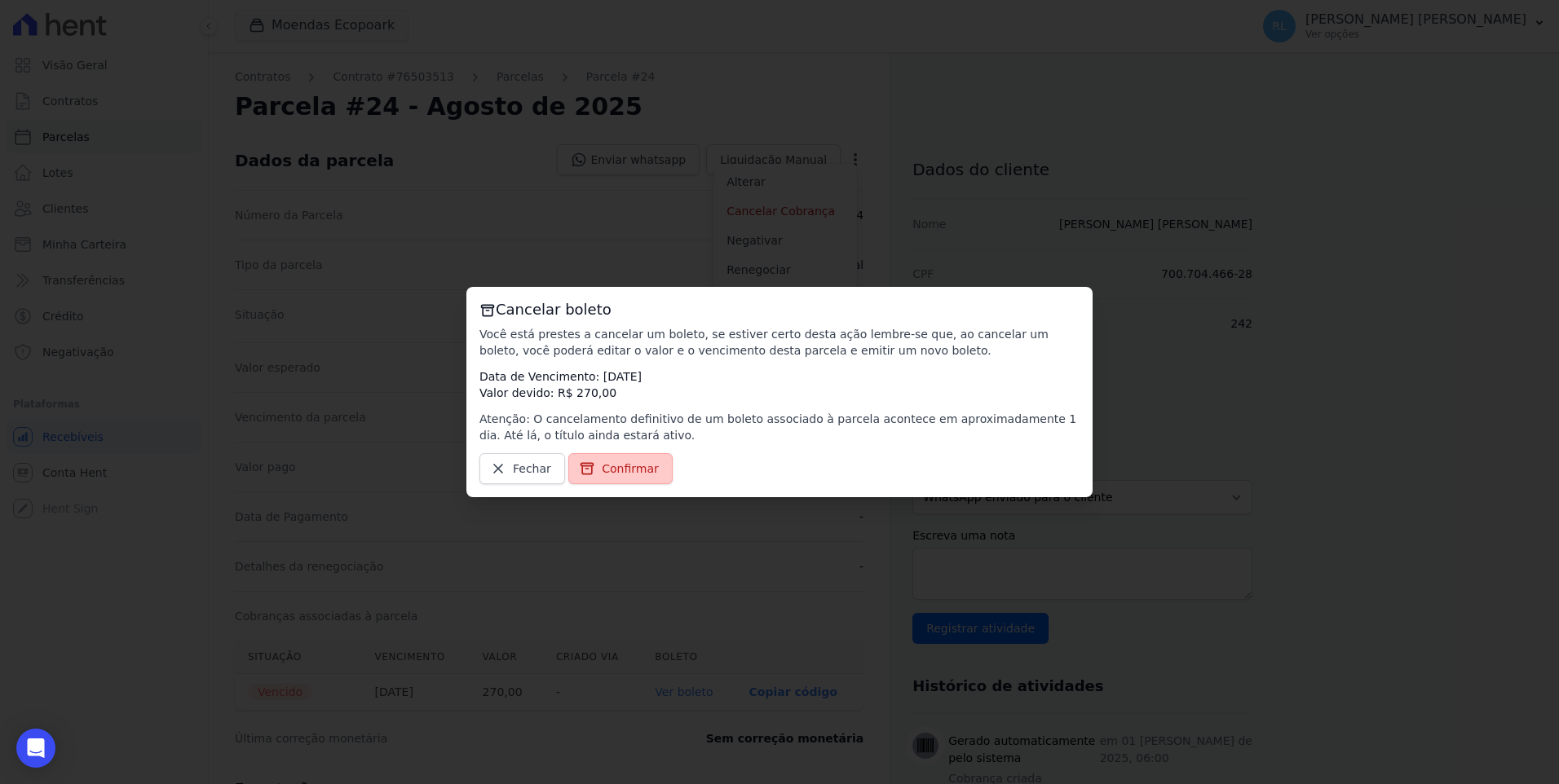
click at [645, 471] on span "Confirmar" at bounding box center [630, 468] width 57 height 16
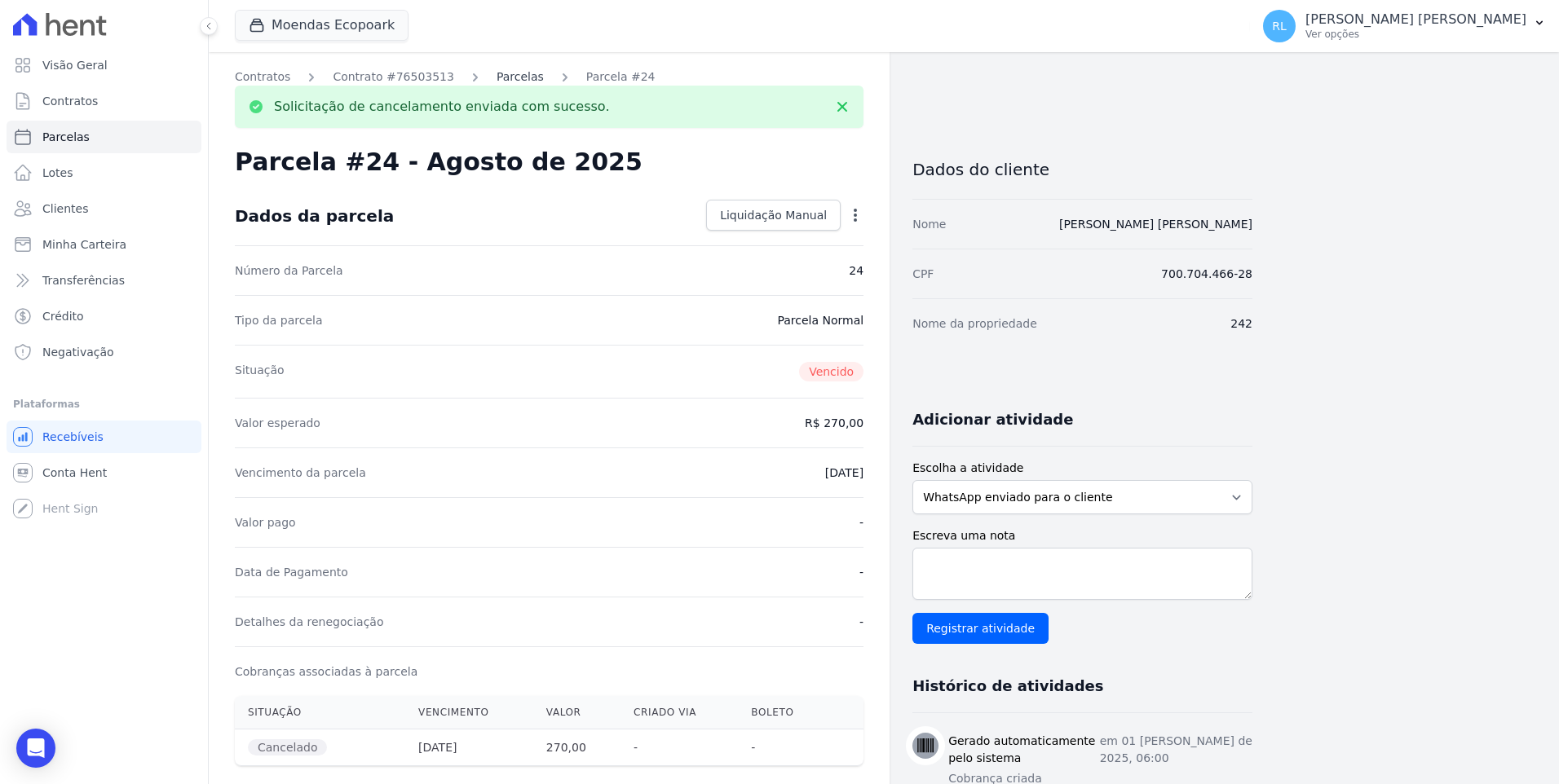
click at [496, 84] on link "Parcelas" at bounding box center [520, 77] width 47 height 17
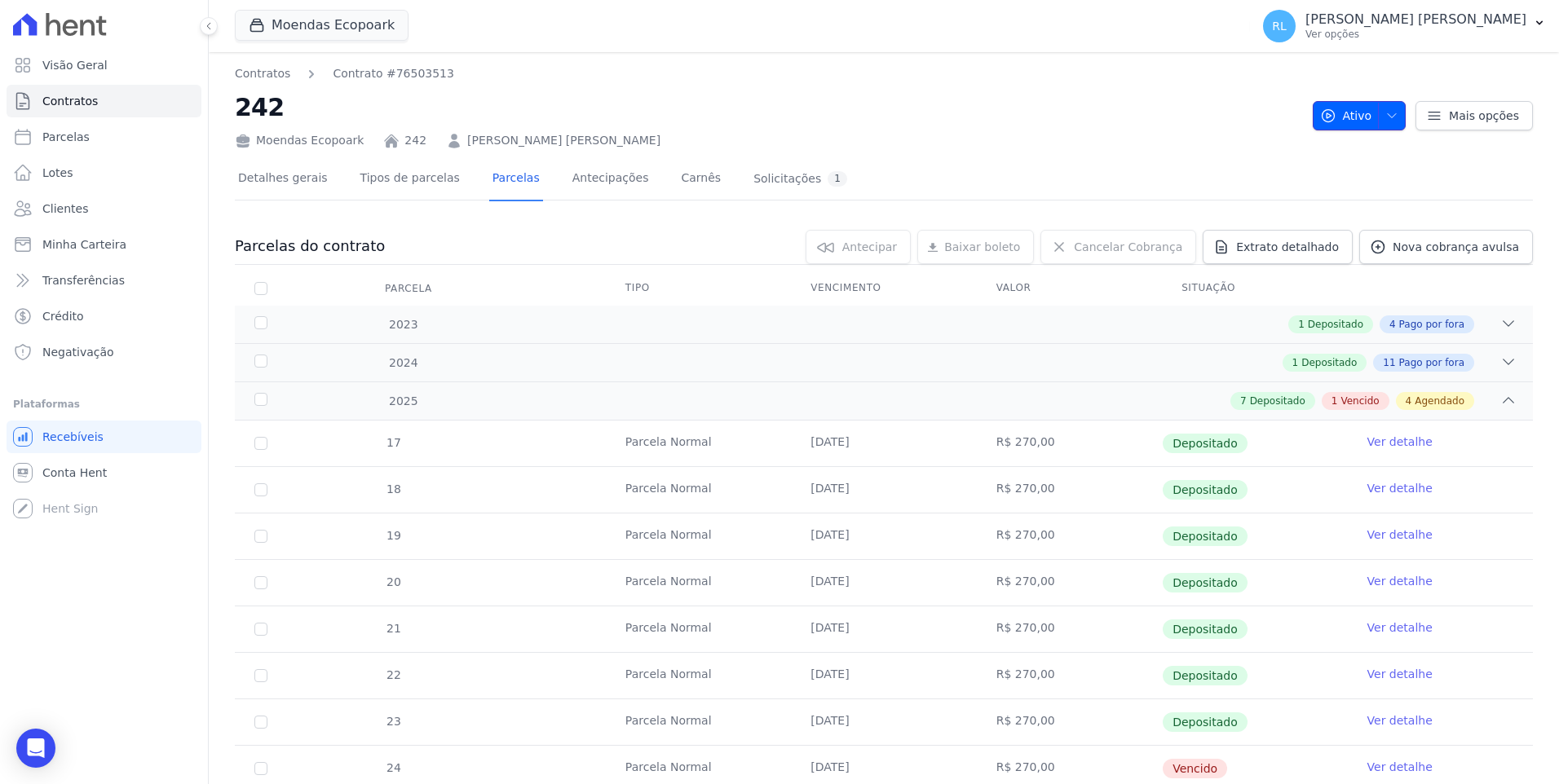
click at [1385, 109] on icon "button" at bounding box center [1392, 116] width 13 height 13
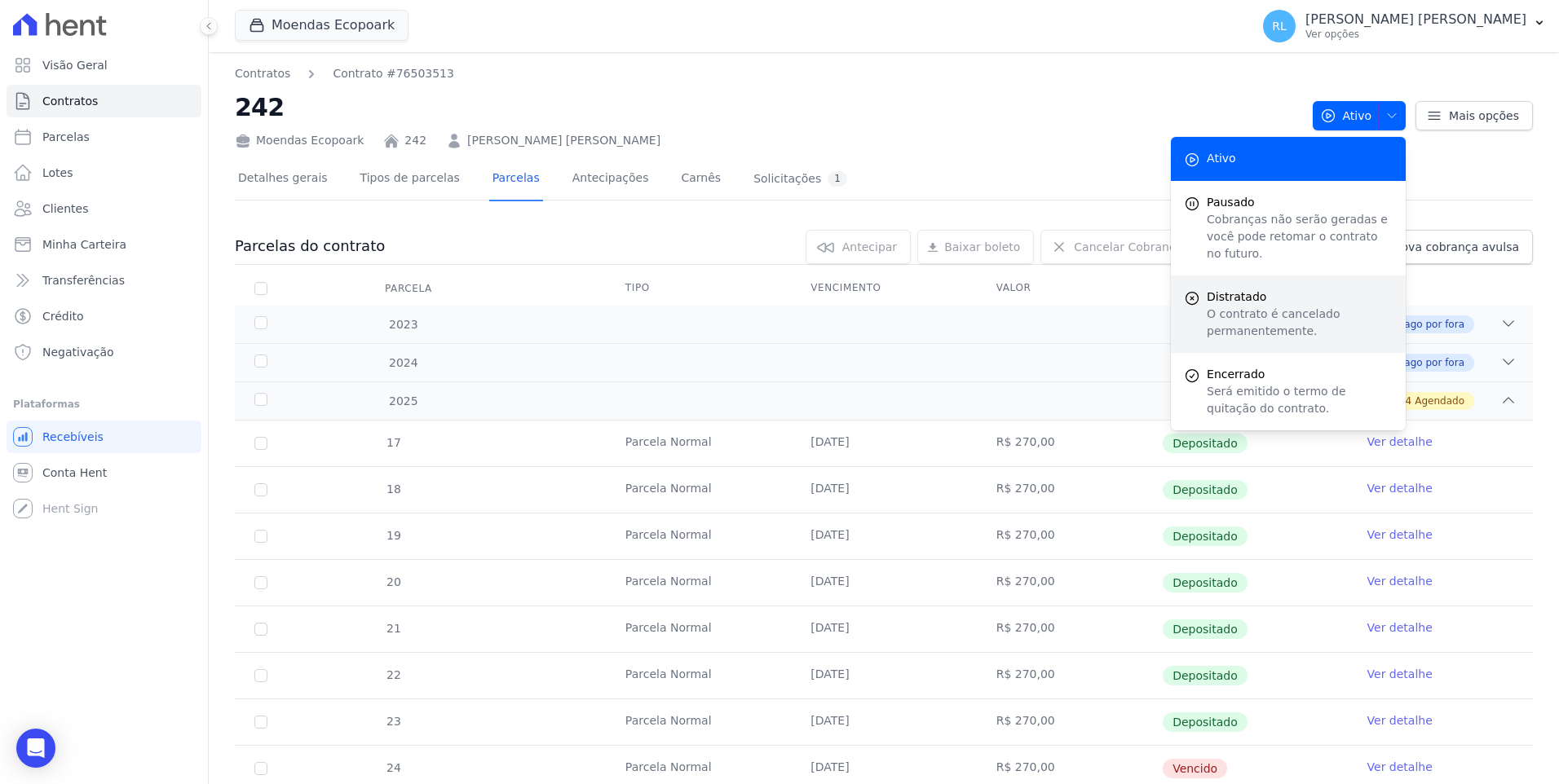
click at [1253, 306] on p "O contrato é cancelado permanentemente." at bounding box center [1299, 323] width 186 height 34
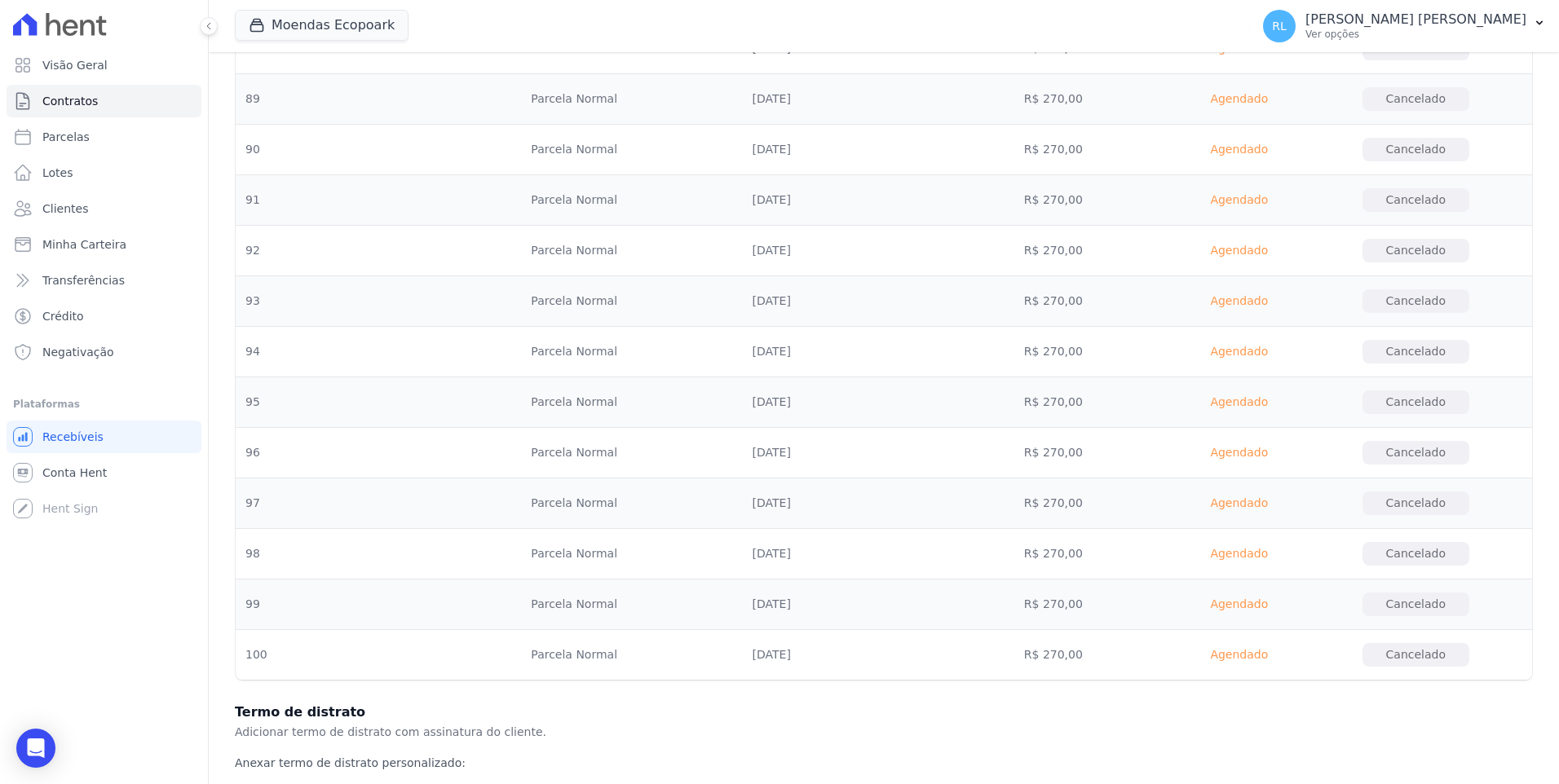
scroll to position [3877, 0]
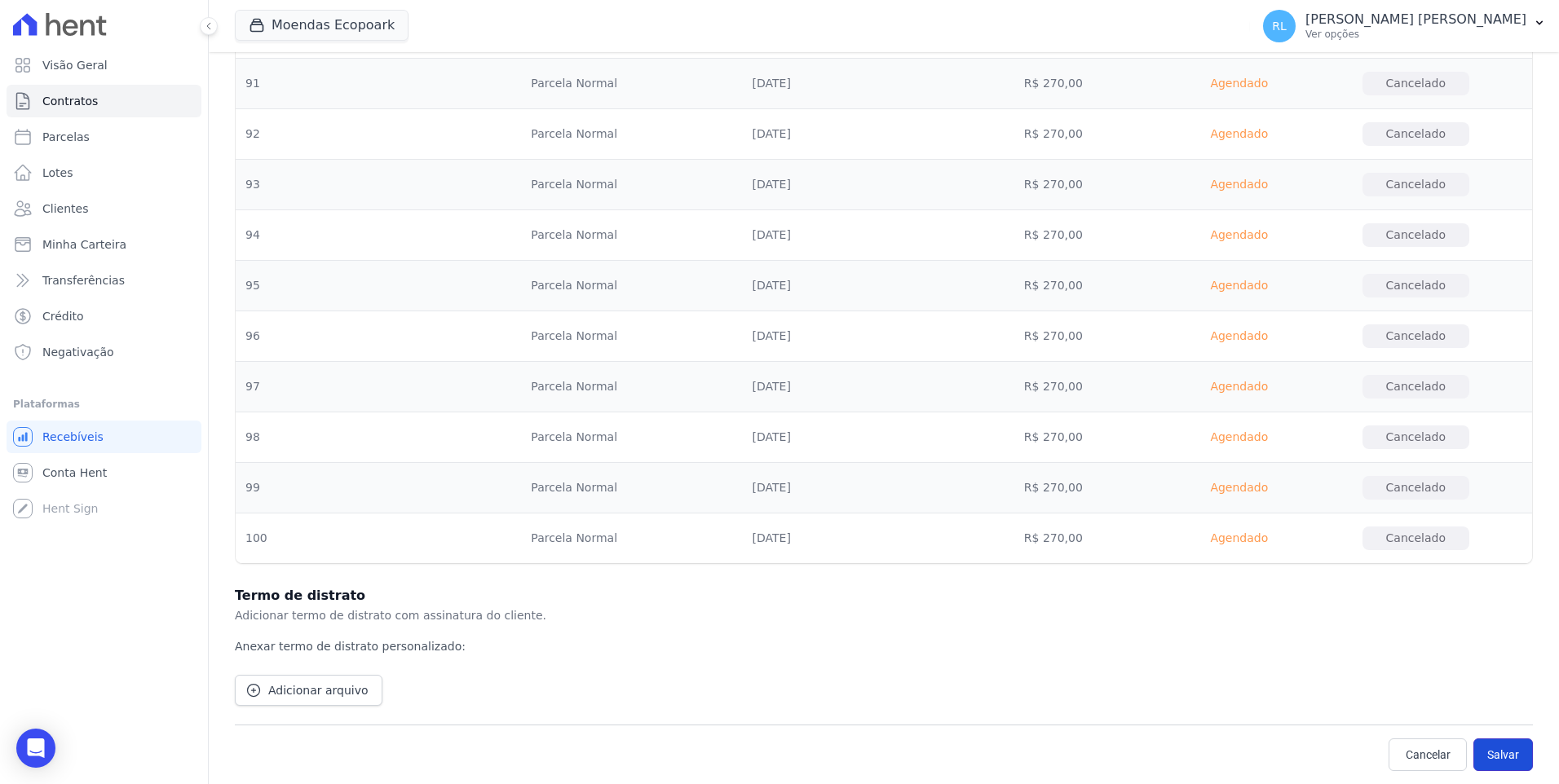
click at [1506, 758] on button "Salvar" at bounding box center [1502, 755] width 59 height 33
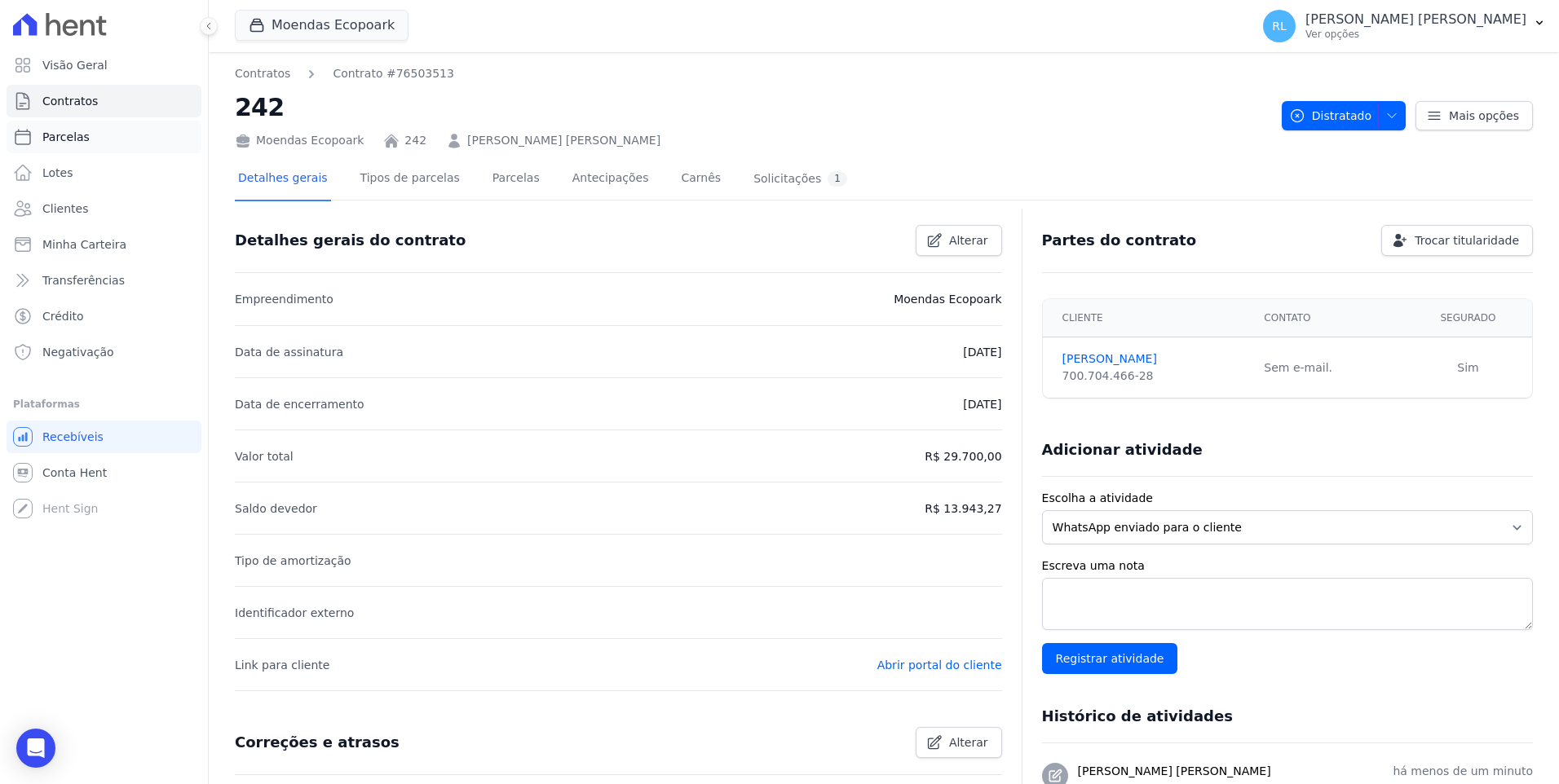
click at [120, 132] on link "Parcelas" at bounding box center [104, 137] width 194 height 33
select select
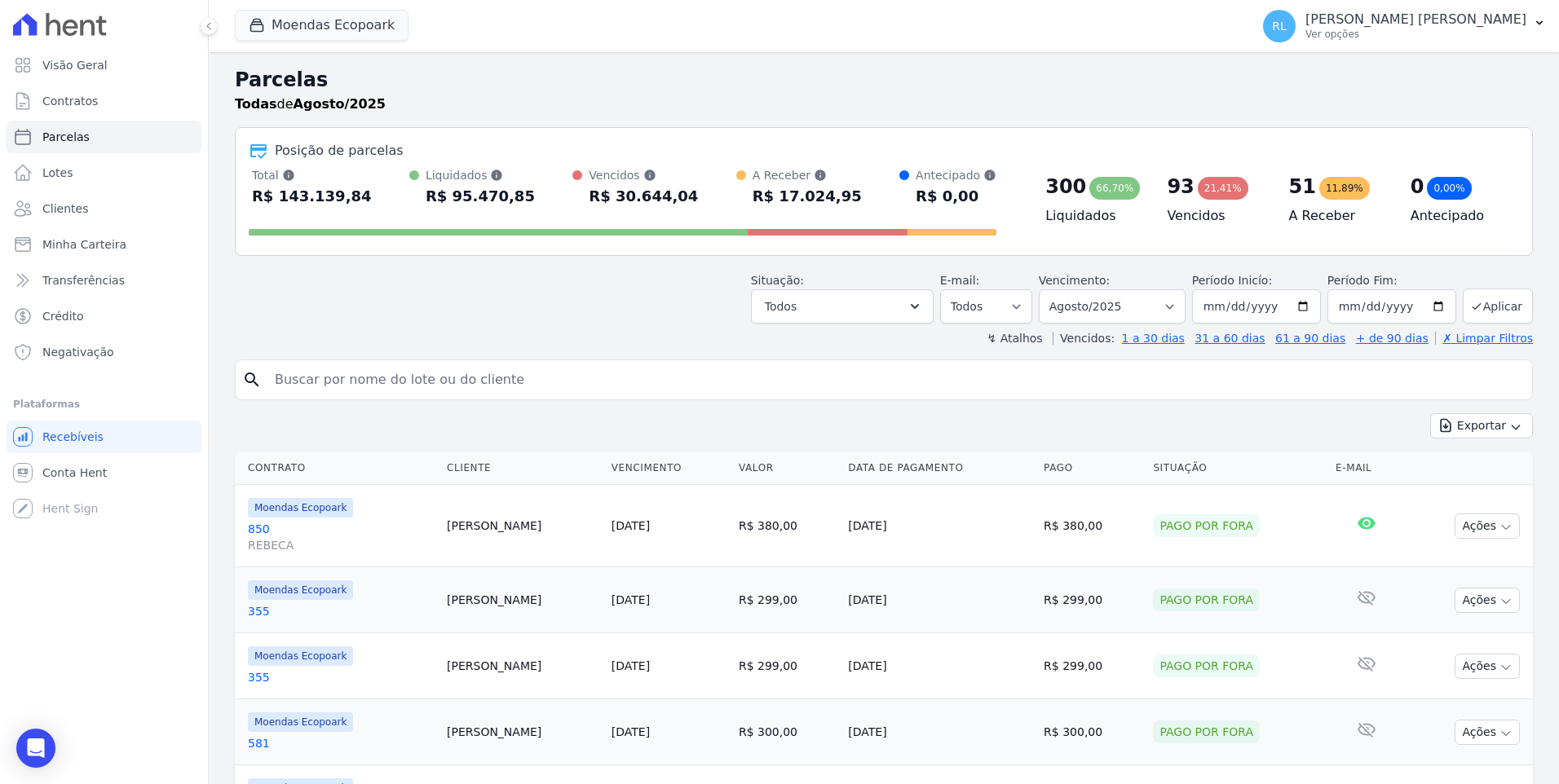
click at [384, 377] on input "search" at bounding box center [896, 379] width 1261 height 33
type input "796"
select select
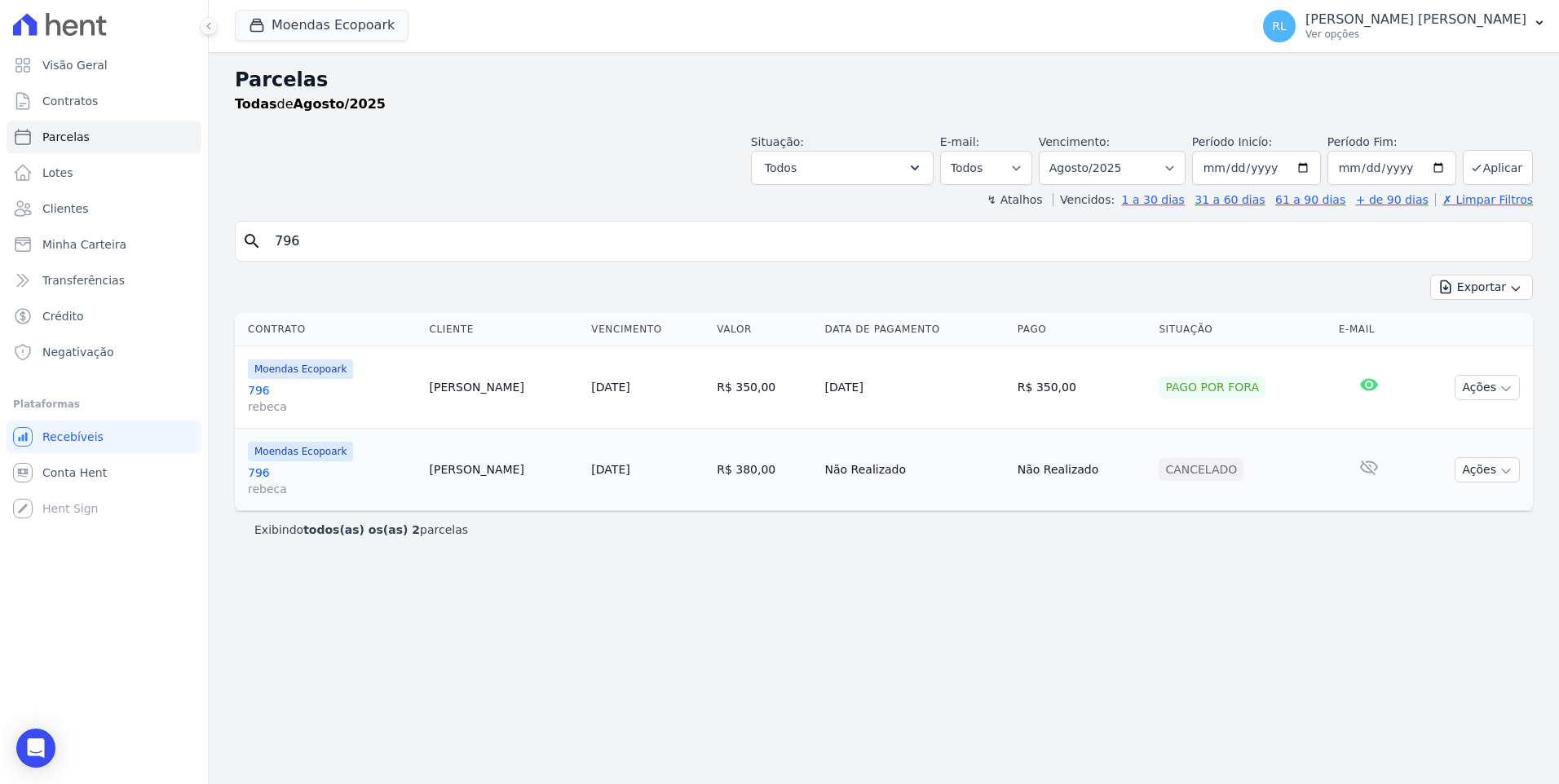
click at [337, 251] on input "796" at bounding box center [896, 241] width 1261 height 33
type input "797"
select select
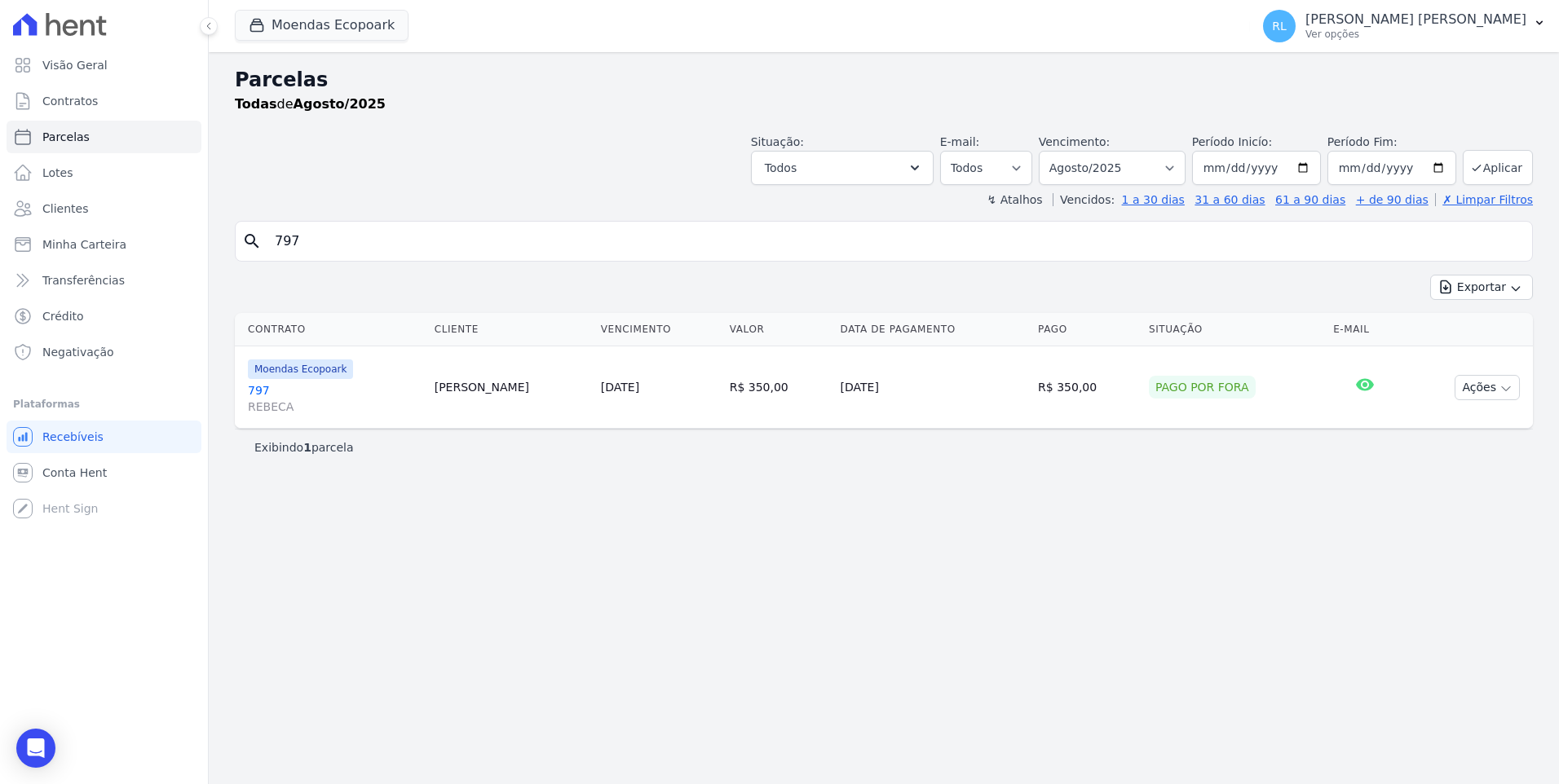
click at [267, 384] on link "797 REBECA" at bounding box center [335, 398] width 174 height 33
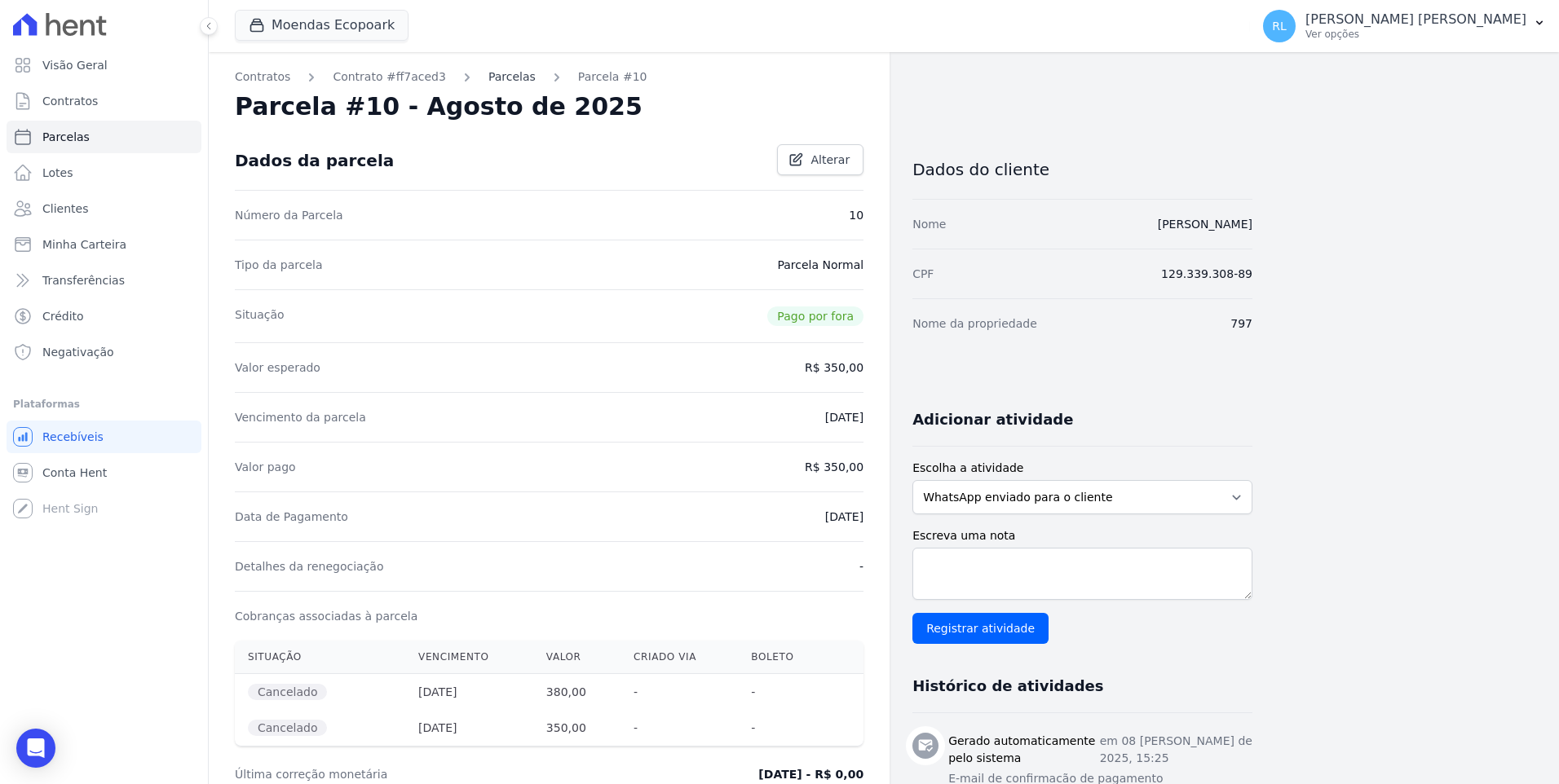
click at [492, 82] on link "Parcelas" at bounding box center [512, 77] width 47 height 17
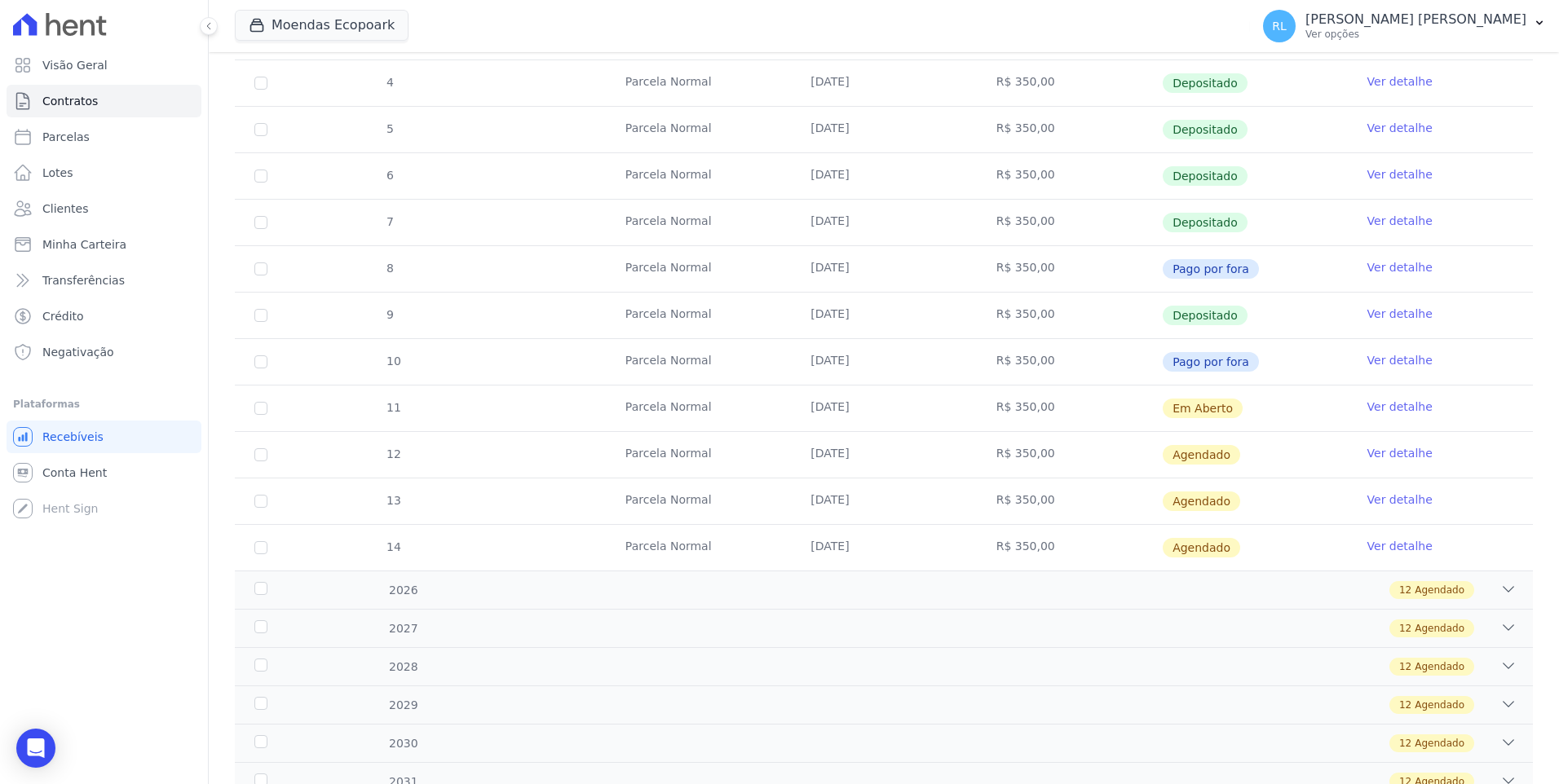
scroll to position [408, 0]
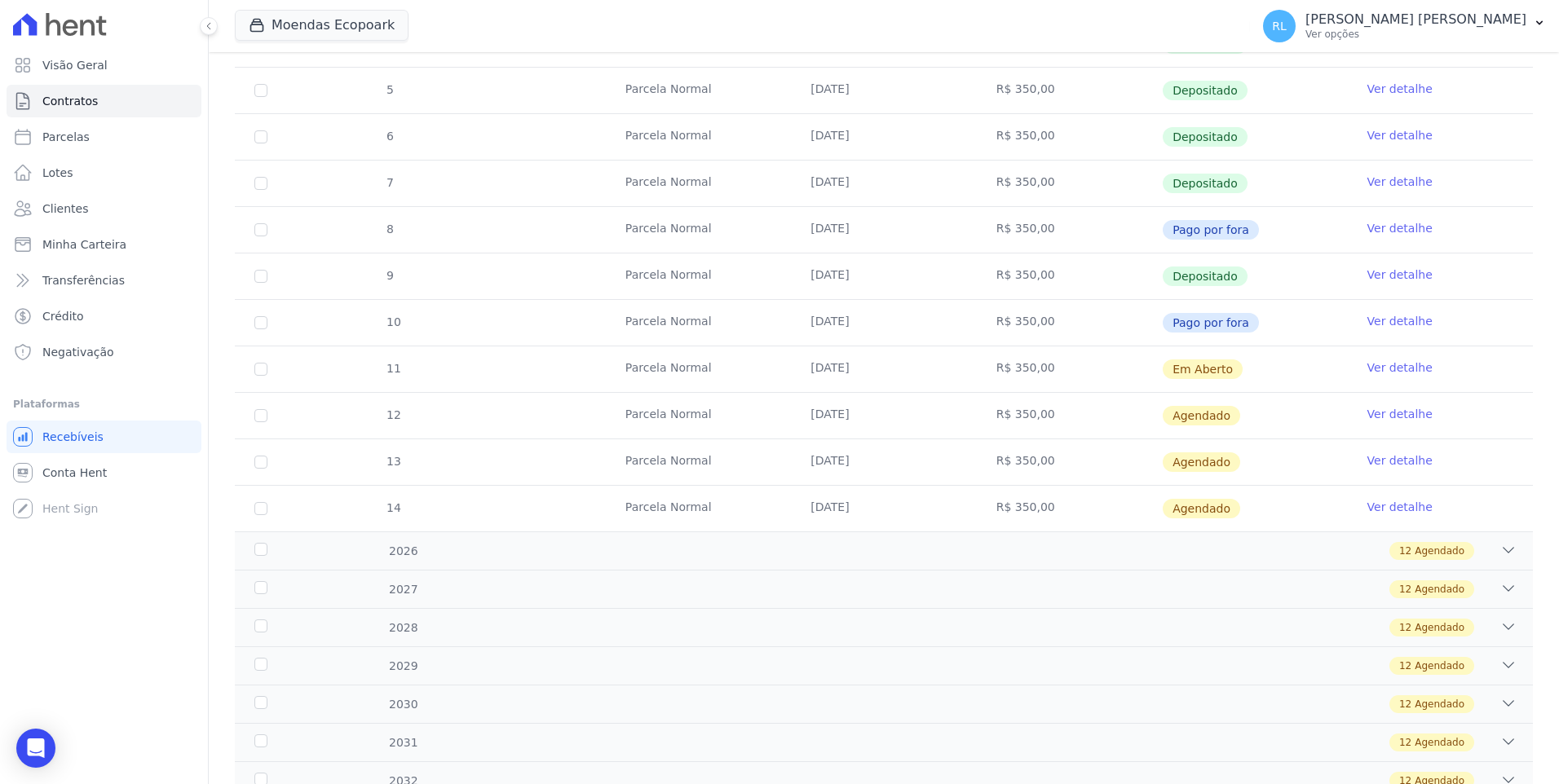
click at [1374, 369] on link "Ver detalhe" at bounding box center [1400, 367] width 65 height 16
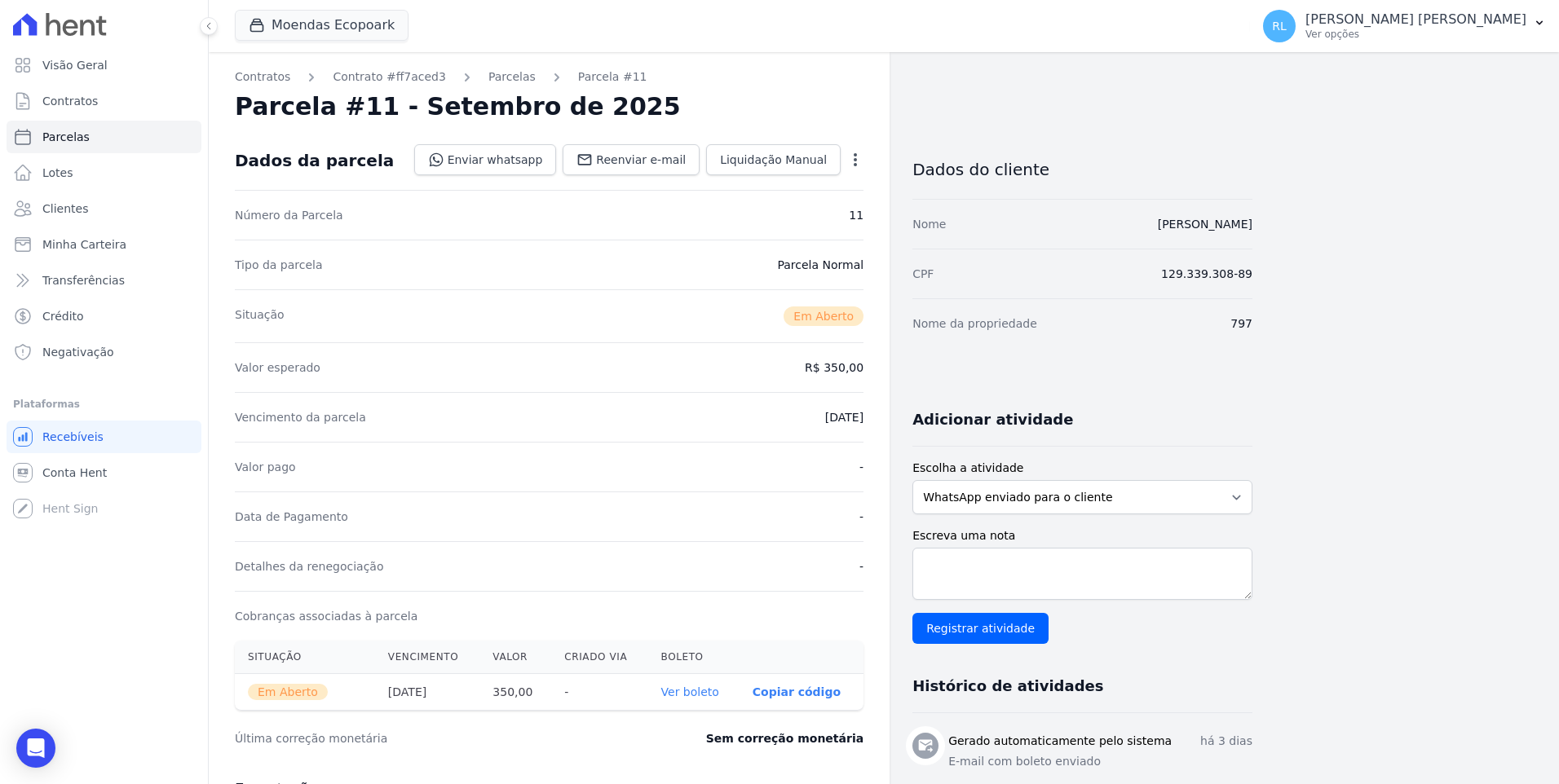
click at [716, 692] on link "Ver boleto" at bounding box center [690, 692] width 58 height 13
click at [105, 135] on link "Parcelas" at bounding box center [104, 137] width 194 height 33
select select
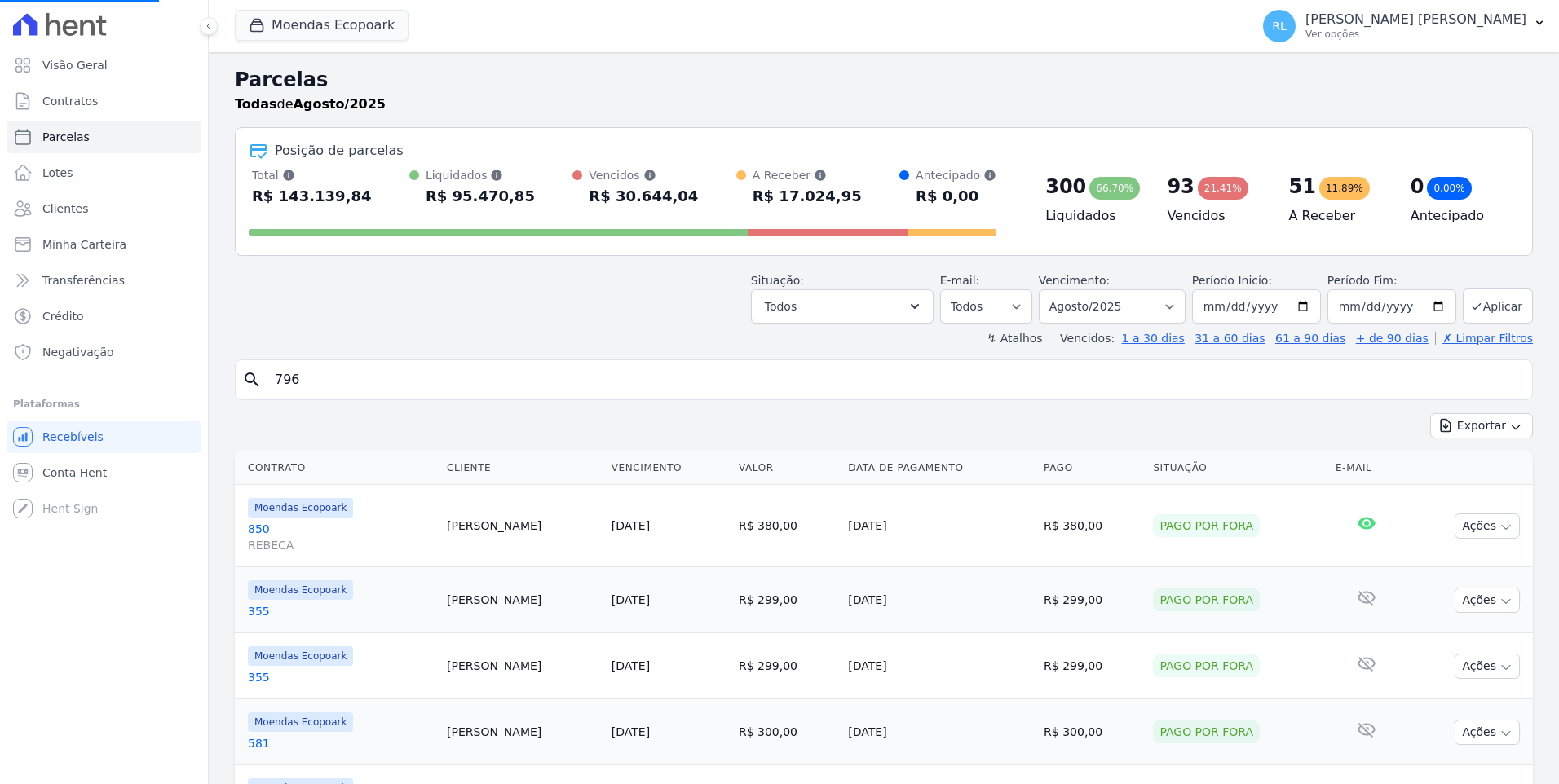
click at [388, 380] on input "796" at bounding box center [896, 379] width 1261 height 33
type input "79"
select select
click at [388, 379] on input "search" at bounding box center [896, 379] width 1261 height 33
type input "797"
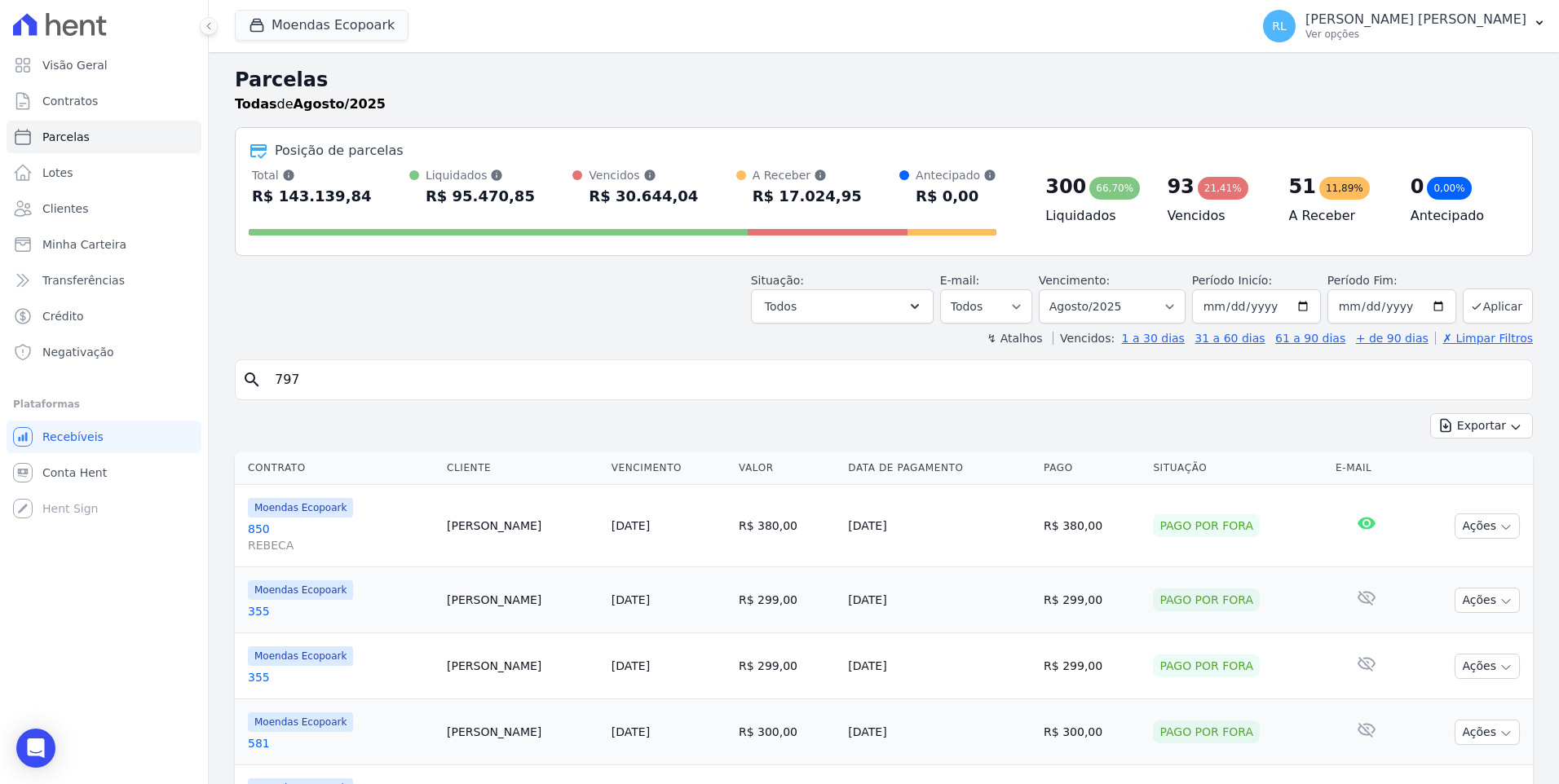
select select
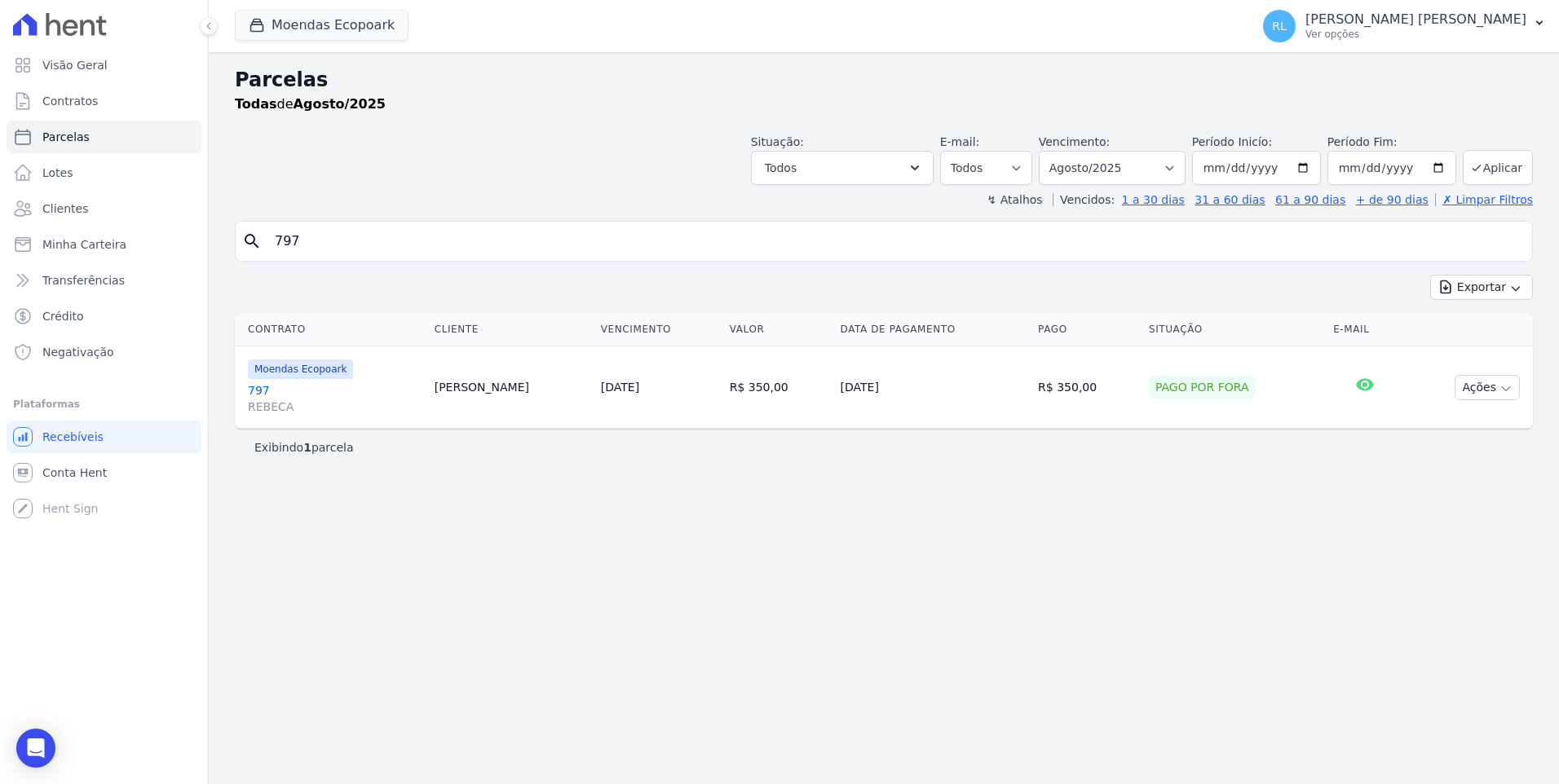
click at [259, 395] on link "797 REBECA" at bounding box center [335, 398] width 174 height 33
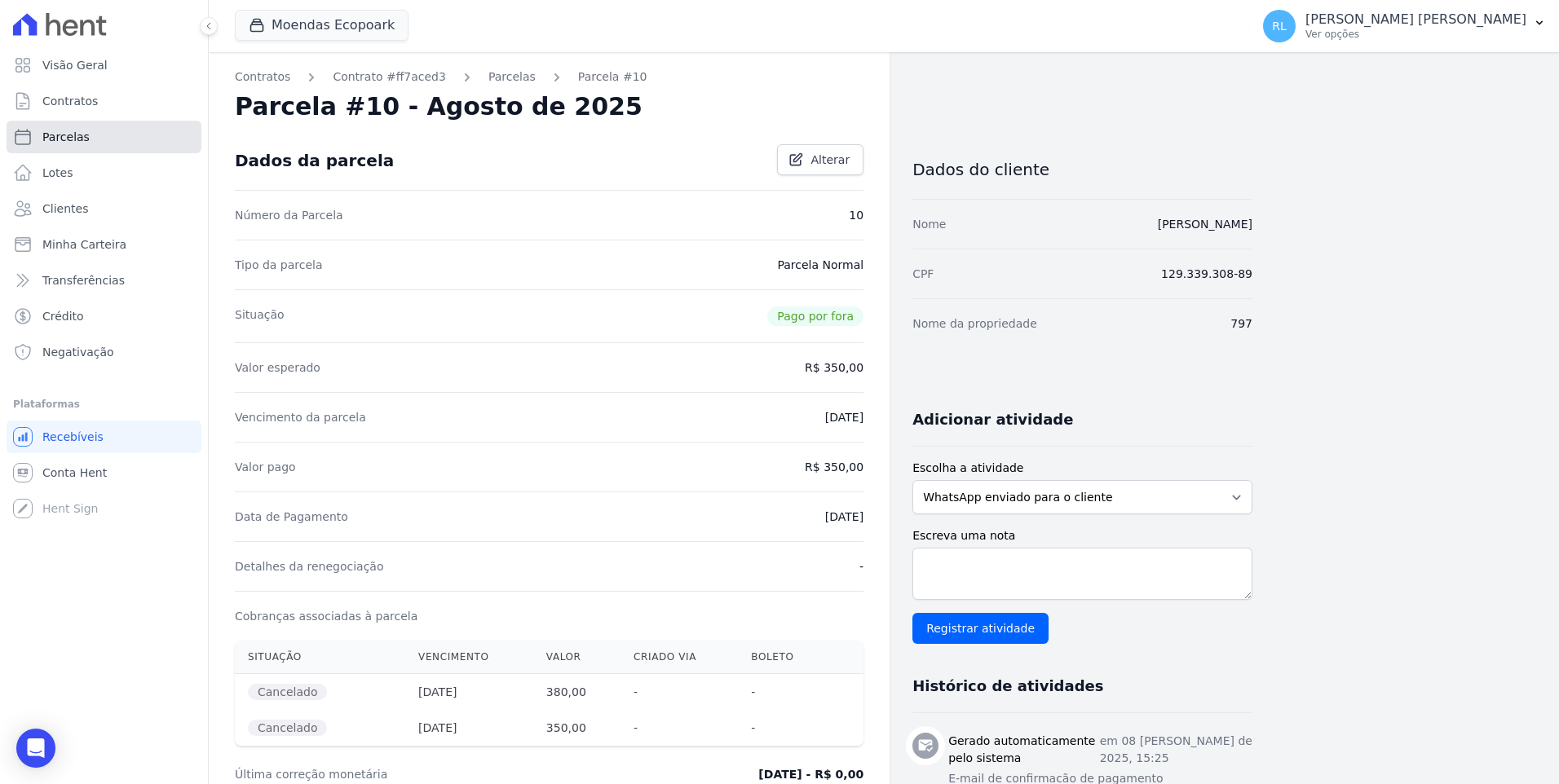
click at [56, 144] on span "Parcelas" at bounding box center [66, 137] width 47 height 16
select select
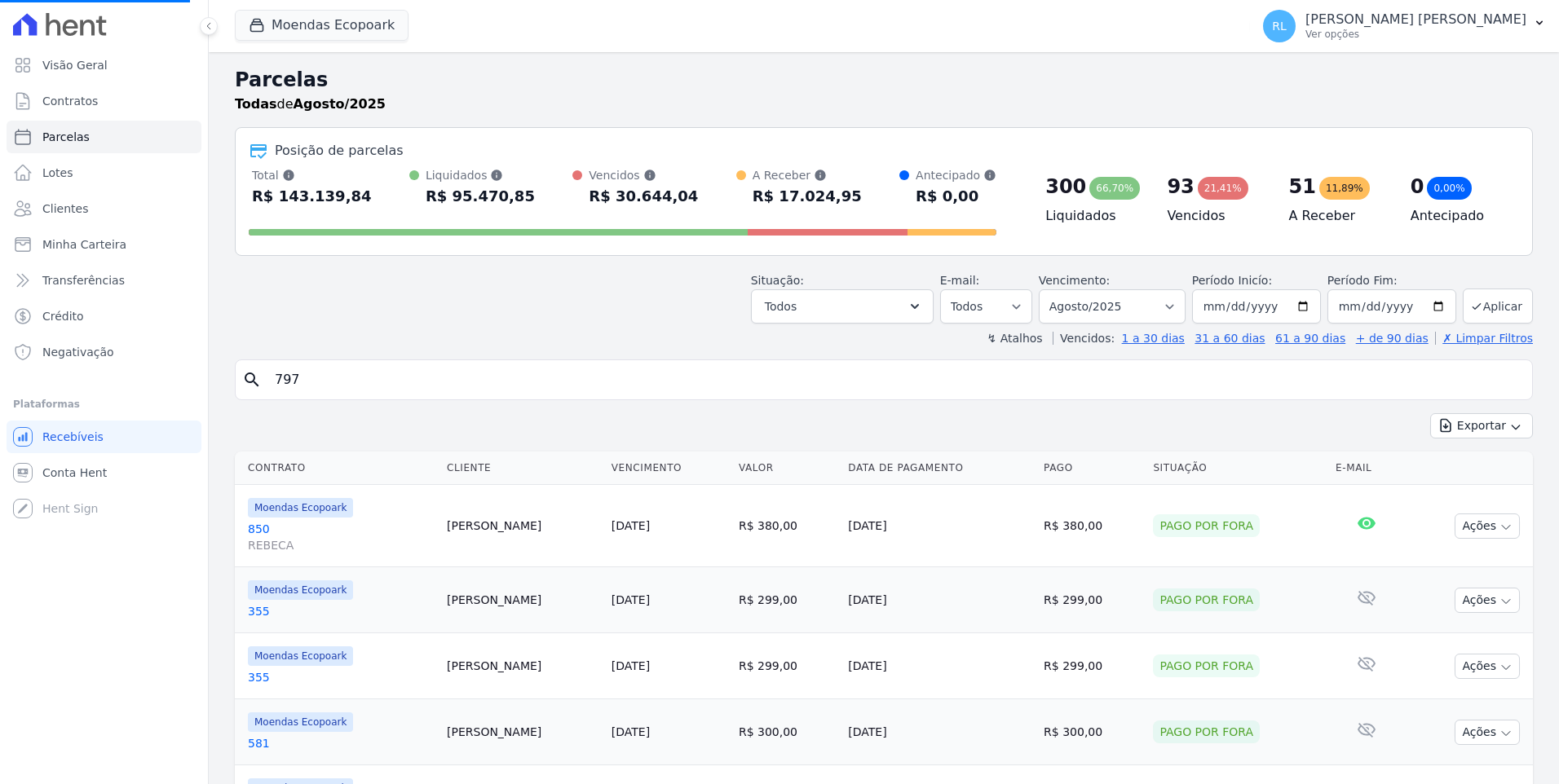
select select
click at [330, 380] on input "search" at bounding box center [896, 379] width 1261 height 33
type input "796"
select select
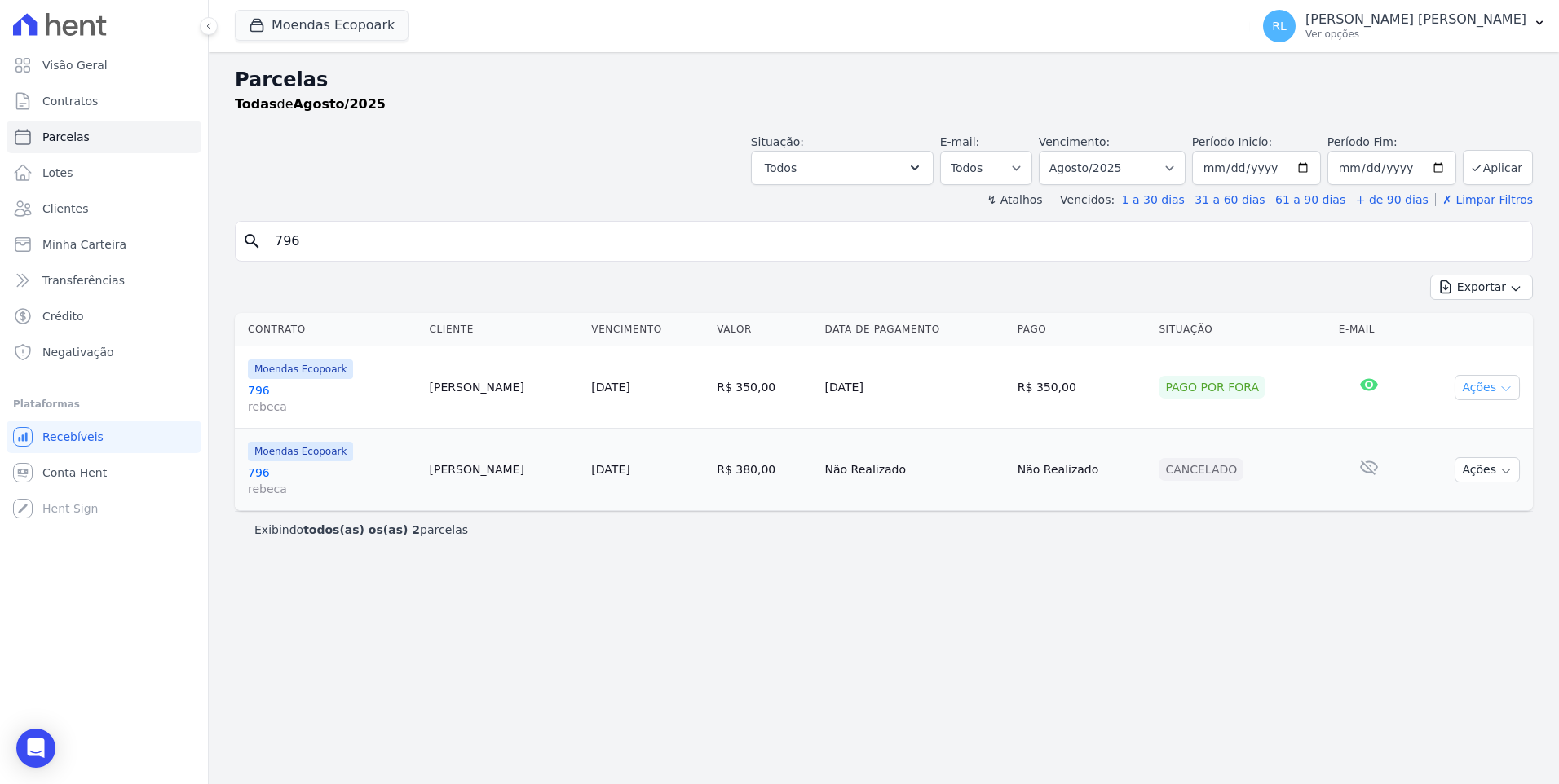
click at [1506, 392] on icon "button" at bounding box center [1506, 389] width 13 height 13
click at [265, 396] on link "796 rebeca" at bounding box center [332, 398] width 169 height 33
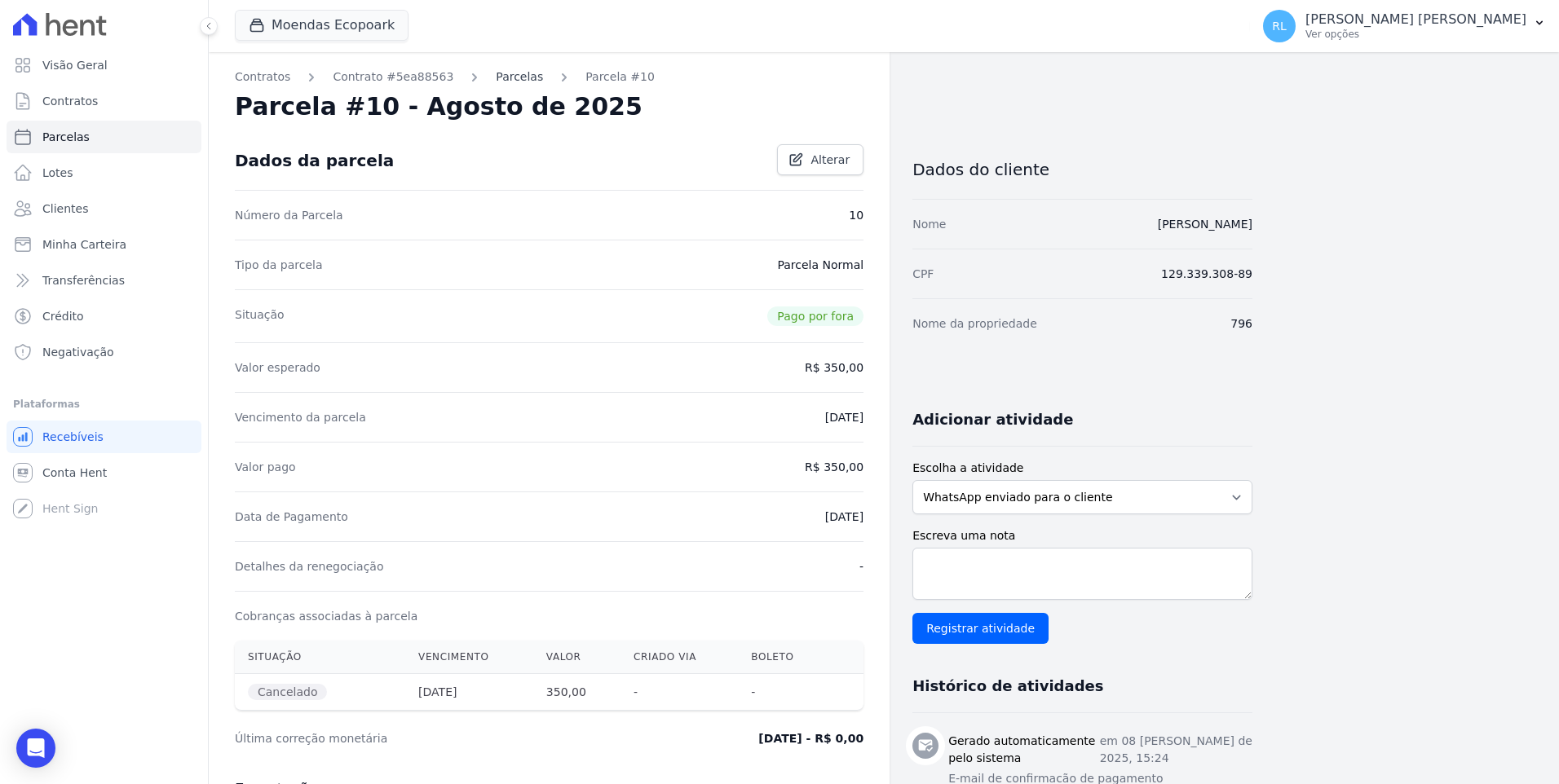
click at [511, 75] on link "Parcelas" at bounding box center [519, 77] width 47 height 17
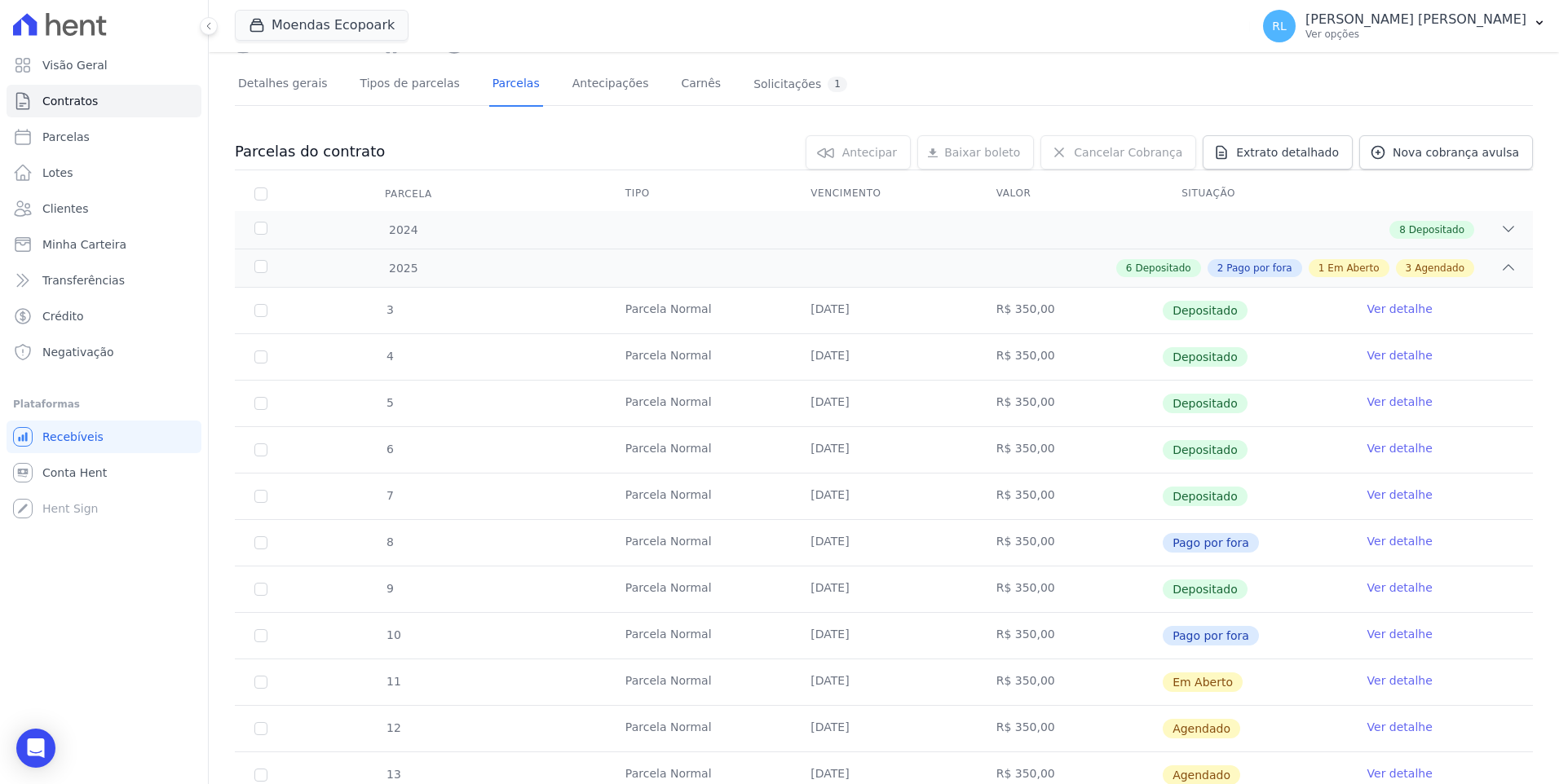
scroll to position [244, 0]
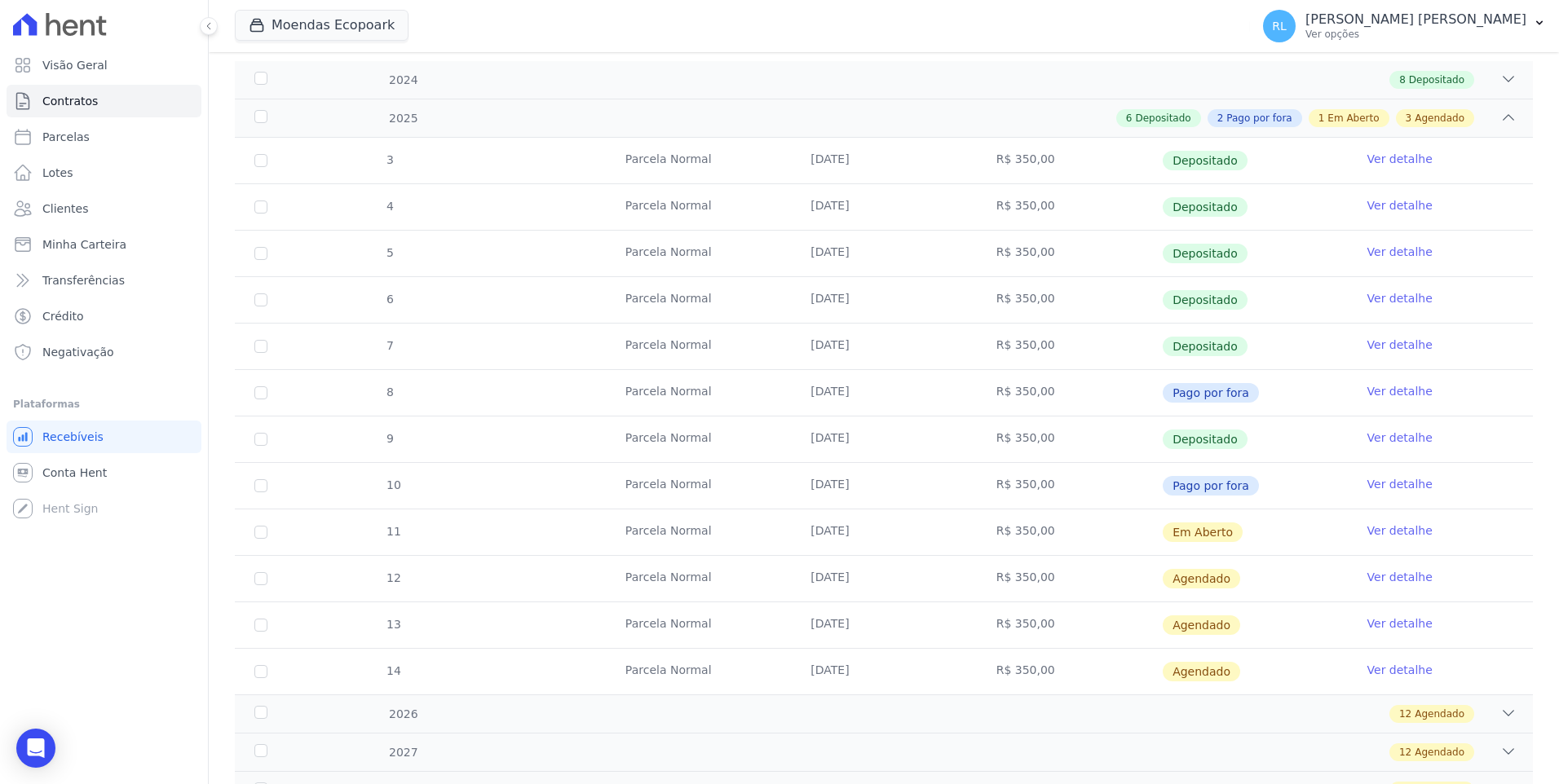
click at [1367, 530] on link "Ver detalhe" at bounding box center [1400, 530] width 65 height 16
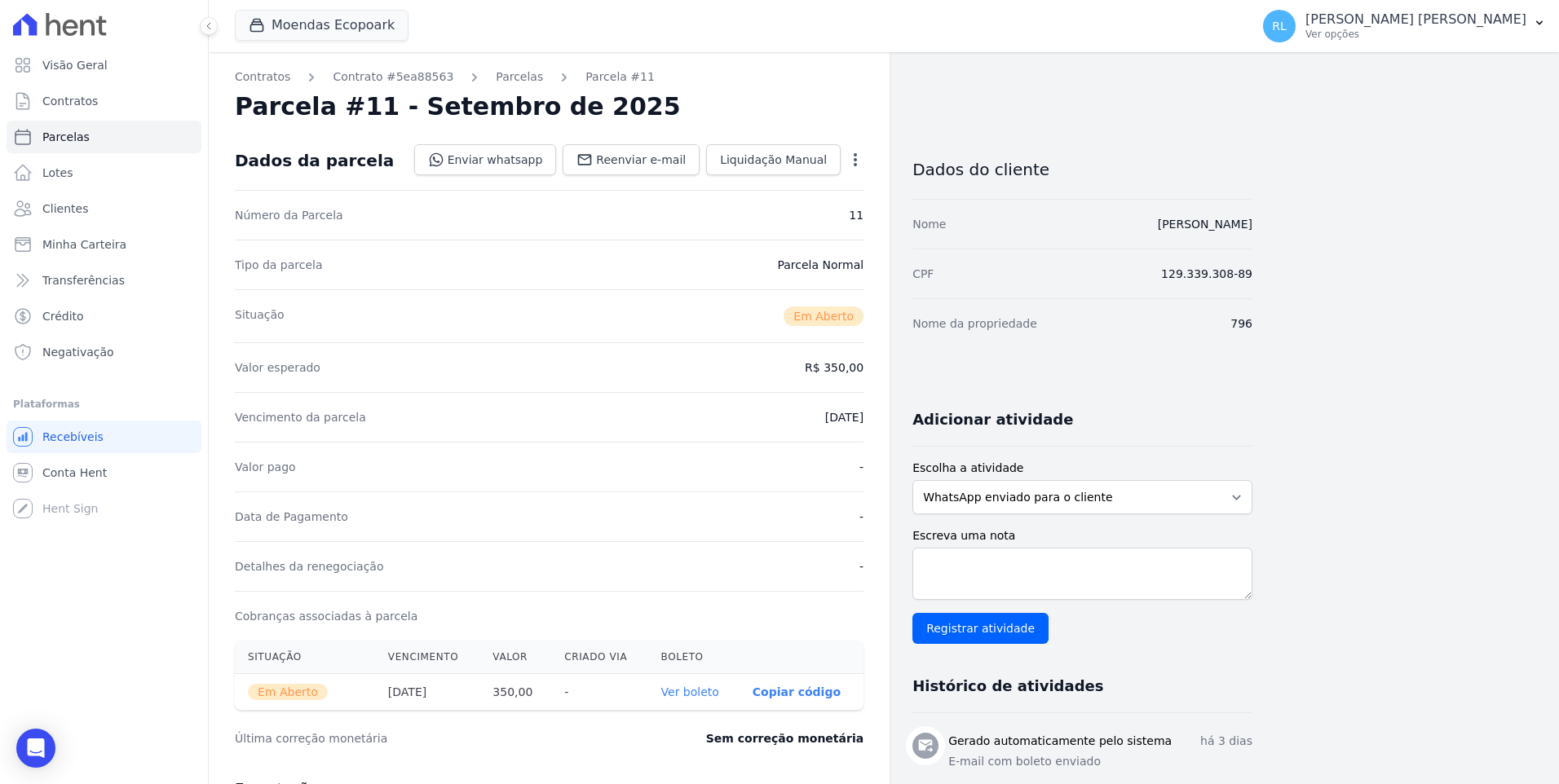
click at [698, 694] on link "Ver boleto" at bounding box center [690, 692] width 58 height 13
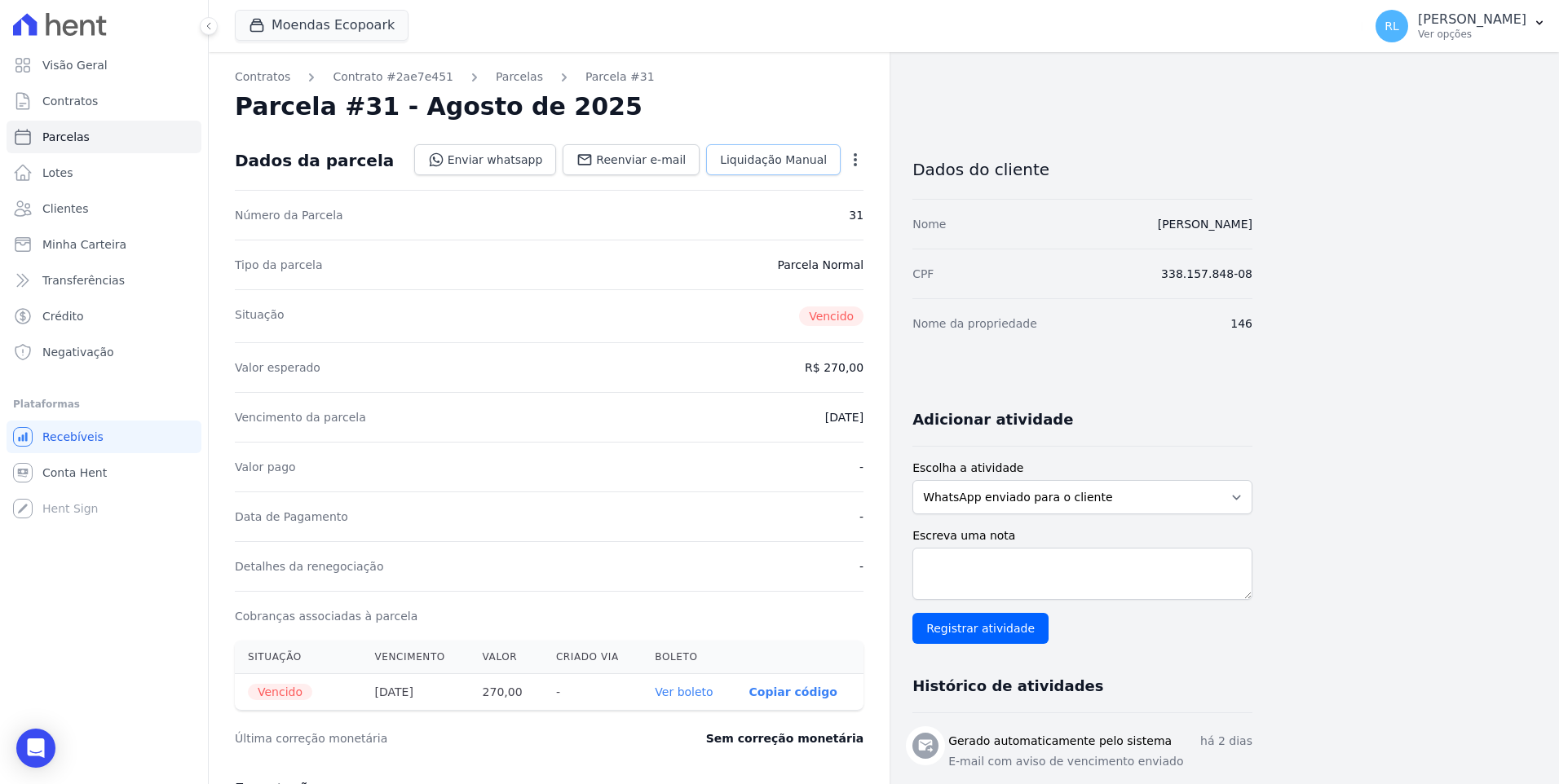
click at [793, 162] on span "Liquidação Manual" at bounding box center [773, 159] width 107 height 16
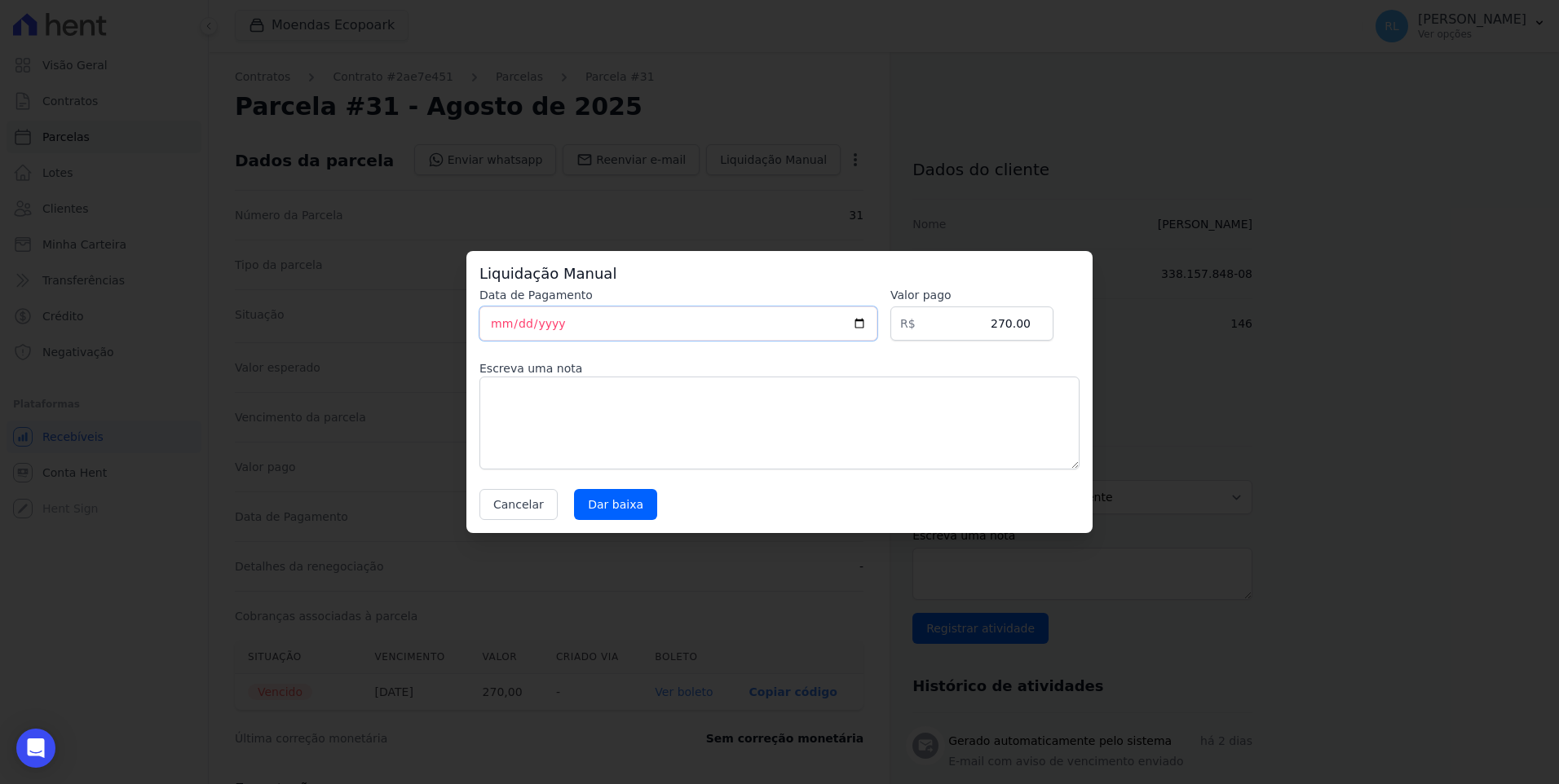
click at [490, 327] on input "[DATE]" at bounding box center [679, 324] width 398 height 34
type input "2025-08-22"
click at [630, 511] on input "Dar baixa" at bounding box center [615, 504] width 83 height 31
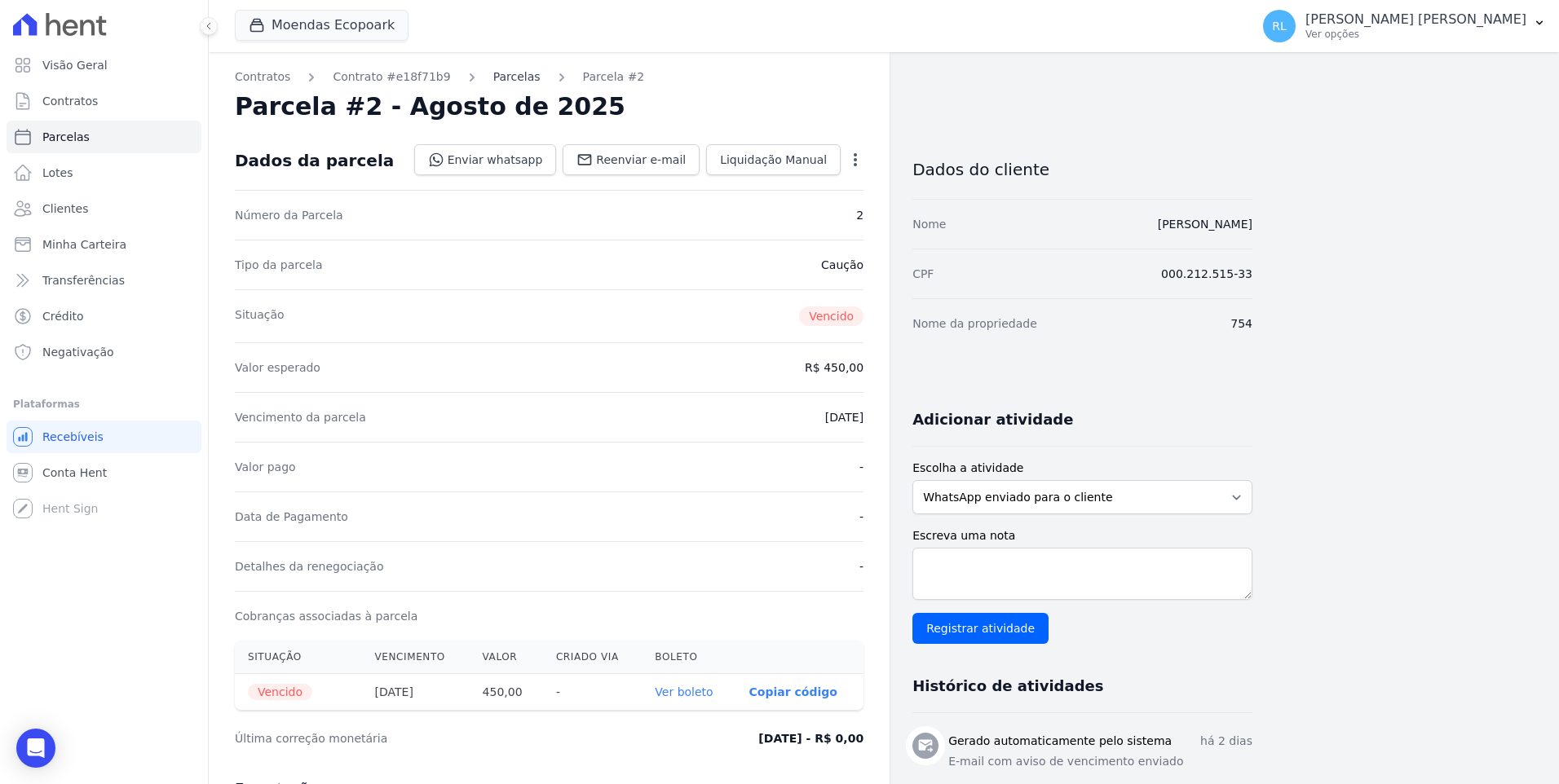
click at [494, 80] on link "Parcelas" at bounding box center [517, 77] width 47 height 17
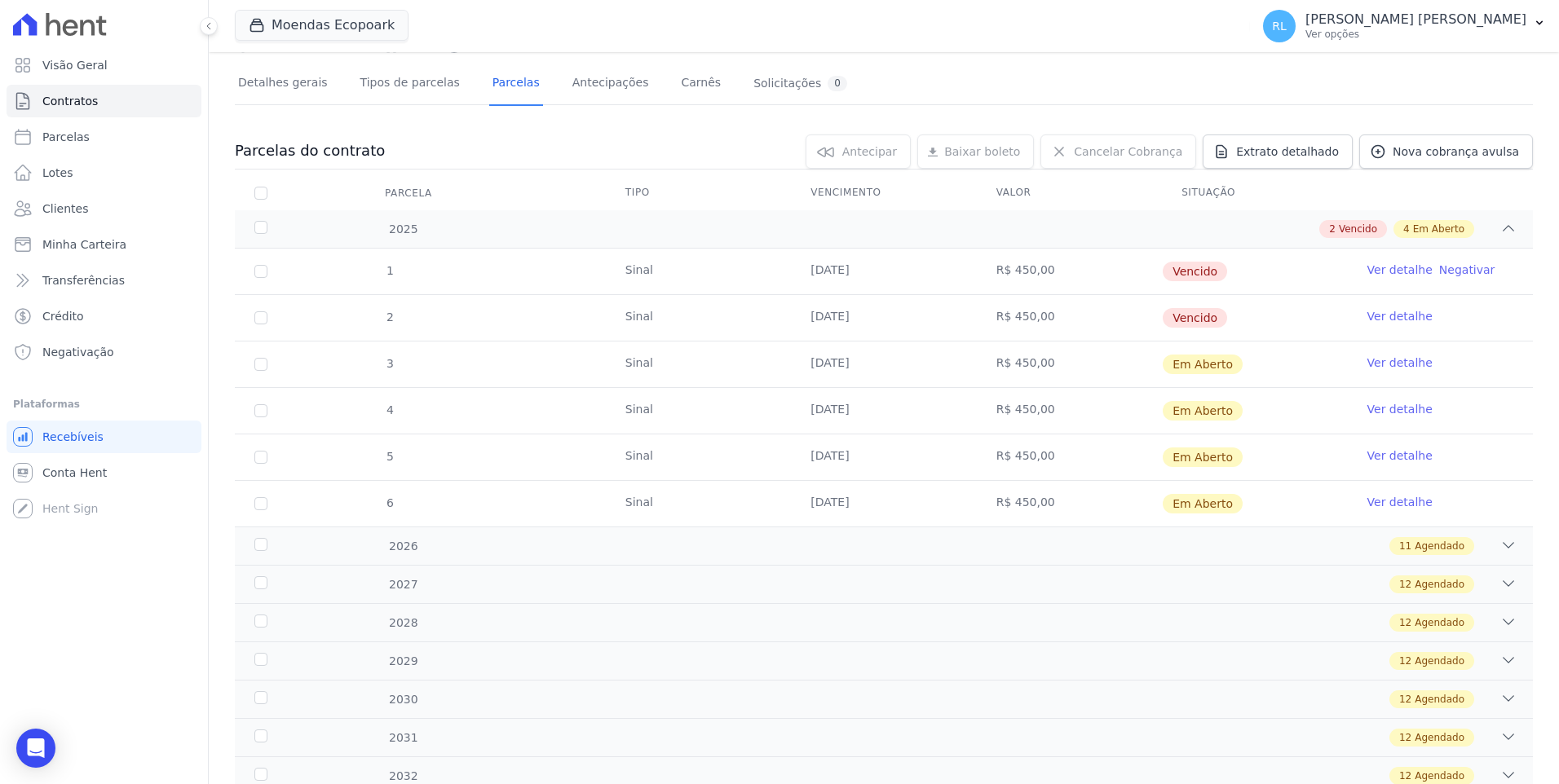
scroll to position [163, 0]
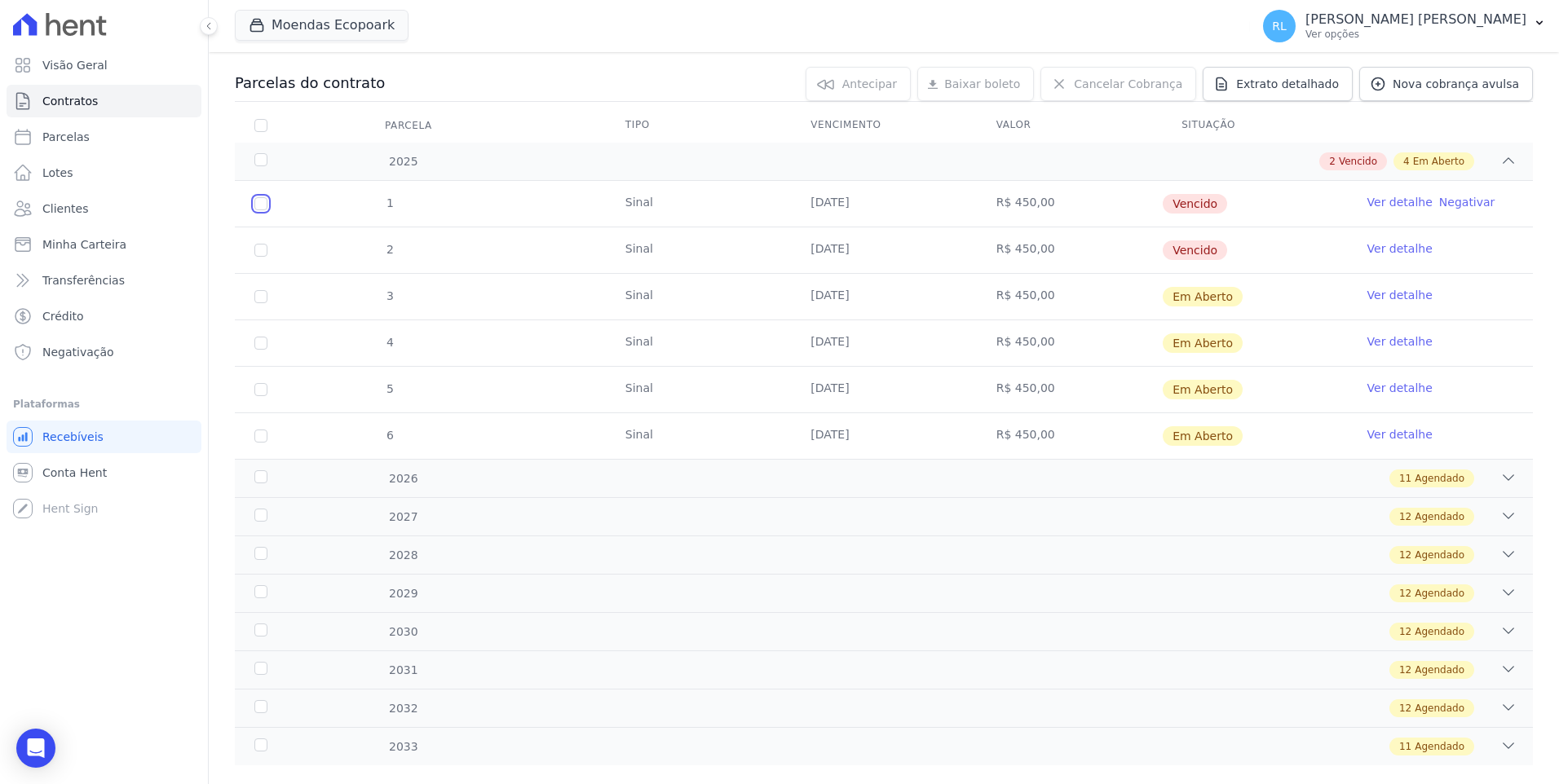
click at [257, 205] on input "checkbox" at bounding box center [261, 204] width 13 height 13
checkbox input "true"
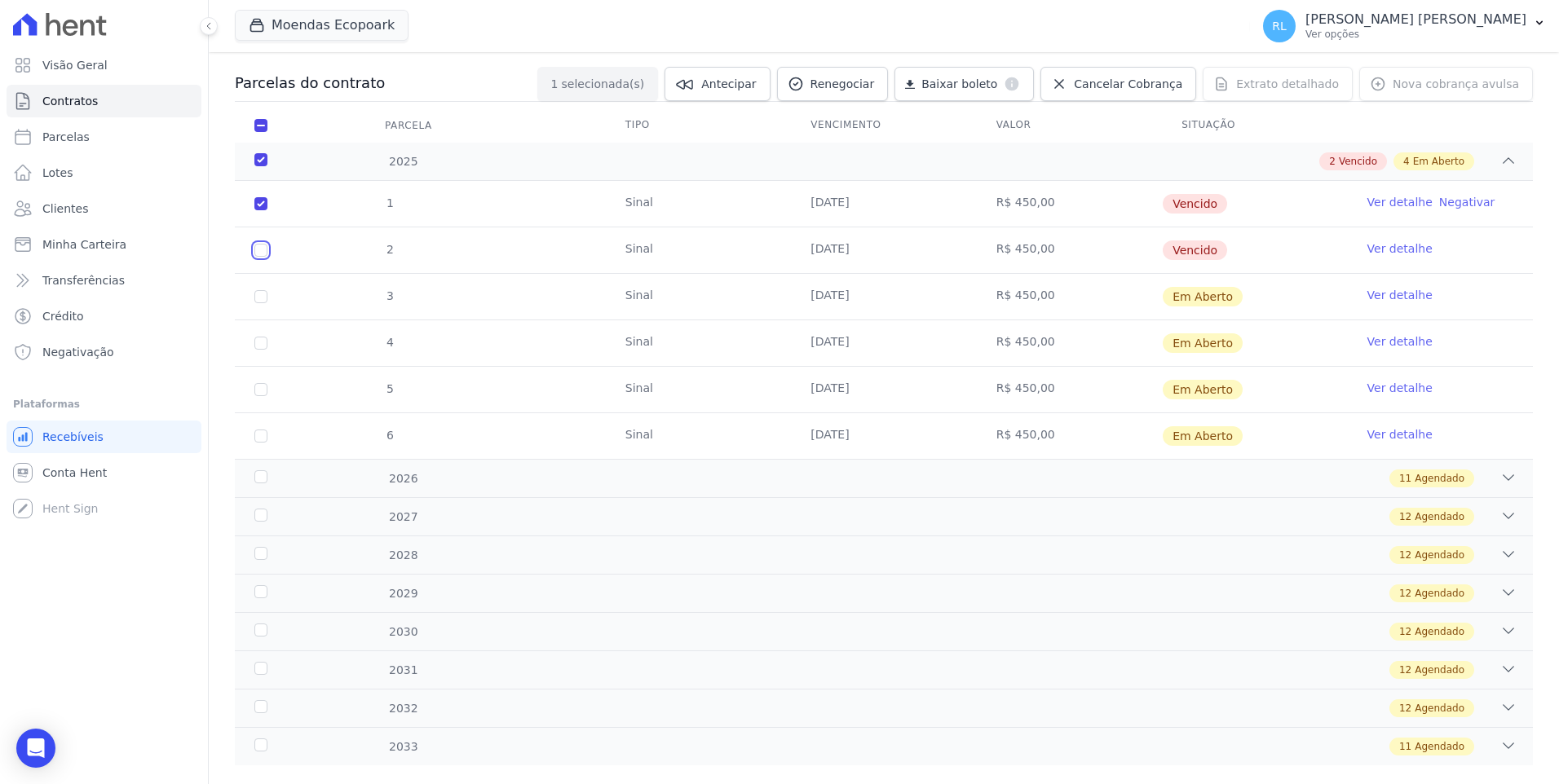
click at [258, 254] on input "checkbox" at bounding box center [261, 250] width 13 height 13
checkbox input "true"
click at [267, 293] on td "3" at bounding box center [260, 296] width 52 height 45
click at [264, 303] on input "checkbox" at bounding box center [261, 297] width 13 height 13
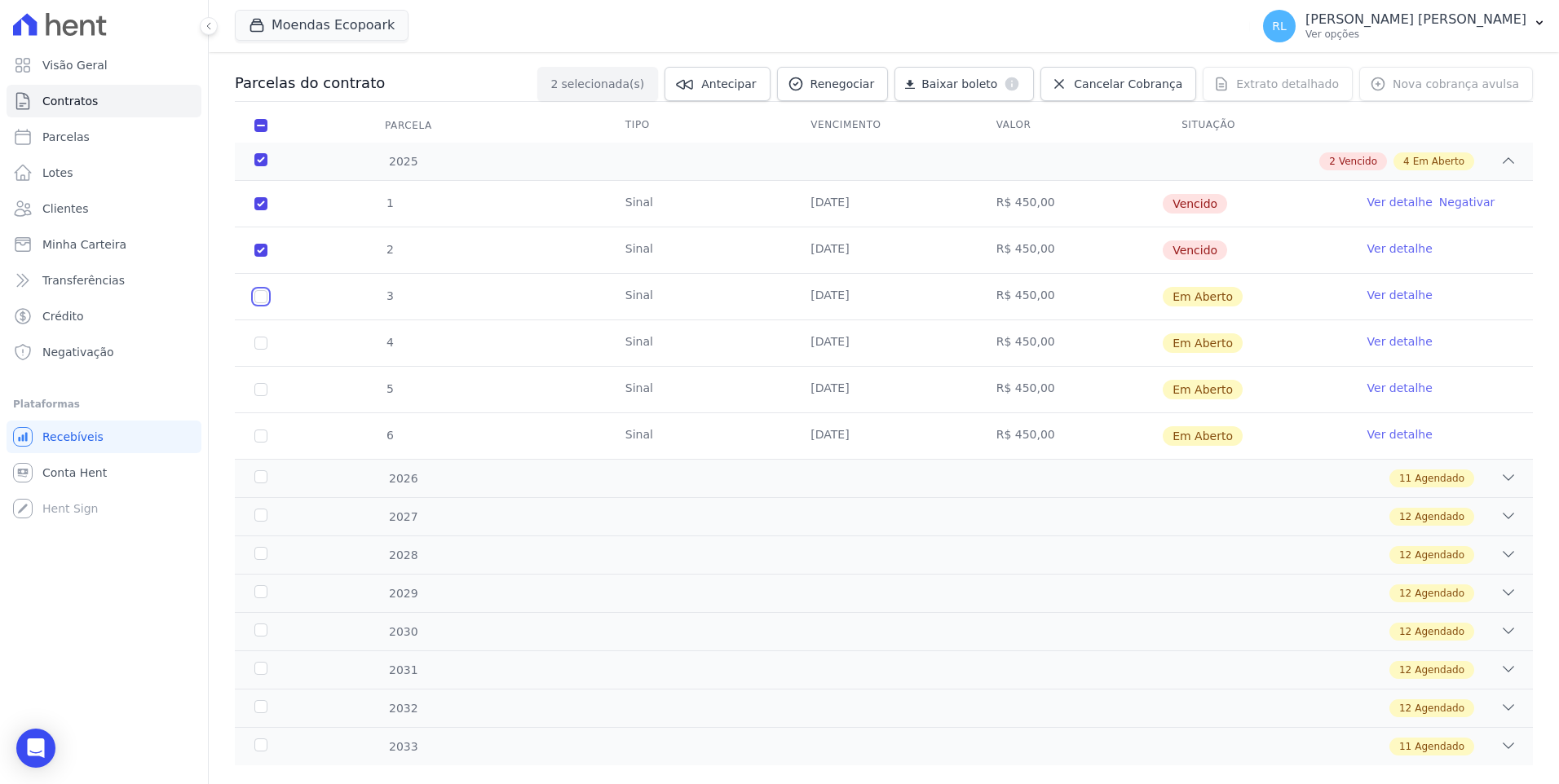
checkbox input "true"
click at [262, 342] on input "checkbox" at bounding box center [261, 343] width 13 height 13
checkbox input "true"
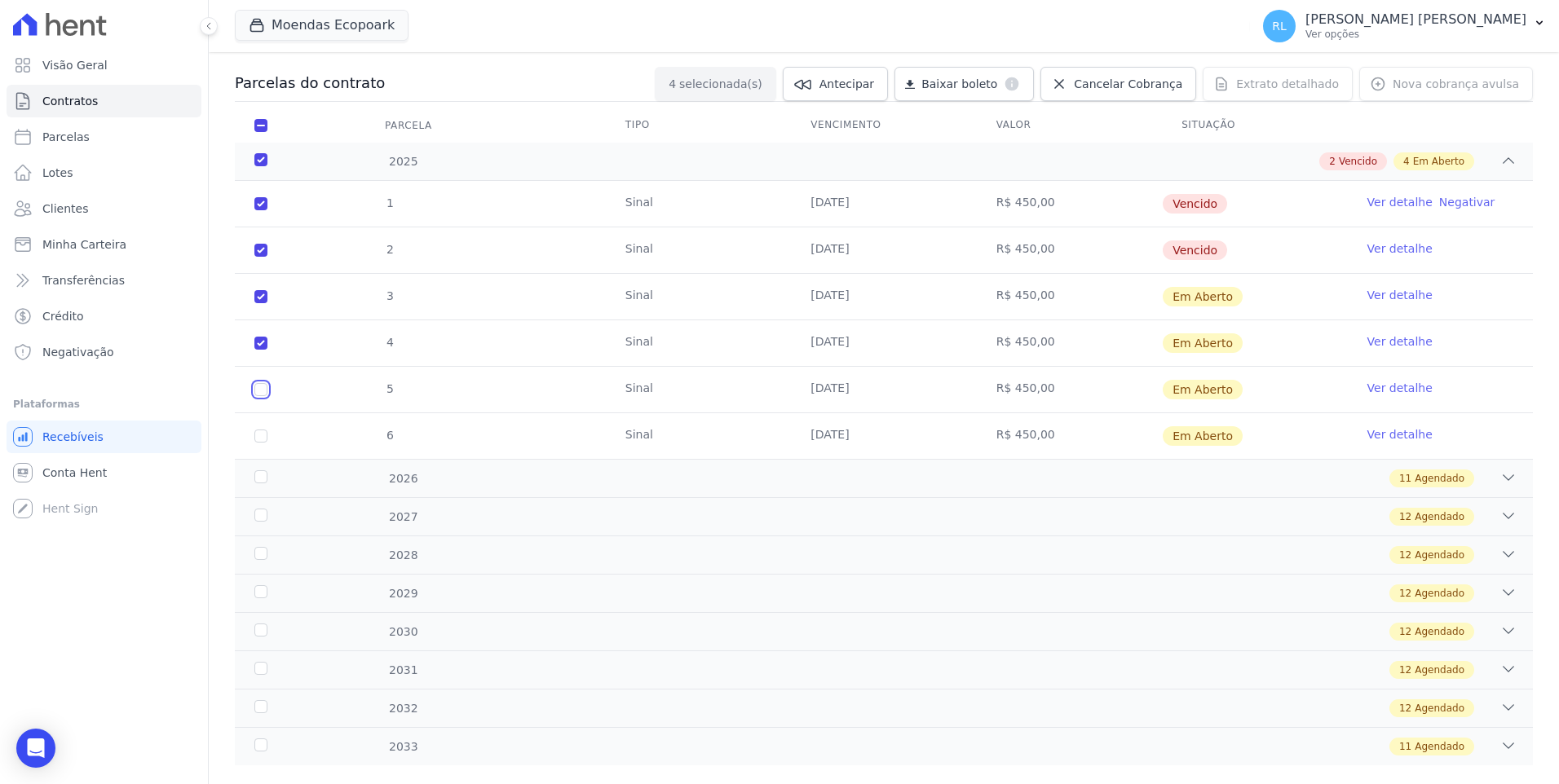
click at [266, 392] on input "checkbox" at bounding box center [261, 390] width 13 height 13
checkbox input "true"
click at [260, 436] on input "checkbox" at bounding box center [261, 436] width 13 height 13
checkbox input "true"
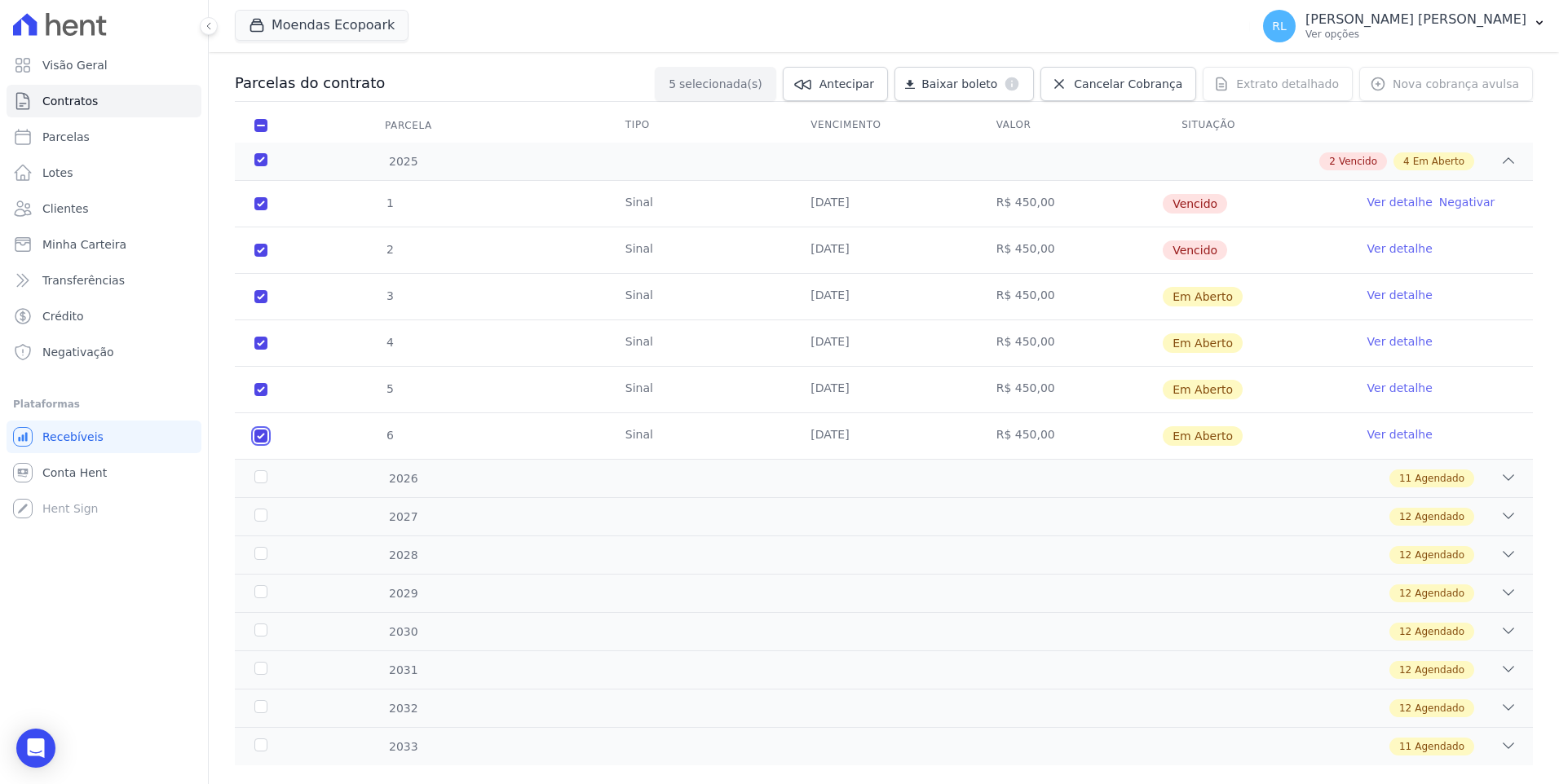
checkbox input "true"
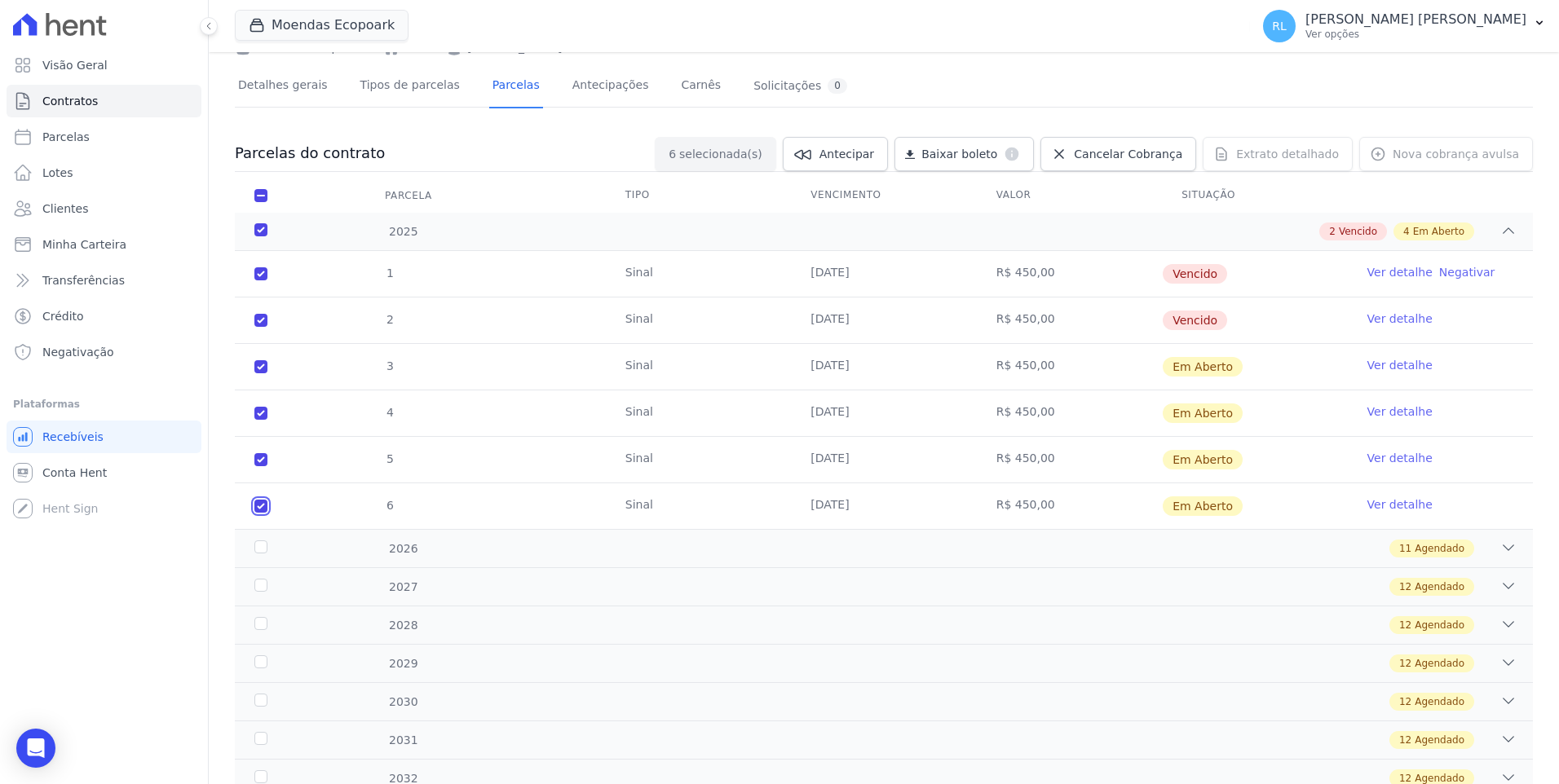
scroll to position [0, 0]
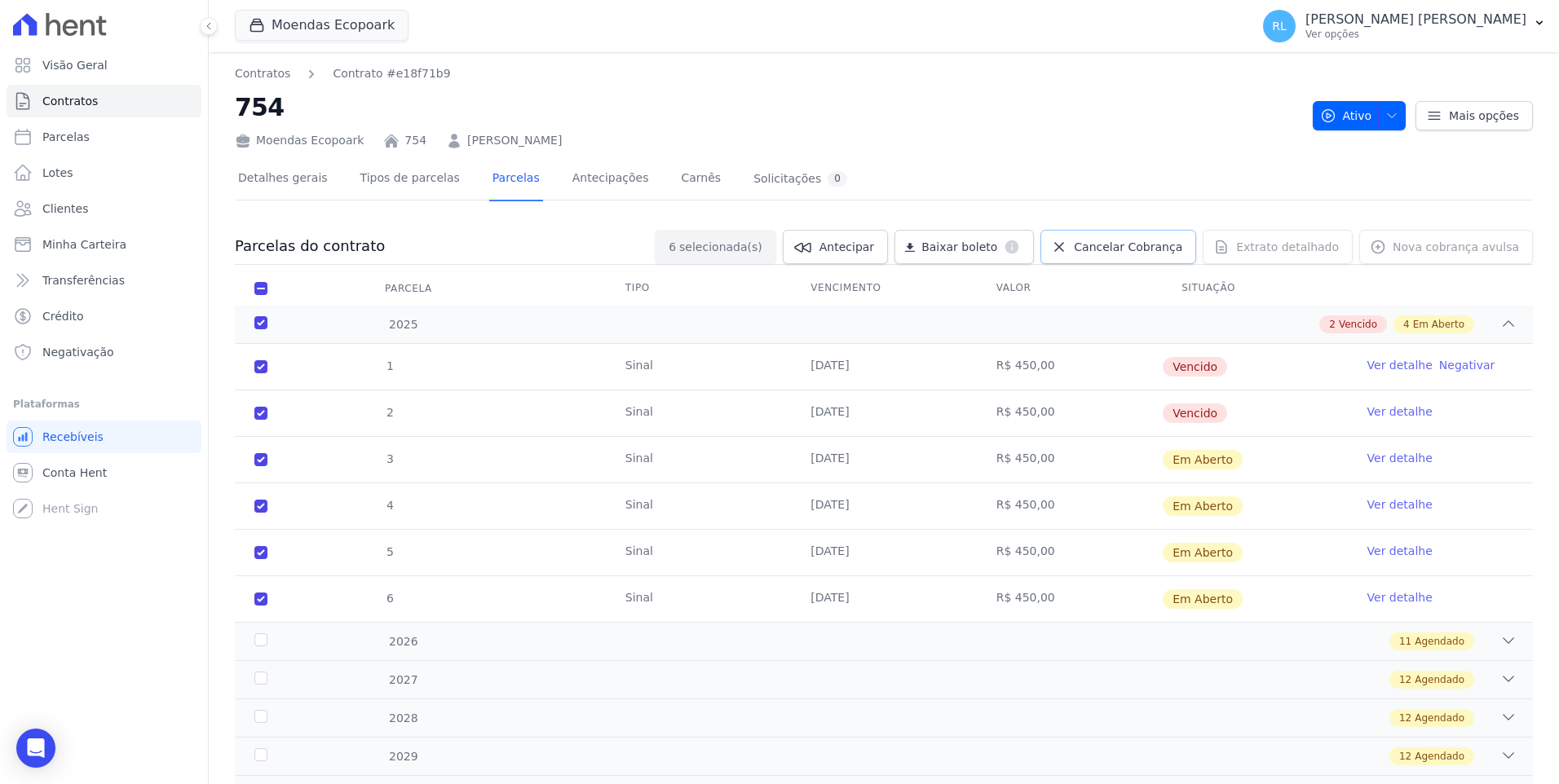
click at [1143, 245] on span "Cancelar Cobrança" at bounding box center [1128, 246] width 109 height 16
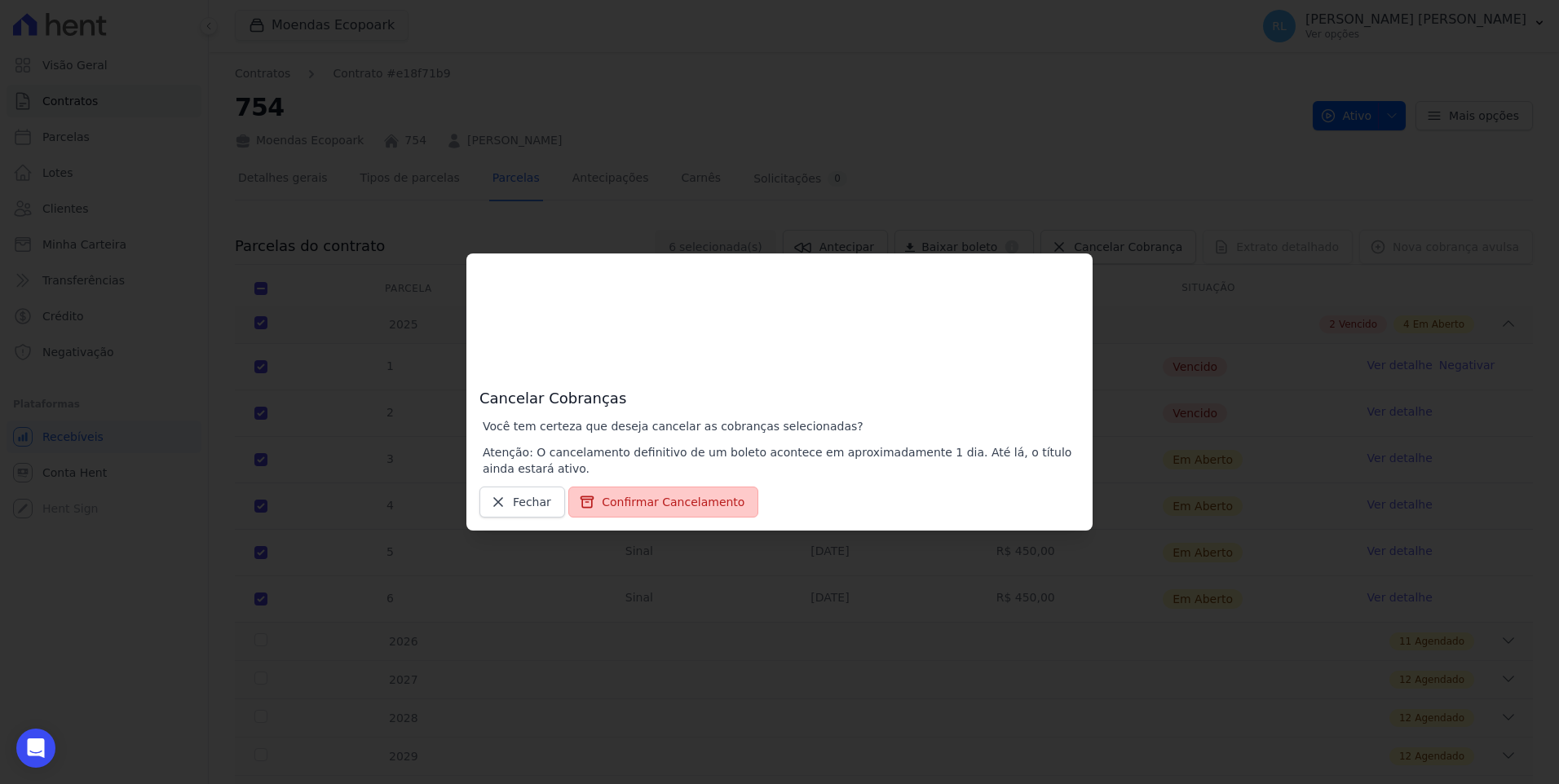
click at [686, 501] on button "Confirmar Cancelamento" at bounding box center [662, 502] width 190 height 31
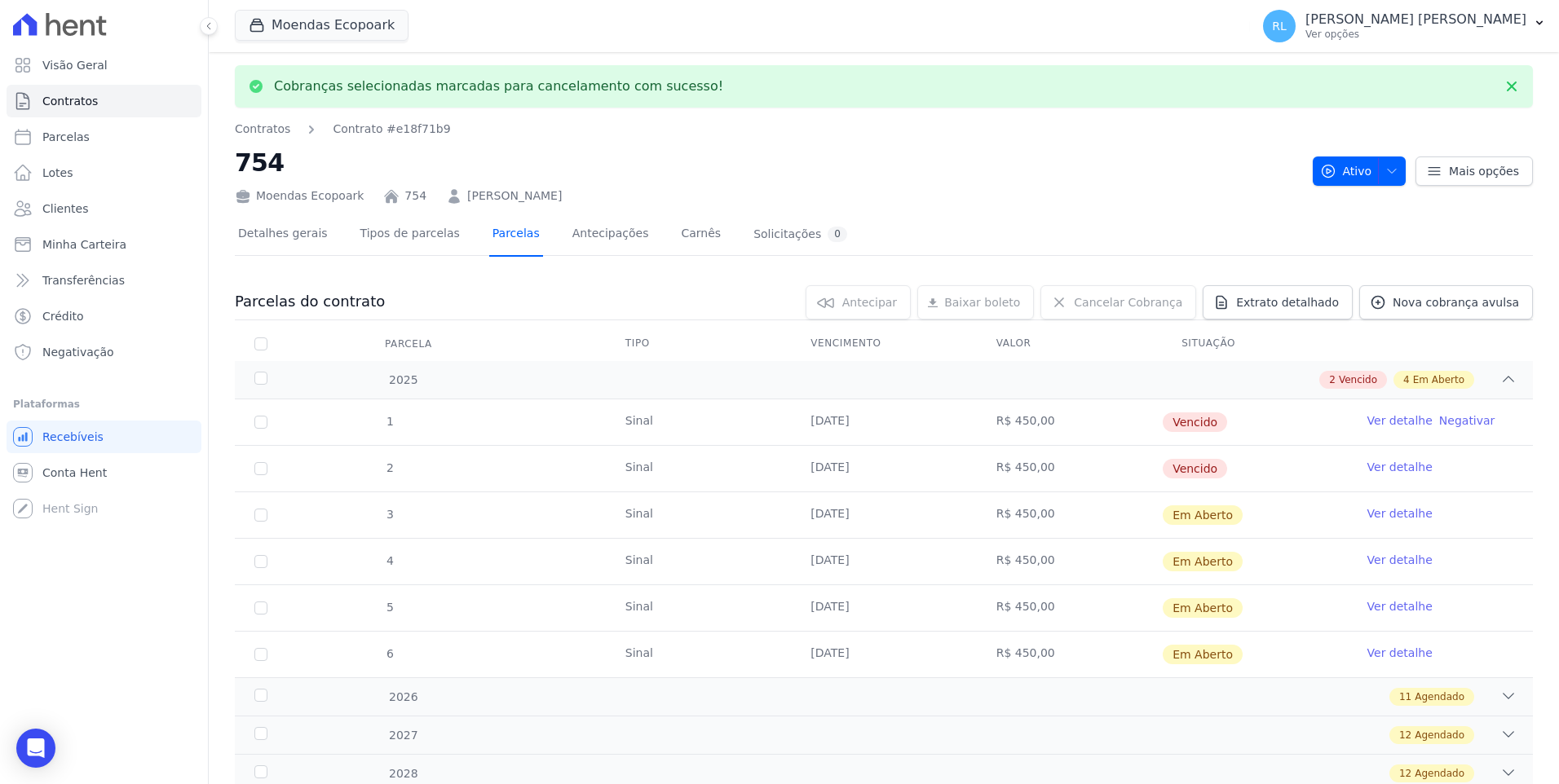
click at [502, 233] on link "Parcelas" at bounding box center [515, 235] width 54 height 43
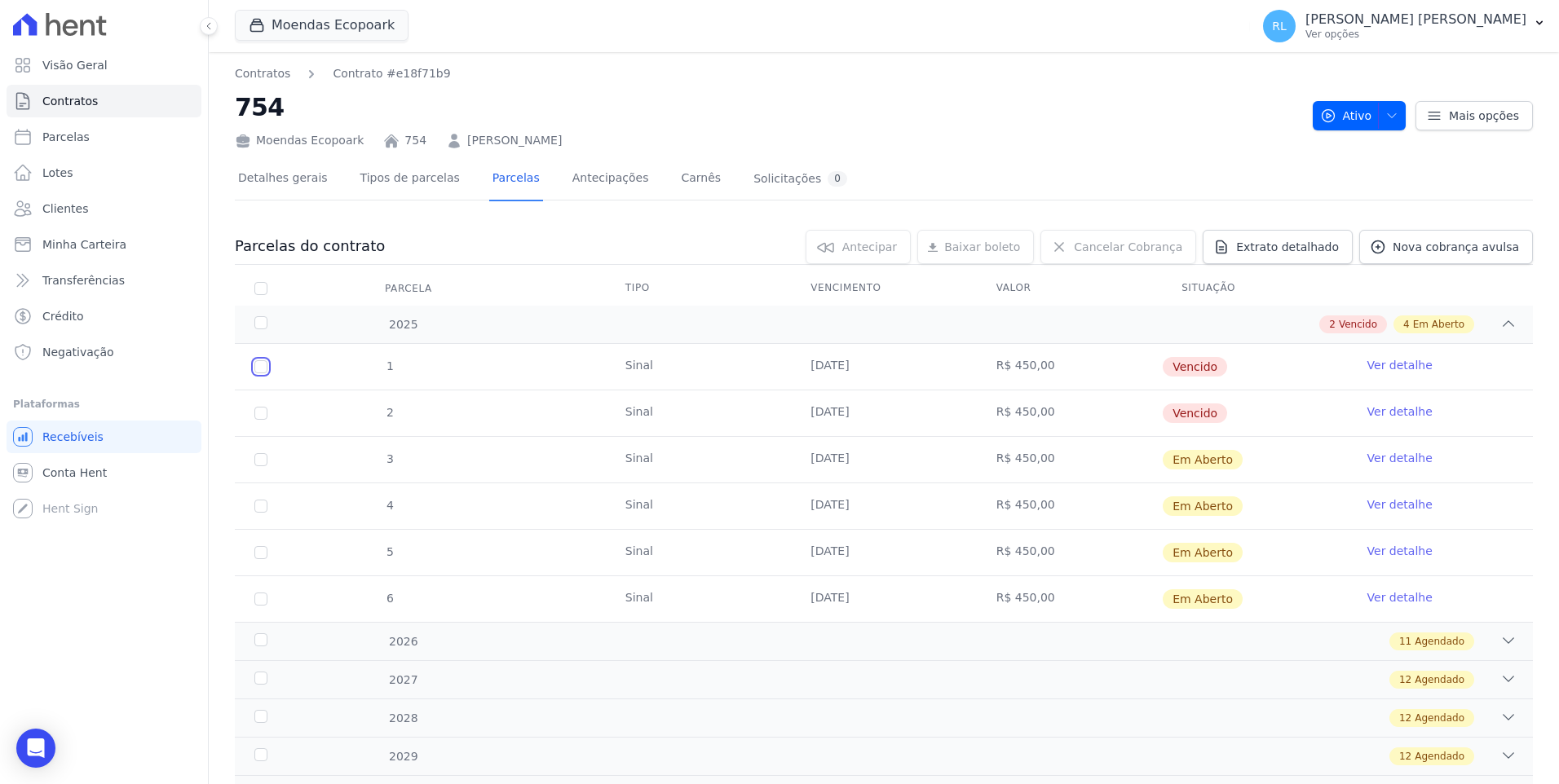
click at [263, 369] on input "checkbox" at bounding box center [261, 367] width 13 height 13
checkbox input "true"
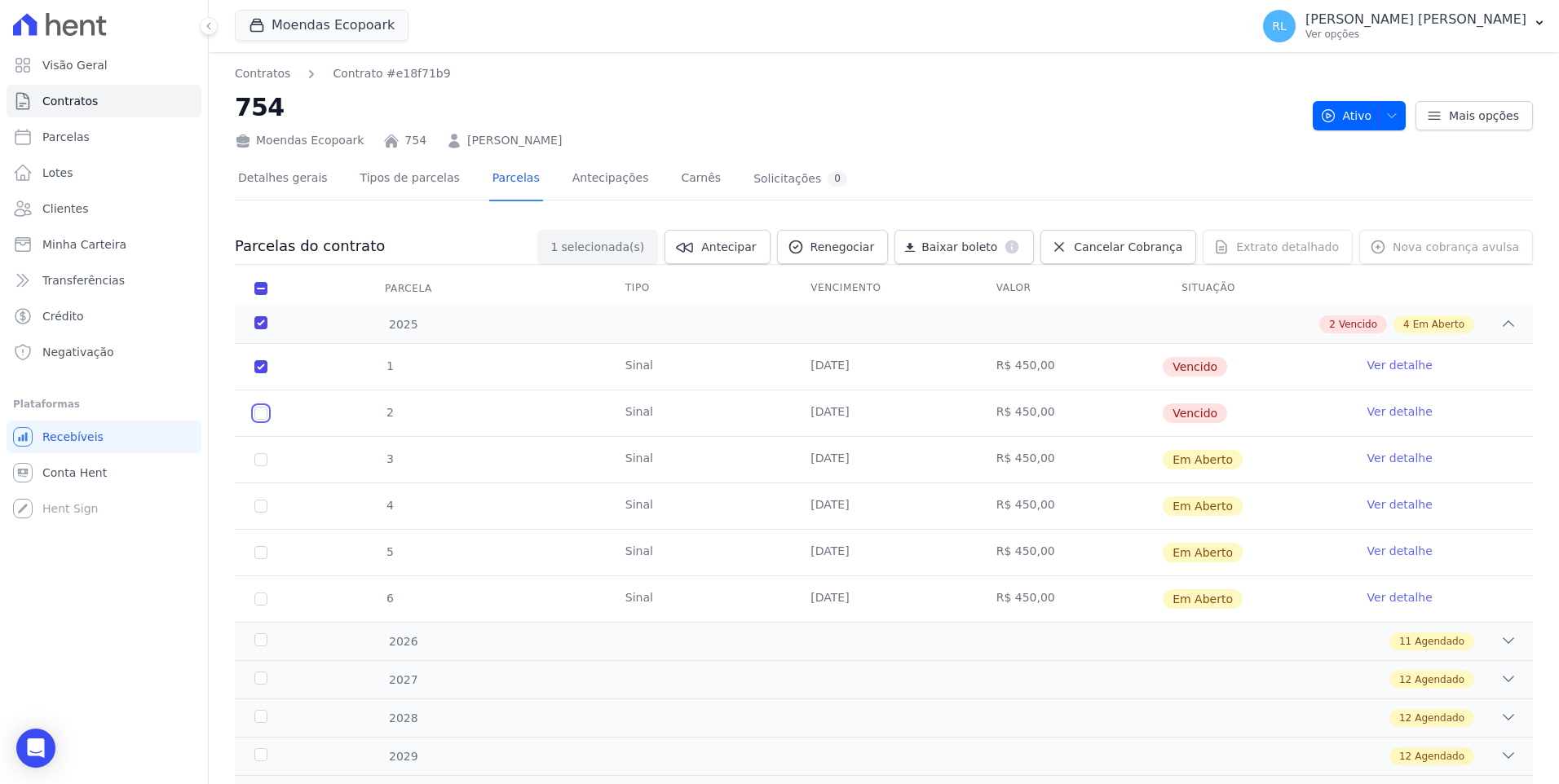
click at [256, 416] on input "checkbox" at bounding box center [261, 413] width 13 height 13
checkbox input "true"
click at [263, 459] on input "checkbox" at bounding box center [261, 459] width 13 height 13
checkbox input "true"
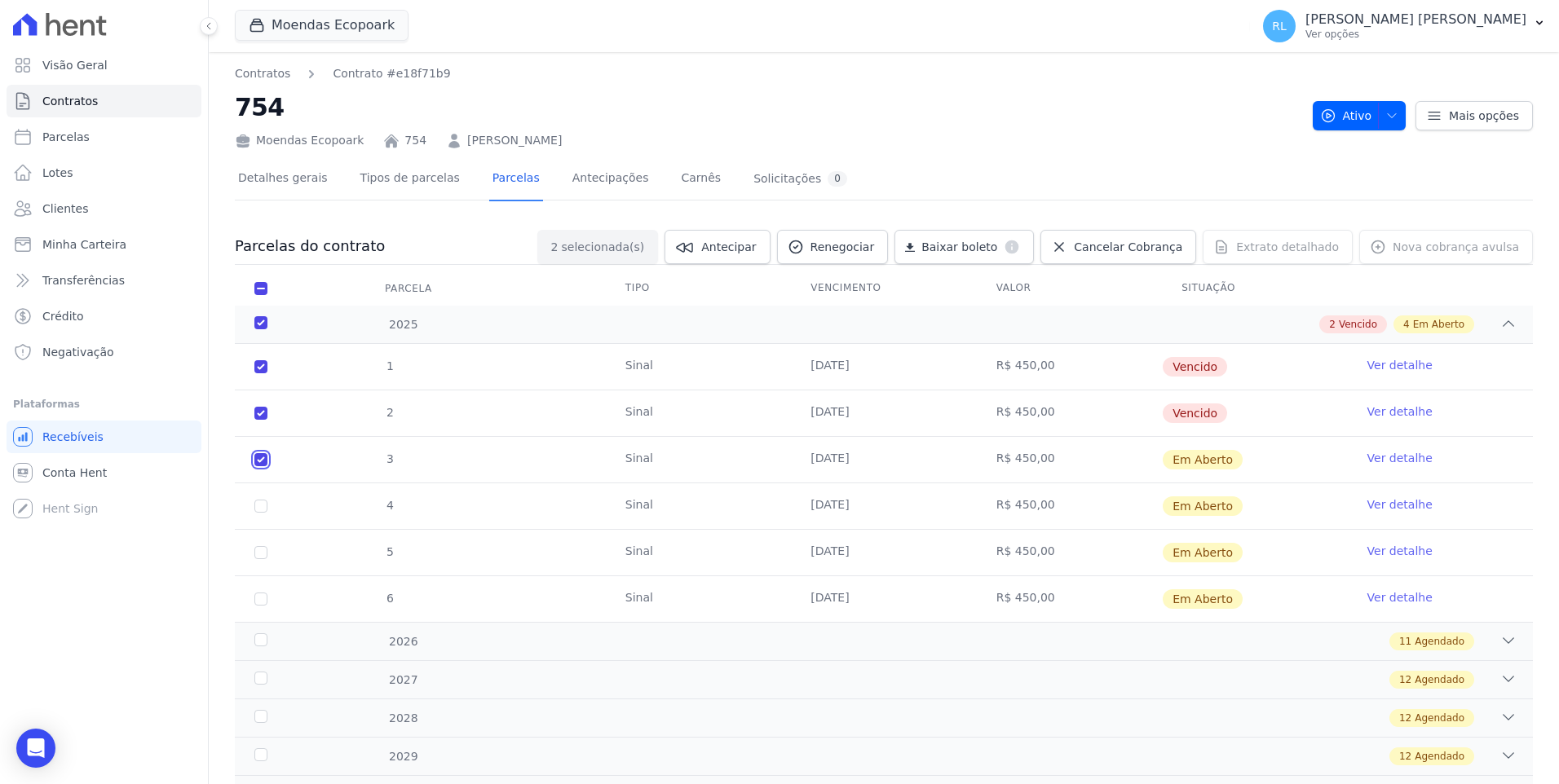
checkbox input "true"
click at [260, 512] on input "checkbox" at bounding box center [261, 507] width 13 height 13
checkbox input "true"
click at [262, 555] on input "checkbox" at bounding box center [261, 553] width 13 height 13
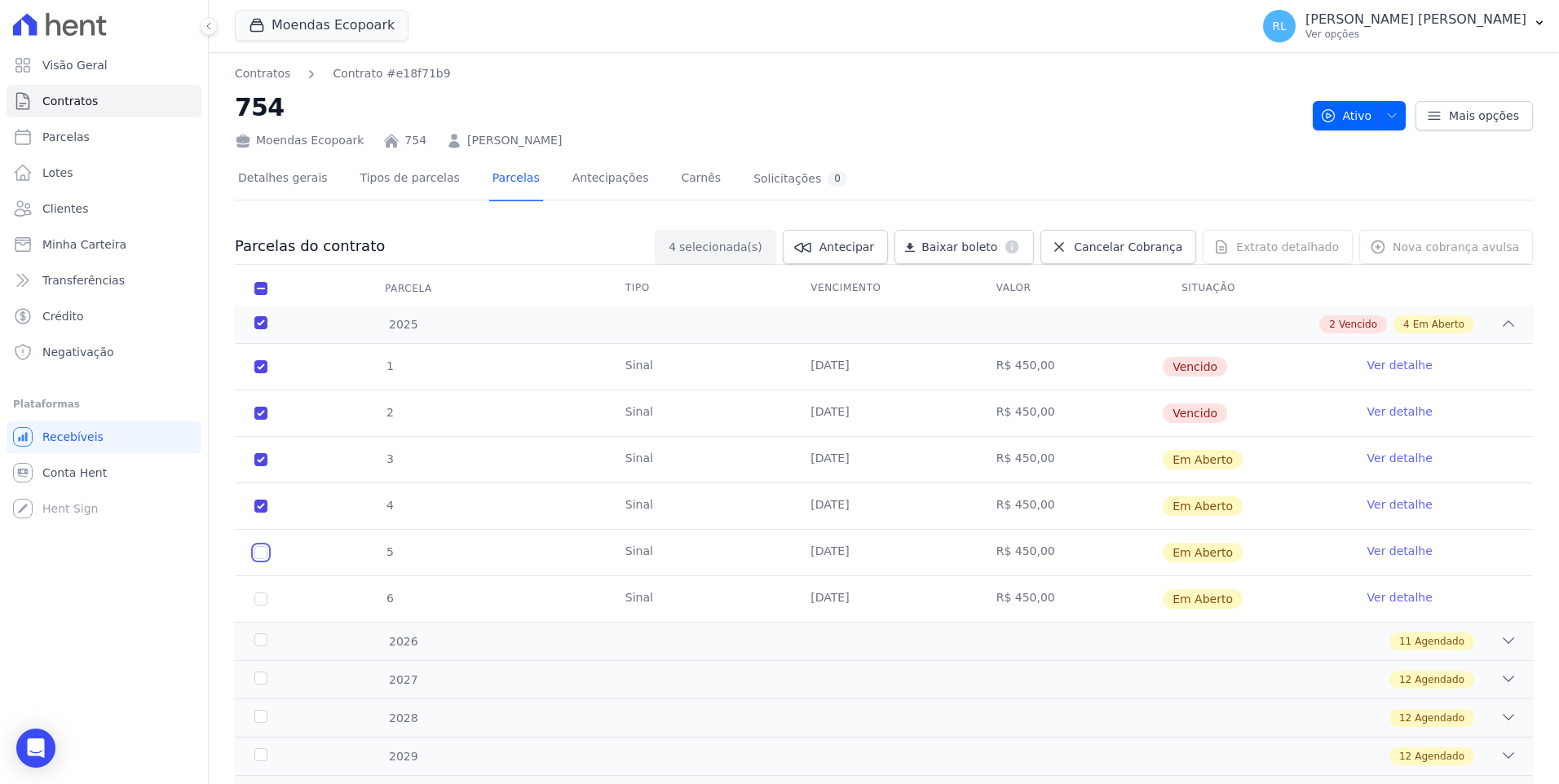
checkbox input "true"
click at [258, 601] on input "checkbox" at bounding box center [261, 599] width 13 height 13
checkbox input "true"
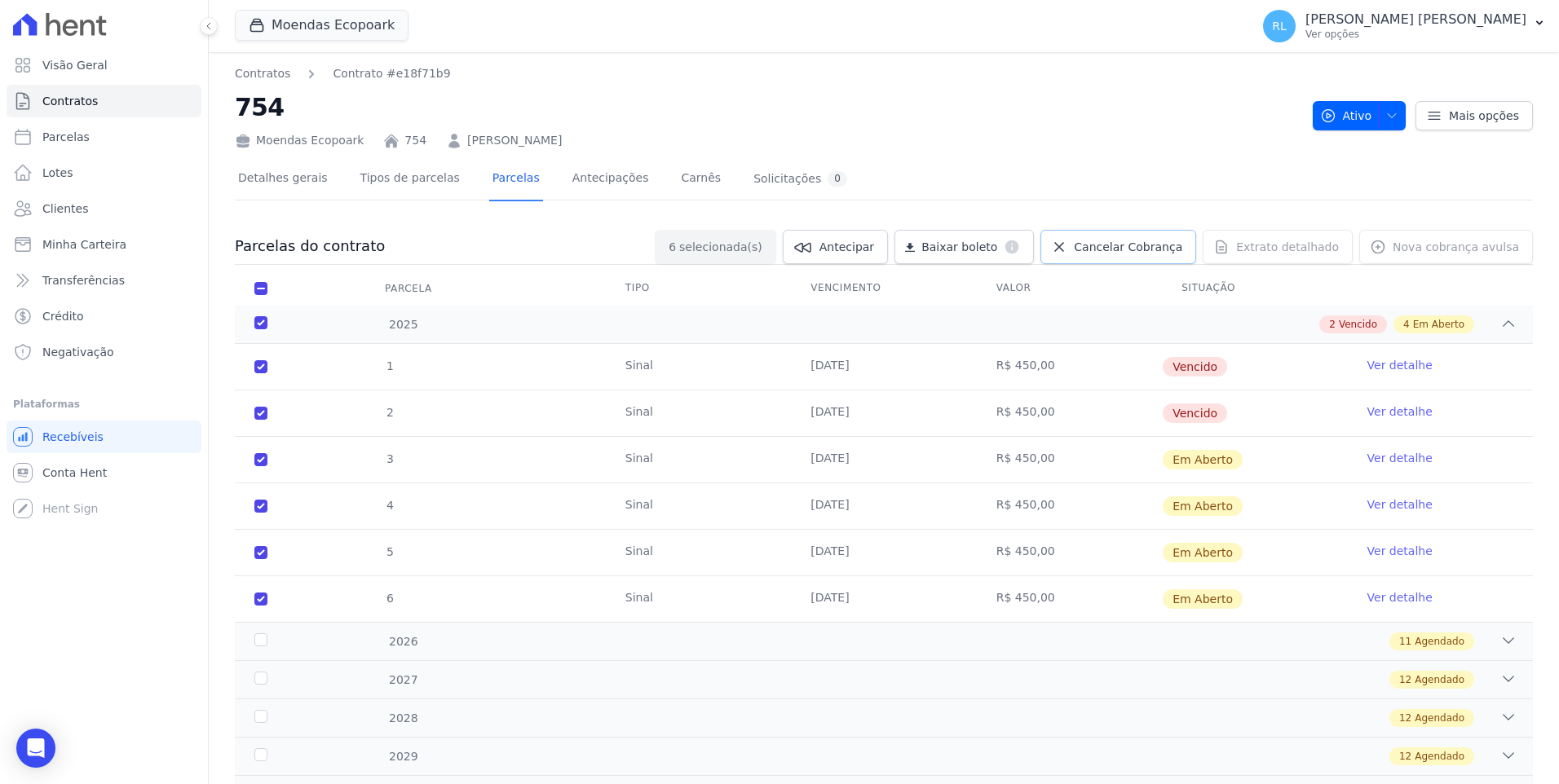
click at [1124, 252] on span "Cancelar Cobrança" at bounding box center [1128, 246] width 109 height 16
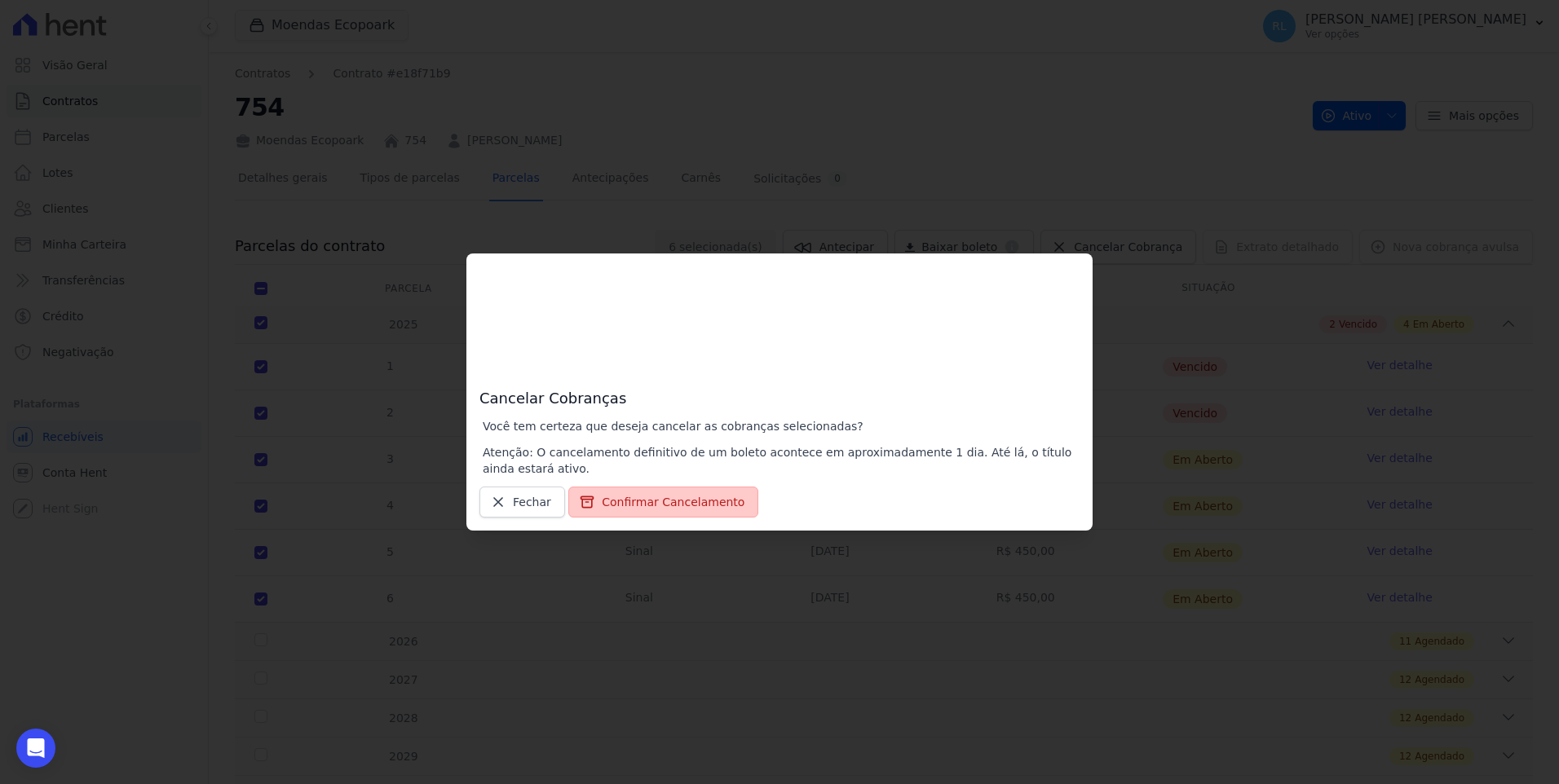
click at [679, 499] on button "Confirmar Cancelamento" at bounding box center [662, 502] width 190 height 31
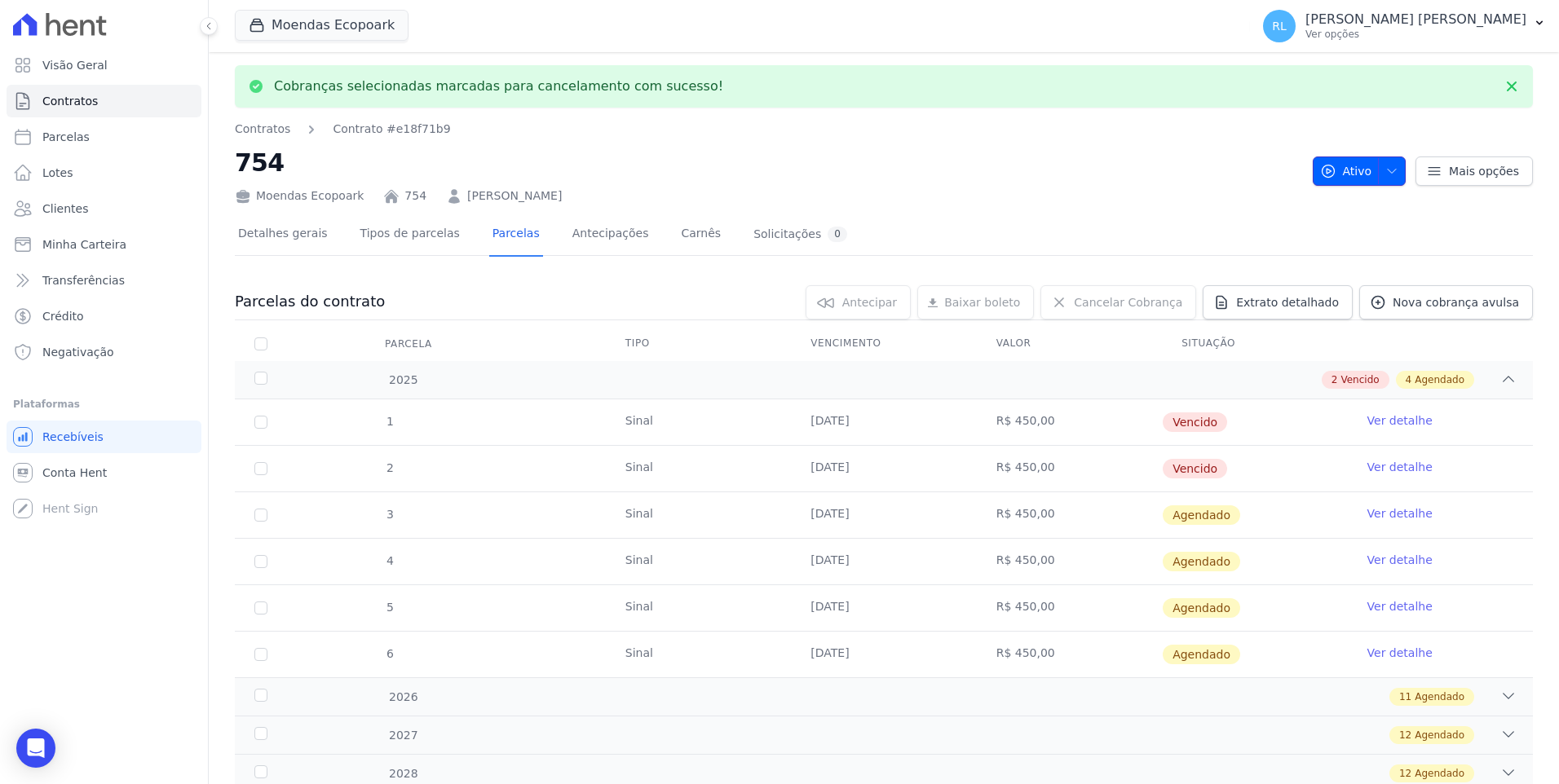
click at [1385, 173] on icon "button" at bounding box center [1392, 172] width 13 height 13
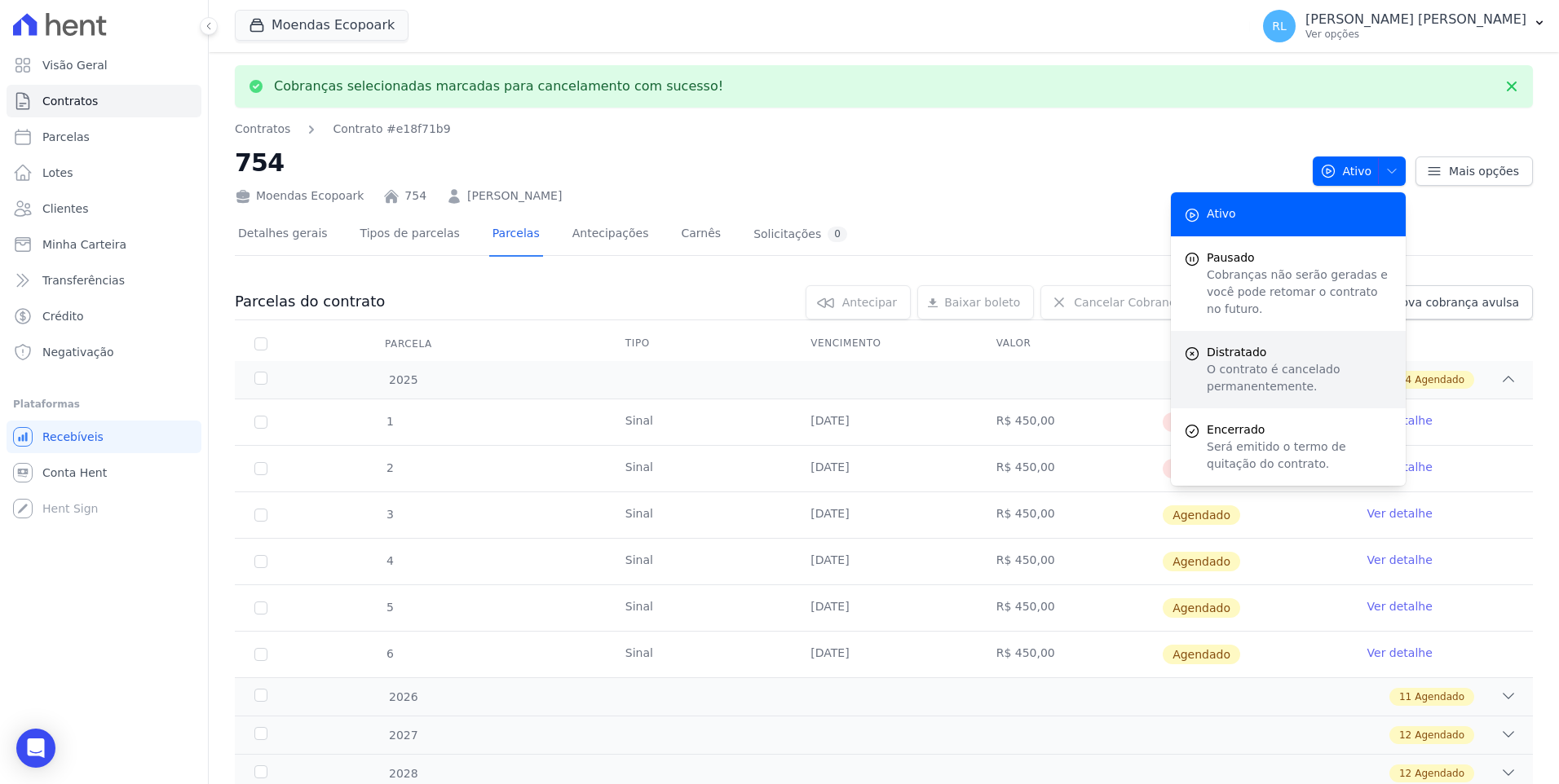
click at [1232, 361] on p "O contrato é cancelado permanentemente." at bounding box center [1299, 378] width 186 height 34
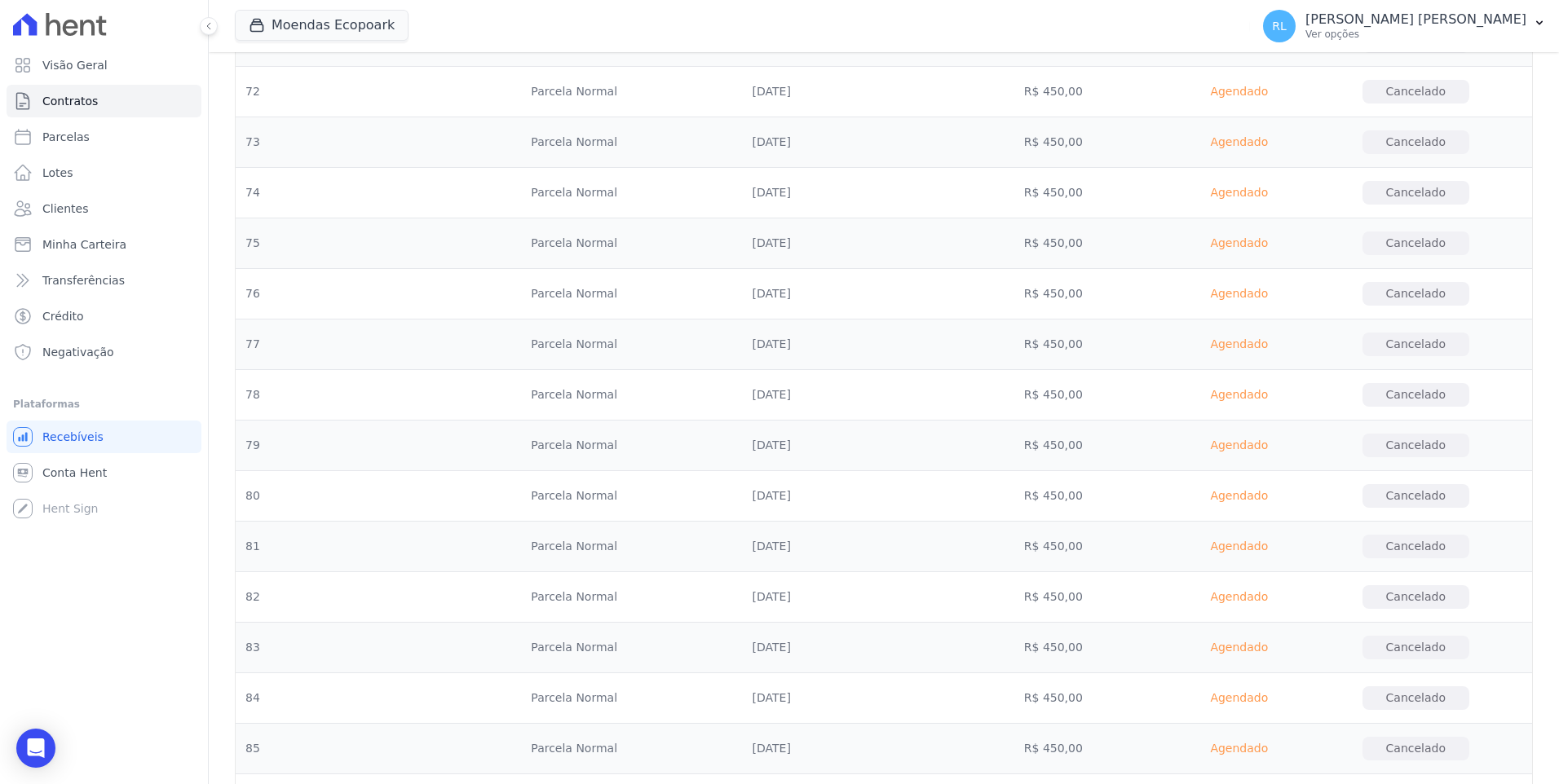
scroll to position [5039, 0]
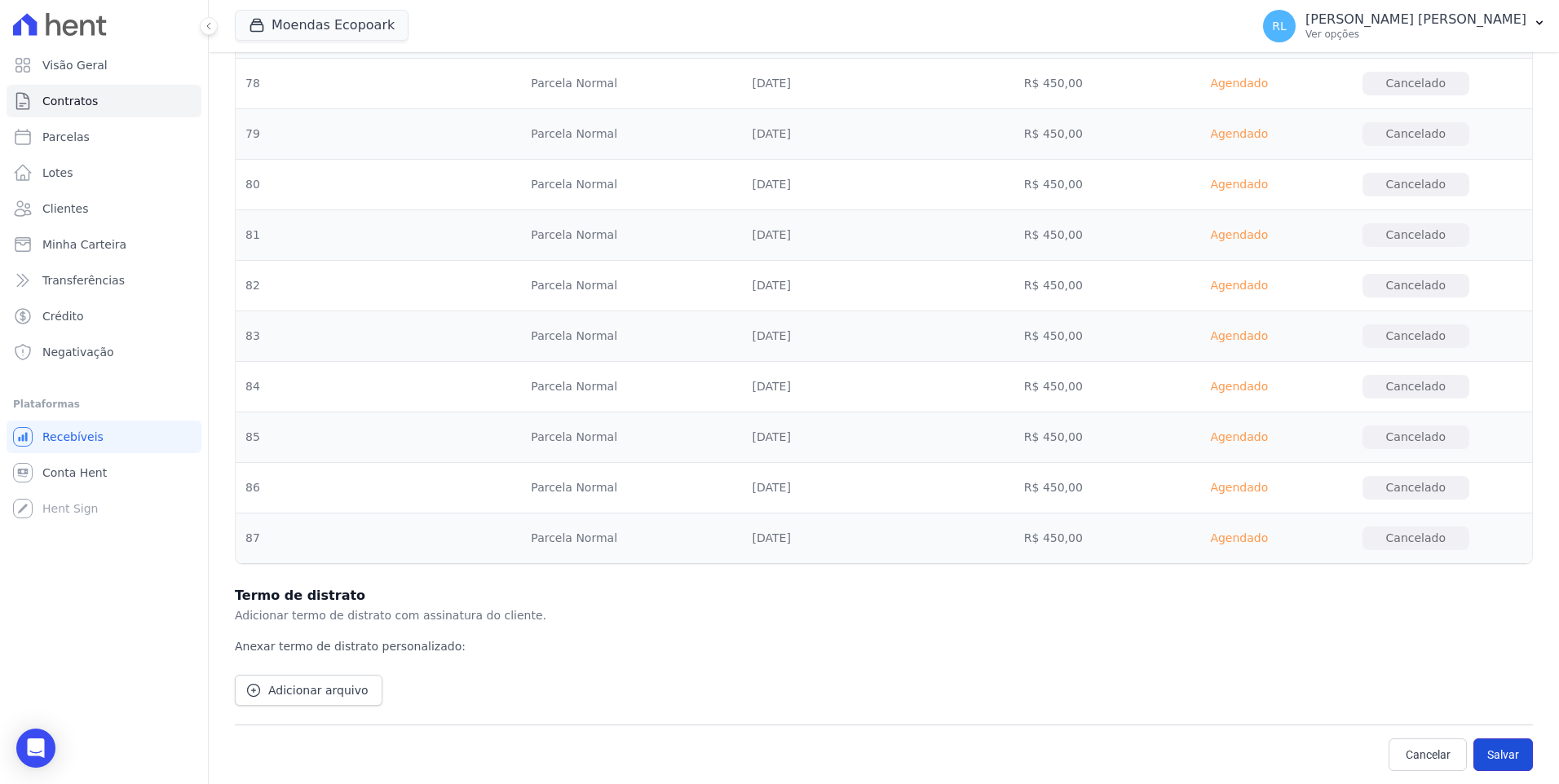
click at [1507, 747] on button "Salvar" at bounding box center [1502, 755] width 59 height 33
